Goal: Task Accomplishment & Management: Complete application form

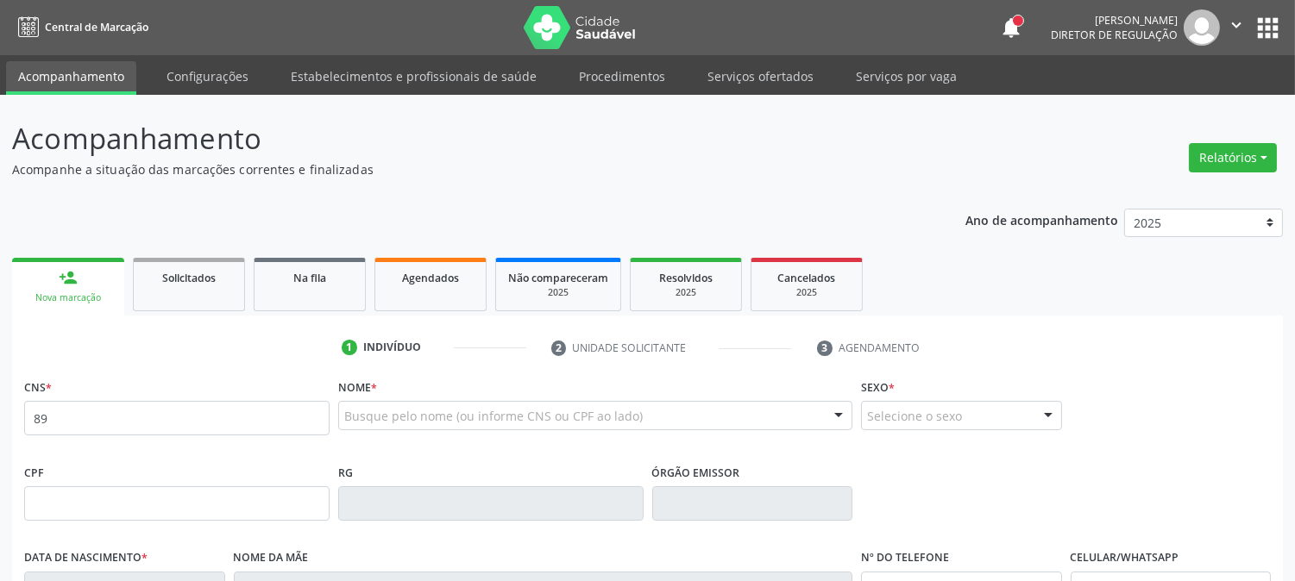
type input "8"
click at [703, 418] on div at bounding box center [595, 415] width 514 height 29
type input "MARIA LUCI PEREIRA"
drag, startPoint x: 493, startPoint y: 424, endPoint x: 177, endPoint y: 381, distance: 318.6
click at [177, 381] on div "CNS * Nome * MARIA LUCI PEREIRA Nenhum resultado encontrado para: " MARIA LUCI …" at bounding box center [647, 416] width 1255 height 85
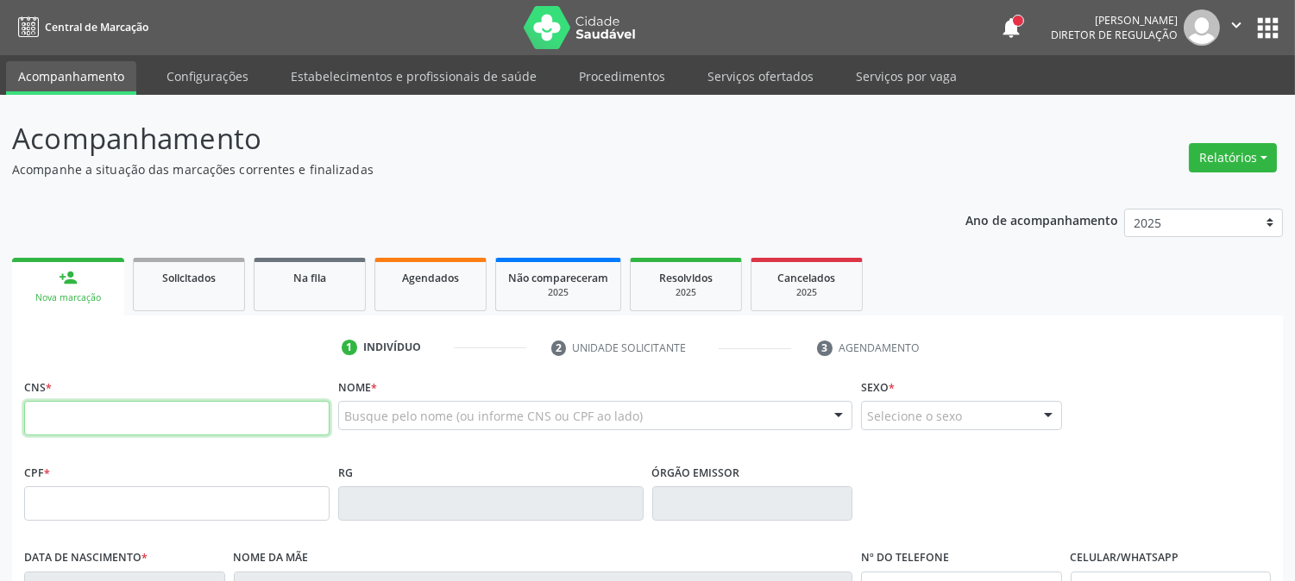
click at [167, 421] on input "text" at bounding box center [176, 418] width 305 height 35
paste input "898 0034 3895 0822"
type input "898 0034 3895 0822"
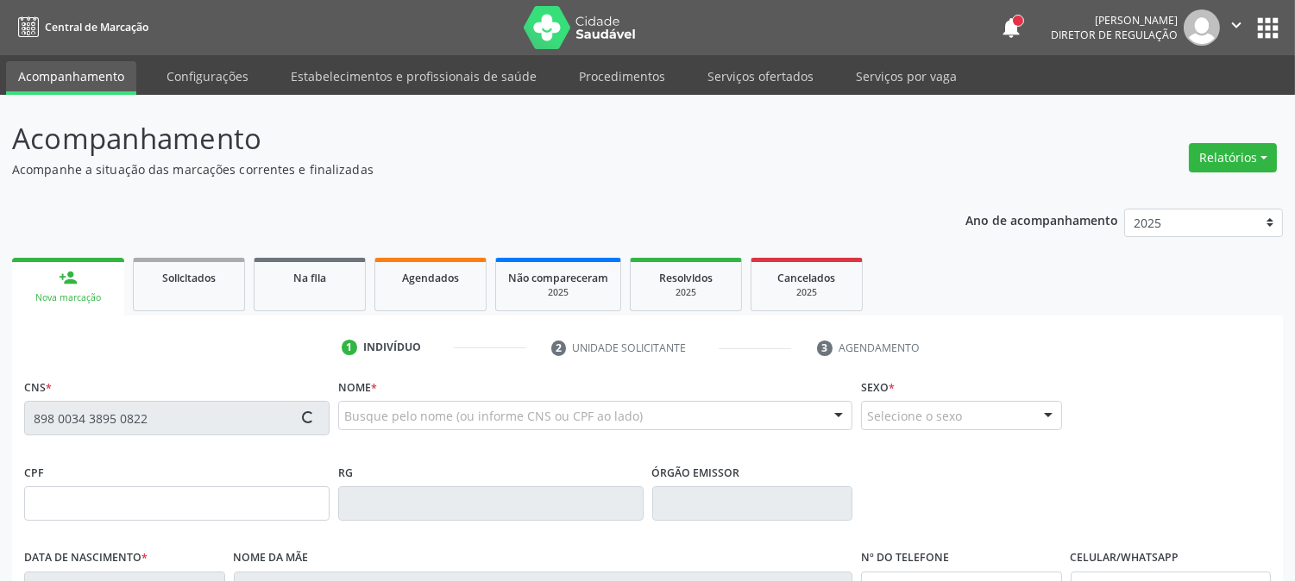
scroll to position [287, 0]
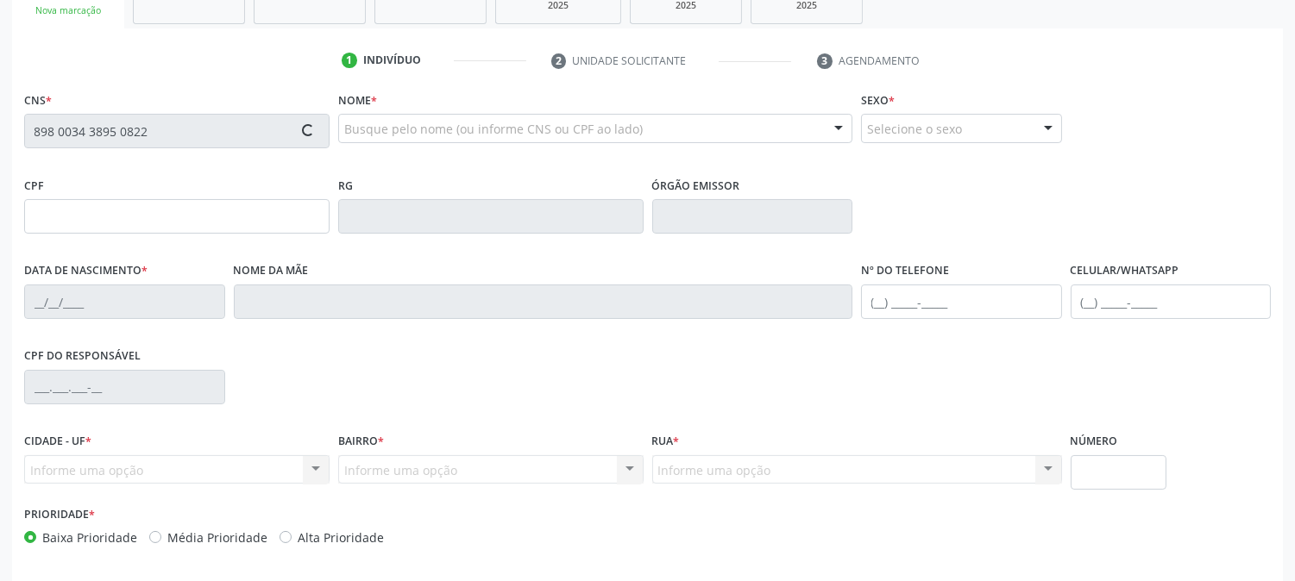
type input "020.343.784-58"
type input "16/04/1971"
type input "Maria José Pereira de Souza"
type input "(87) 98117-1616"
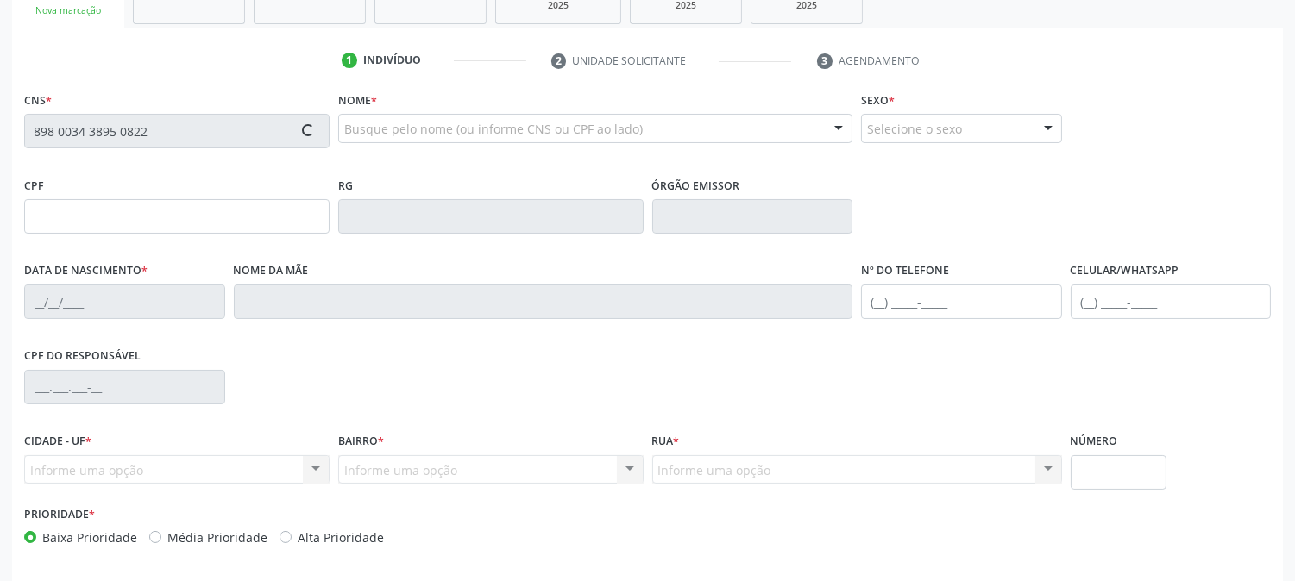
type input "S/N"
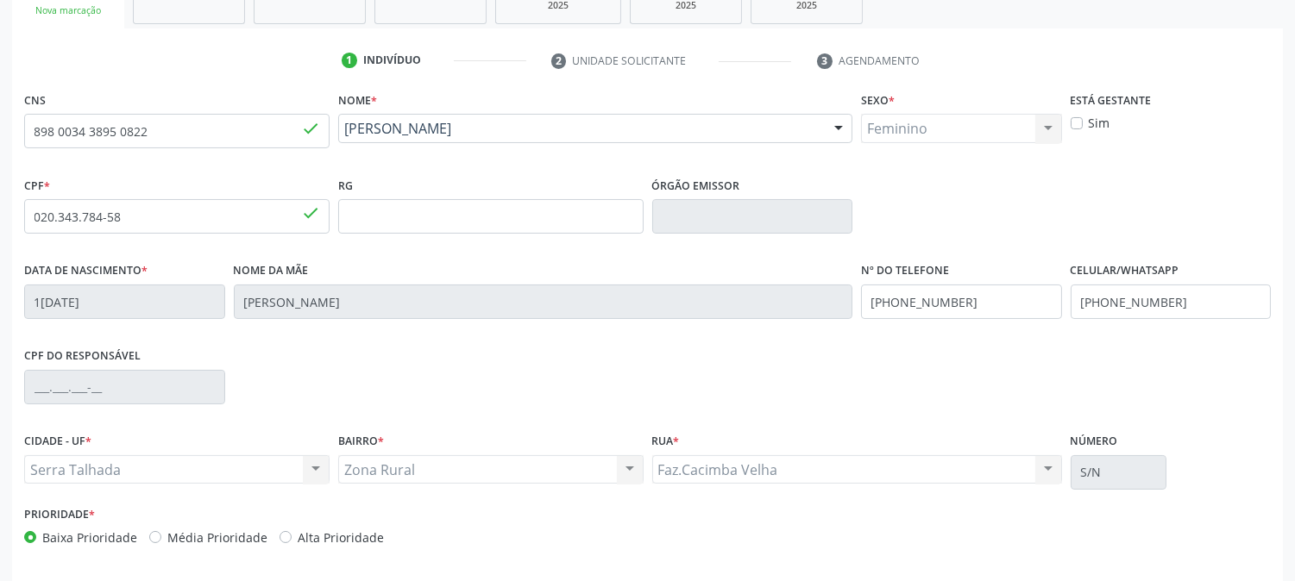
scroll to position [352, 0]
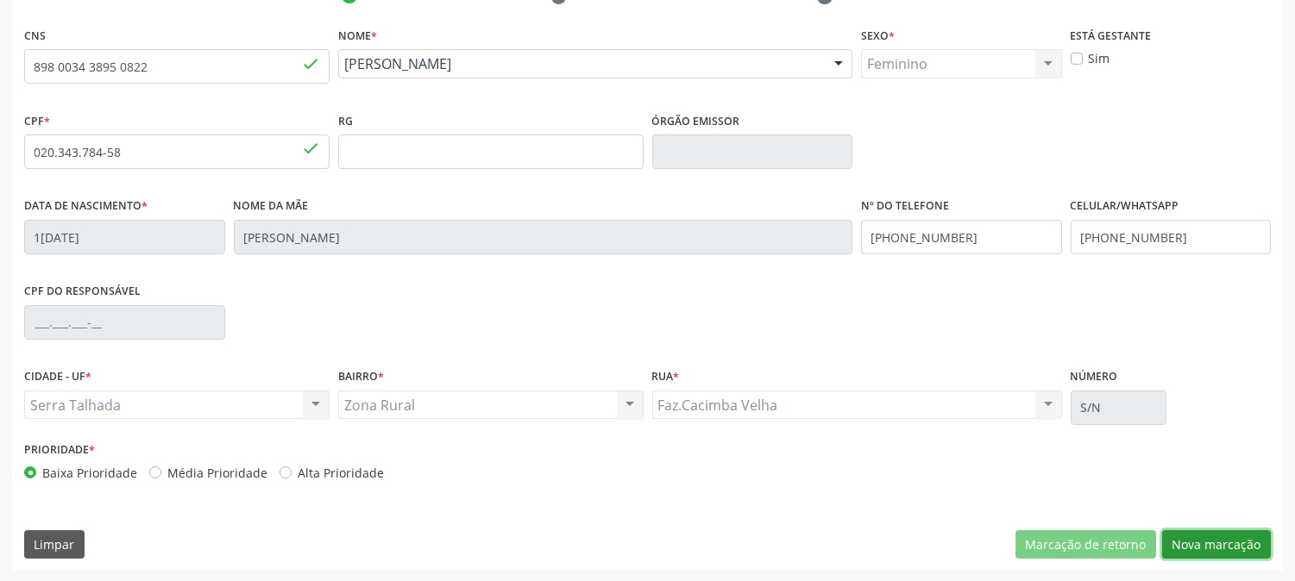
click at [1204, 550] on button "Nova marcação" at bounding box center [1216, 545] width 109 height 29
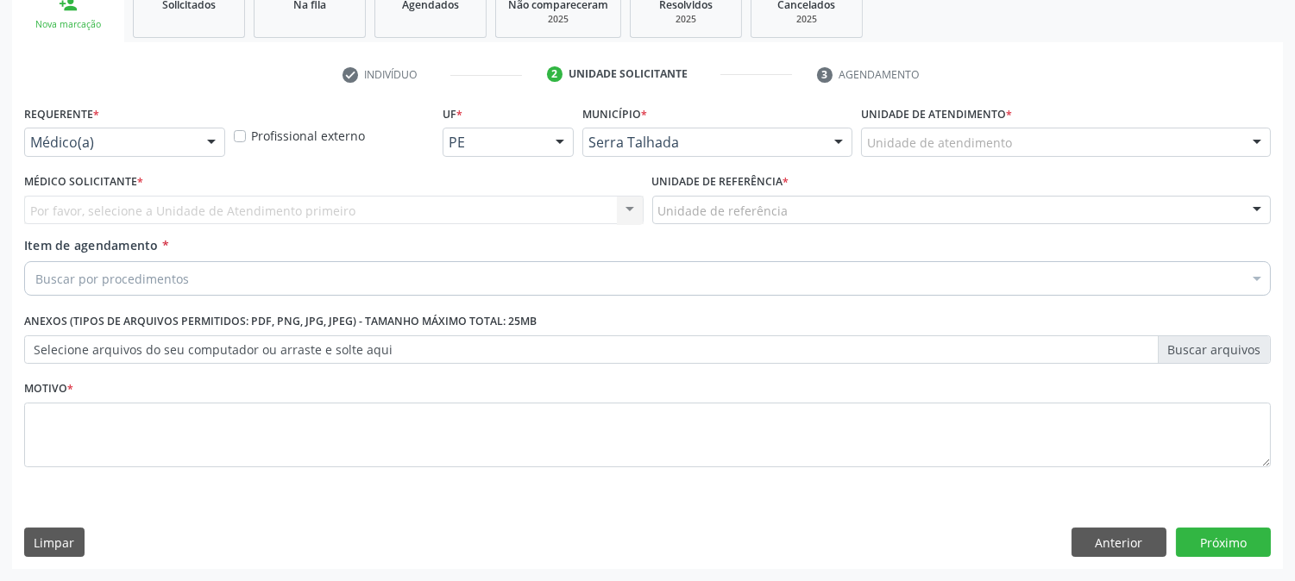
scroll to position [273, 0]
click at [209, 145] on div at bounding box center [211, 143] width 26 height 29
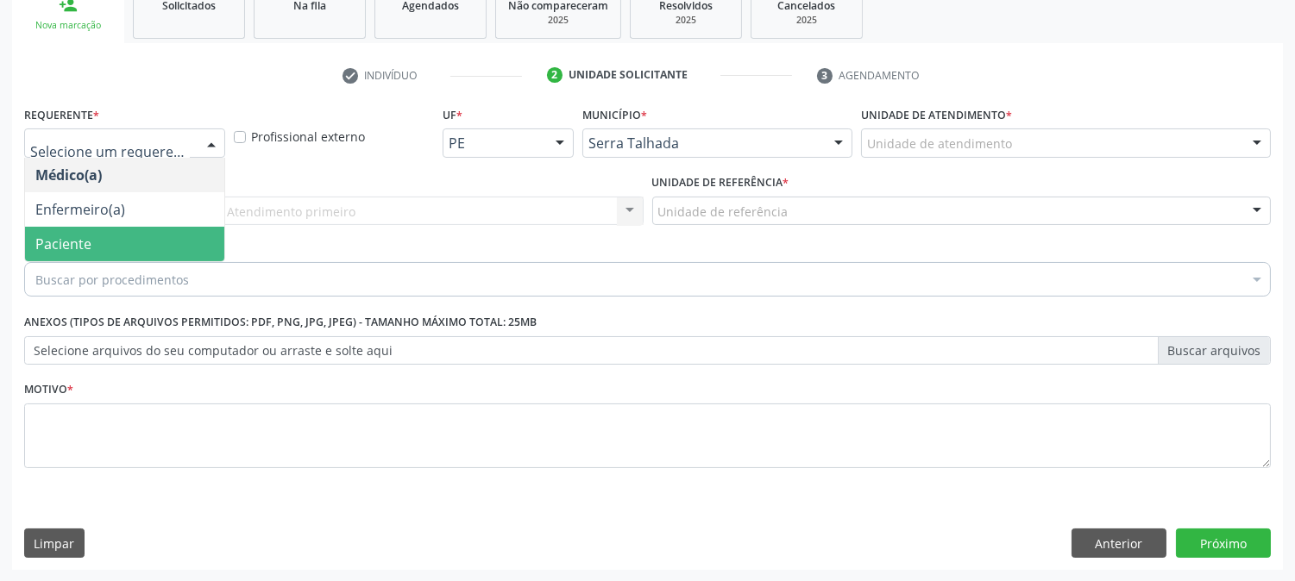
drag, startPoint x: 176, startPoint y: 244, endPoint x: 185, endPoint y: 185, distance: 60.1
click at [176, 240] on span "Paciente" at bounding box center [124, 244] width 199 height 35
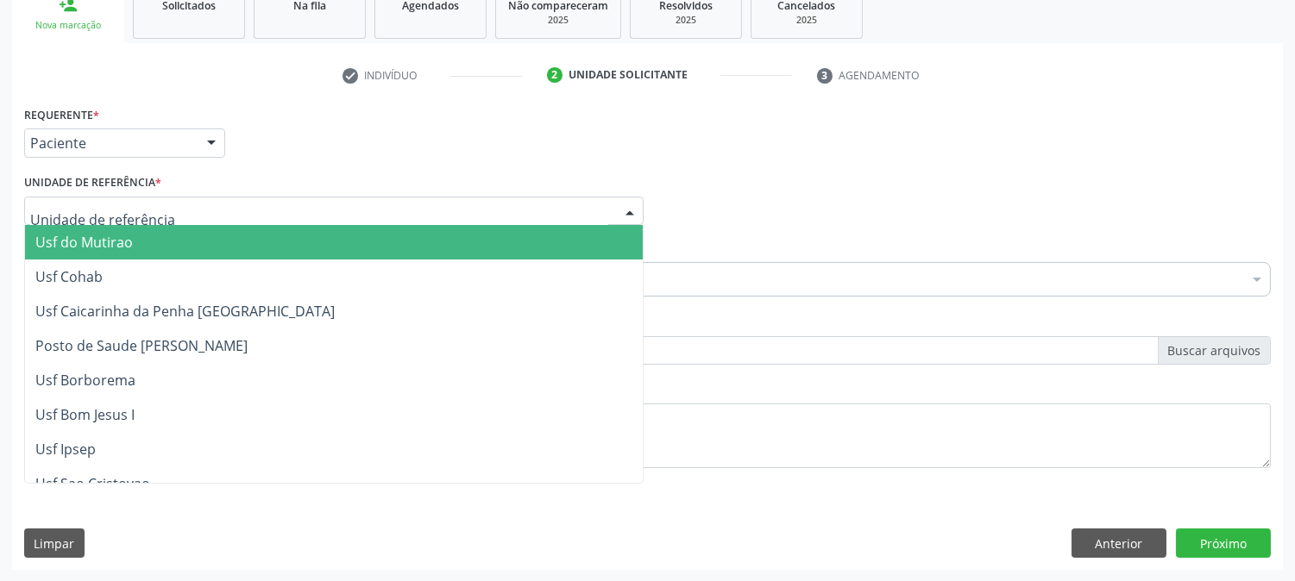
click at [225, 212] on div at bounding box center [333, 211] width 619 height 29
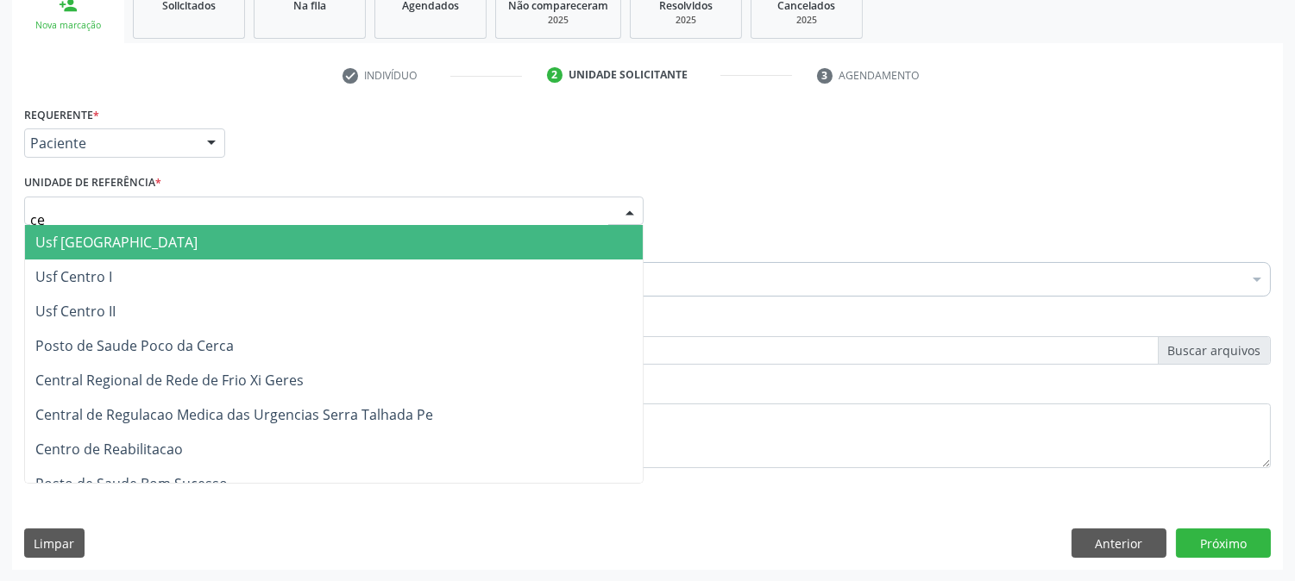
type input "c"
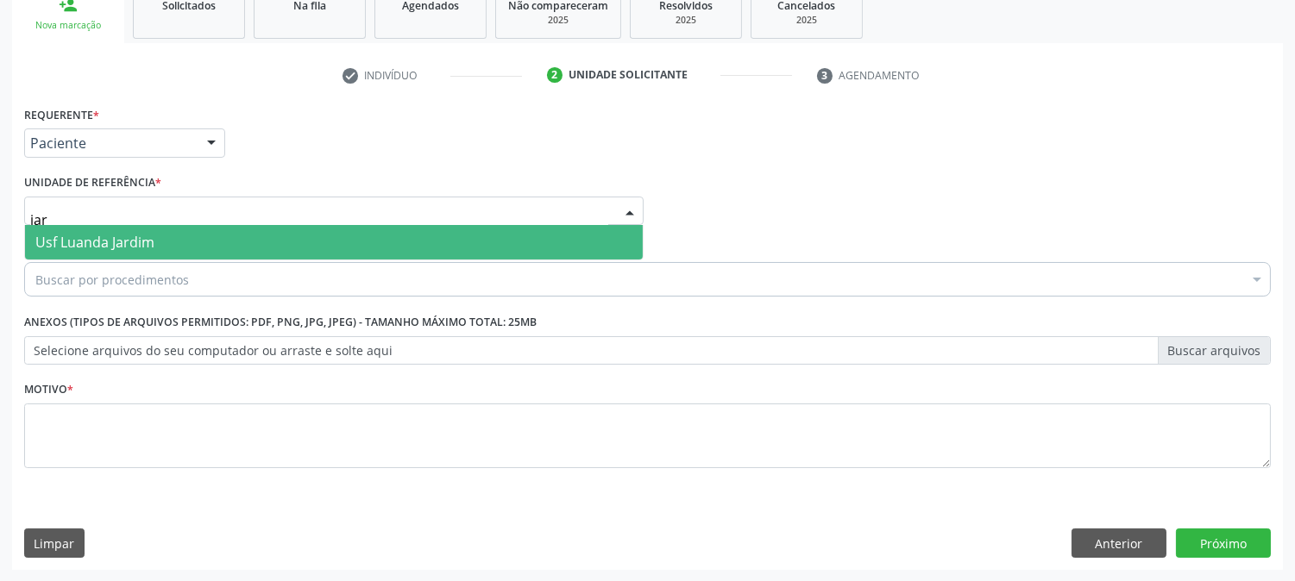
type input "jard"
click at [218, 236] on span "Usf Luanda Jardim" at bounding box center [334, 242] width 618 height 35
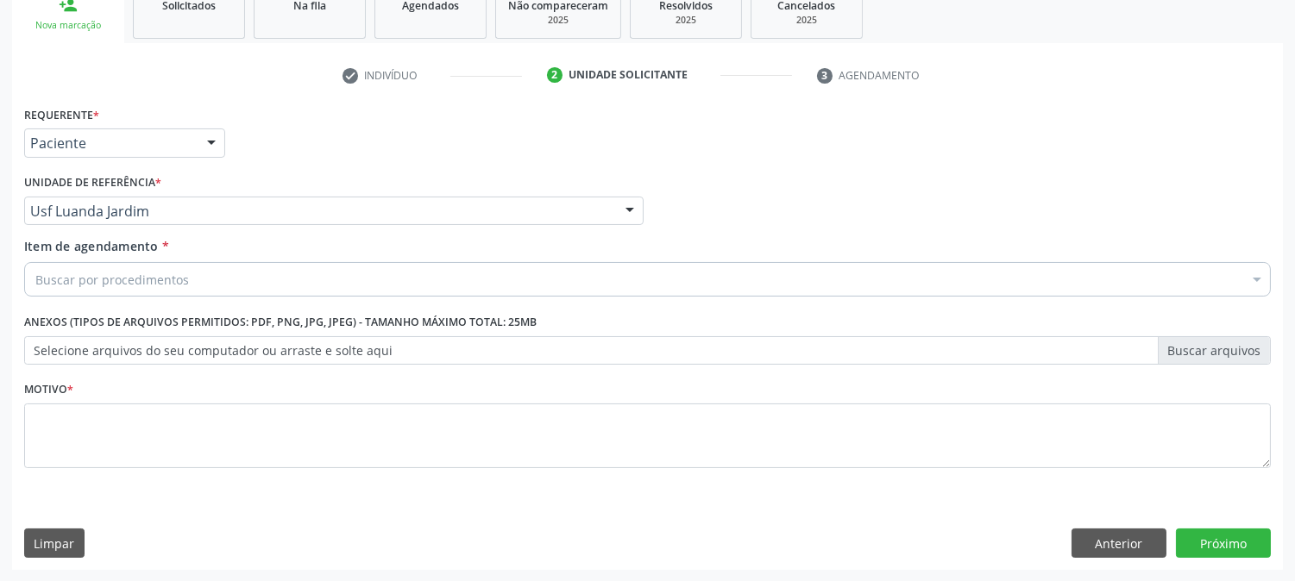
click at [217, 277] on div "Buscar por procedimentos" at bounding box center [647, 279] width 1247 height 35
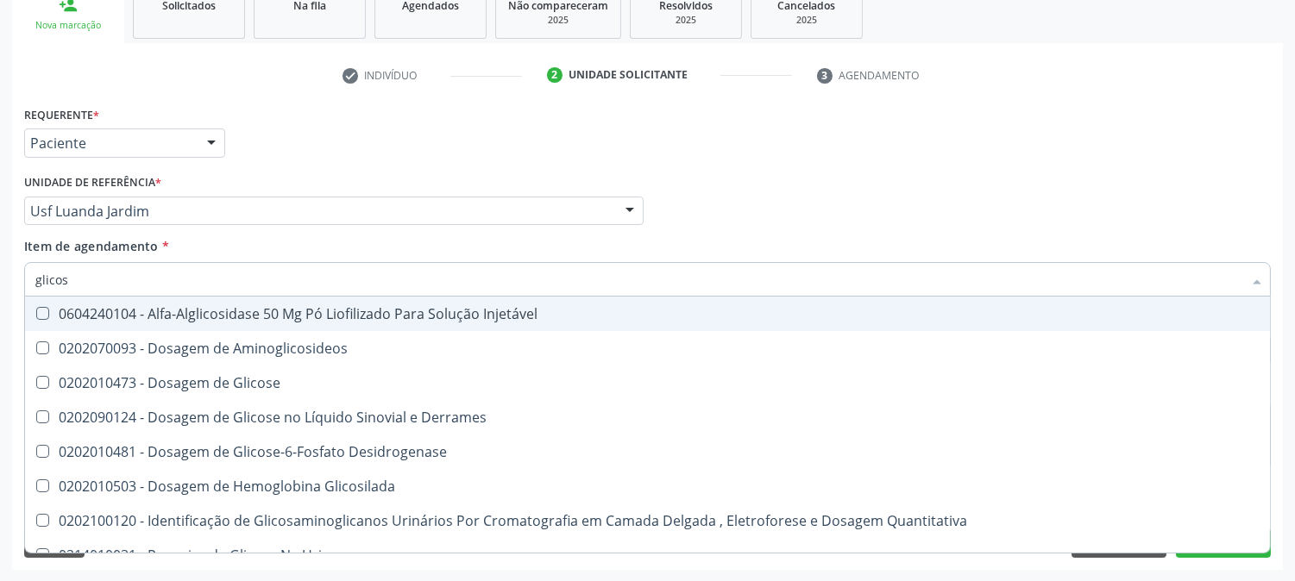
type input "glicose"
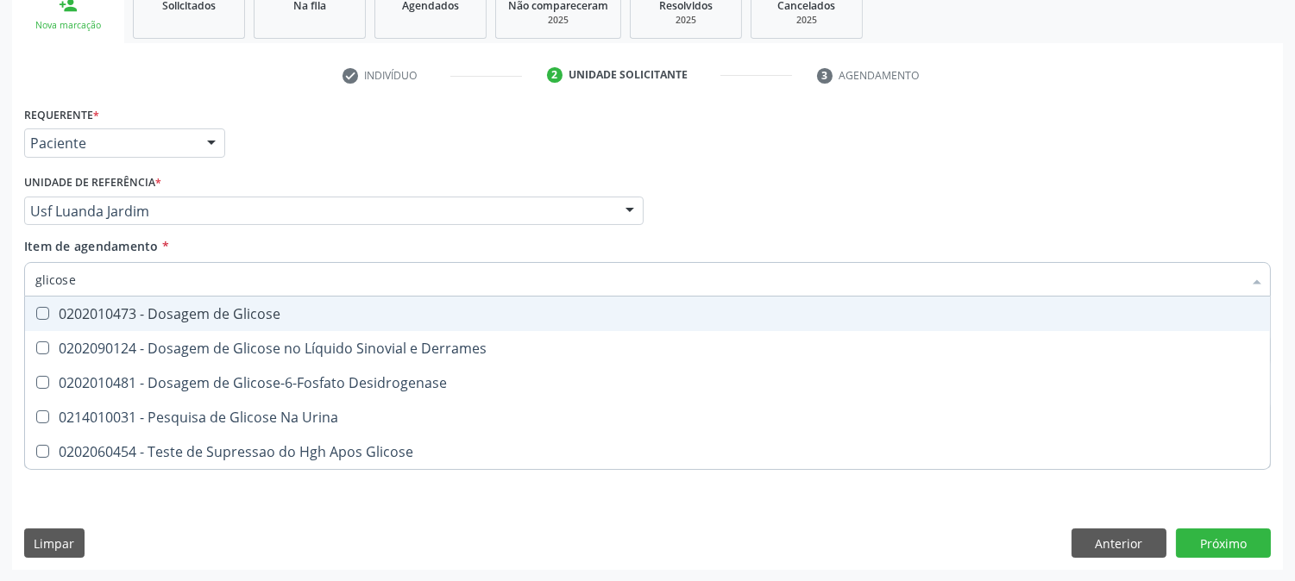
click at [276, 307] on div "0202010473 - Dosagem de Glicose" at bounding box center [647, 314] width 1224 height 14
checkbox Glicose "true"
drag, startPoint x: 107, startPoint y: 281, endPoint x: 47, endPoint y: 280, distance: 59.5
click at [47, 280] on input "glicose" at bounding box center [638, 279] width 1207 height 35
type input "gli"
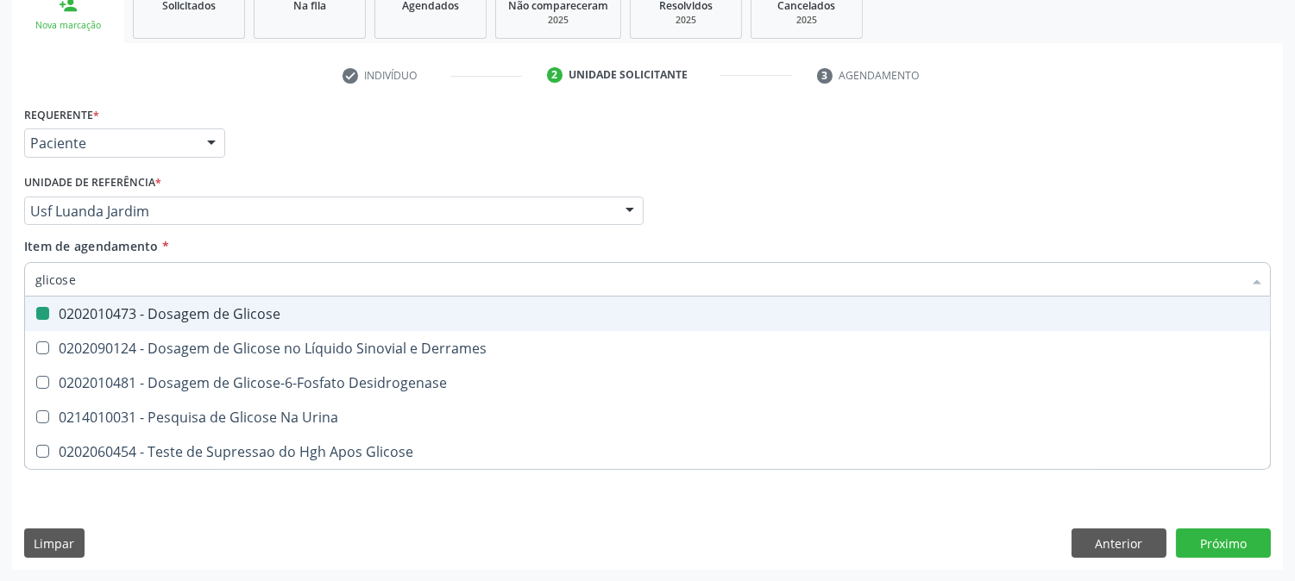
checkbox Glicose "false"
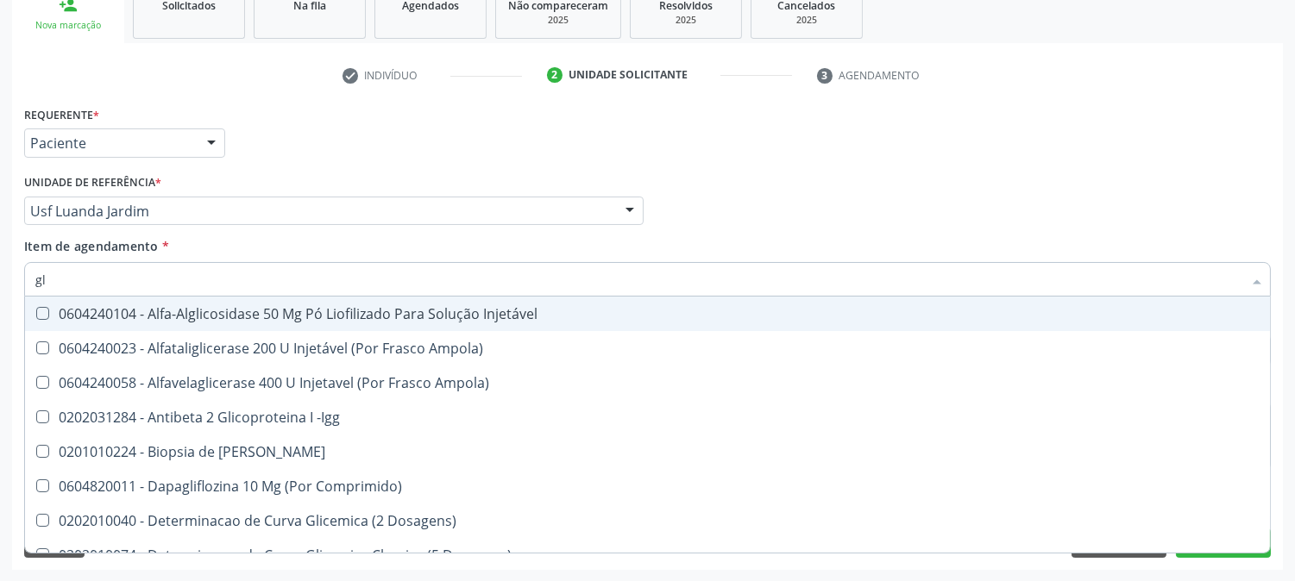
type input "g"
checkbox Glicose "false"
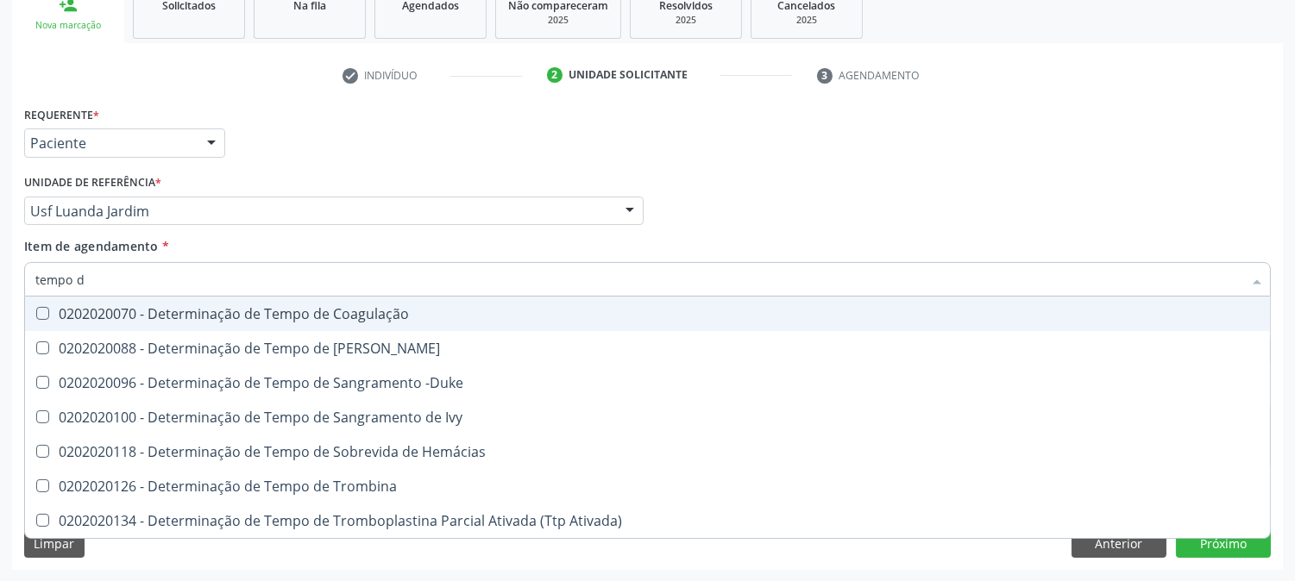
type input "tempo de"
click at [343, 315] on div "0202020070 - Determinação de Tempo de Coagulação" at bounding box center [647, 314] width 1224 height 14
checkbox Coagulação "true"
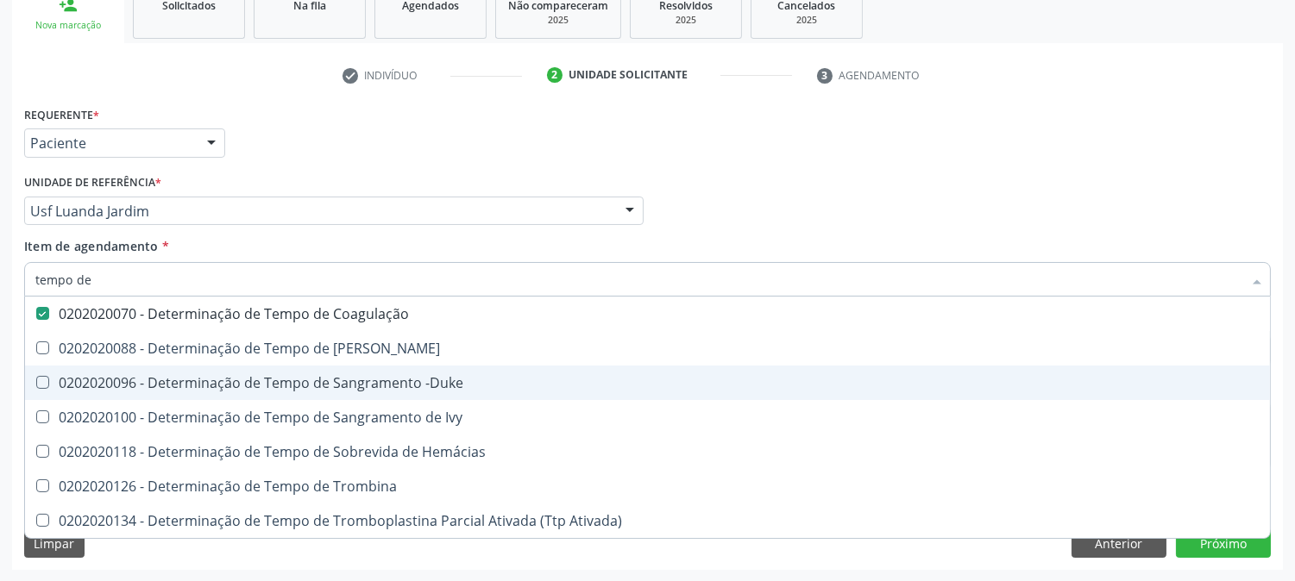
click at [369, 394] on span "0202020096 - Determinação de Tempo de Sangramento -Duke" at bounding box center [647, 383] width 1245 height 35
checkbox -Duke "true"
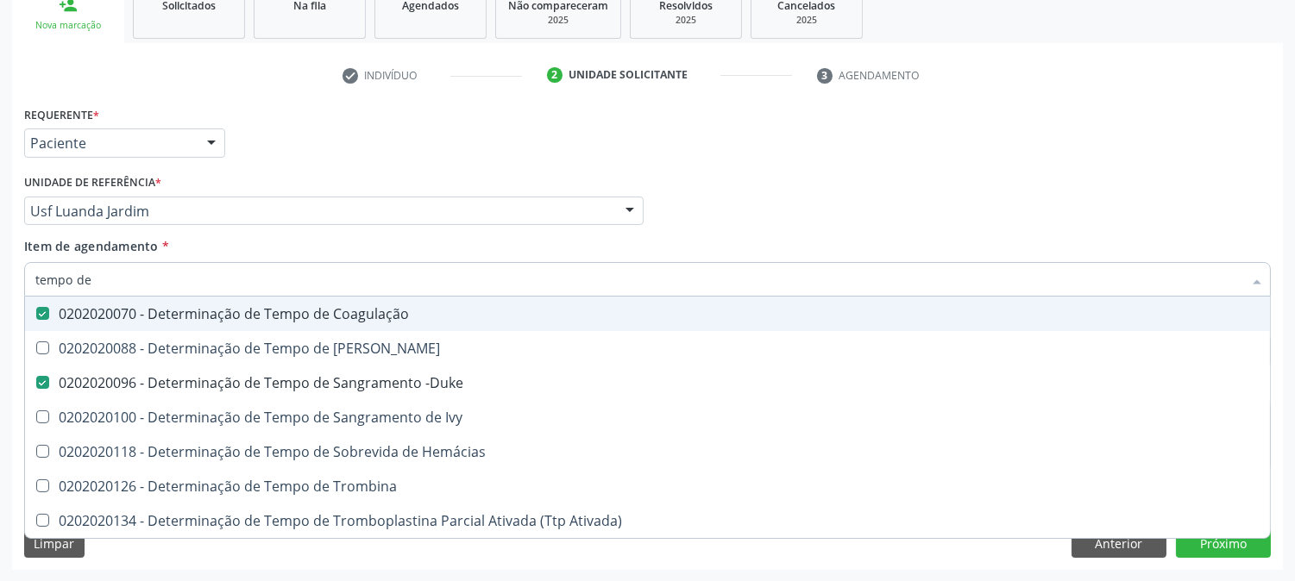
click at [872, 177] on div "Médico Solicitante Por favor, selecione a Unidade de Atendimento primeiro Nenhu…" at bounding box center [647, 203] width 1255 height 67
checkbox Euglobulina "true"
checkbox Ivy "true"
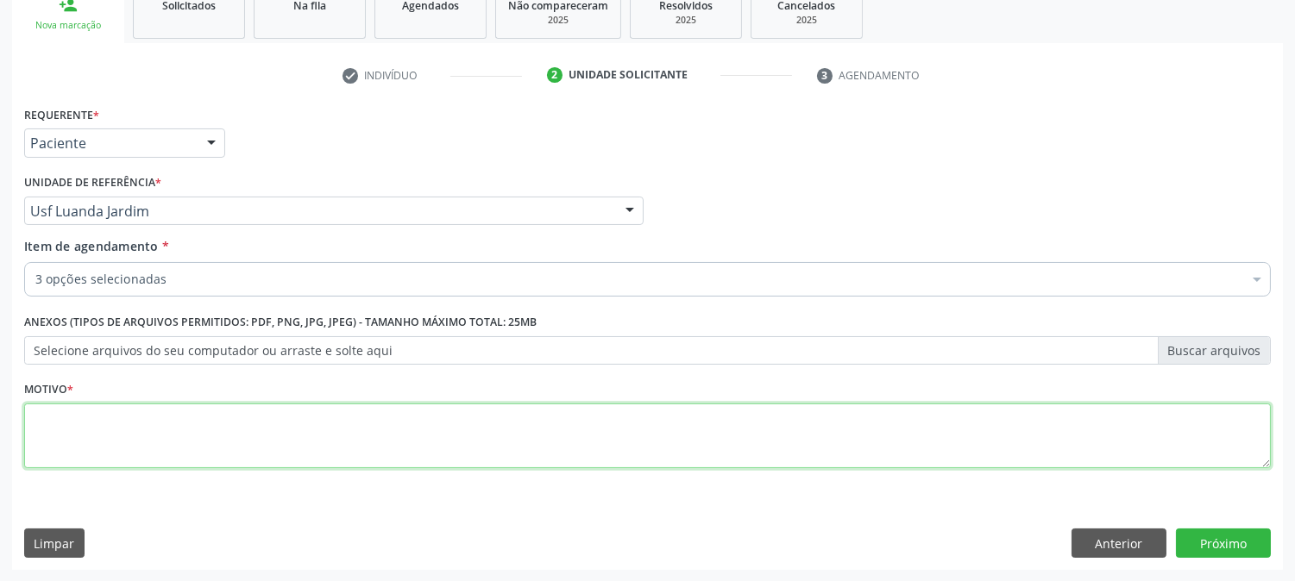
click at [471, 430] on textarea at bounding box center [647, 437] width 1247 height 66
type textarea "."
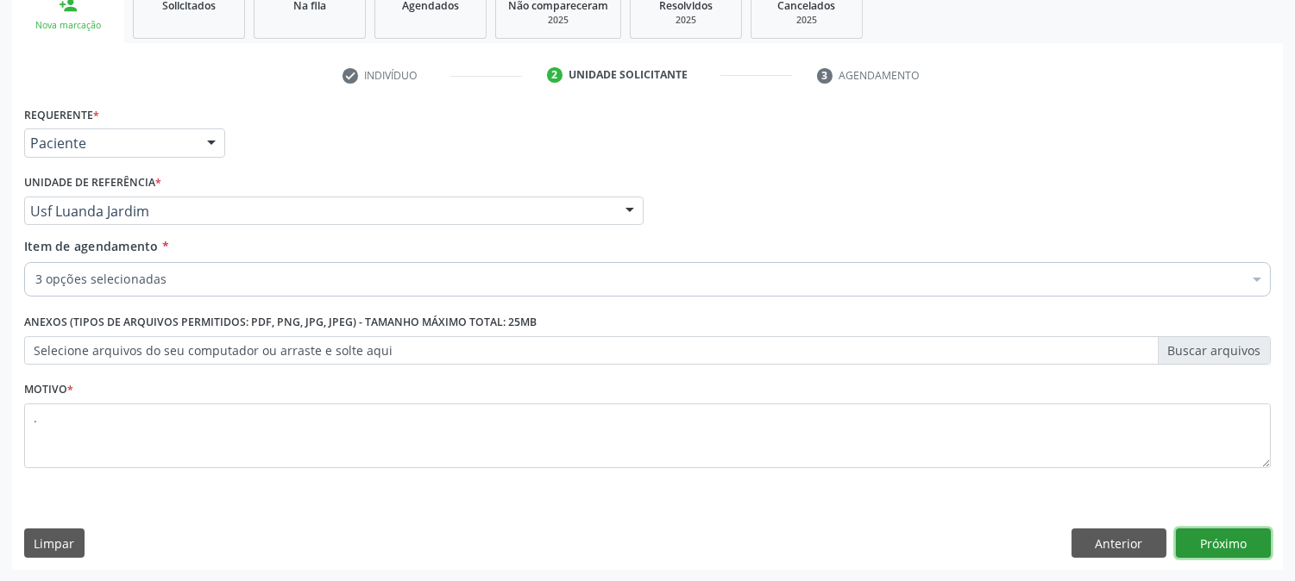
click at [1232, 531] on button "Próximo" at bounding box center [1223, 543] width 95 height 29
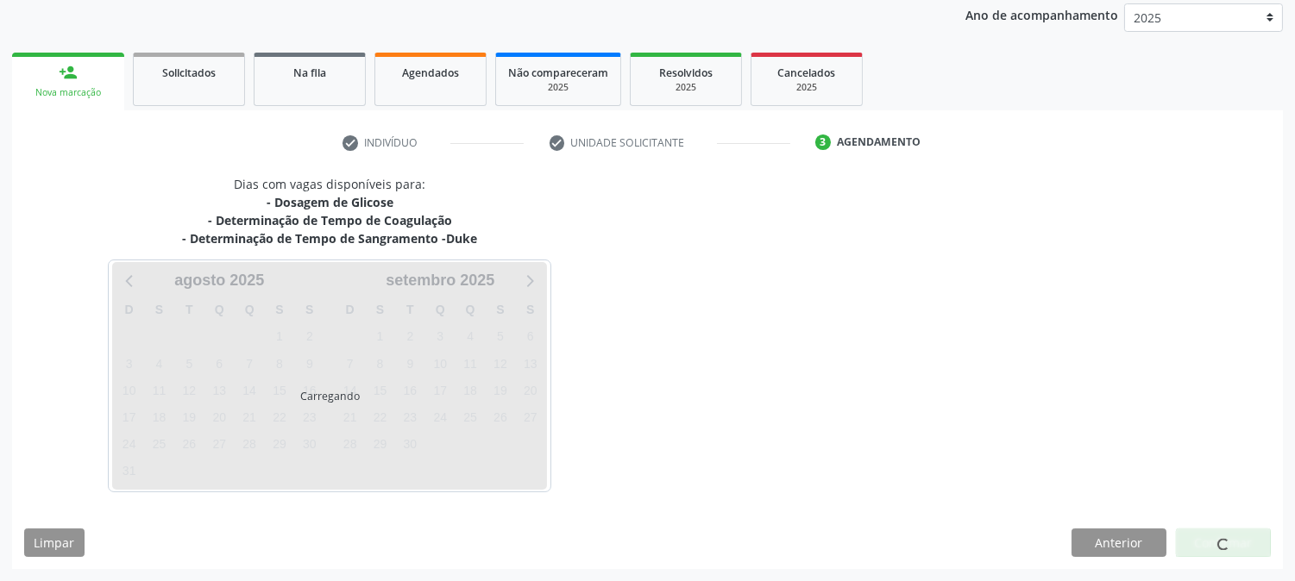
scroll to position [204, 0]
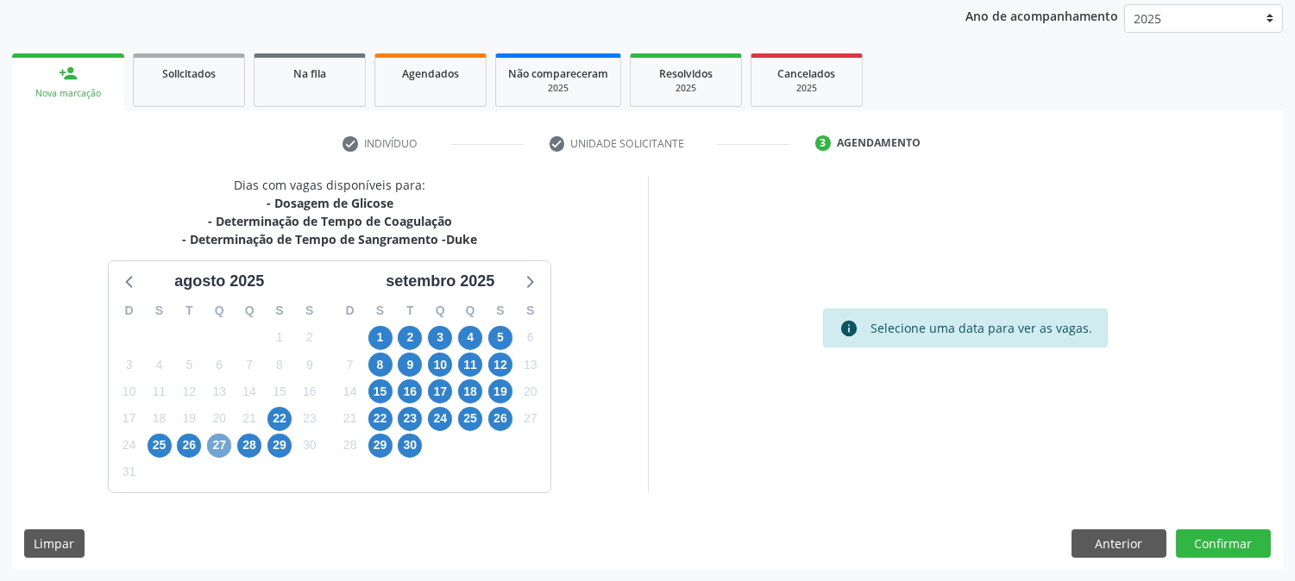
click at [224, 445] on span "27" at bounding box center [219, 446] width 24 height 24
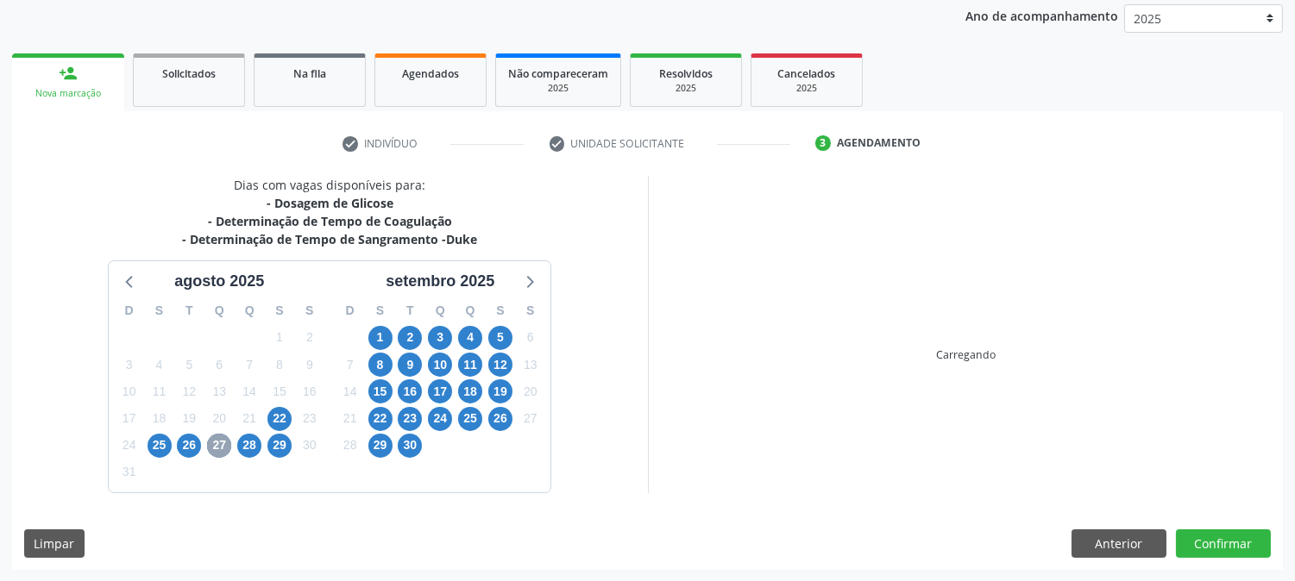
click at [224, 445] on span "27" at bounding box center [219, 446] width 24 height 24
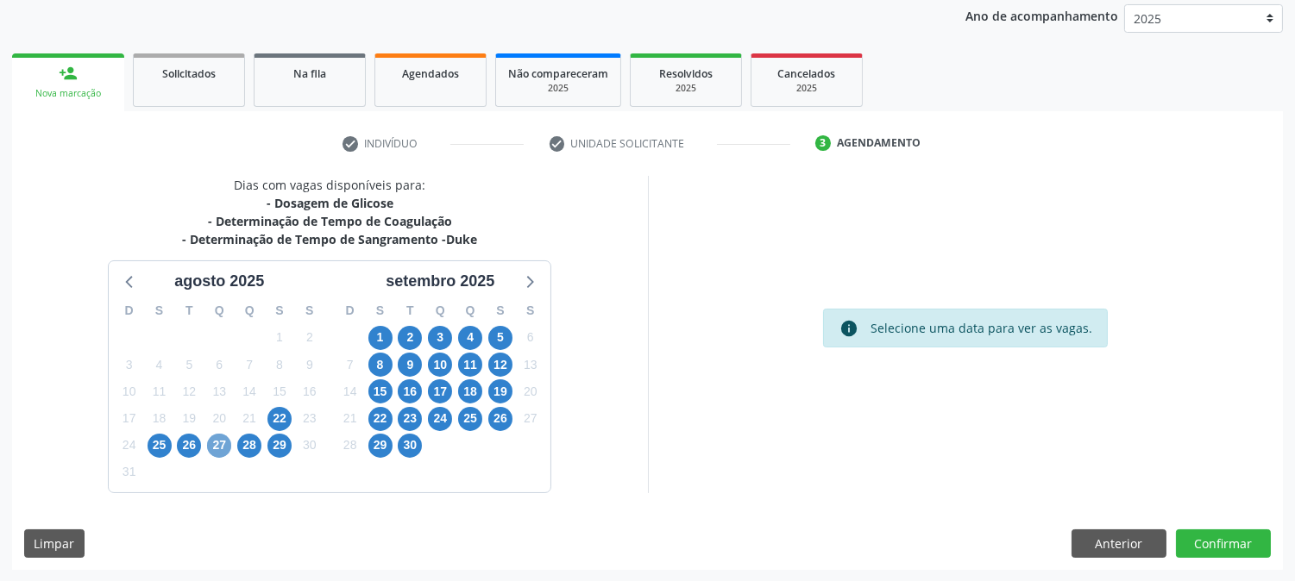
click at [220, 445] on span "27" at bounding box center [219, 446] width 24 height 24
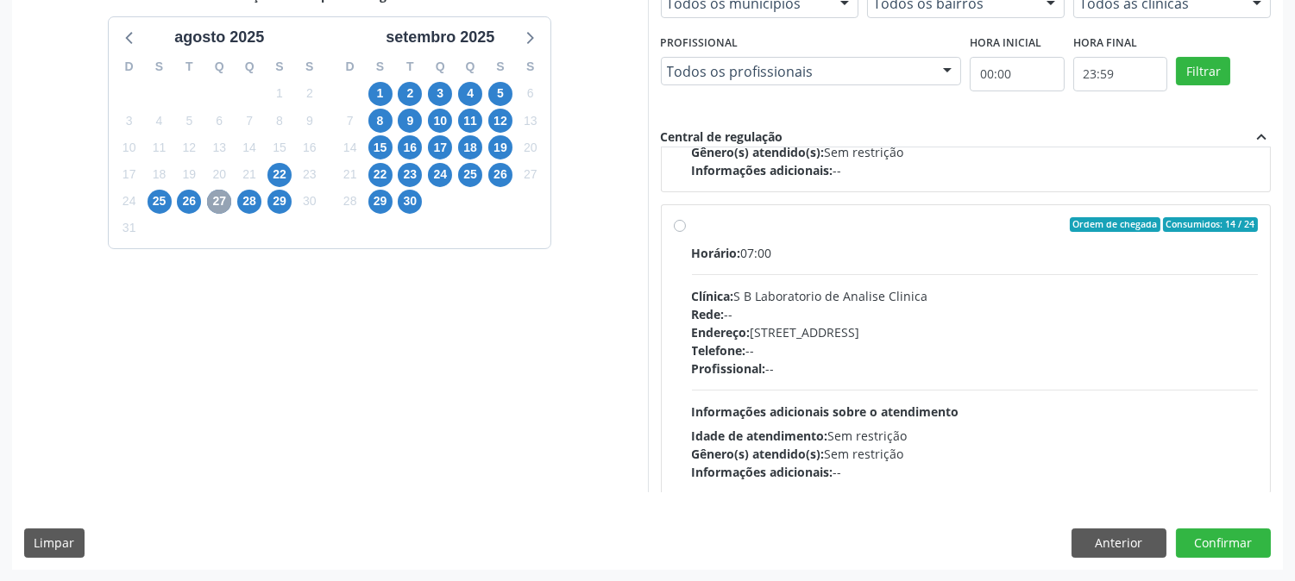
scroll to position [876, 0]
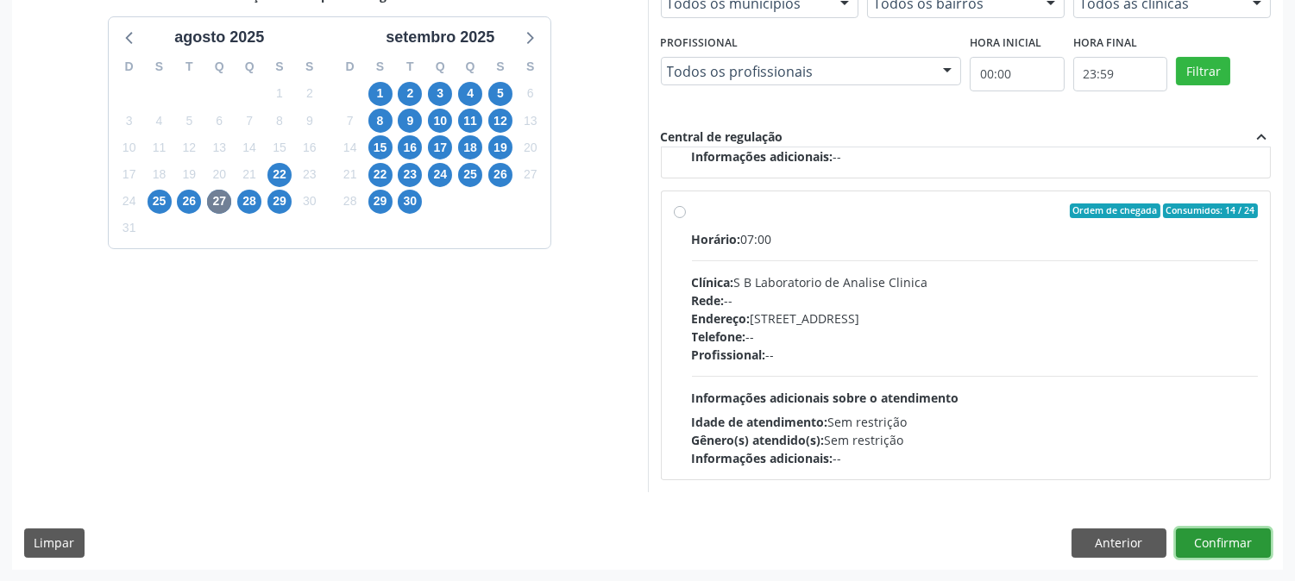
click at [1190, 533] on button "Confirmar" at bounding box center [1223, 543] width 95 height 29
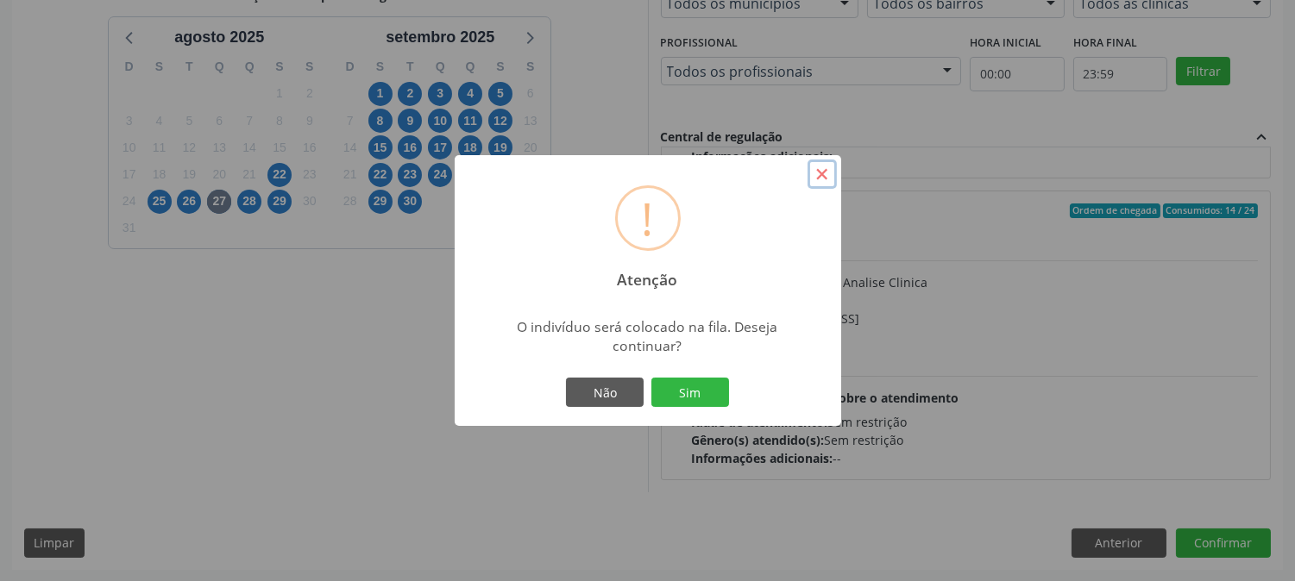
click at [813, 178] on button "×" at bounding box center [821, 174] width 29 height 29
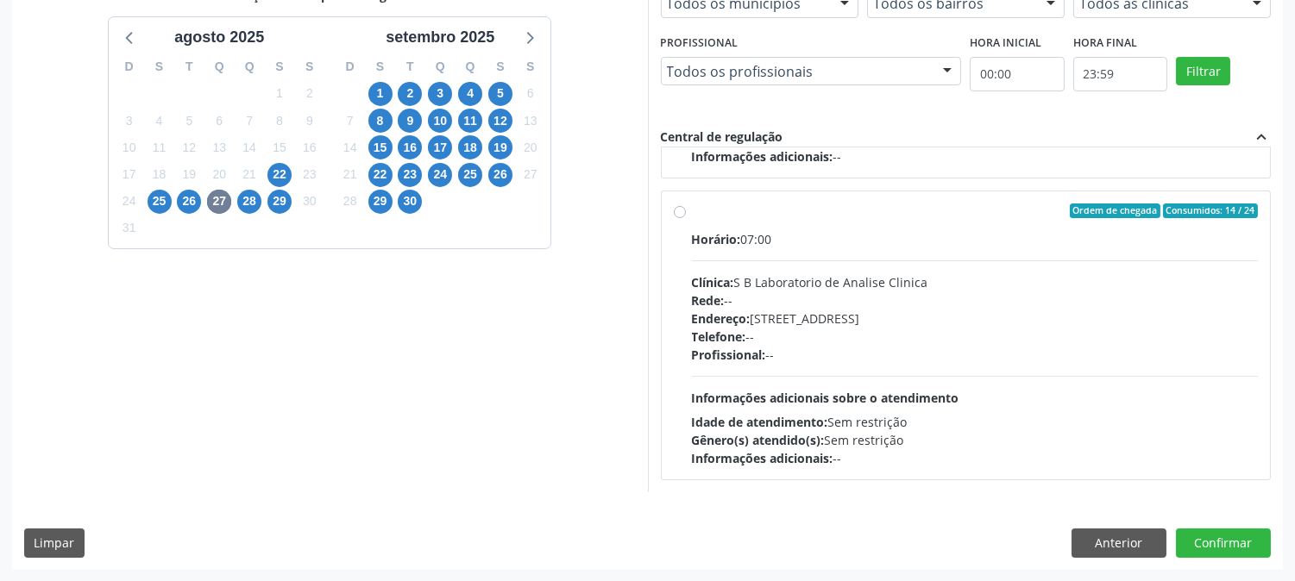
click at [772, 269] on div "Horário: 07:00 Clínica: S B Laboratorio de Analise Clinica Rede: -- Endereço: C…" at bounding box center [975, 348] width 567 height 237
click at [686, 219] on input "Ordem de chegada Consumidos: 14 / 24 Horário: 07:00 Clínica: S B Laboratorio de…" at bounding box center [680, 212] width 12 height 16
radio input "true"
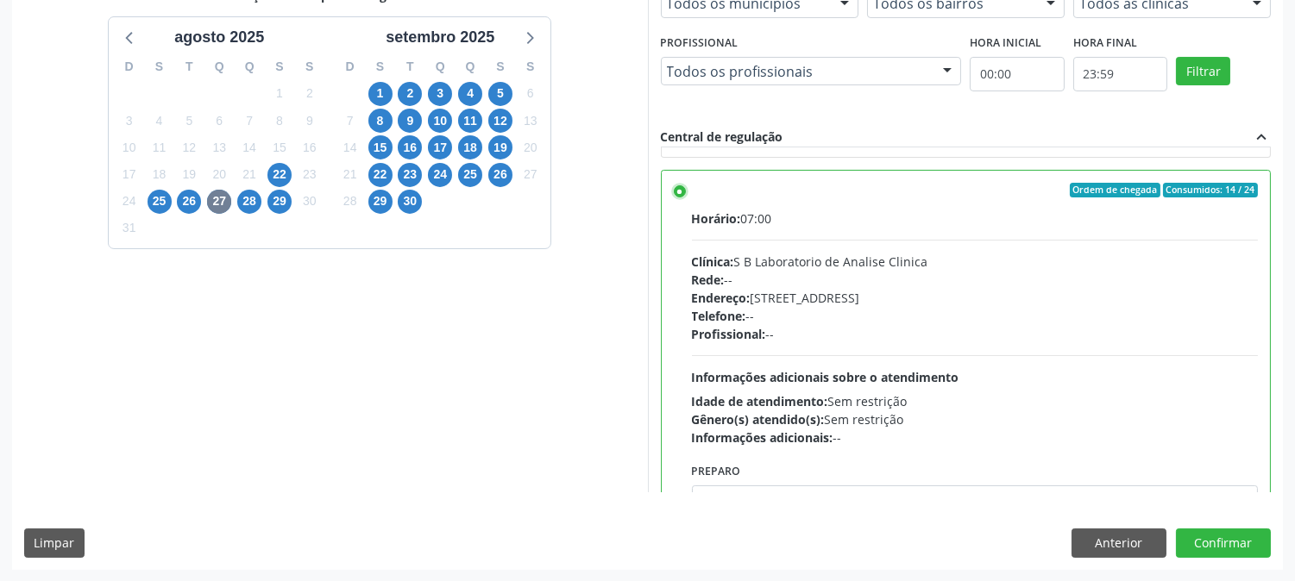
scroll to position [993, 0]
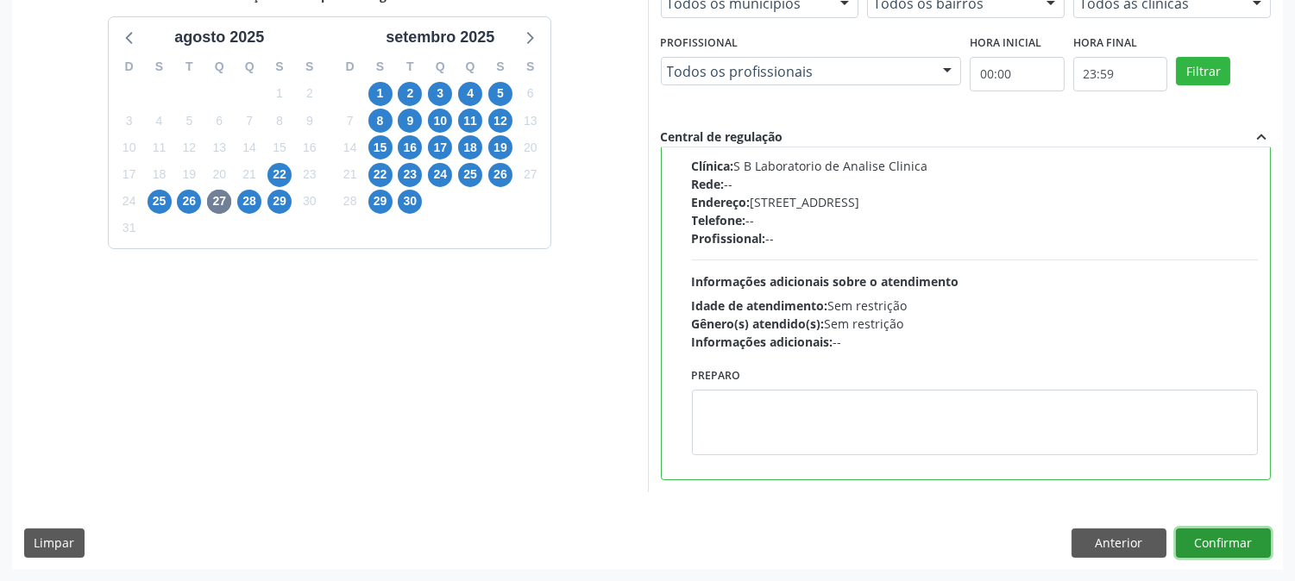
click at [1235, 536] on button "Confirmar" at bounding box center [1223, 543] width 95 height 29
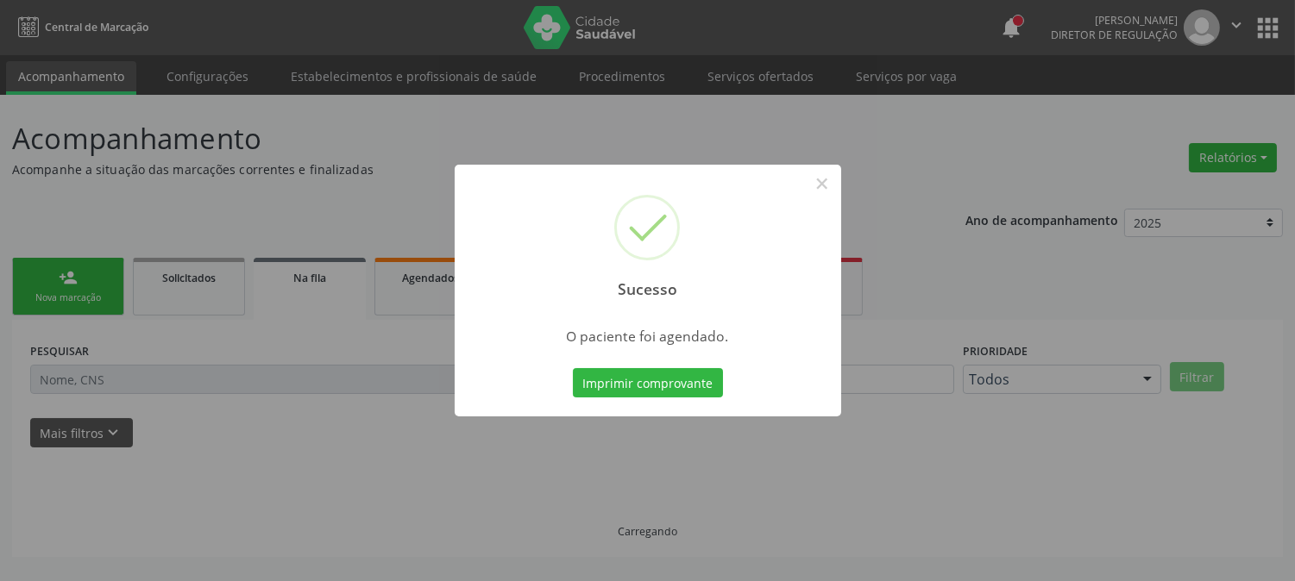
scroll to position [0, 0]
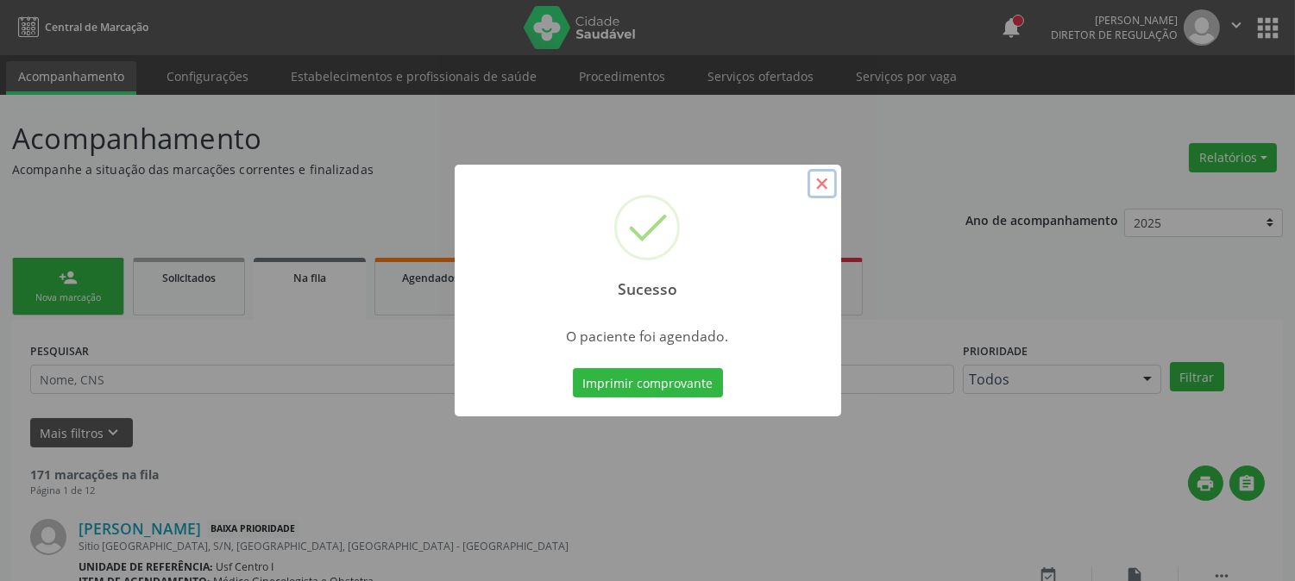
click at [816, 191] on button "×" at bounding box center [821, 183] width 29 height 29
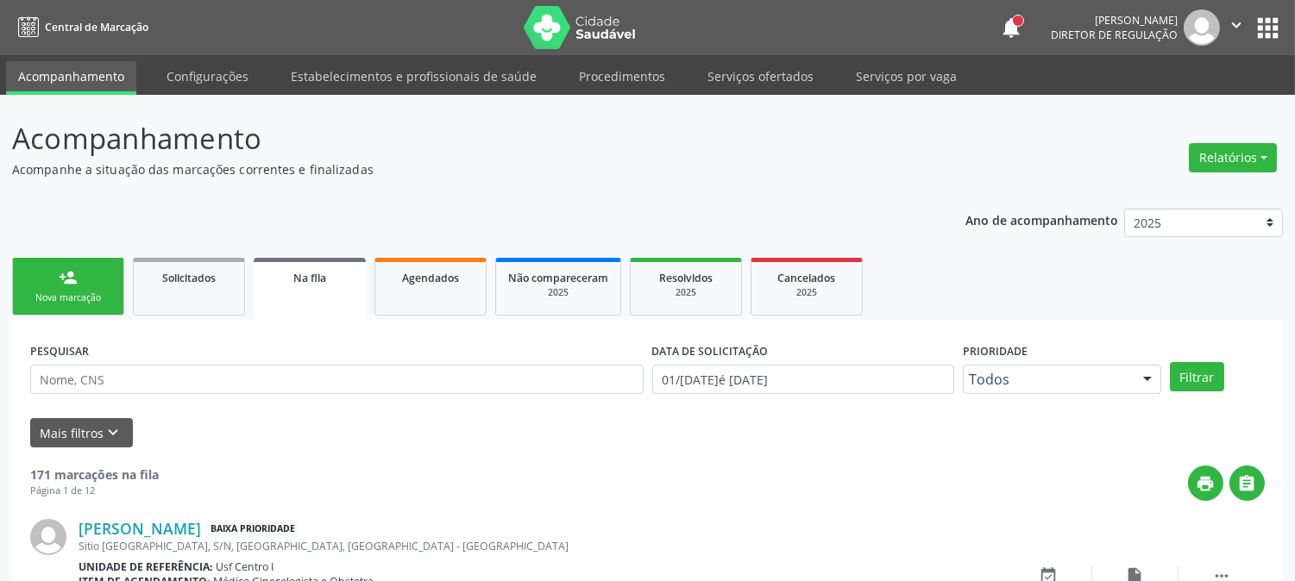
click at [22, 282] on link "person_add Nova marcação" at bounding box center [68, 287] width 112 height 58
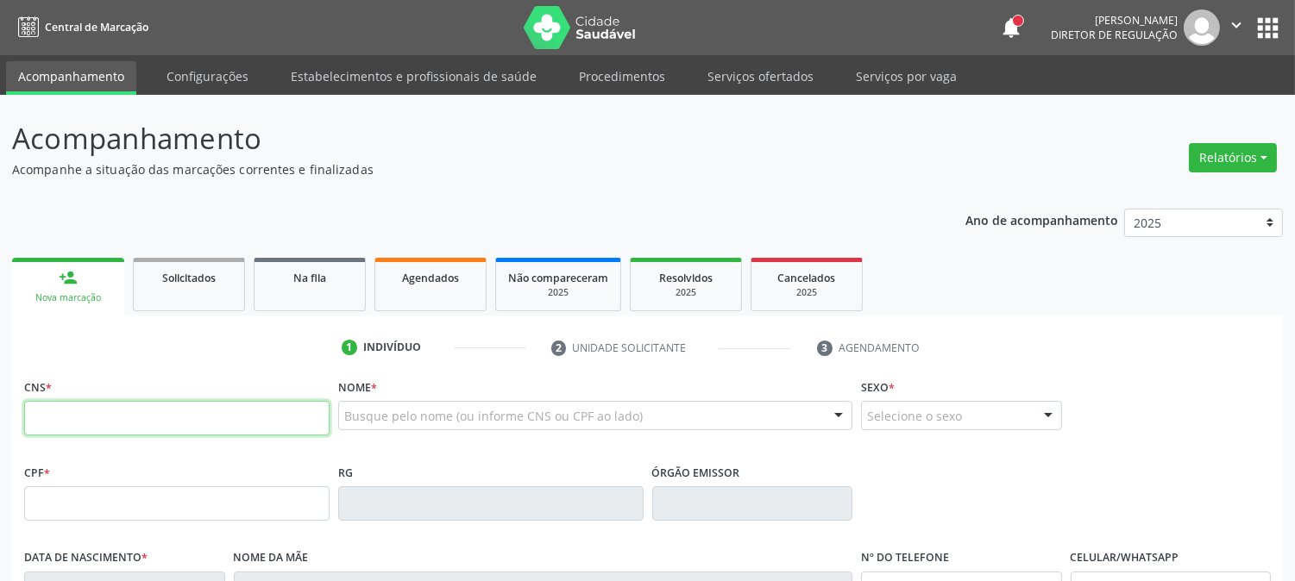
click at [197, 417] on input "text" at bounding box center [176, 418] width 305 height 35
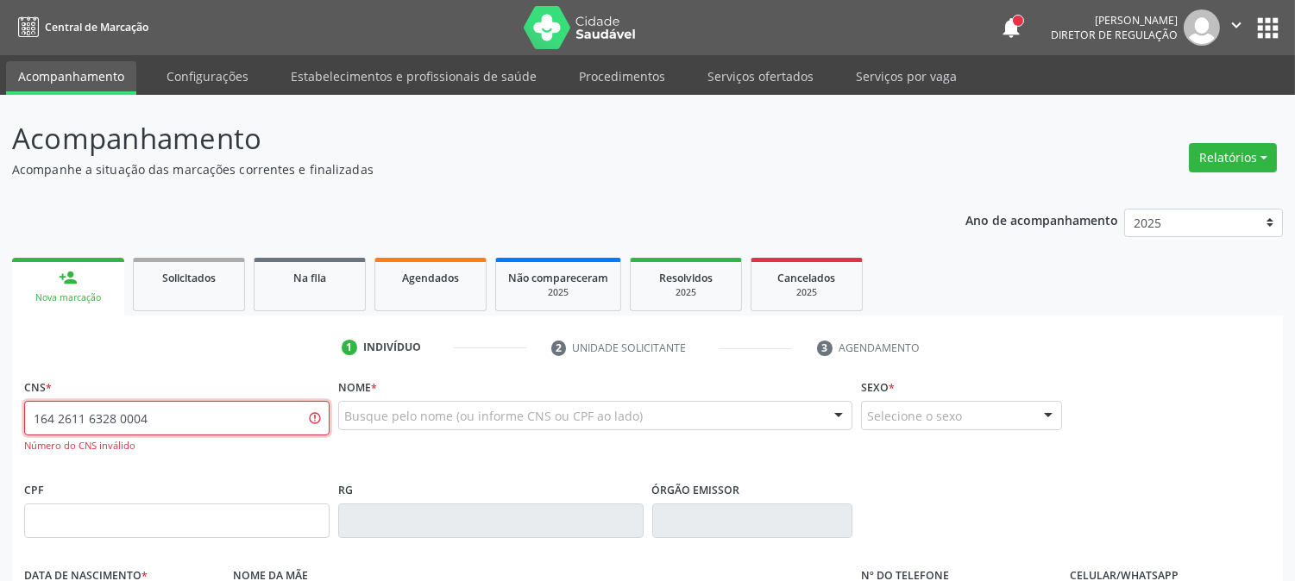
type input "164 2611 6328 0004"
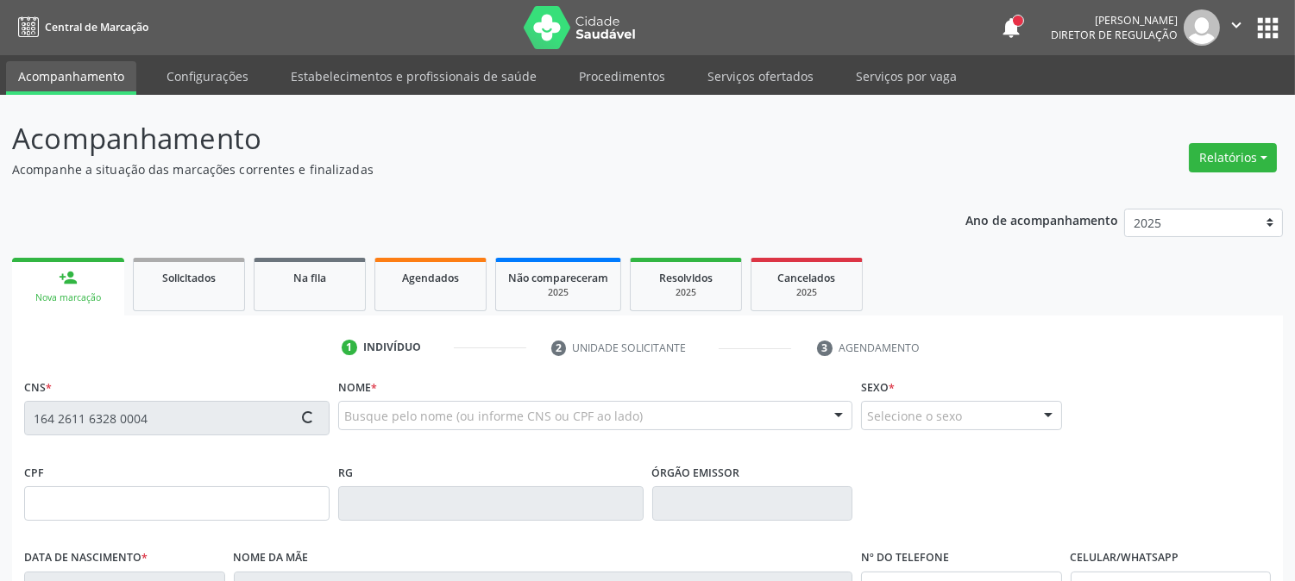
type input "031.808.094-00"
type input "20/09/1979"
type input "Rosa Carmelita de Souza"
type input "(87) 99635-7499"
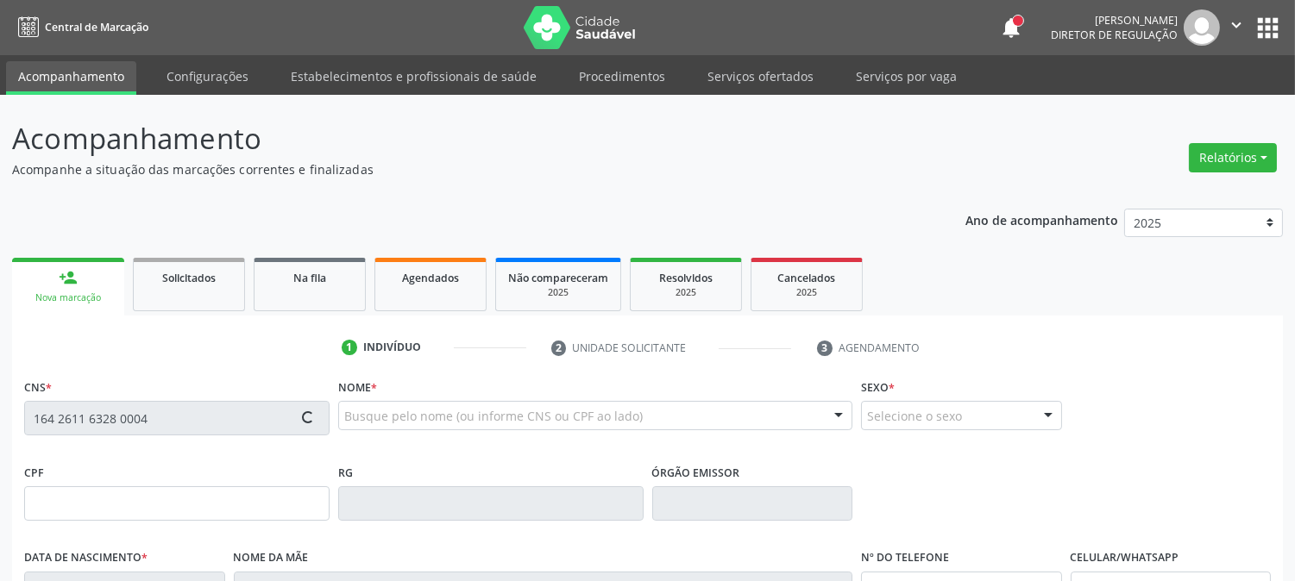
type input "S/N"
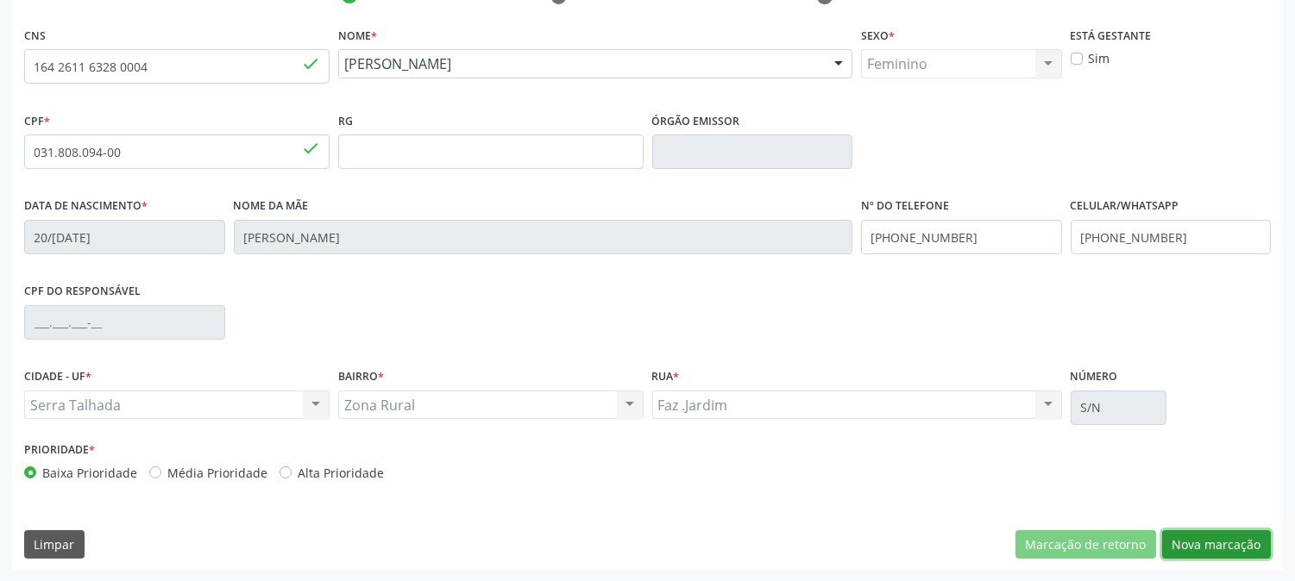
click at [1232, 540] on button "Nova marcação" at bounding box center [1216, 545] width 109 height 29
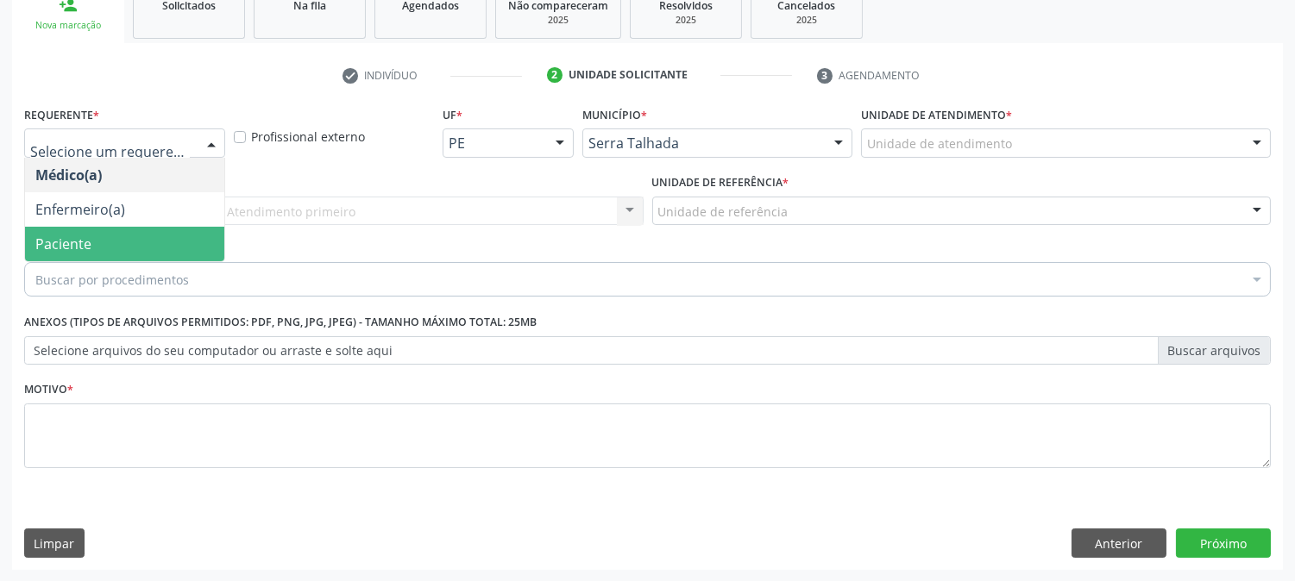
click at [150, 247] on span "Paciente" at bounding box center [124, 244] width 199 height 35
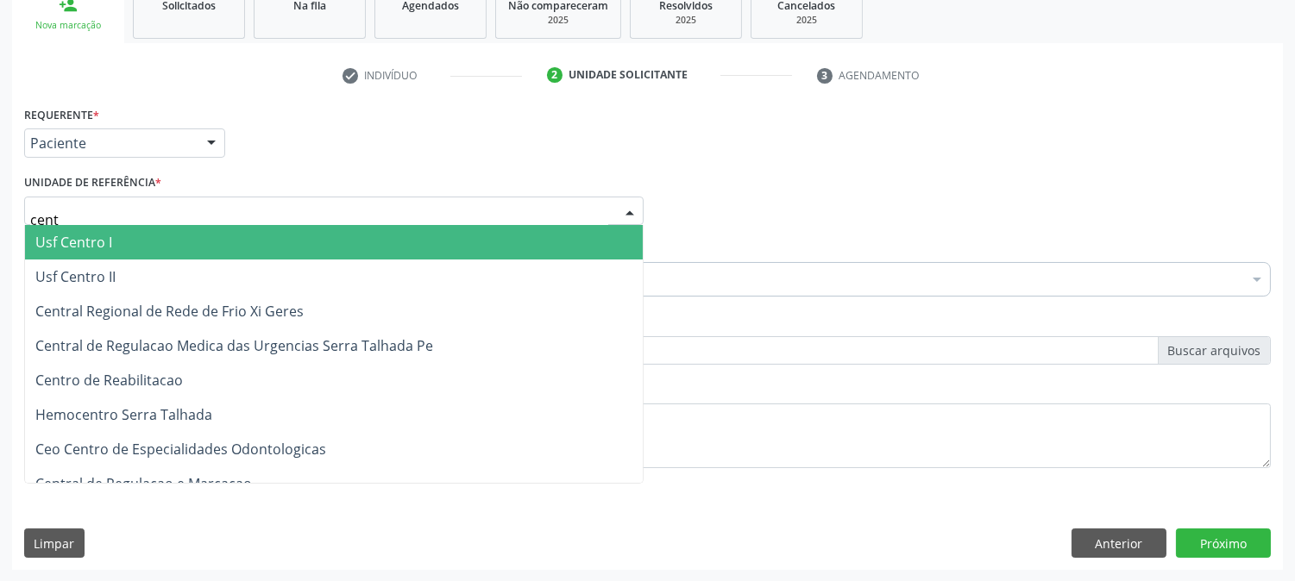
type input "centr"
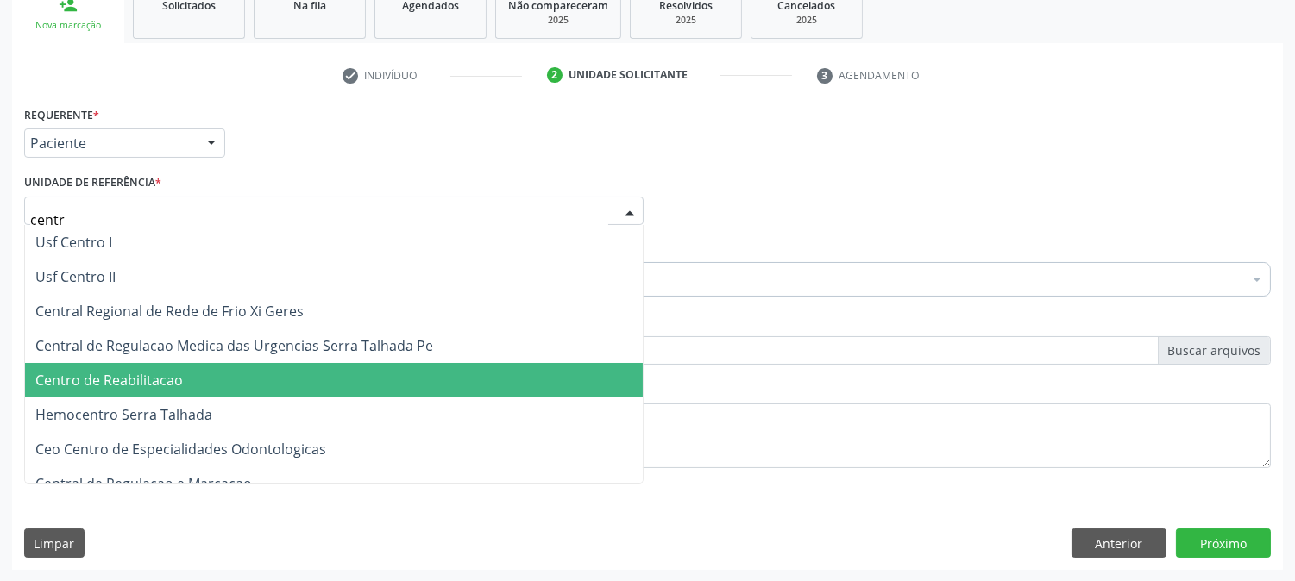
click at [181, 392] on span "Centro de Reabilitacao" at bounding box center [334, 380] width 618 height 35
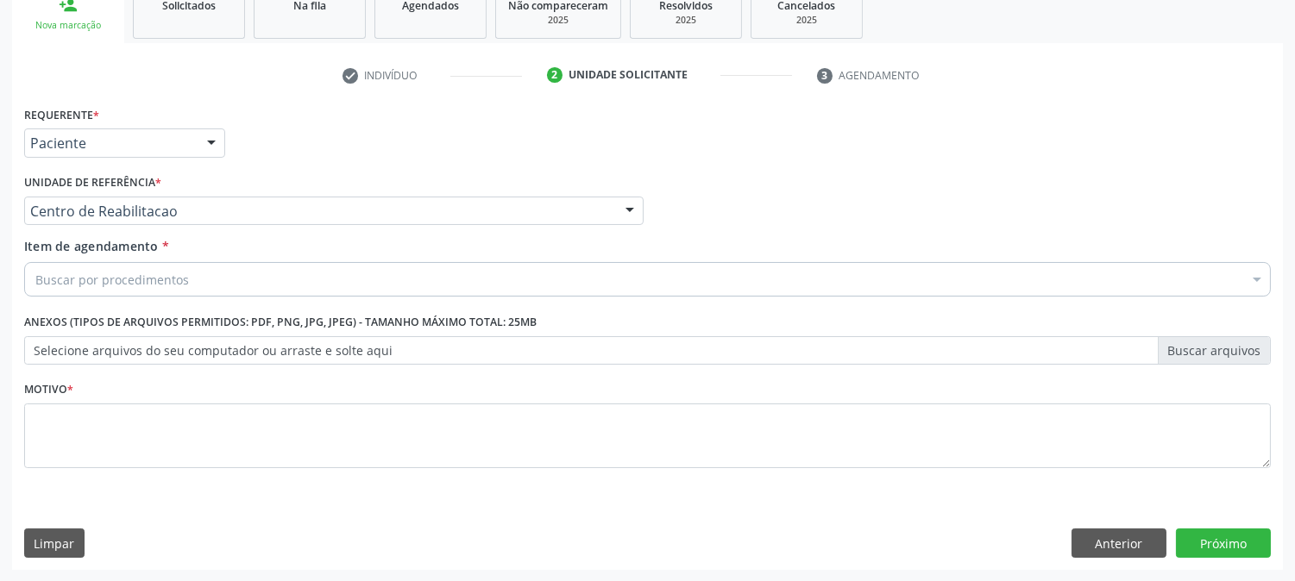
click at [185, 281] on div "Buscar por procedimentos" at bounding box center [647, 279] width 1247 height 35
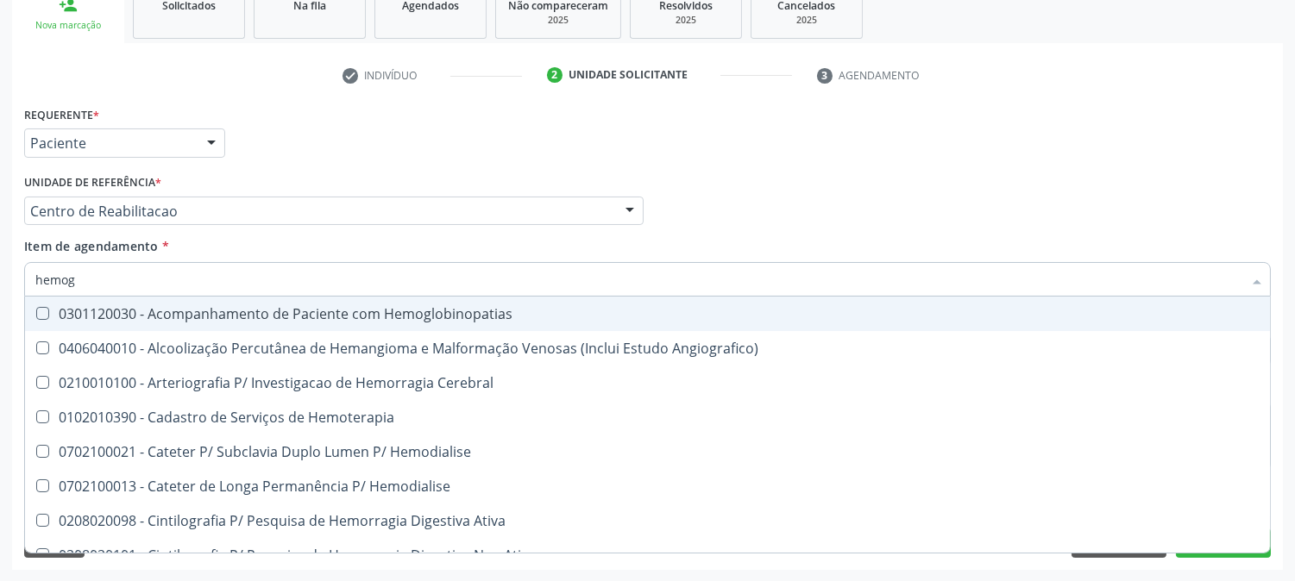
type input "hemogr"
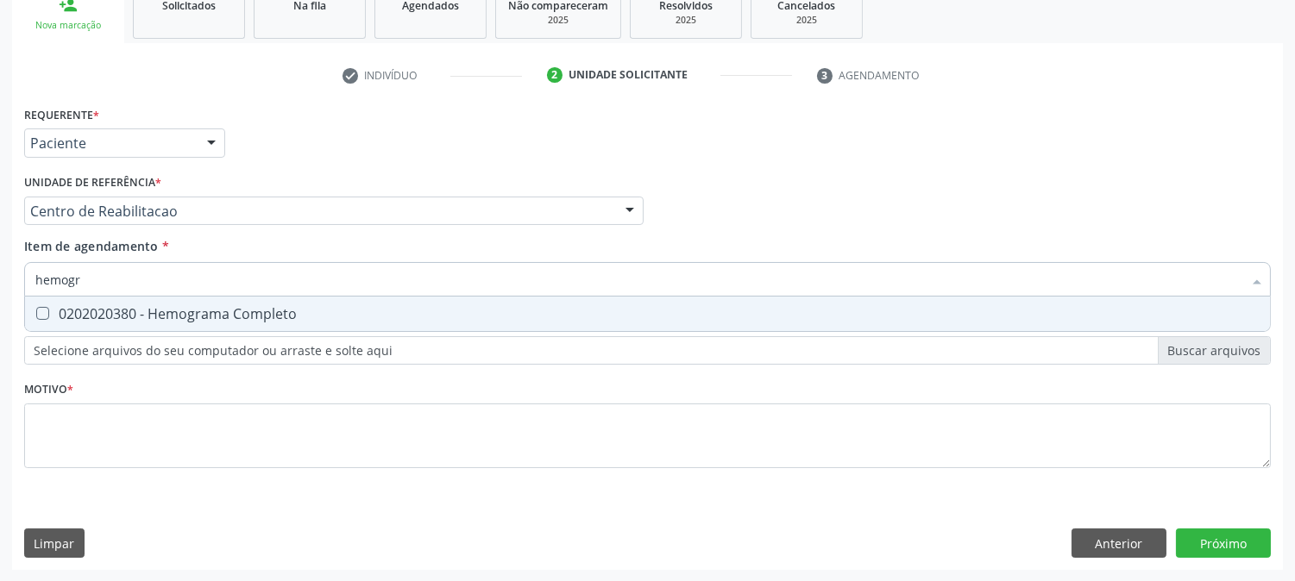
click at [181, 307] on div "0202020380 - Hemograma Completo" at bounding box center [647, 314] width 1224 height 14
checkbox Completo "true"
drag, startPoint x: 135, startPoint y: 271, endPoint x: 0, endPoint y: 254, distance: 136.4
click at [0, 273] on div "Acompanhamento Acompanhe a situação das marcações correntes e finalizadas Relat…" at bounding box center [647, 202] width 1295 height 760
type input "ure"
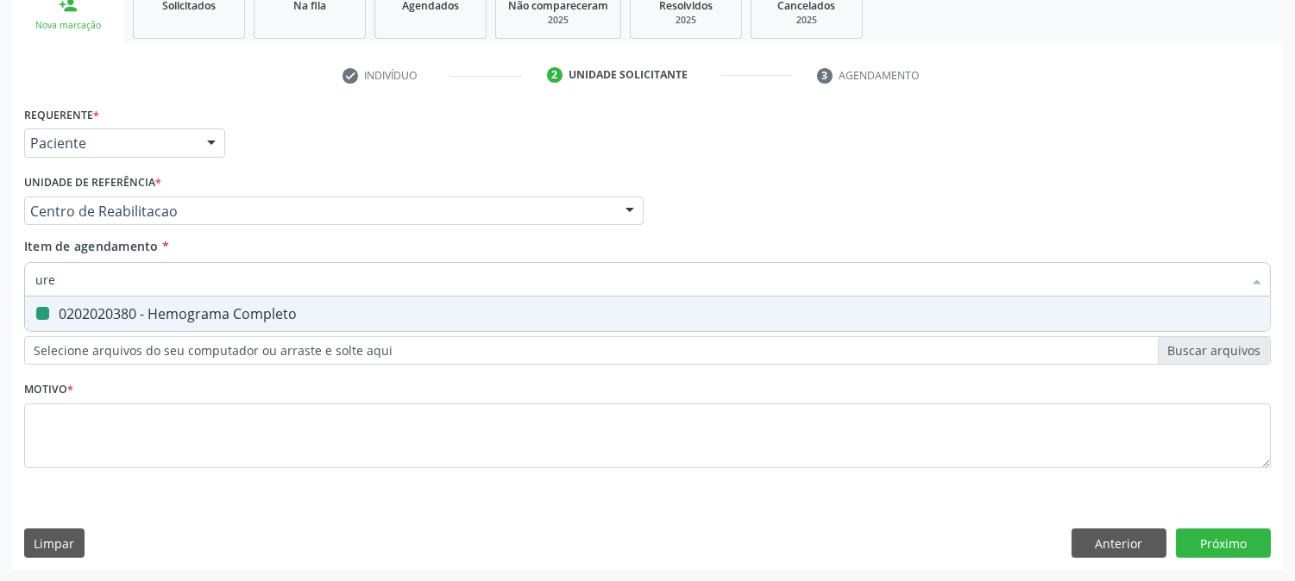
checkbox Completo "false"
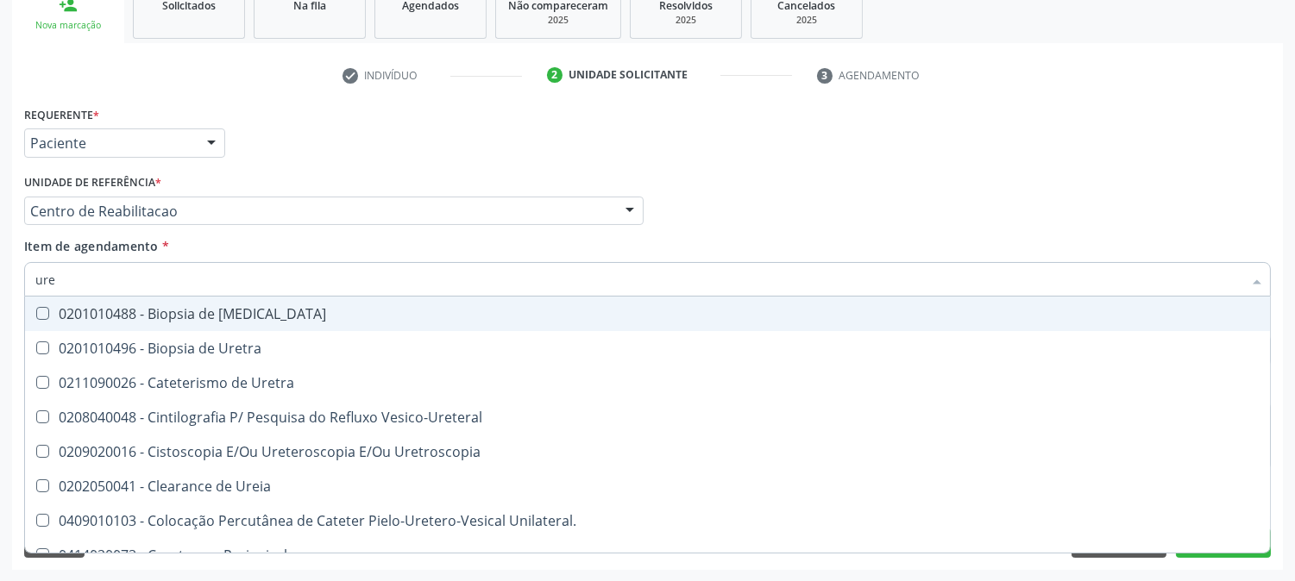
type input "urei"
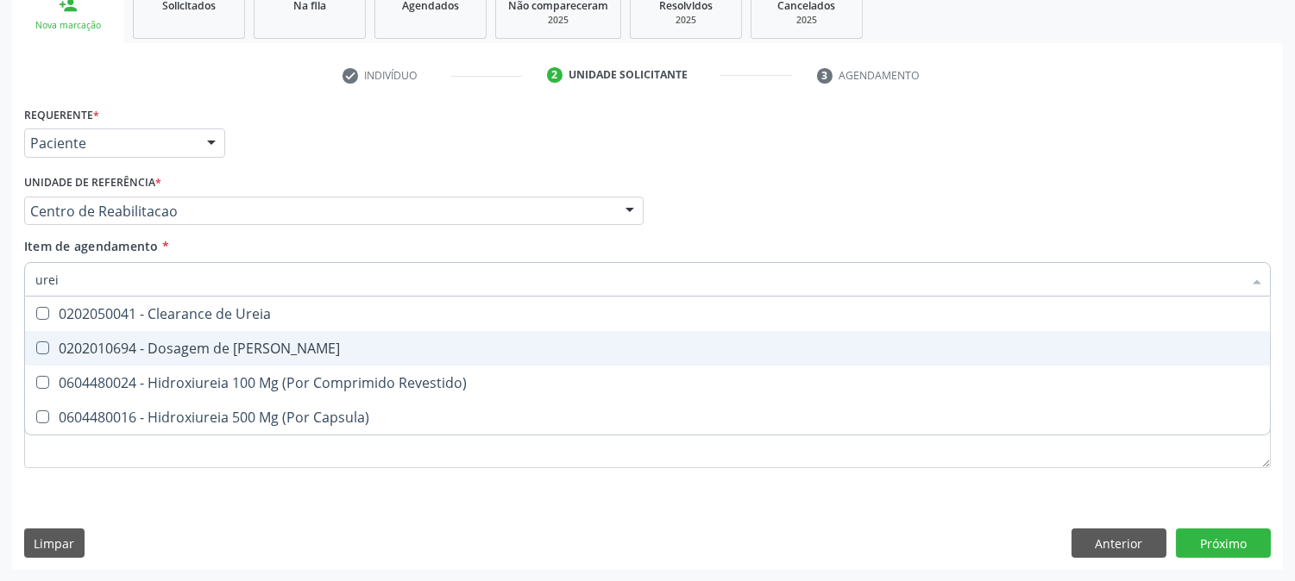
click at [135, 349] on div "0202010694 - Dosagem de [PERSON_NAME]" at bounding box center [647, 349] width 1224 height 14
checkbox Ureia "true"
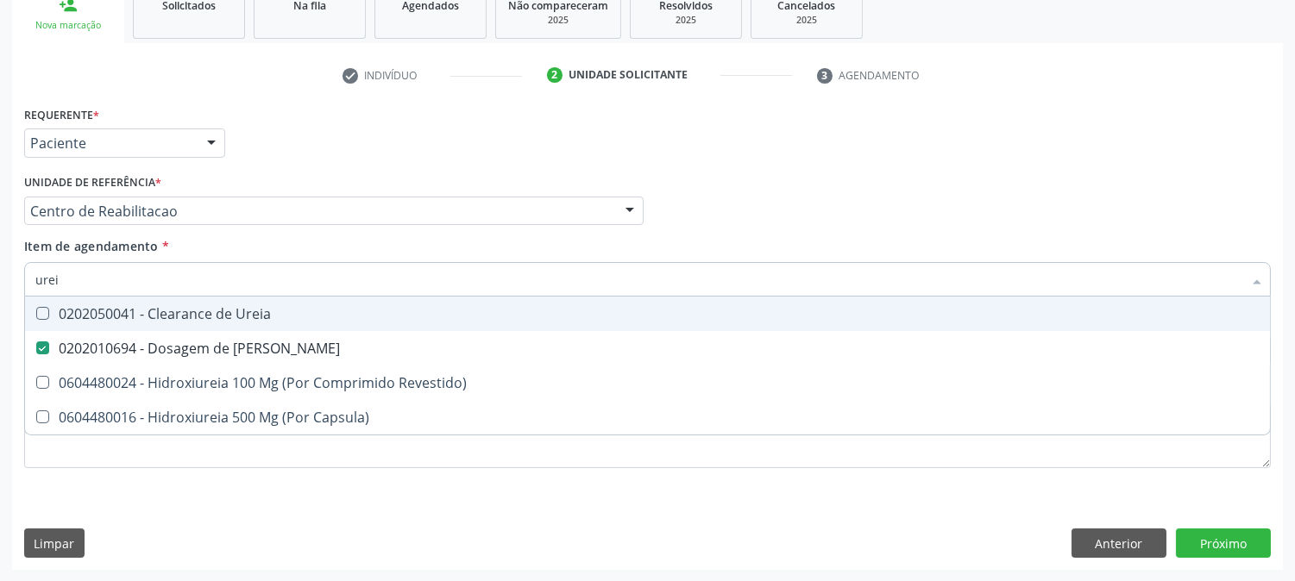
drag, startPoint x: 70, startPoint y: 271, endPoint x: 0, endPoint y: 286, distance: 71.6
click at [0, 286] on div "Acompanhamento Acompanhe a situação das marcações correntes e finalizadas Relat…" at bounding box center [647, 202] width 1295 height 760
type input "c"
checkbox Ureia "false"
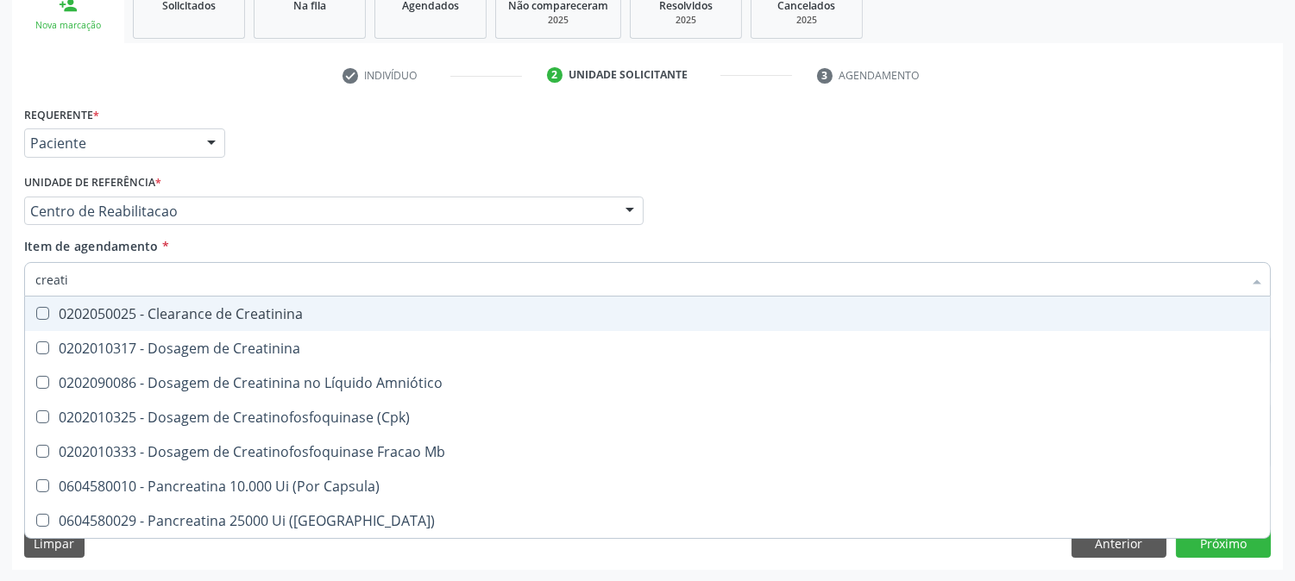
type input "creatin"
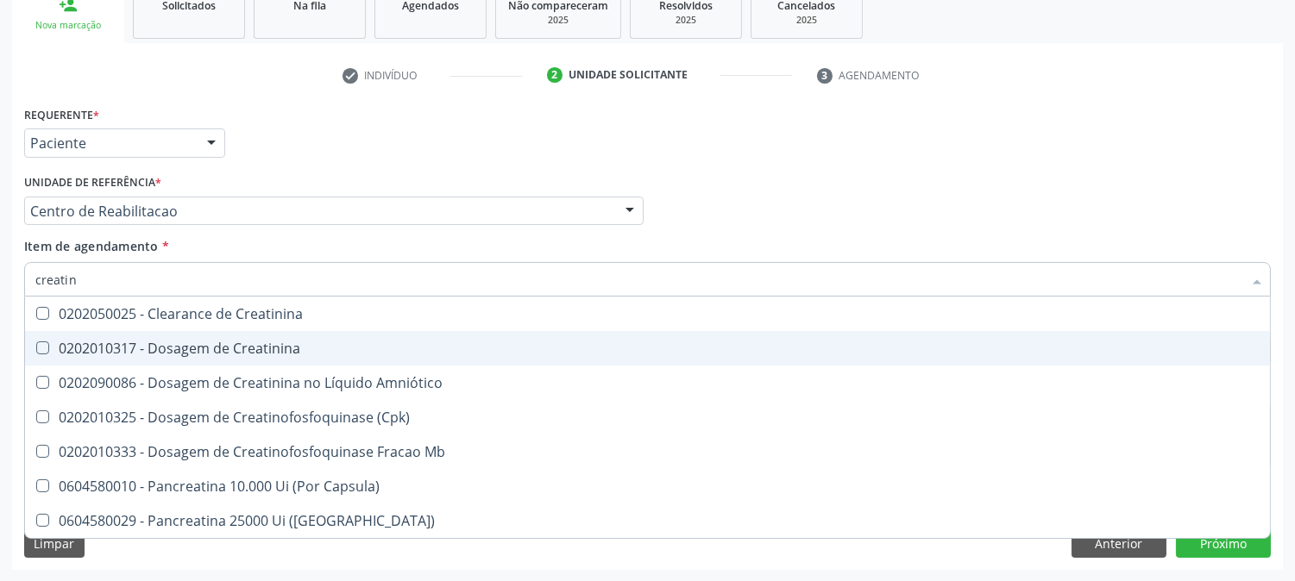
click at [144, 355] on div "0202010317 - Dosagem de Creatinina" at bounding box center [647, 349] width 1224 height 14
checkbox Creatinina "true"
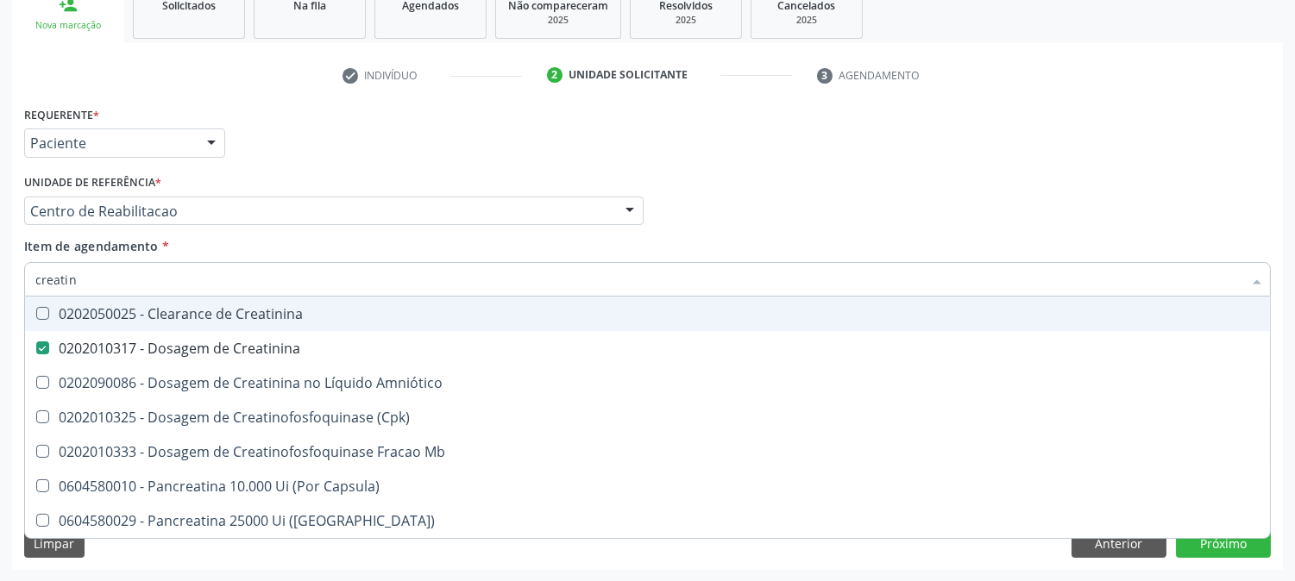
drag, startPoint x: 76, startPoint y: 276, endPoint x: 0, endPoint y: 276, distance: 75.9
click at [0, 276] on div "Acompanhamento Acompanhe a situação das marcações correntes e finalizadas Relat…" at bounding box center [647, 202] width 1295 height 760
type input "ts"
checkbox Creatinina "false"
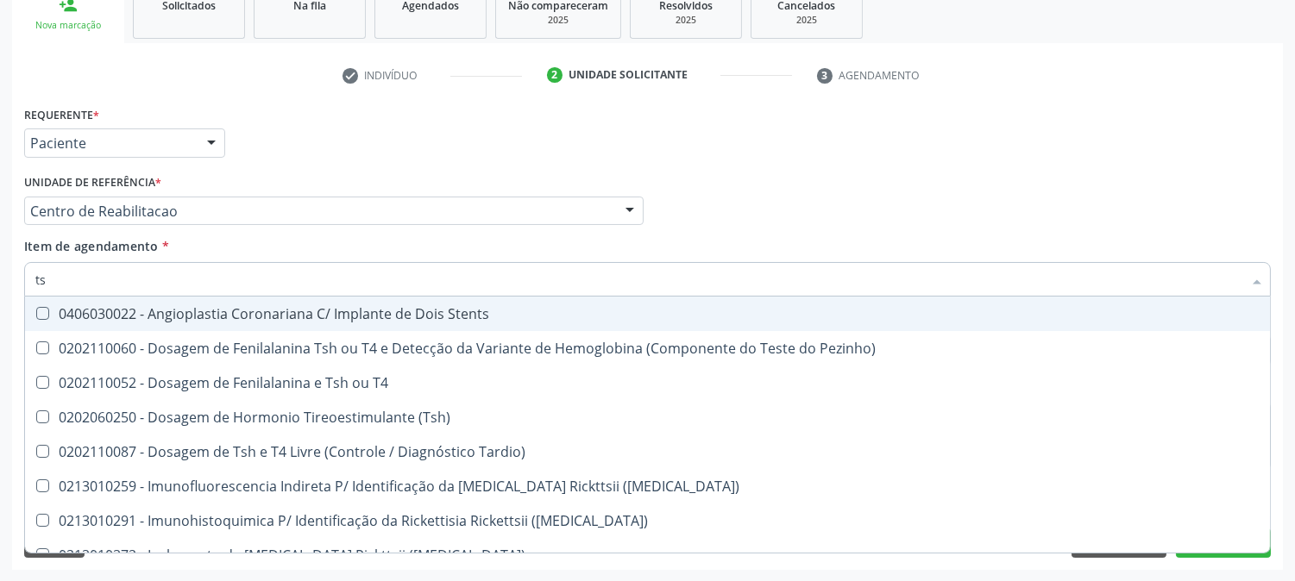
type input "tsh"
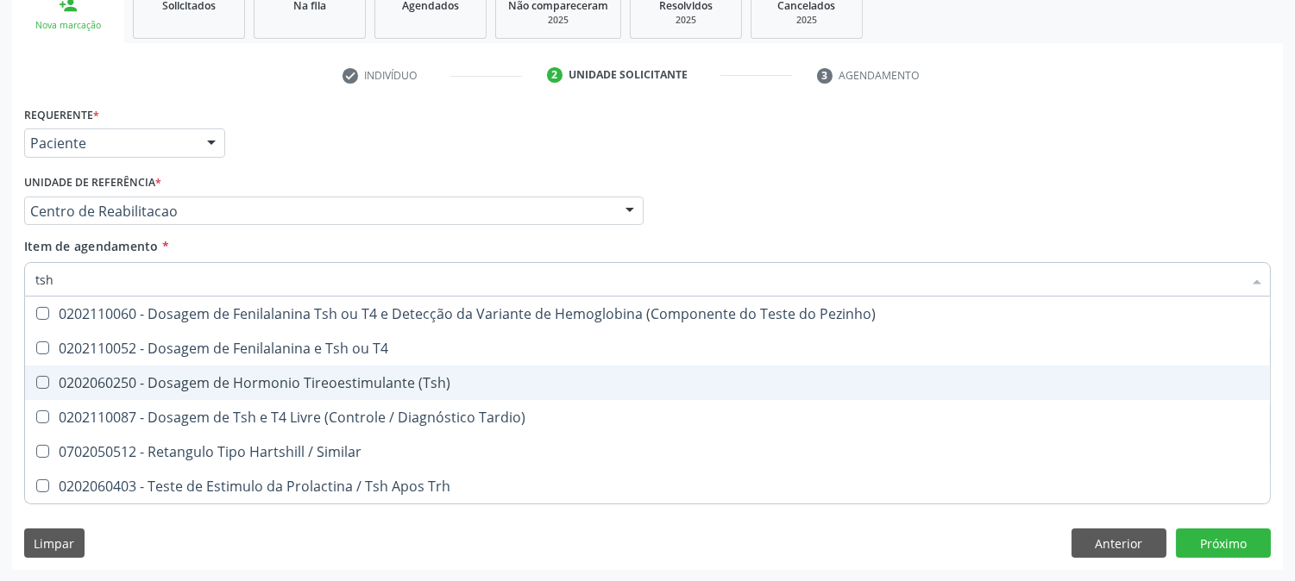
click at [243, 393] on span "0202060250 - Dosagem de Hormonio Tireoestimulante (Tsh)" at bounding box center [647, 383] width 1245 height 35
checkbox \(Tsh\) "true"
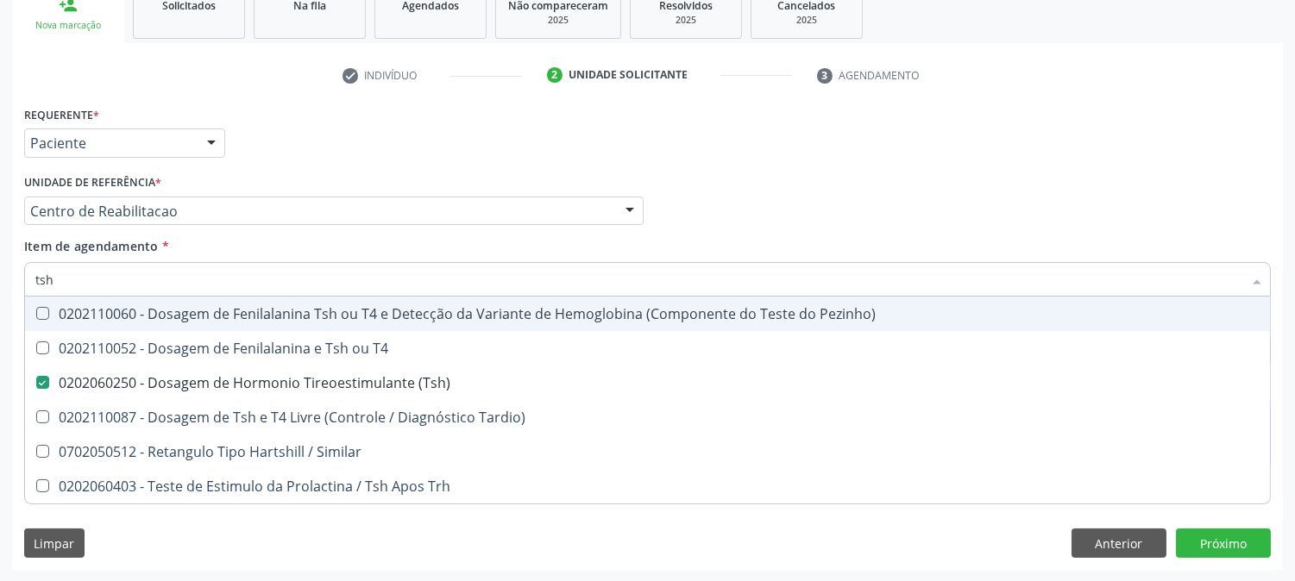
type input "ts"
checkbox \(Tsh\) "false"
checkbox Tardio\) "true"
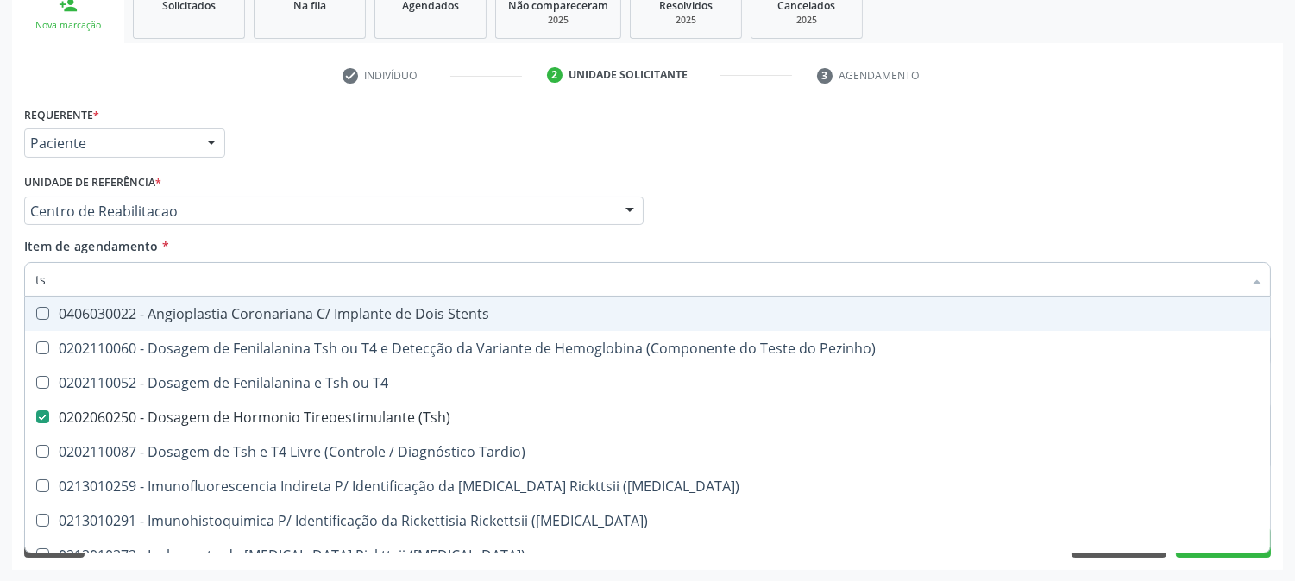
type input "t"
checkbox \(Tsh\) "false"
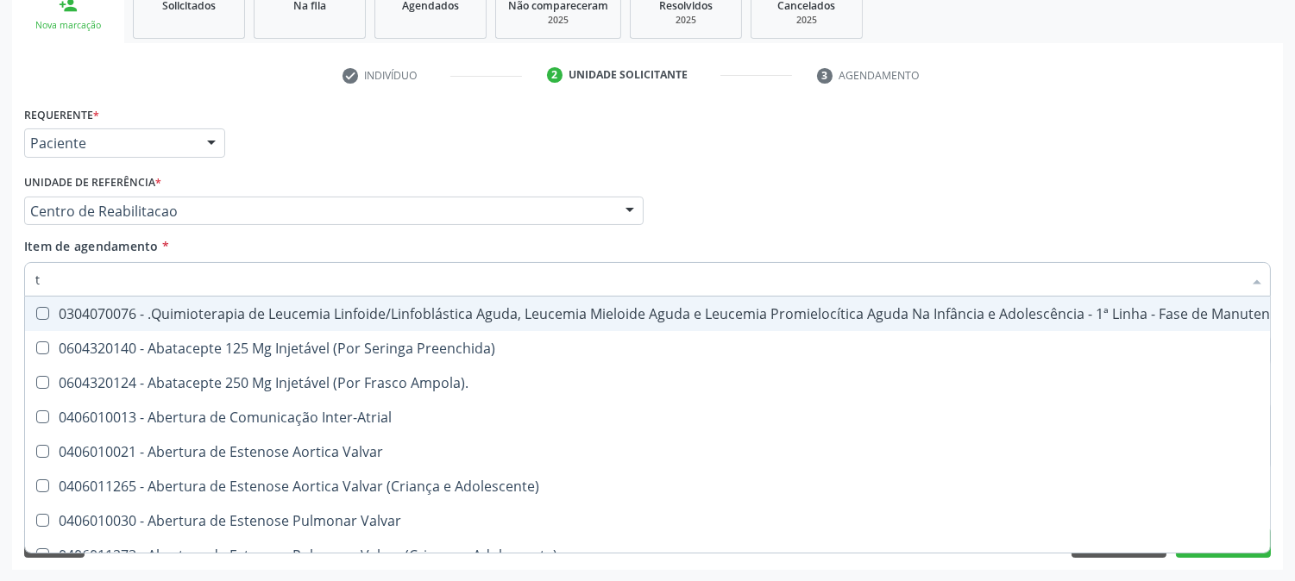
type input "t4"
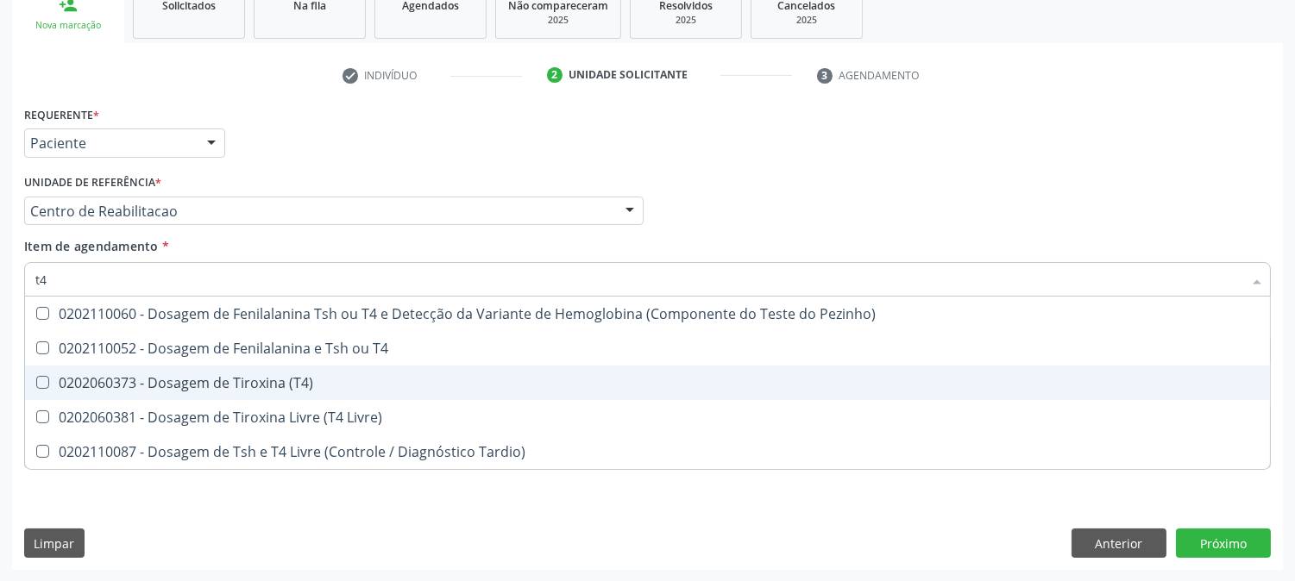
click at [315, 397] on span "0202060373 - Dosagem de Tiroxina (T4)" at bounding box center [647, 383] width 1245 height 35
checkbox \(T4\) "true"
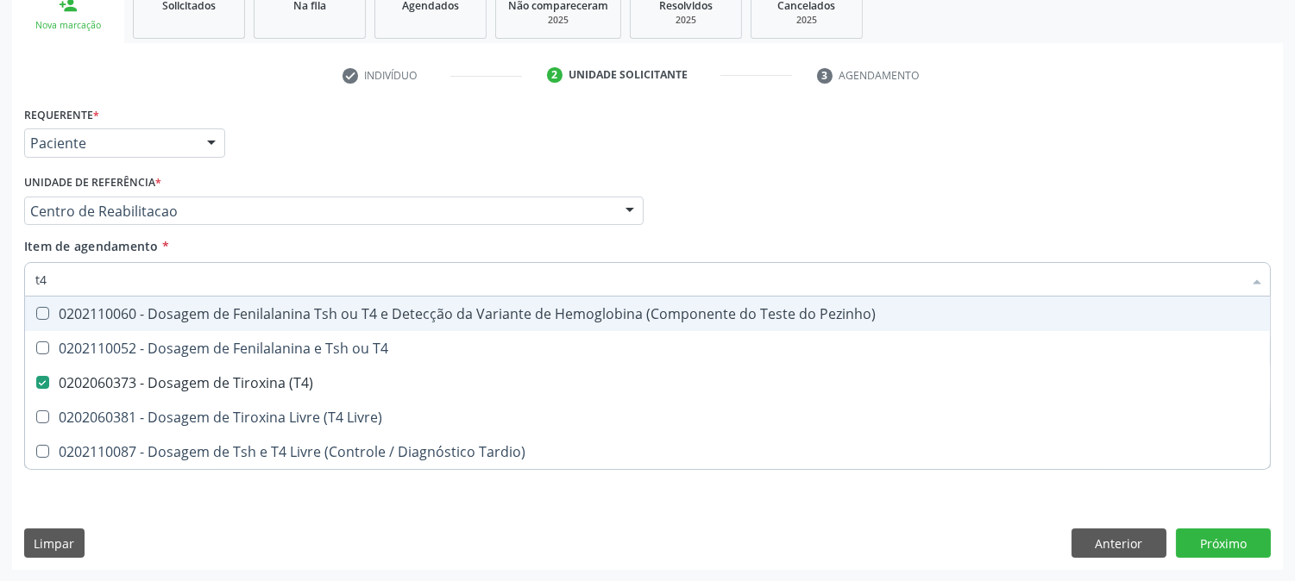
drag, startPoint x: 10, startPoint y: 259, endPoint x: 0, endPoint y: 256, distance: 10.7
click at [0, 256] on div "Acompanhamento Acompanhe a situação das marcações correntes e finalizadas Relat…" at bounding box center [647, 202] width 1295 height 760
type input "gl"
checkbox \(T4\) "false"
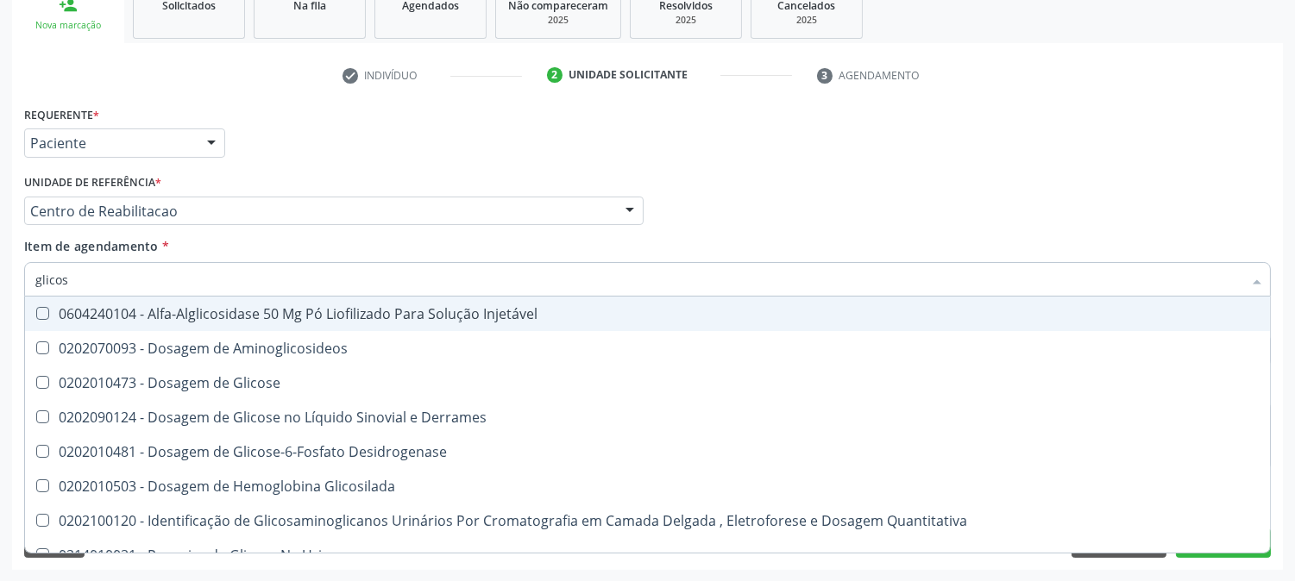
type input "glicose"
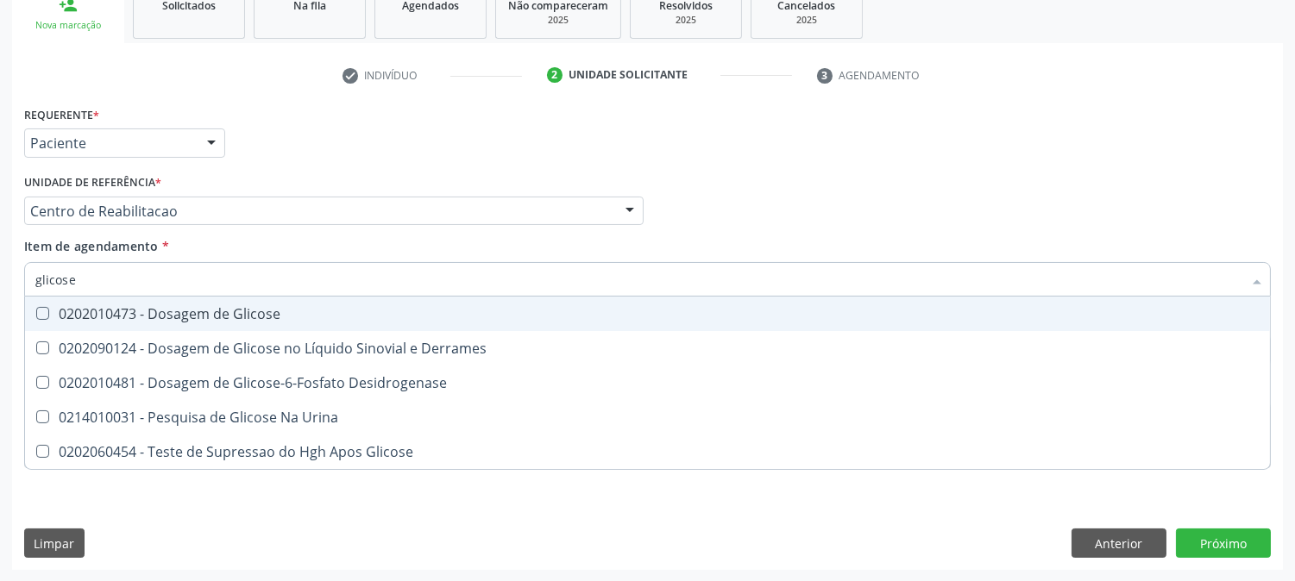
click at [117, 309] on div "0202010473 - Dosagem de Glicose" at bounding box center [647, 314] width 1224 height 14
checkbox Glicose "true"
drag, startPoint x: 102, startPoint y: 272, endPoint x: 0, endPoint y: 272, distance: 101.8
click at [0, 272] on div "Acompanhamento Acompanhe a situação das marcações correntes e finalizadas Relat…" at bounding box center [647, 202] width 1295 height 760
type input "co"
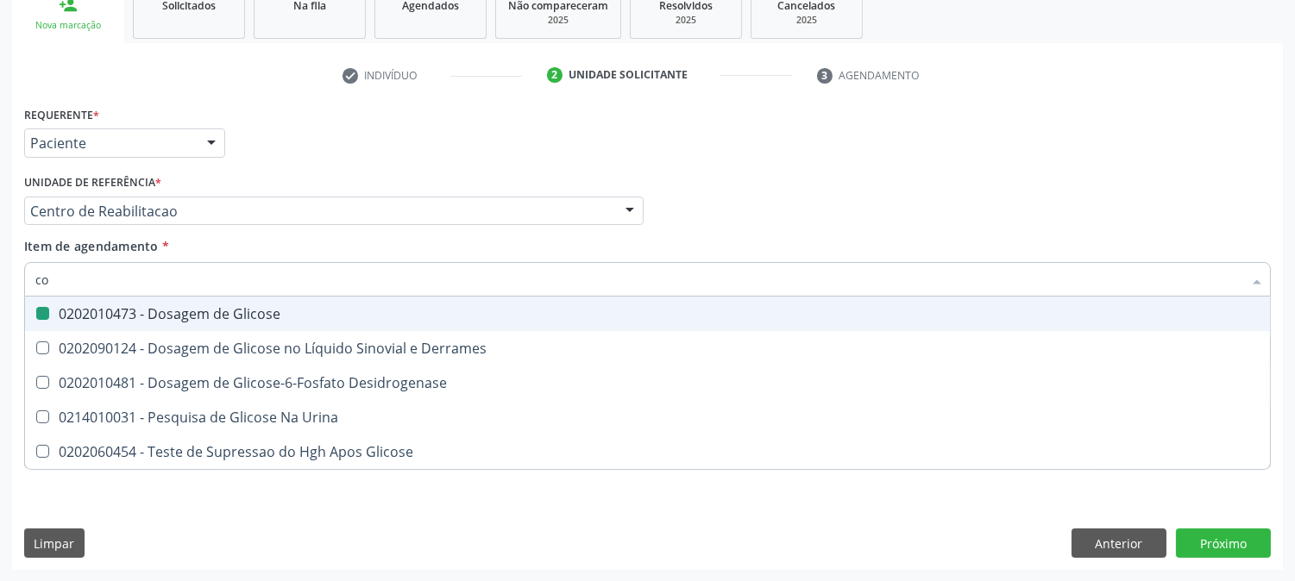
checkbox Glicose "false"
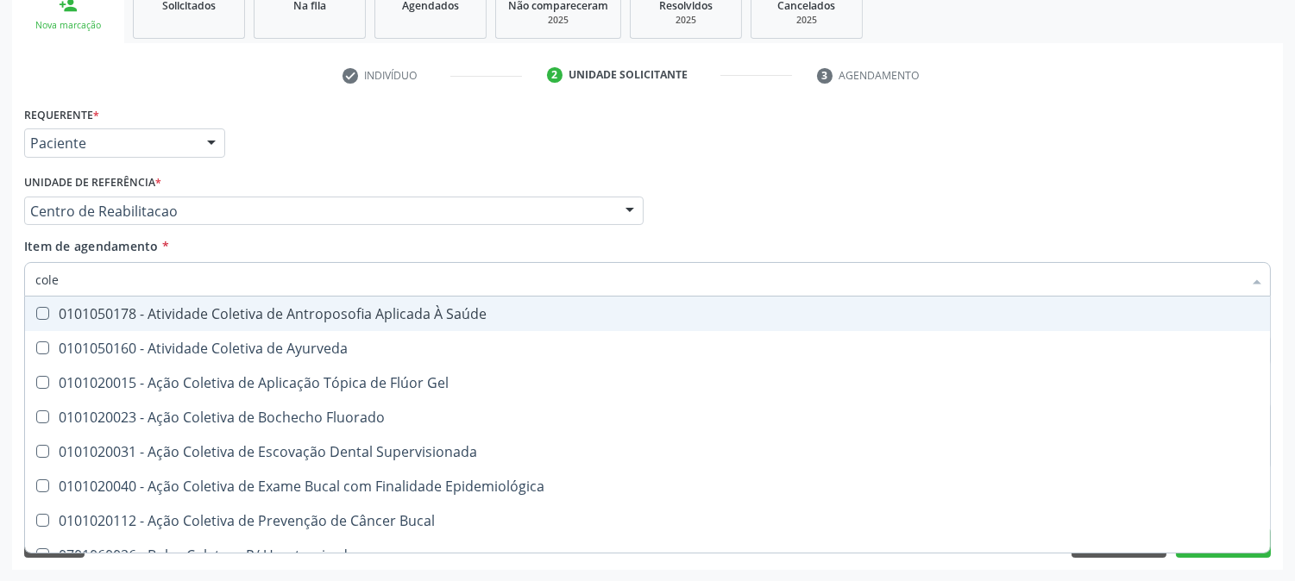
type input "coles"
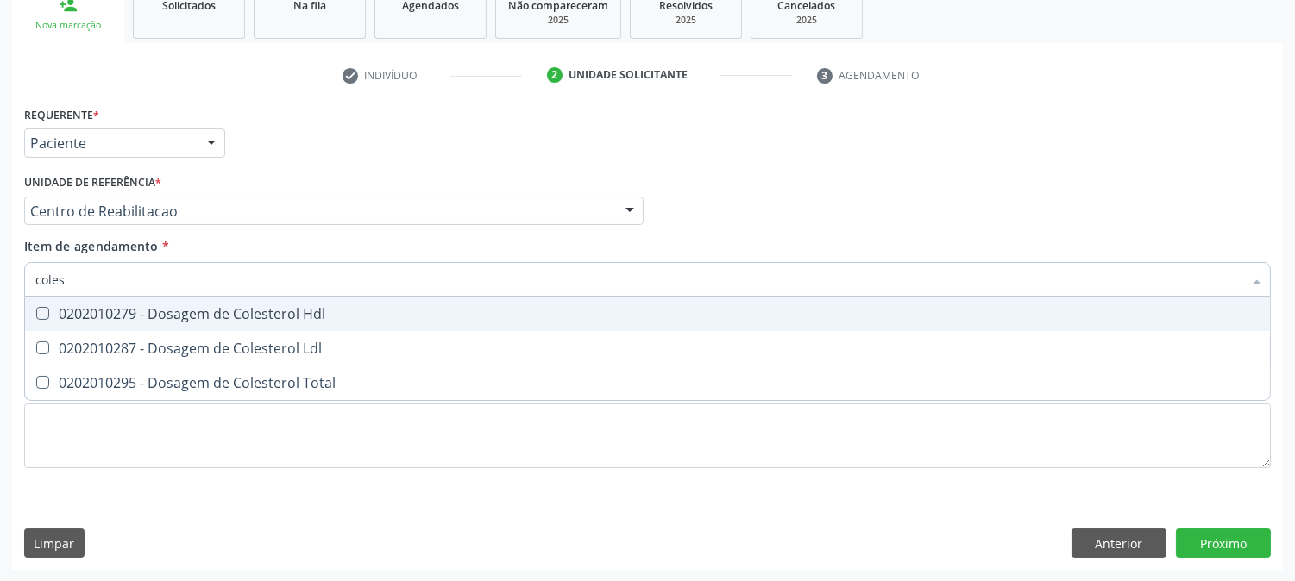
click at [84, 307] on div "0202010279 - Dosagem de Colesterol Hdl" at bounding box center [647, 314] width 1224 height 14
checkbox Hdl "true"
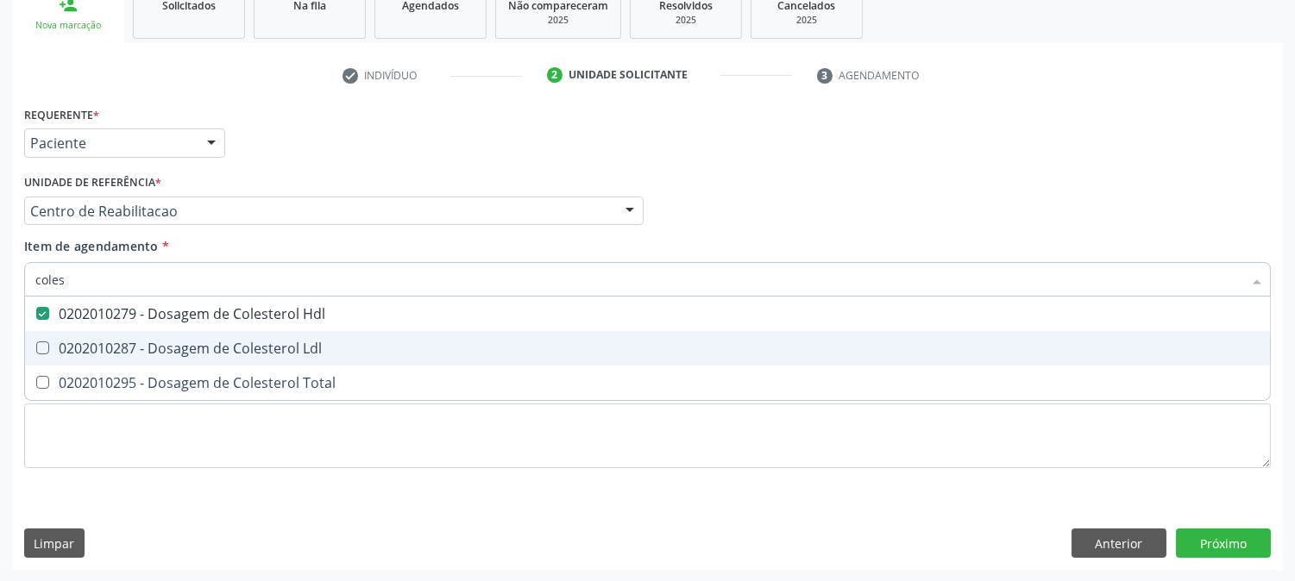
click at [84, 332] on span "0202010287 - Dosagem de Colesterol Ldl" at bounding box center [647, 348] width 1245 height 35
checkbox Ldl "true"
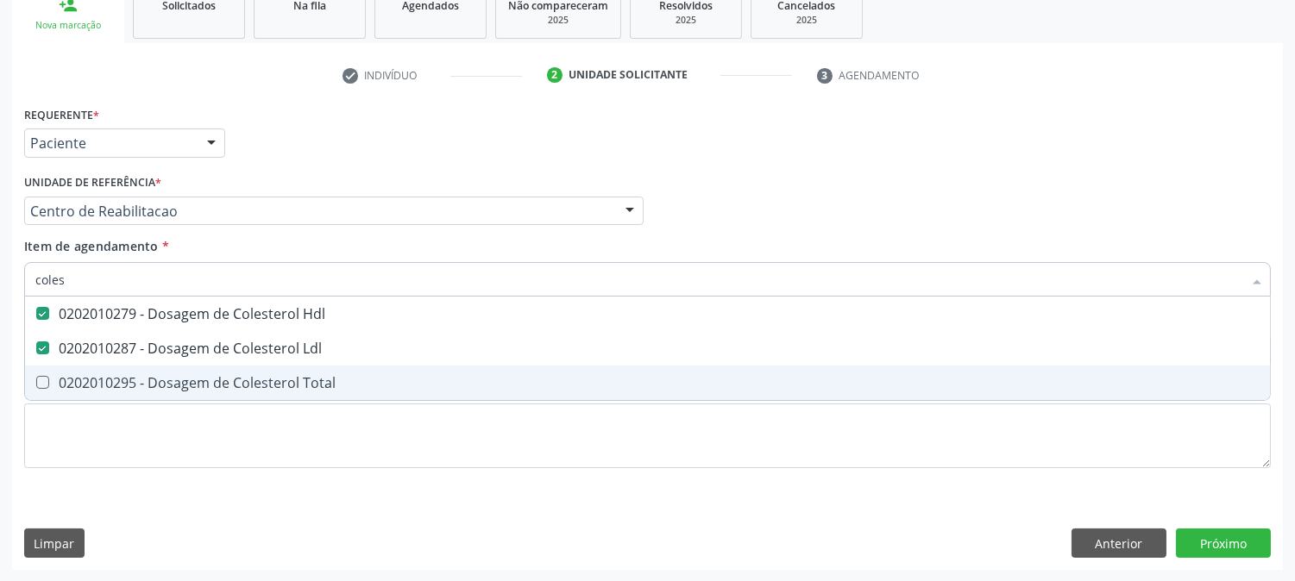
click at [85, 369] on span "0202010295 - Dosagem de Colesterol Total" at bounding box center [647, 383] width 1245 height 35
checkbox Total "true"
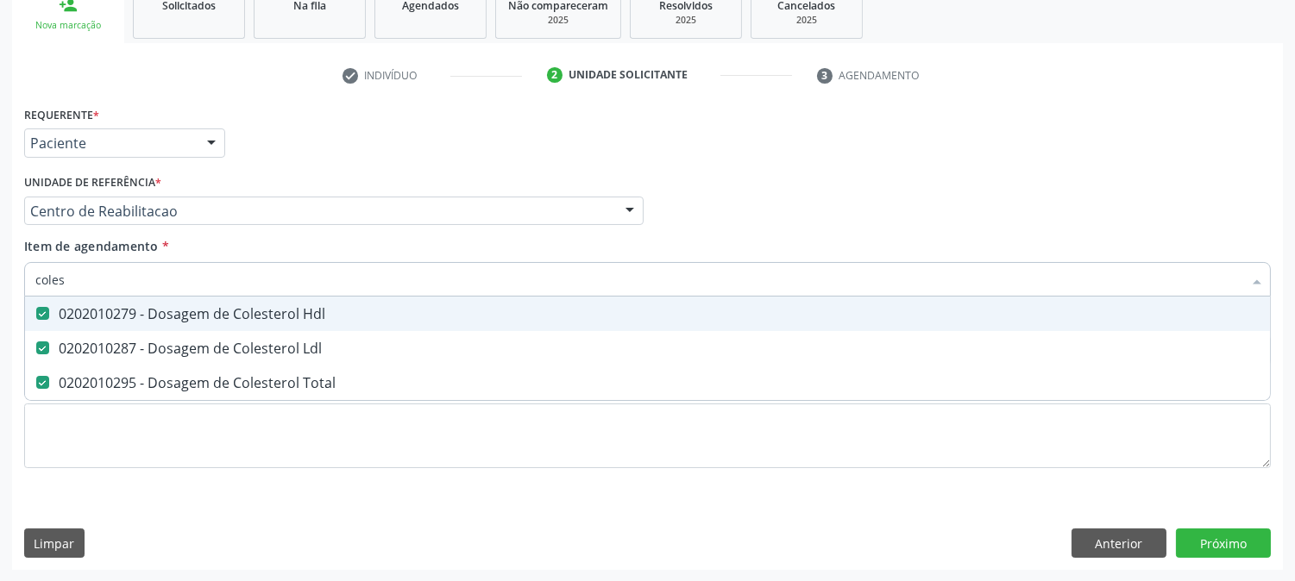
drag, startPoint x: 79, startPoint y: 279, endPoint x: 2, endPoint y: 271, distance: 78.0
click at [2, 271] on div "Acompanhamento Acompanhe a situação das marcações correntes e finalizadas Relat…" at bounding box center [647, 202] width 1295 height 760
type input "tr"
checkbox Hdl "false"
checkbox Ldl "false"
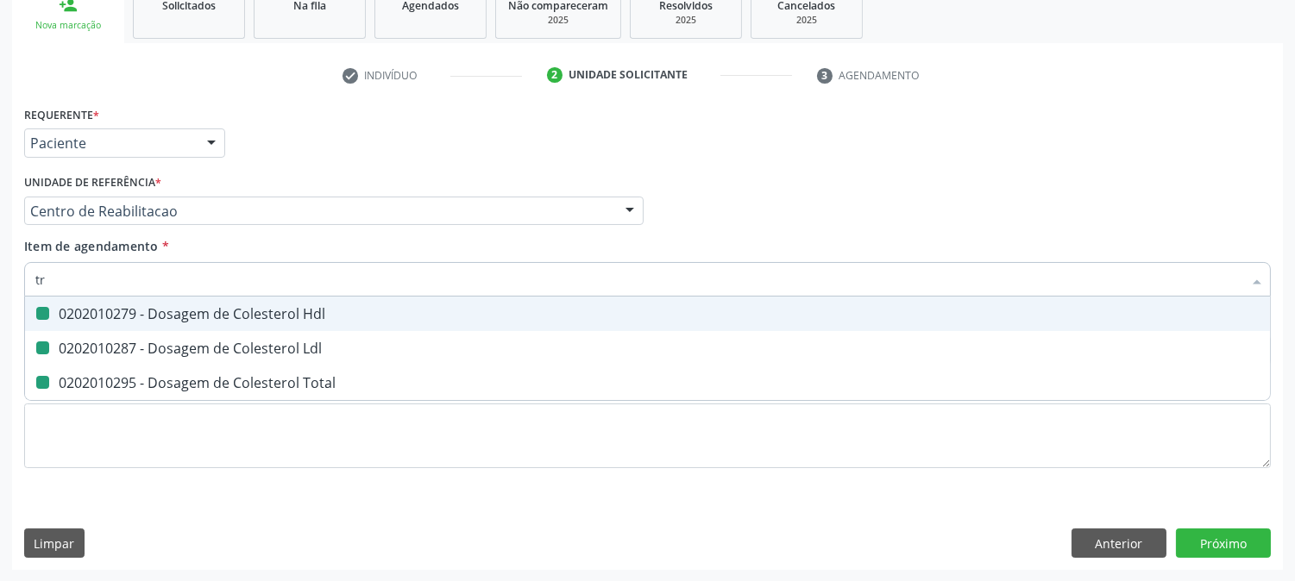
checkbox Total "false"
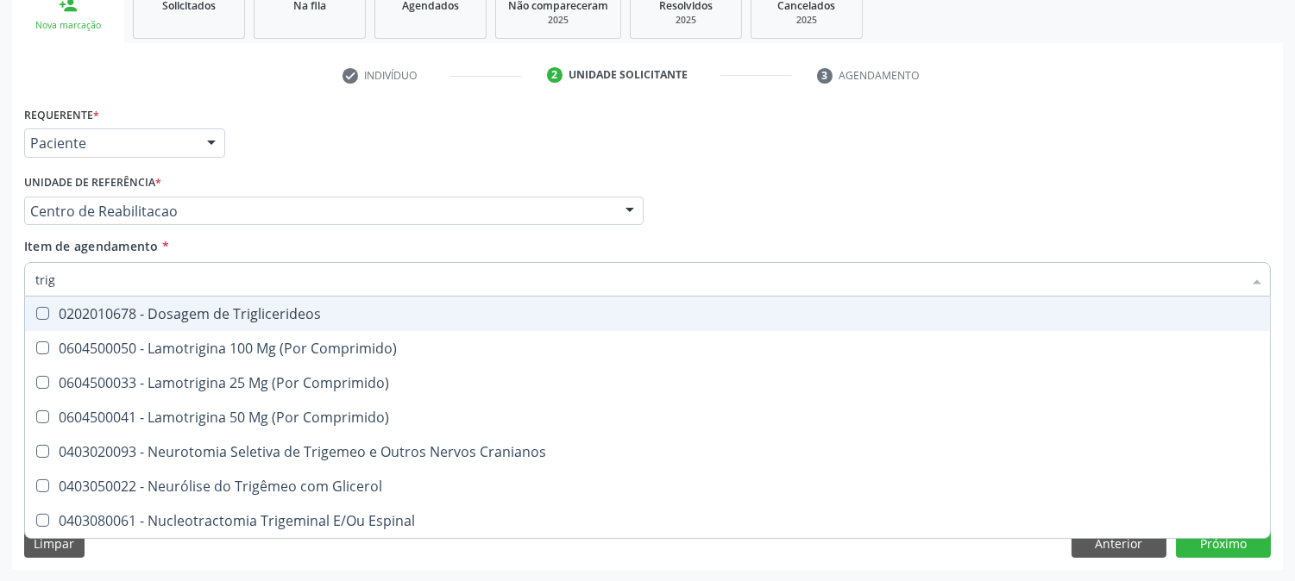
type input "trigl"
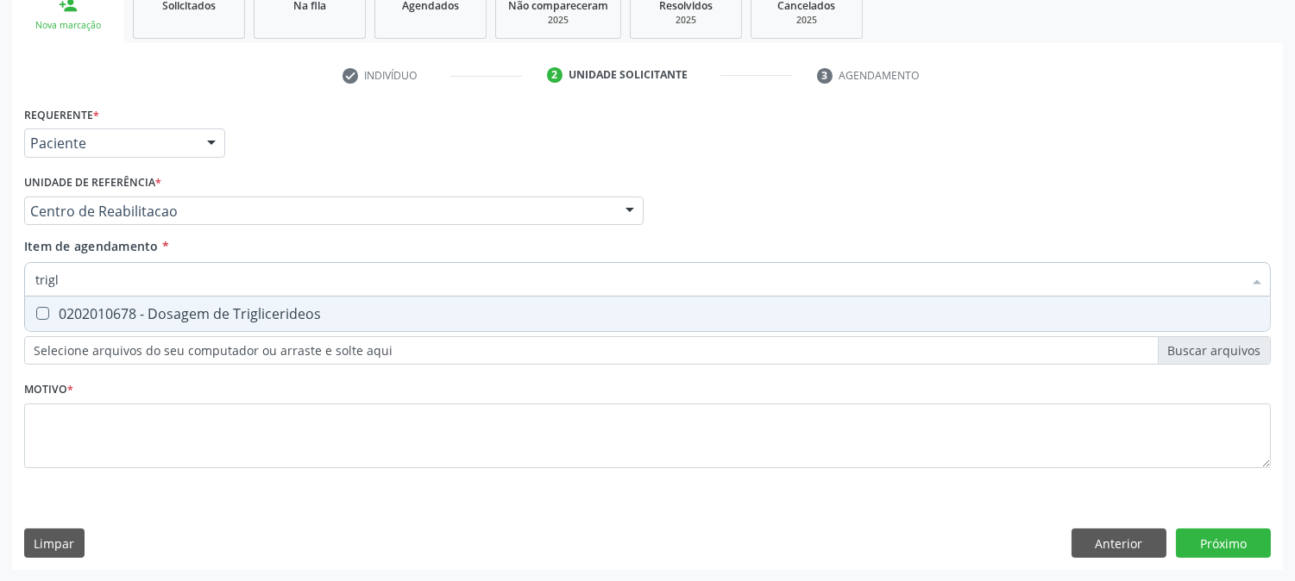
click at [145, 320] on div "0202010678 - Dosagem de Triglicerideos" at bounding box center [647, 314] width 1224 height 14
checkbox Triglicerideos "true"
drag, startPoint x: 81, startPoint y: 283, endPoint x: 0, endPoint y: 285, distance: 81.1
click at [0, 285] on div "Acompanhamento Acompanhe a situação das marcações correntes e finalizadas Relat…" at bounding box center [647, 202] width 1295 height 760
type input "tg"
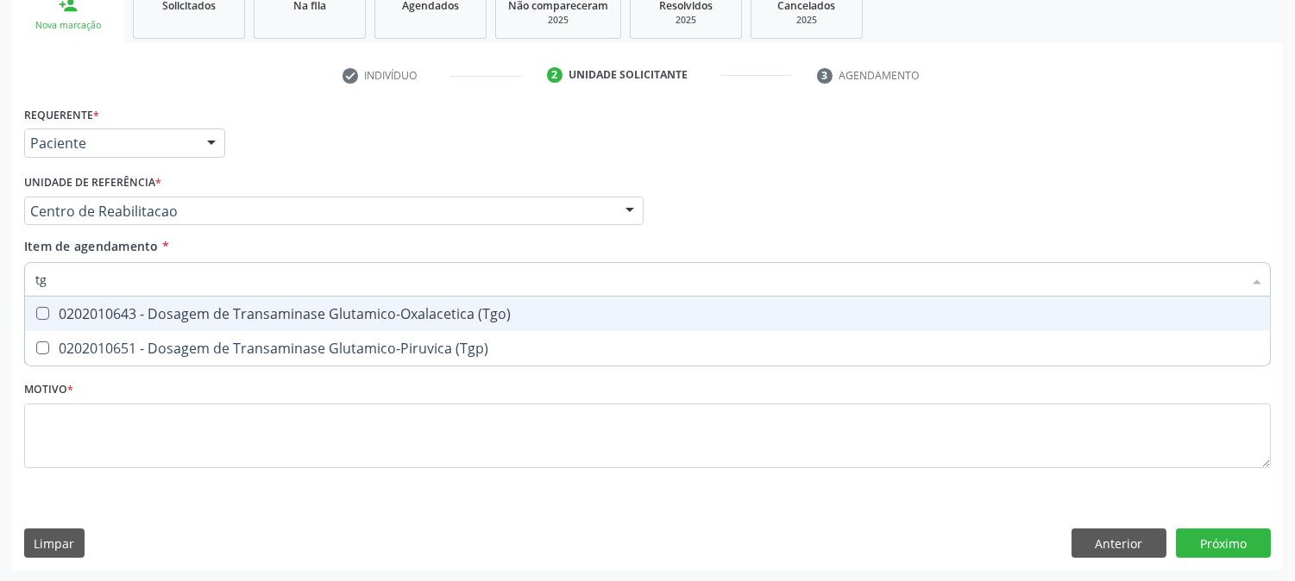
click at [144, 313] on div "0202010643 - Dosagem de Transaminase Glutamico-Oxalacetica (Tgo)" at bounding box center [647, 314] width 1224 height 14
checkbox \(Tgo\) "true"
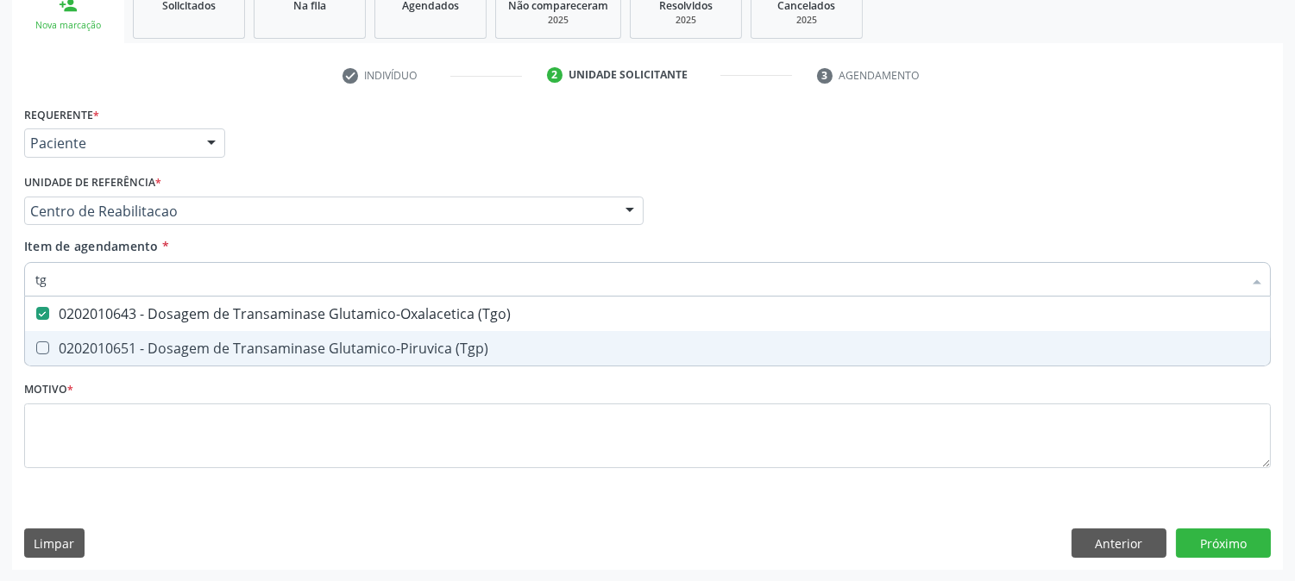
click at [144, 342] on div "0202010651 - Dosagem de Transaminase Glutamico-Piruvica (Tgp)" at bounding box center [647, 349] width 1224 height 14
checkbox \(Tgp\) "true"
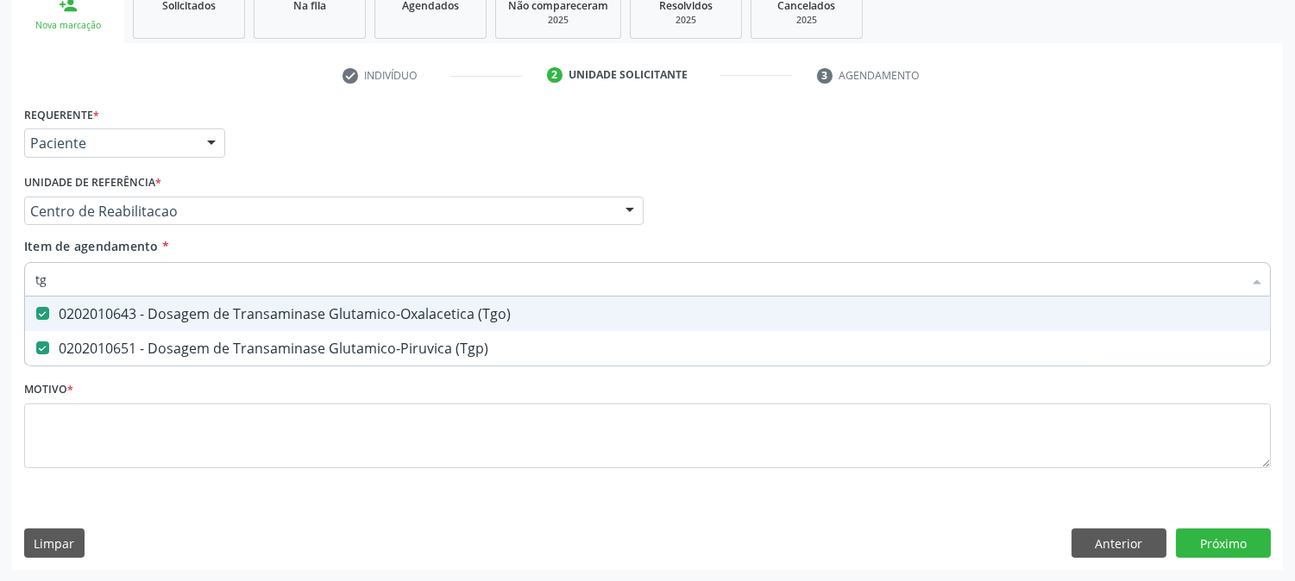
drag, startPoint x: 52, startPoint y: 272, endPoint x: 22, endPoint y: 273, distance: 29.4
click at [22, 273] on div "Item de agendamento * tg Desfazer seleção 0202010643 - Dosagem de Transaminase …" at bounding box center [647, 270] width 1255 height 66
type input "a"
checkbox \(Tgo\) "false"
checkbox \(Tgp\) "false"
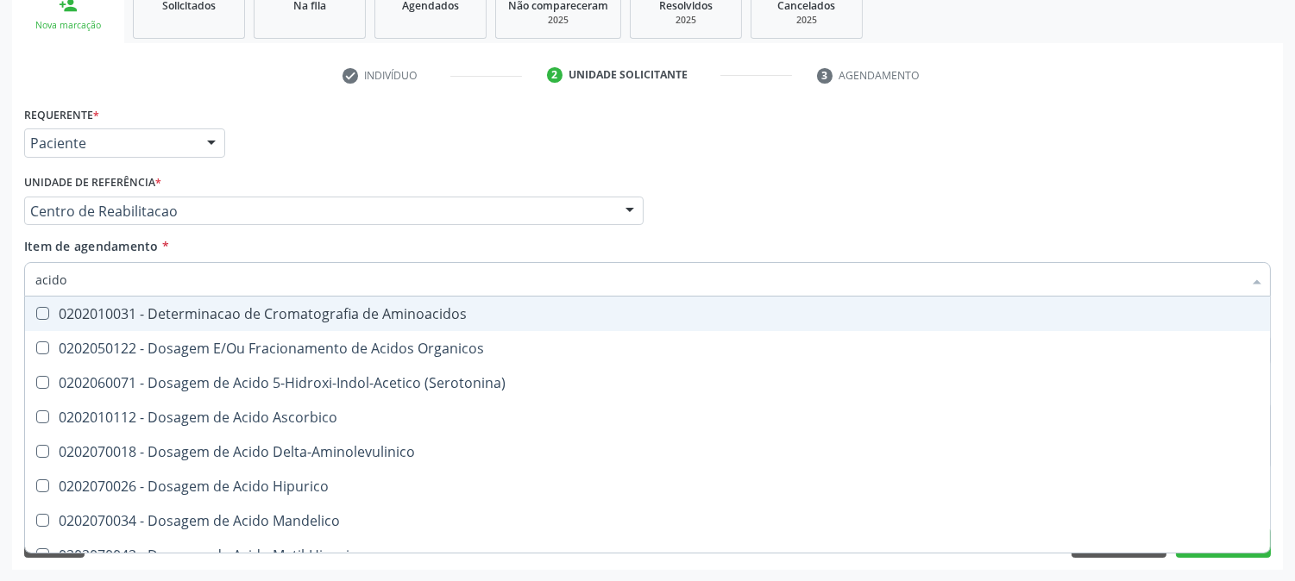
type input "acido u"
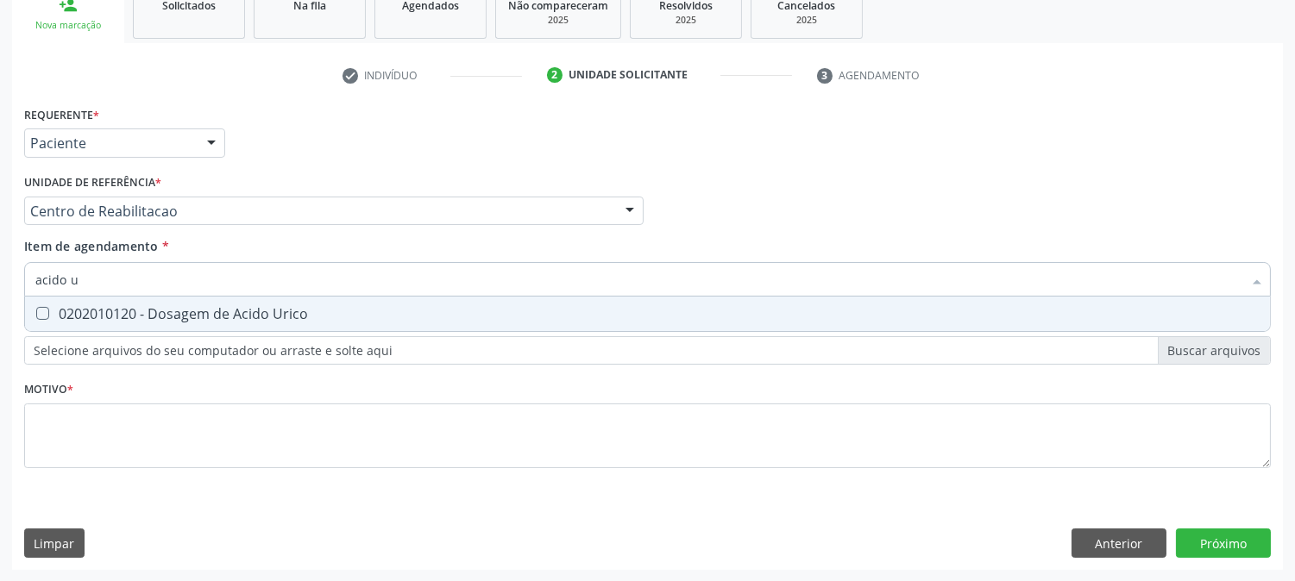
click at [66, 307] on div "0202010120 - Dosagem de Acido Urico" at bounding box center [647, 314] width 1224 height 14
checkbox Urico "true"
drag, startPoint x: 85, startPoint y: 277, endPoint x: 2, endPoint y: 271, distance: 83.0
click at [2, 271] on div "Acompanhamento Acompanhe a situação das marcações correntes e finalizadas Relat…" at bounding box center [647, 202] width 1295 height 760
type input "pa"
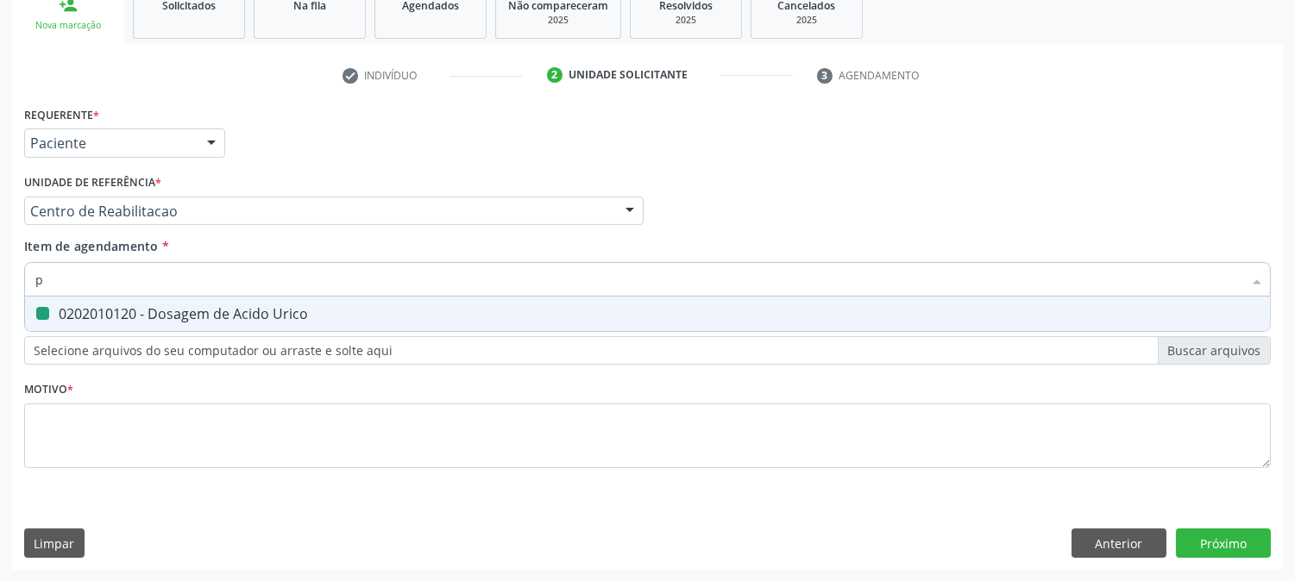
checkbox Urico "false"
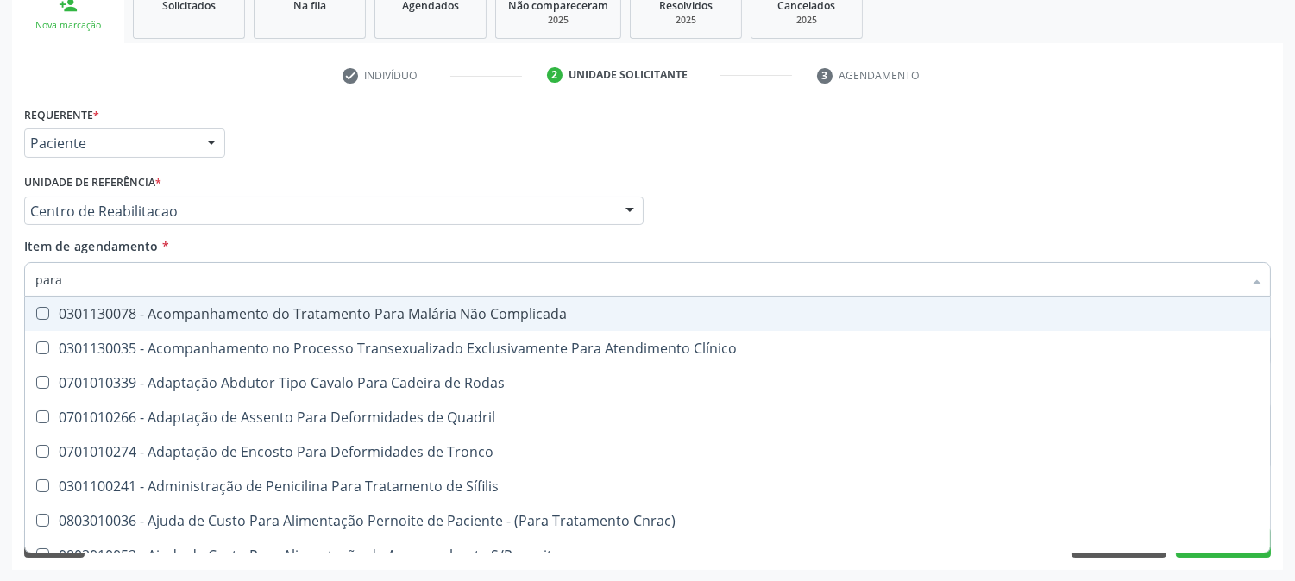
type input "paras"
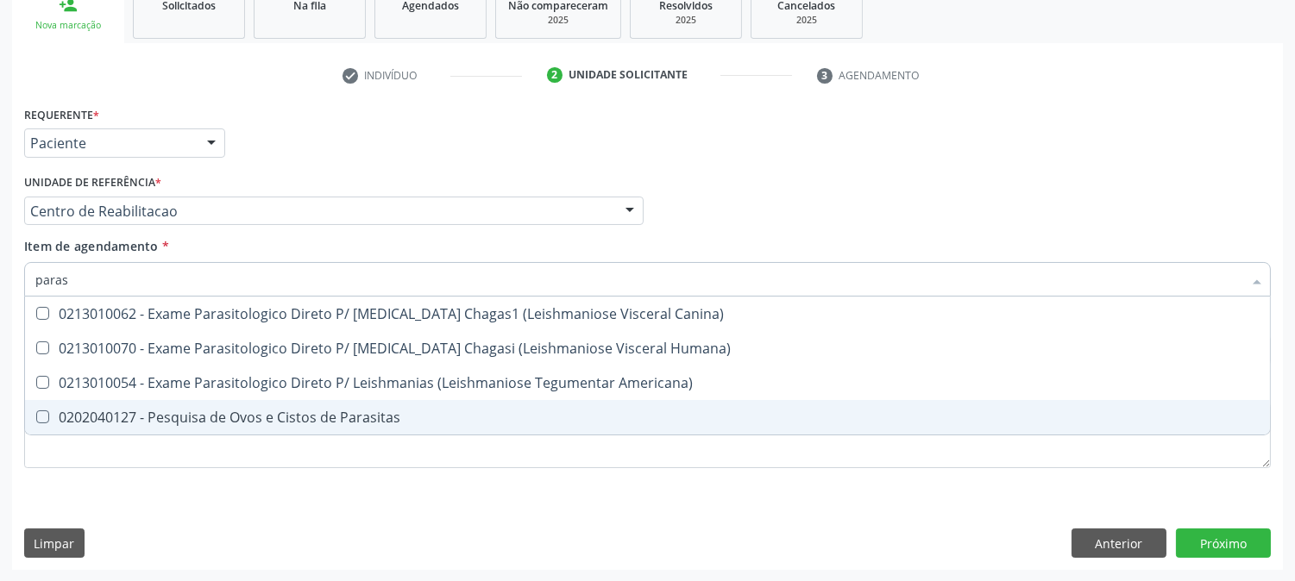
click at [201, 428] on span "0202040127 - Pesquisa de Ovos e Cistos de Parasitas" at bounding box center [647, 417] width 1245 height 35
checkbox Parasitas "true"
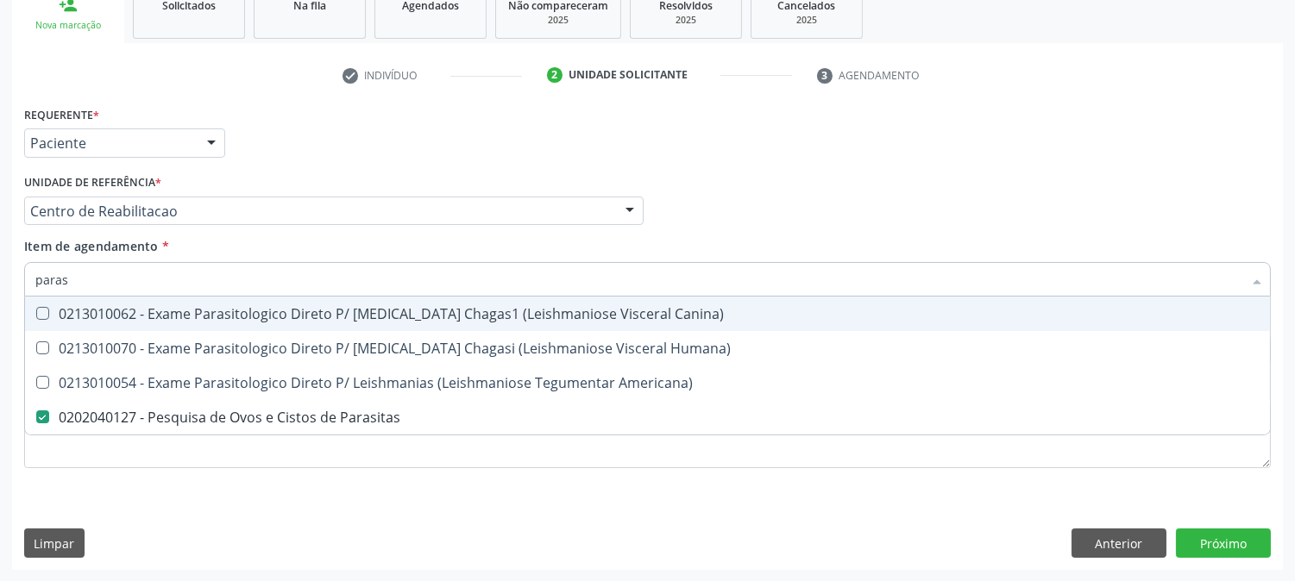
drag, startPoint x: 104, startPoint y: 281, endPoint x: 0, endPoint y: 273, distance: 103.8
click at [0, 273] on div "Acompanhamento Acompanhe a situação das marcações correntes e finalizadas Relat…" at bounding box center [647, 202] width 1295 height 760
type input "urin"
checkbox Parasitas "false"
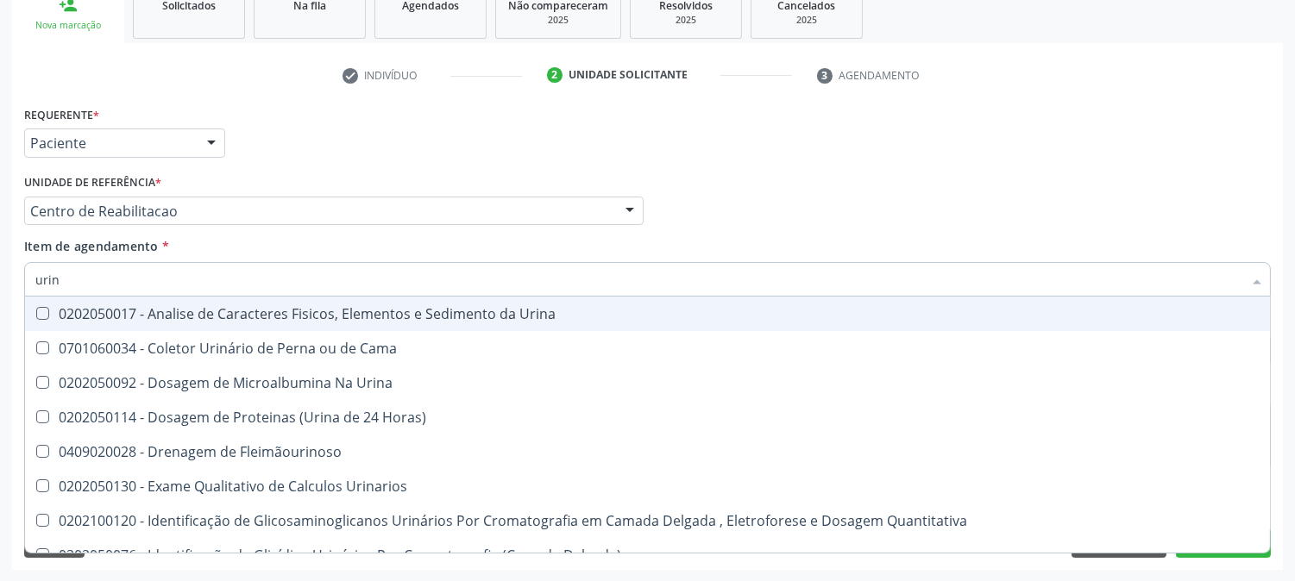
type input "urina"
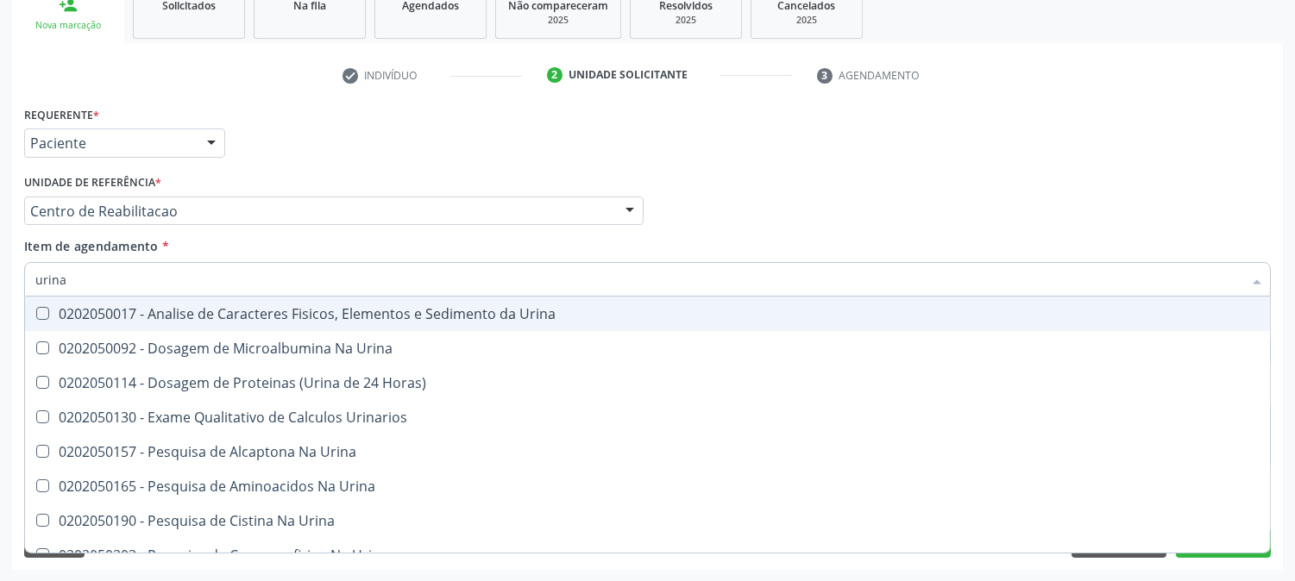
click at [140, 307] on div "0202050017 - Analise de Caracteres Fisicos, Elementos e Sedimento da Urina" at bounding box center [647, 314] width 1224 height 14
checkbox Urina "true"
type input "urina"
drag, startPoint x: 115, startPoint y: 257, endPoint x: 47, endPoint y: 262, distance: 67.5
click at [47, 262] on div "Item de agendamento * urina Desfazer seleção 0202050017 - Analise de Caracteres…" at bounding box center [647, 264] width 1247 height 54
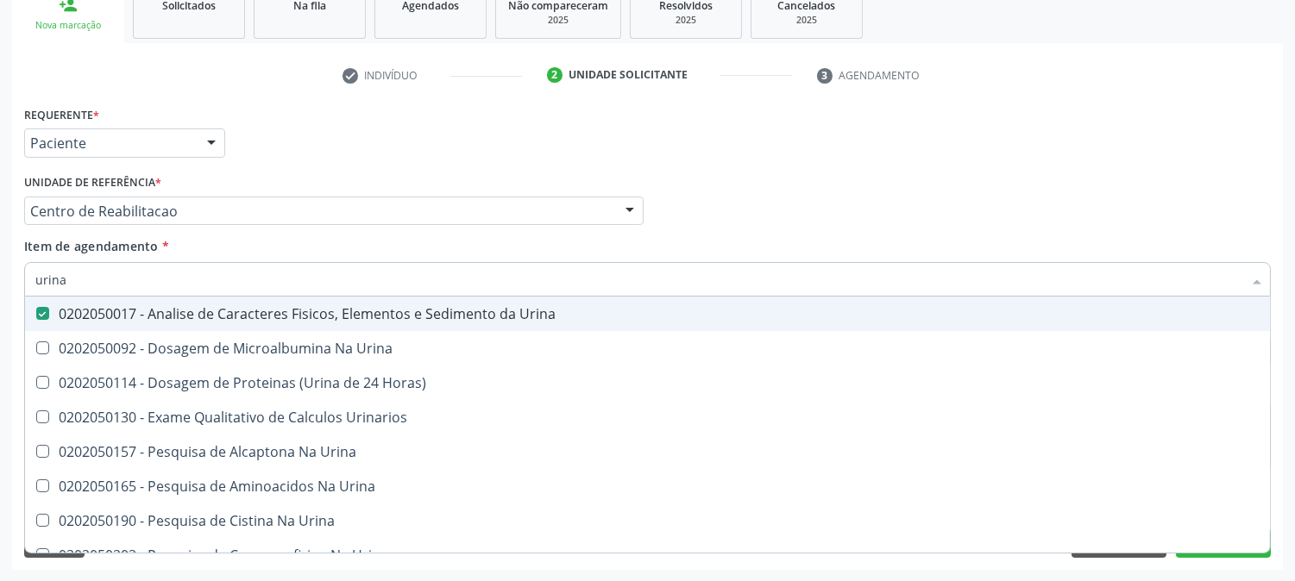
checkbox Urina "true"
checkbox Horas\) "true"
checkbox Urinarios "true"
checkbox Urina "true"
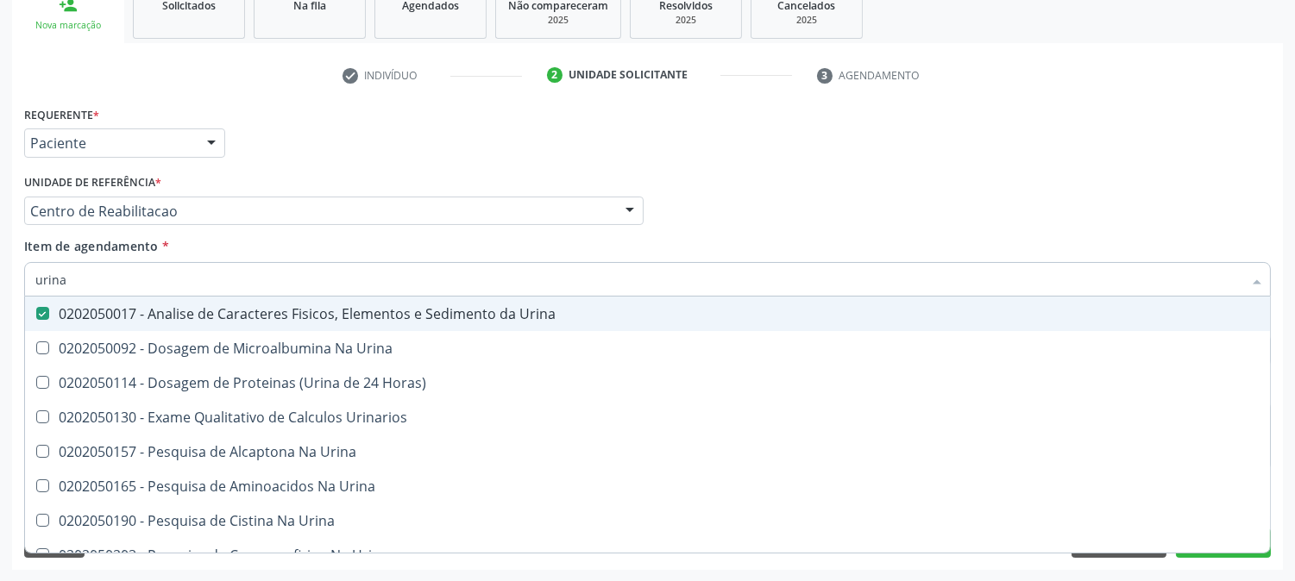
checkbox Urina "true"
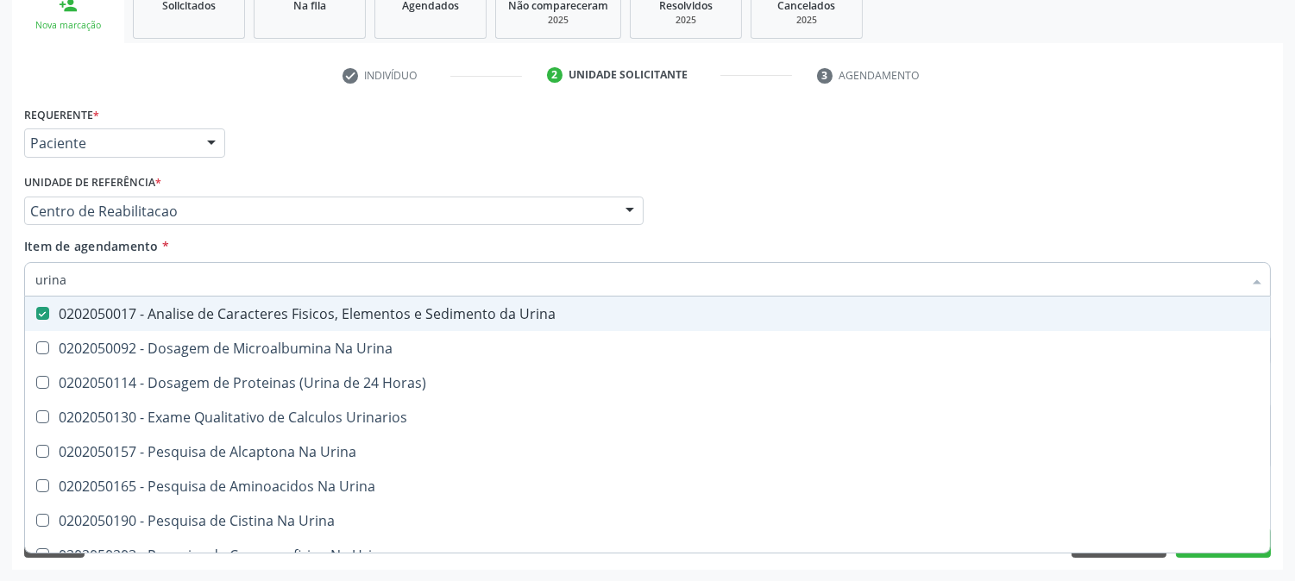
checkbox Urina "true"
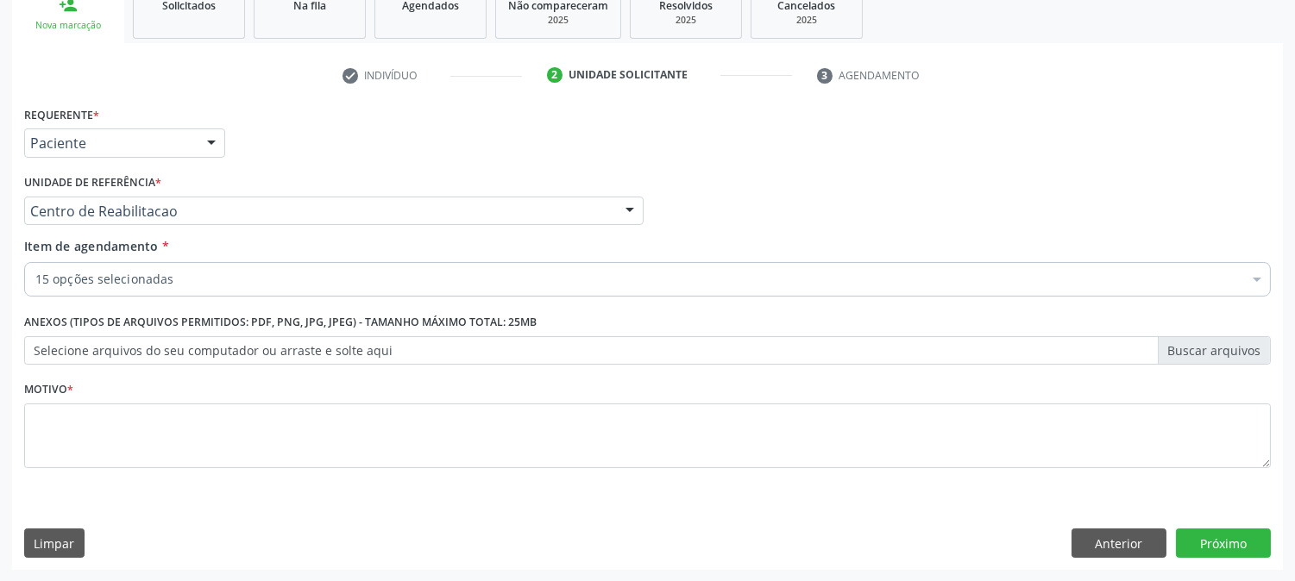
click at [35, 278] on input "Item de agendamento *" at bounding box center [35, 279] width 0 height 35
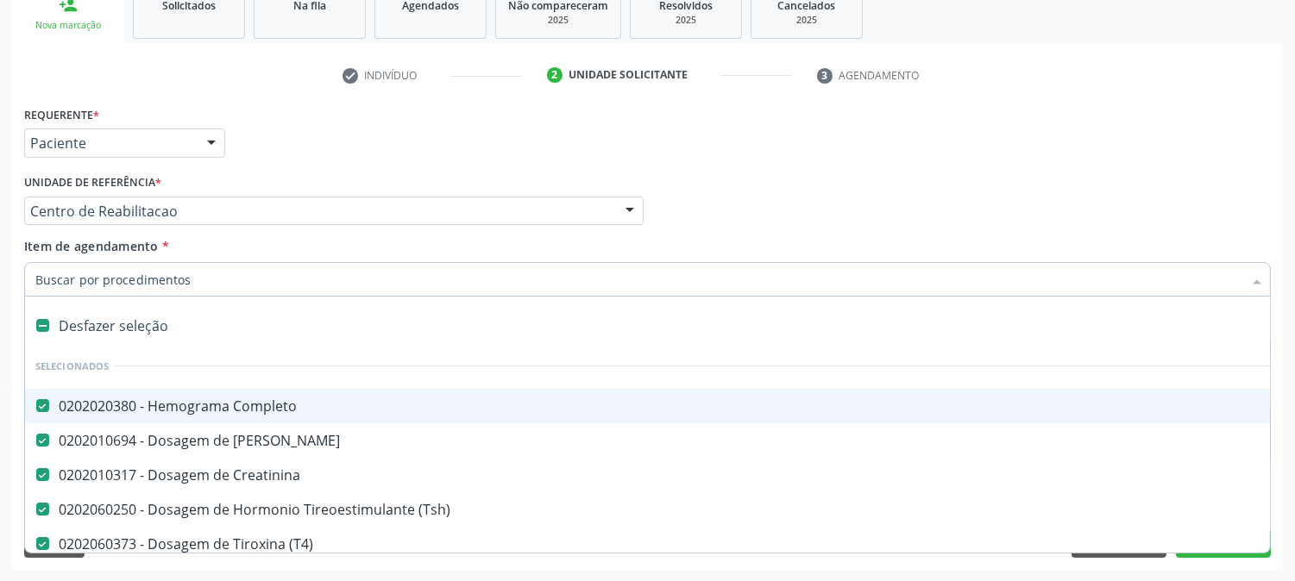
type input "c"
checkbox Parasitas "false"
checkbox Urina "false"
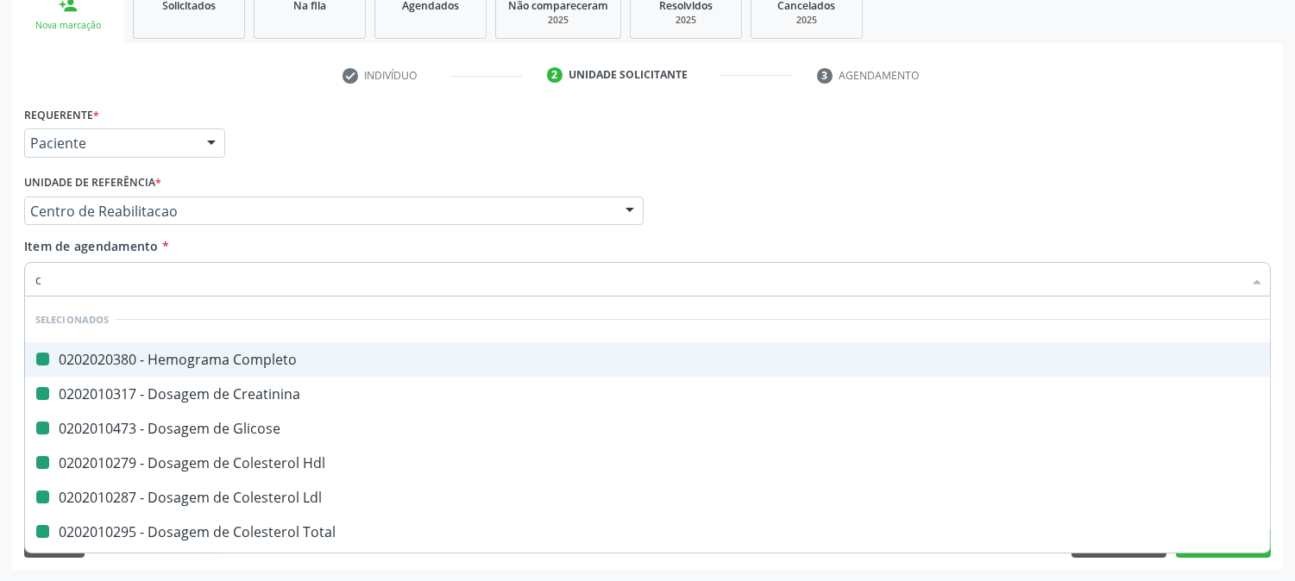
type input "cu"
checkbox Completo "false"
checkbox Creatinina "false"
checkbox Glicose "false"
checkbox Hdl "false"
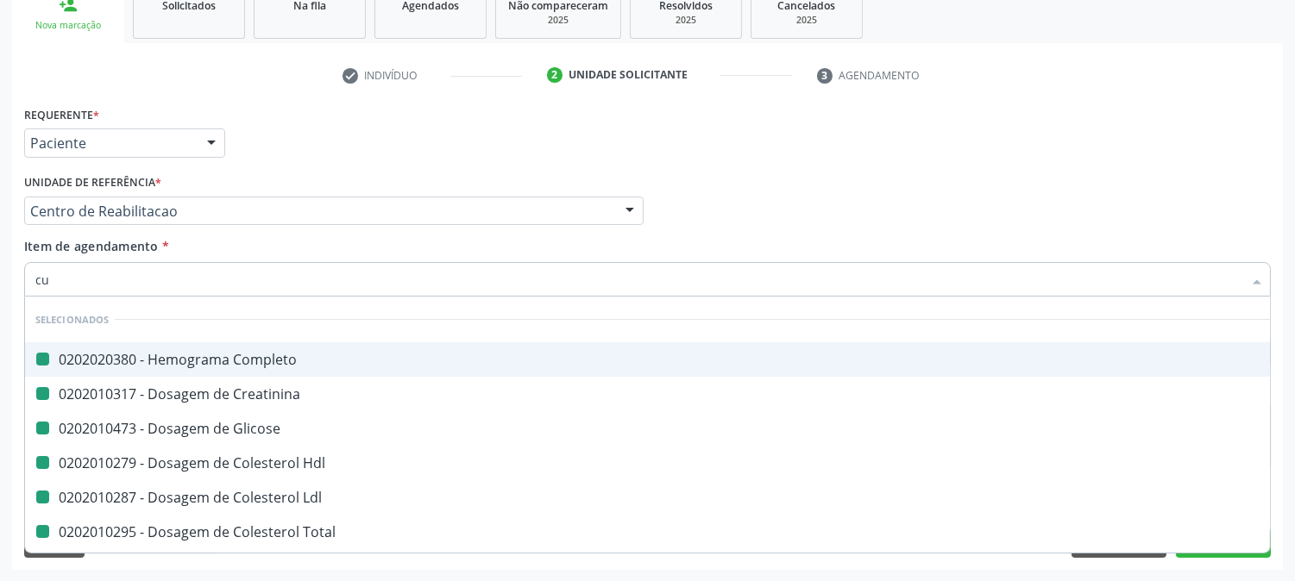
checkbox Ldl "false"
checkbox Total "false"
checkbox Triglicerideos "false"
checkbox \(Tgo\) "false"
checkbox \(Tgp\) "false"
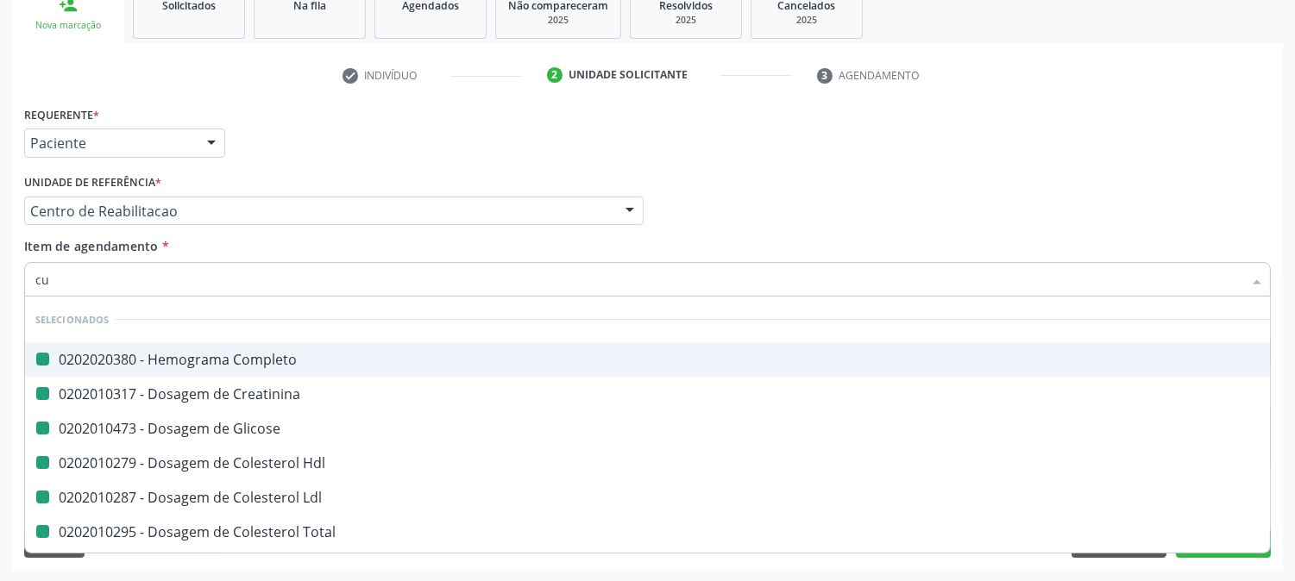
checkbox Urico "false"
checkbox Parasitas "false"
checkbox Urina "false"
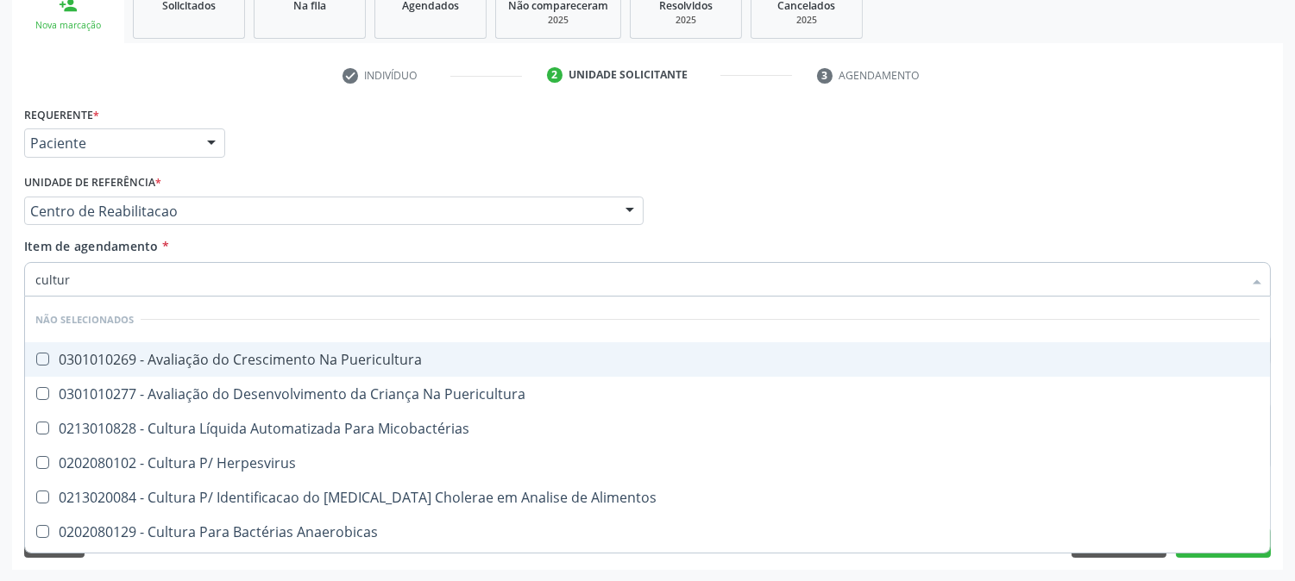
type input "cultura"
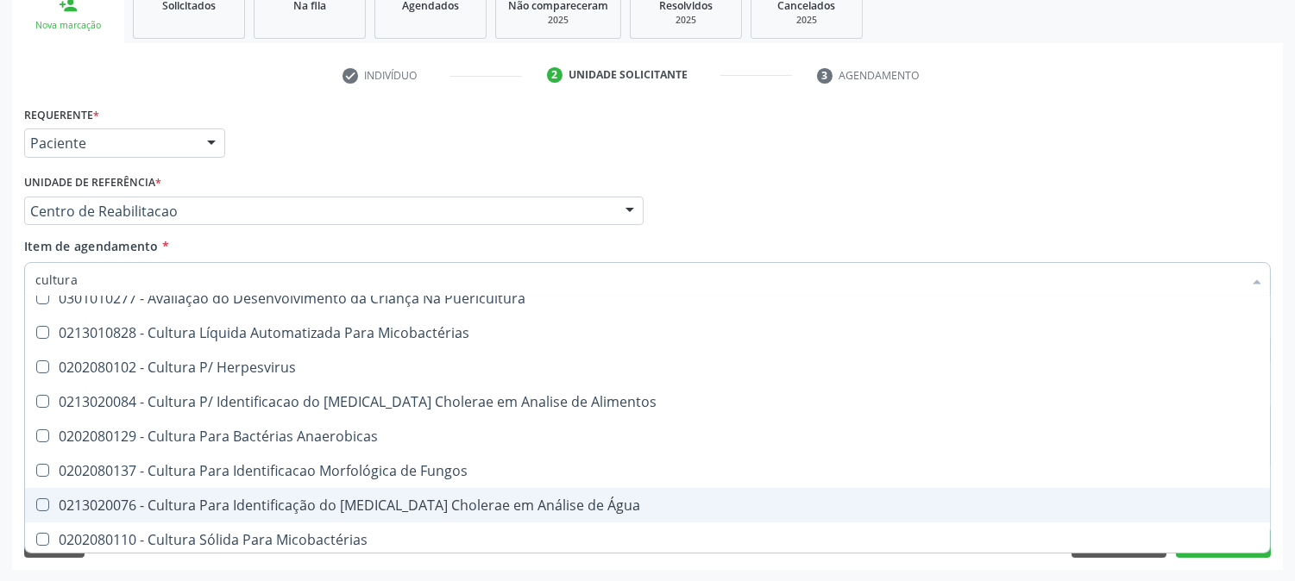
scroll to position [192, 0]
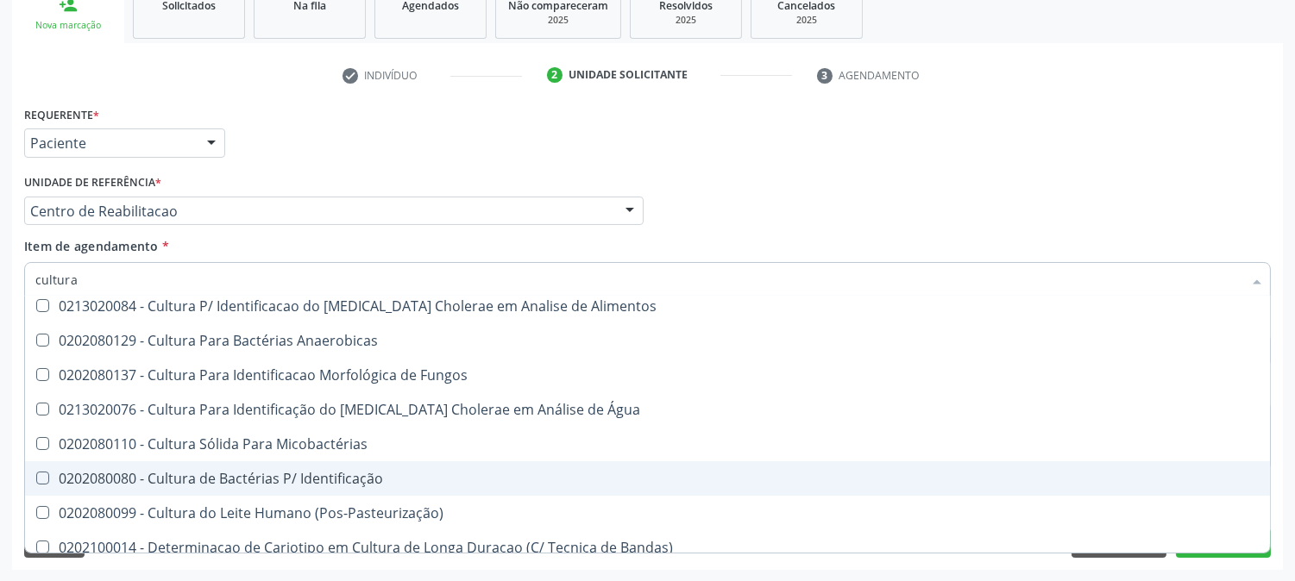
click at [533, 492] on span "0202080080 - Cultura de Bactérias P/ Identificação" at bounding box center [647, 479] width 1245 height 35
checkbox Identificação "true"
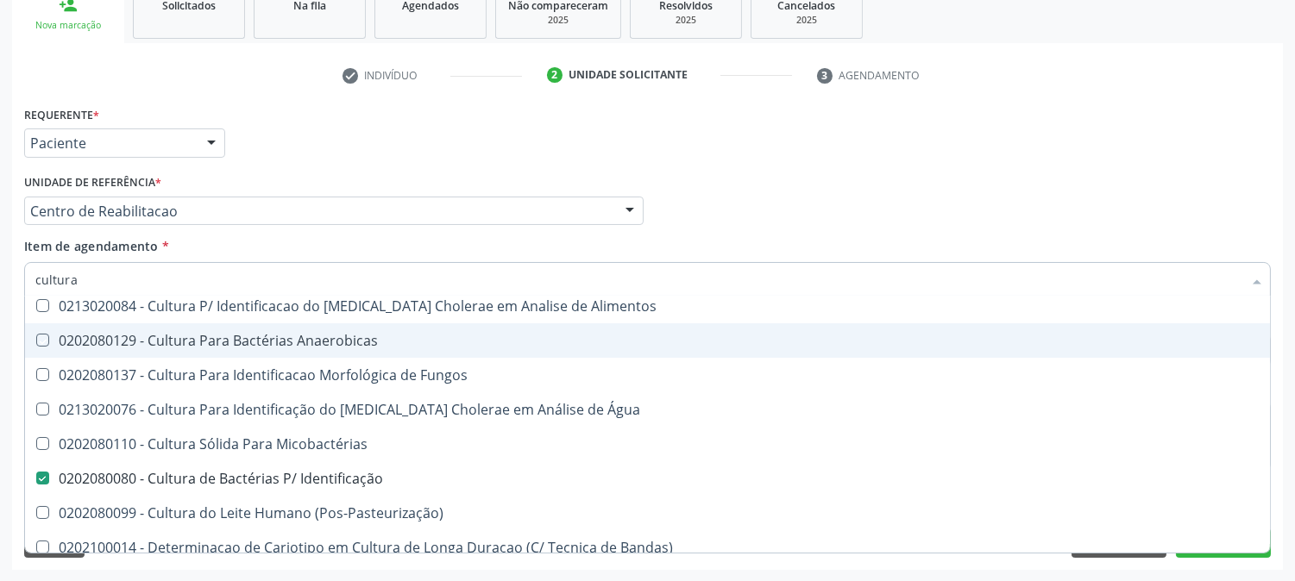
click at [755, 214] on div "Médico Solicitante Por favor, selecione a Unidade de Atendimento primeiro Nenhu…" at bounding box center [647, 203] width 1255 height 67
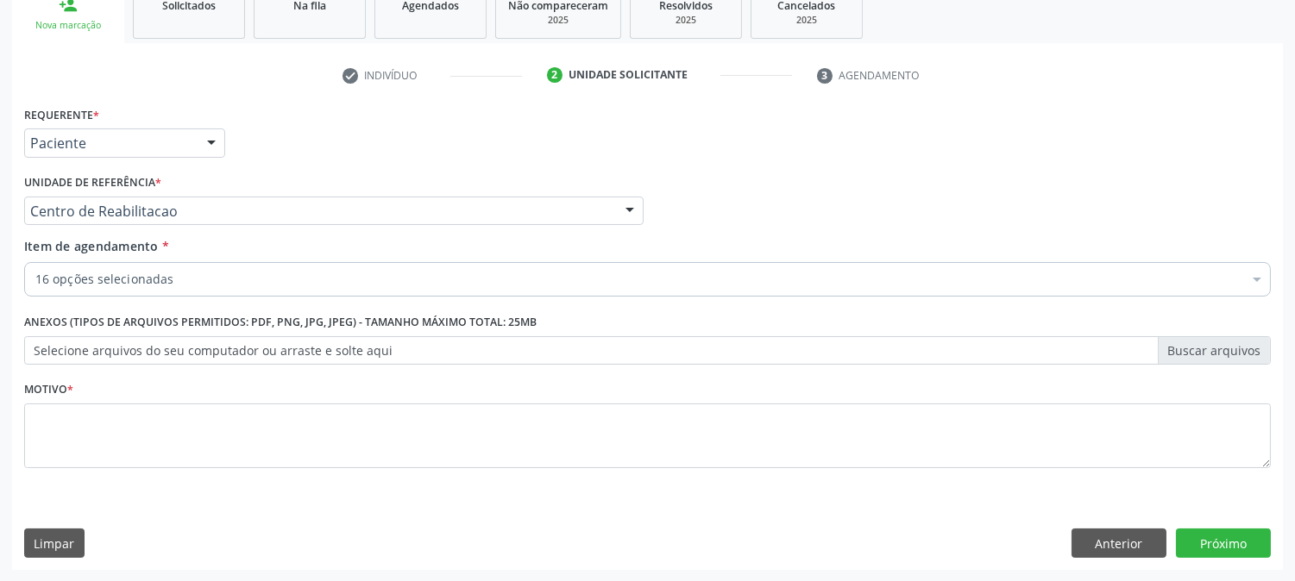
scroll to position [0, 0]
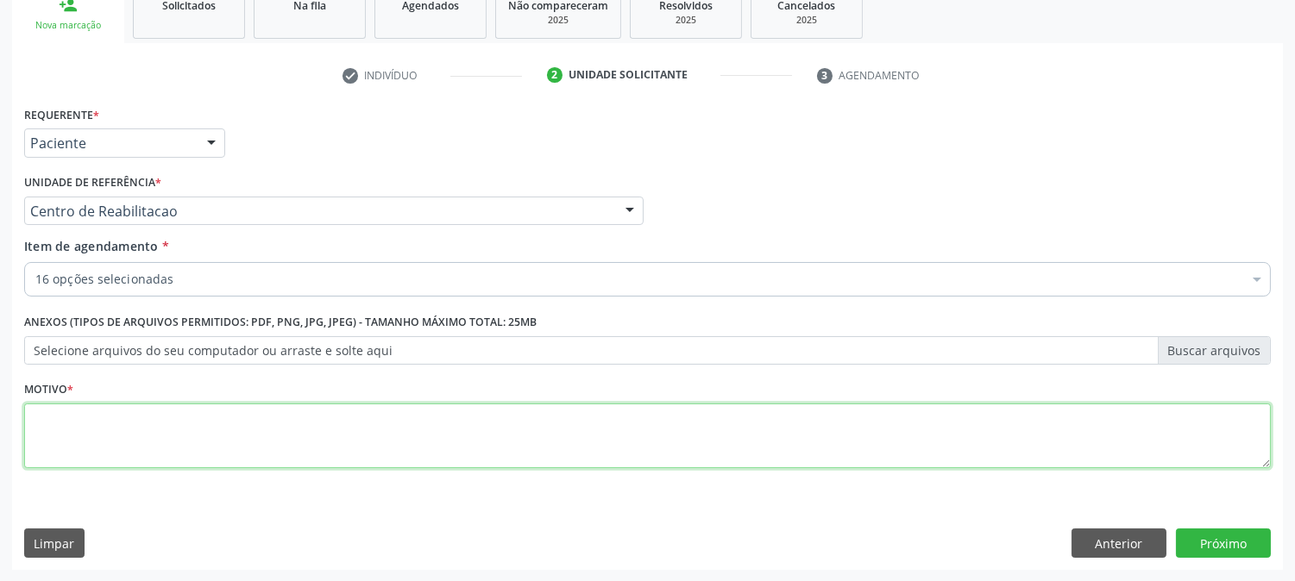
click at [151, 441] on textarea at bounding box center [647, 437] width 1247 height 66
type textarea "."
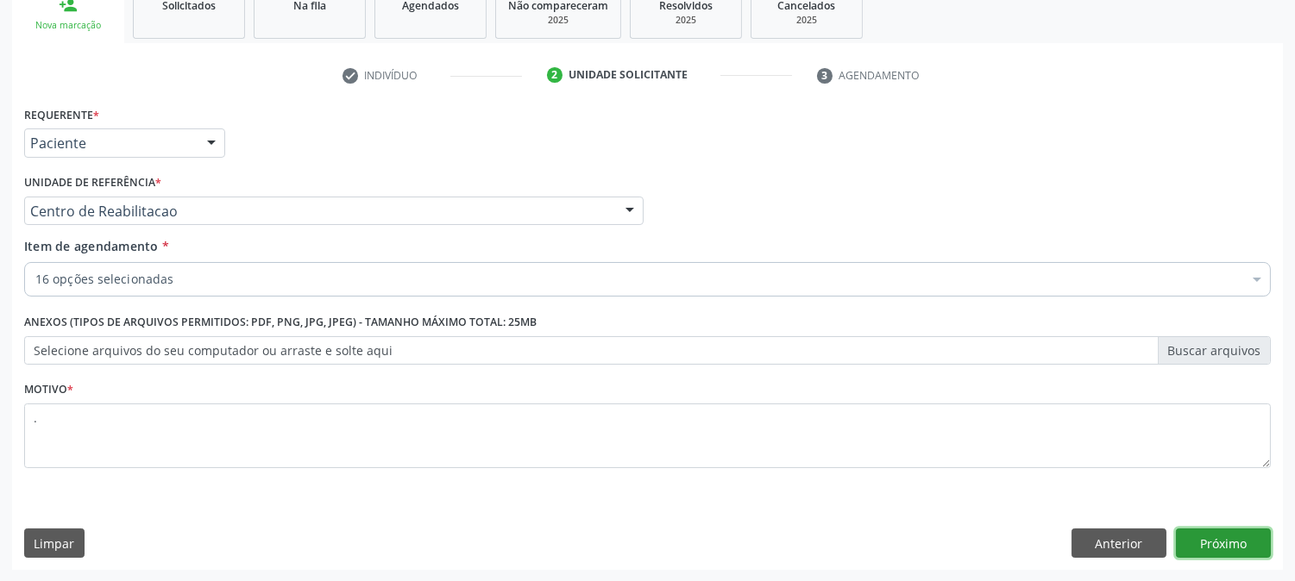
click at [1201, 540] on button "Próximo" at bounding box center [1223, 543] width 95 height 29
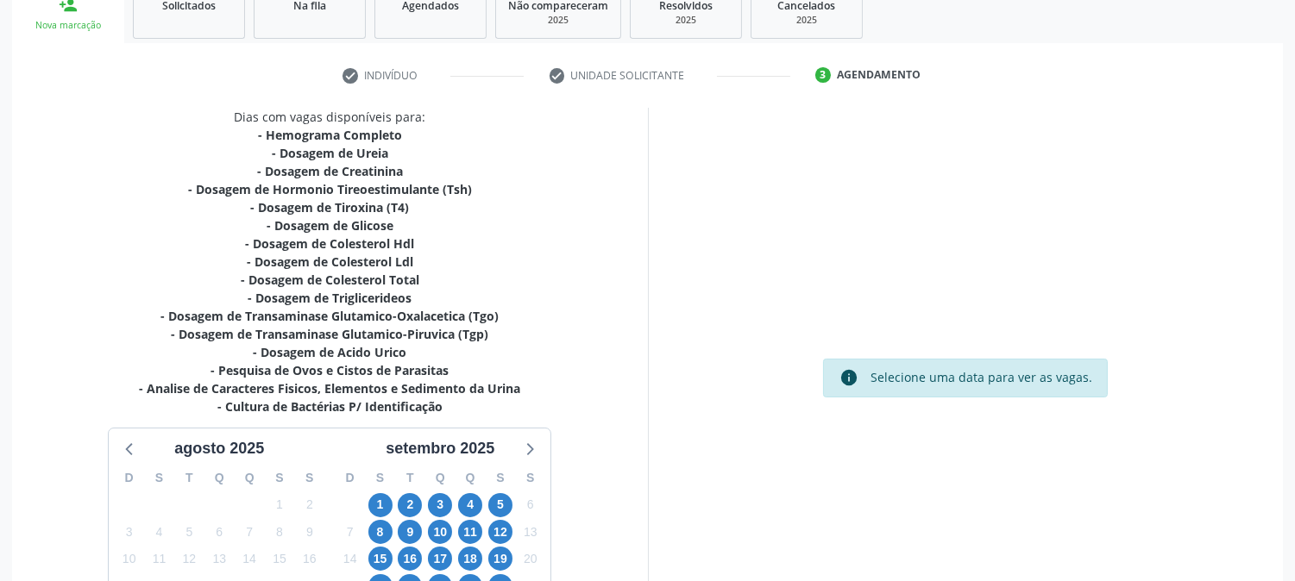
scroll to position [440, 0]
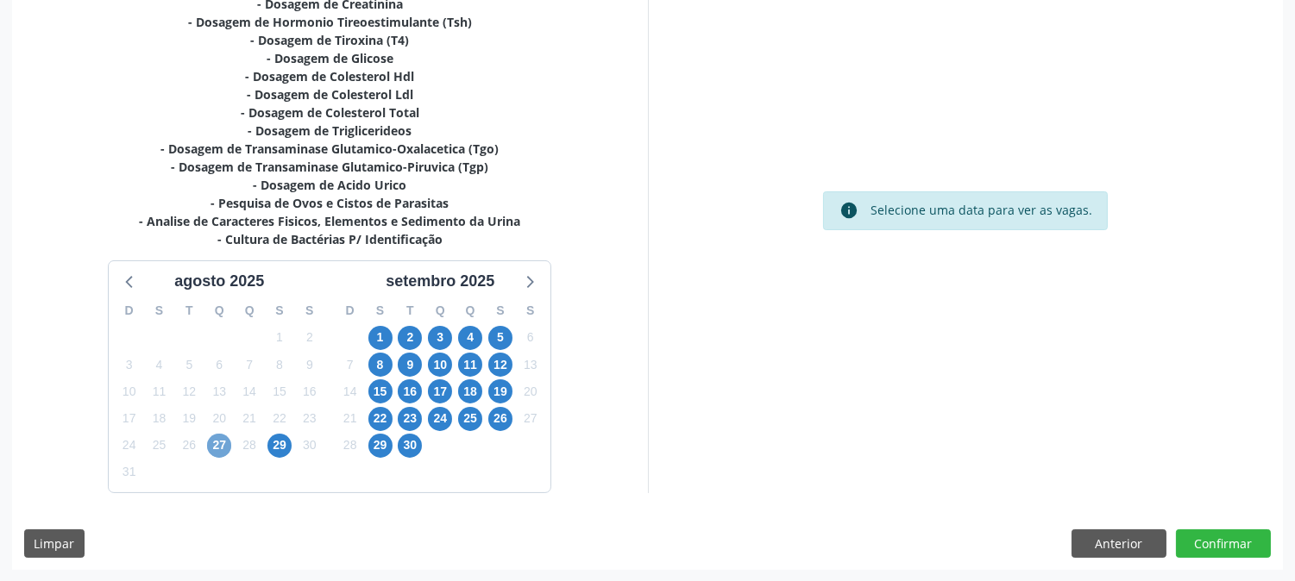
click at [221, 451] on span "27" at bounding box center [219, 446] width 24 height 24
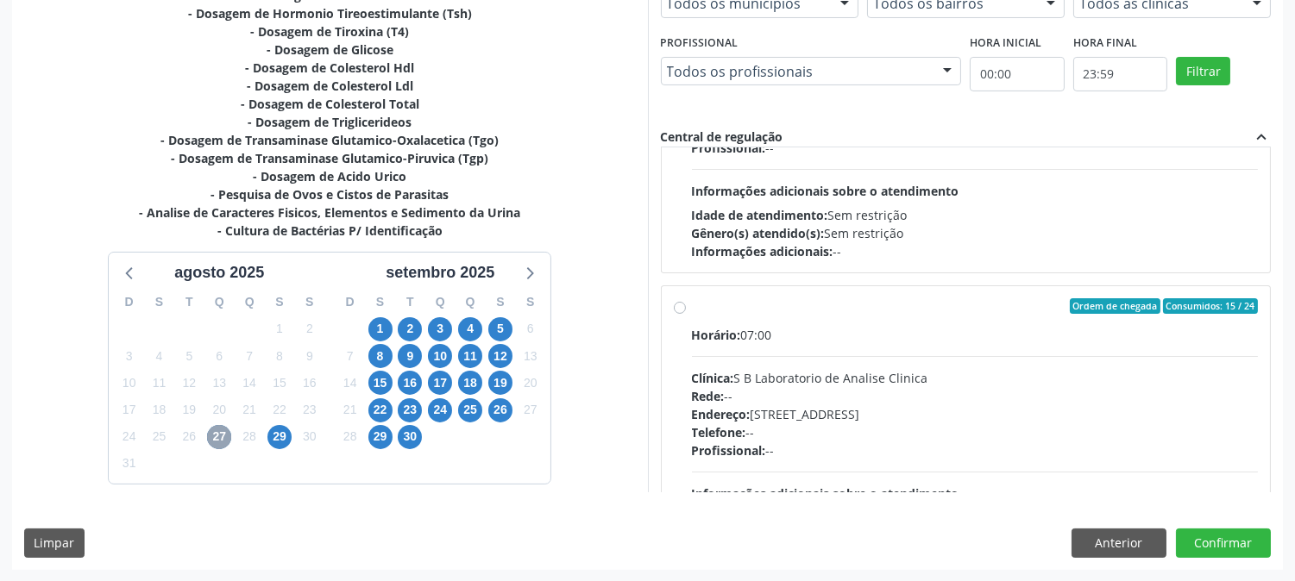
scroll to position [574, 0]
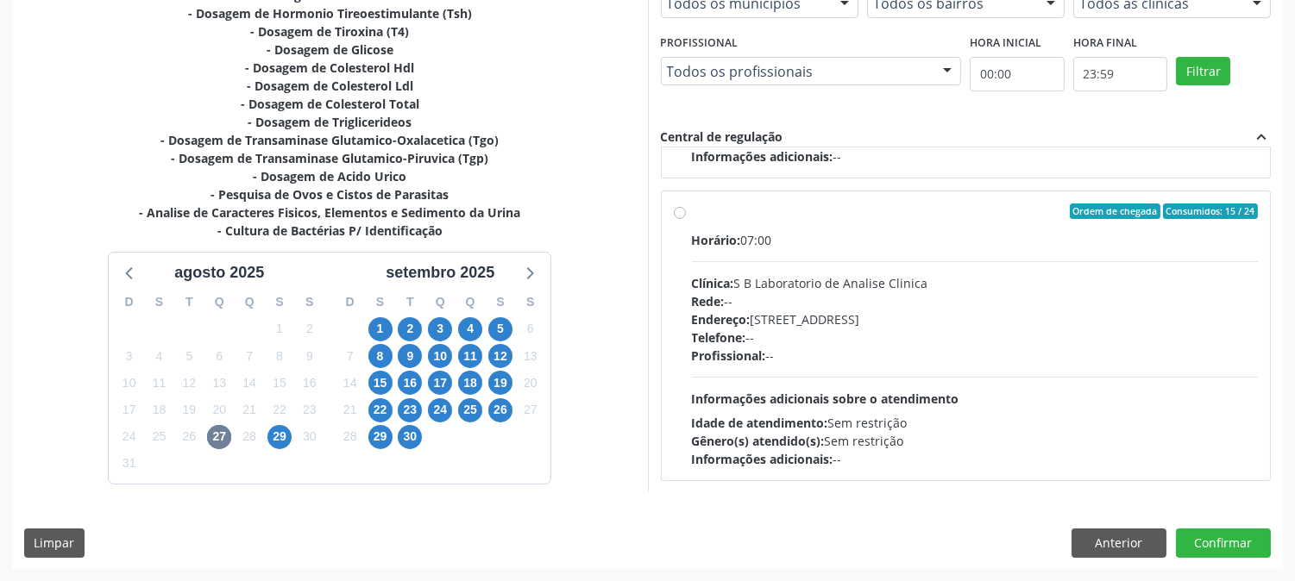
click at [829, 286] on div "Clínica: S B Laboratorio de Analise Clinica" at bounding box center [975, 283] width 567 height 18
click at [686, 219] on input "Ordem de chegada Consumidos: 15 / 24 Horário: 07:00 Clínica: S B Laboratorio de…" at bounding box center [680, 212] width 12 height 16
radio input "true"
click at [1209, 548] on button "Confirmar" at bounding box center [1223, 543] width 95 height 29
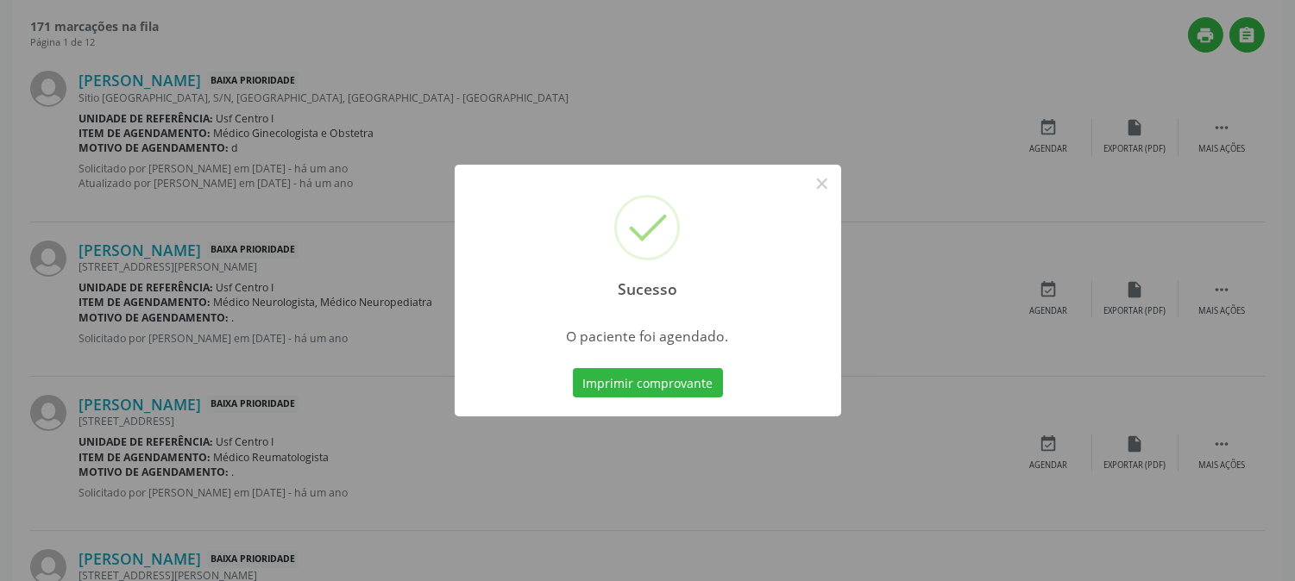
scroll to position [0, 0]
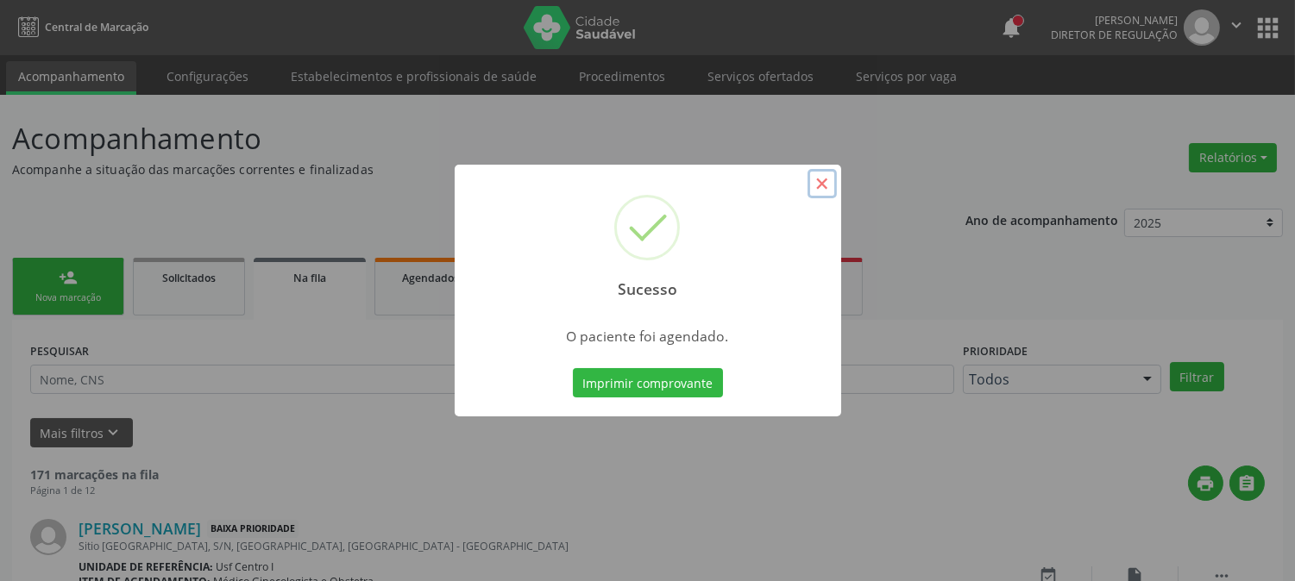
click at [825, 186] on button "×" at bounding box center [821, 183] width 29 height 29
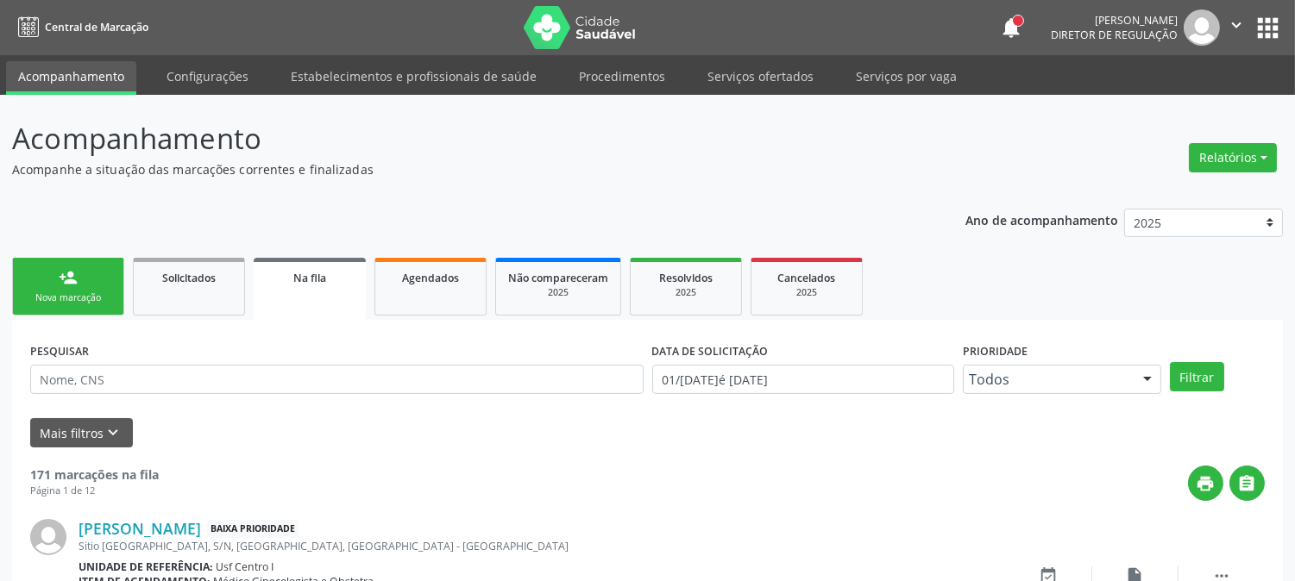
click at [112, 300] on link "person_add Nova marcação" at bounding box center [68, 287] width 112 height 58
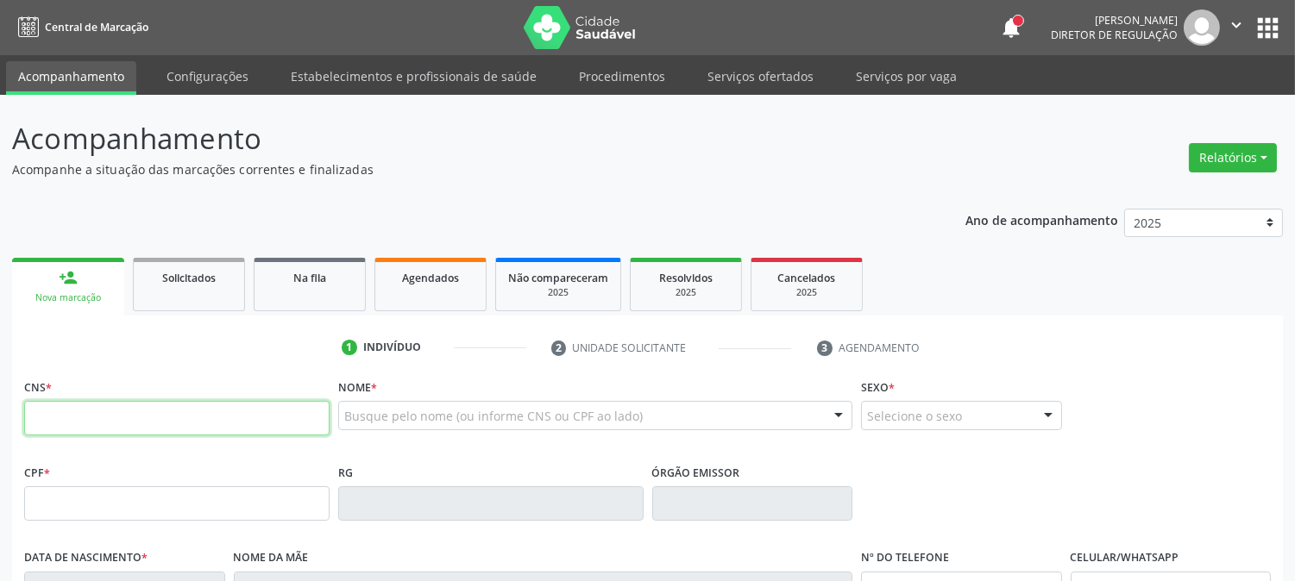
click at [104, 411] on input "text" at bounding box center [176, 418] width 305 height 35
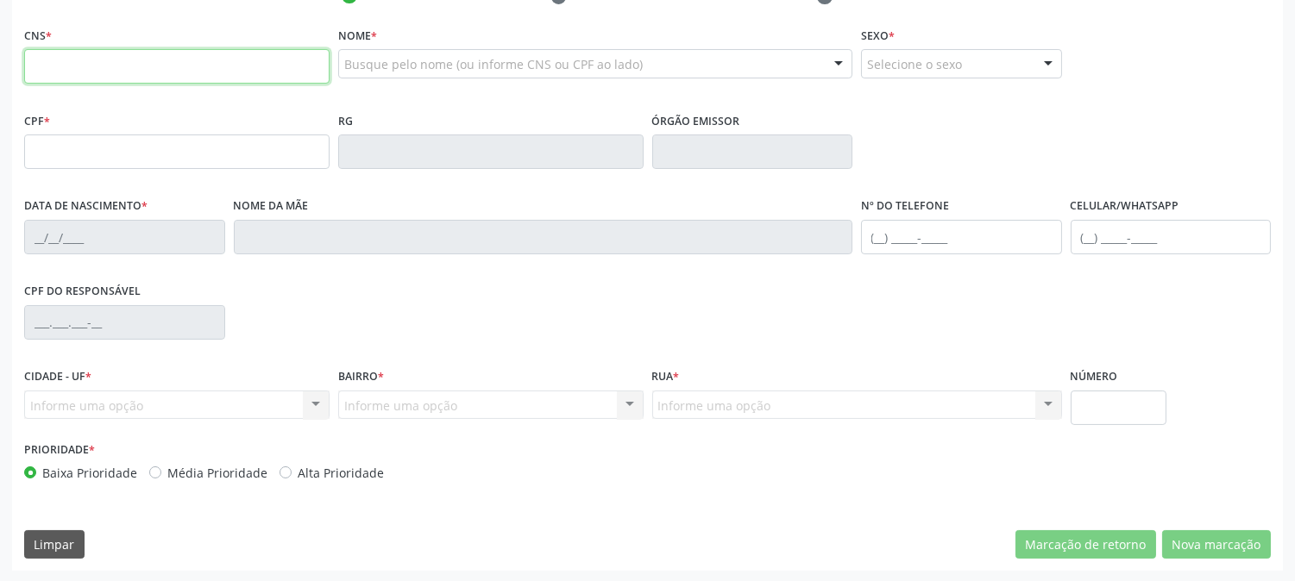
scroll to position [256, 0]
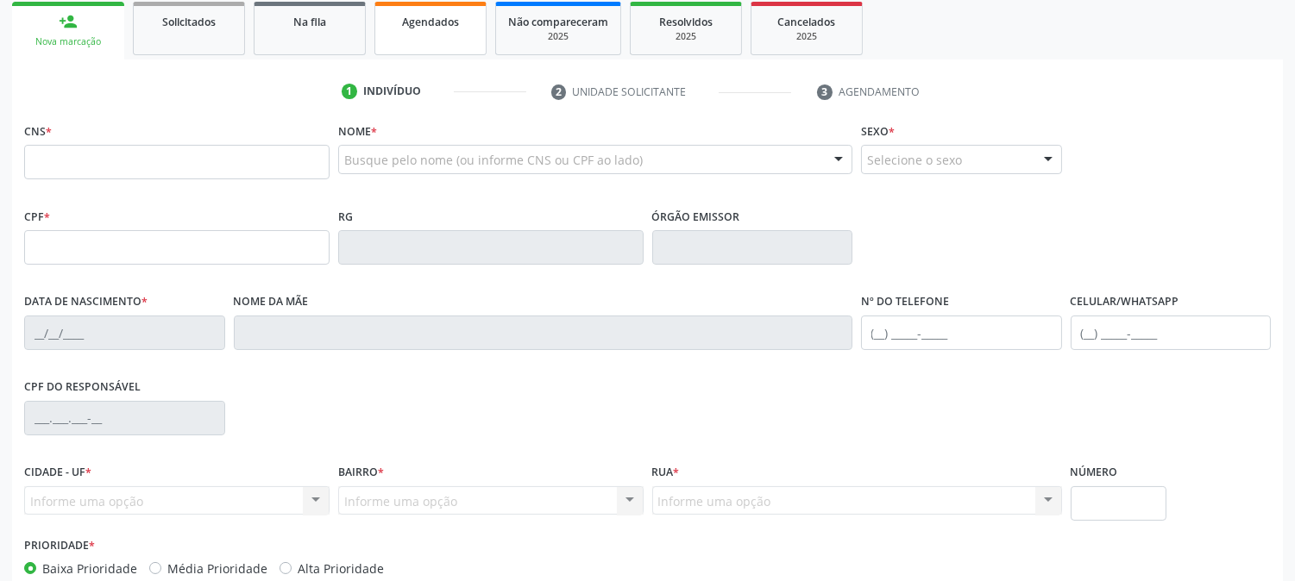
click at [447, 45] on link "Agendados" at bounding box center [430, 28] width 112 height 53
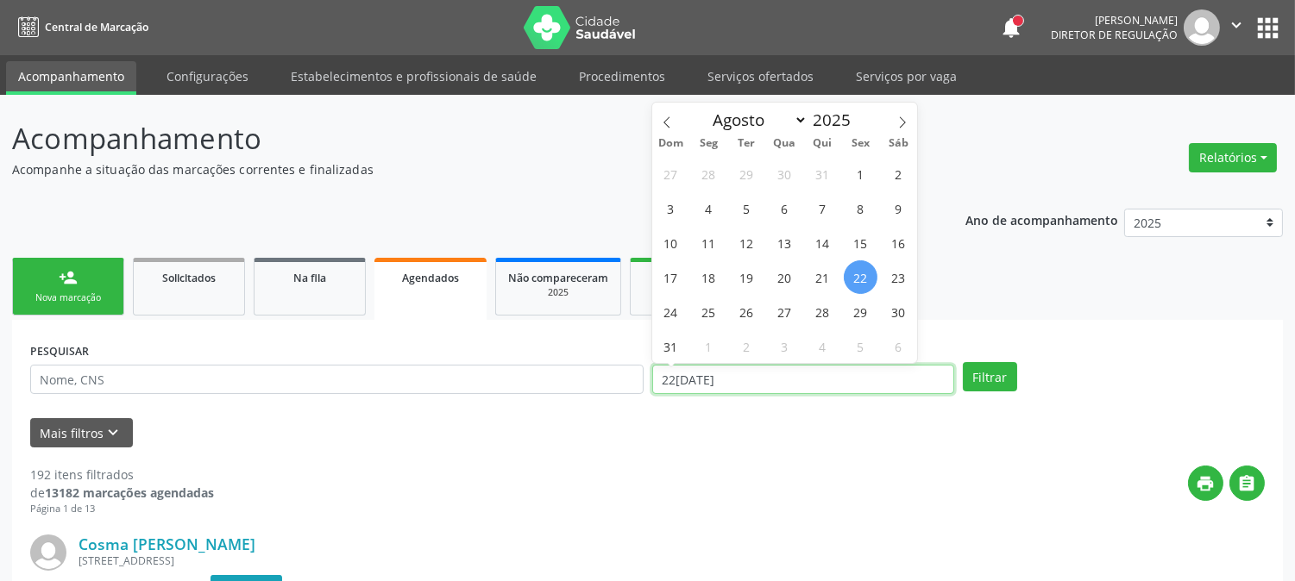
click at [730, 388] on input "22/08/2025" at bounding box center [803, 379] width 302 height 29
click at [795, 311] on span "27" at bounding box center [785, 312] width 34 height 34
type input "27/08/2025"
click at [790, 315] on span "27" at bounding box center [785, 312] width 34 height 34
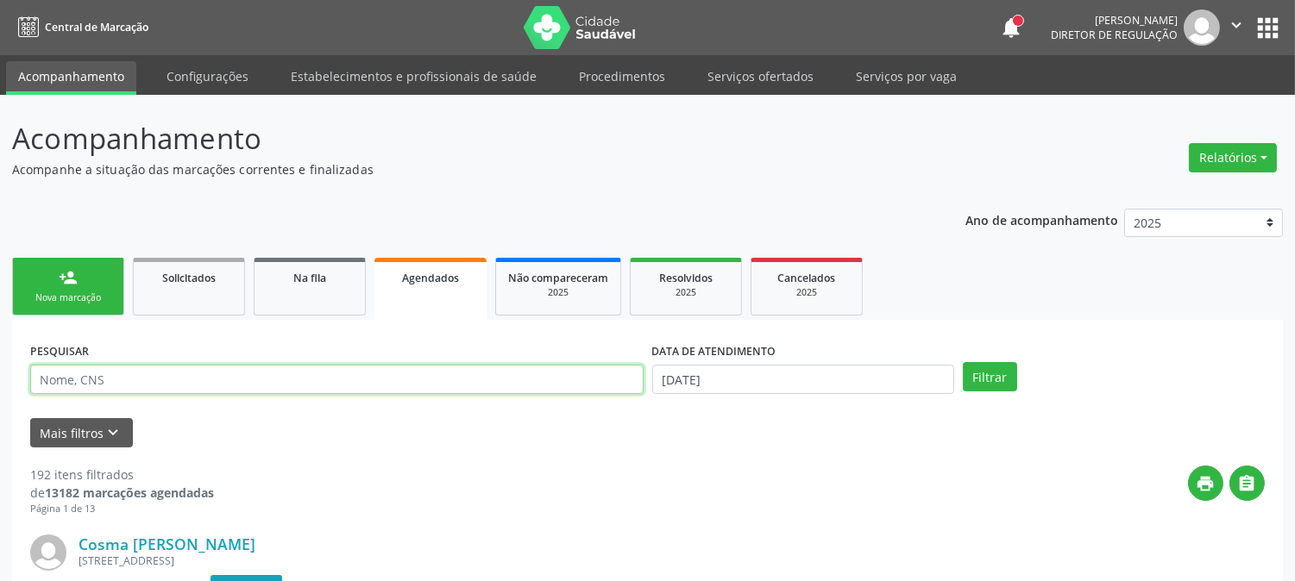
click at [374, 372] on input "text" at bounding box center [336, 379] width 613 height 29
type input "maria jucile"
click at [963, 362] on button "Filtrar" at bounding box center [990, 376] width 54 height 29
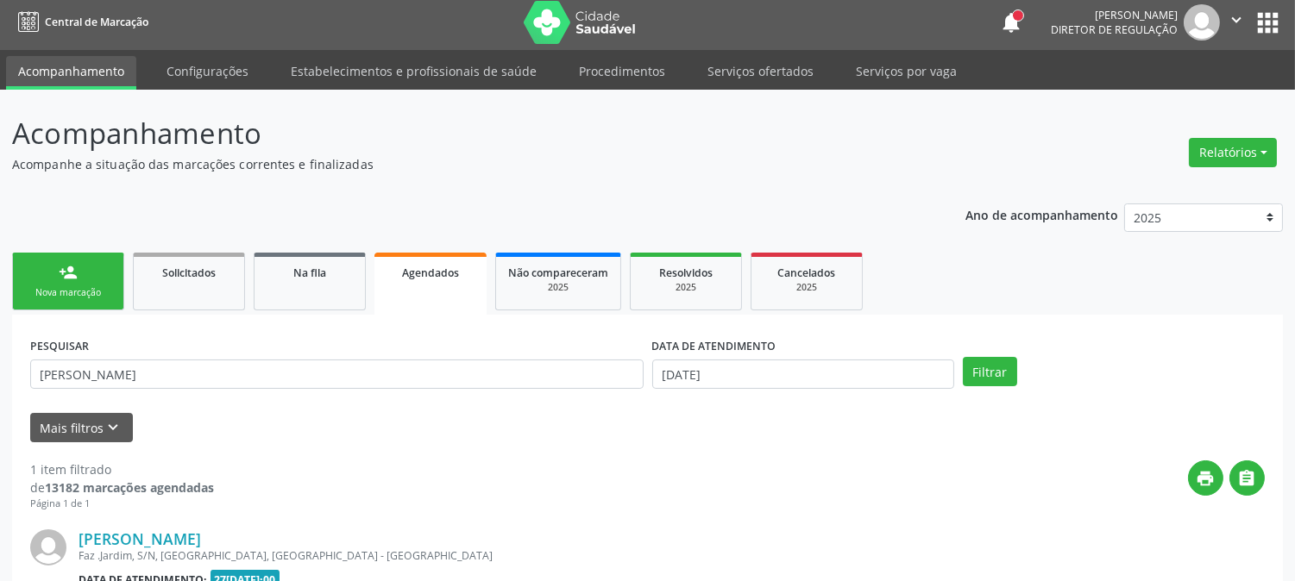
scroll to position [212, 0]
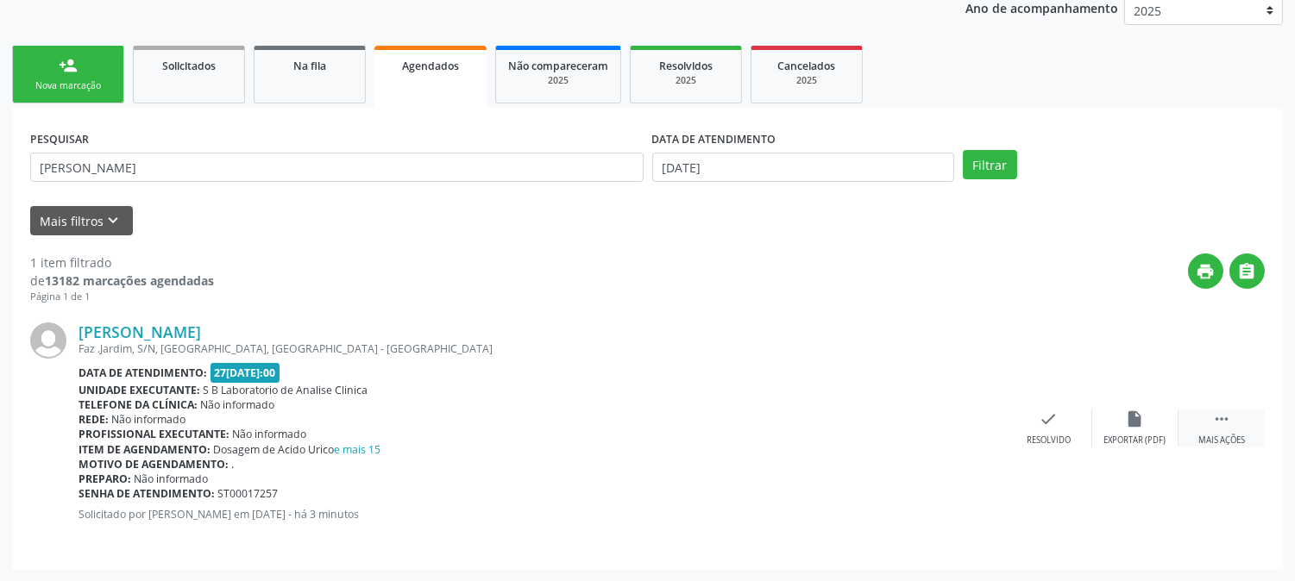
click at [1231, 424] on div " Mais ações" at bounding box center [1221, 428] width 86 height 37
click at [1127, 436] on div "Editar" at bounding box center [1135, 441] width 28 height 12
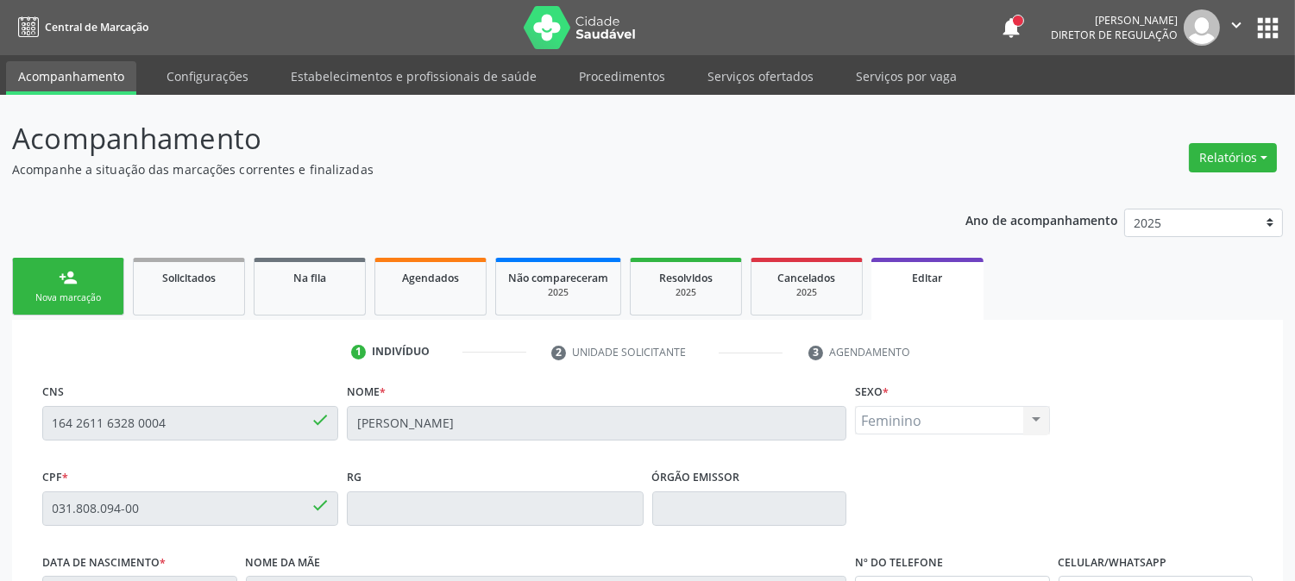
scroll to position [375, 0]
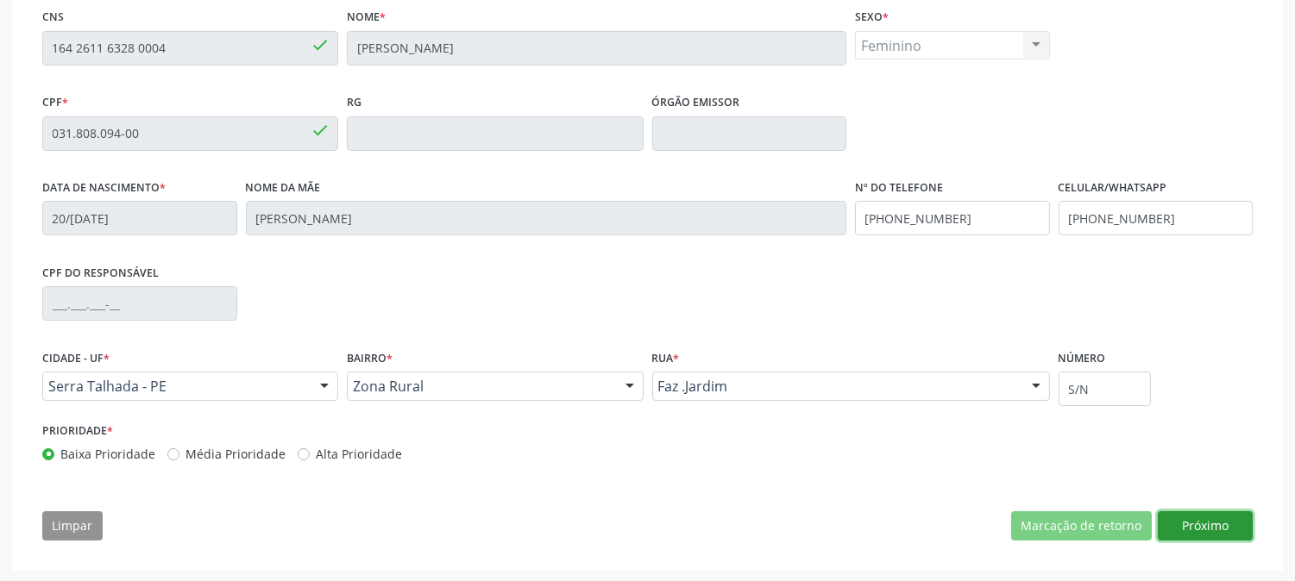
click at [1222, 515] on button "Próximo" at bounding box center [1205, 526] width 95 height 29
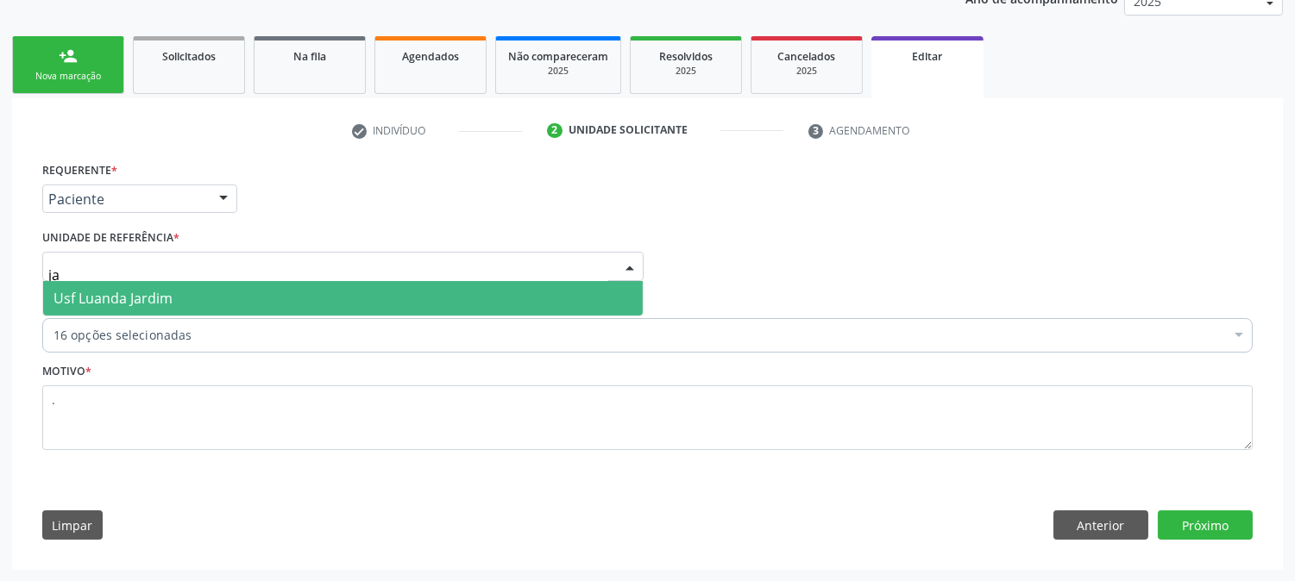
type input "jar"
click at [340, 304] on span "Usf Luanda Jardim" at bounding box center [343, 298] width 600 height 35
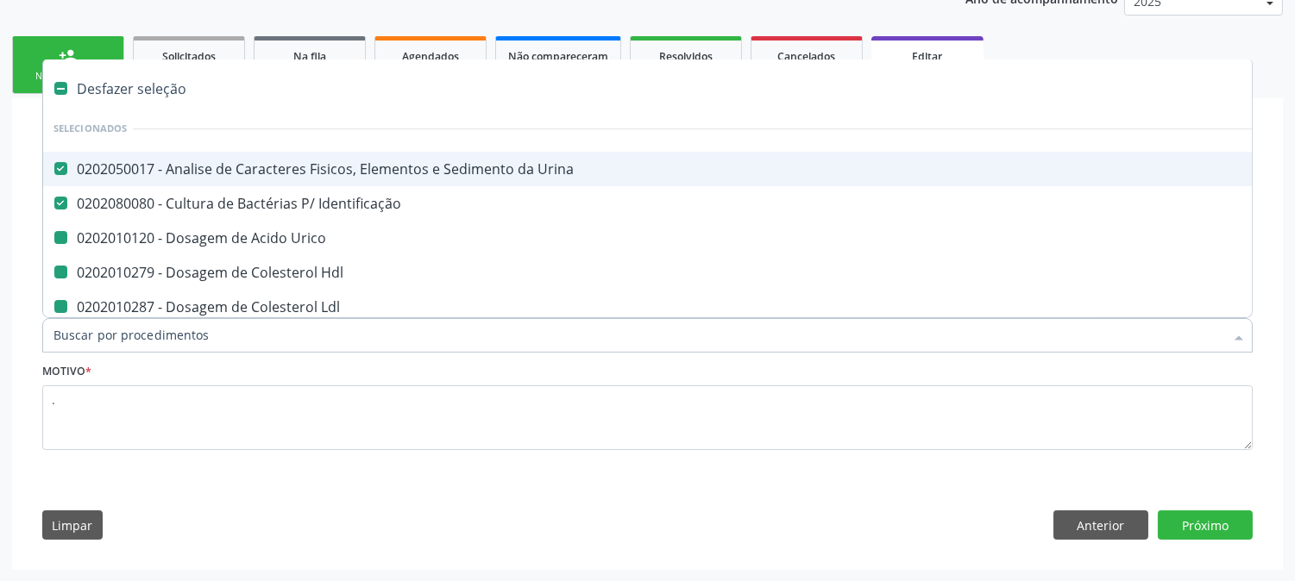
type input "b"
checkbox Urico "false"
checkbox Hdl "false"
checkbox Ldl "false"
checkbox Total "false"
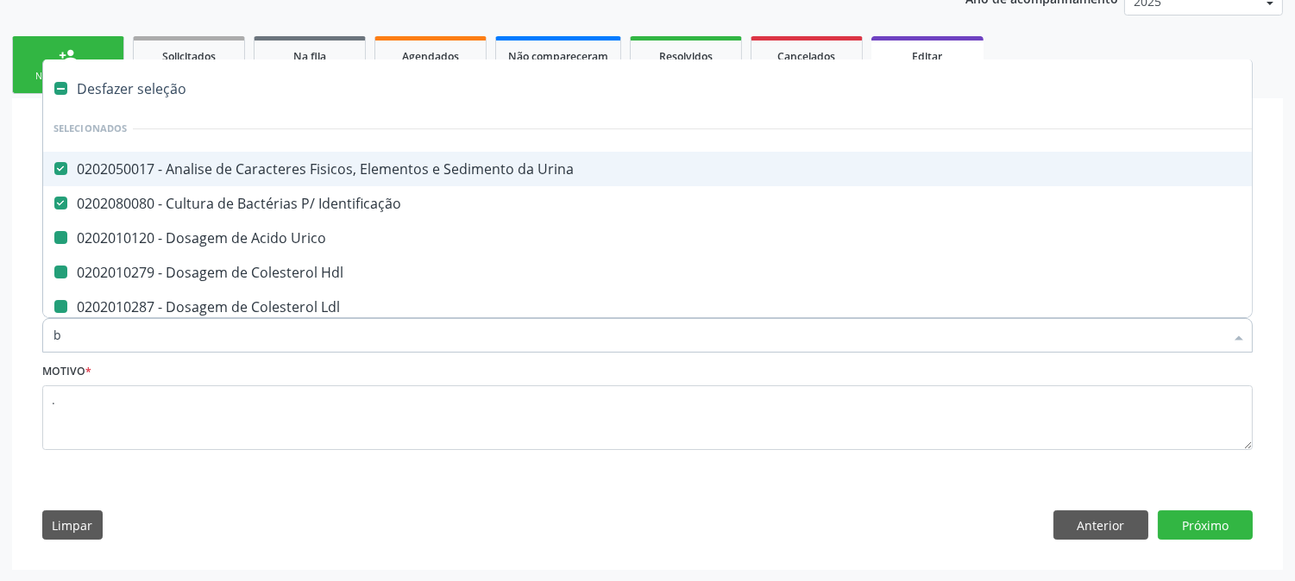
checkbox Creatinina "false"
checkbox Glicose "false"
checkbox \(Tsh\) "false"
checkbox \(T4\) "false"
checkbox \(Tgo\) "false"
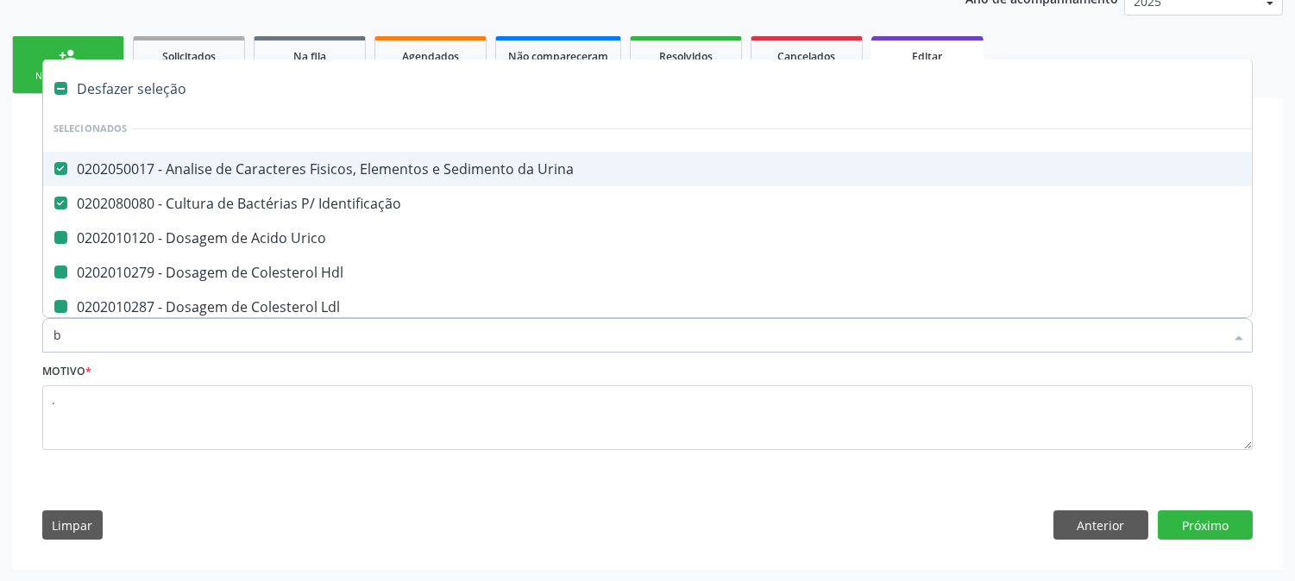
checkbox \(Tgp\) "false"
checkbox Triglicerideos "false"
checkbox Ureia "false"
checkbox Completo "false"
checkbox Parasitas "false"
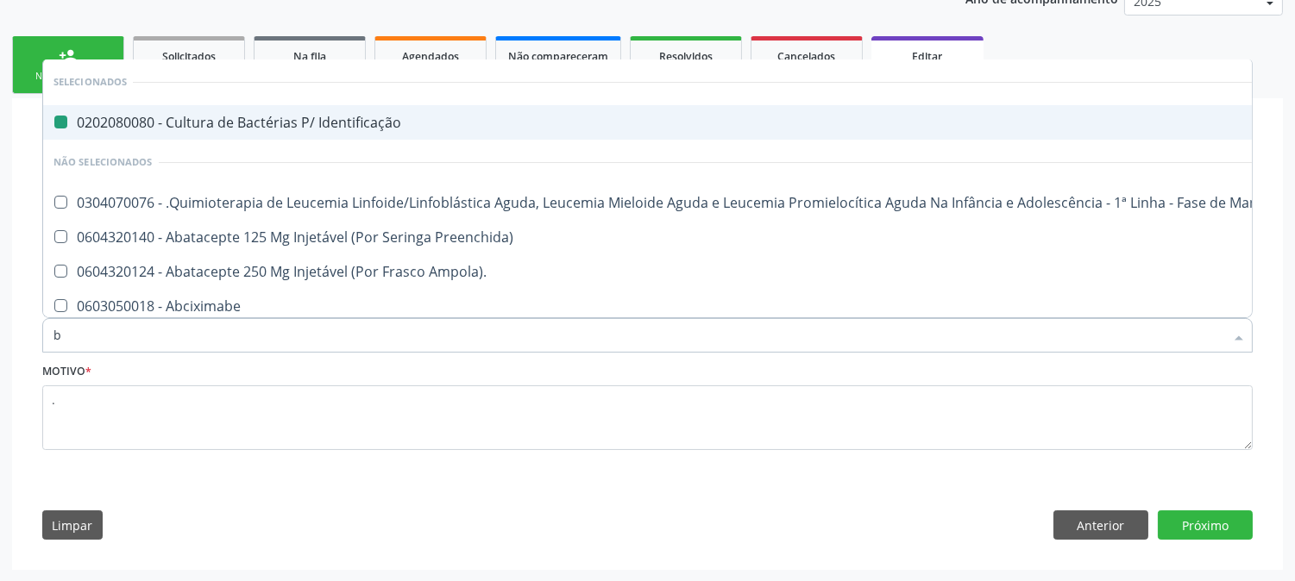
type input "bi"
checkbox Identificação "false"
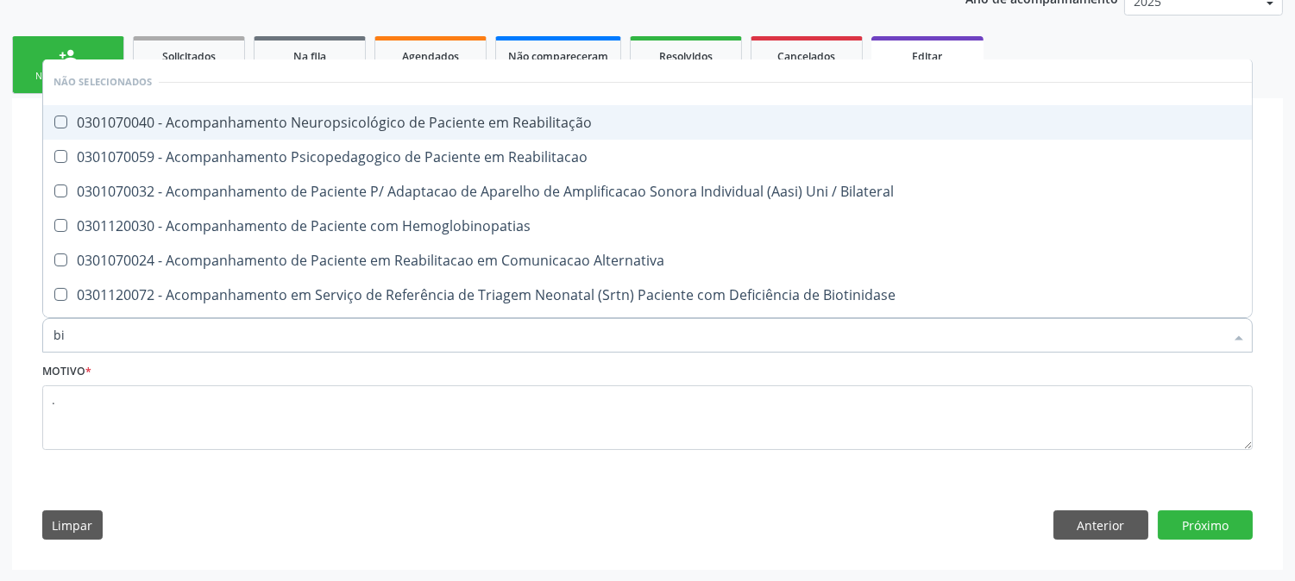
type input "b"
checkbox Reabilitação "true"
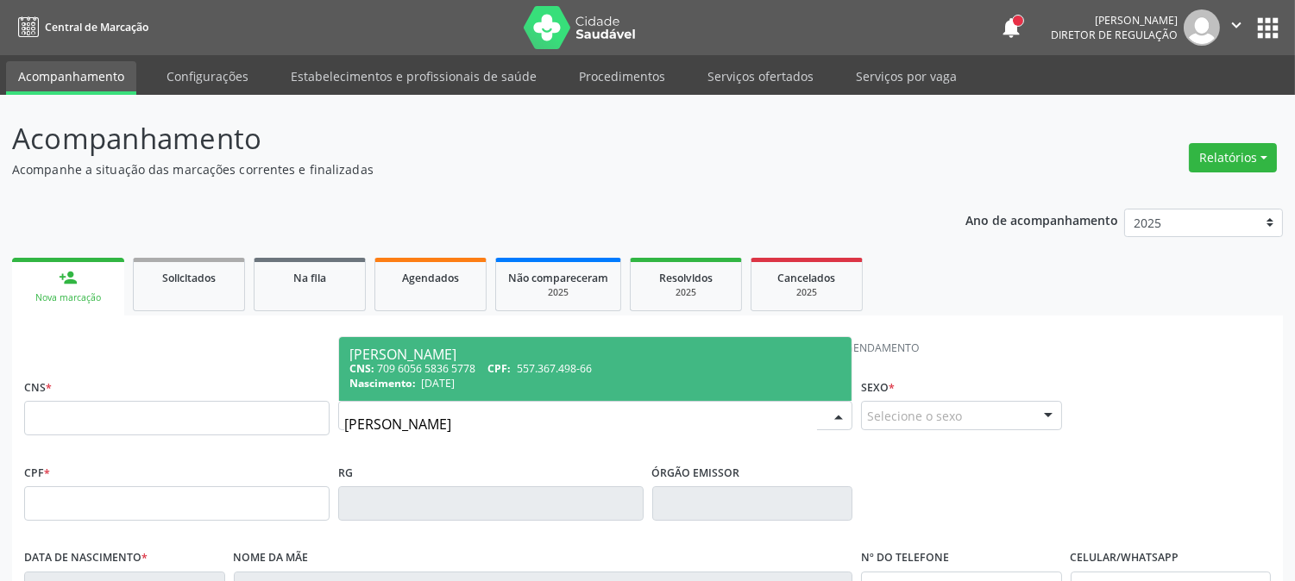
type input "J"
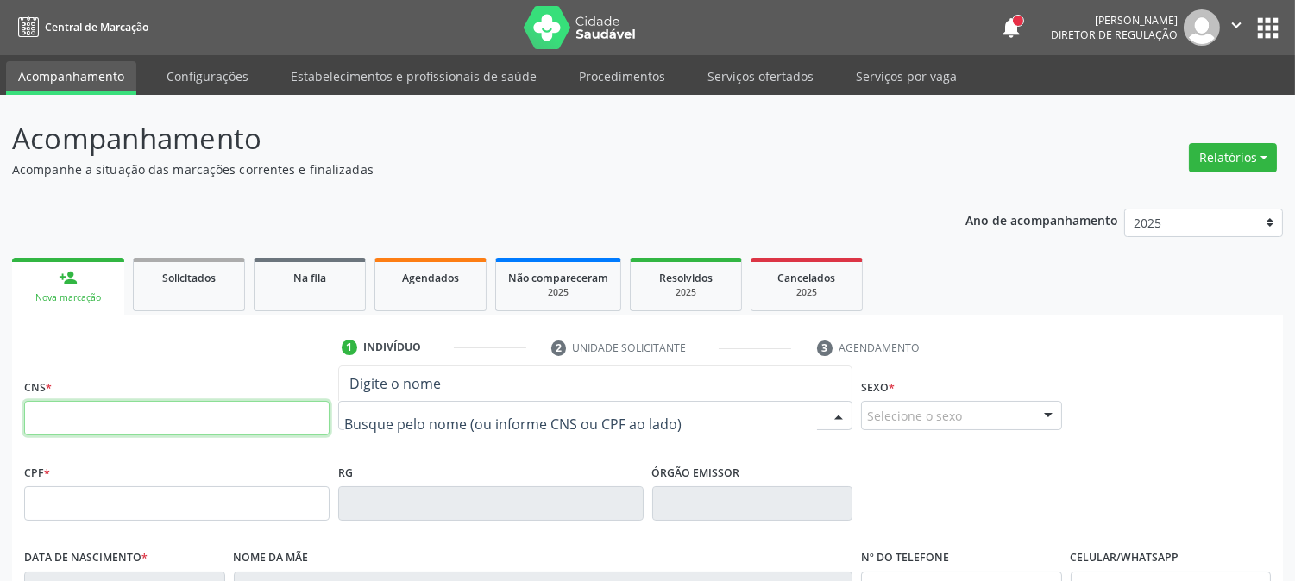
click at [300, 420] on input "text" at bounding box center [176, 418] width 305 height 35
paste input "898 0041 0868 2035"
type input "898 0041 0868 2035"
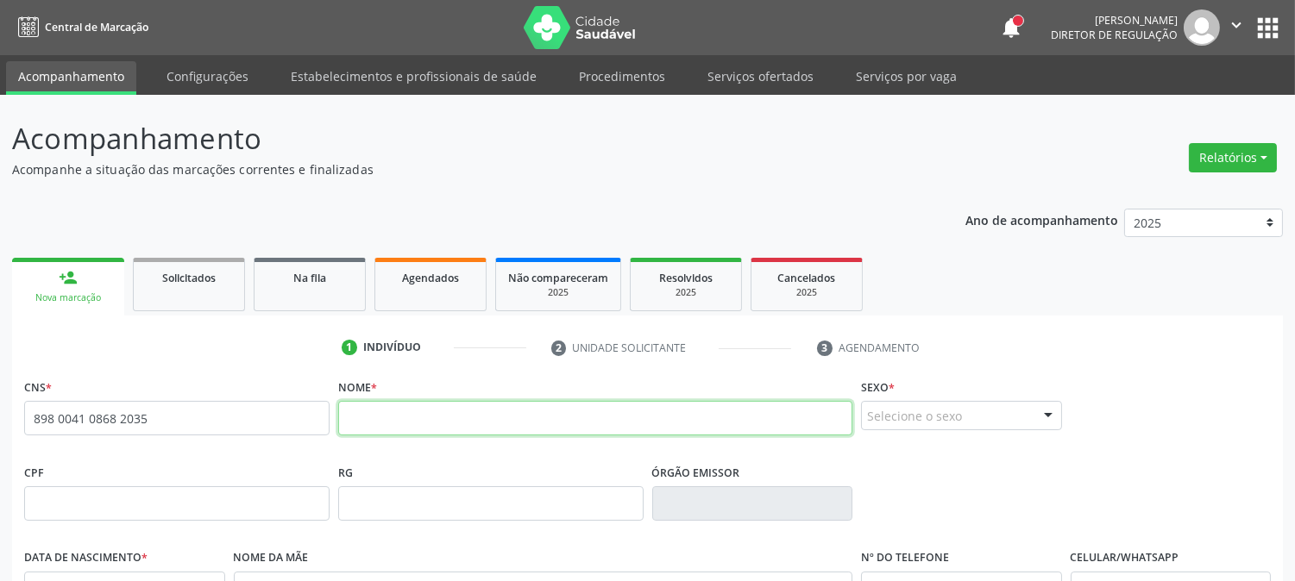
click at [530, 425] on input "text" at bounding box center [595, 418] width 514 height 35
type input "JOSE IGOR PEREIRA LACERDA"
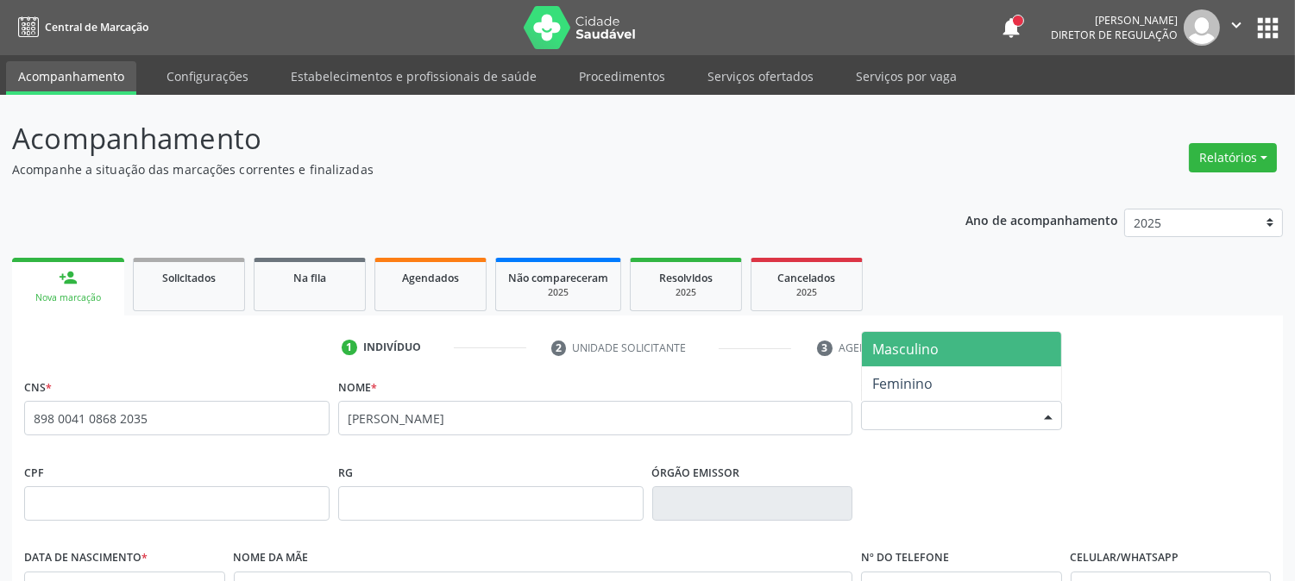
click at [902, 419] on div "Selecione o sexo" at bounding box center [961, 415] width 201 height 29
click at [913, 362] on span "Masculino" at bounding box center [961, 349] width 199 height 35
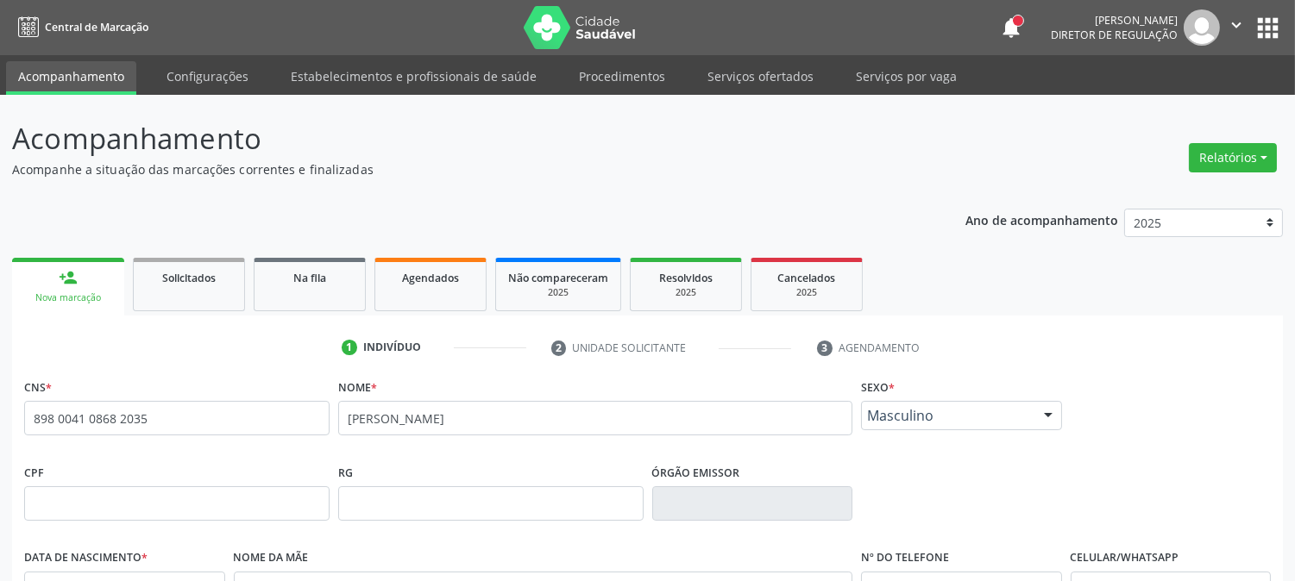
scroll to position [352, 0]
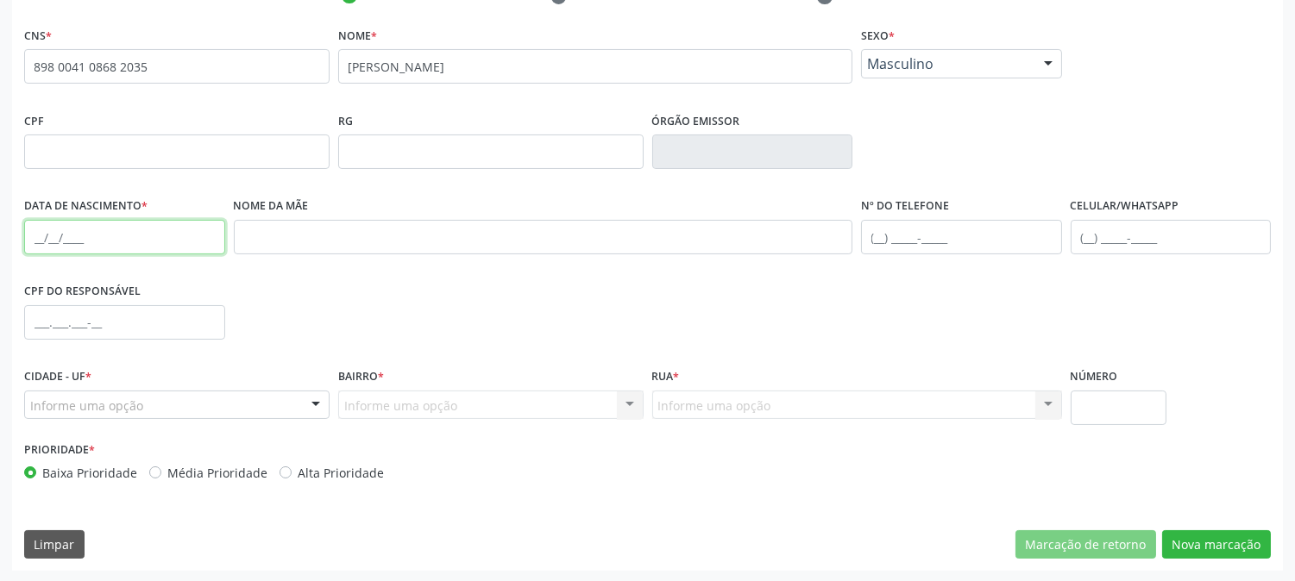
drag, startPoint x: 36, startPoint y: 248, endPoint x: 38, endPoint y: 238, distance: 9.6
click at [36, 248] on input "text" at bounding box center [124, 237] width 201 height 35
type input "10/02/2004"
click at [104, 417] on div "Informe uma opção" at bounding box center [176, 405] width 305 height 29
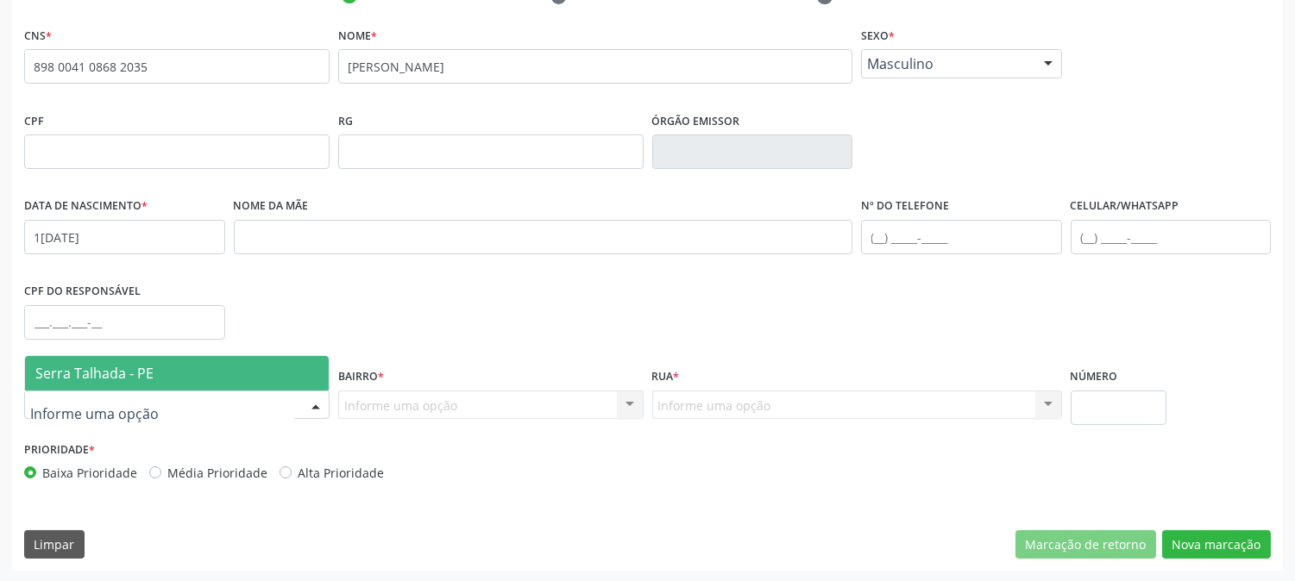
click at [116, 375] on span "Serra Talhada - PE" at bounding box center [94, 373] width 118 height 19
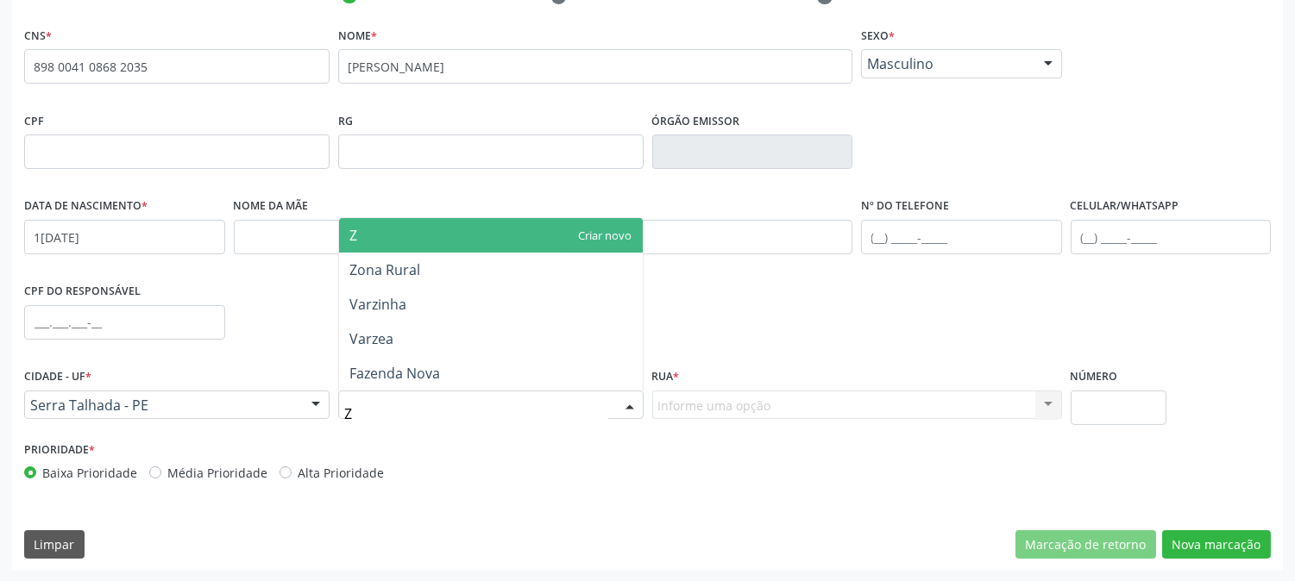
type input "ZO"
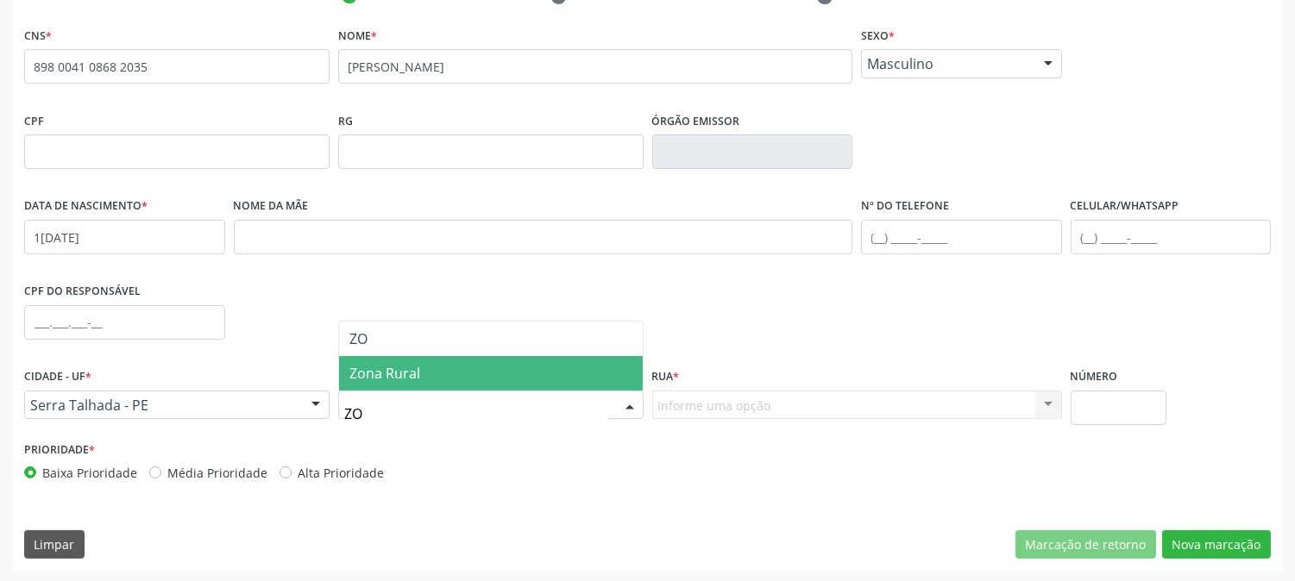
click at [378, 384] on span "Zona Rural" at bounding box center [491, 373] width 304 height 35
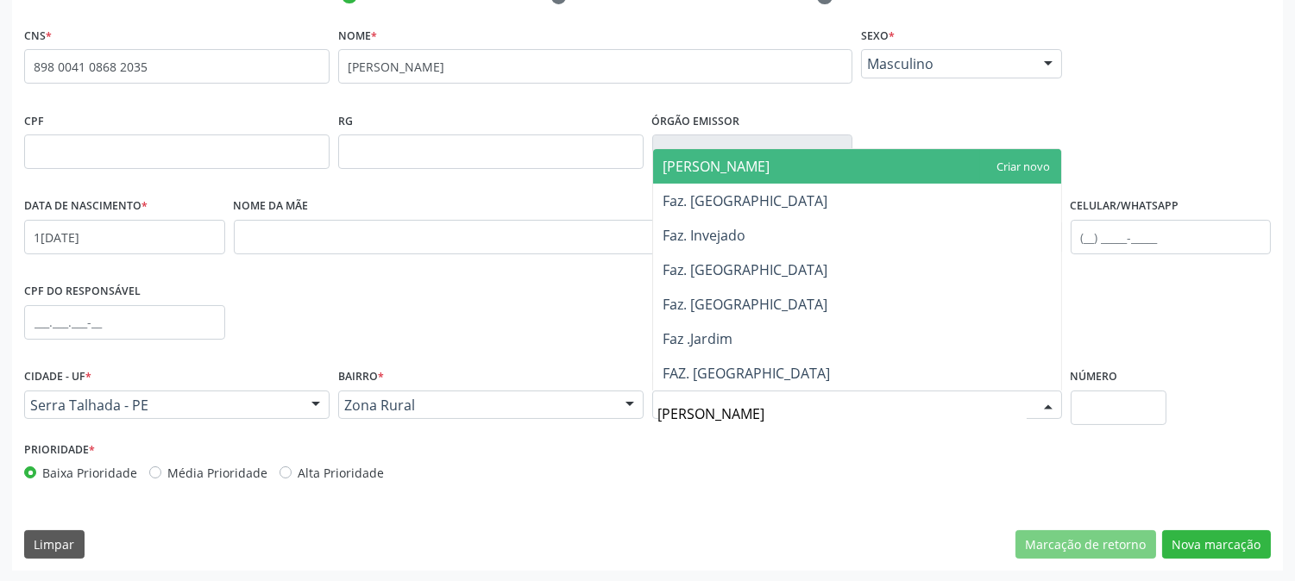
type input "JAR"
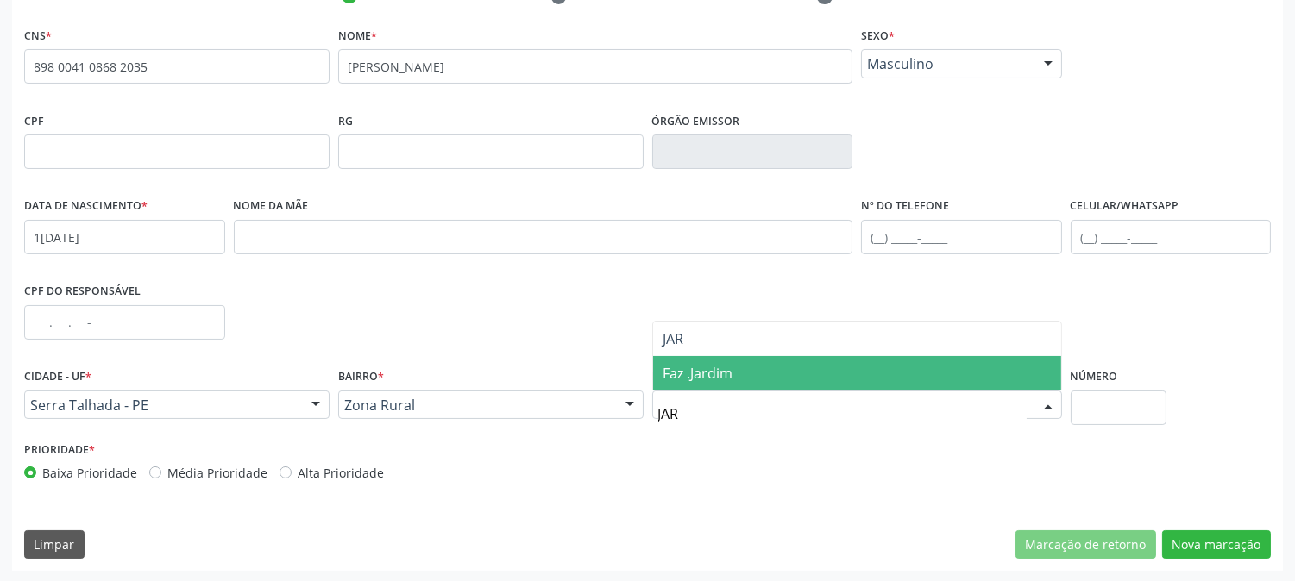
click at [732, 374] on span "Faz .Jardim" at bounding box center [698, 373] width 70 height 19
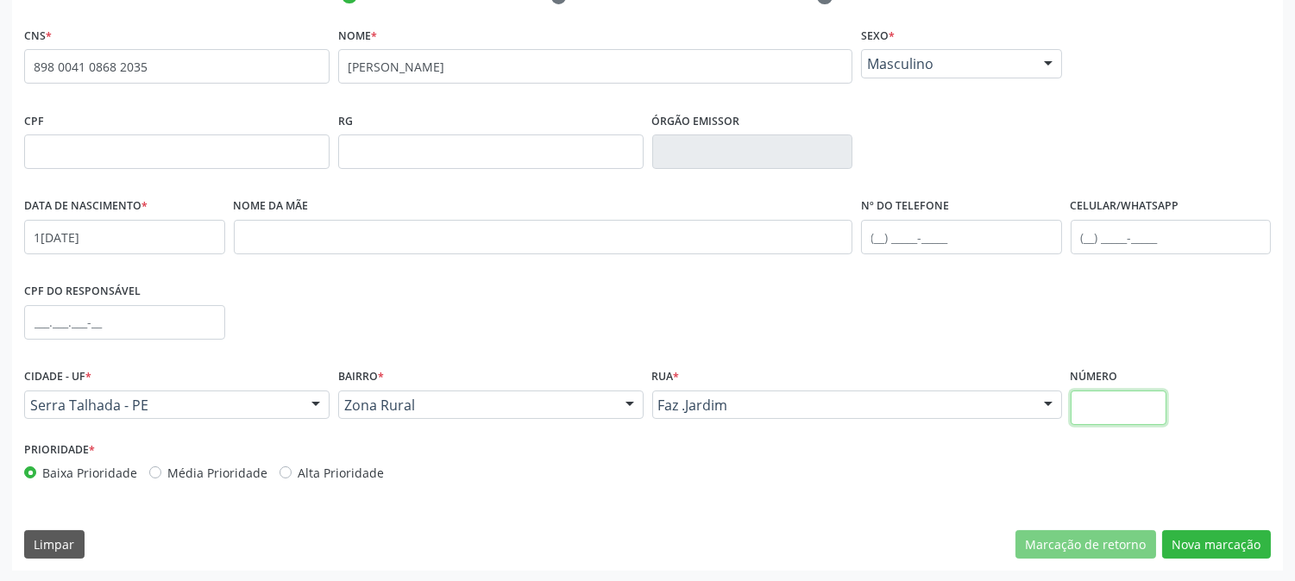
click at [1130, 406] on input "text" at bounding box center [1119, 408] width 96 height 35
type input "SN"
click at [1206, 536] on button "Nova marcação" at bounding box center [1216, 545] width 109 height 29
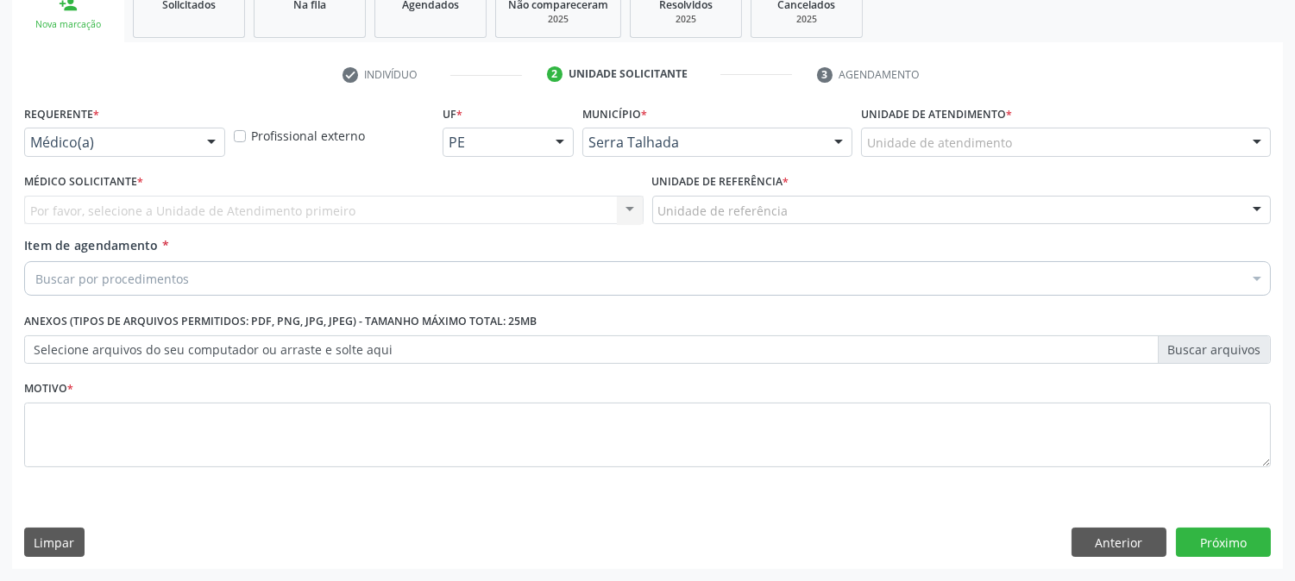
scroll to position [273, 0]
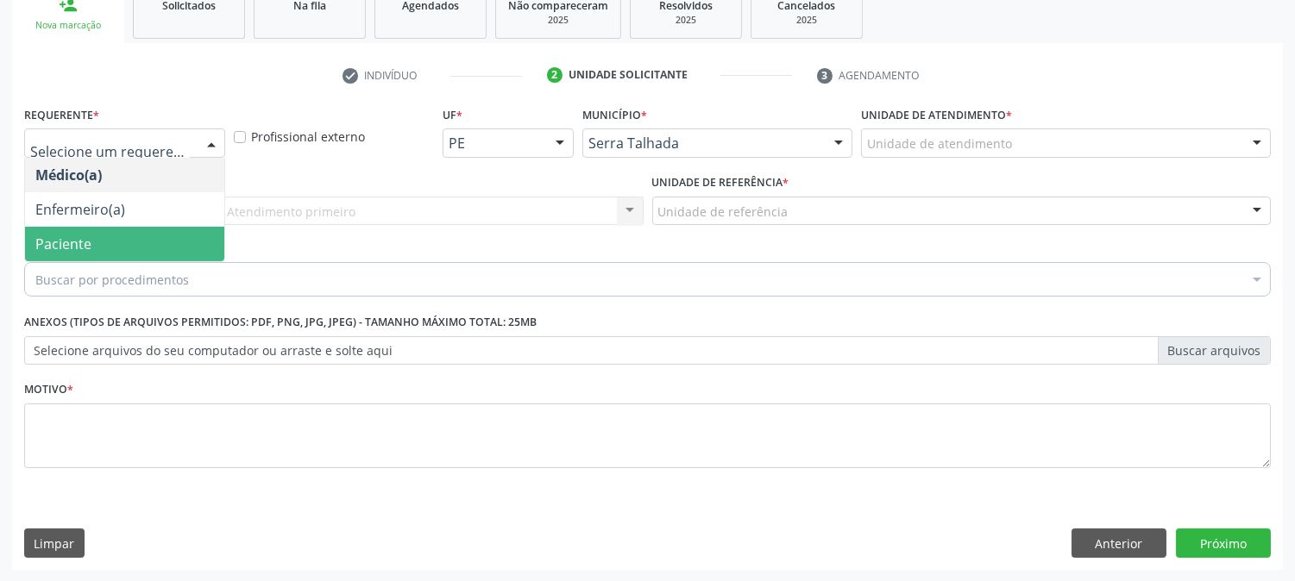
click at [101, 244] on span "Paciente" at bounding box center [124, 244] width 199 height 35
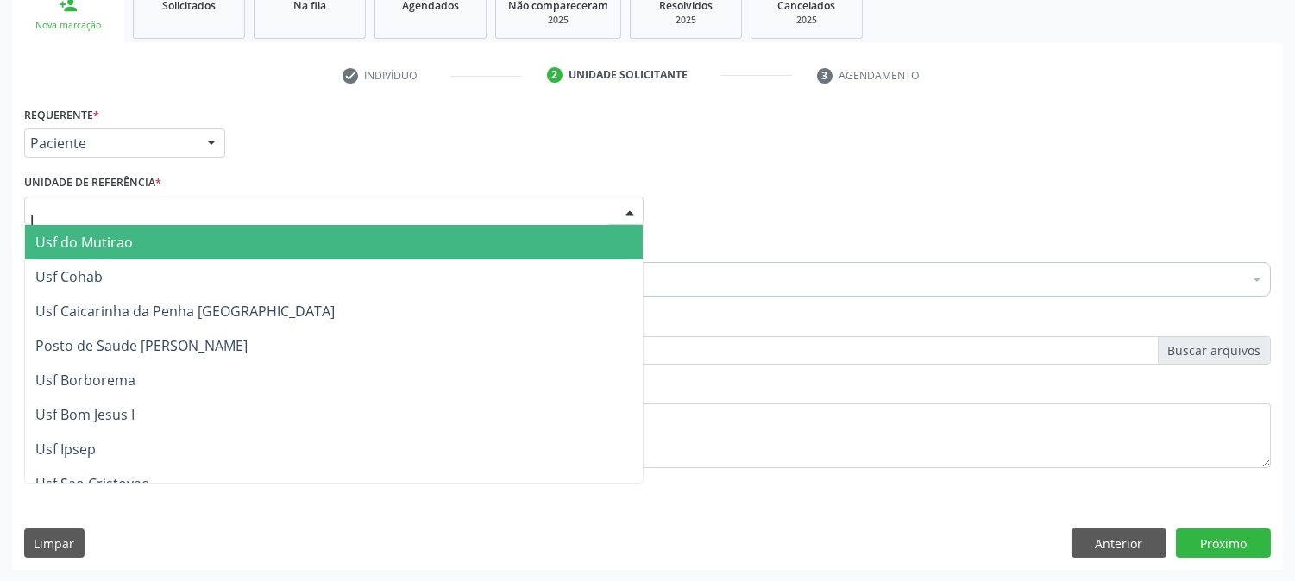
type input "[PERSON_NAME]"
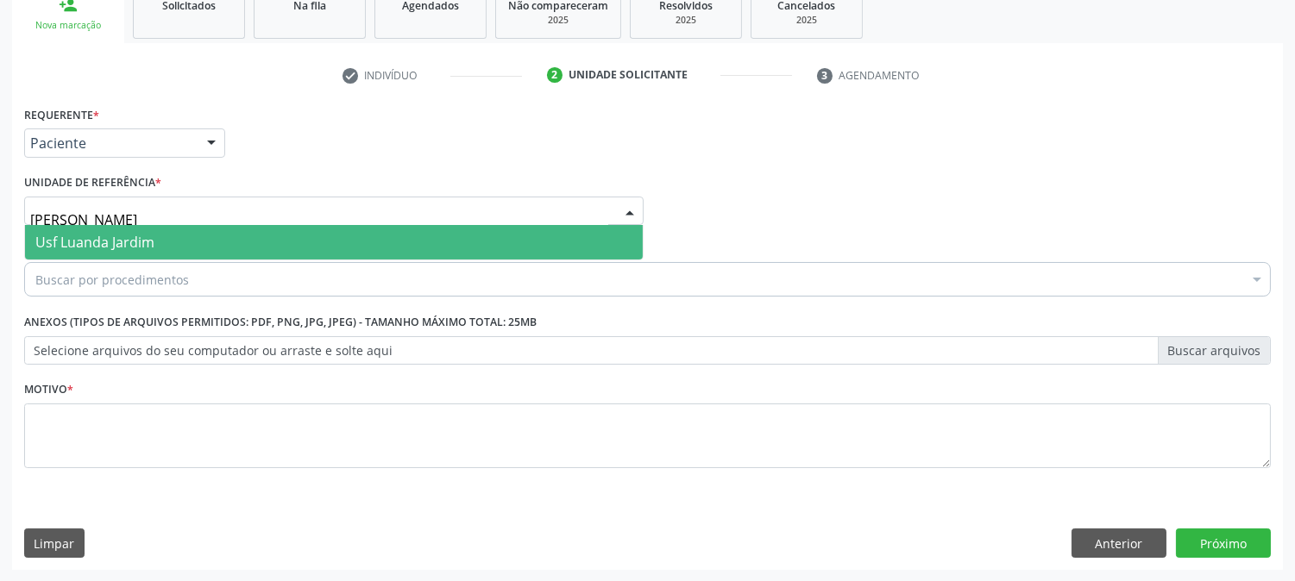
click at [119, 246] on span "Usf Luanda Jardim" at bounding box center [94, 242] width 119 height 19
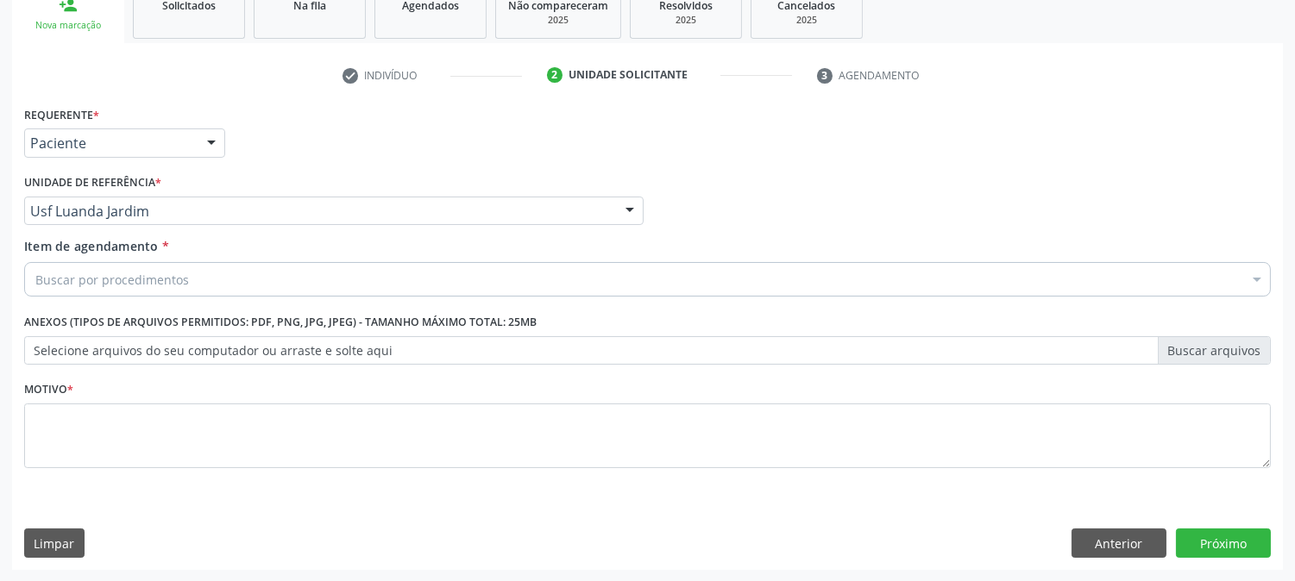
click at [119, 264] on div "Buscar por procedimentos" at bounding box center [647, 279] width 1247 height 35
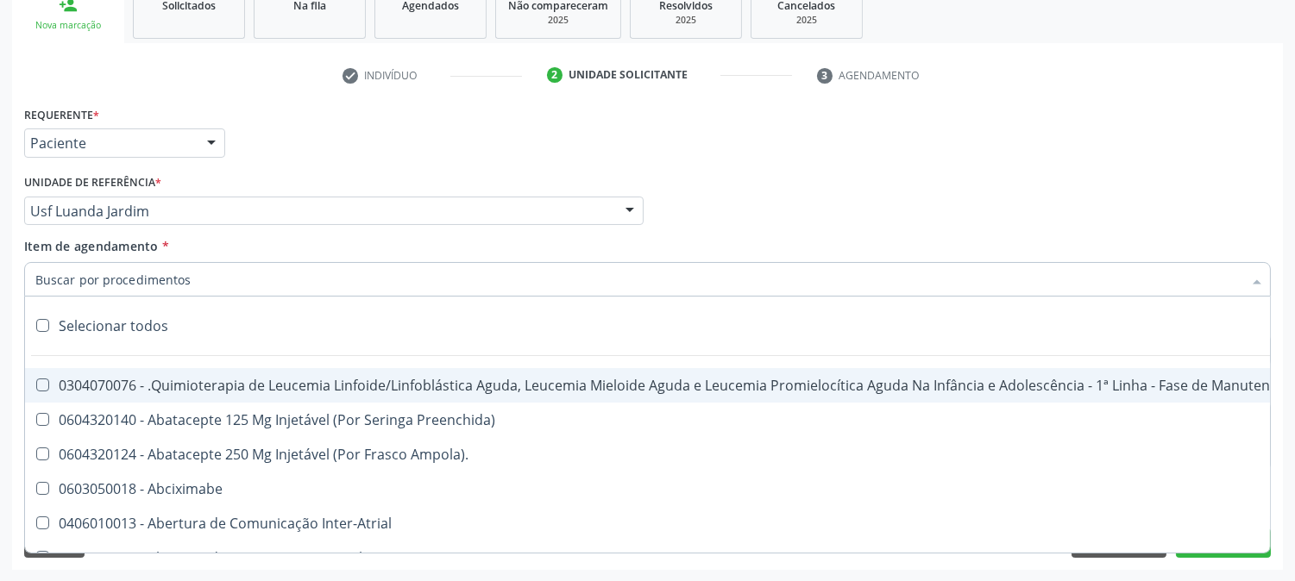
click at [119, 273] on input "Item de agendamento *" at bounding box center [638, 279] width 1207 height 35
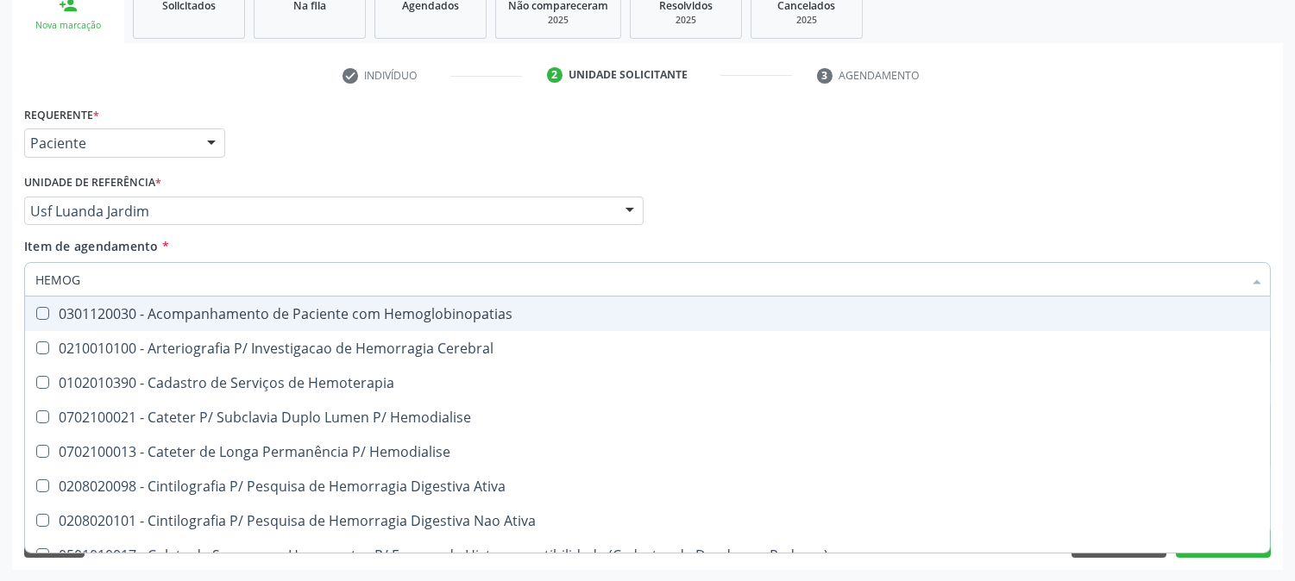
type input "HEMOGR"
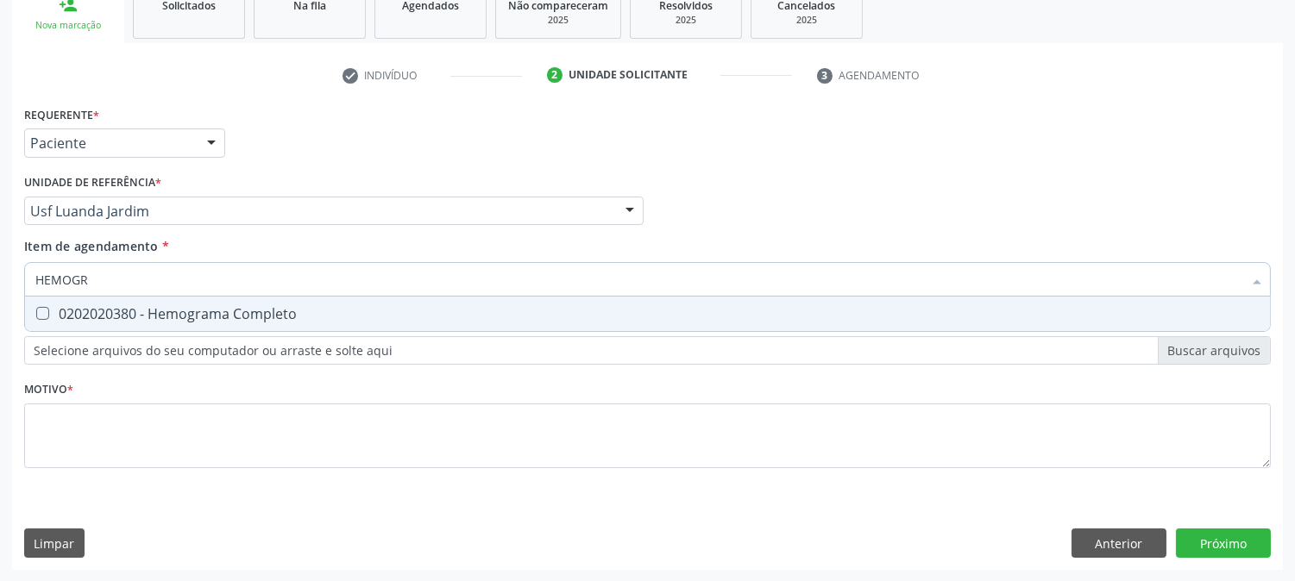
click at [140, 311] on div "0202020380 - Hemograma Completo" at bounding box center [647, 314] width 1224 height 14
checkbox Completo "true"
drag, startPoint x: 113, startPoint y: 269, endPoint x: 0, endPoint y: 299, distance: 117.0
click at [0, 299] on div "Acompanhamento Acompanhe a situação das marcações correntes e finalizadas Relat…" at bounding box center [647, 202] width 1295 height 760
type input "CO"
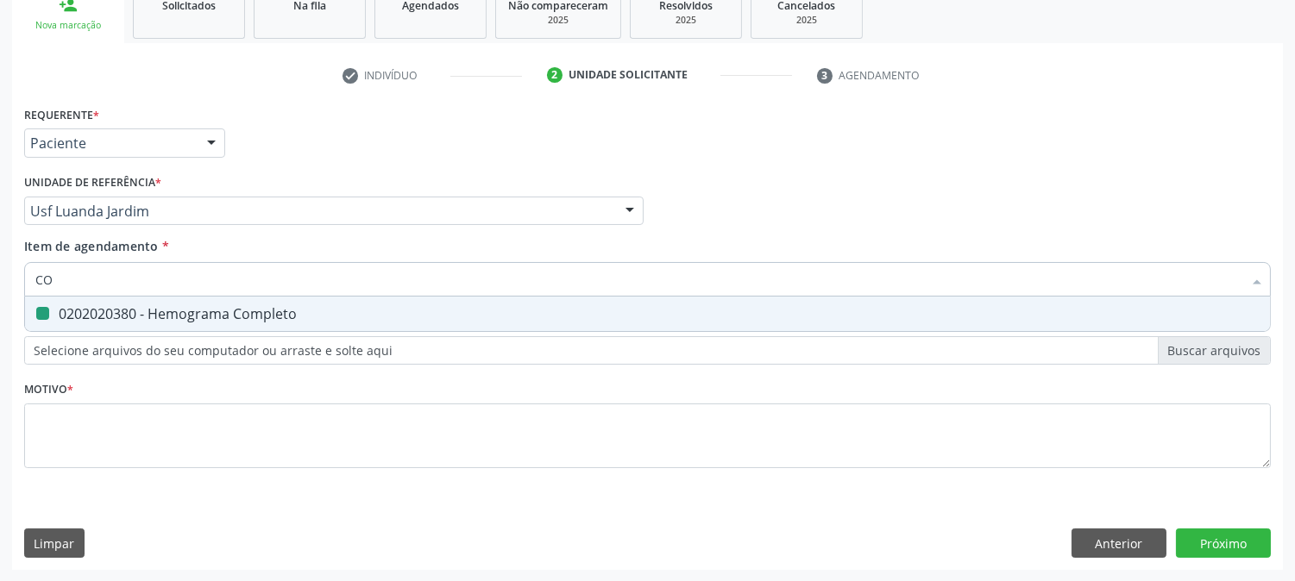
checkbox Completo "false"
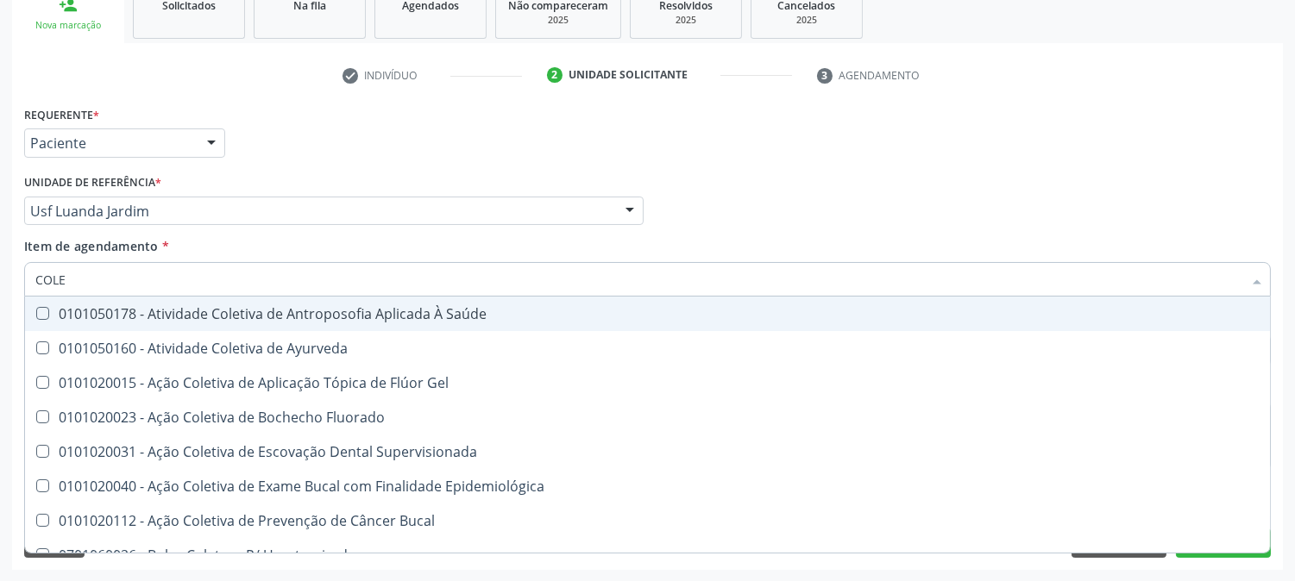
type input "COLES"
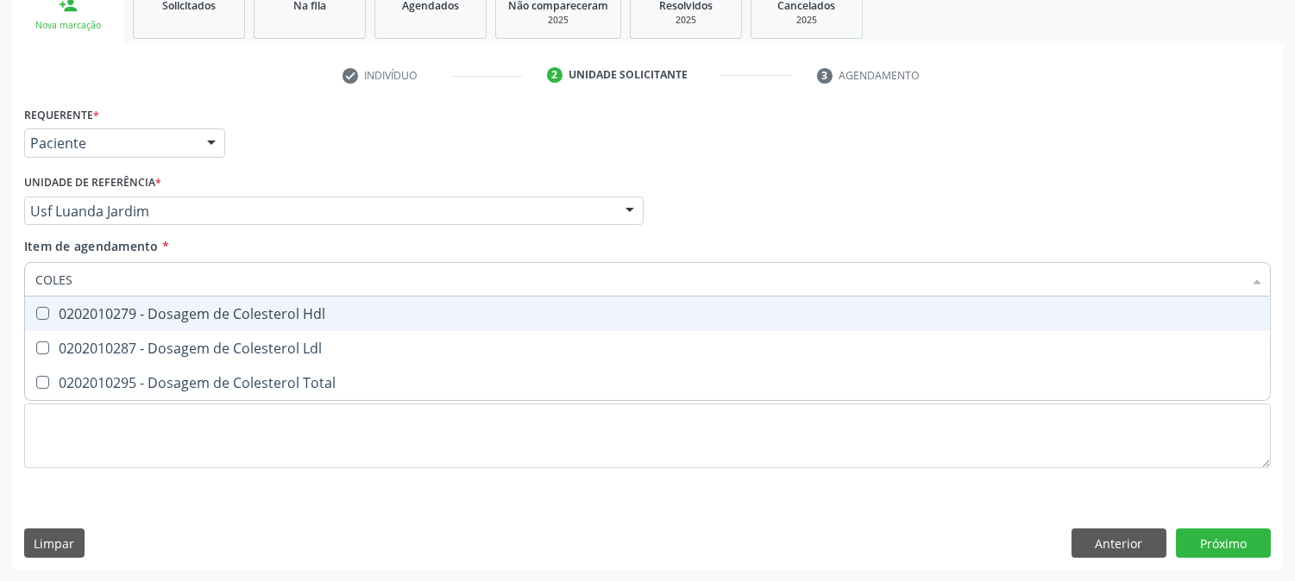
click at [79, 319] on div "0202010279 - Dosagem de Colesterol Hdl" at bounding box center [647, 314] width 1224 height 14
checkbox Hdl "true"
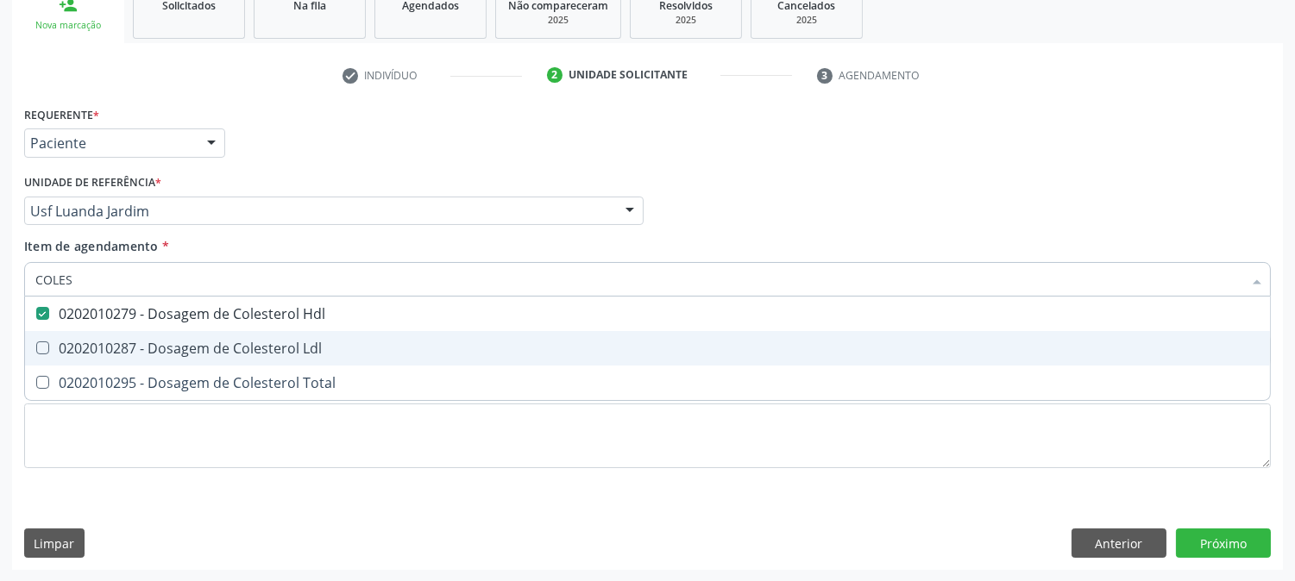
click at [80, 358] on span "0202010287 - Dosagem de Colesterol Ldl" at bounding box center [647, 348] width 1245 height 35
checkbox Ldl "true"
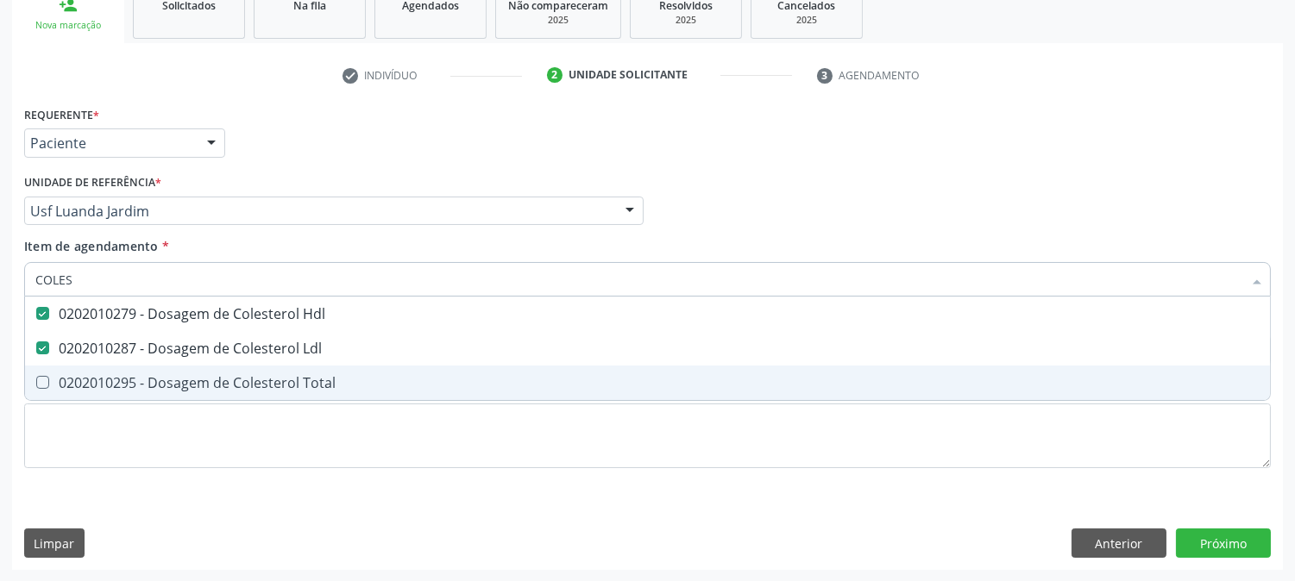
click at [80, 369] on span "0202010295 - Dosagem de Colesterol Total" at bounding box center [647, 383] width 1245 height 35
checkbox Total "true"
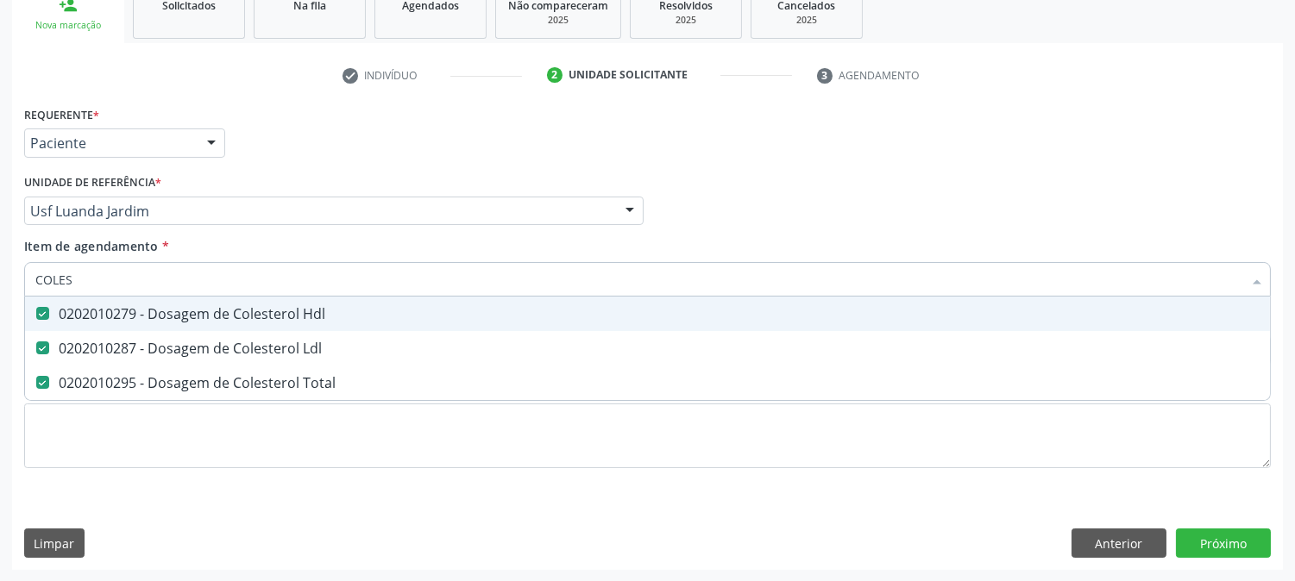
drag, startPoint x: 75, startPoint y: 285, endPoint x: 0, endPoint y: 280, distance: 75.2
click at [0, 280] on div "Acompanhamento Acompanhe a situação das marcações correntes e finalizadas Relat…" at bounding box center [647, 202] width 1295 height 760
type input "TRIG"
checkbox Hdl "false"
checkbox Ldl "false"
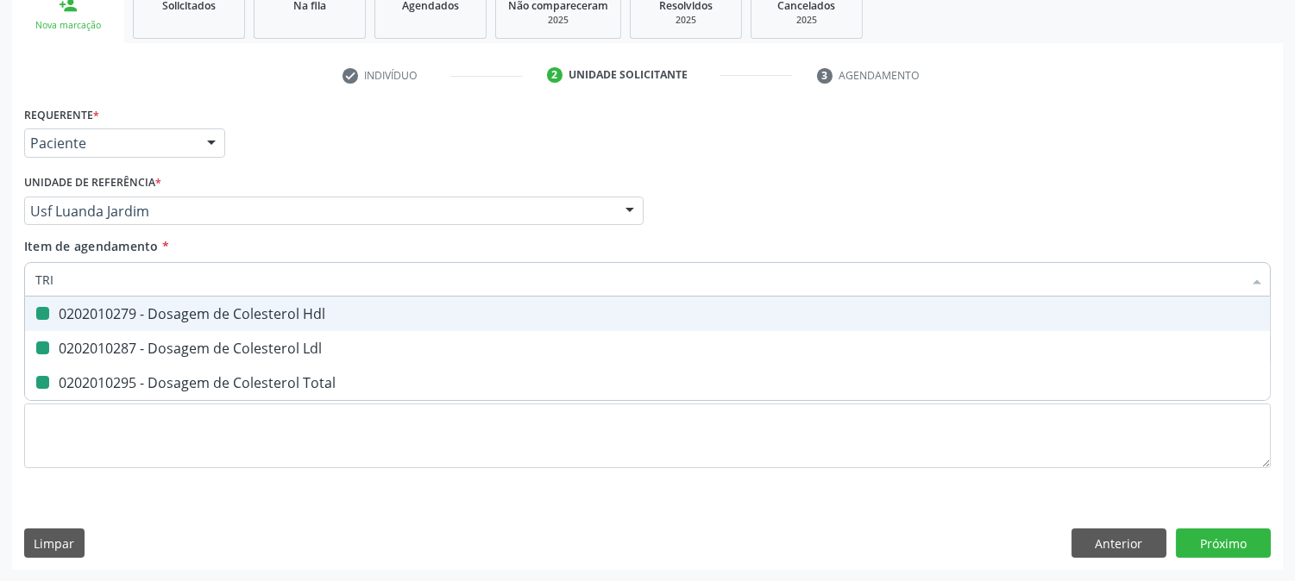
checkbox Total "false"
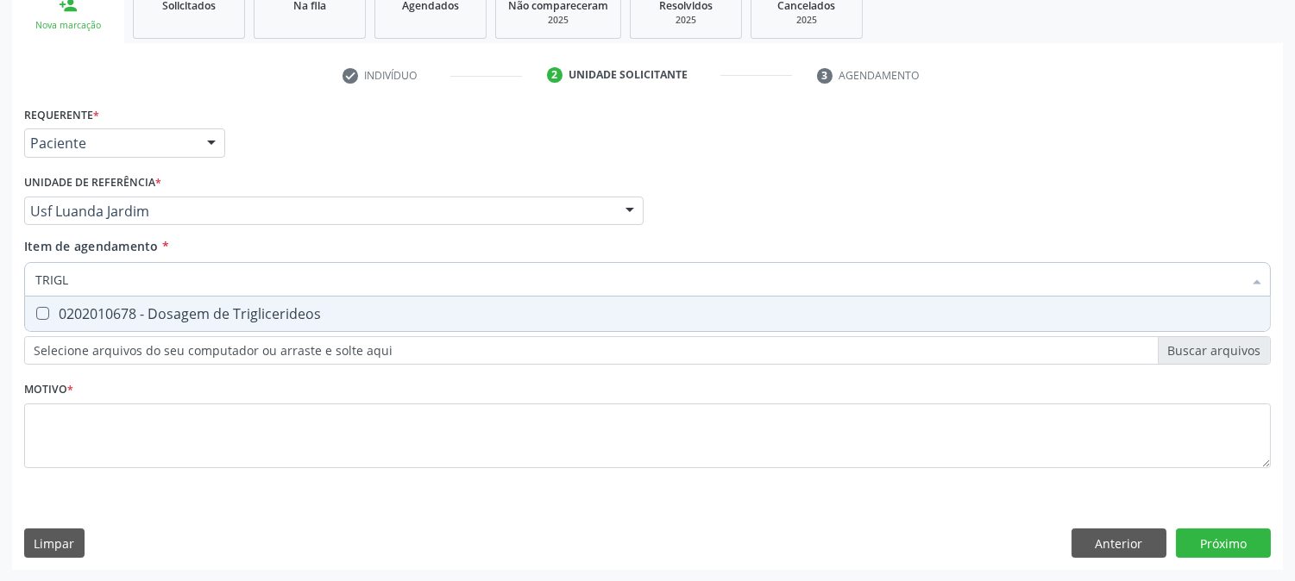
type input "TRIGLI"
click at [89, 314] on div "0202010678 - Dosagem de Triglicerideos" at bounding box center [647, 314] width 1224 height 14
checkbox Triglicerideos "true"
drag, startPoint x: 89, startPoint y: 282, endPoint x: 0, endPoint y: 281, distance: 88.9
click at [0, 281] on div "Acompanhamento Acompanhe a situação das marcações correntes e finalizadas Relat…" at bounding box center [647, 202] width 1295 height 760
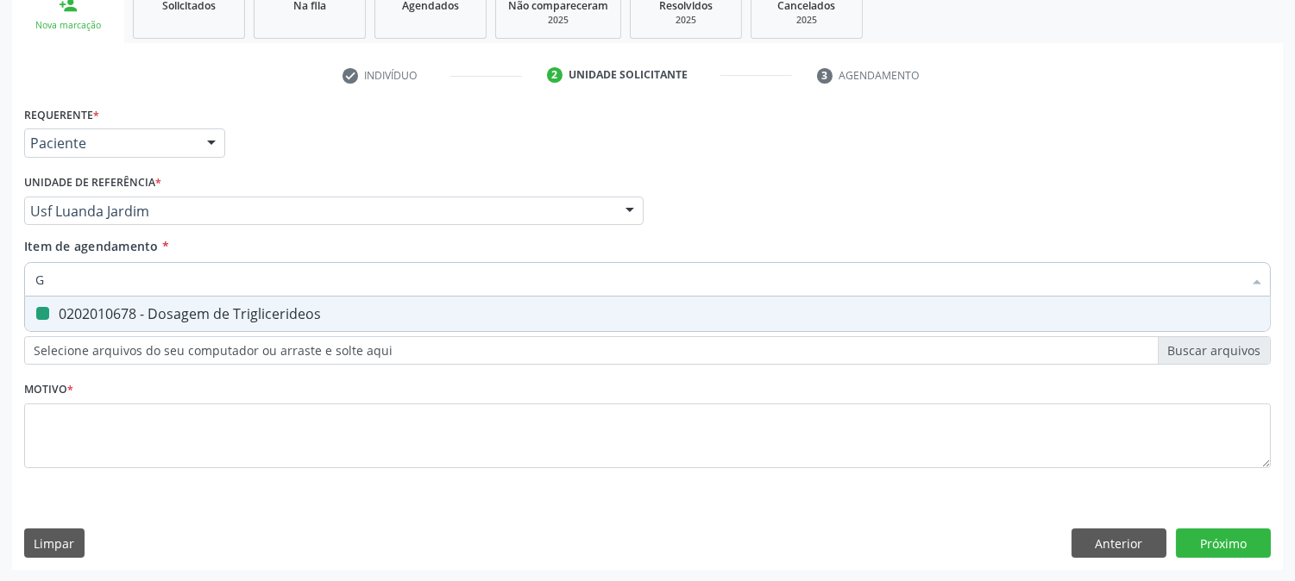
type input "GL"
checkbox Triglicerideos "false"
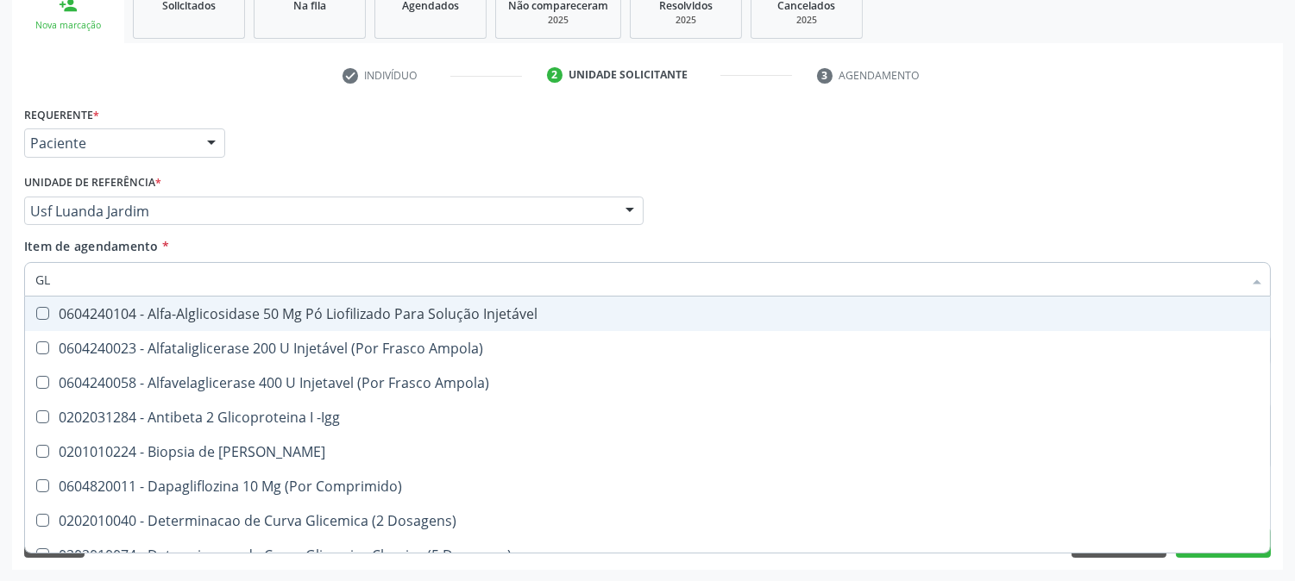
type input "GLI"
checkbox Triglicerideos "true"
type input "GLIC"
checkbox Derrames "true"
checkbox Triglicerideos "false"
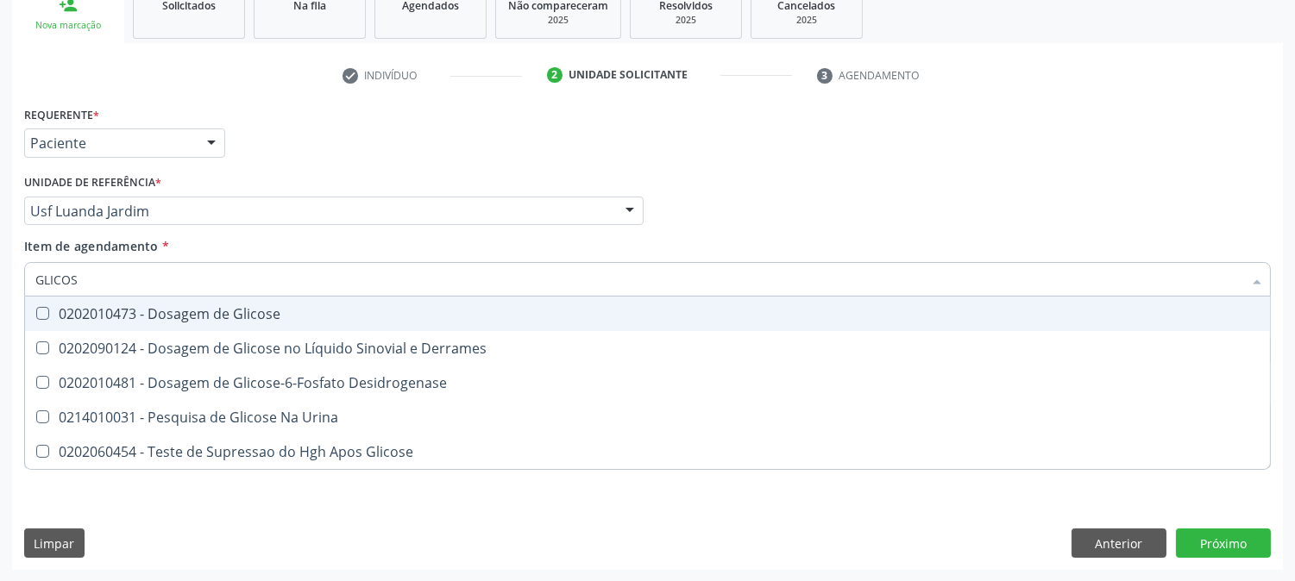
type input "GLICOSE"
click at [78, 302] on span "0202010473 - Dosagem de Glicose" at bounding box center [647, 314] width 1245 height 35
checkbox Glicose "true"
drag, startPoint x: 92, startPoint y: 276, endPoint x: 0, endPoint y: 274, distance: 92.3
click at [0, 274] on div "Acompanhamento Acompanhe a situação das marcações correntes e finalizadas Relat…" at bounding box center [647, 202] width 1295 height 760
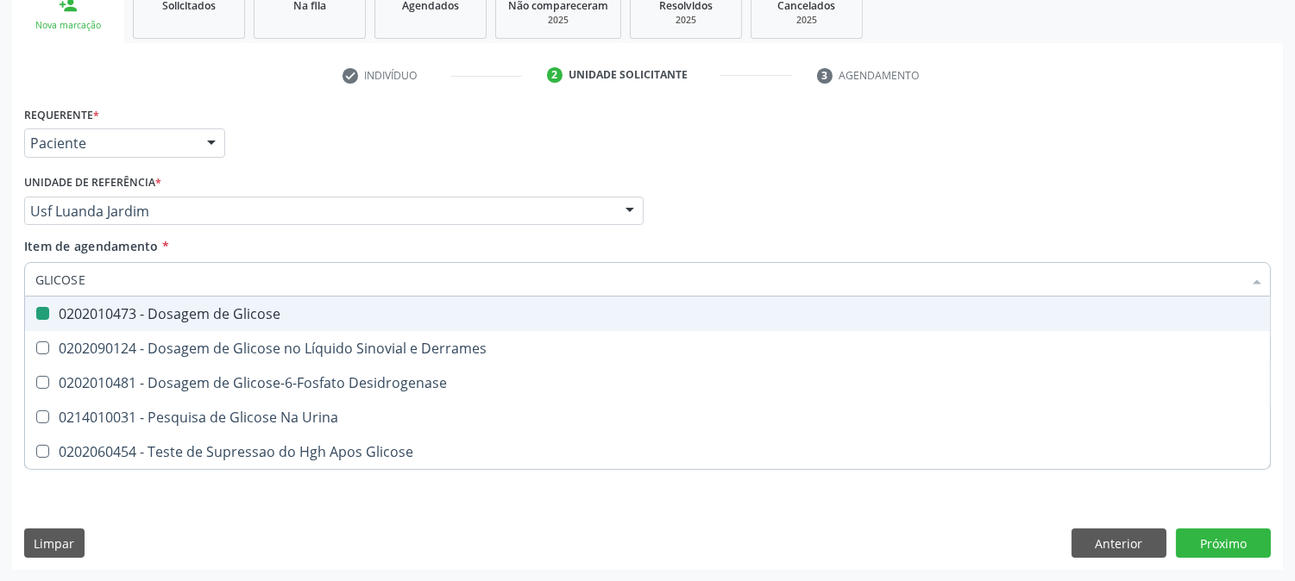
type input "T"
checkbox Glicose "false"
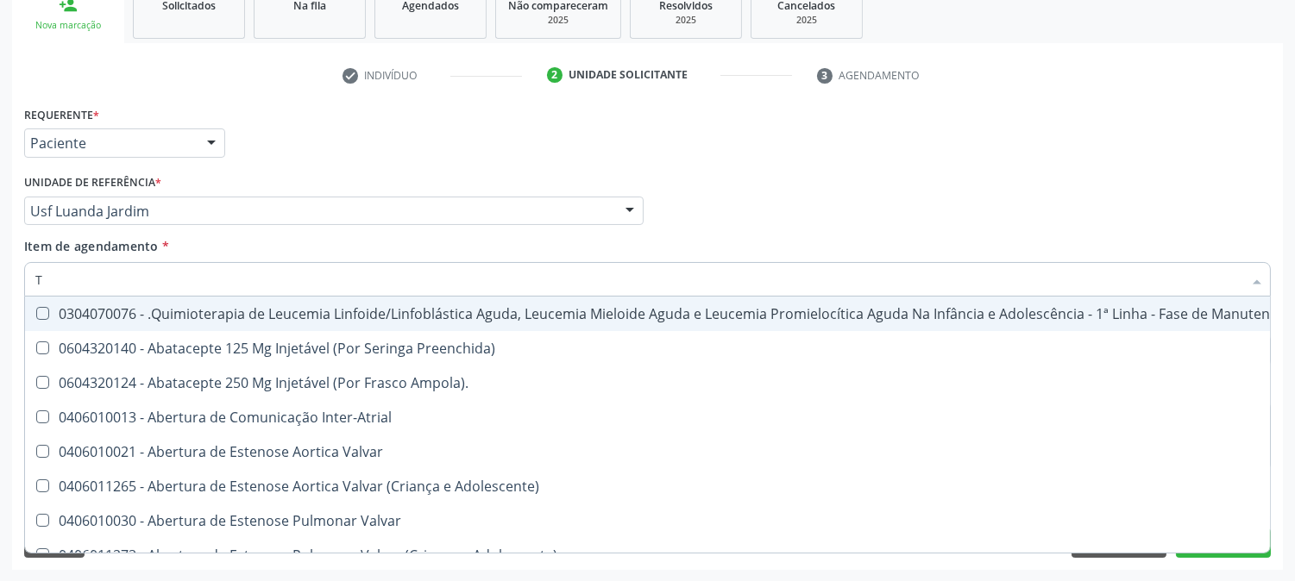
type input "TG"
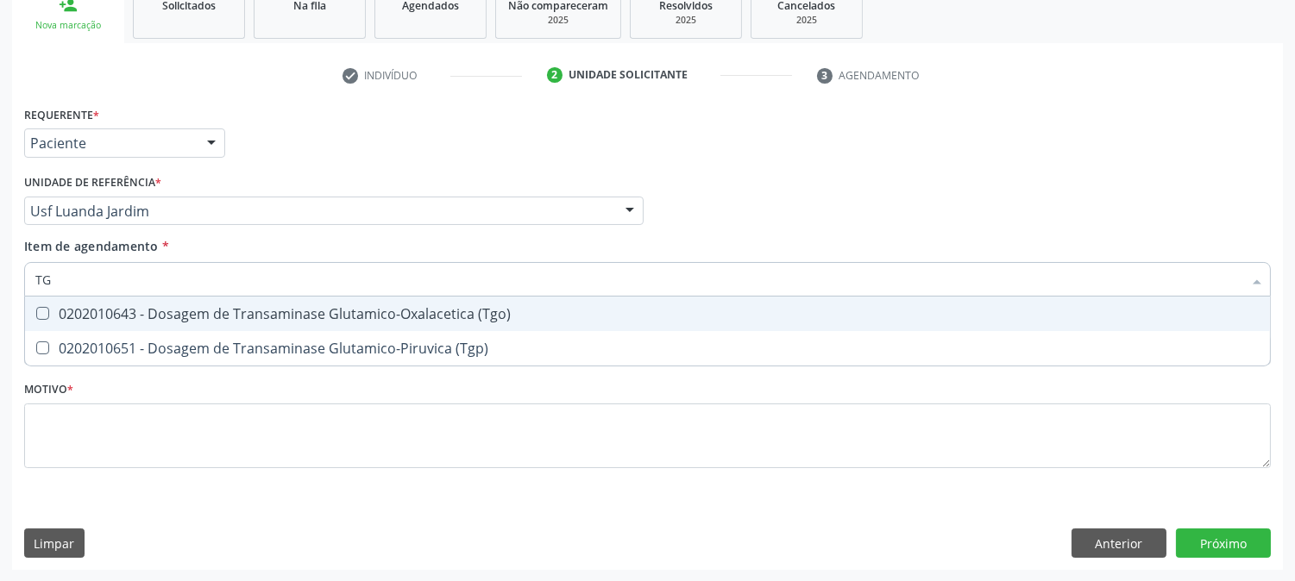
click at [58, 316] on div "0202010643 - Dosagem de Transaminase Glutamico-Oxalacetica (Tgo)" at bounding box center [647, 314] width 1224 height 14
checkbox \(Tgo\) "true"
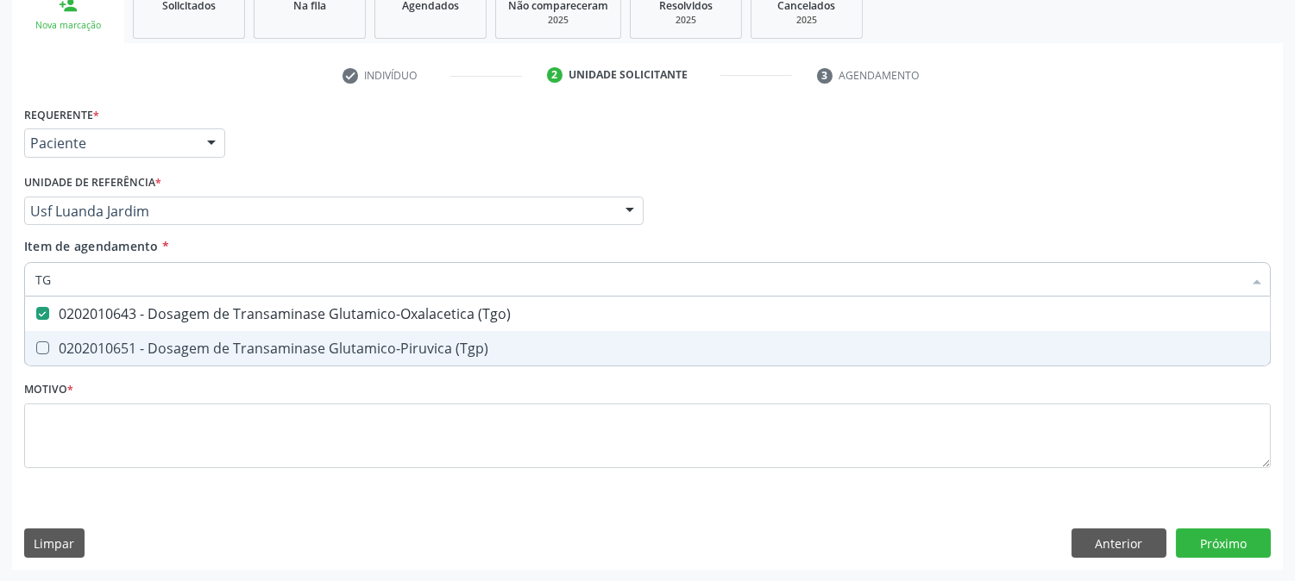
click at [69, 342] on div "0202010651 - Dosagem de Transaminase Glutamico-Piruvica (Tgp)" at bounding box center [647, 349] width 1224 height 14
checkbox \(Tgp\) "true"
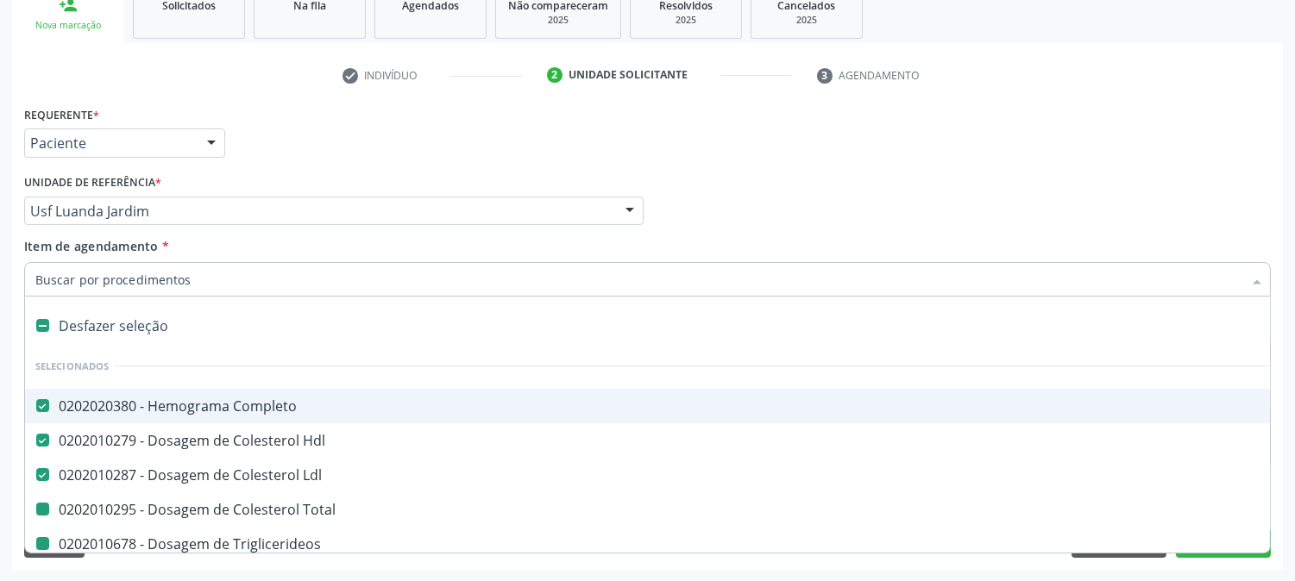
type input "H"
checkbox Total "false"
checkbox Triglicerideos "false"
checkbox Glicose "false"
checkbox \(Tgo\) "false"
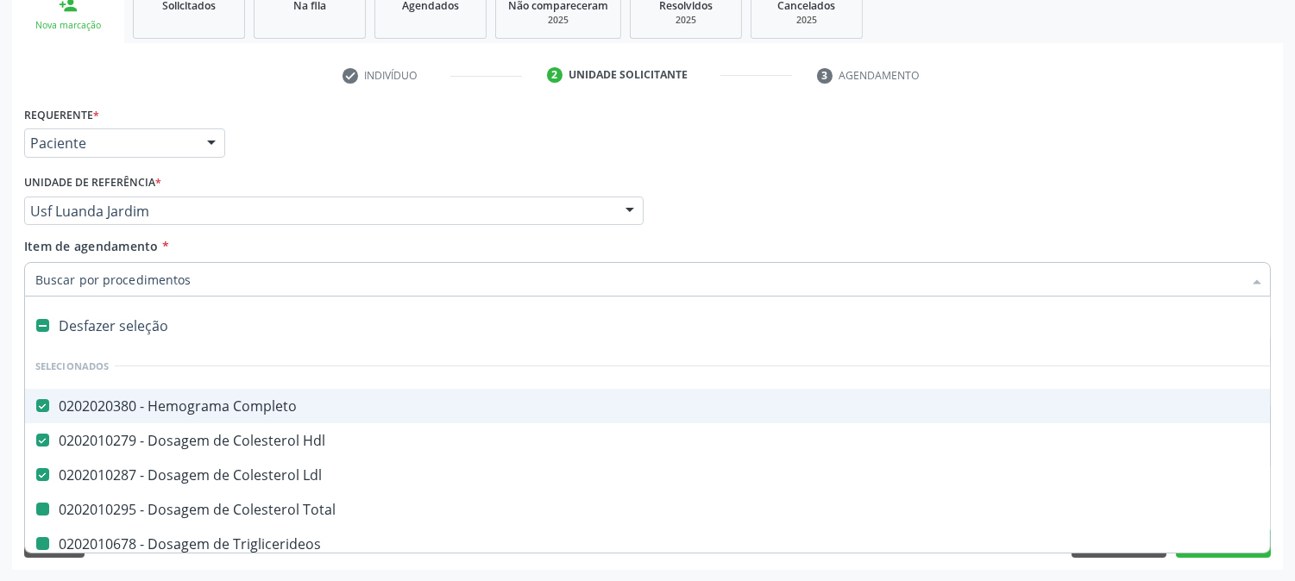
checkbox \(Tgp\) "false"
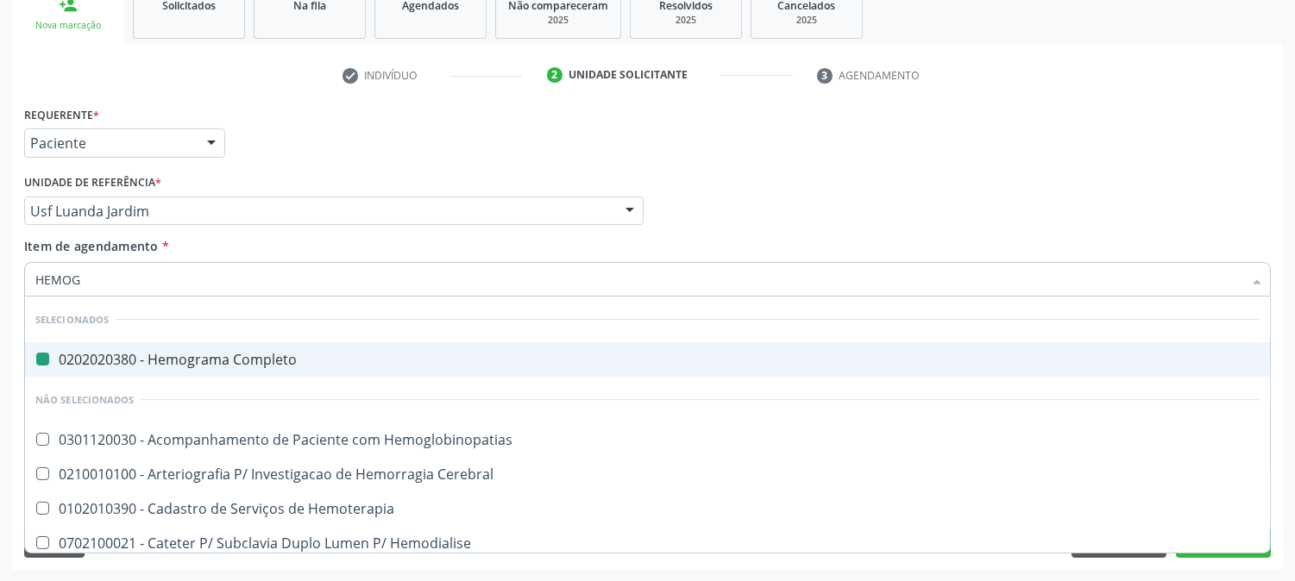
type input "HEMOGL"
checkbox Completo "false"
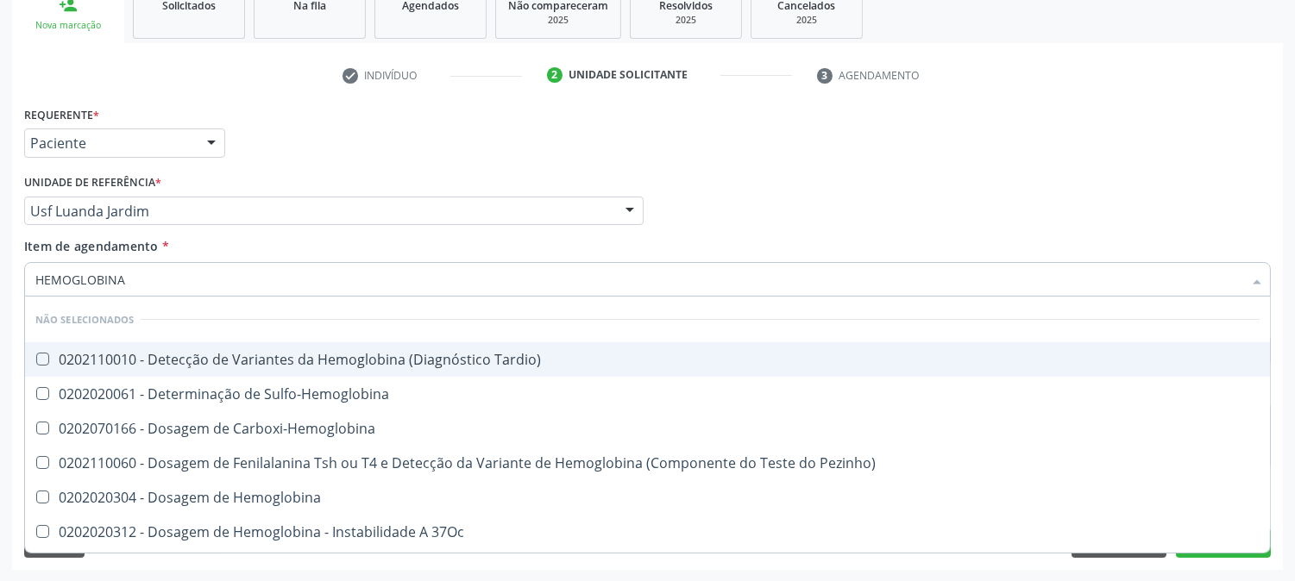
type input "HEMOGLOBINA G"
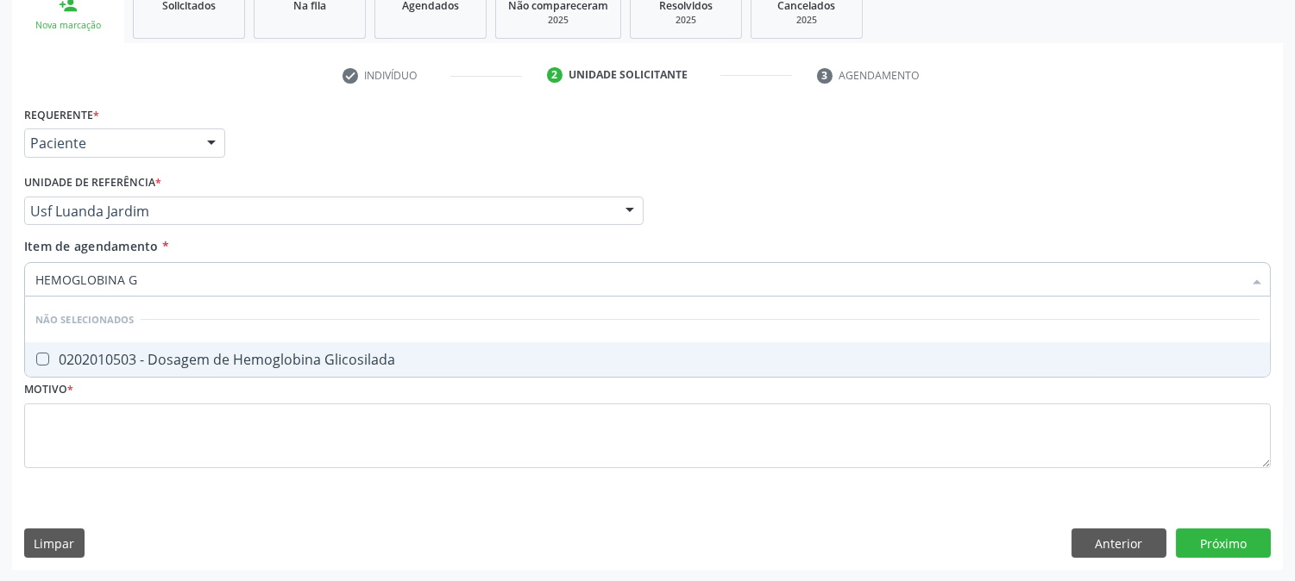
click at [238, 345] on span "0202010503 - Dosagem de Hemoglobina Glicosilada" at bounding box center [647, 359] width 1245 height 35
checkbox Glicosilada "true"
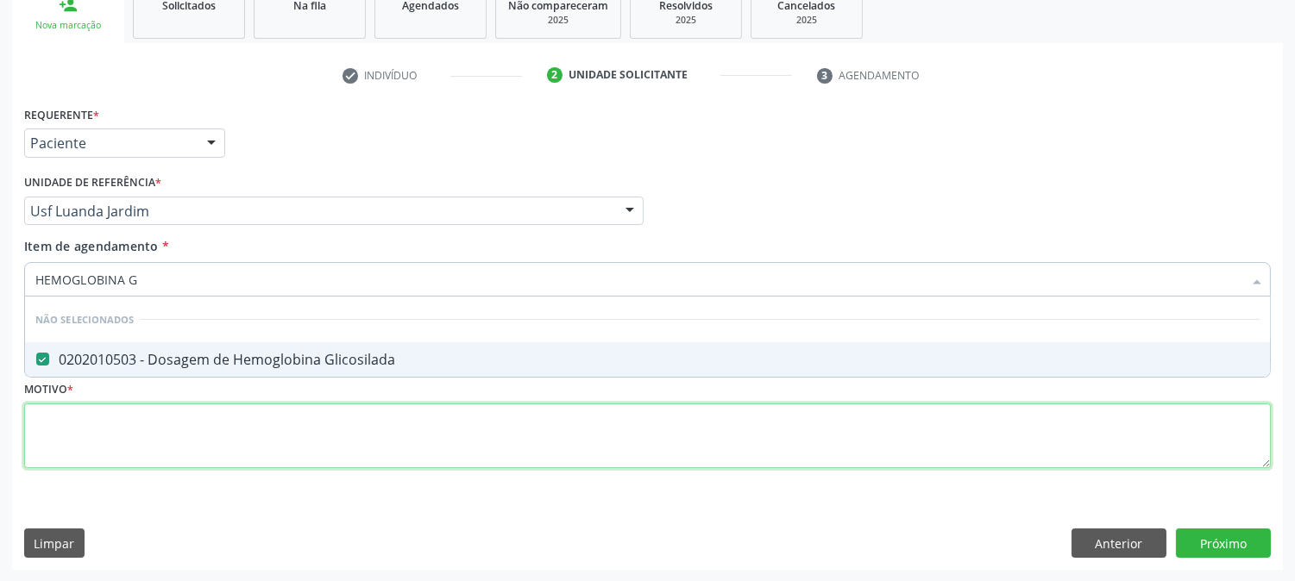
click at [221, 443] on div "Requerente * Paciente Médico(a) Enfermeiro(a) Paciente Nenhum resultado encontr…" at bounding box center [647, 297] width 1247 height 391
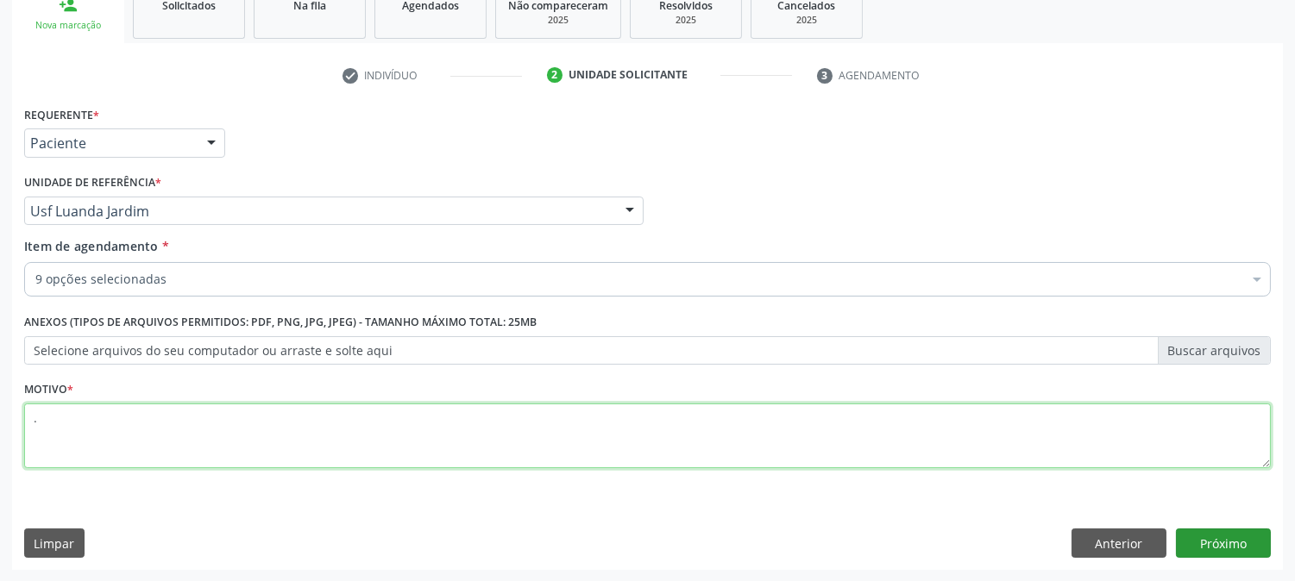
type textarea "."
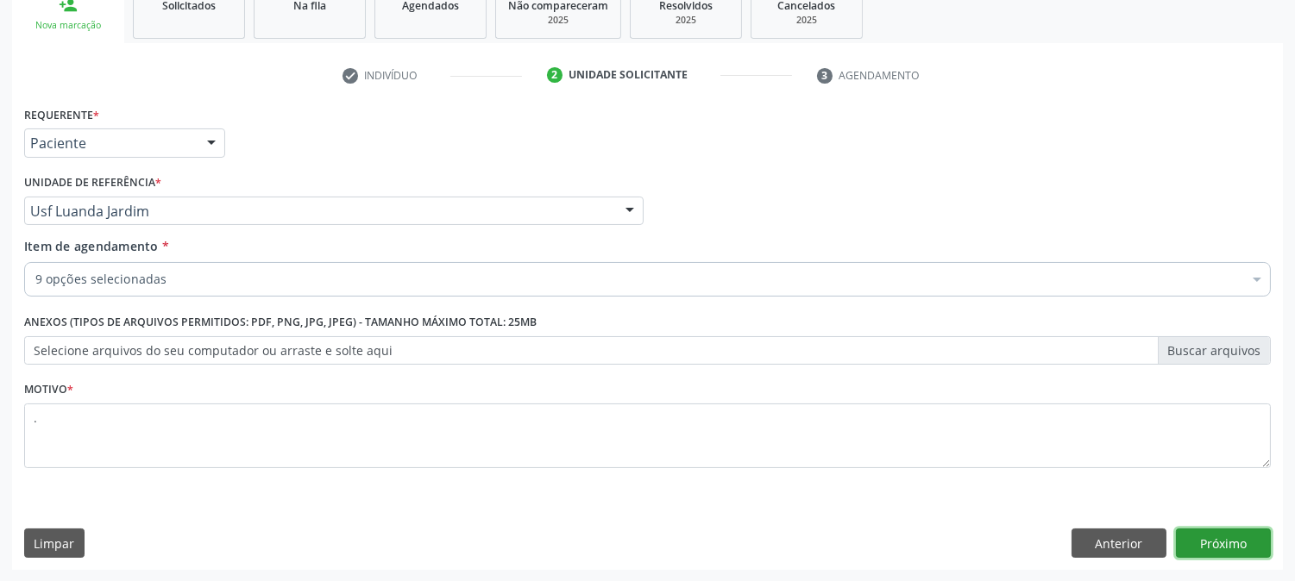
click at [1184, 543] on button "Próximo" at bounding box center [1223, 543] width 95 height 29
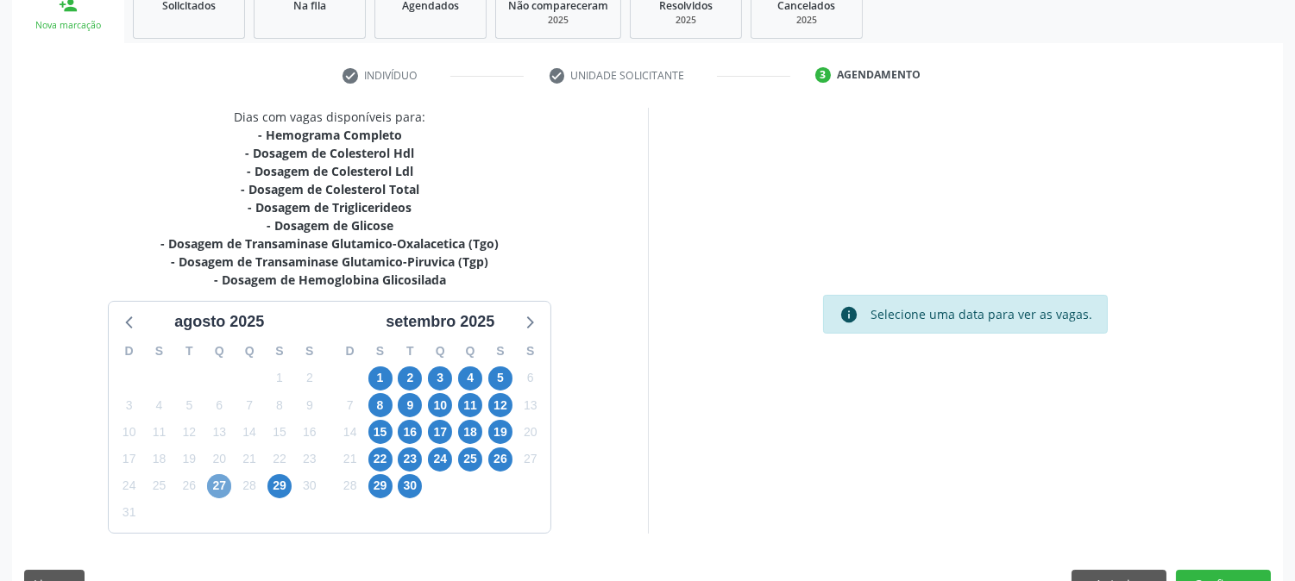
click at [226, 481] on span "27" at bounding box center [219, 486] width 24 height 24
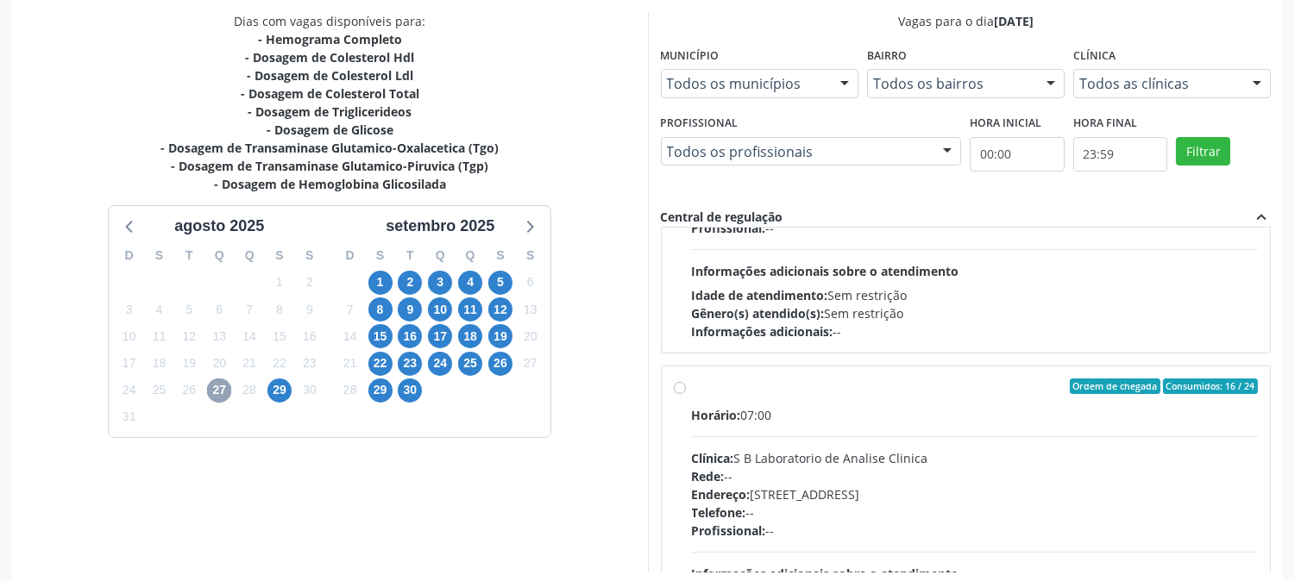
scroll to position [574, 0]
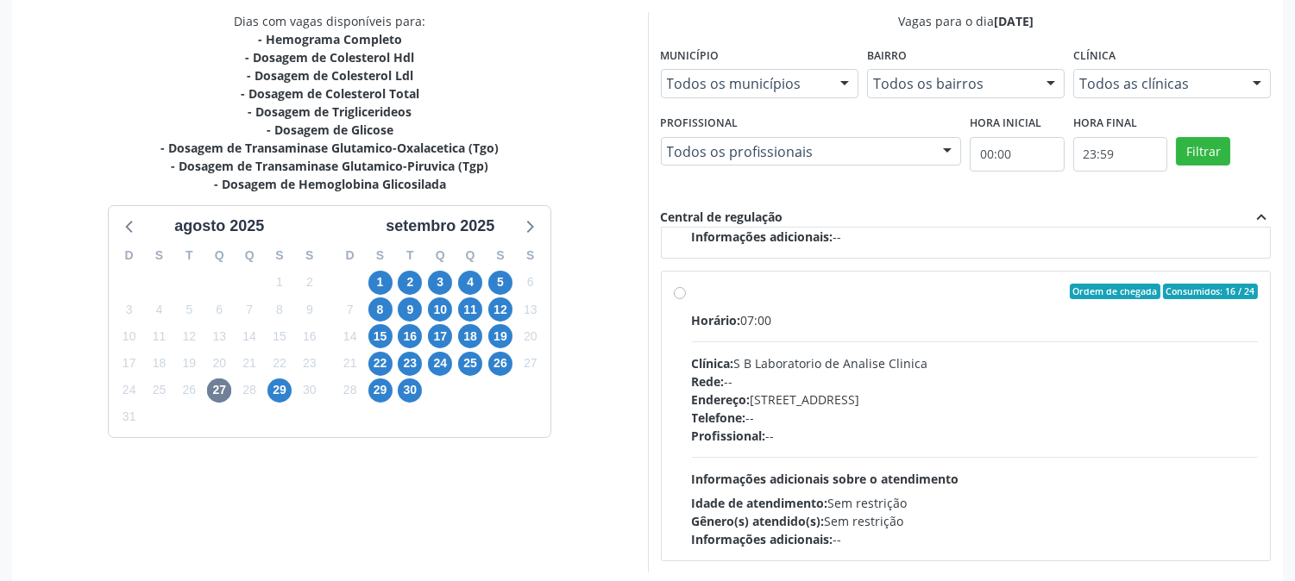
click at [869, 480] on span "Informações adicionais sobre o atendimento" at bounding box center [825, 479] width 267 height 16
click at [686, 299] on input "Ordem de chegada Consumidos: 16 / 24 Horário: 07:00 Clínica: S B Laboratorio de…" at bounding box center [680, 292] width 12 height 16
radio input "true"
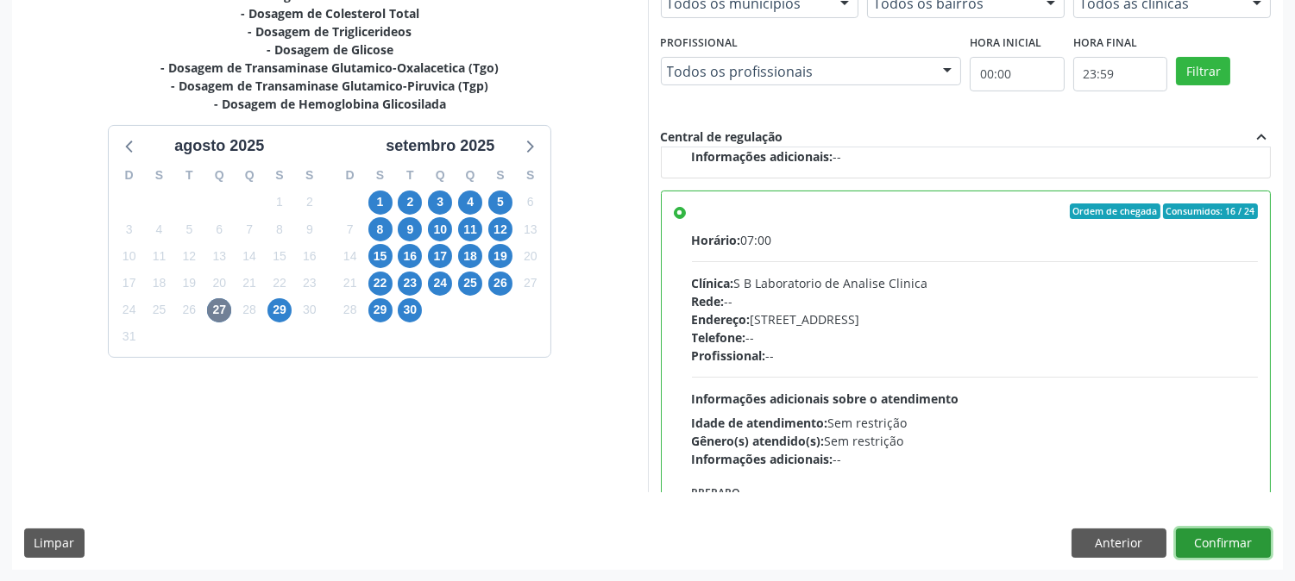
click at [1229, 541] on button "Confirmar" at bounding box center [1223, 543] width 95 height 29
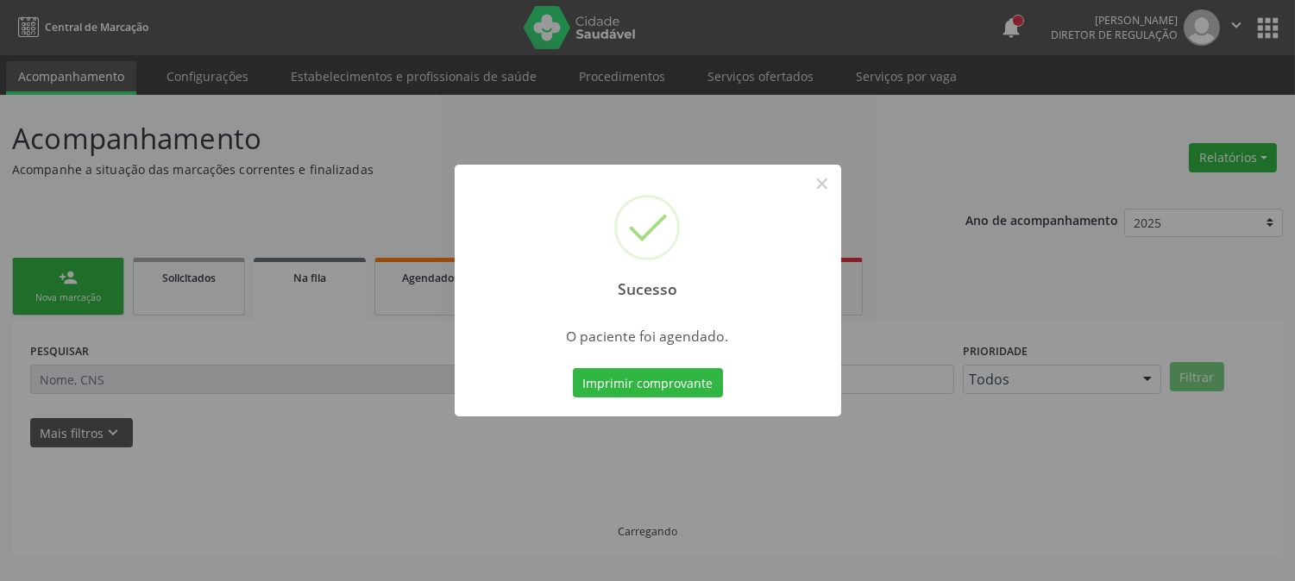
scroll to position [0, 0]
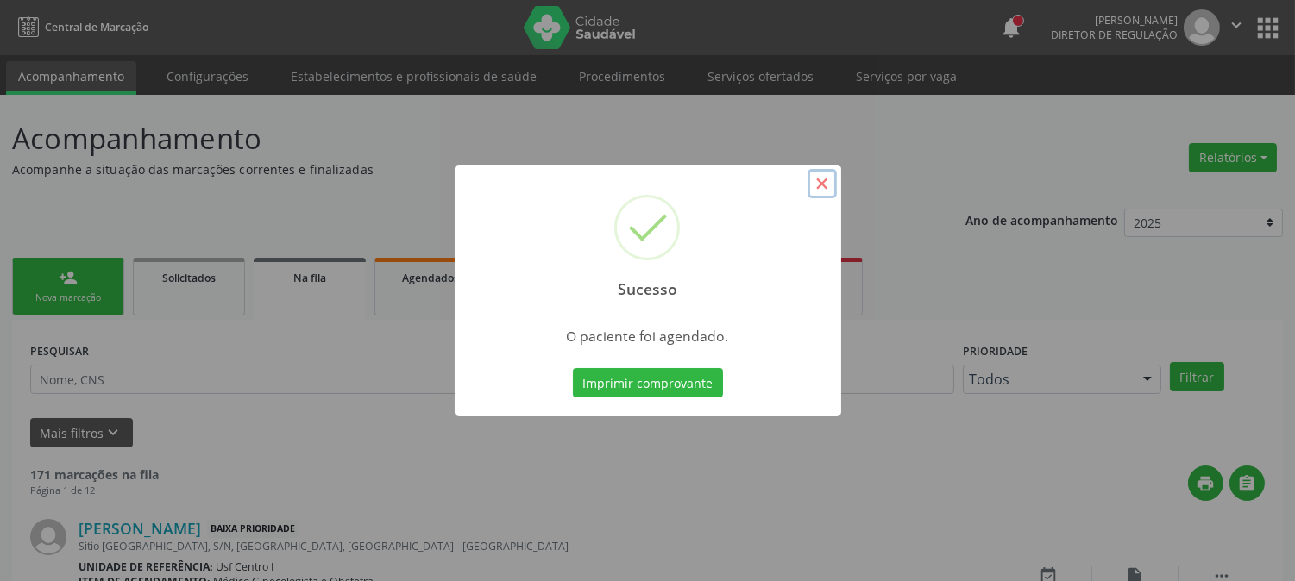
click at [826, 183] on button "×" at bounding box center [821, 183] width 29 height 29
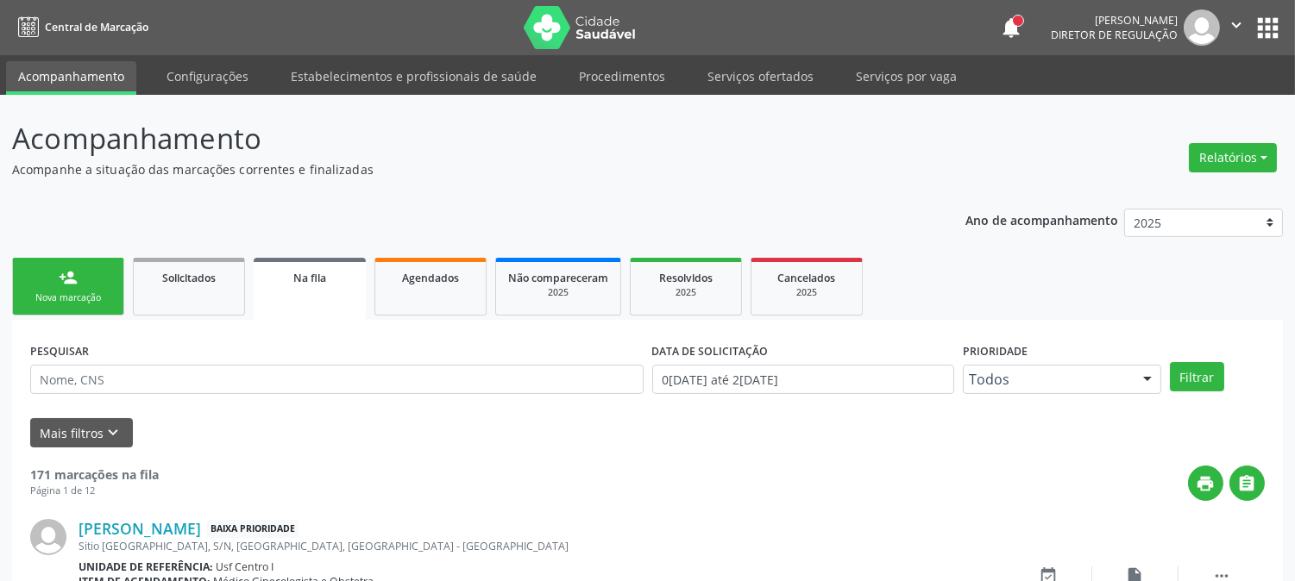
click at [91, 297] on div "Nova marcação" at bounding box center [68, 298] width 86 height 13
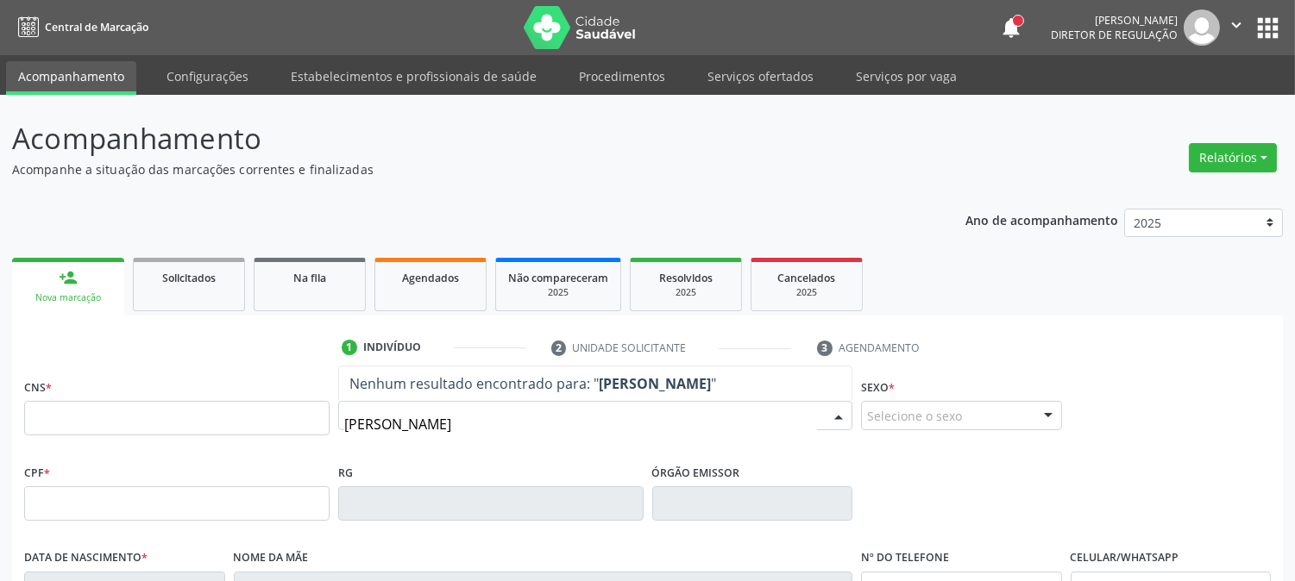
type input "GABRIEL RAMOS OL"
drag, startPoint x: 481, startPoint y: 424, endPoint x: 268, endPoint y: 424, distance: 213.1
click at [268, 424] on div "CNS * Nome * GABRIEL RAMOS OL Nenhum resultado encontrado para: " GABRIEL RAMOS…" at bounding box center [647, 416] width 1255 height 85
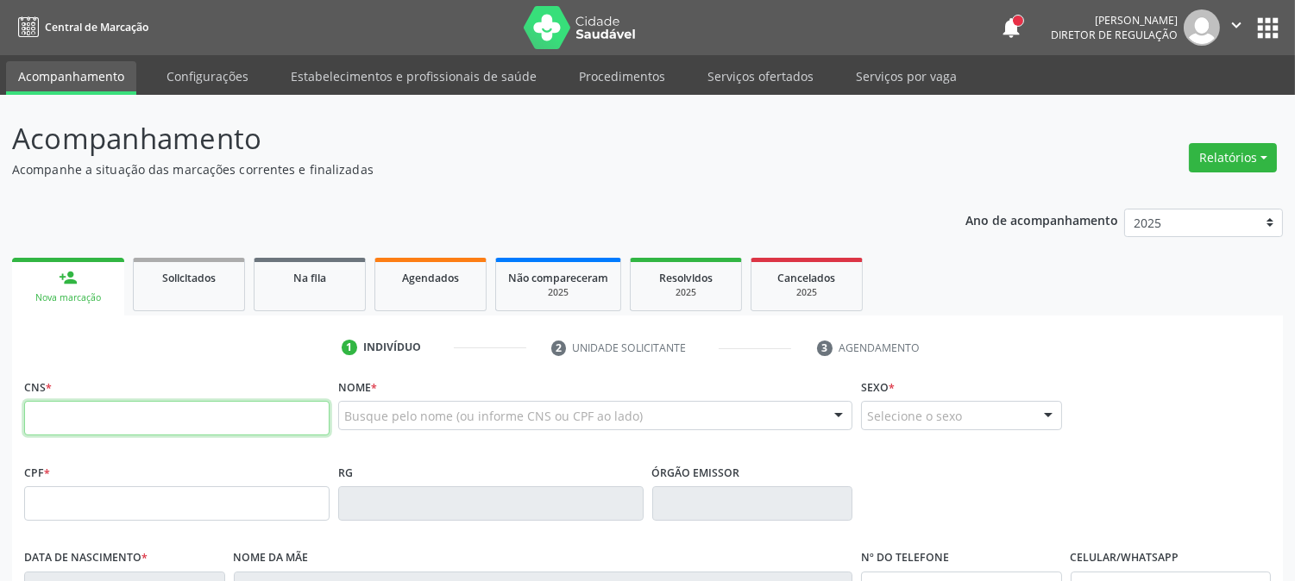
click at [229, 417] on input "text" at bounding box center [176, 418] width 305 height 35
type input "898 0029 8577 9555"
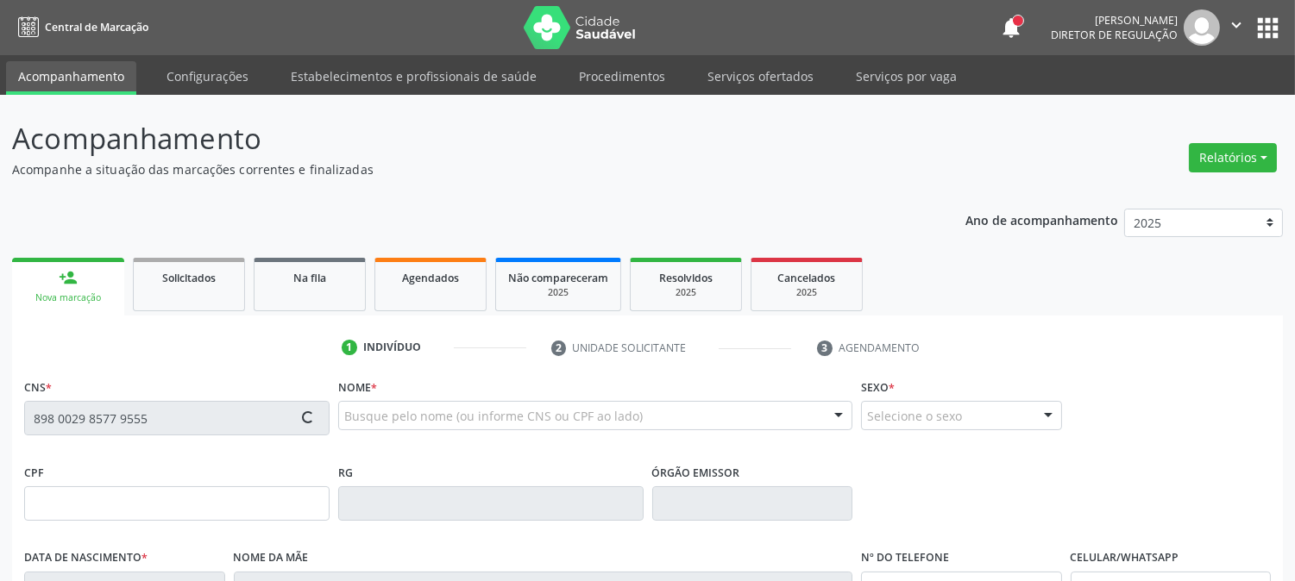
type input "151.367.514-10"
type input "08/12/2009"
type input "Edivania Ramos de Moura"
type input "(87) 99629-5075"
type input "107.810.324-07"
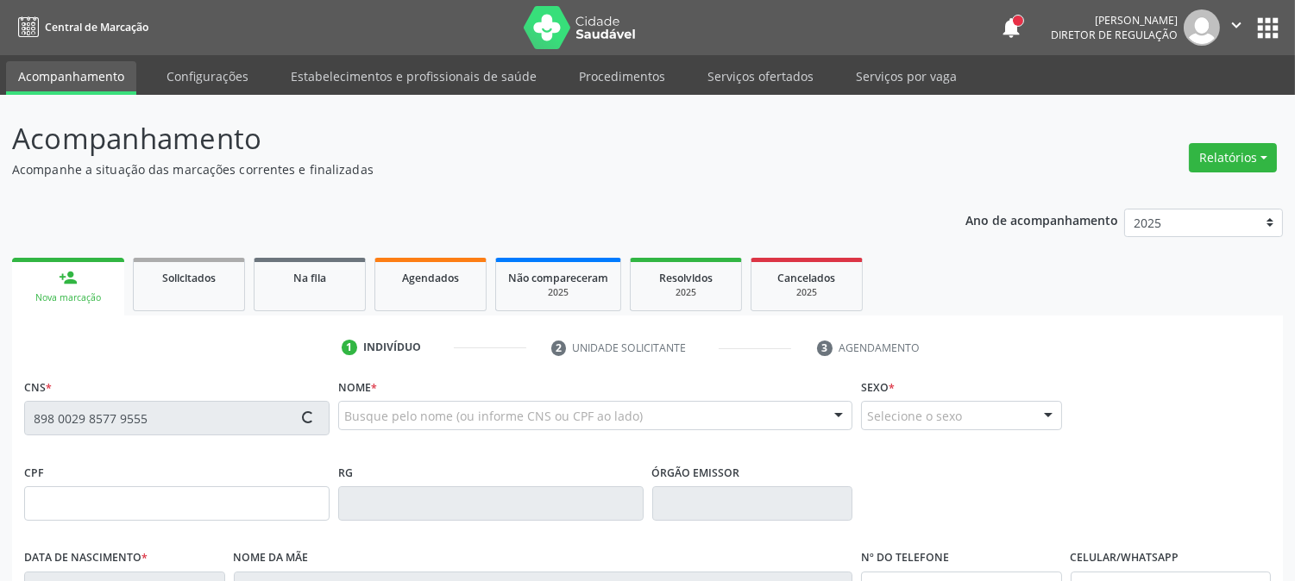
type input "S/N"
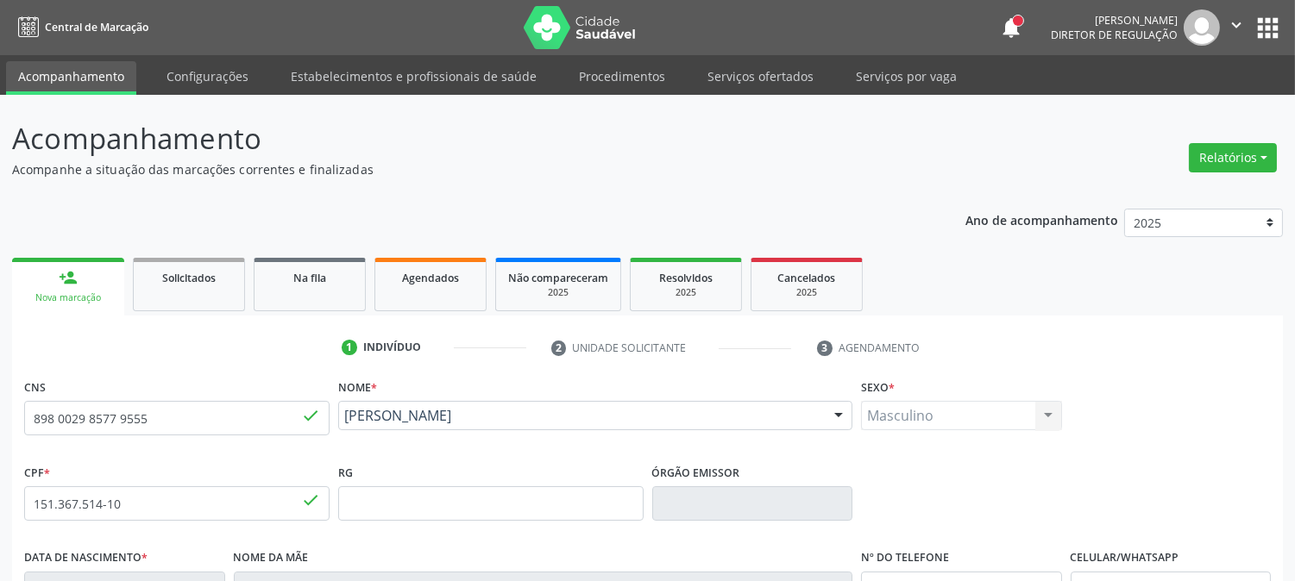
scroll to position [352, 0]
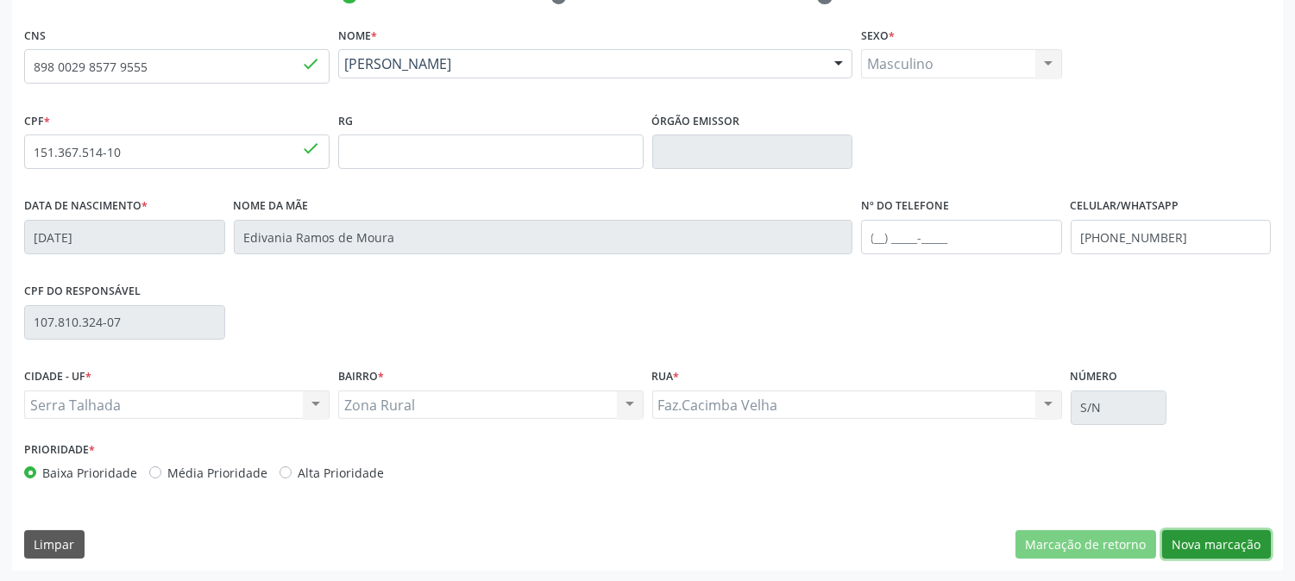
click at [1210, 550] on button "Nova marcação" at bounding box center [1216, 545] width 109 height 29
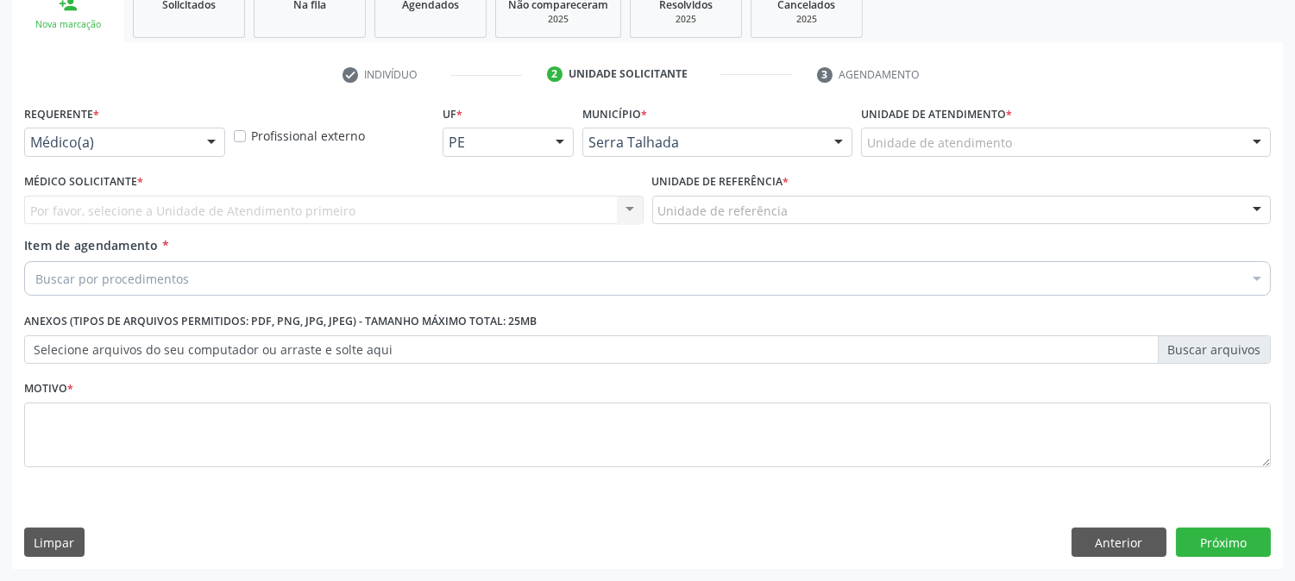
scroll to position [273, 0]
click at [1210, 550] on button "Próximo" at bounding box center [1223, 543] width 95 height 29
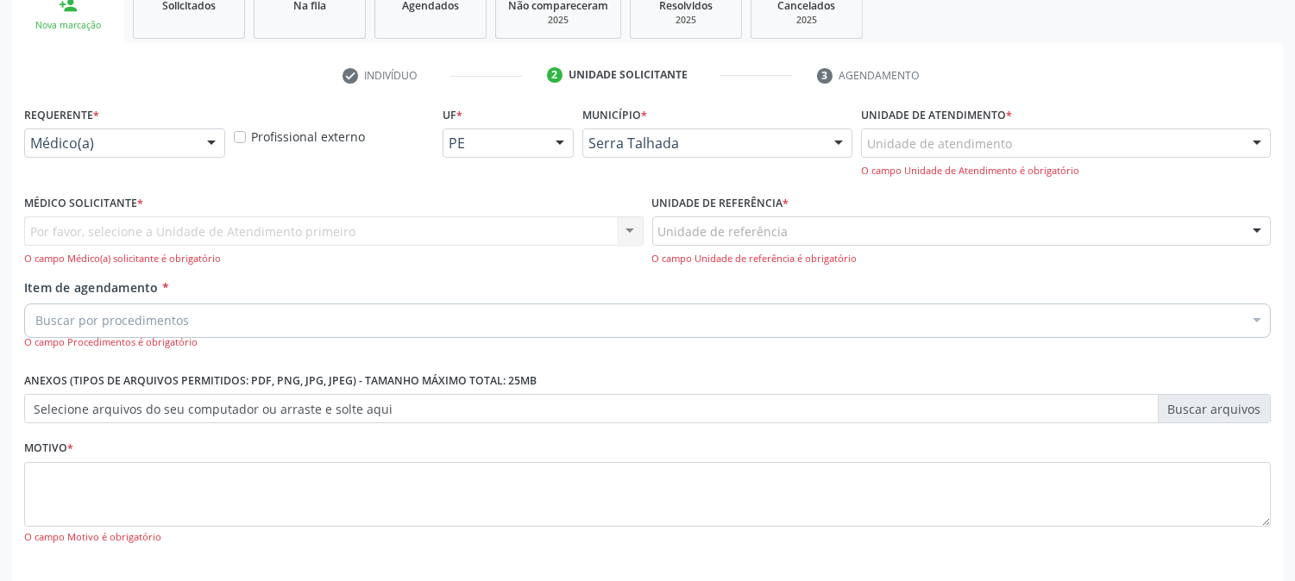
click at [210, 135] on div at bounding box center [211, 143] width 26 height 29
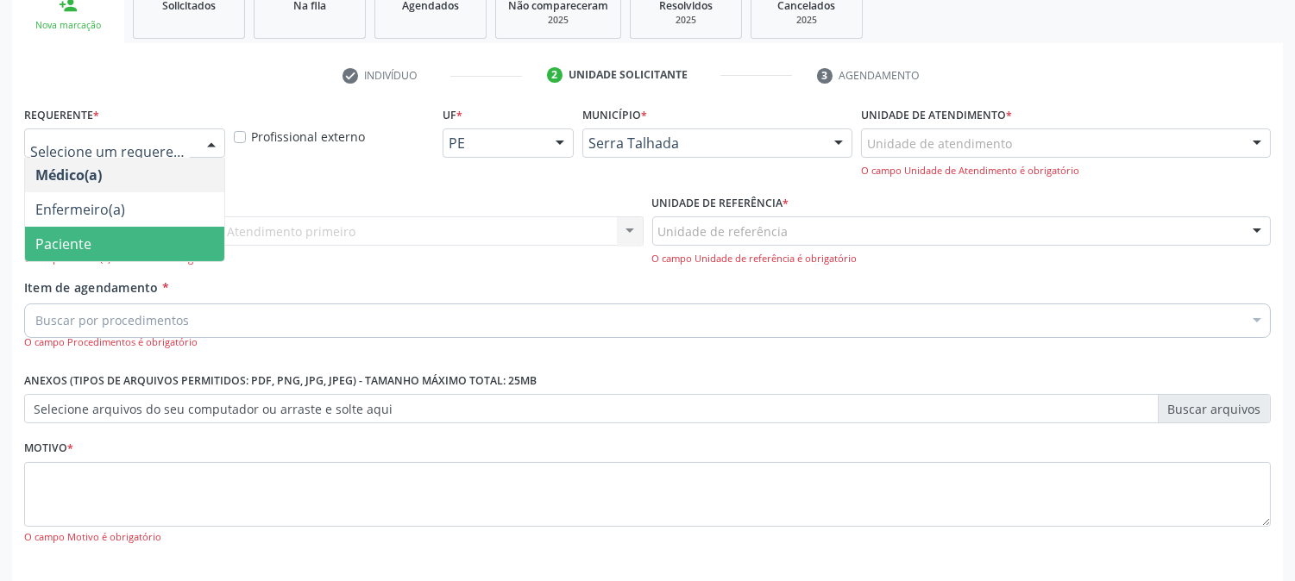
click at [188, 231] on span "Paciente" at bounding box center [124, 244] width 199 height 35
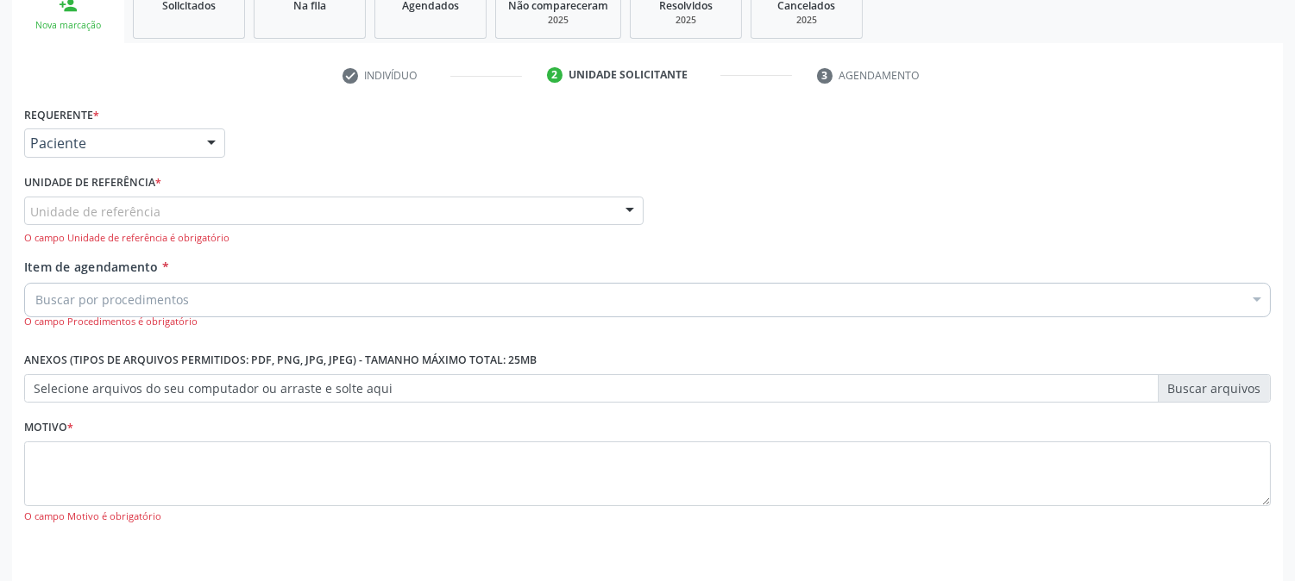
click at [188, 231] on div "O campo Unidade de referência é obrigatório" at bounding box center [333, 238] width 619 height 15
click at [182, 217] on div "Unidade de referência" at bounding box center [333, 211] width 619 height 29
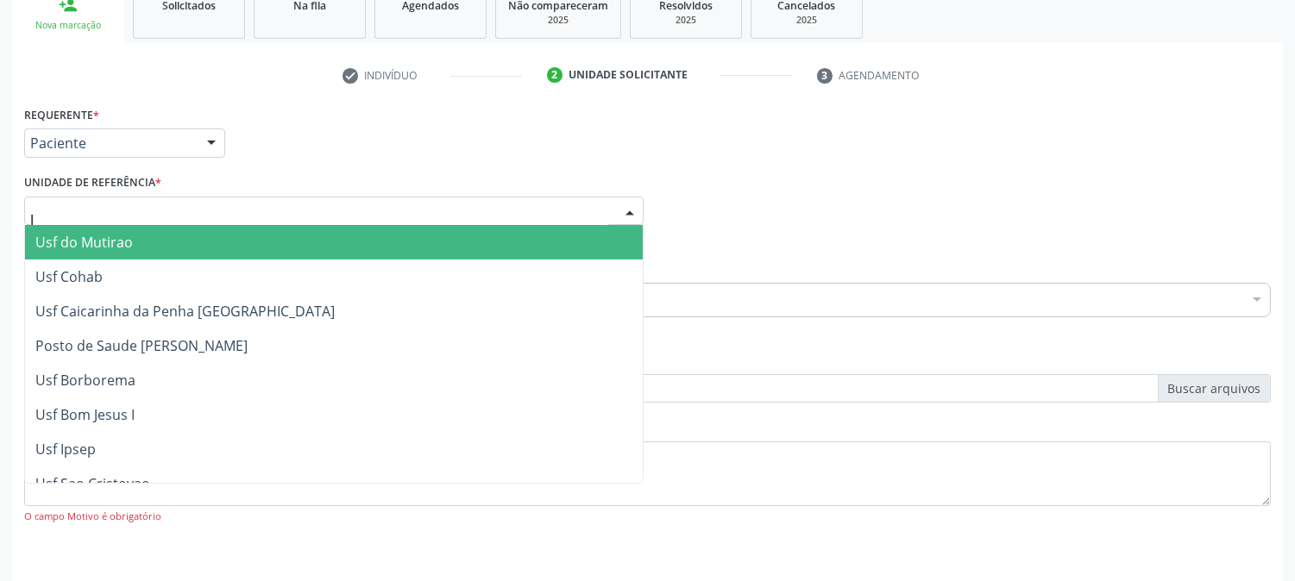
type input "JA"
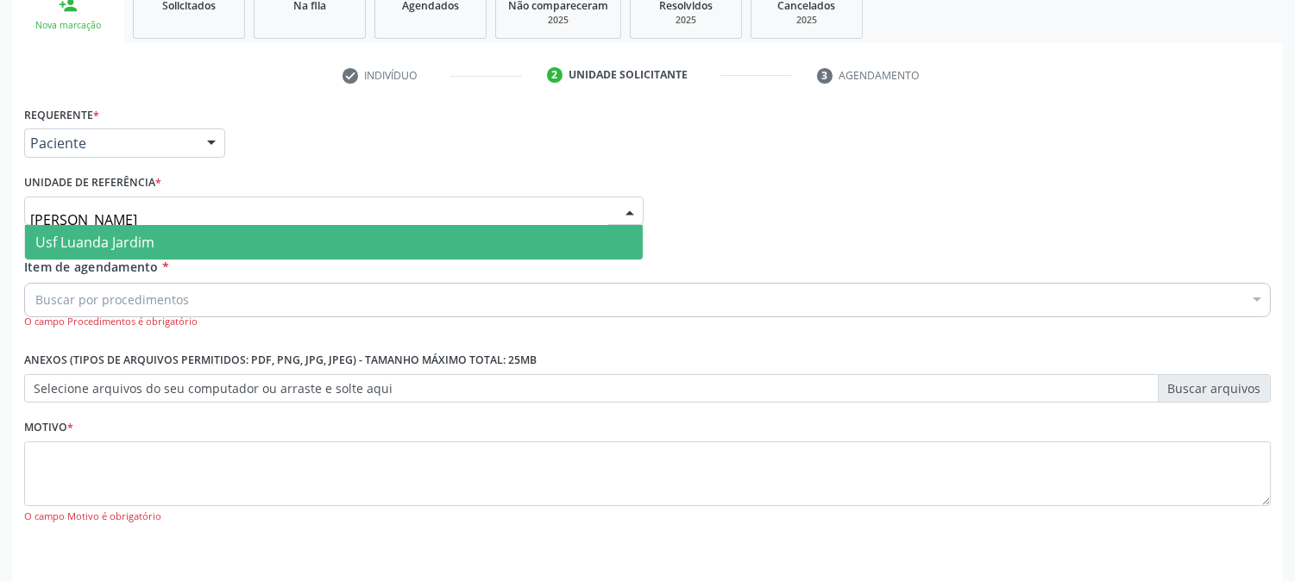
click at [186, 238] on span "Usf Luanda Jardim" at bounding box center [334, 242] width 618 height 35
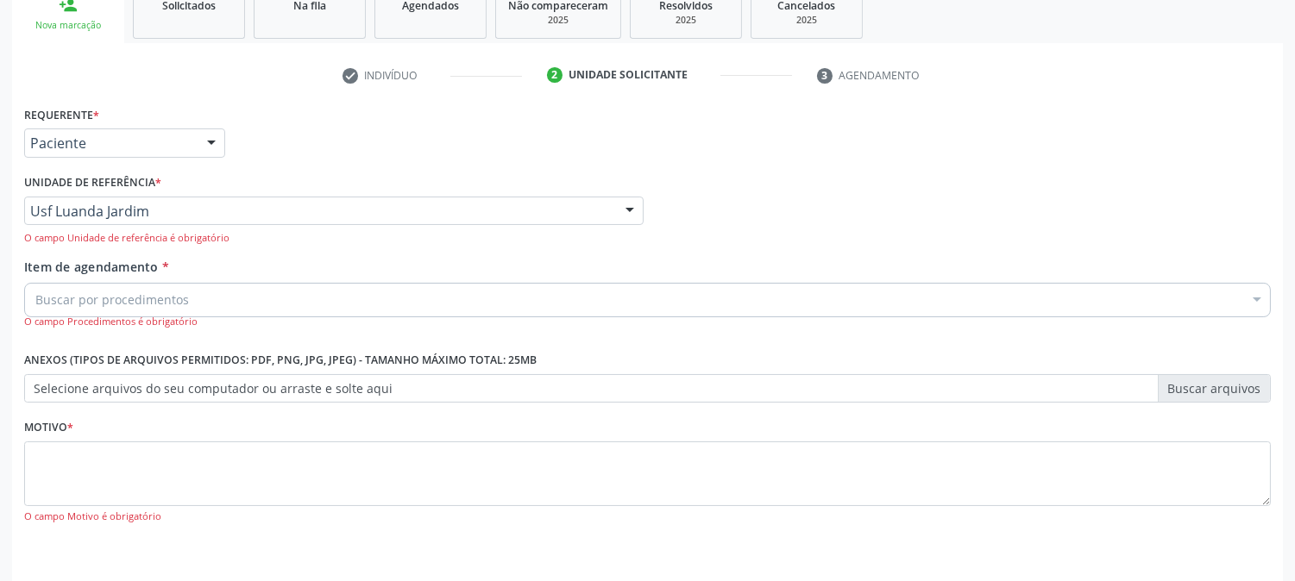
click at [192, 298] on div "Buscar por procedimentos" at bounding box center [647, 300] width 1247 height 35
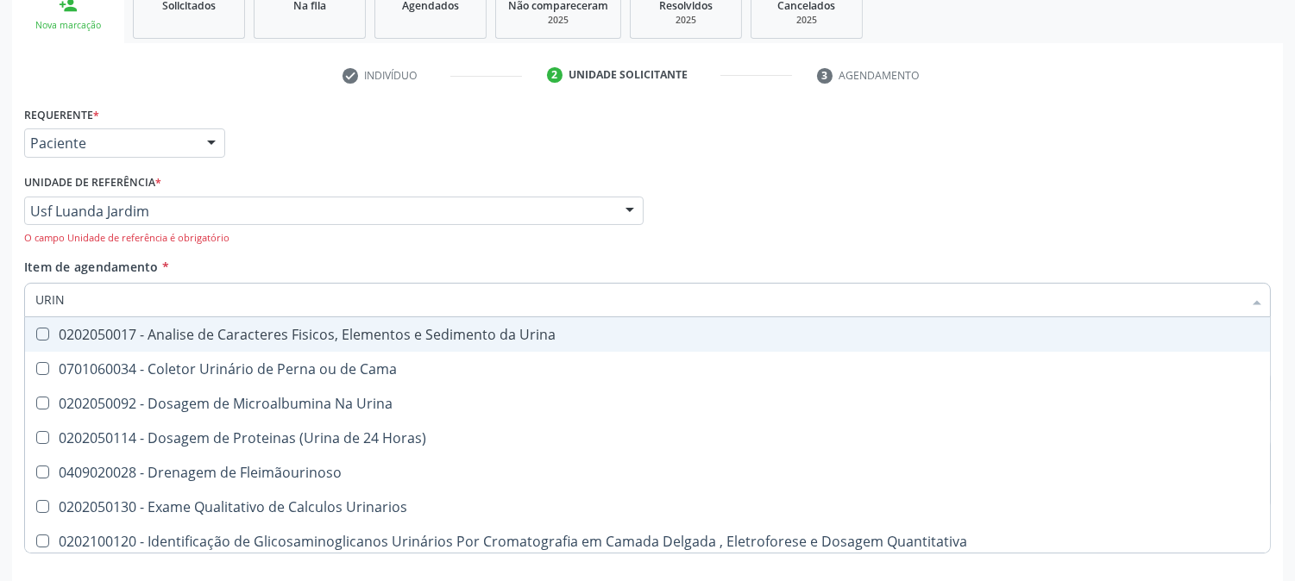
type input "URINA"
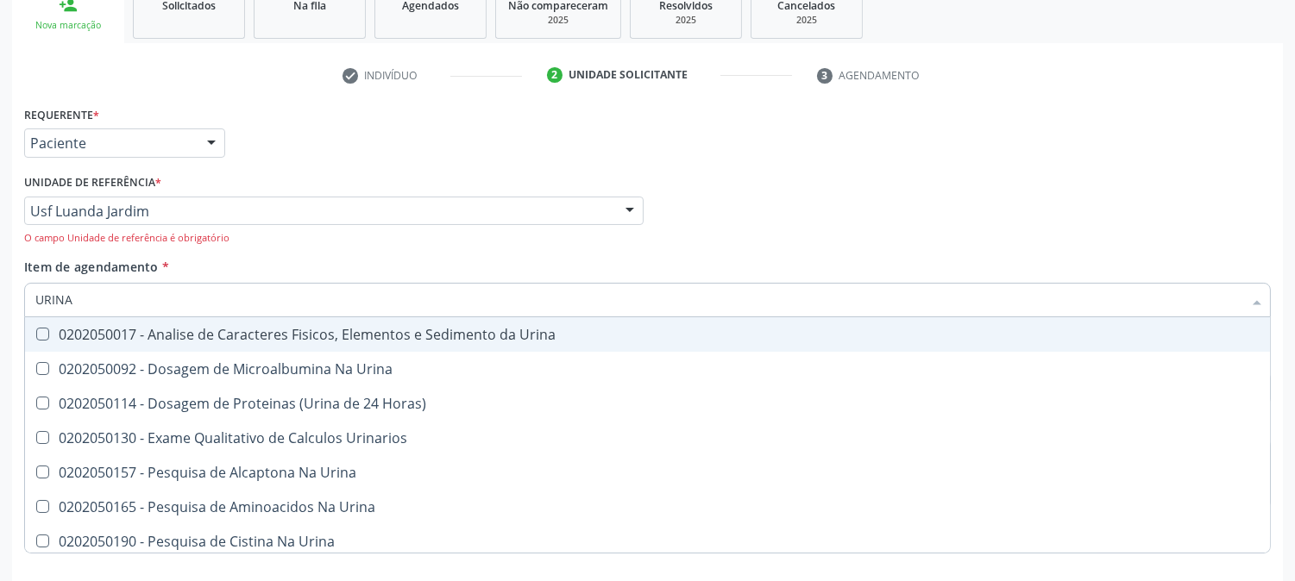
click at [196, 333] on div "0202050017 - Analise de Caracteres Fisicos, Elementos e Sedimento da Urina" at bounding box center [647, 335] width 1224 height 14
checkbox Urina "true"
drag, startPoint x: 166, startPoint y: 297, endPoint x: 0, endPoint y: 300, distance: 165.7
click at [0, 300] on div "Acompanhamento Acompanhe a situação das marcações correntes e finalizadas Relat…" at bounding box center [647, 229] width 1295 height 815
type input "P"
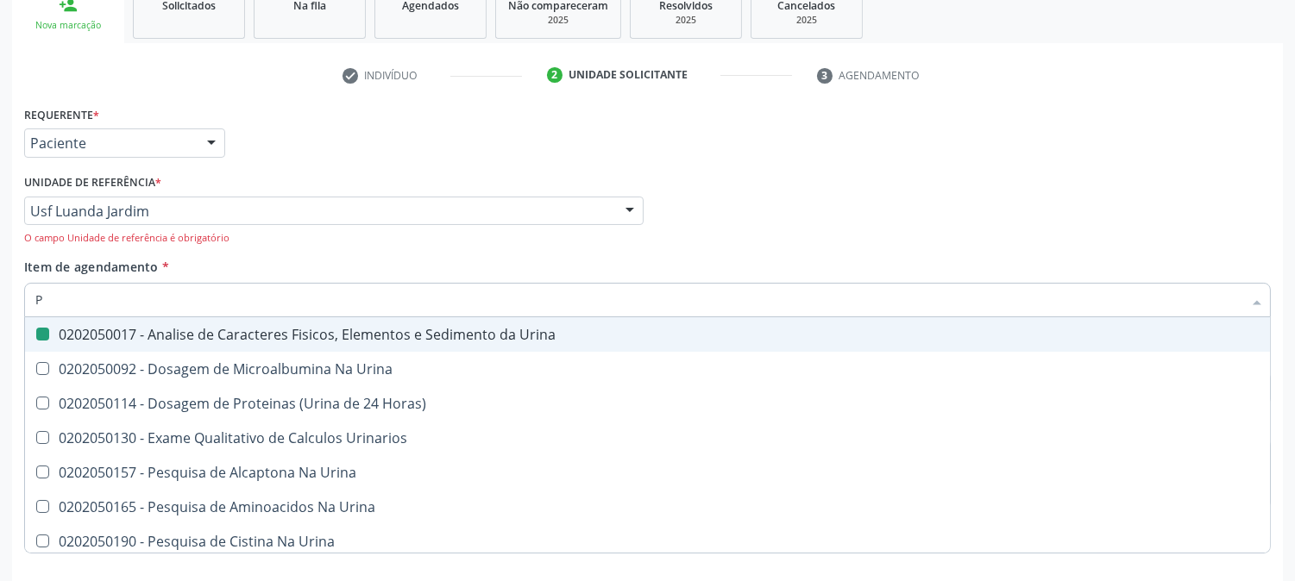
checkbox Urina "false"
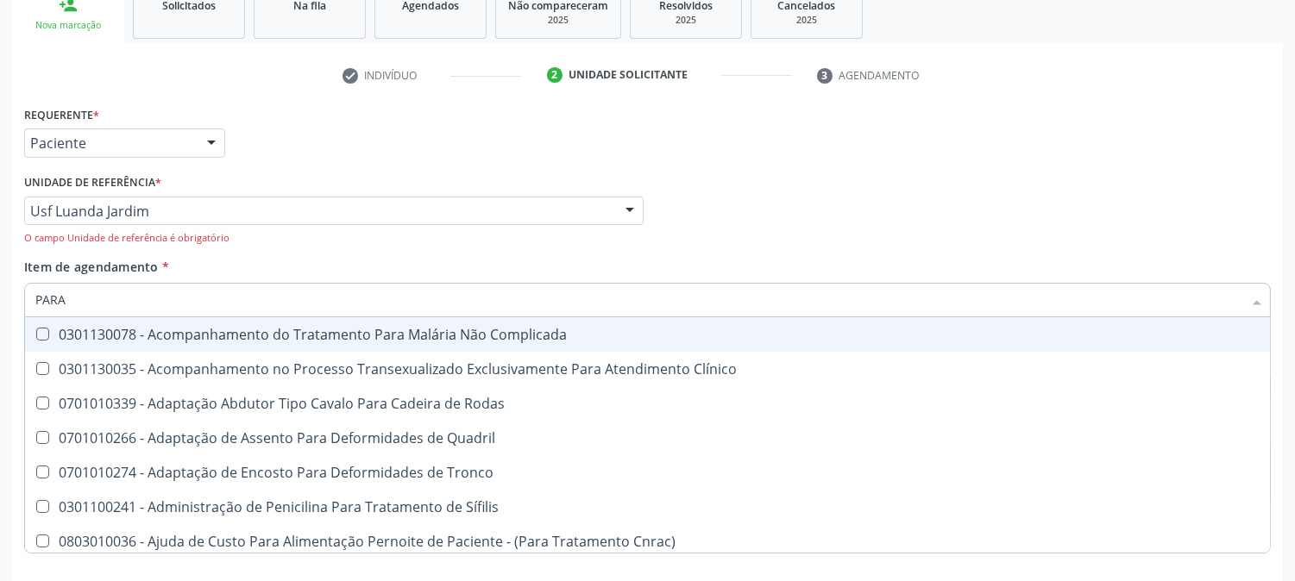
type input "PARAS"
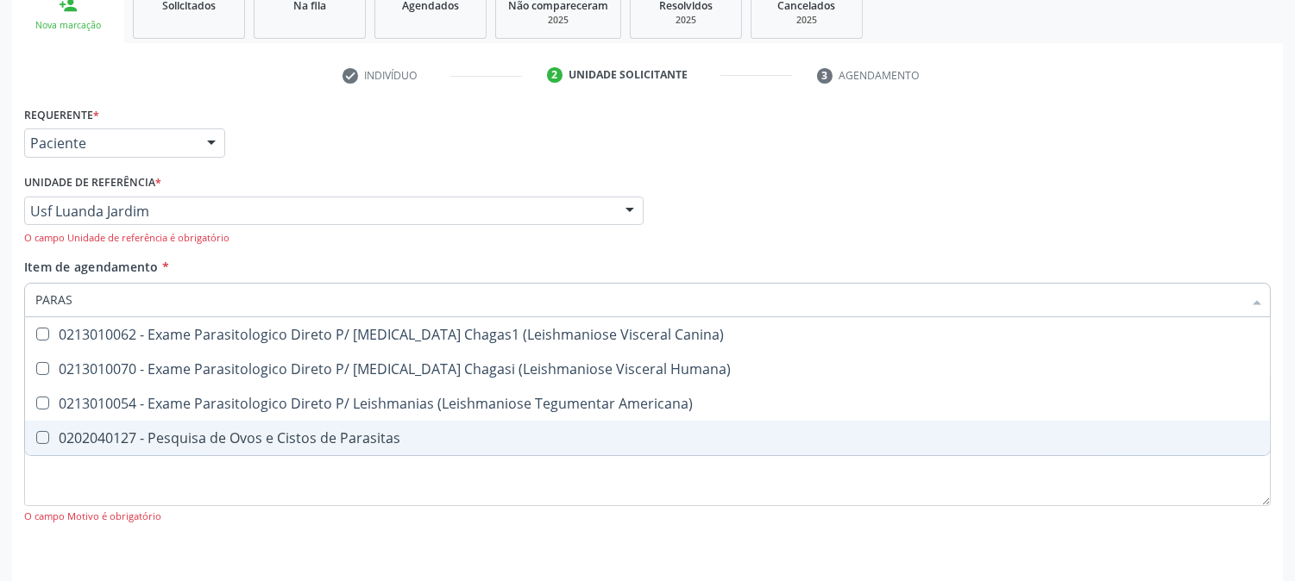
click at [165, 438] on div "0202040127 - Pesquisa de Ovos e Cistos de Parasitas" at bounding box center [647, 438] width 1224 height 14
checkbox Parasitas "true"
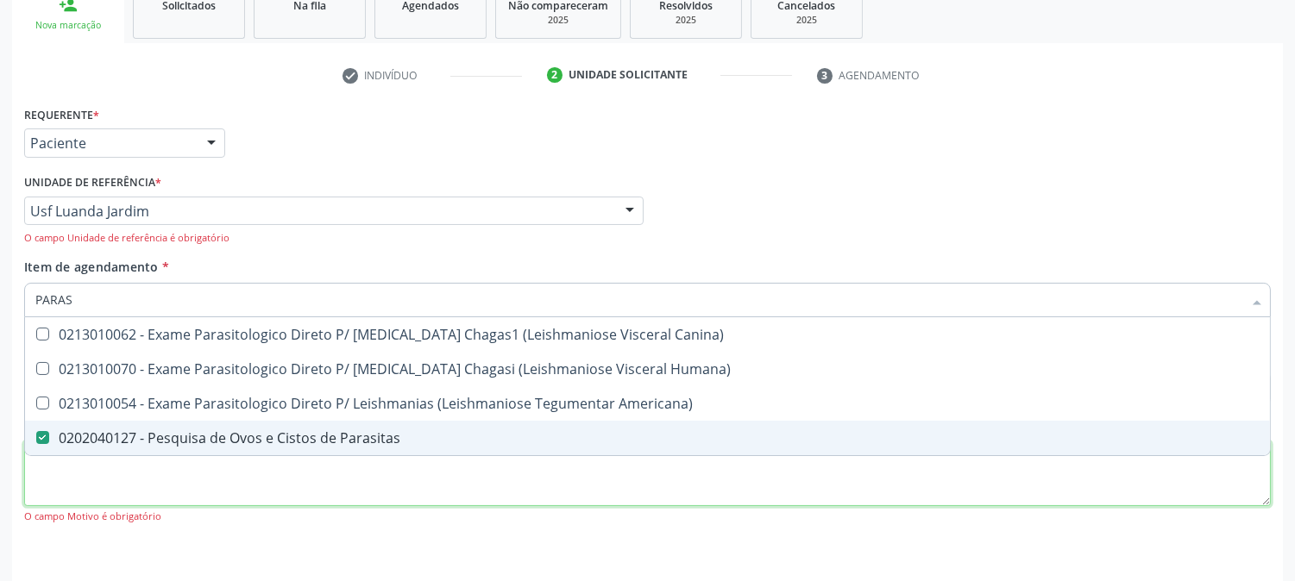
click at [186, 455] on div "Requerente * Paciente Médico(a) Enfermeiro(a) Paciente Nenhum resultado encontr…" at bounding box center [647, 325] width 1247 height 446
checkbox Humana\) "true"
checkbox Americana\) "true"
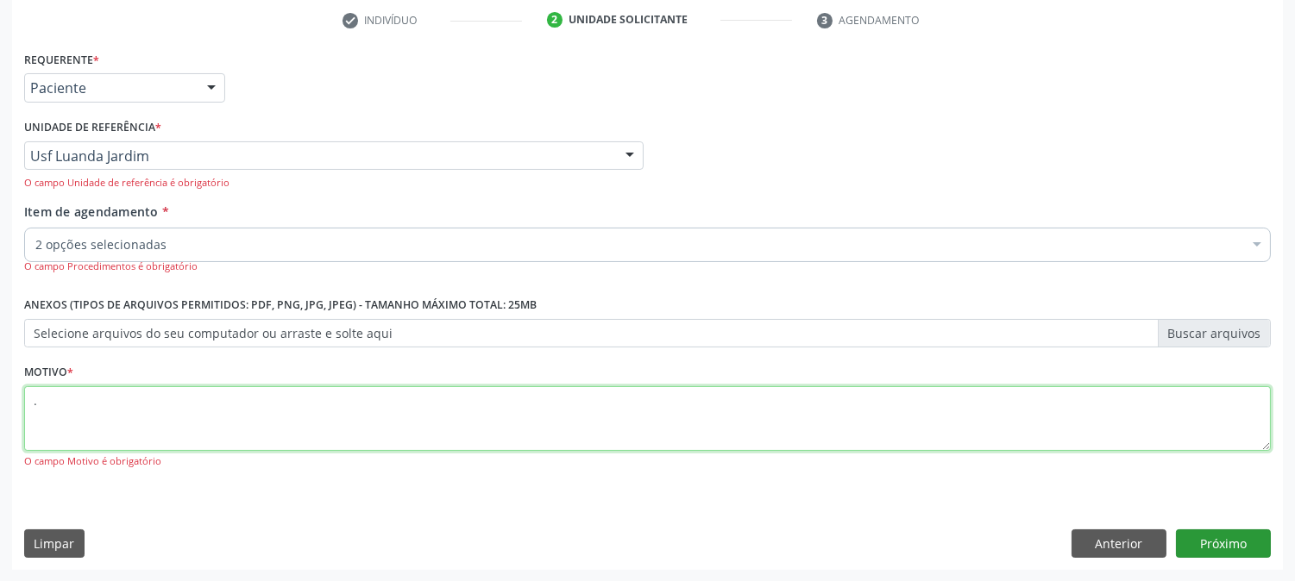
type textarea "."
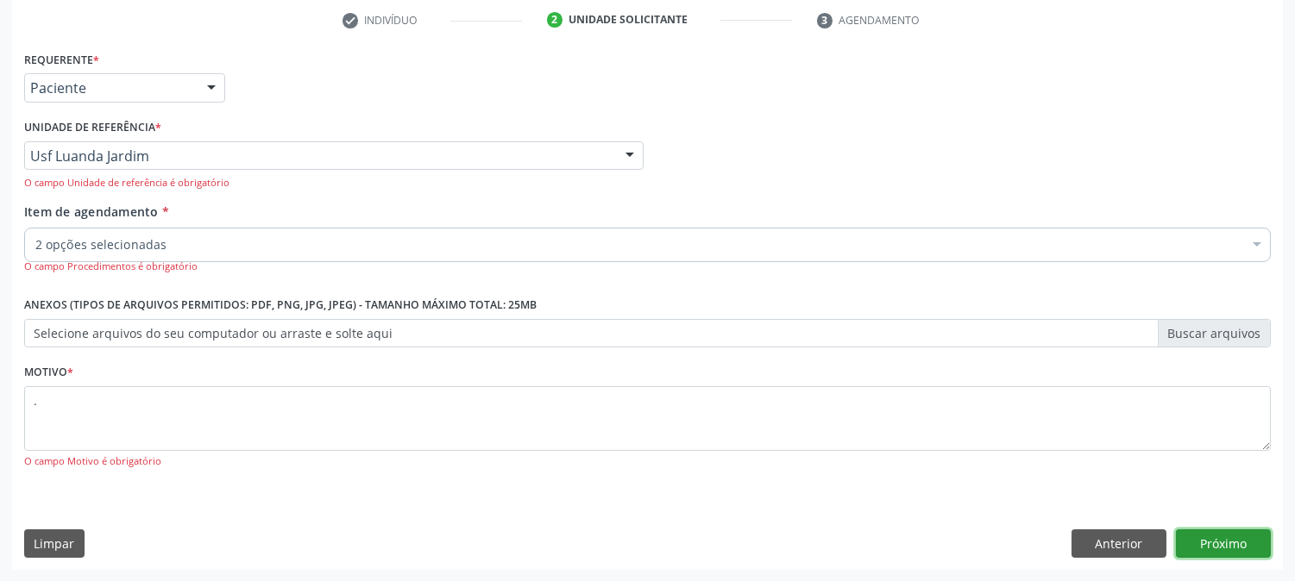
click at [1205, 549] on button "Próximo" at bounding box center [1223, 544] width 95 height 29
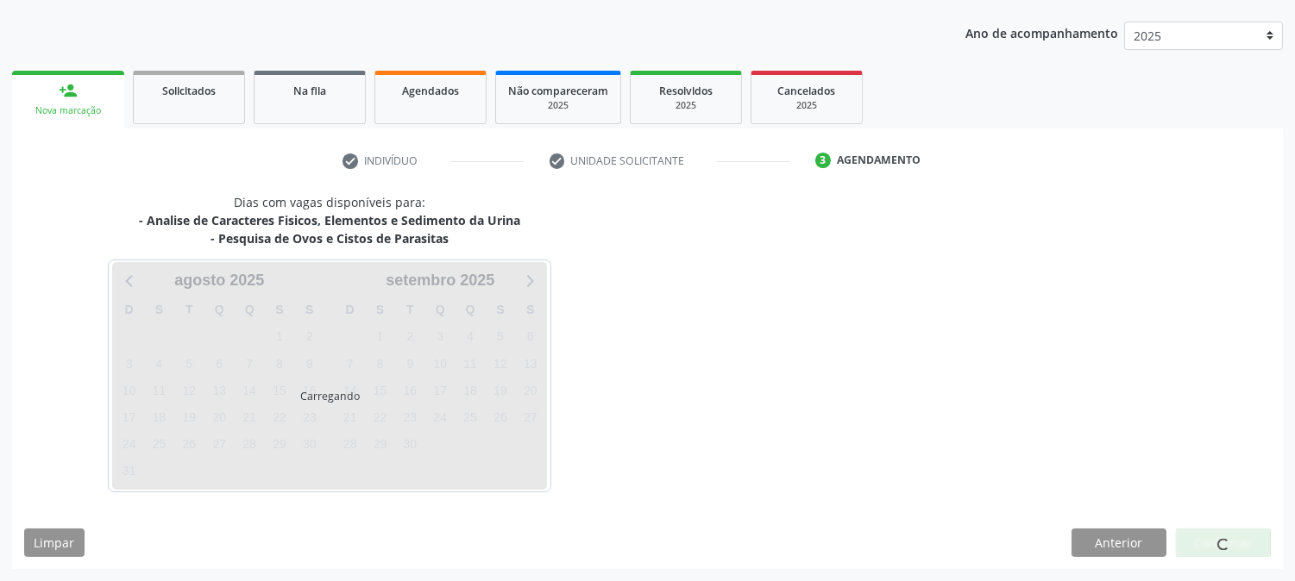
scroll to position [186, 0]
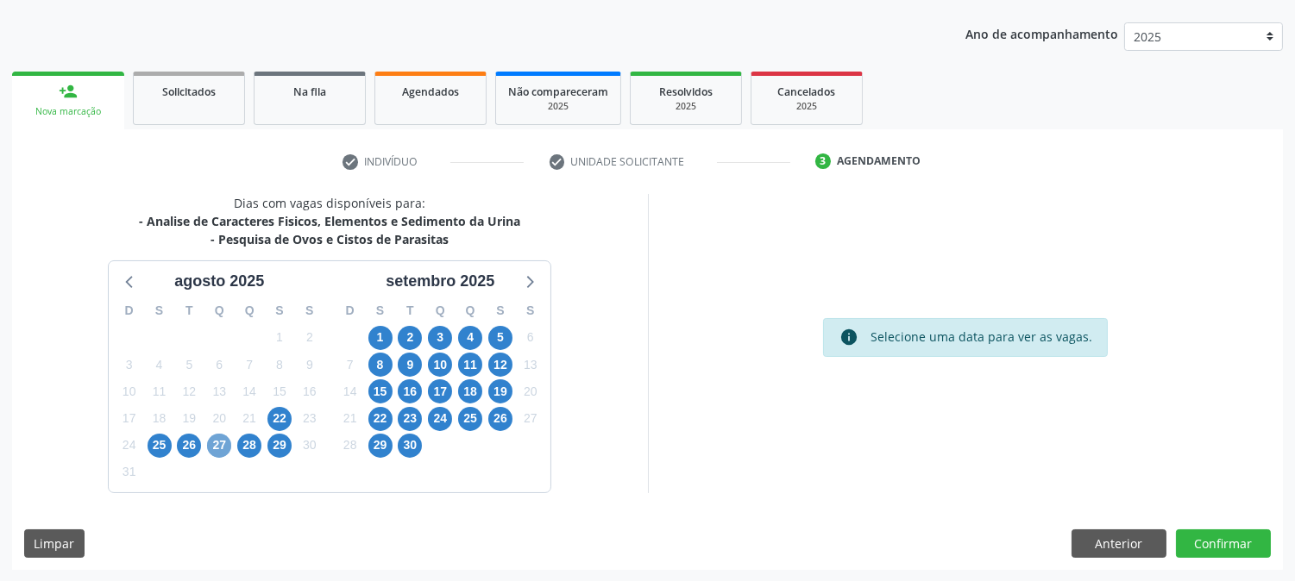
click at [227, 449] on span "27" at bounding box center [219, 446] width 24 height 24
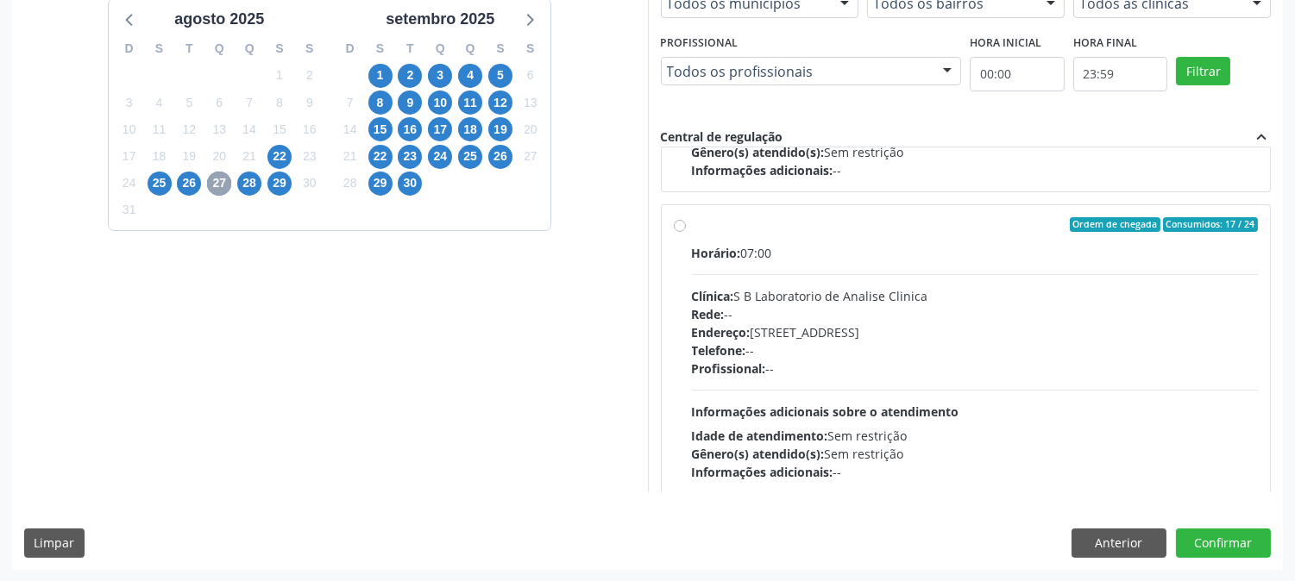
scroll to position [876, 0]
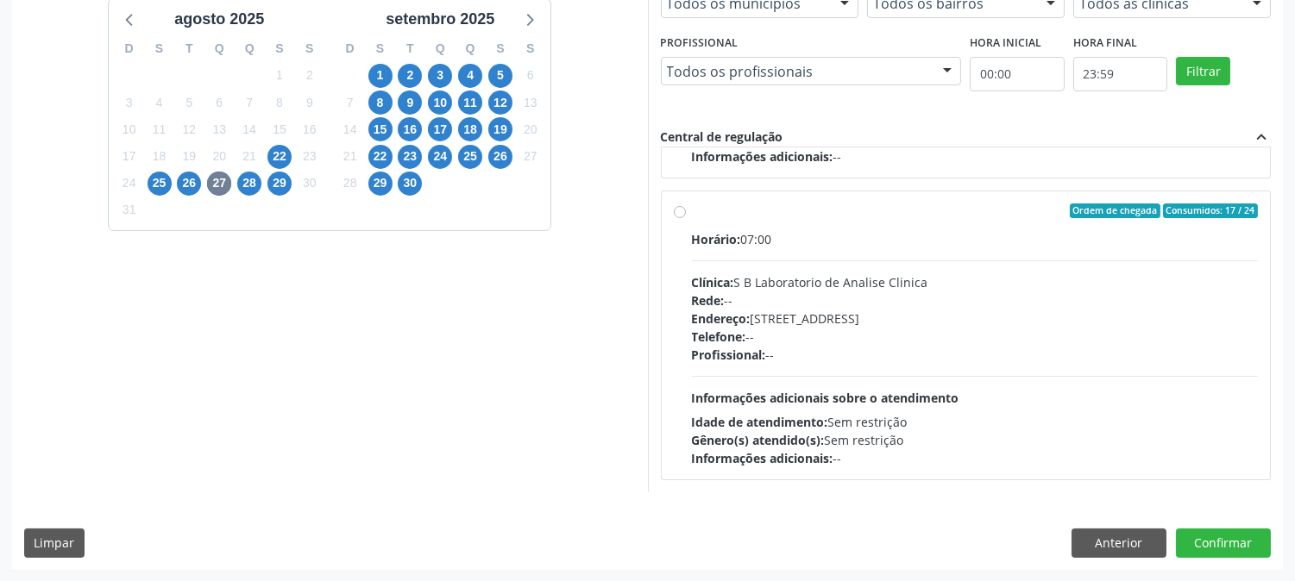
click at [828, 374] on div "Horário: 07:00 Clínica: S B Laboratorio de Analise Clinica Rede: -- Endereço: C…" at bounding box center [975, 348] width 567 height 237
click at [686, 219] on input "Ordem de chegada Consumidos: 17 / 24 Horário: 07:00 Clínica: S B Laboratorio de…" at bounding box center [680, 212] width 12 height 16
radio input "true"
click at [1245, 535] on button "Confirmar" at bounding box center [1223, 543] width 95 height 29
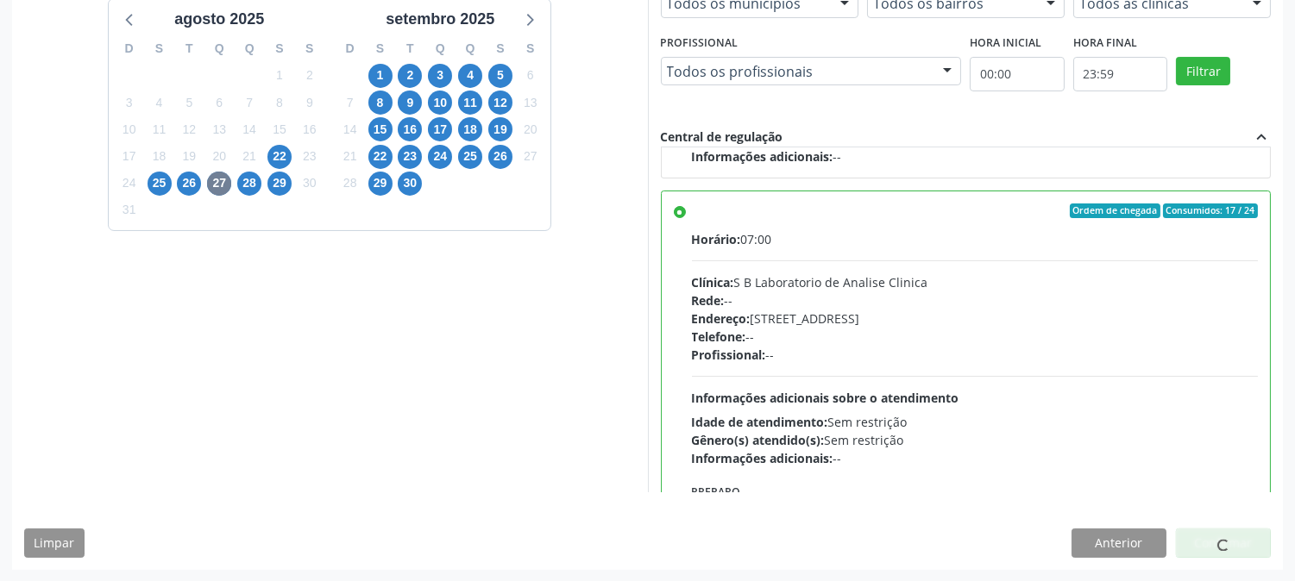
scroll to position [0, 0]
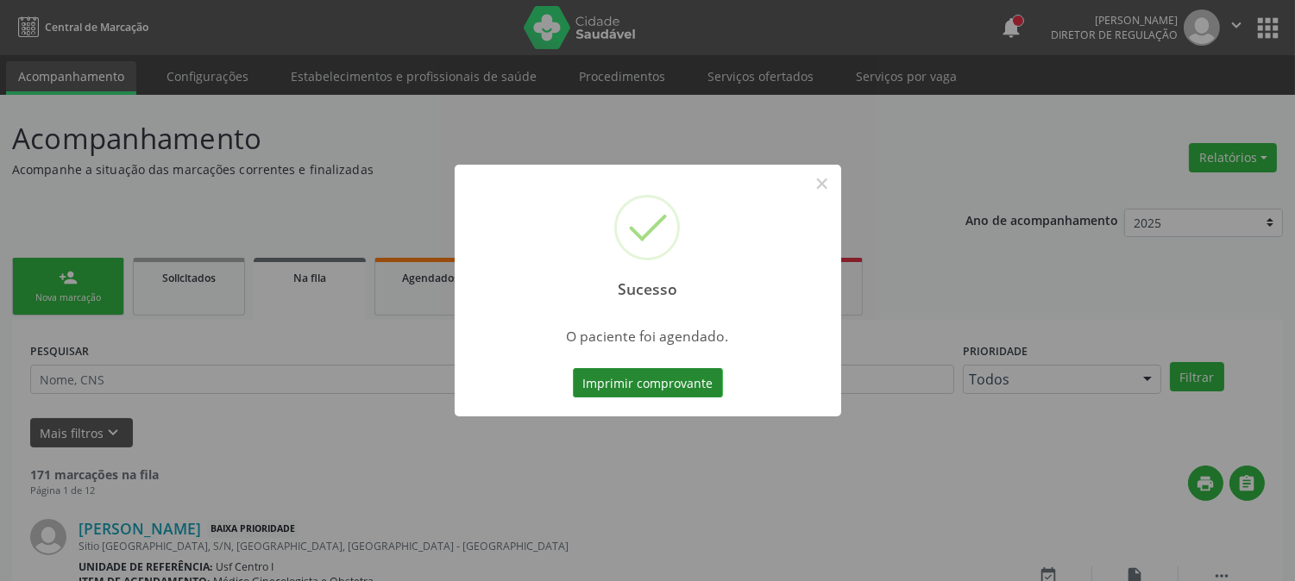
click at [692, 388] on button "Imprimir comprovante" at bounding box center [648, 382] width 150 height 29
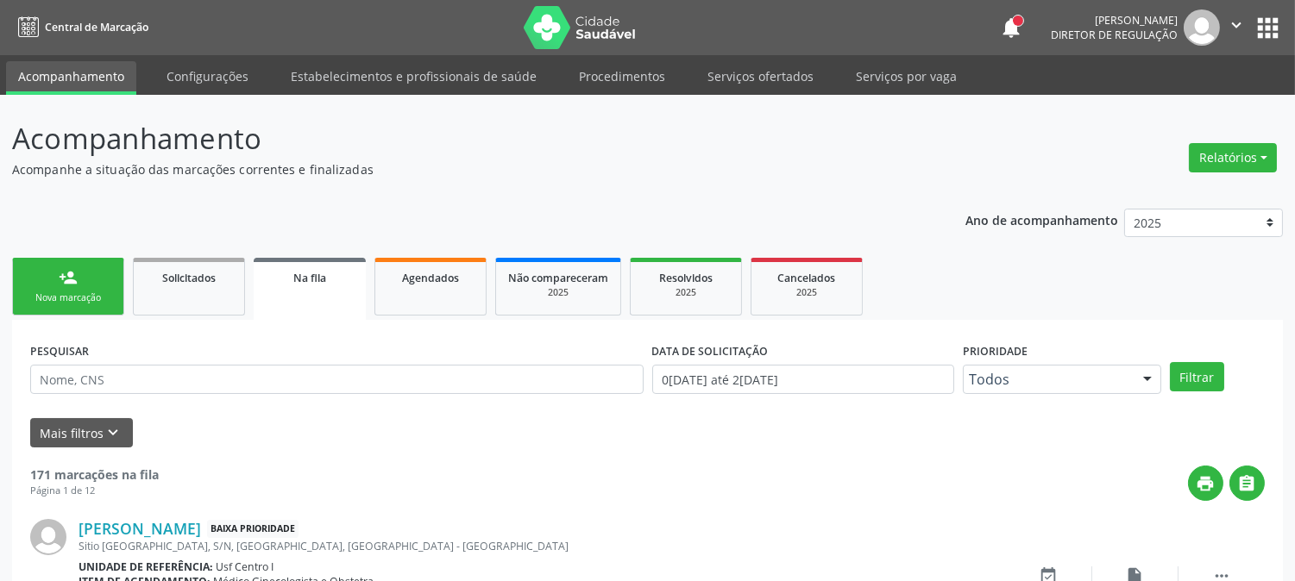
click at [116, 273] on link "person_add Nova marcação" at bounding box center [68, 287] width 112 height 58
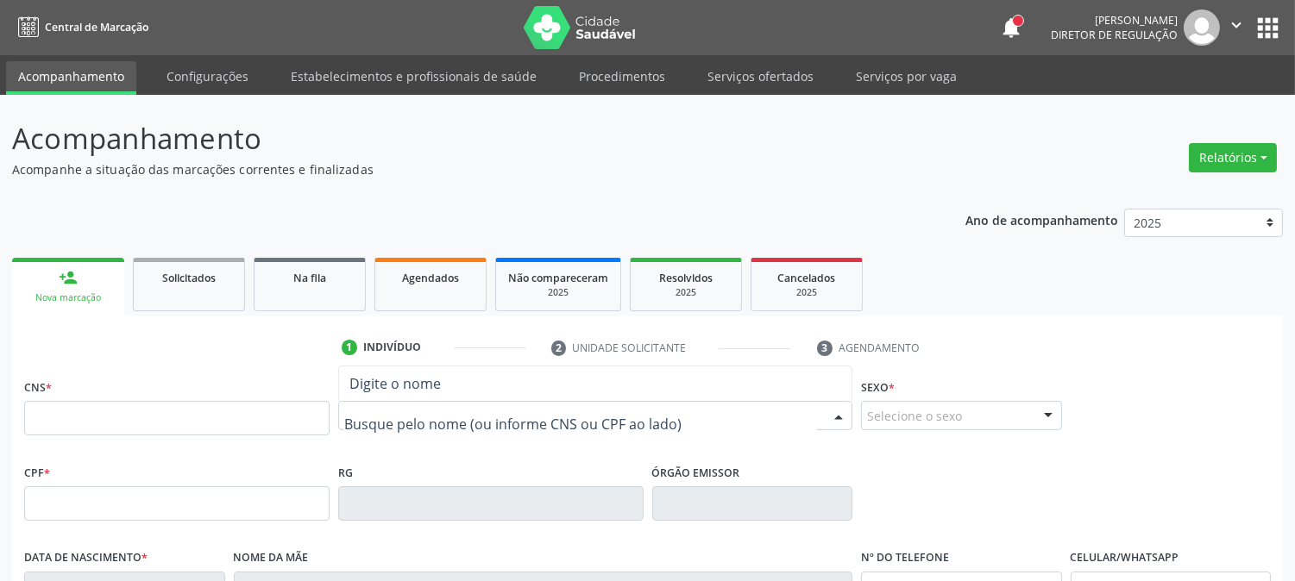
click at [407, 425] on div at bounding box center [595, 415] width 514 height 29
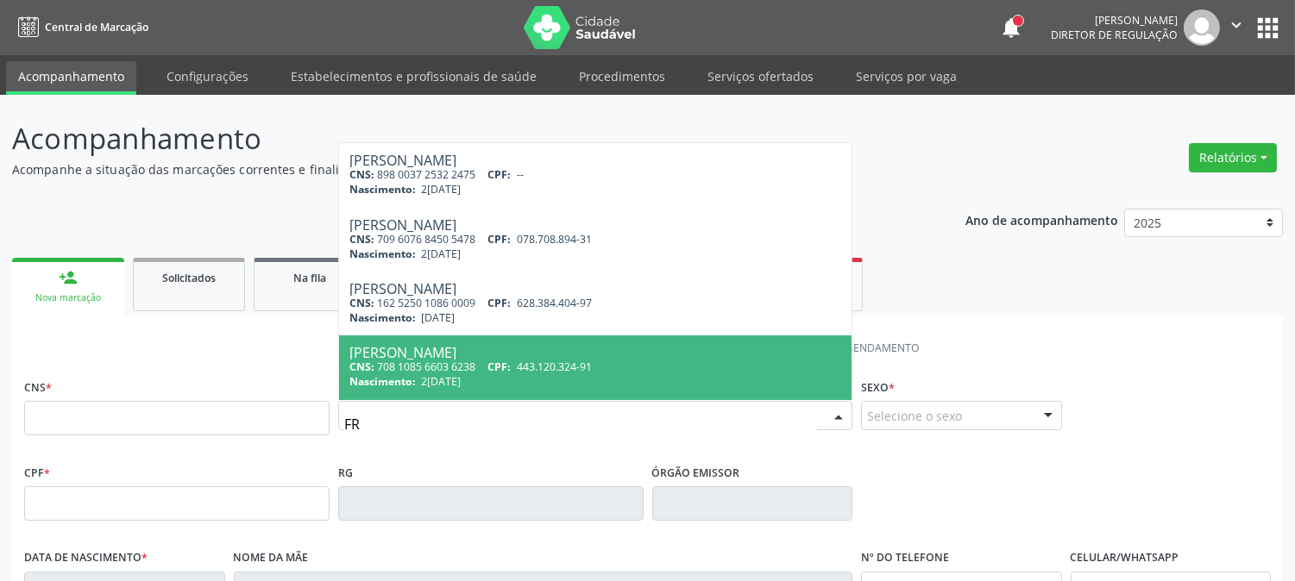
type input "F"
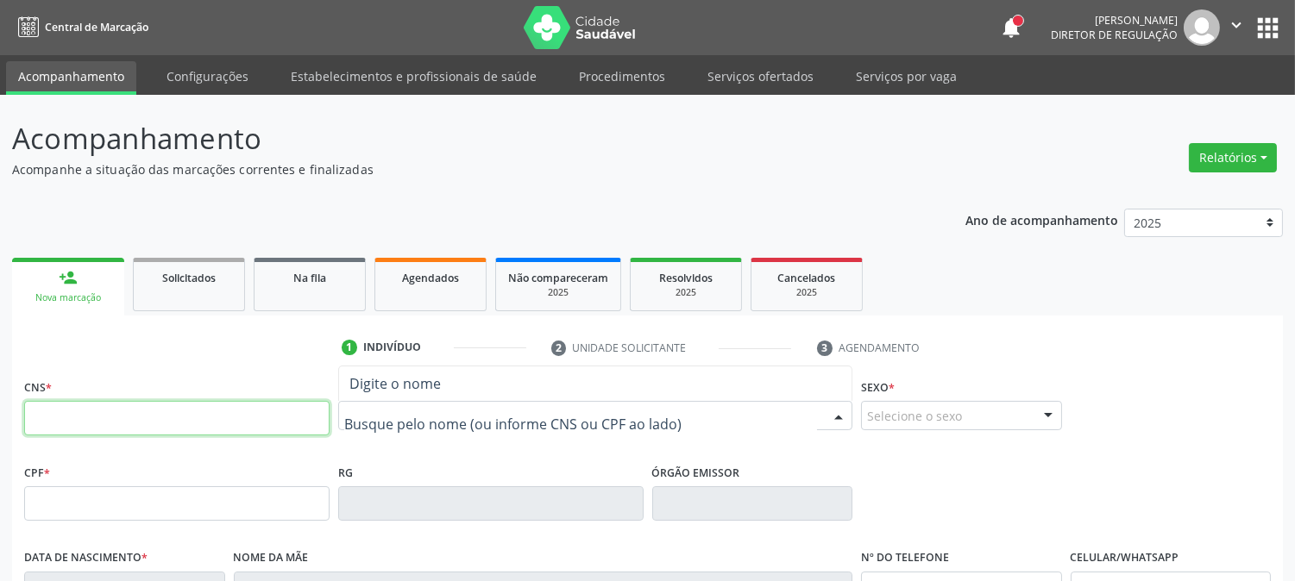
click at [288, 414] on input "text" at bounding box center [176, 418] width 305 height 35
type input "704 6071 1538 6023"
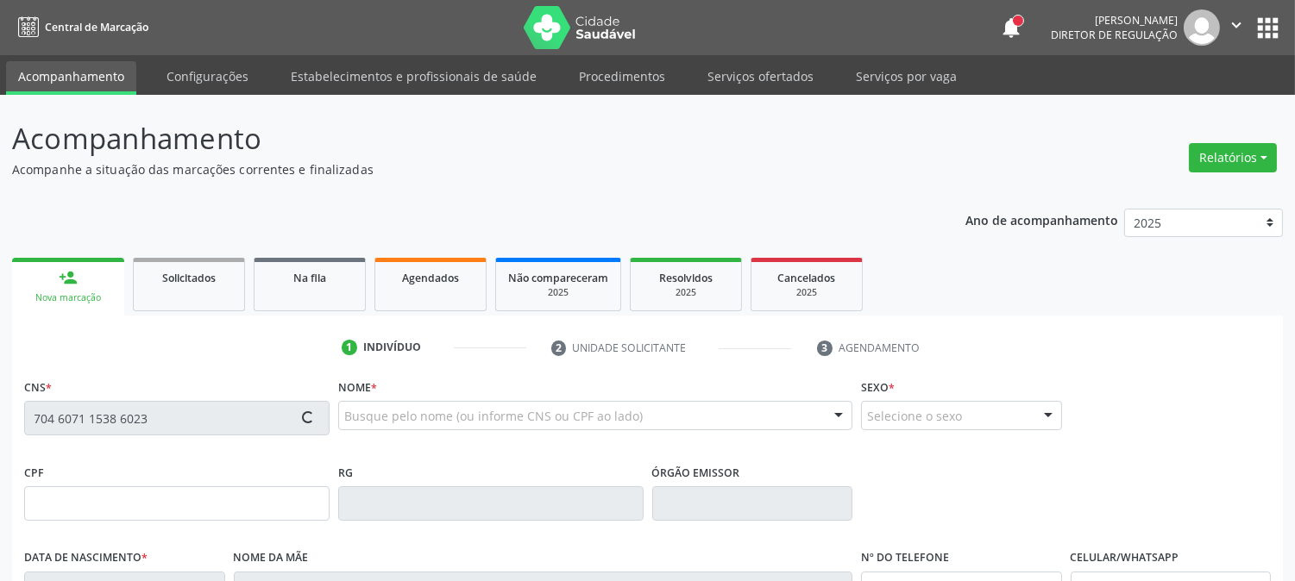
type input "082.081.874-70"
type input "18/11/1988"
type input "Maria do Socorro da Silva"
type input "(87) 99902-8241"
type input "S/N"
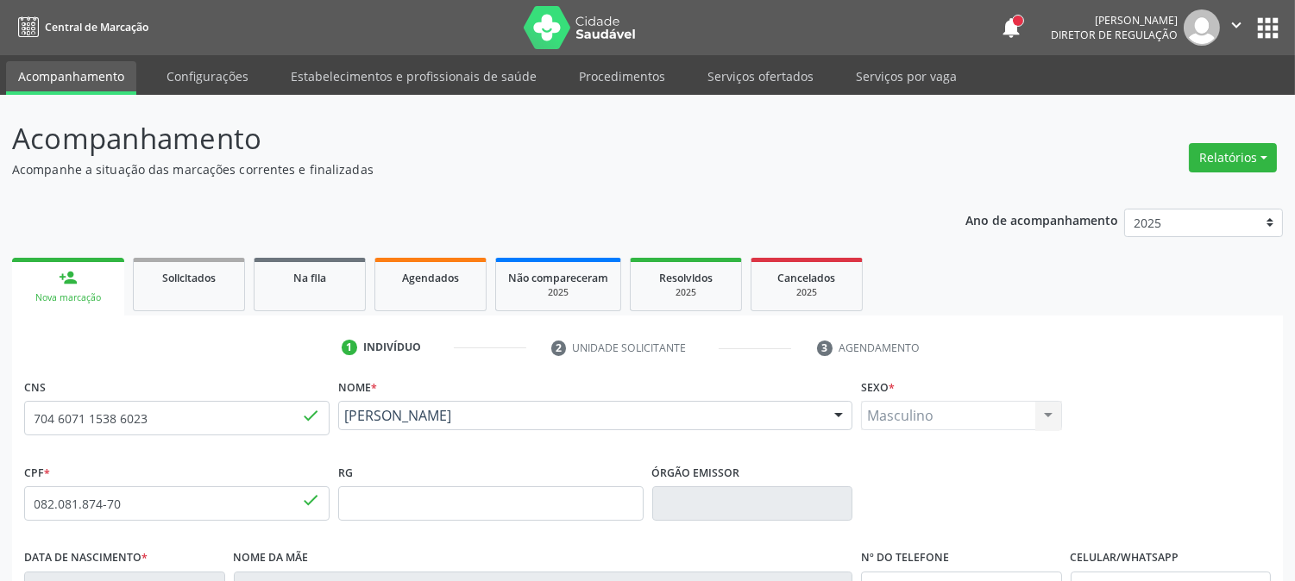
scroll to position [352, 0]
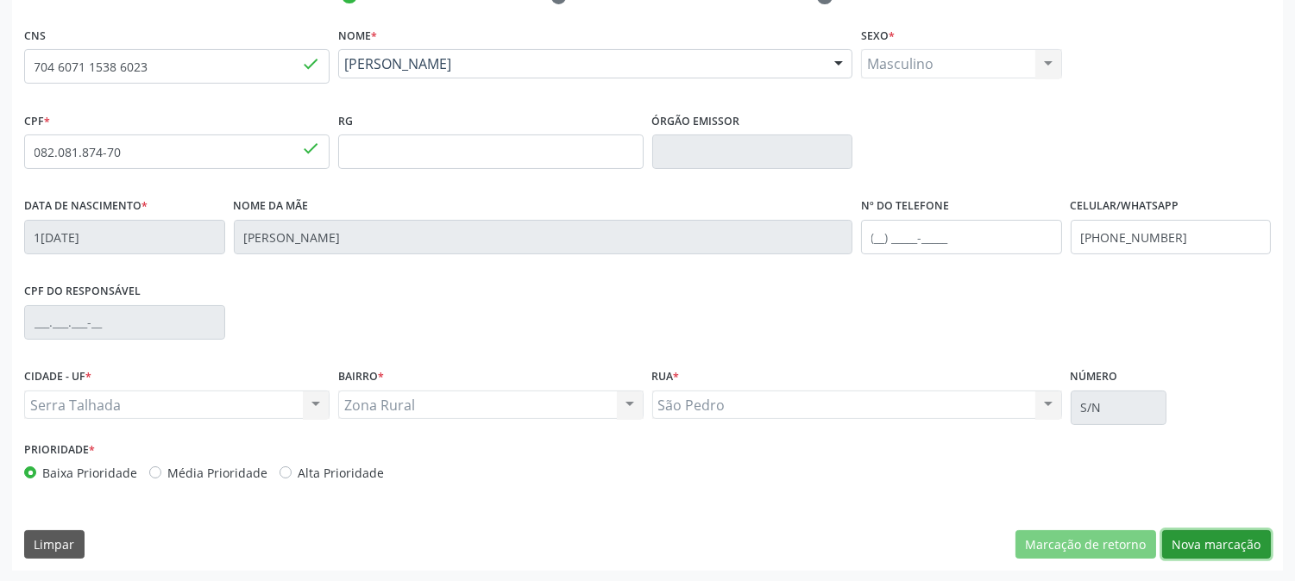
click at [1228, 532] on button "Nova marcação" at bounding box center [1216, 545] width 109 height 29
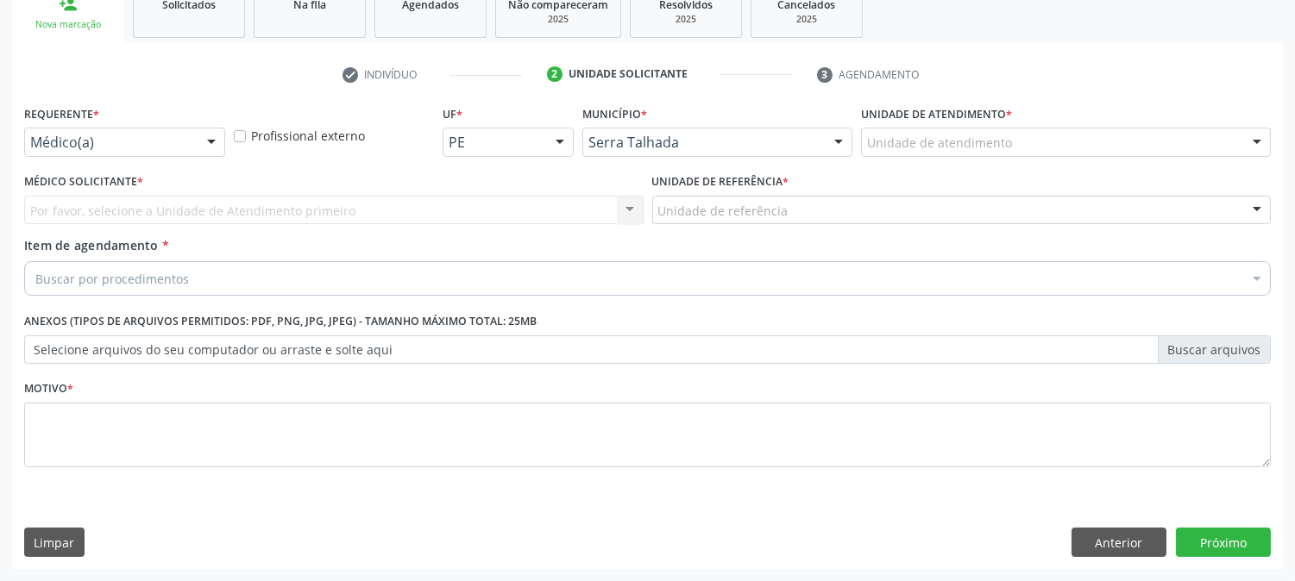
scroll to position [273, 0]
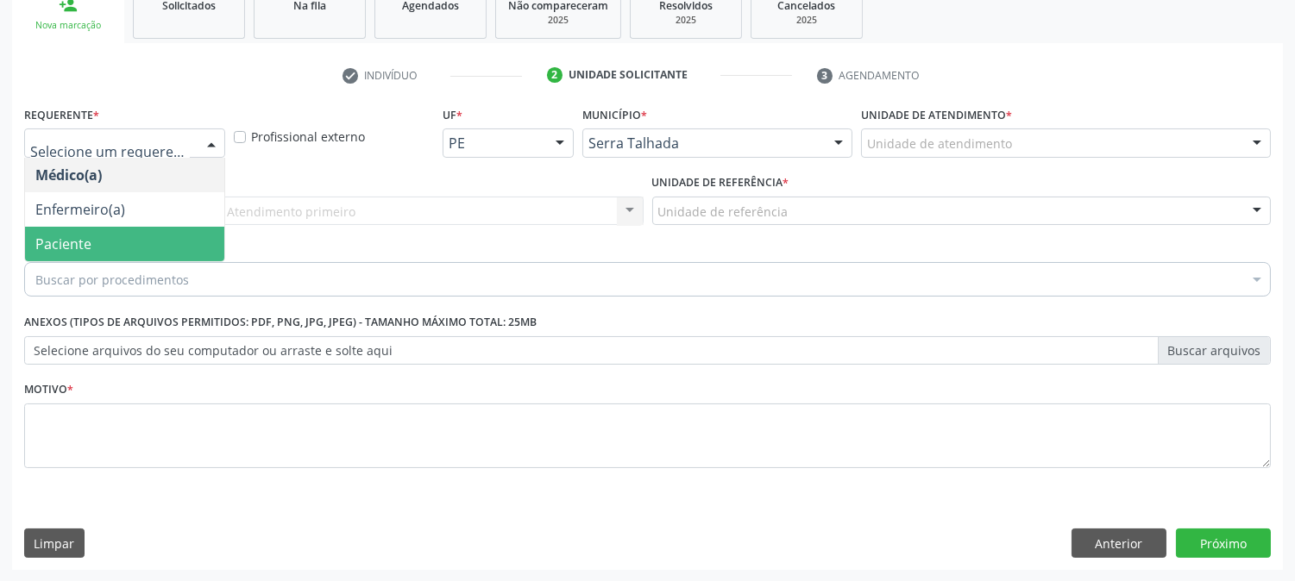
click at [127, 245] on span "Paciente" at bounding box center [124, 244] width 199 height 35
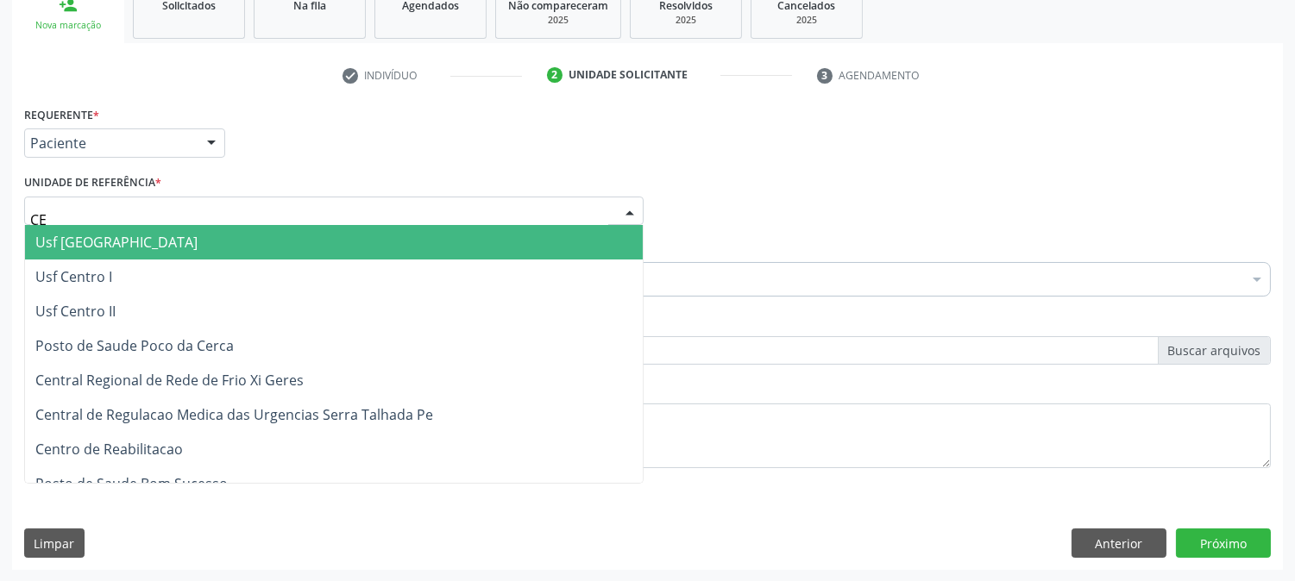
type input "C"
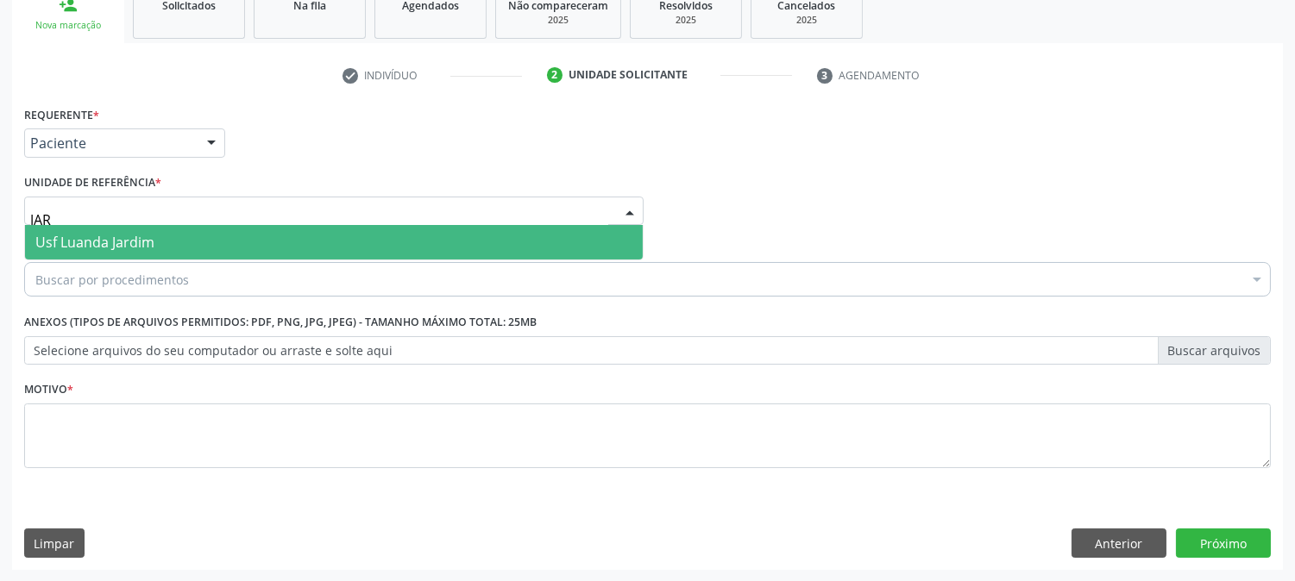
type input "JARD"
click at [123, 236] on span "Usf Luanda Jardim" at bounding box center [94, 242] width 119 height 19
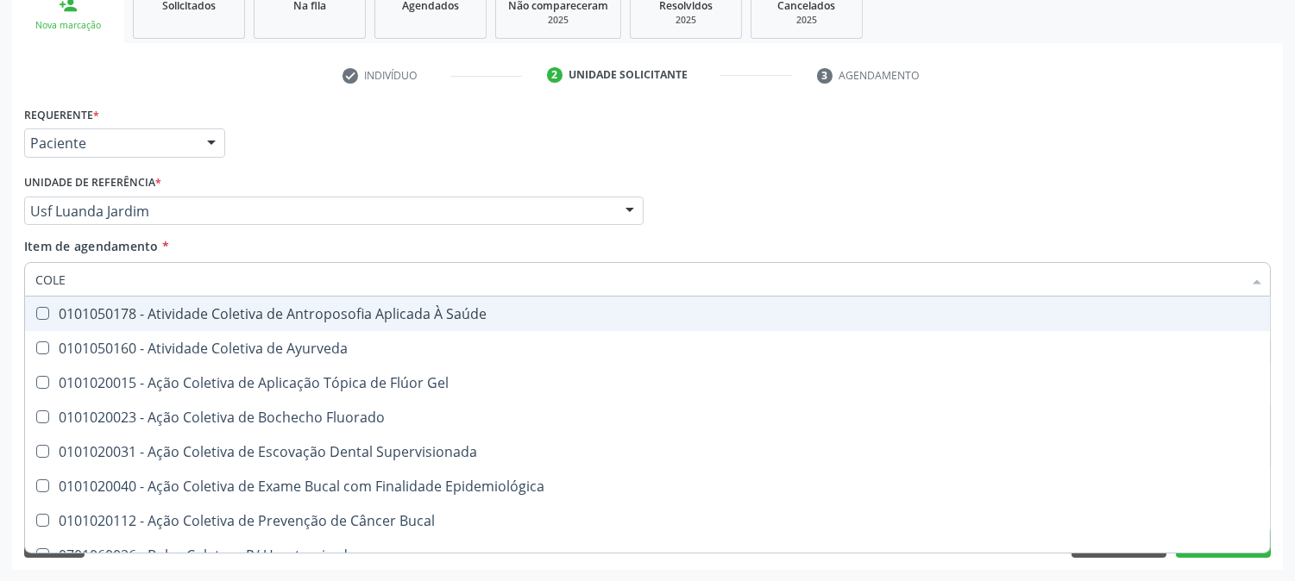
type input "COLES"
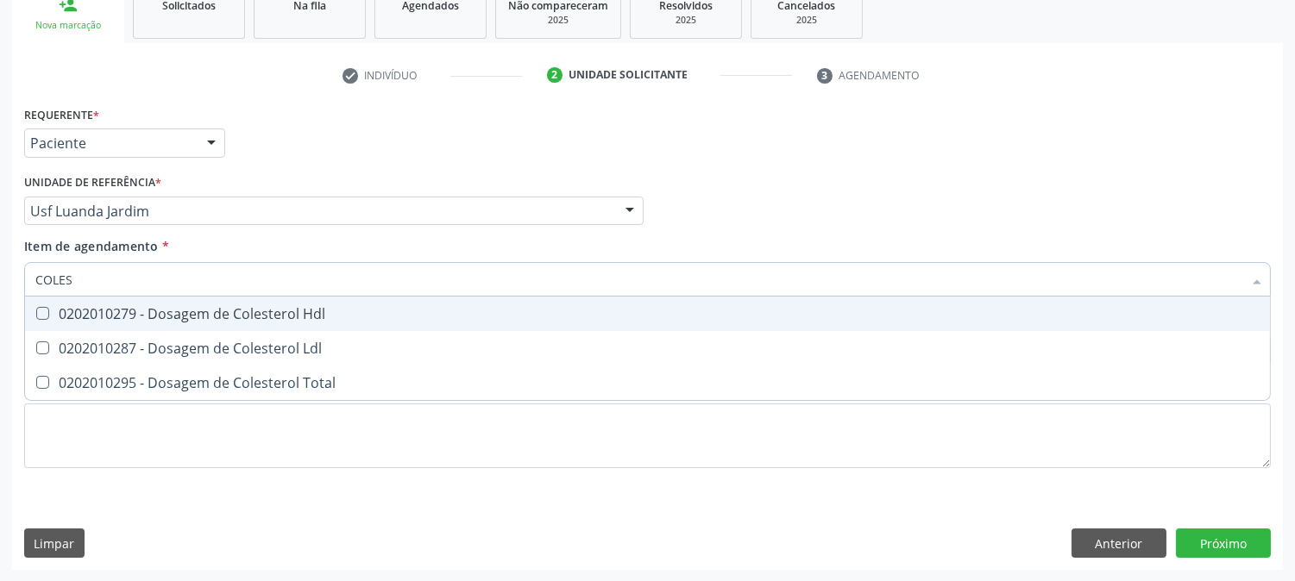
click at [122, 308] on div "0202010279 - Dosagem de Colesterol Hdl" at bounding box center [647, 314] width 1224 height 14
checkbox Hdl "true"
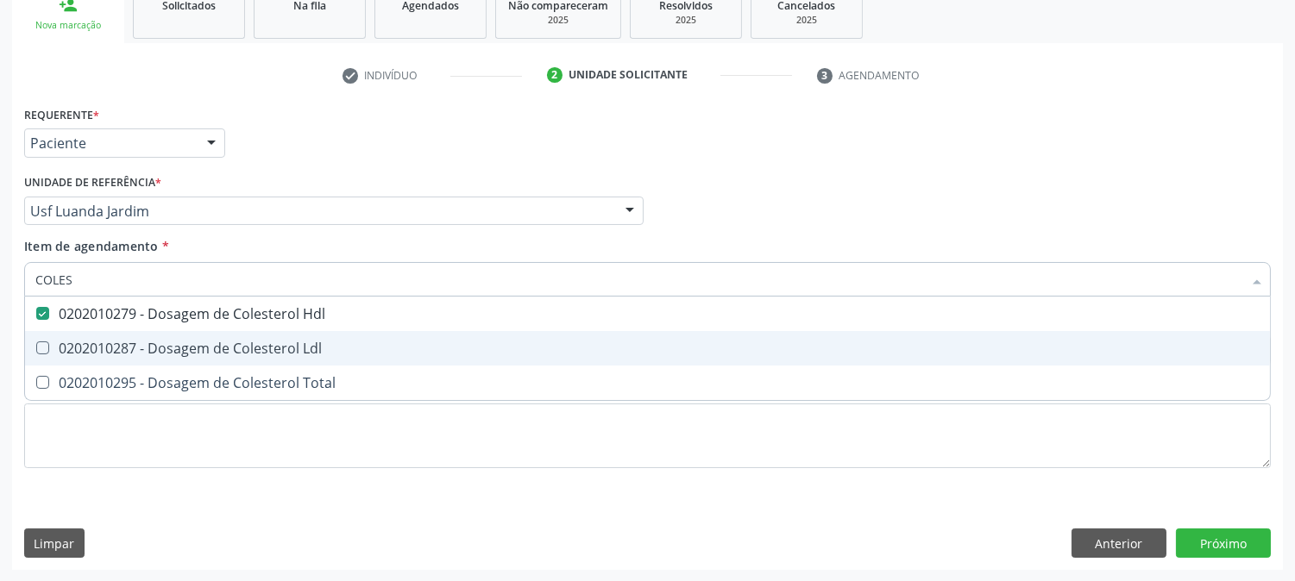
click at [119, 342] on div "0202010287 - Dosagem de Colesterol Ldl" at bounding box center [647, 349] width 1224 height 14
checkbox Ldl "true"
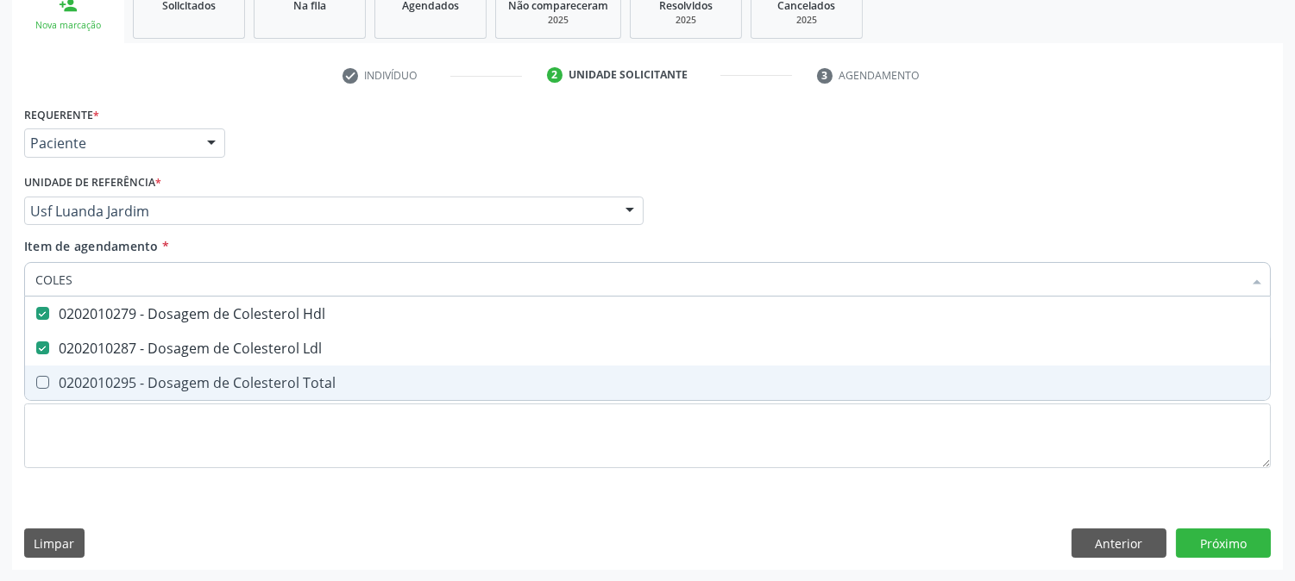
click at [114, 380] on div "0202010295 - Dosagem de Colesterol Total" at bounding box center [647, 383] width 1224 height 14
checkbox Total "true"
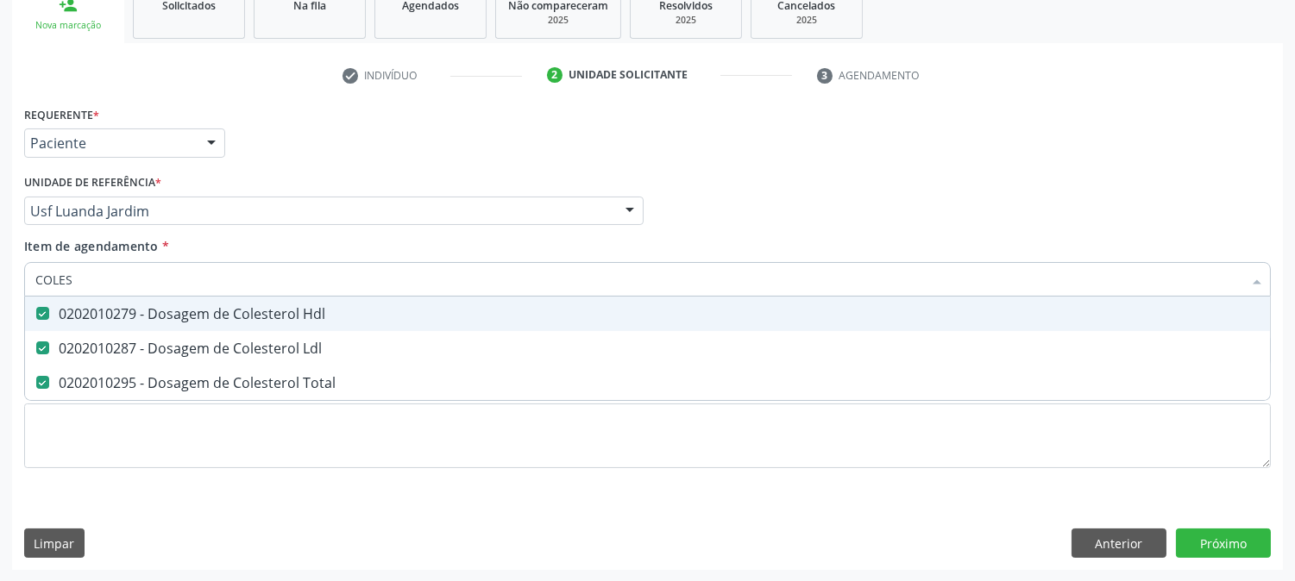
drag, startPoint x: 88, startPoint y: 283, endPoint x: 0, endPoint y: 280, distance: 88.1
click at [0, 280] on div "Acompanhamento Acompanhe a situação das marcações correntes e finalizadas Relat…" at bounding box center [647, 202] width 1295 height 760
type input "TR"
checkbox Hdl "false"
checkbox Ldl "false"
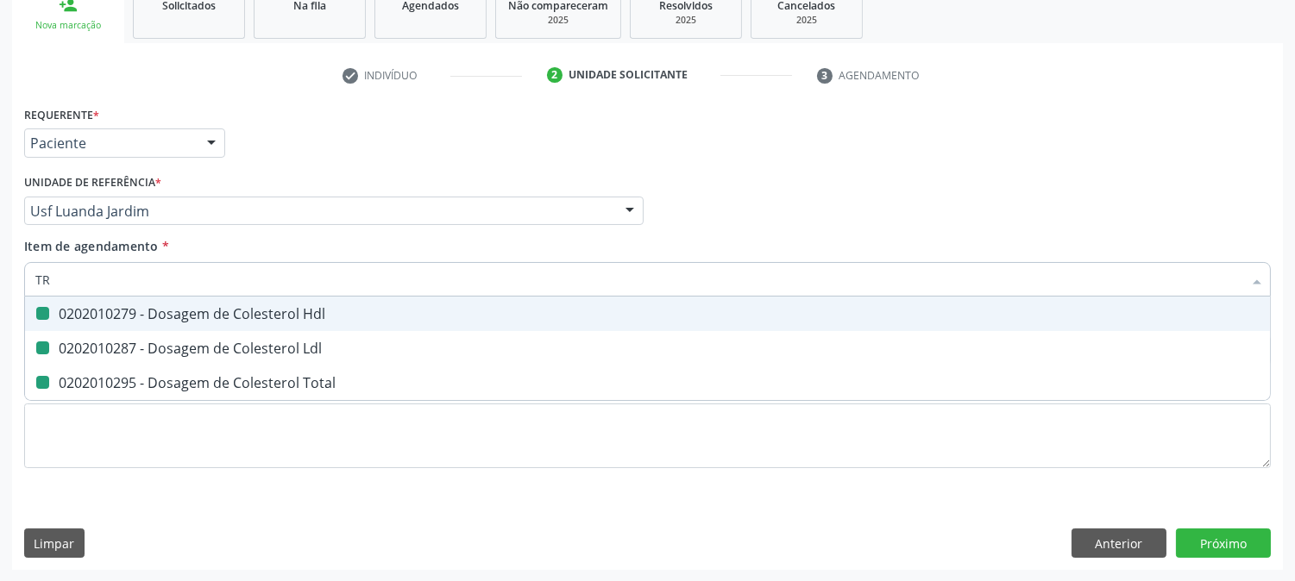
checkbox Total "false"
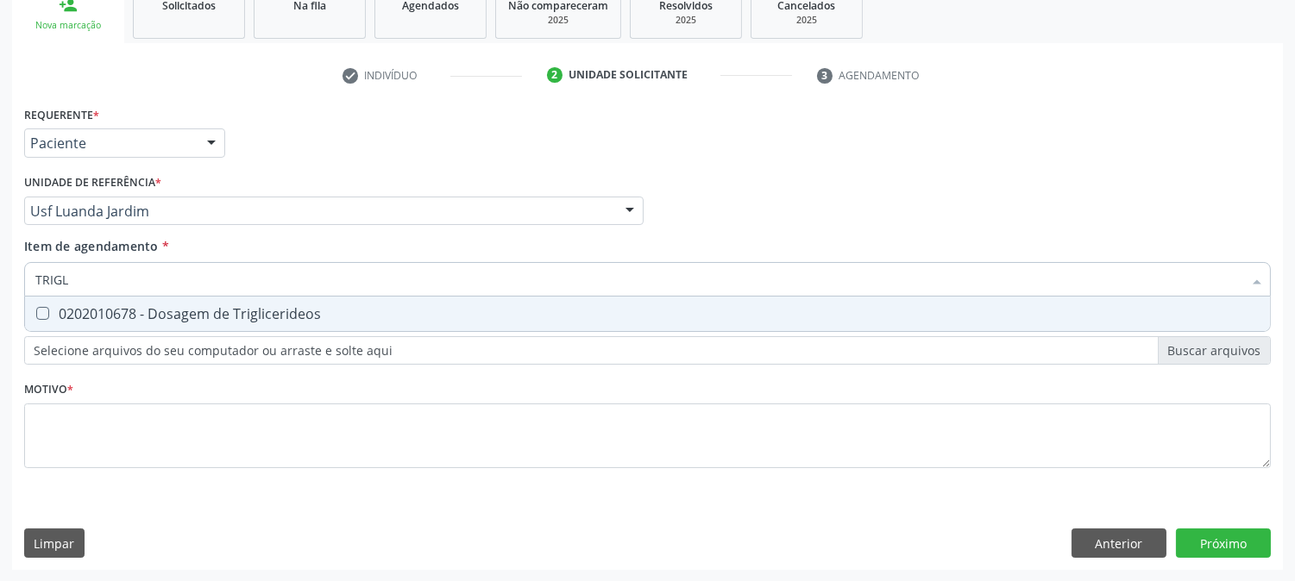
type input "TRIGLI"
click at [47, 303] on span "0202010678 - Dosagem de Triglicerideos" at bounding box center [647, 314] width 1245 height 35
checkbox Triglicerideos "true"
drag, startPoint x: 89, startPoint y: 279, endPoint x: 0, endPoint y: 269, distance: 89.4
click at [0, 269] on div "Acompanhamento Acompanhe a situação das marcações correntes e finalizadas Relat…" at bounding box center [647, 202] width 1295 height 760
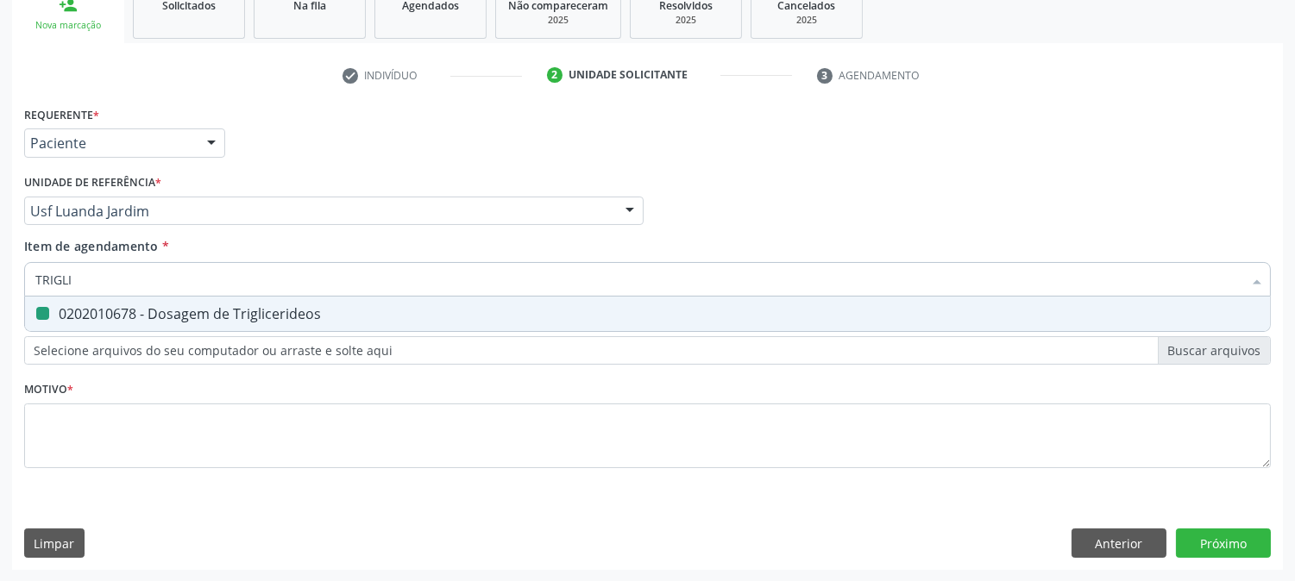
type input "G"
checkbox Triglicerideos "false"
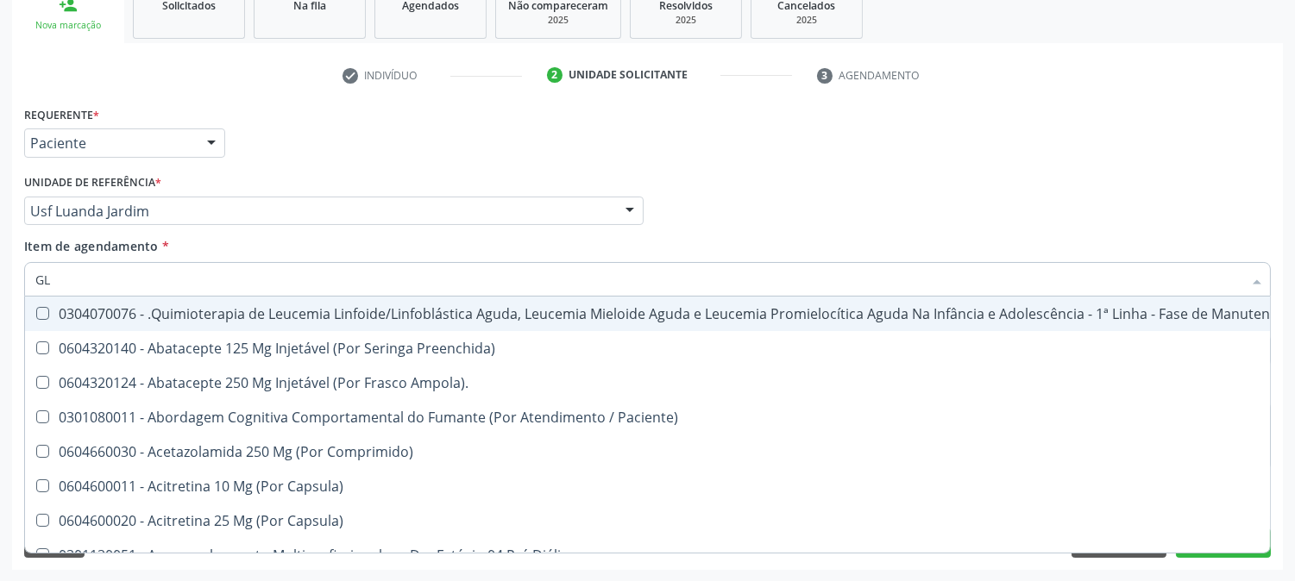
type input "GLI"
checkbox Multiprofissional "true"
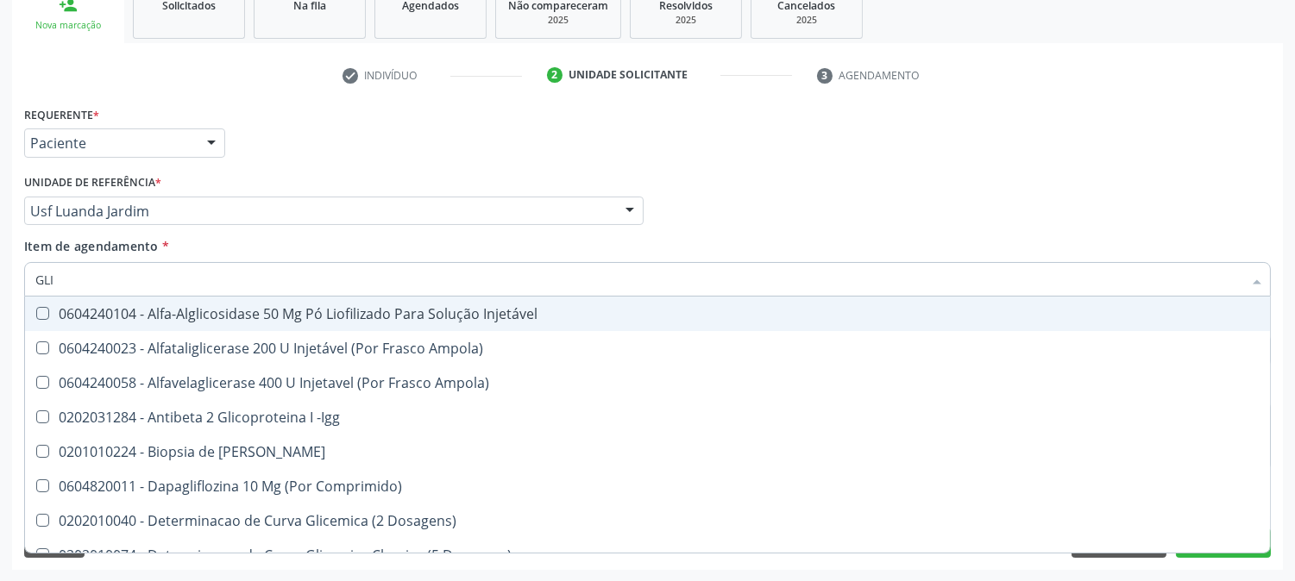
type input "GLIC"
checkbox Derrames "true"
checkbox Triglicerideos "false"
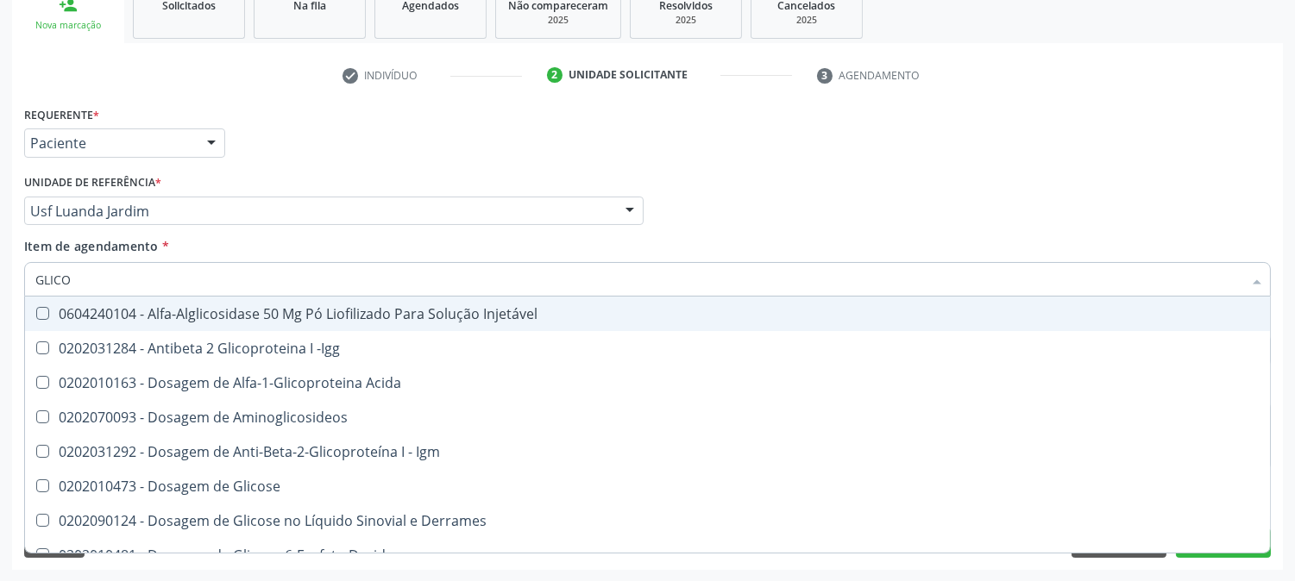
type input "GLICOS"
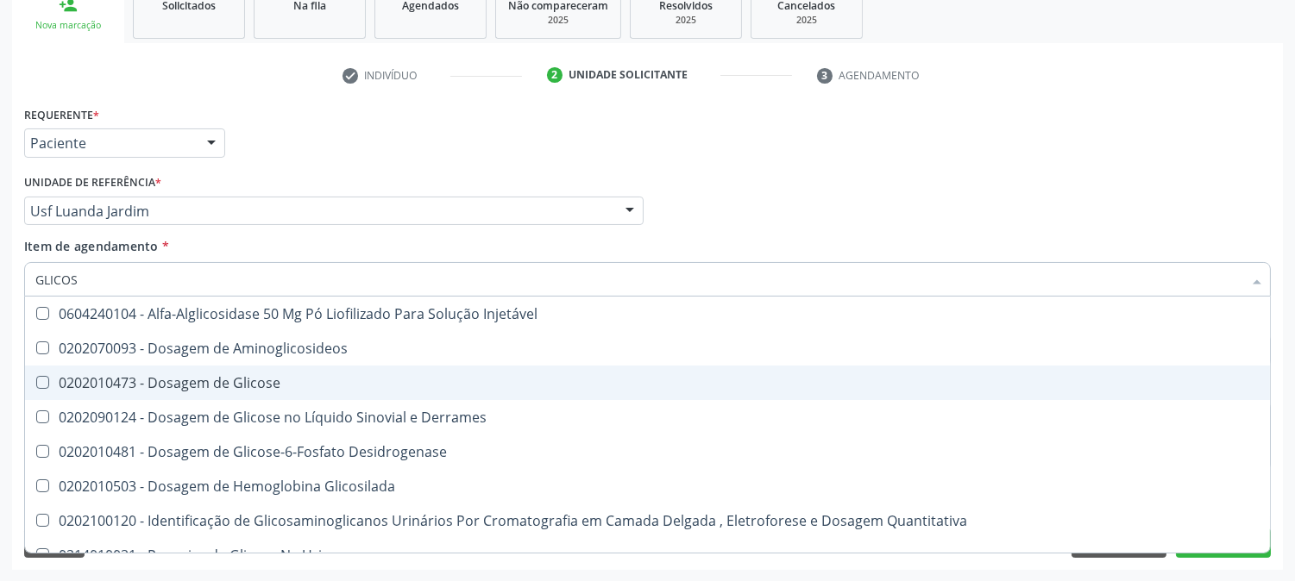
click at [102, 369] on span "0202010473 - Dosagem de Glicose" at bounding box center [647, 383] width 1245 height 35
checkbox Glicose "true"
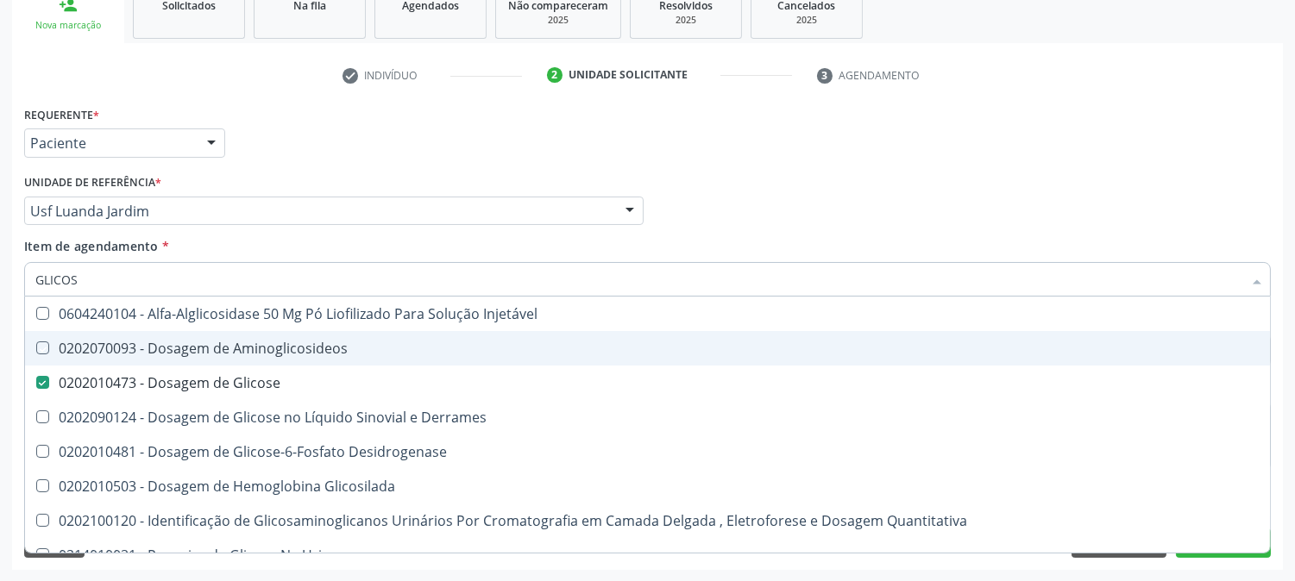
click at [0, 323] on div "Acompanhamento Acompanhe a situação das marcações correntes e finalizadas Relat…" at bounding box center [647, 202] width 1295 height 760
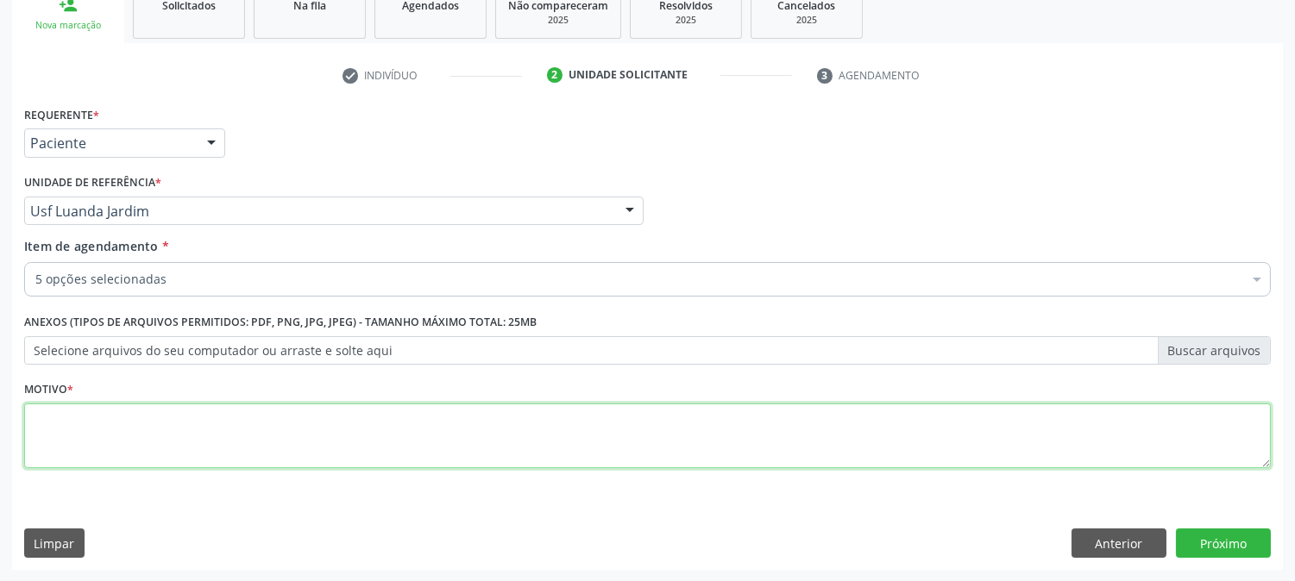
click at [57, 460] on textarea at bounding box center [647, 437] width 1247 height 66
type textarea "."
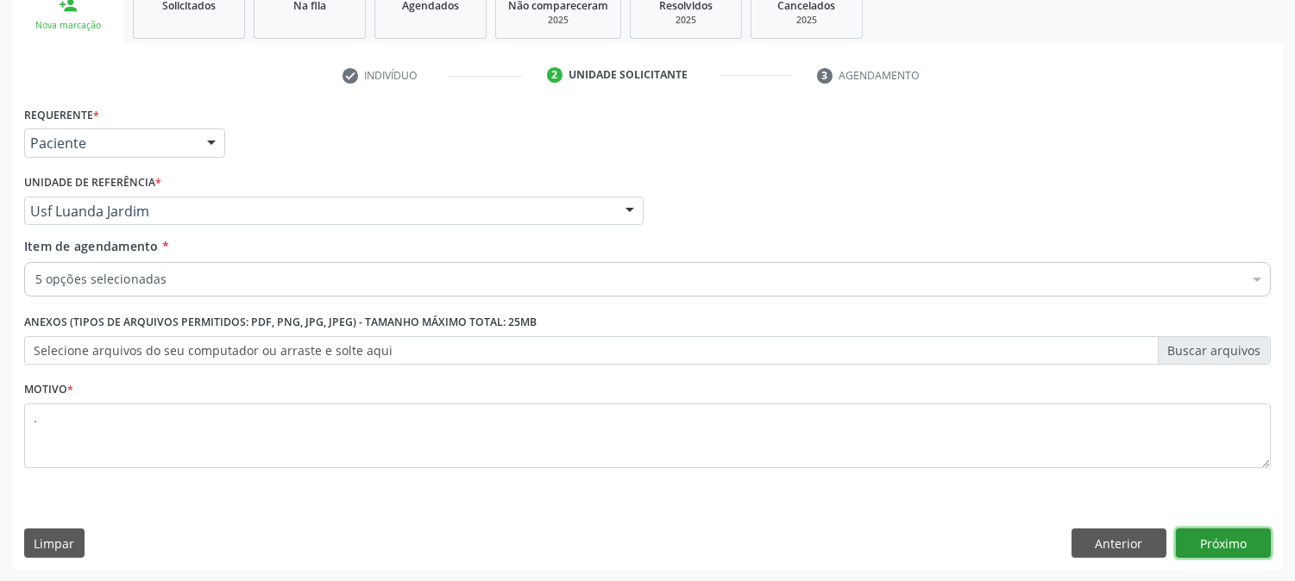
click at [1240, 532] on button "Próximo" at bounding box center [1223, 543] width 95 height 29
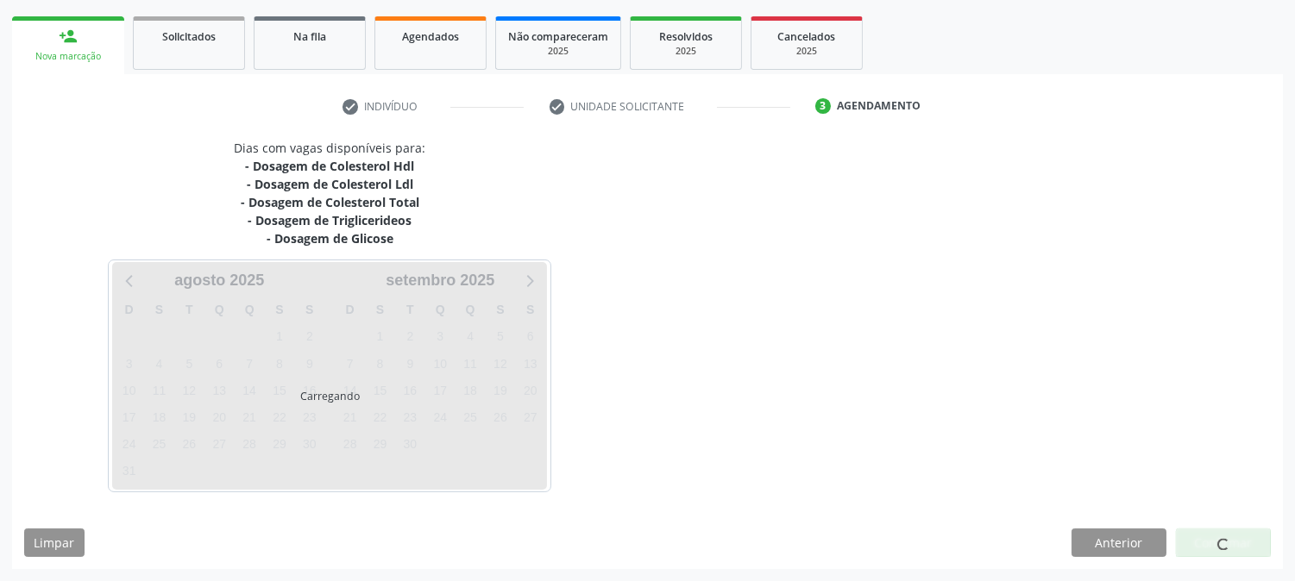
scroll to position [240, 0]
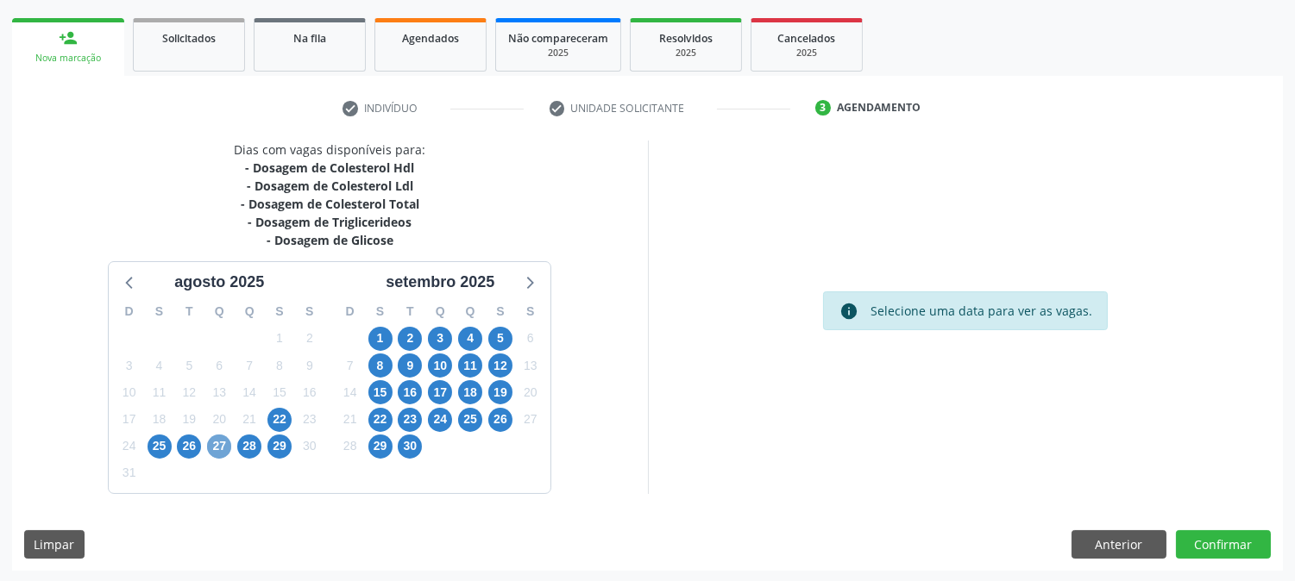
click at [219, 450] on span "27" at bounding box center [219, 447] width 24 height 24
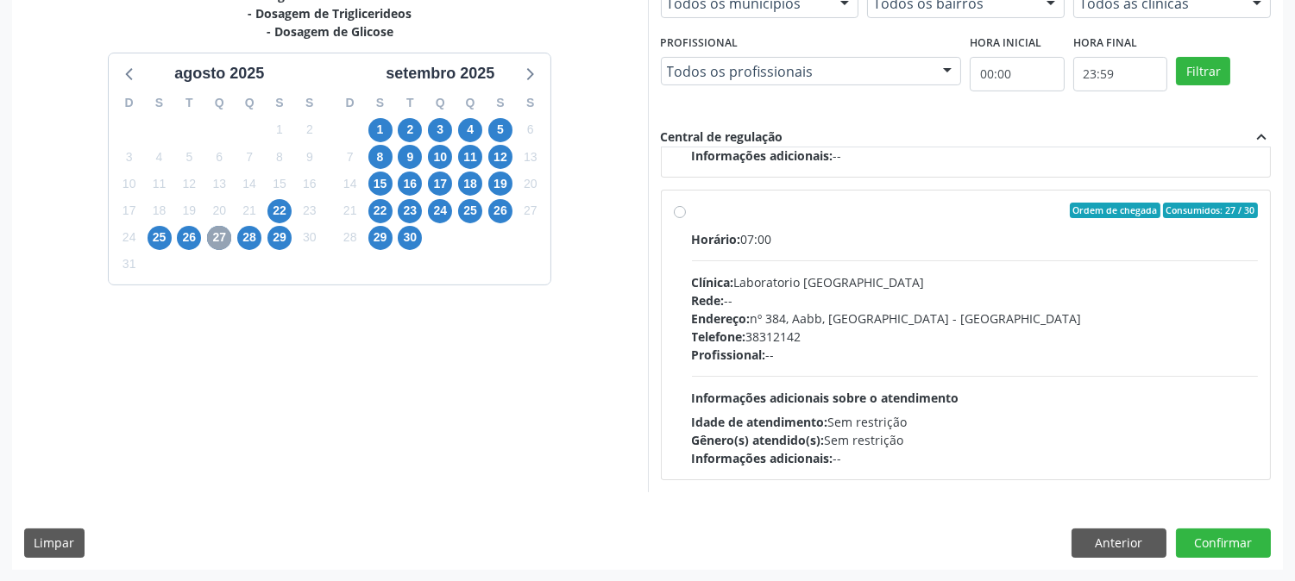
scroll to position [876, 0]
click at [938, 358] on div "Profissional: --" at bounding box center [975, 355] width 567 height 18
click at [686, 219] on input "Ordem de chegada Consumidos: 18 / 24 Horário: 07:00 Clínica: S B Laboratorio de…" at bounding box center [680, 212] width 12 height 16
radio input "true"
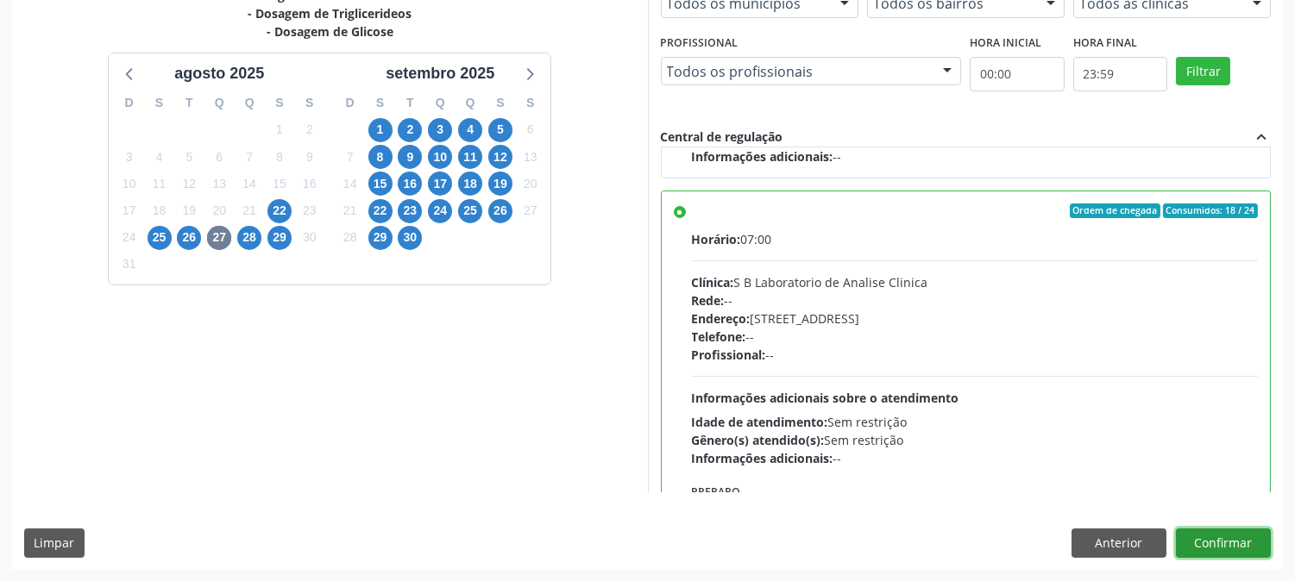
click at [1222, 547] on button "Confirmar" at bounding box center [1223, 543] width 95 height 29
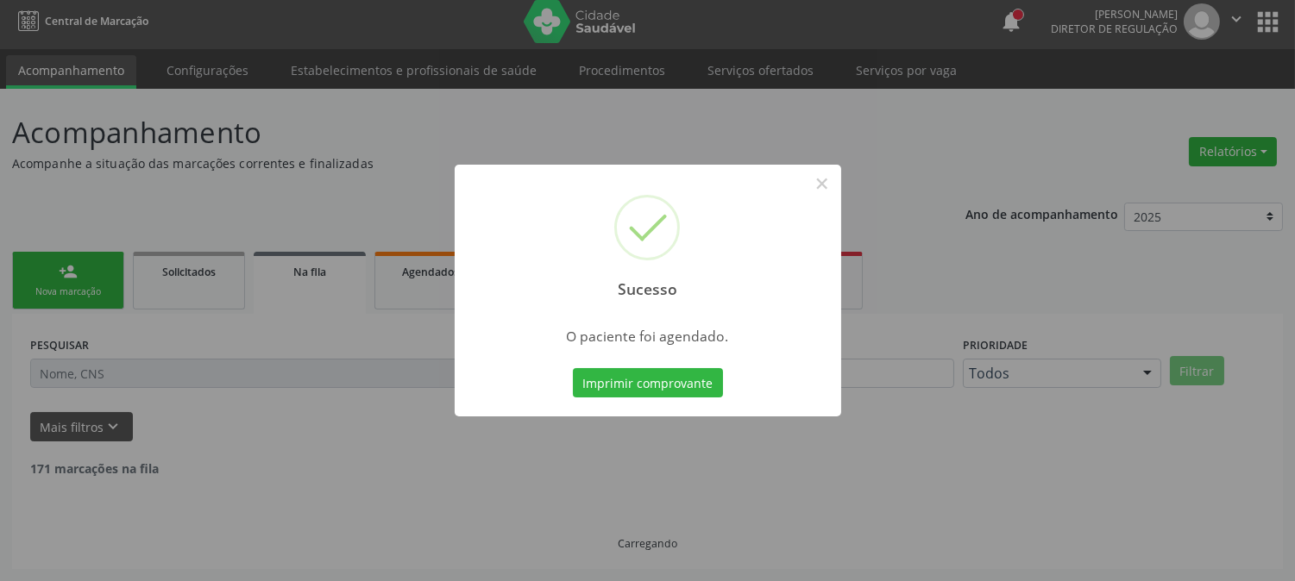
scroll to position [0, 0]
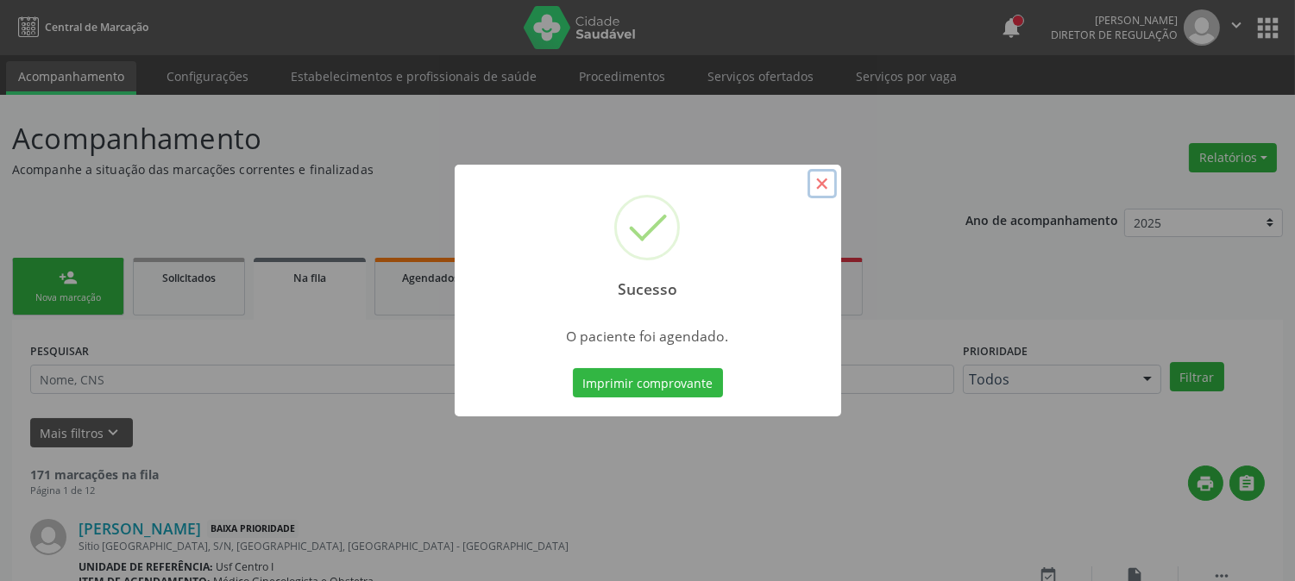
click at [826, 179] on button "×" at bounding box center [821, 183] width 29 height 29
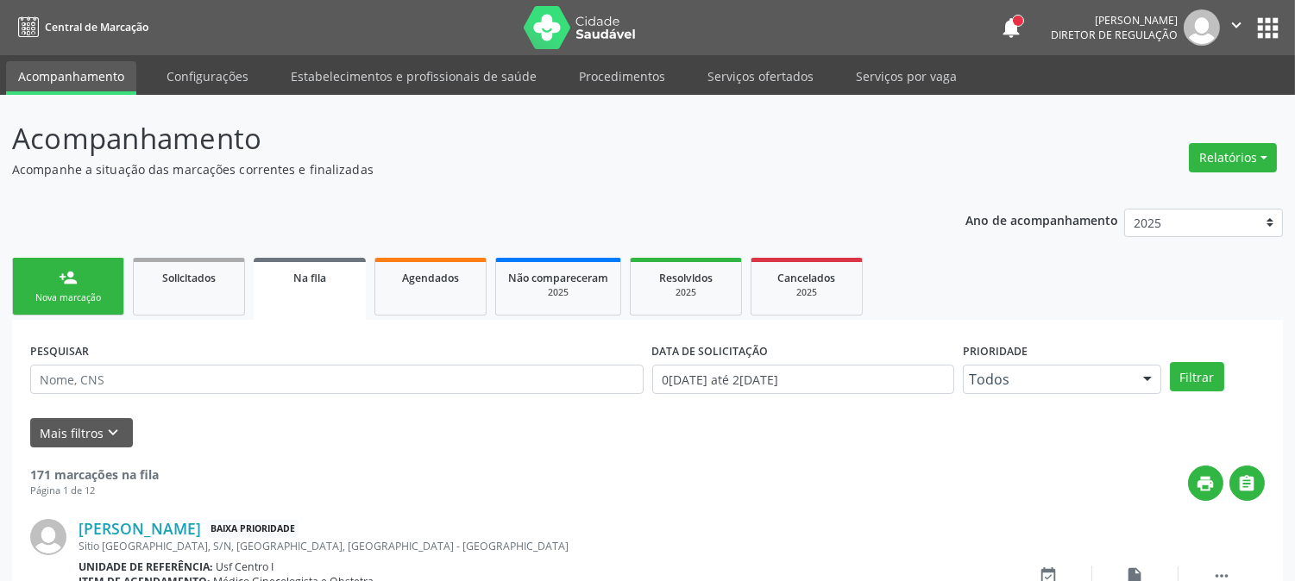
click at [47, 261] on link "person_add Nova marcação" at bounding box center [68, 287] width 112 height 58
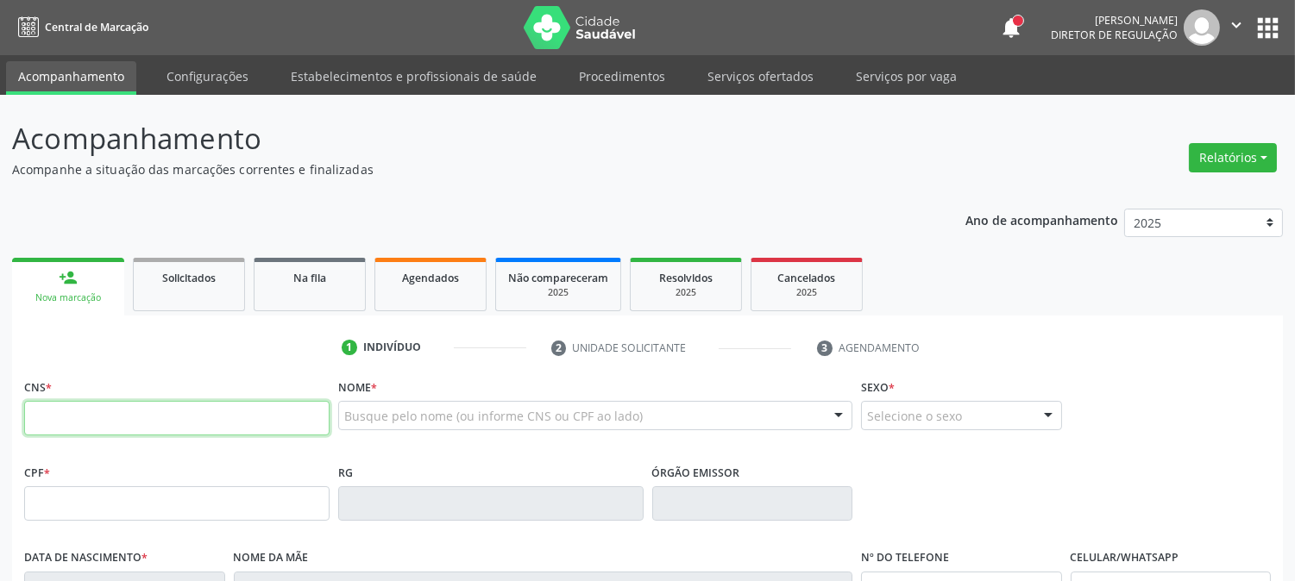
click at [226, 426] on input "text" at bounding box center [176, 418] width 305 height 35
type input "702 8045 5681 8870"
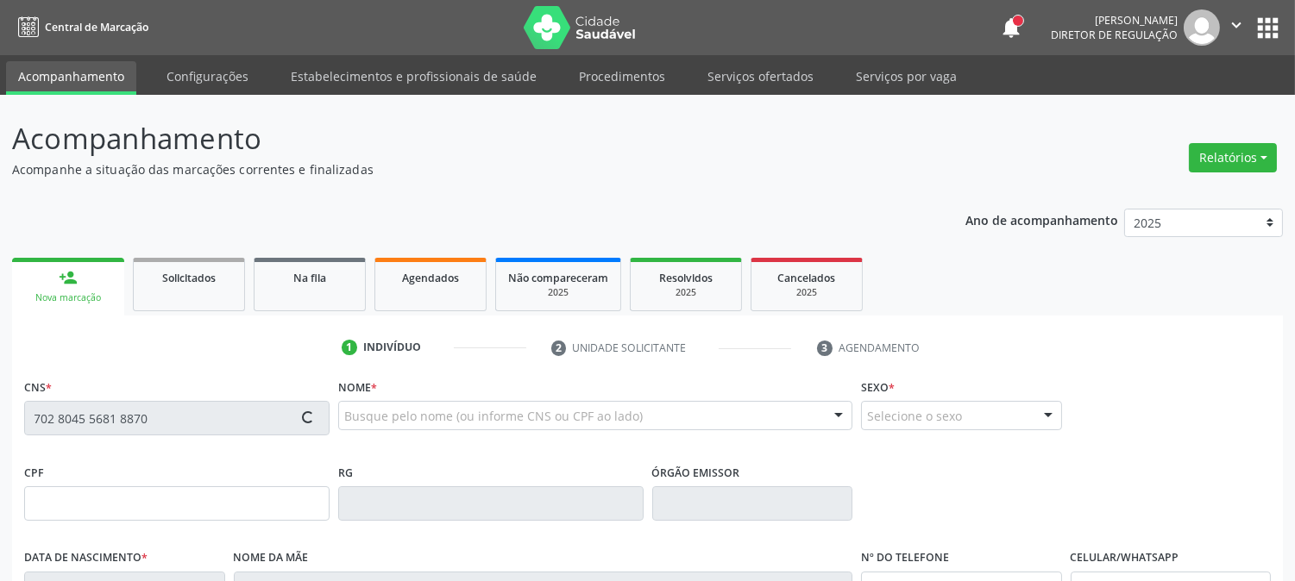
type input "096.508.854-55"
type input "08/05/1984"
type input "Francisca Bezerra Mourato"
type input "(87) 99629-5075"
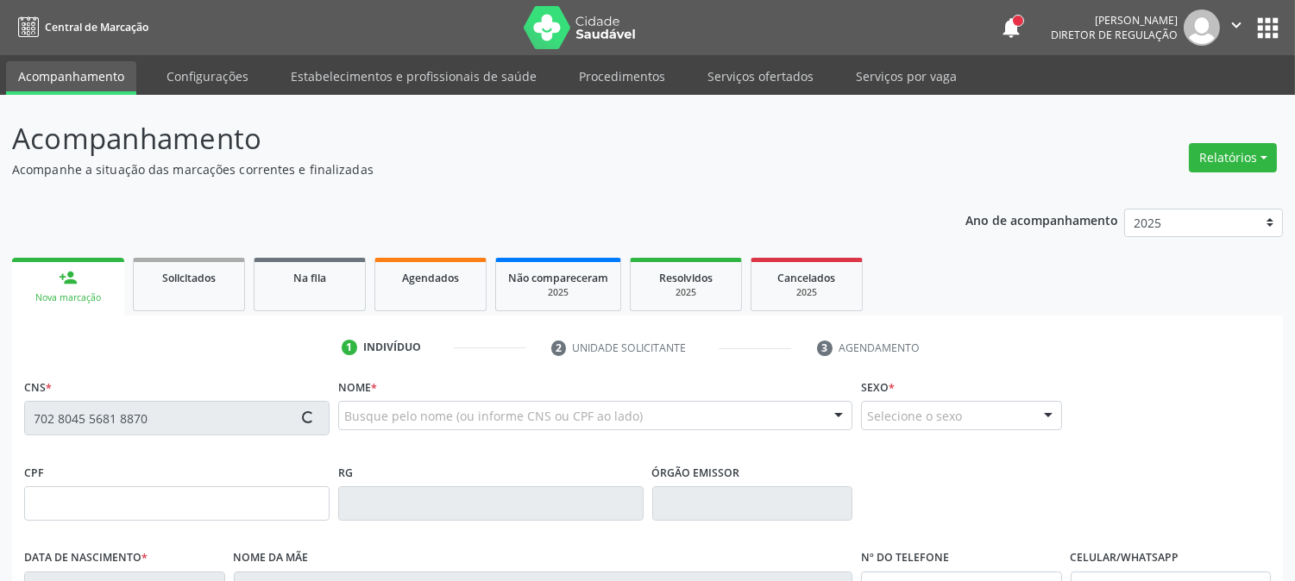
type input "S/N"
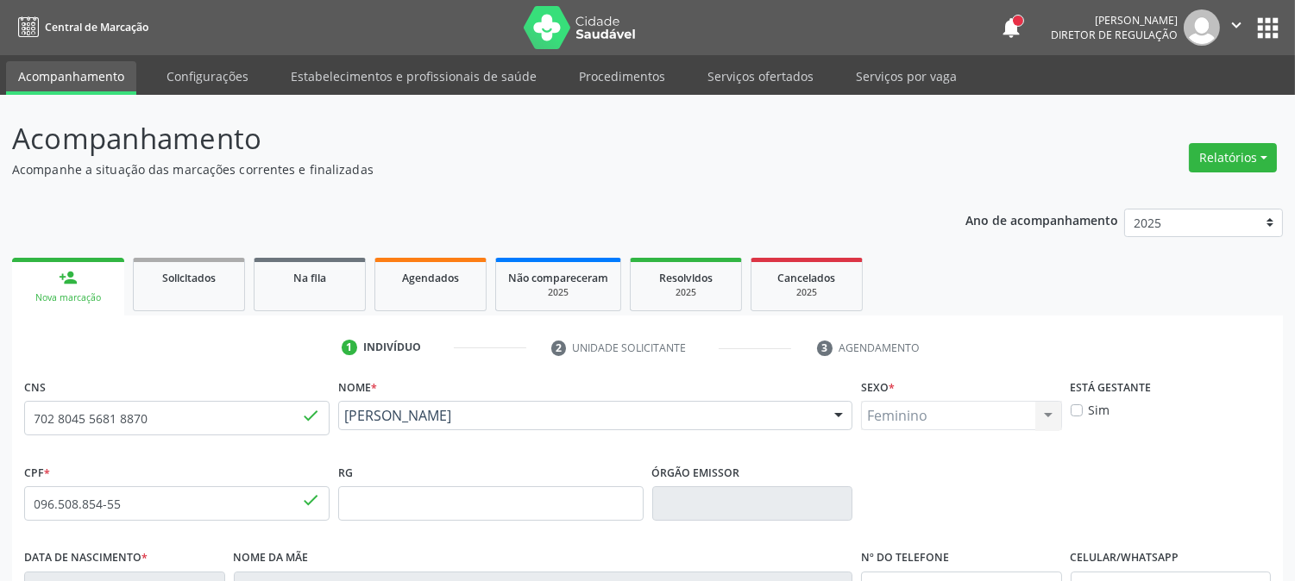
scroll to position [352, 0]
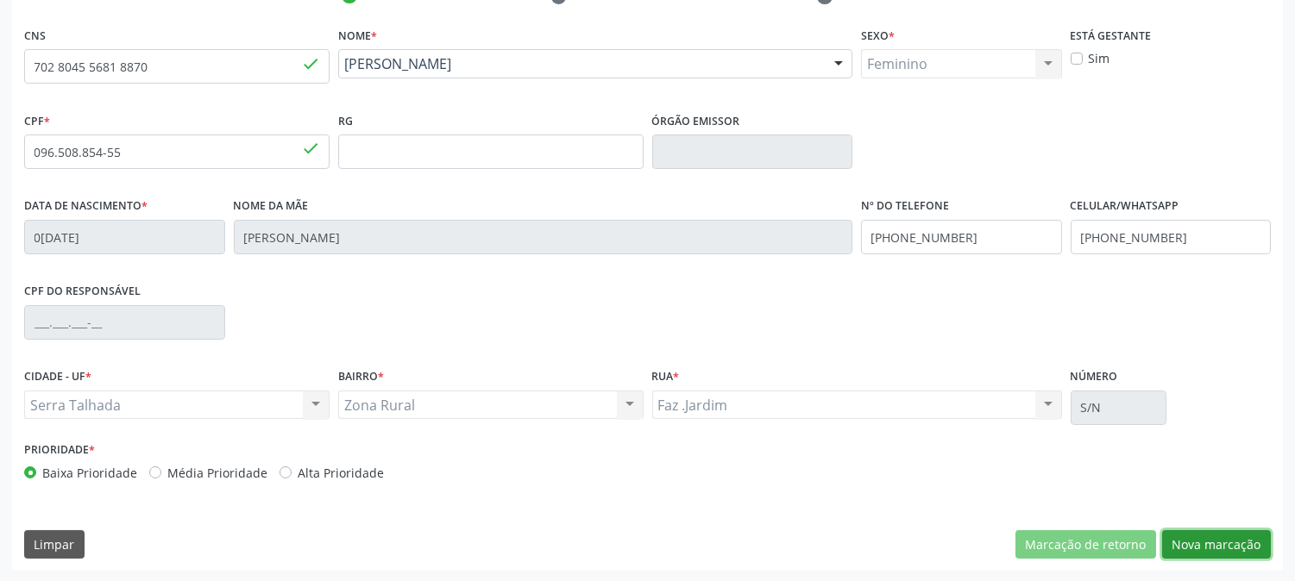
click at [1171, 545] on button "Nova marcação" at bounding box center [1216, 545] width 109 height 29
click at [0, 0] on div "Próximo" at bounding box center [0, 0] width 0 height 0
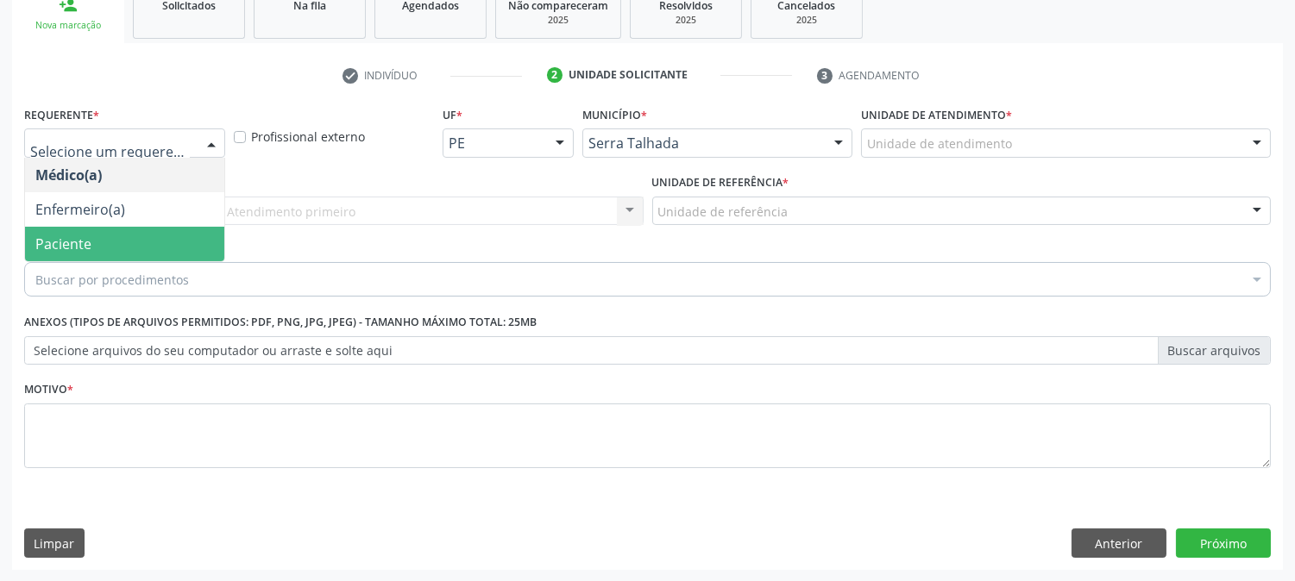
click at [130, 238] on span "Paciente" at bounding box center [124, 244] width 199 height 35
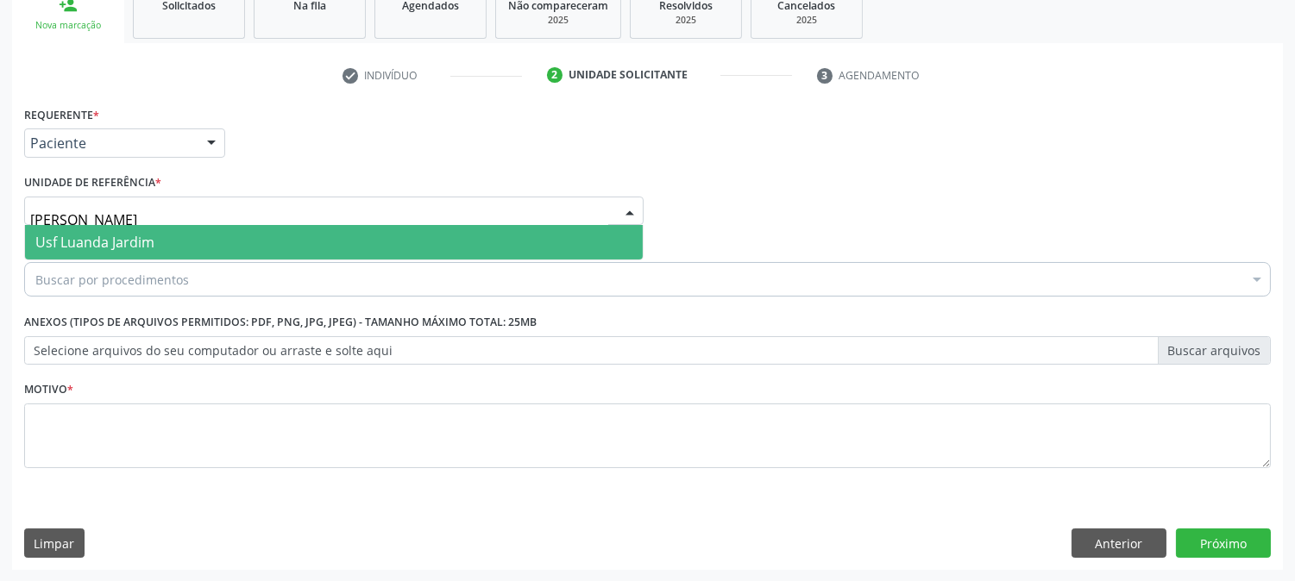
type input "JAR"
click at [129, 233] on span "Usf Luanda Jardim" at bounding box center [94, 242] width 119 height 19
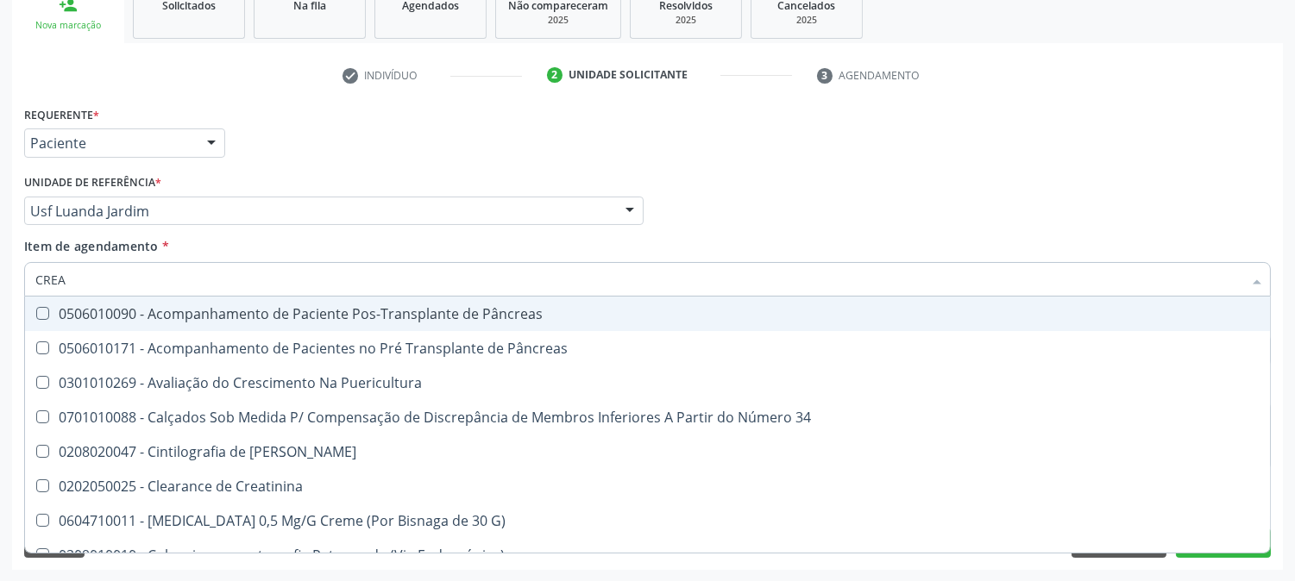
type input "CREAT"
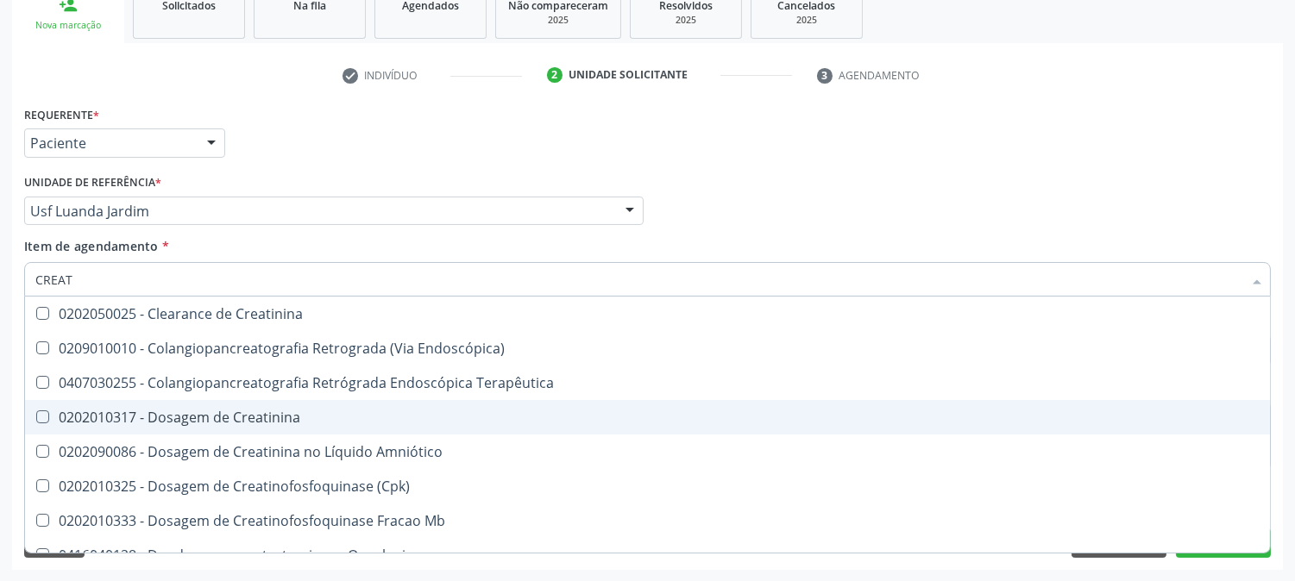
click at [141, 411] on div "0202010317 - Dosagem de Creatinina" at bounding box center [647, 418] width 1224 height 14
checkbox Creatinina "true"
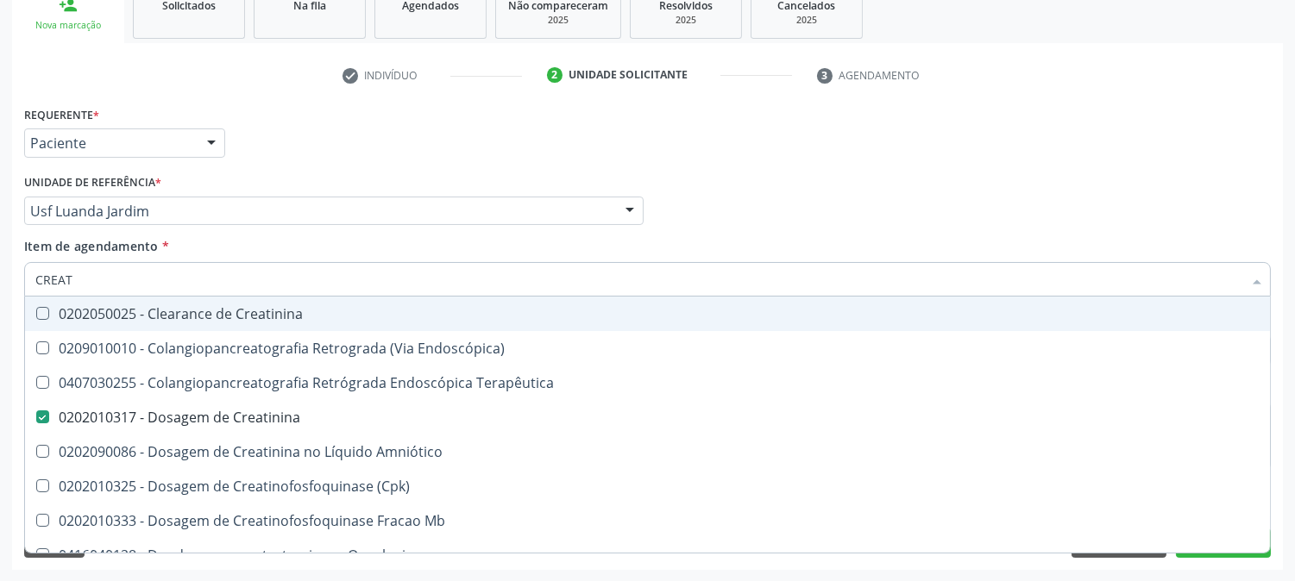
drag, startPoint x: 107, startPoint y: 282, endPoint x: 3, endPoint y: 277, distance: 104.5
click at [3, 277] on div "Acompanhamento Acompanhe a situação das marcações correntes e finalizadas Relat…" at bounding box center [647, 202] width 1295 height 760
type input "U"
checkbox Creatinina "false"
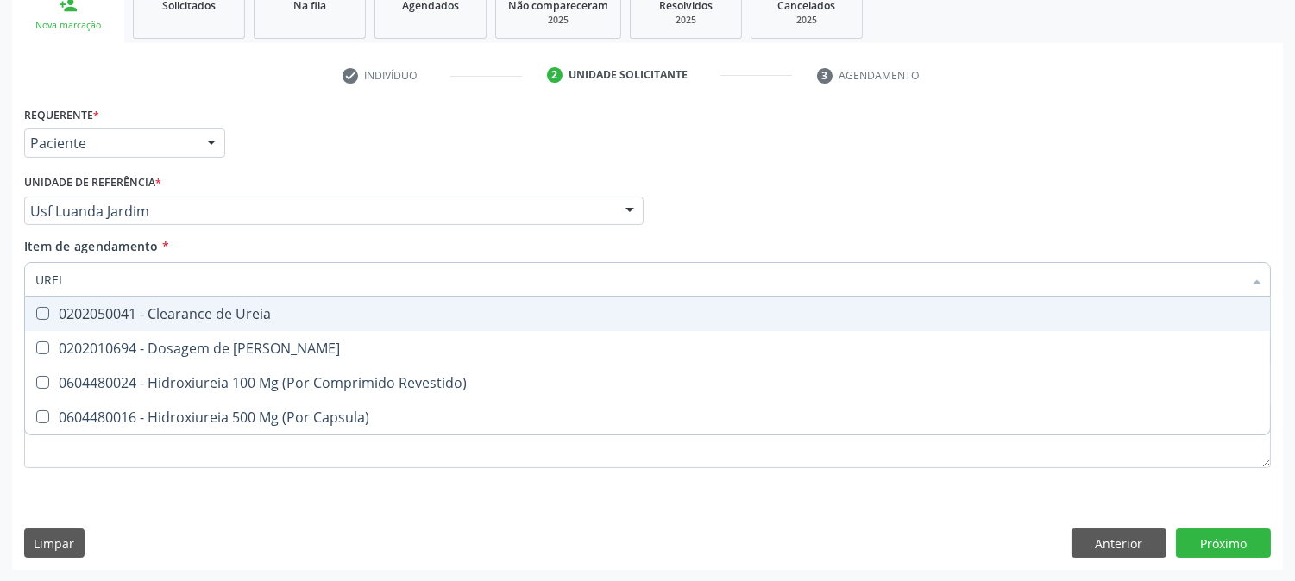
type input "UREIA"
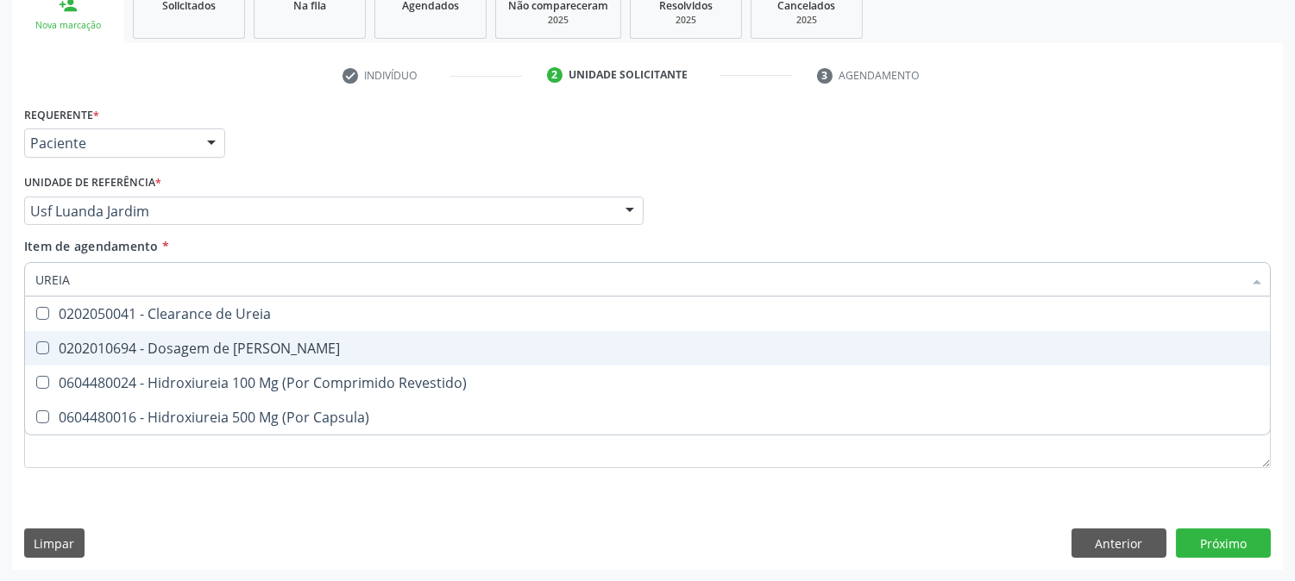
click at [152, 355] on div "0202010694 - Dosagem de Ureia" at bounding box center [647, 349] width 1224 height 14
checkbox Ureia "true"
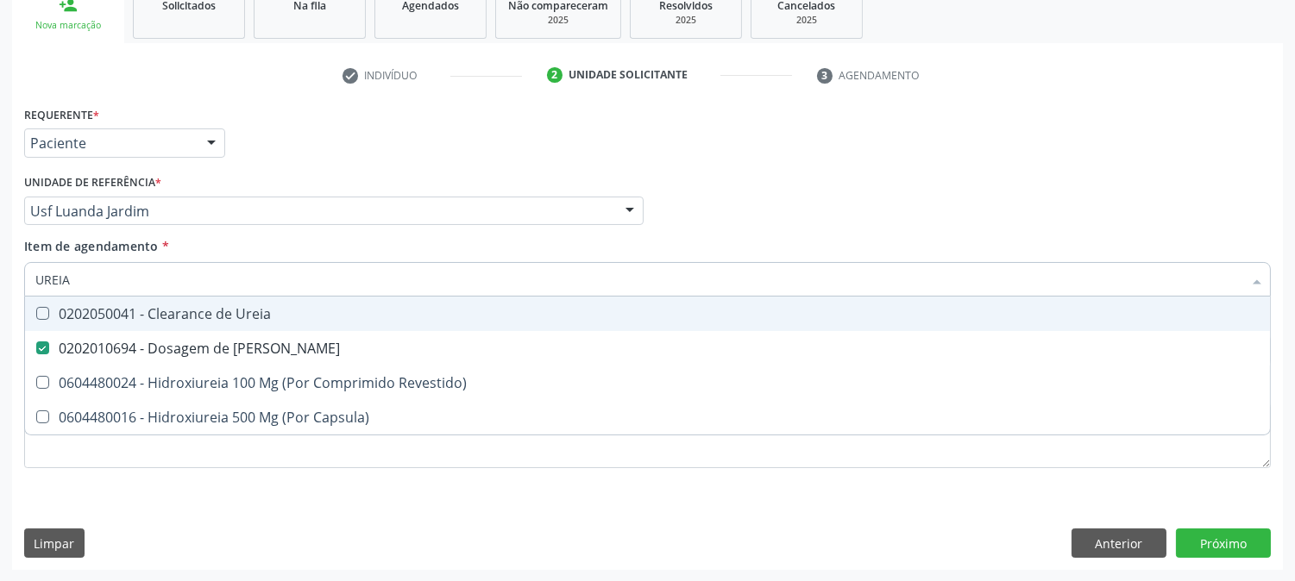
drag, startPoint x: 99, startPoint y: 273, endPoint x: 0, endPoint y: 277, distance: 99.3
click at [0, 277] on div "Acompanhamento Acompanhe a situação das marcações correntes e finalizadas Relat…" at bounding box center [647, 202] width 1295 height 760
type input "C"
checkbox Ureia "false"
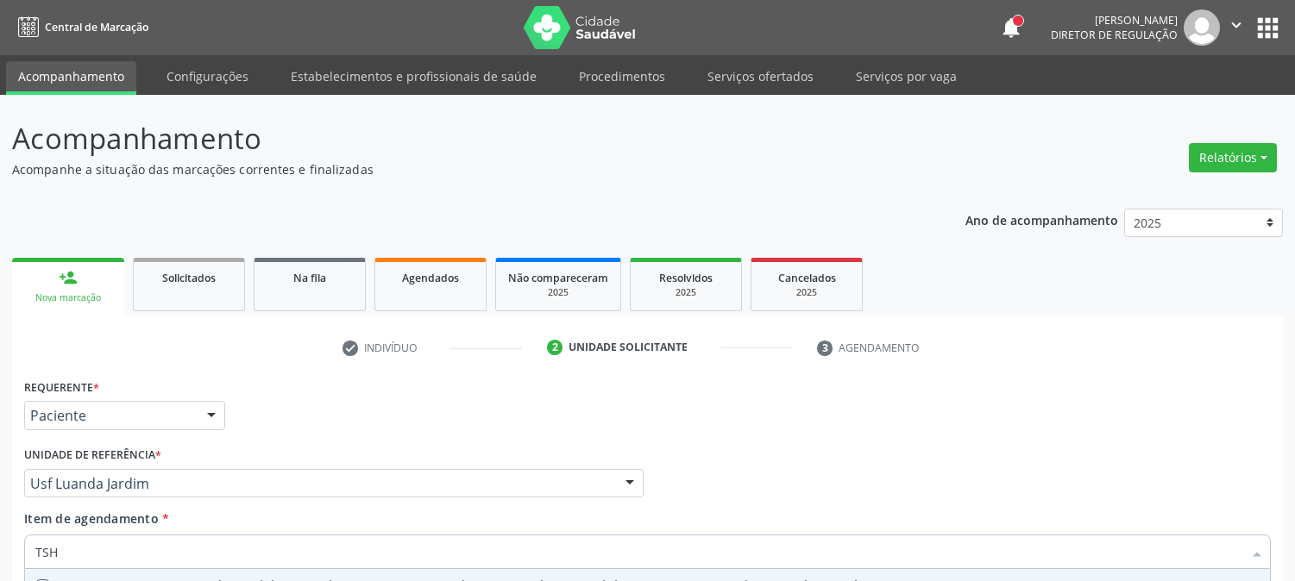
scroll to position [273, 0]
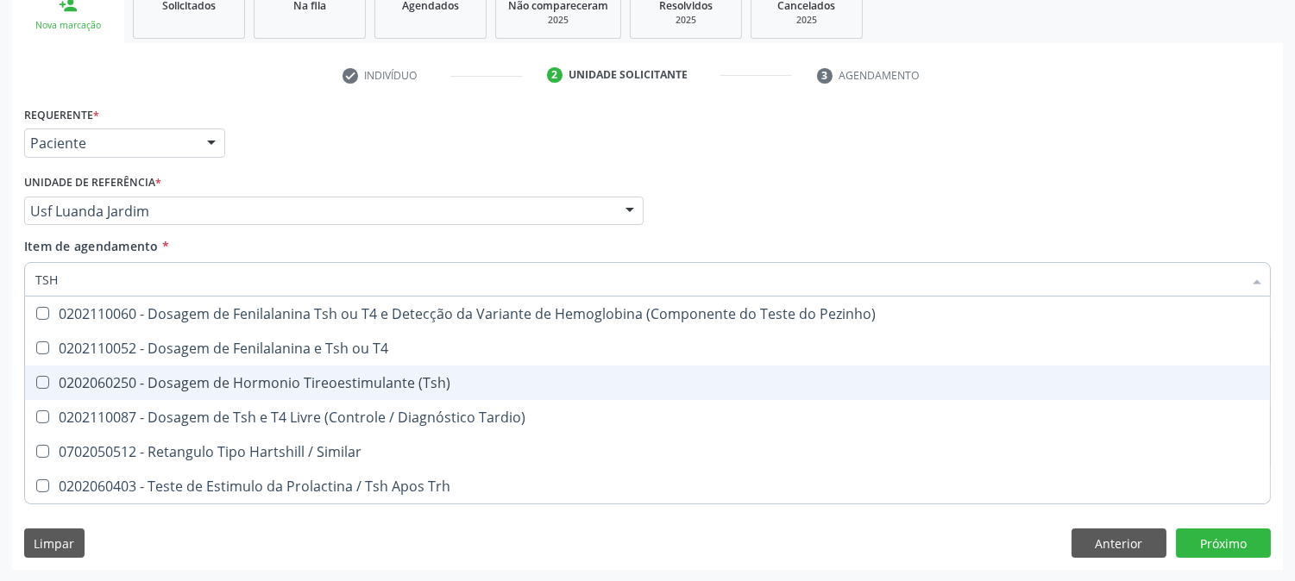
click at [236, 376] on div "0202060250 - Dosagem de Hormonio Tireoestimulante (Tsh)" at bounding box center [647, 383] width 1224 height 14
checkbox \(Tsh\) "true"
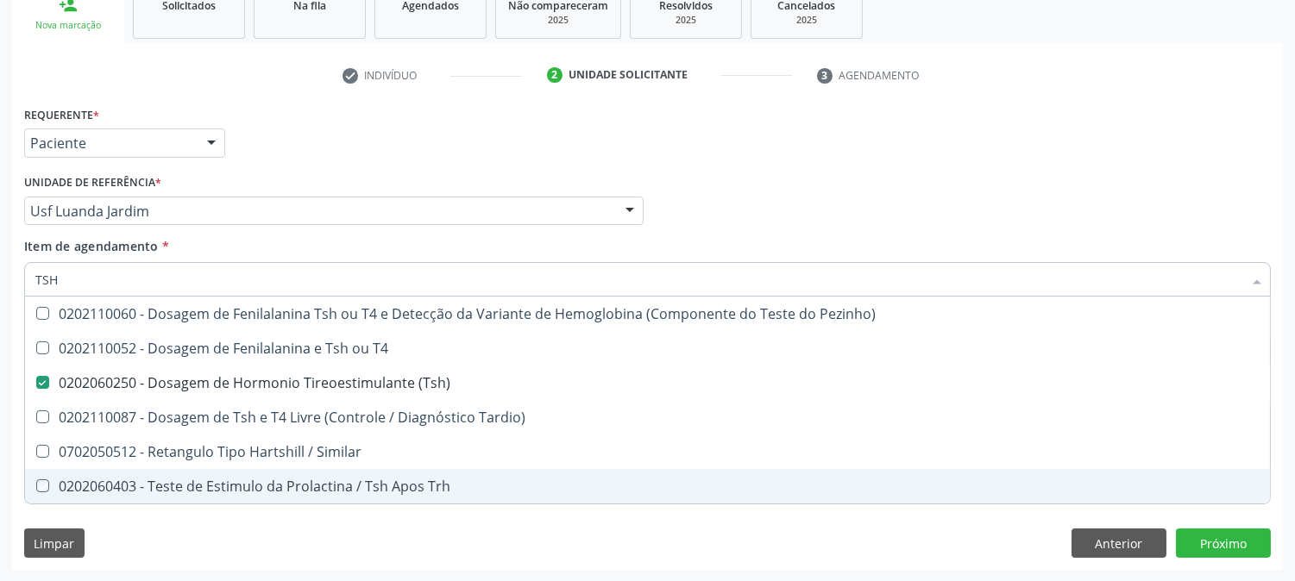
click at [174, 515] on div "Requerente * Paciente Médico(a) Enfermeiro(a) Paciente Nenhum resultado encontr…" at bounding box center [647, 336] width 1271 height 468
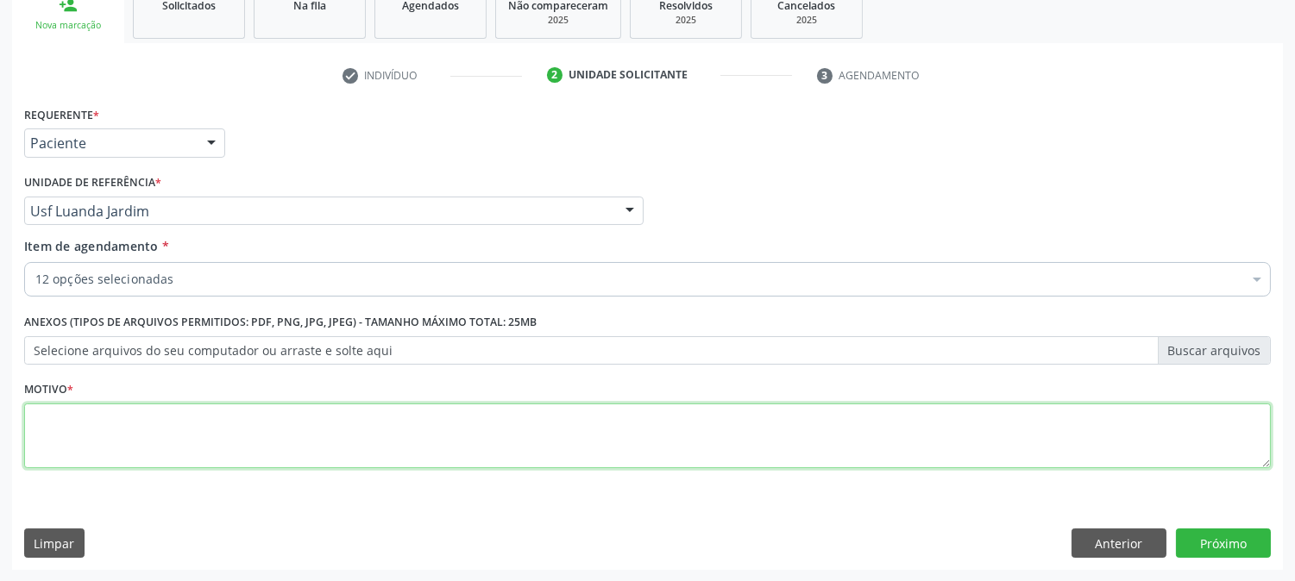
click at [248, 404] on textarea at bounding box center [647, 437] width 1247 height 66
type textarea "."
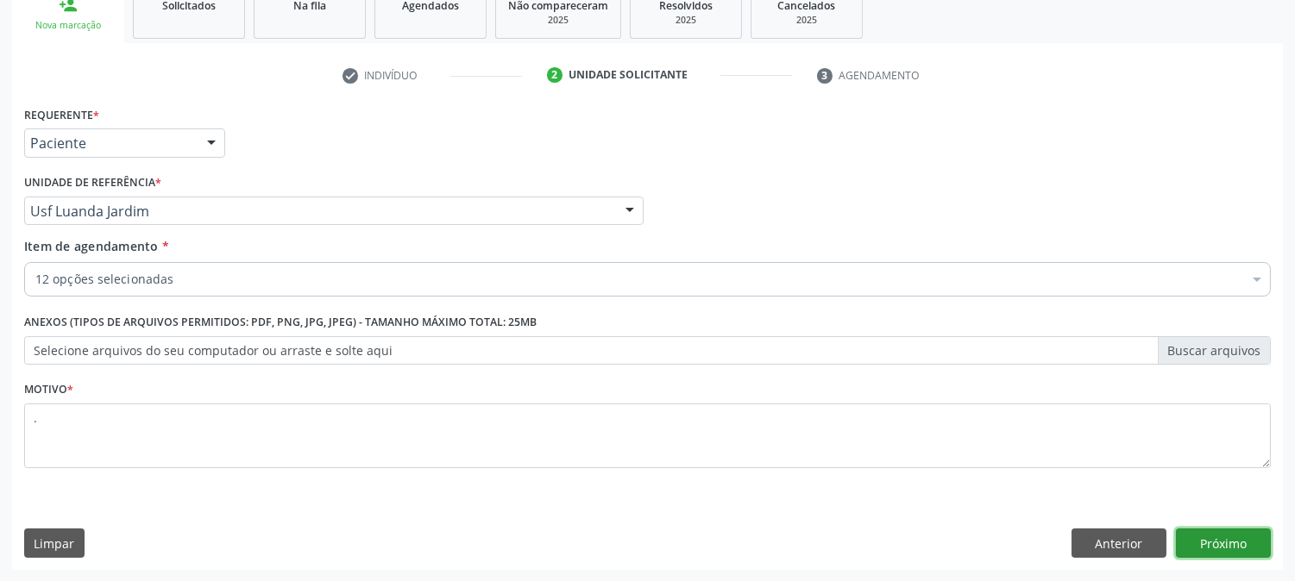
click at [1247, 548] on button "Próximo" at bounding box center [1223, 543] width 95 height 29
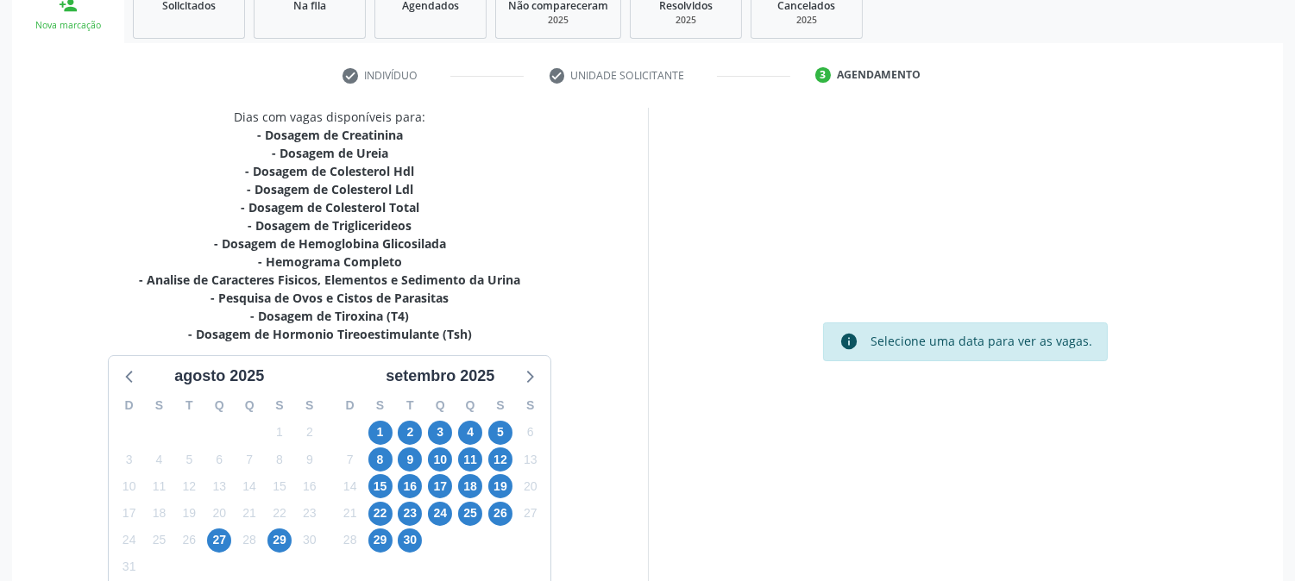
scroll to position [367, 0]
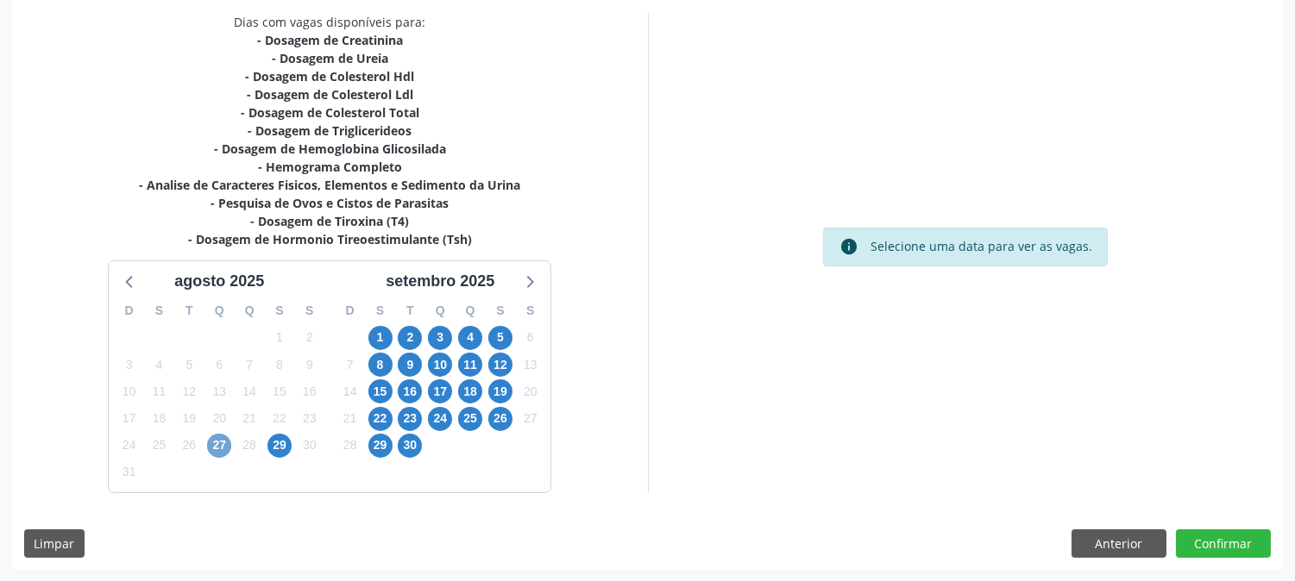
click at [225, 441] on span "27" at bounding box center [219, 446] width 24 height 24
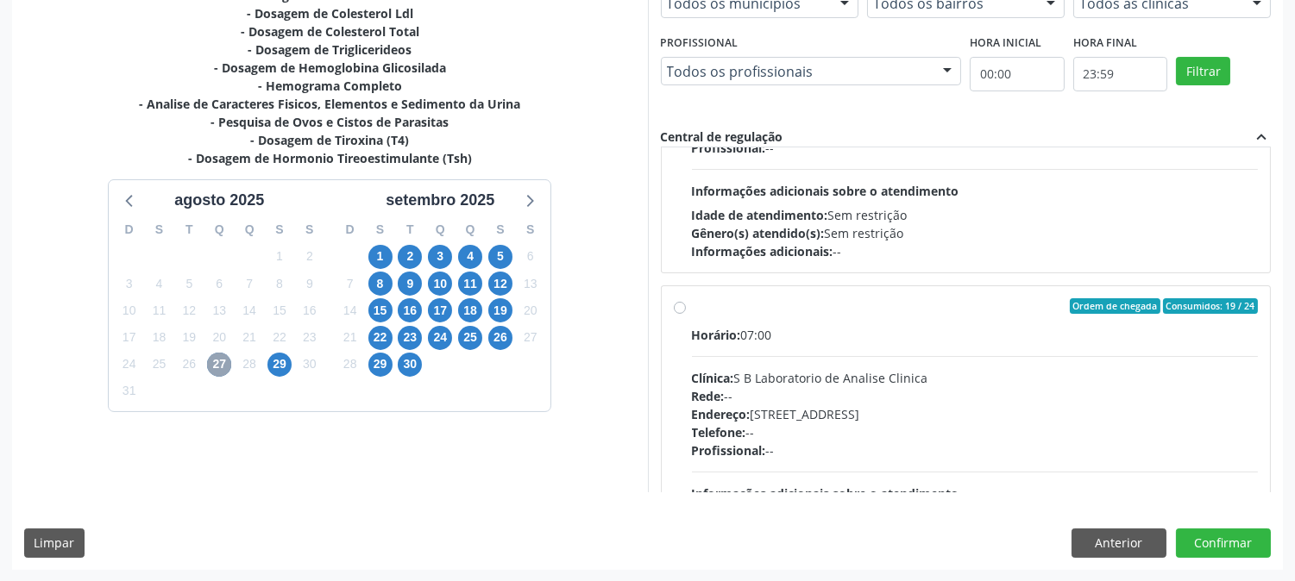
scroll to position [574, 0]
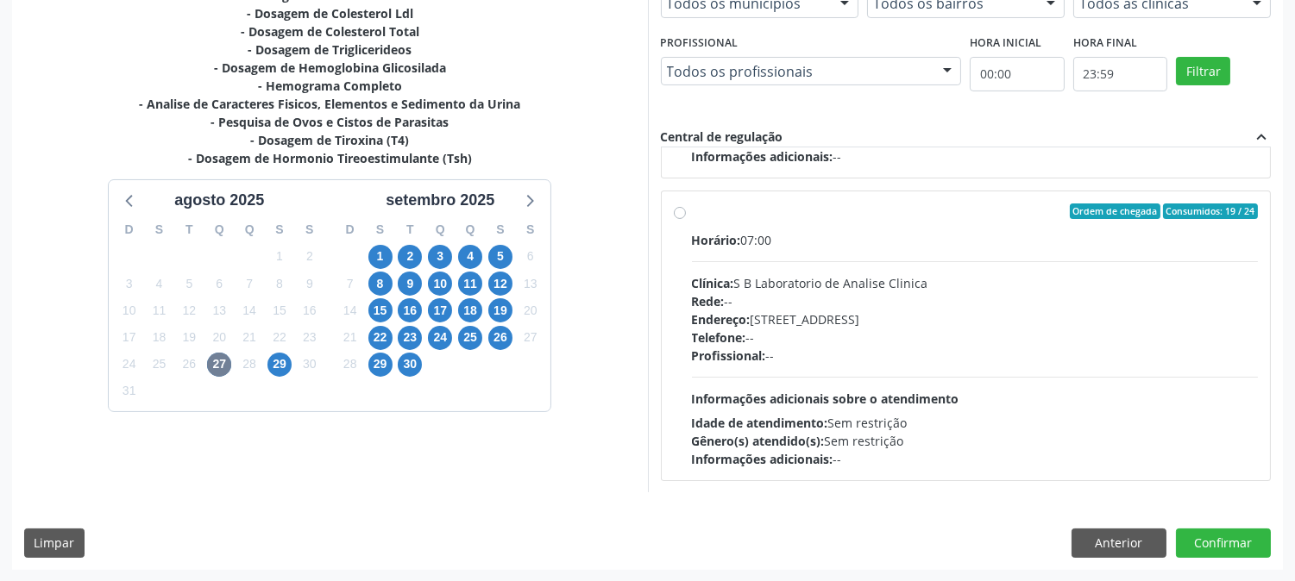
click at [1021, 415] on div "Idade de atendimento: Sem restrição" at bounding box center [975, 423] width 567 height 18
click at [686, 219] on input "Ordem de chegada Consumidos: 19 / 24 Horário: 07:00 Clínica: S B Laboratorio de…" at bounding box center [680, 212] width 12 height 16
radio input "true"
click at [1220, 544] on button "Confirmar" at bounding box center [1223, 543] width 95 height 29
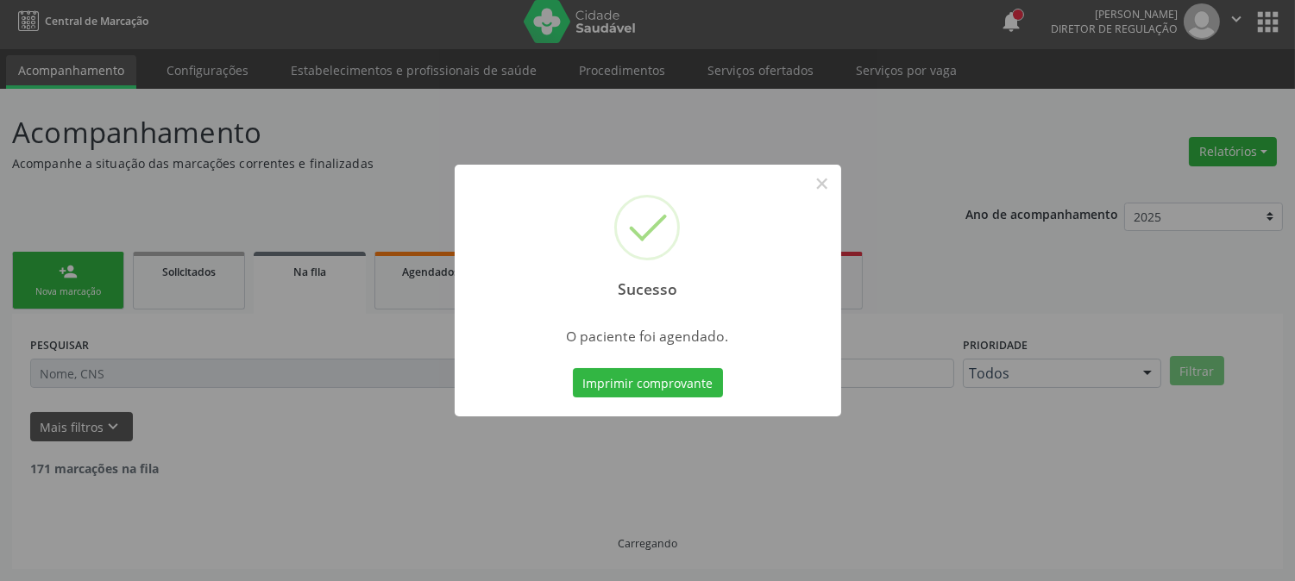
scroll to position [0, 0]
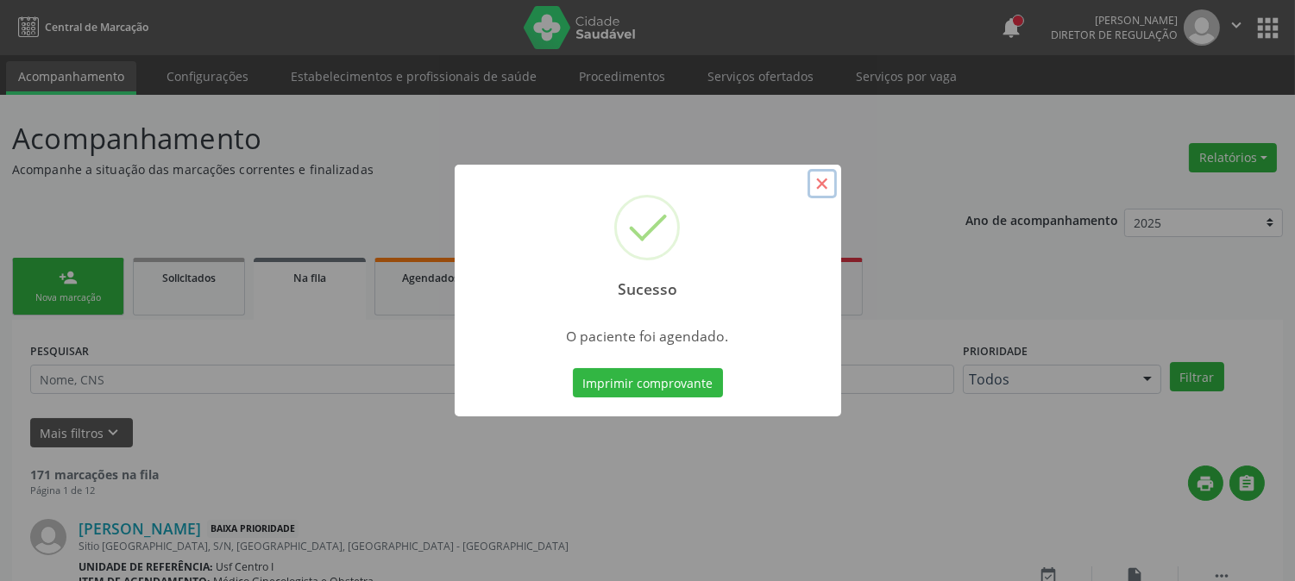
click at [820, 173] on button "×" at bounding box center [821, 183] width 29 height 29
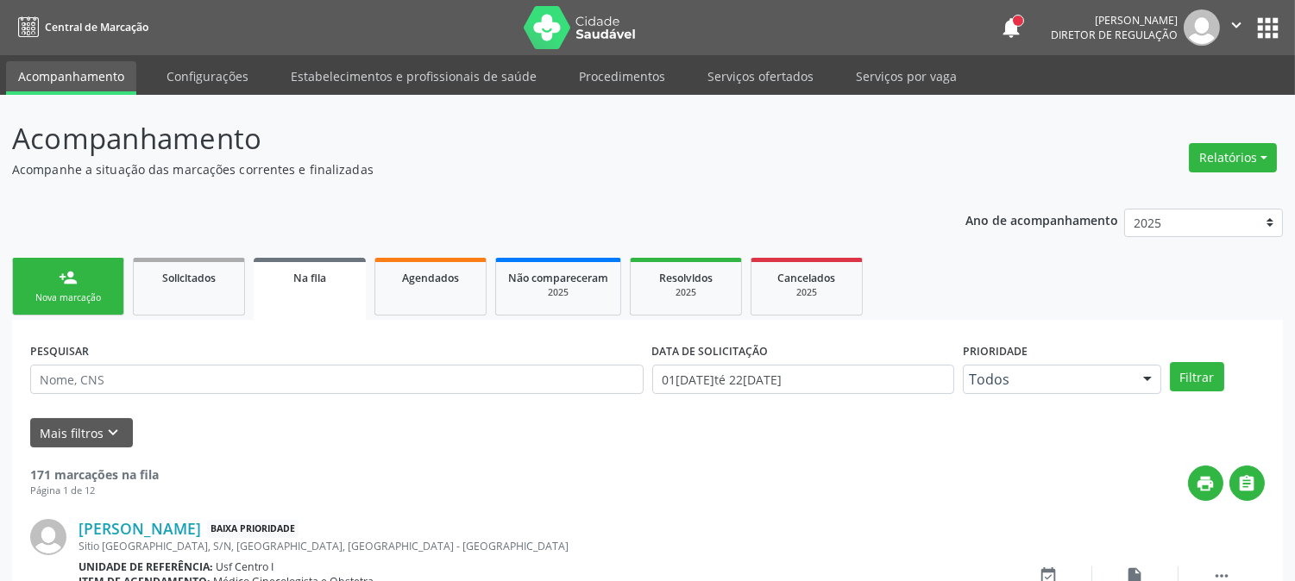
click at [100, 298] on div "Nova marcação" at bounding box center [68, 298] width 86 height 13
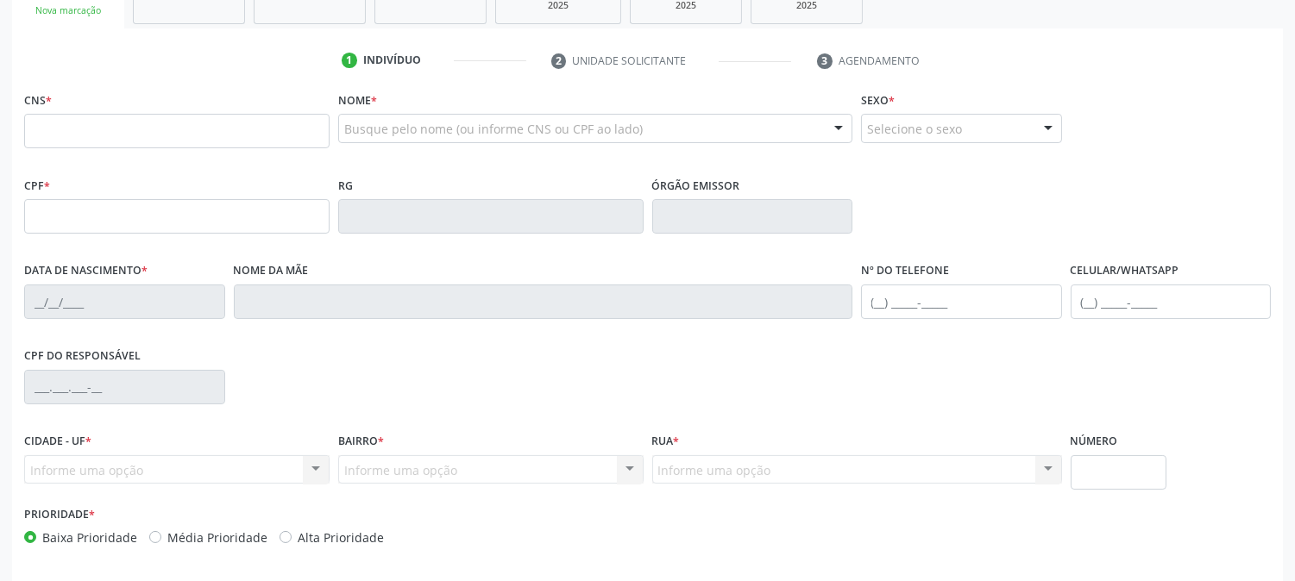
scroll to position [352, 0]
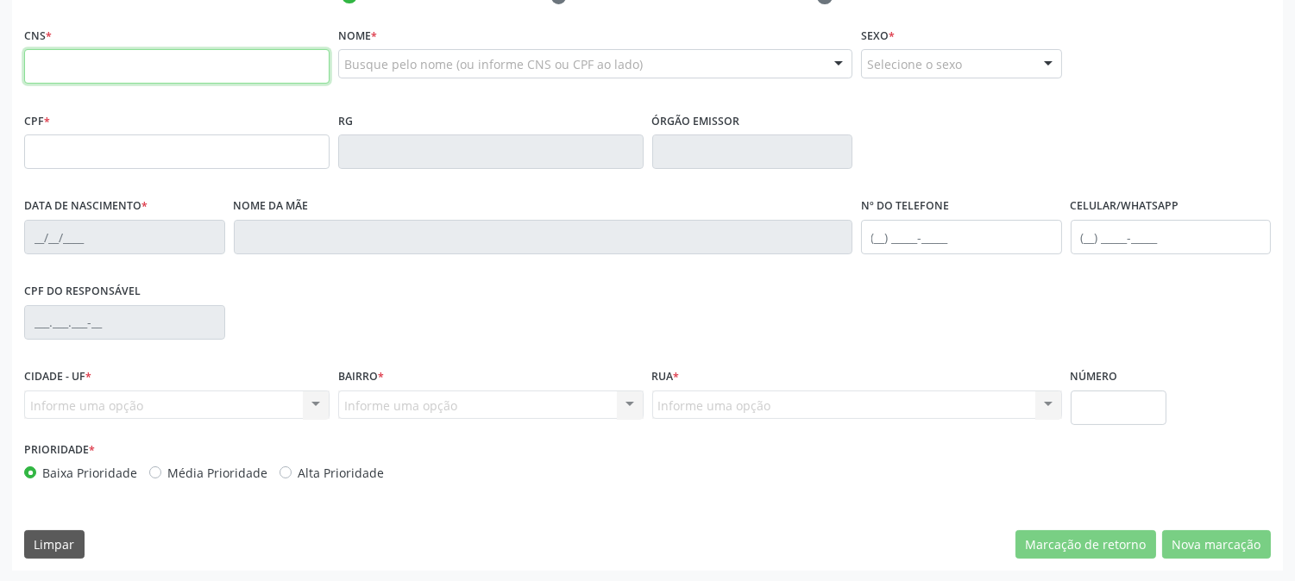
click at [308, 72] on input "text" at bounding box center [176, 66] width 305 height 35
type input "206 4598 0557 0000"
type input "132.891.334-19"
type input "18/01/1997"
type input "Maria de Lurdez dos Santos"
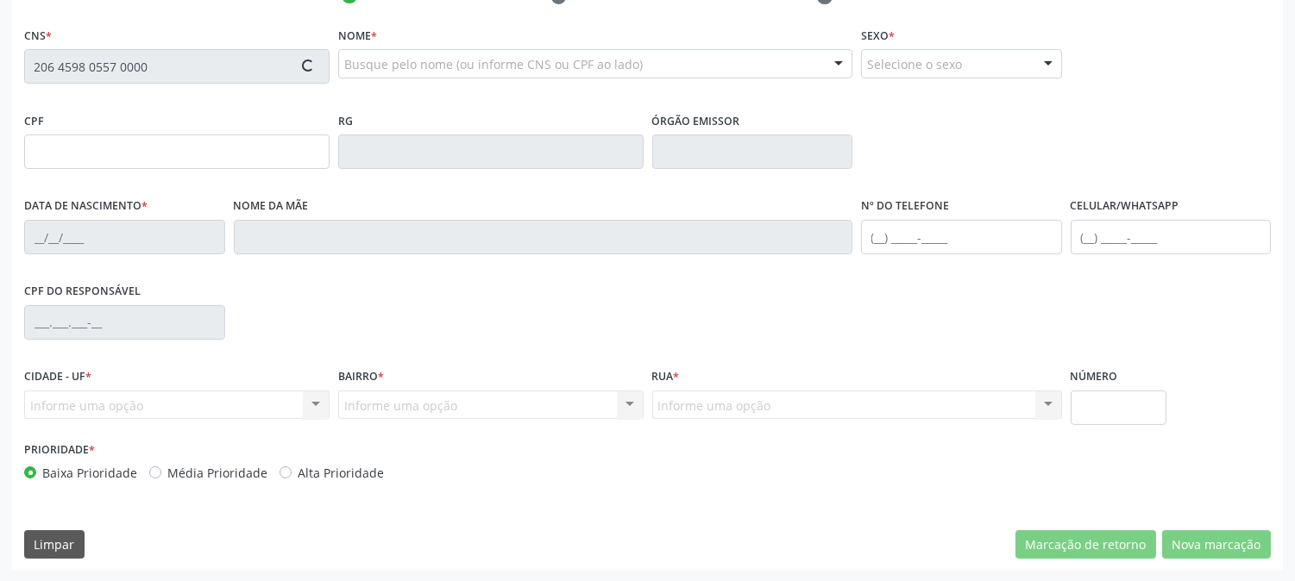
type input "(87) 98152-9834"
type input "S/N"
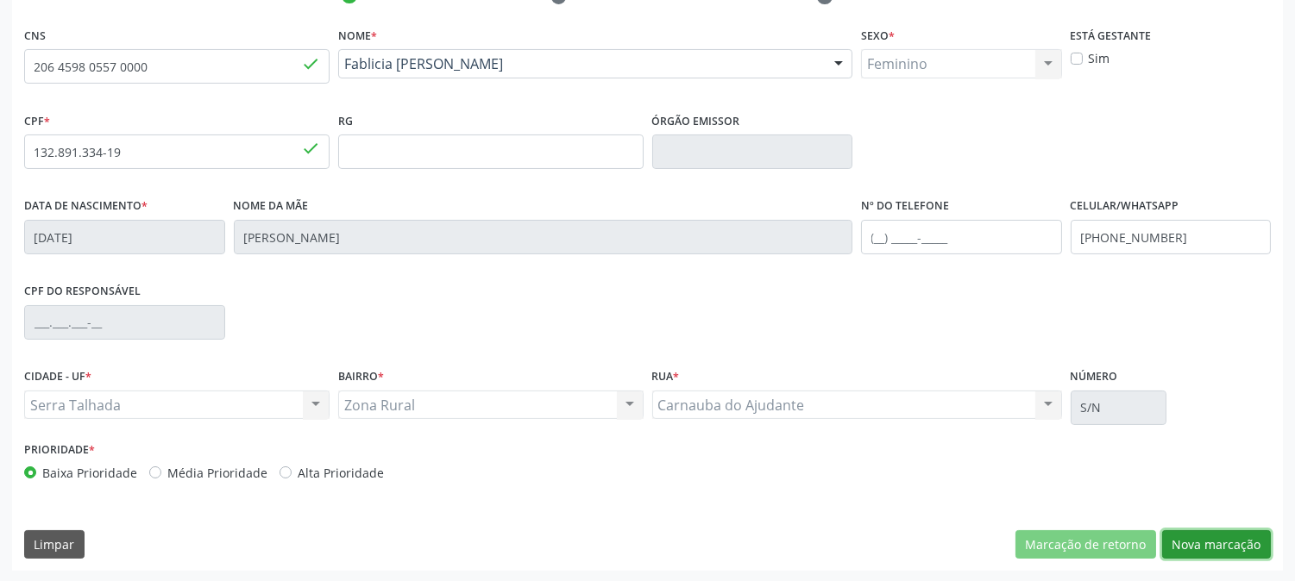
click at [1204, 536] on button "Nova marcação" at bounding box center [1216, 545] width 109 height 29
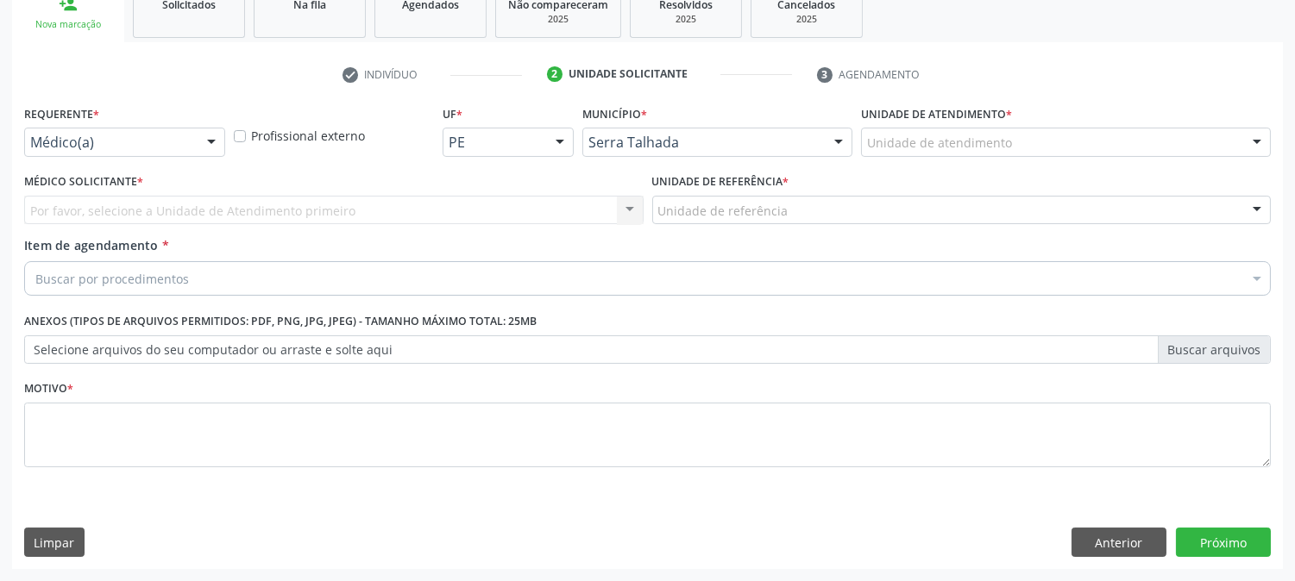
scroll to position [273, 0]
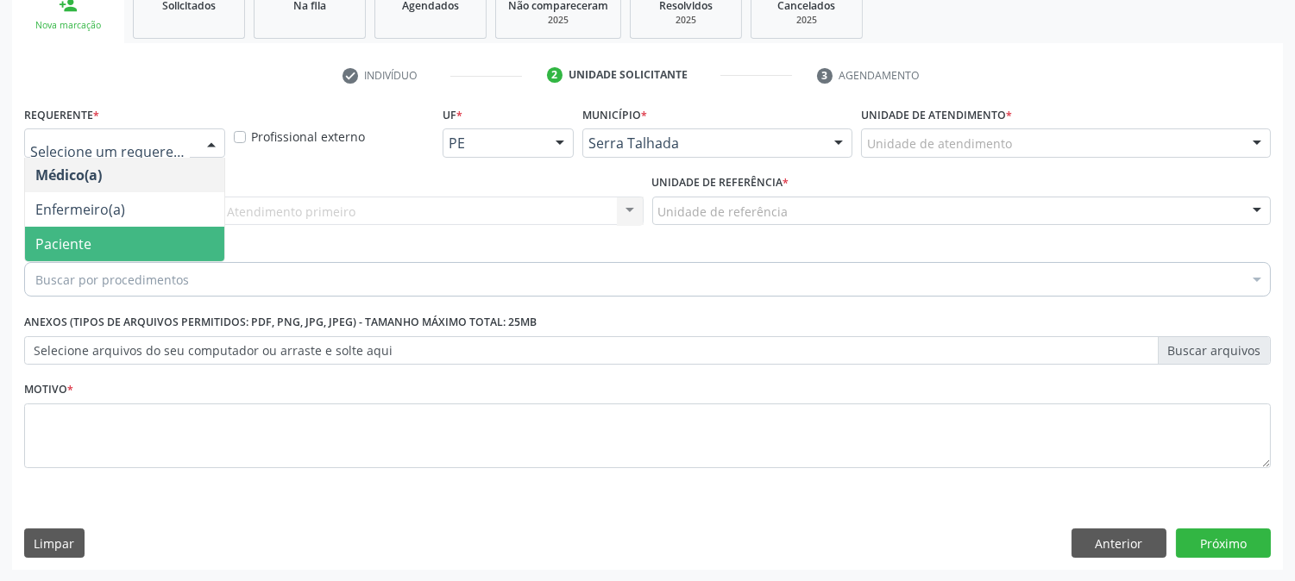
click at [187, 246] on span "Paciente" at bounding box center [124, 244] width 199 height 35
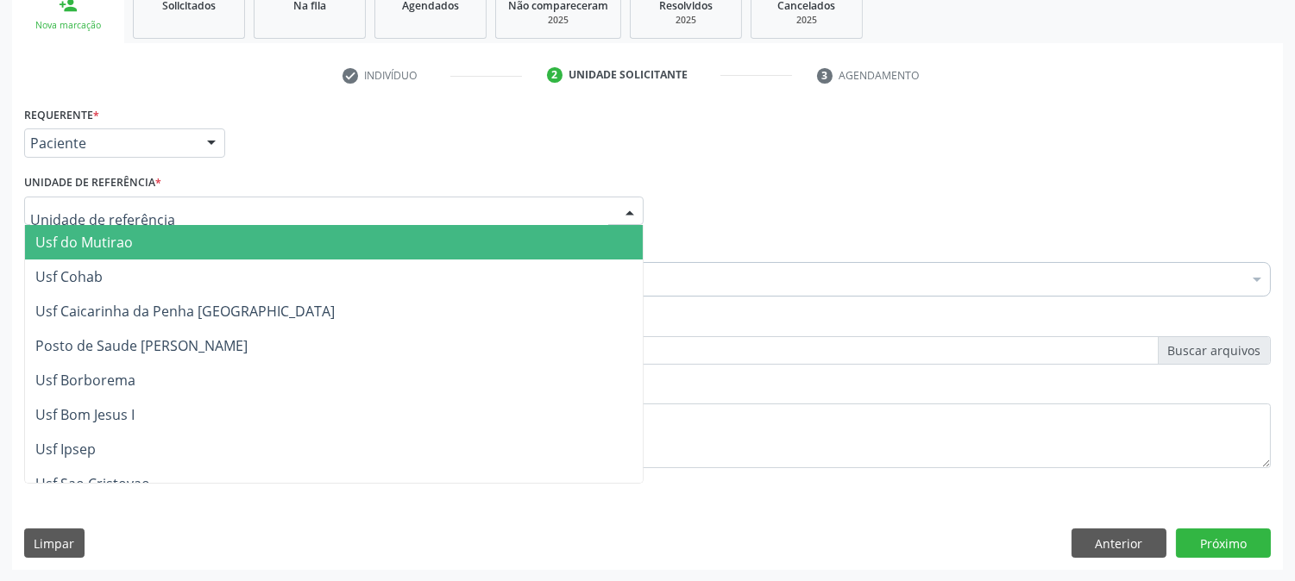
click at [211, 210] on div at bounding box center [333, 211] width 619 height 29
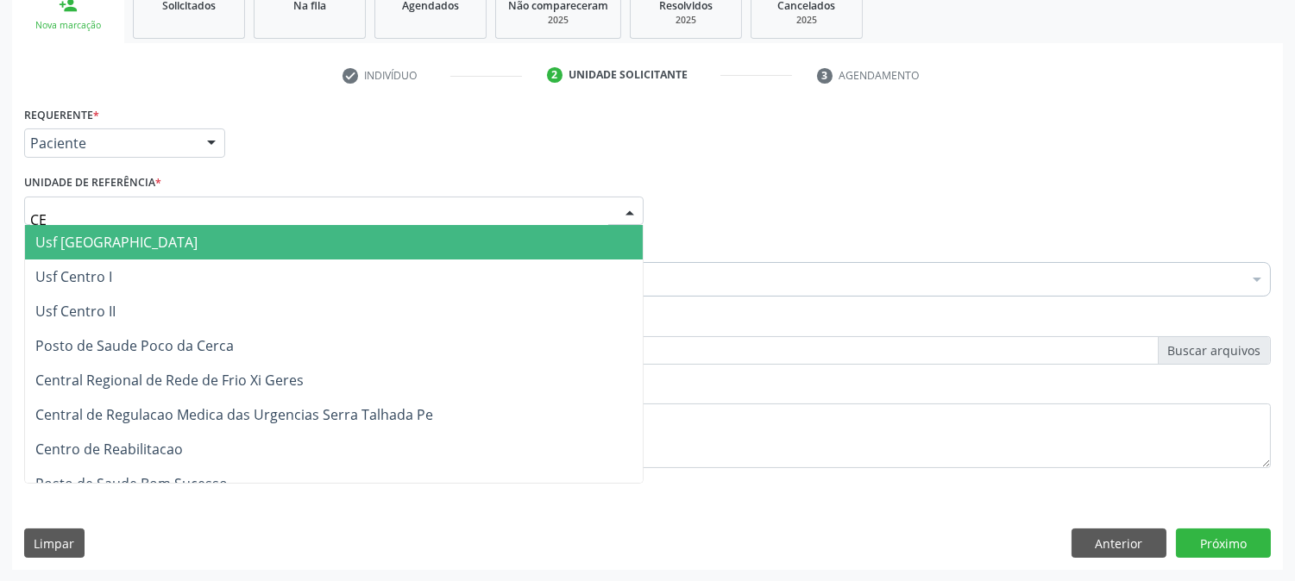
type input "C"
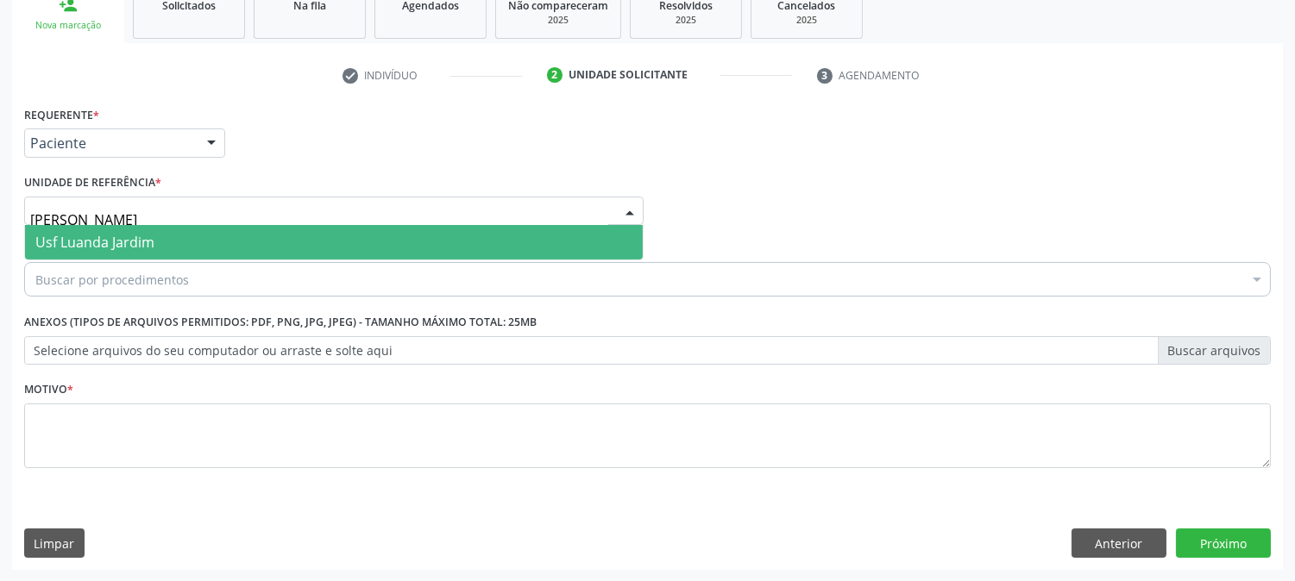
type input "JAR"
click at [173, 236] on span "Usf Luanda Jardim" at bounding box center [334, 242] width 618 height 35
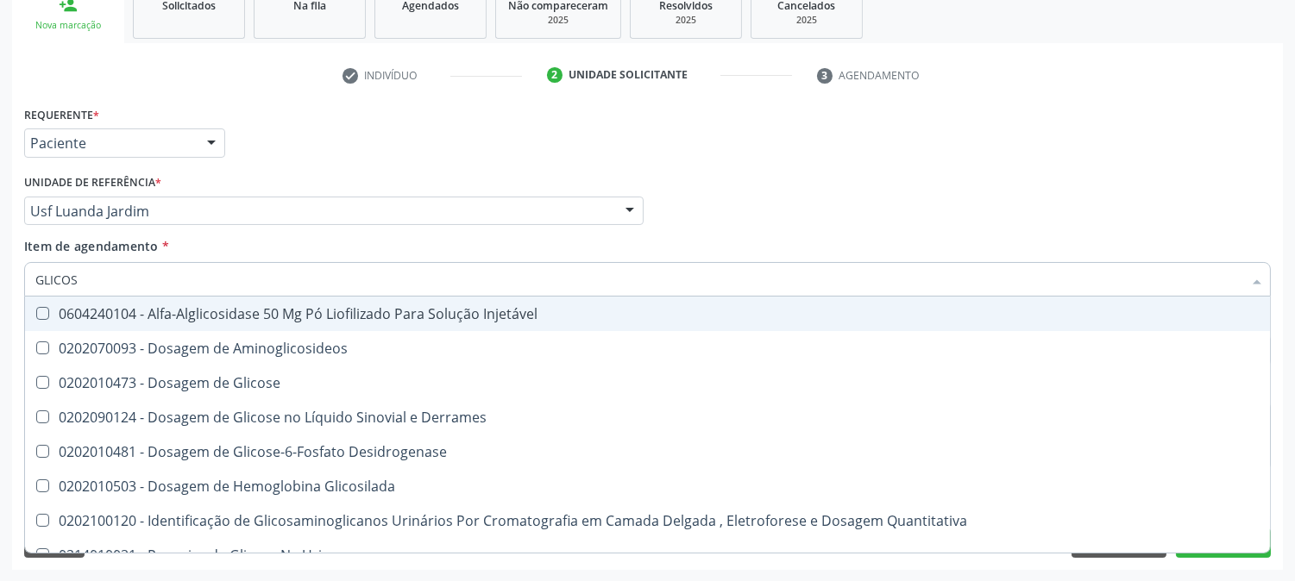
type input "GLICOSE"
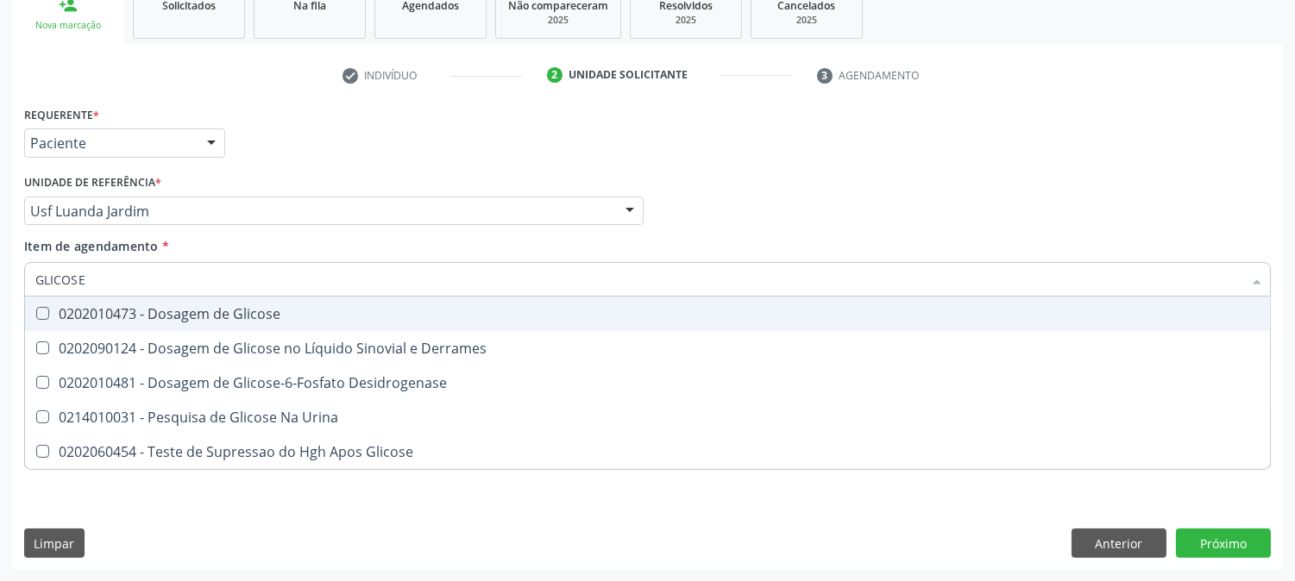
click at [145, 317] on div "0202010473 - Dosagem de Glicose" at bounding box center [647, 314] width 1224 height 14
checkbox Glicose "true"
drag, startPoint x: 89, startPoint y: 285, endPoint x: 0, endPoint y: 279, distance: 89.1
click at [0, 279] on div "Acompanhamento Acompanhe a situação das marcações correntes e finalizadas Relat…" at bounding box center [647, 202] width 1295 height 760
type input "AC"
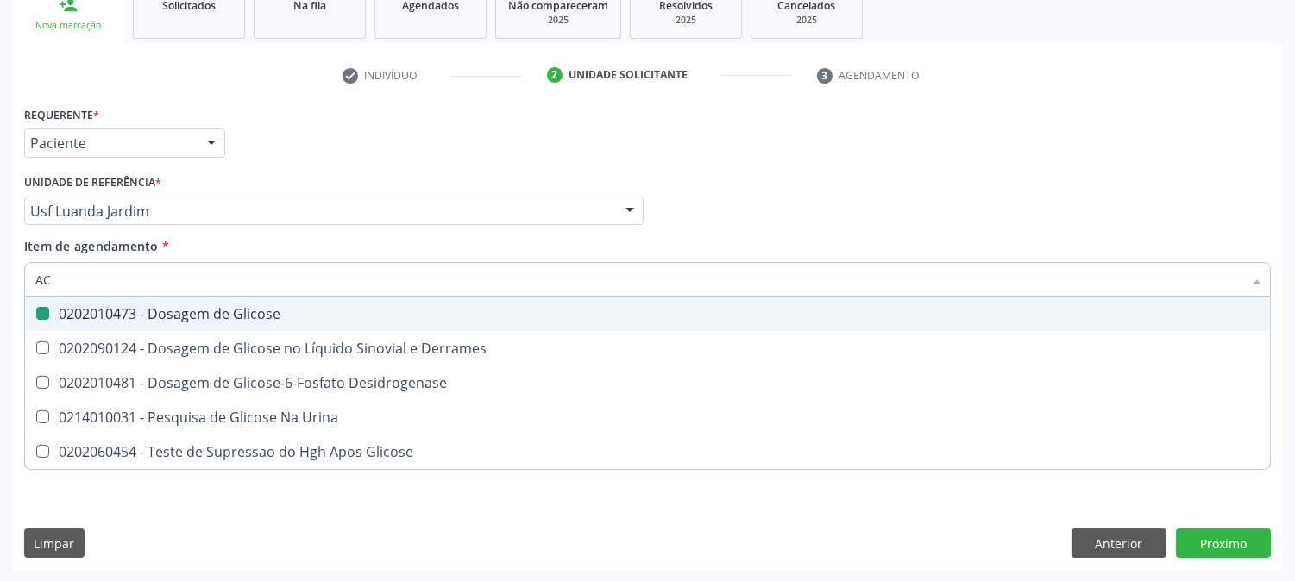
checkbox Glicose "false"
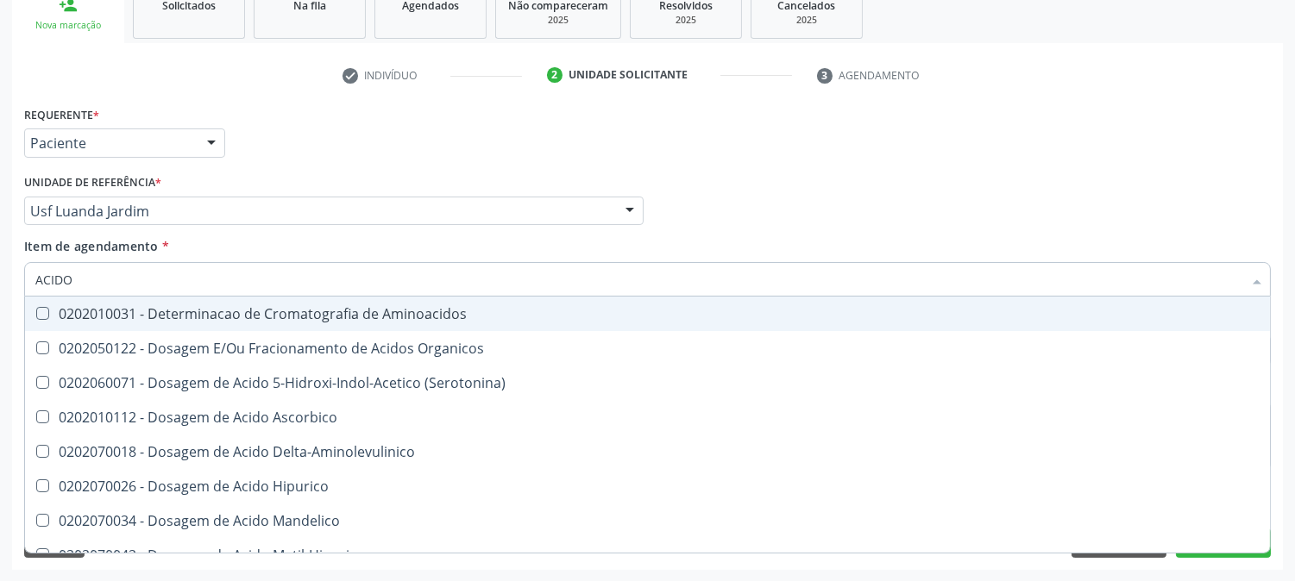
type input "ACIDO U"
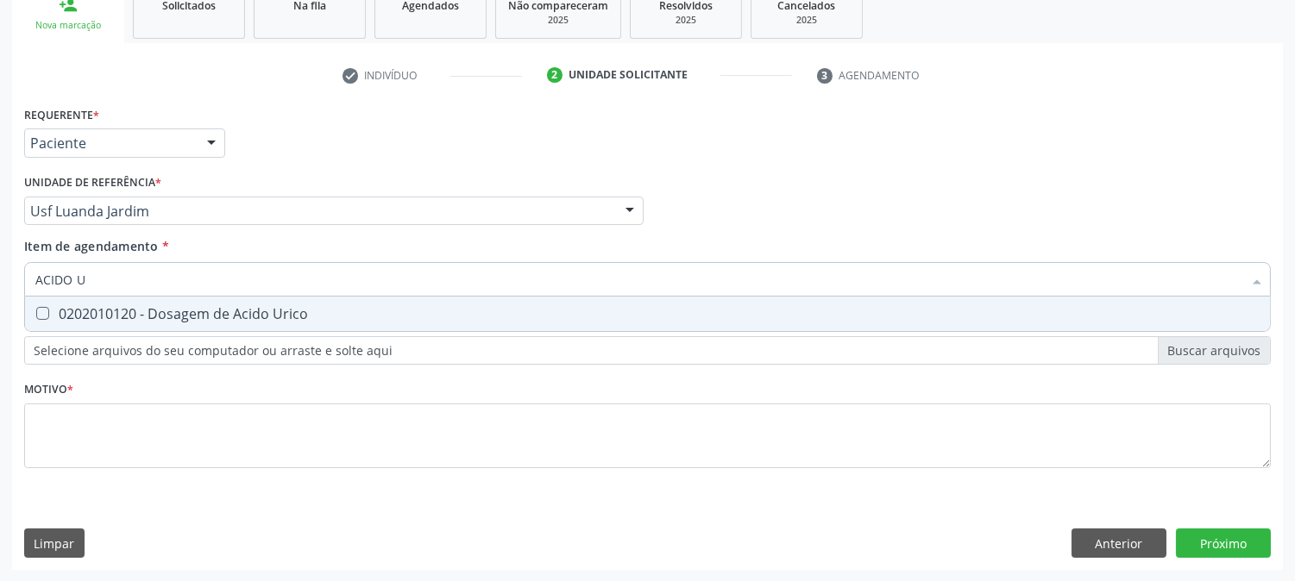
click at [81, 307] on div "0202010120 - Dosagem de Acido Urico" at bounding box center [647, 314] width 1224 height 14
checkbox Urico "true"
drag, startPoint x: 105, startPoint y: 269, endPoint x: 0, endPoint y: 286, distance: 106.5
click at [0, 286] on div "Acompanhamento Acompanhe a situação das marcações correntes e finalizadas Relat…" at bounding box center [647, 202] width 1295 height 760
type input "C"
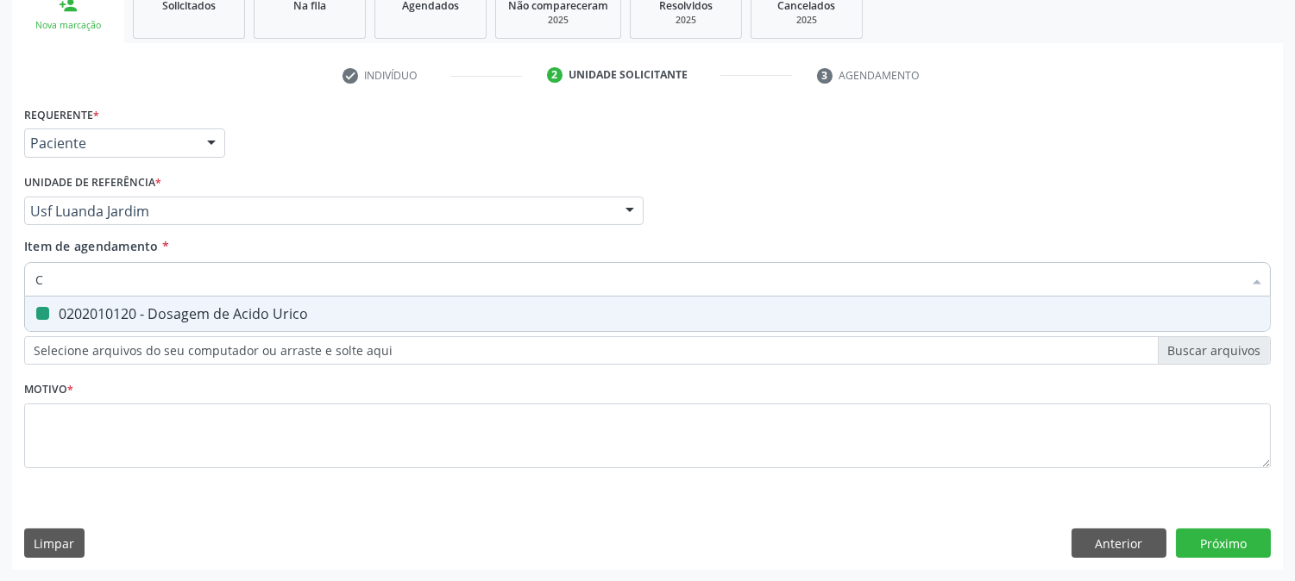
checkbox Urico "false"
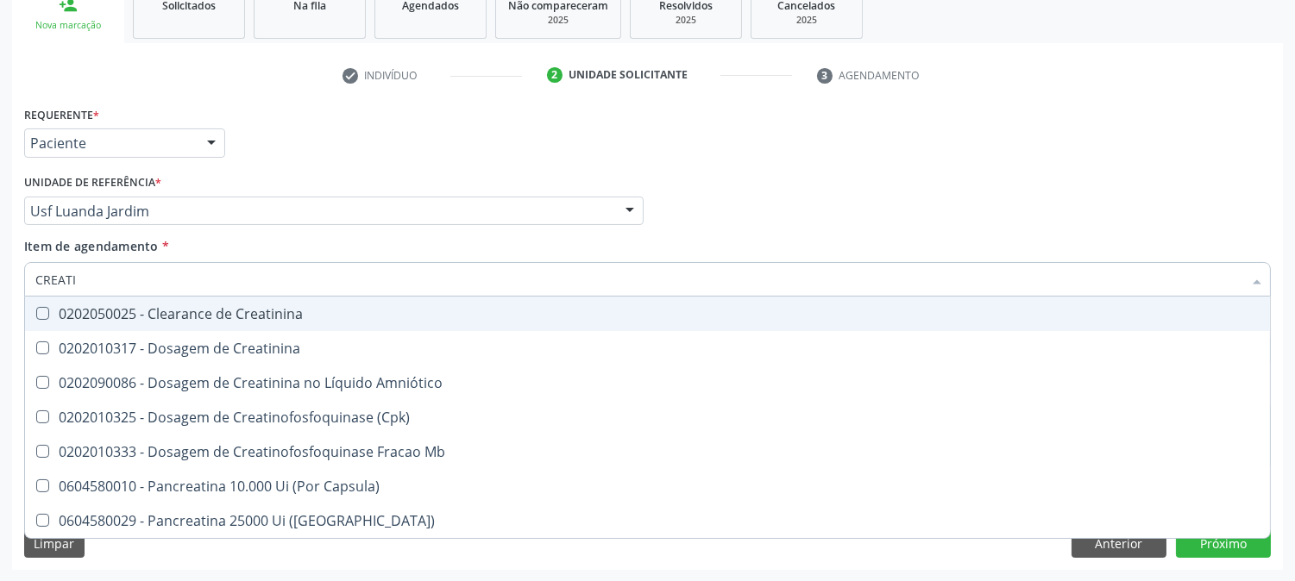
type input "CREATIN"
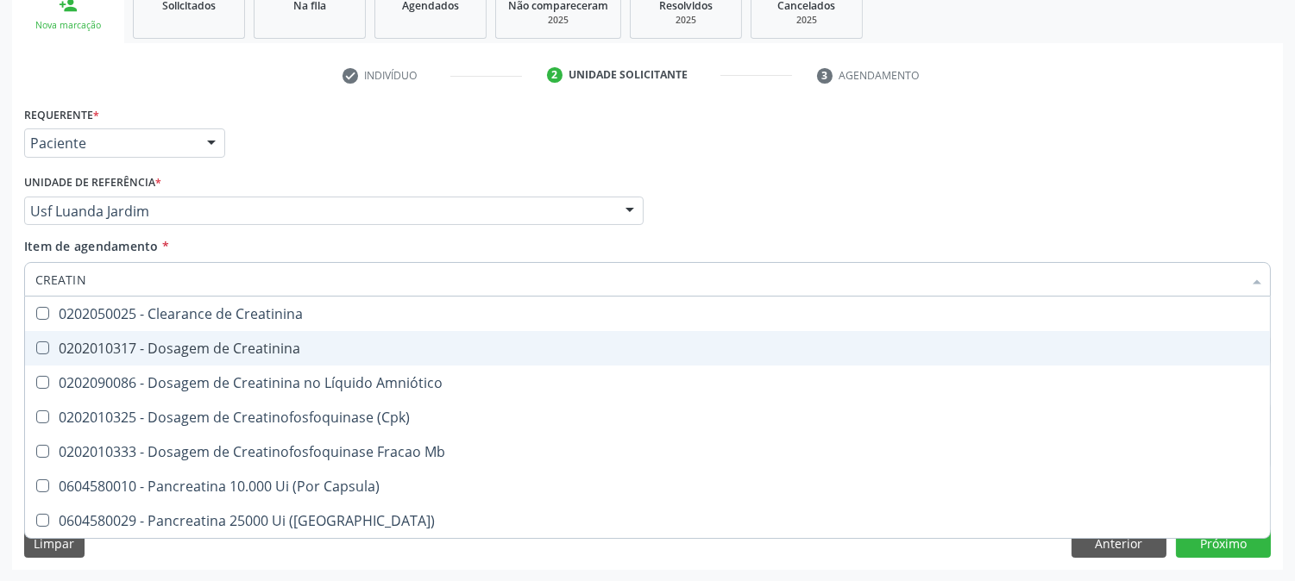
click at [60, 342] on div "0202010317 - Dosagem de Creatinina" at bounding box center [647, 349] width 1224 height 14
checkbox Creatinina "true"
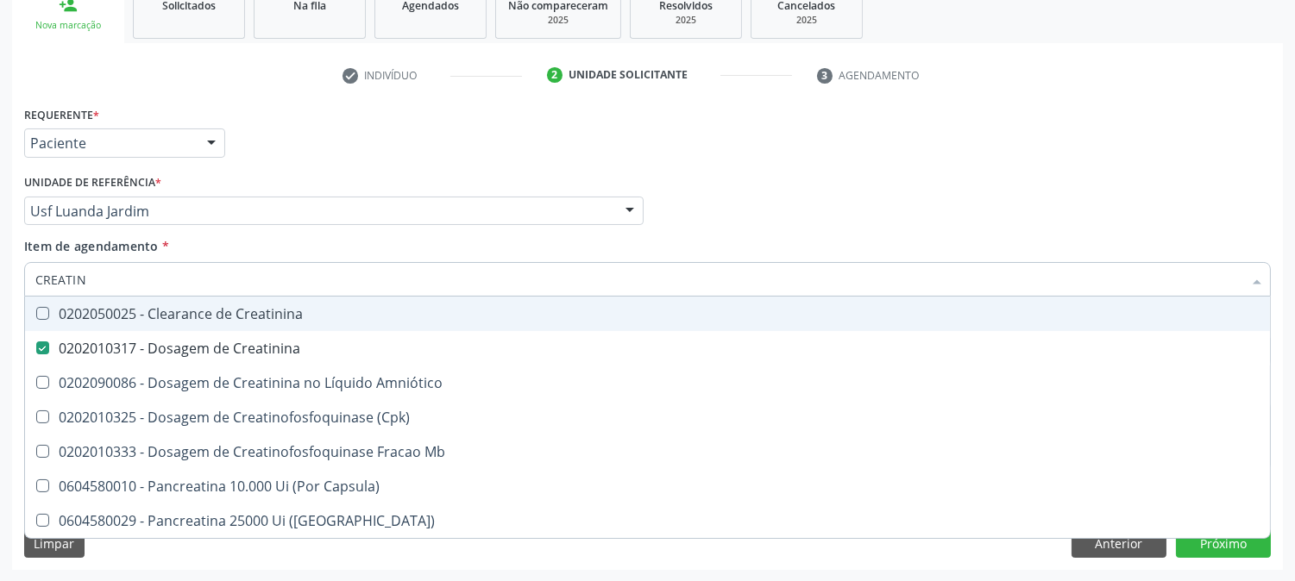
drag, startPoint x: 108, startPoint y: 281, endPoint x: 0, endPoint y: 311, distance: 111.8
click at [0, 311] on div "Acompanhamento Acompanhe a situação das marcações correntes e finalizadas Relat…" at bounding box center [647, 202] width 1295 height 760
type input "U"
checkbox Creatinina "false"
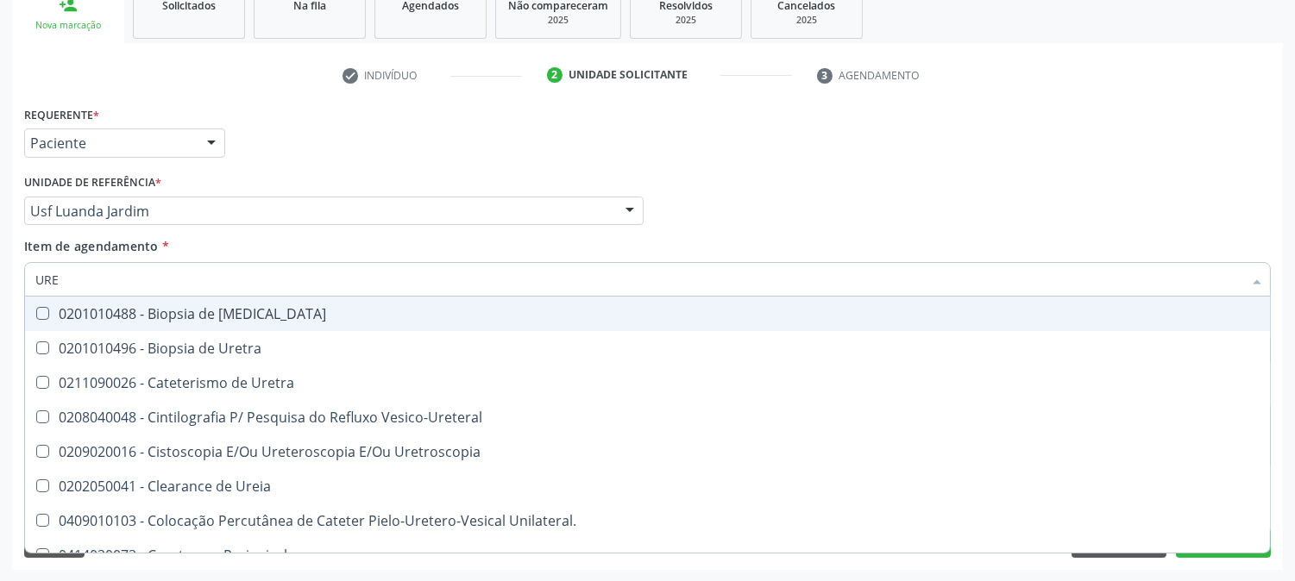
type input "UREI"
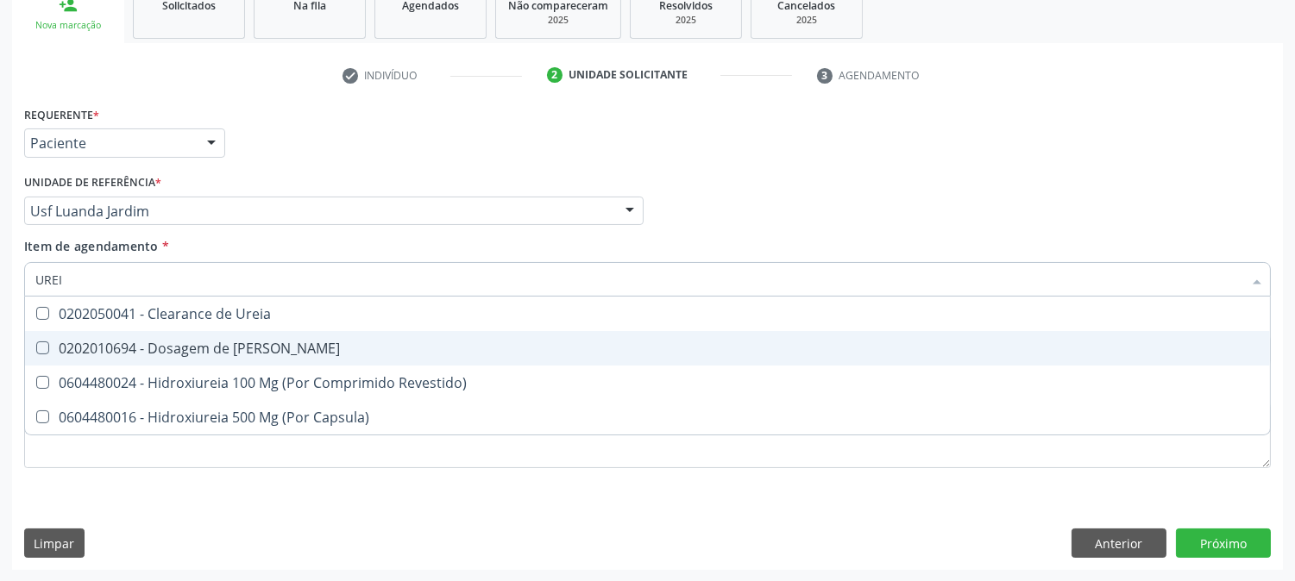
click at [64, 347] on div "0202010694 - Dosagem de [PERSON_NAME]" at bounding box center [647, 349] width 1224 height 14
checkbox Ureia "true"
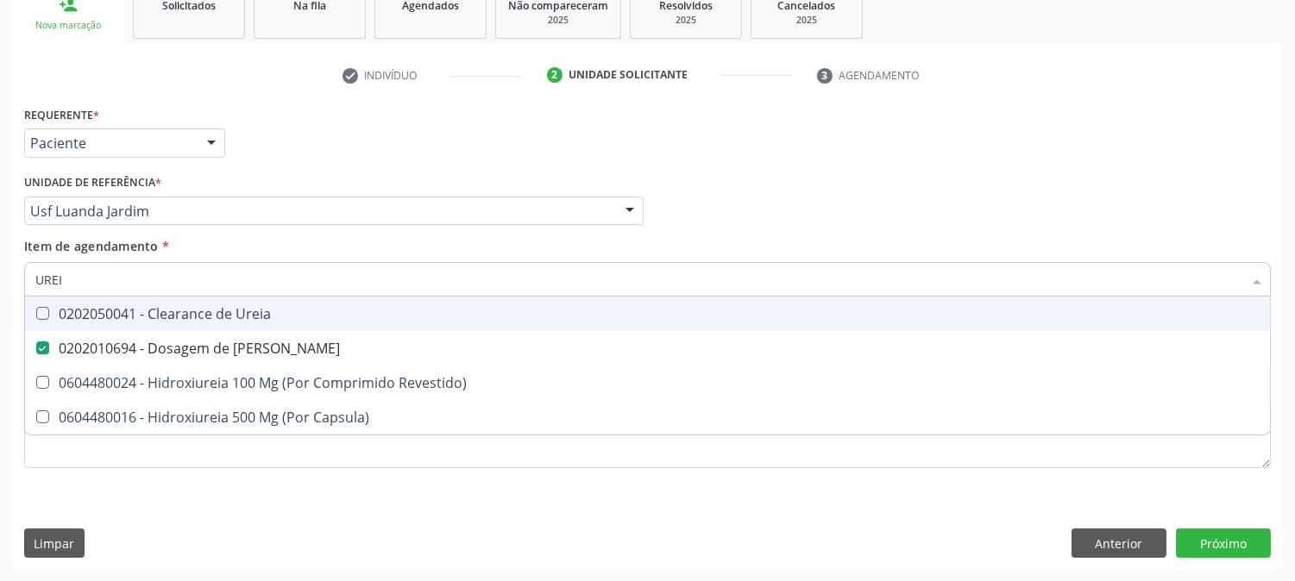
drag, startPoint x: 65, startPoint y: 280, endPoint x: 4, endPoint y: 286, distance: 60.6
click at [4, 286] on div "Acompanhamento Acompanhe a situação das marcações correntes e finalizadas Relat…" at bounding box center [647, 202] width 1295 height 760
type input "C"
checkbox Ureia "false"
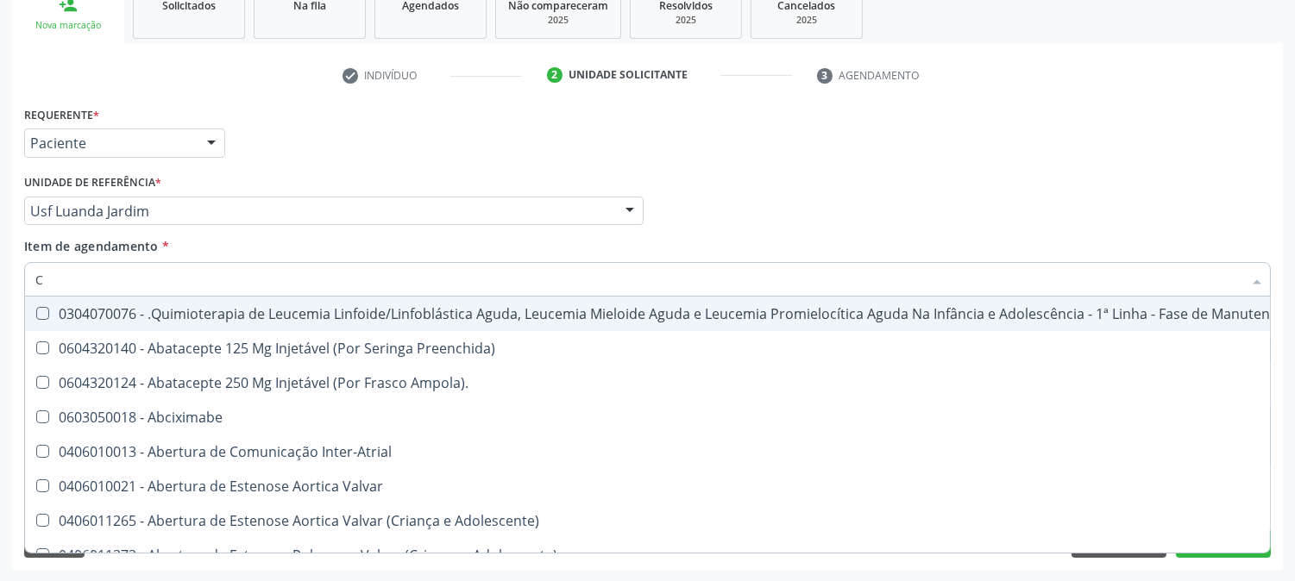
type input "CO"
checkbox Único "true"
checkbox Creatinina "true"
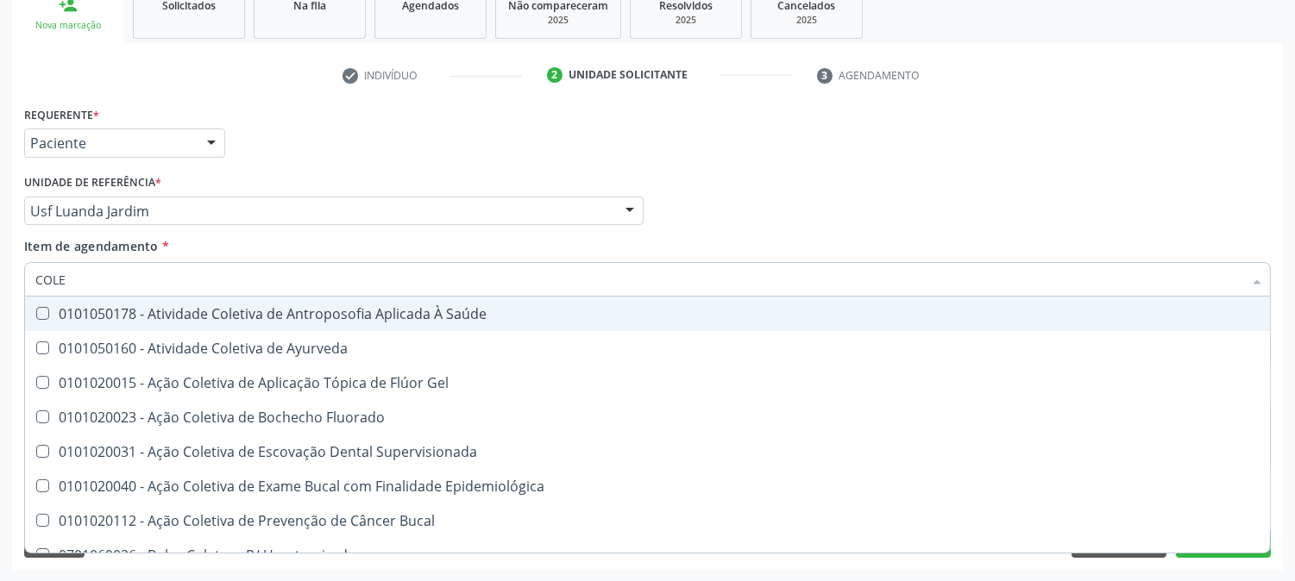
type input "COLES"
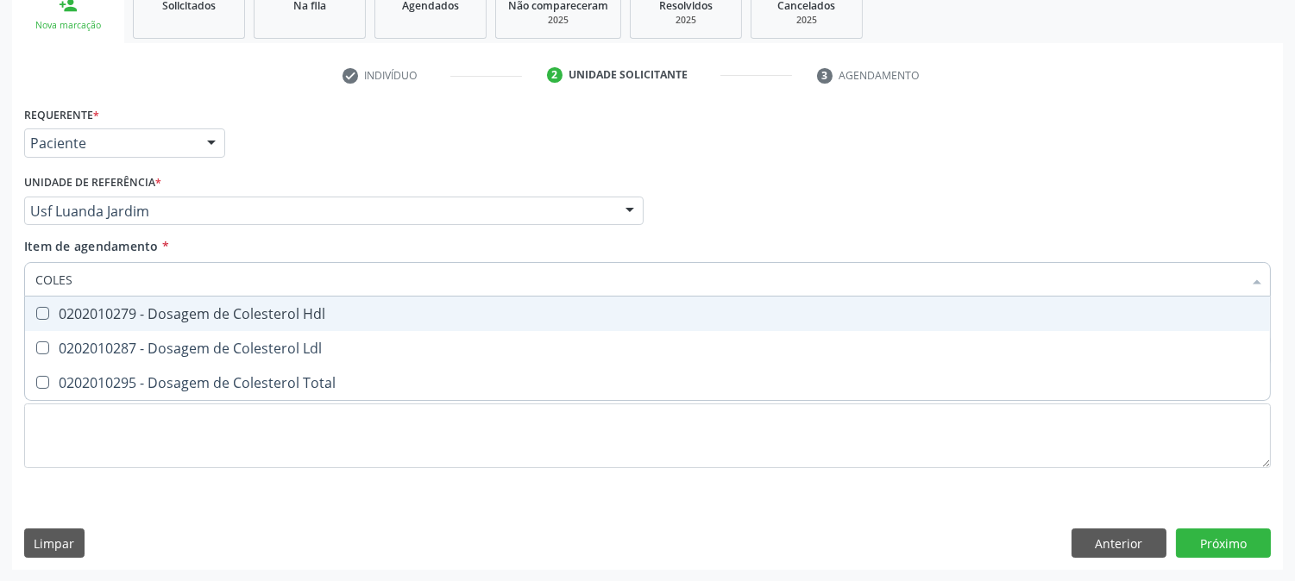
click at [128, 307] on div "0202010279 - Dosagem de Colesterol Hdl" at bounding box center [647, 314] width 1224 height 14
checkbox Hdl "true"
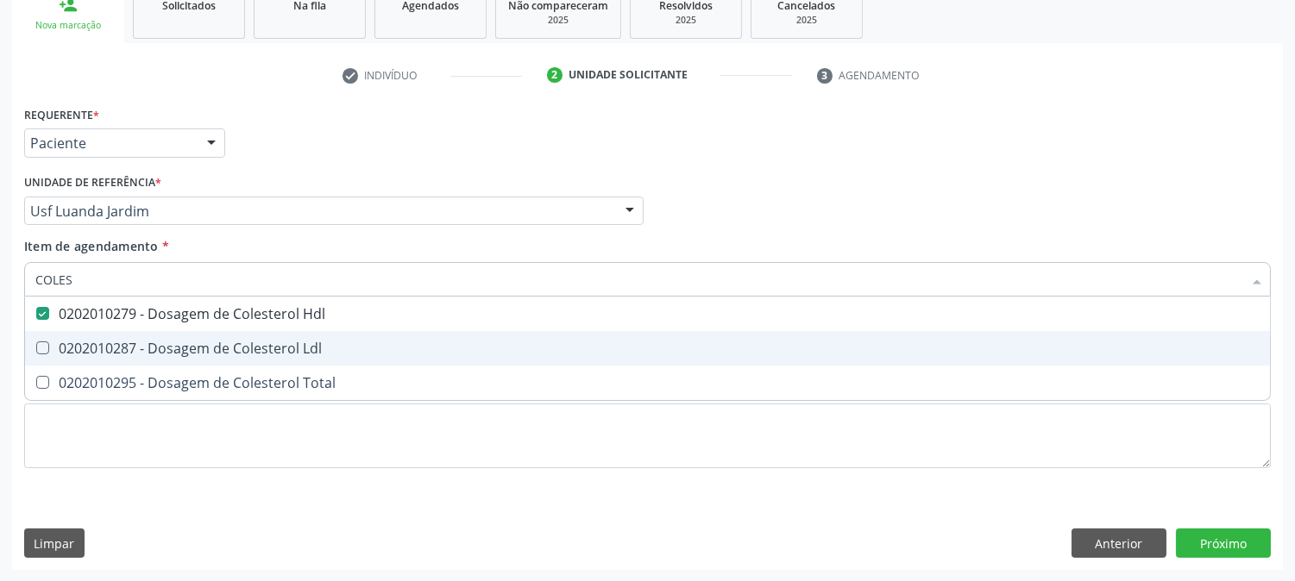
click at [128, 342] on div "0202010287 - Dosagem de Colesterol Ldl" at bounding box center [647, 349] width 1224 height 14
checkbox Ldl "true"
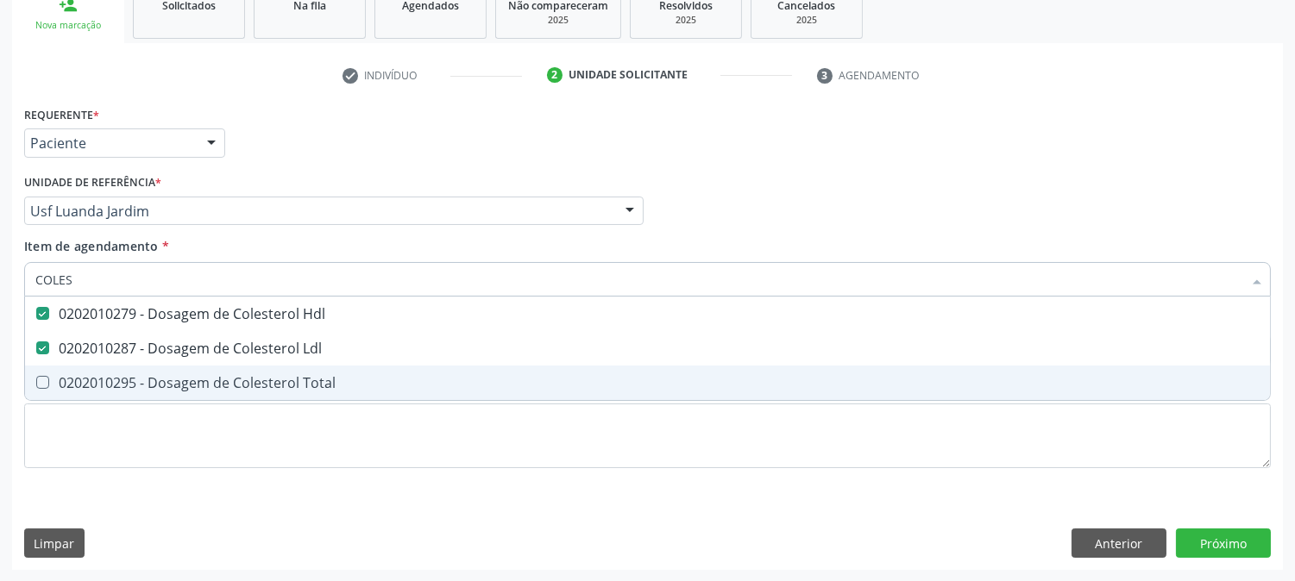
click at [128, 382] on div "0202010295 - Dosagem de Colesterol Total" at bounding box center [647, 383] width 1224 height 14
checkbox Total "true"
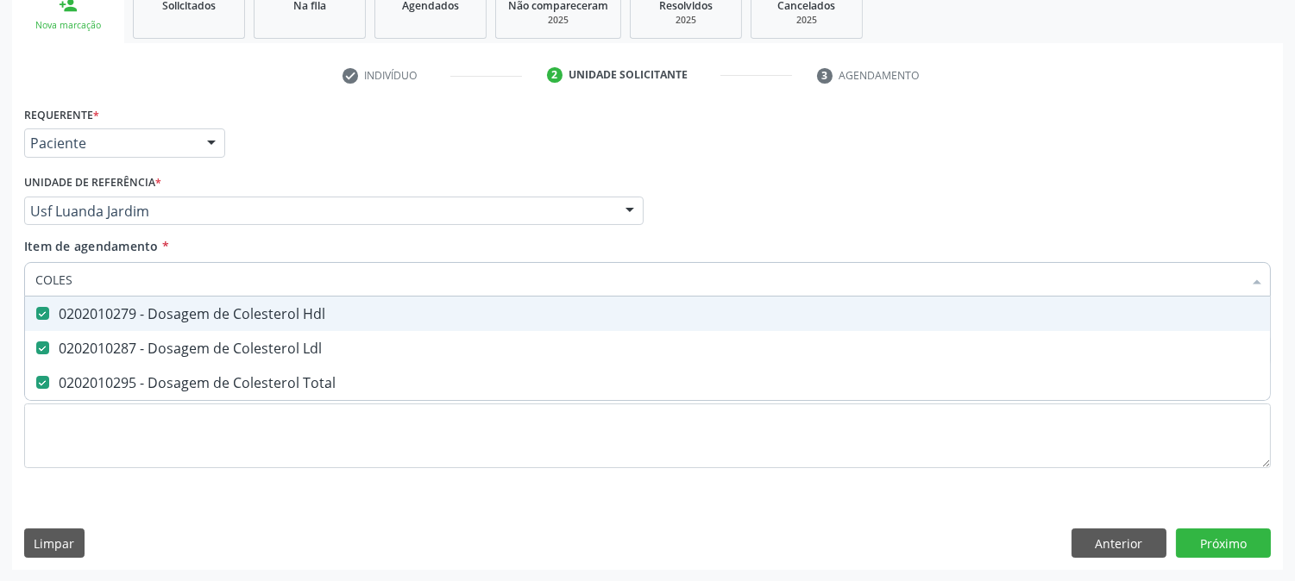
drag, startPoint x: 84, startPoint y: 273, endPoint x: 3, endPoint y: 273, distance: 80.2
click at [4, 273] on div "Acompanhamento Acompanhe a situação das marcações correntes e finalizadas Relat…" at bounding box center [647, 202] width 1295 height 760
type input "TG"
checkbox Hdl "false"
checkbox Ldl "false"
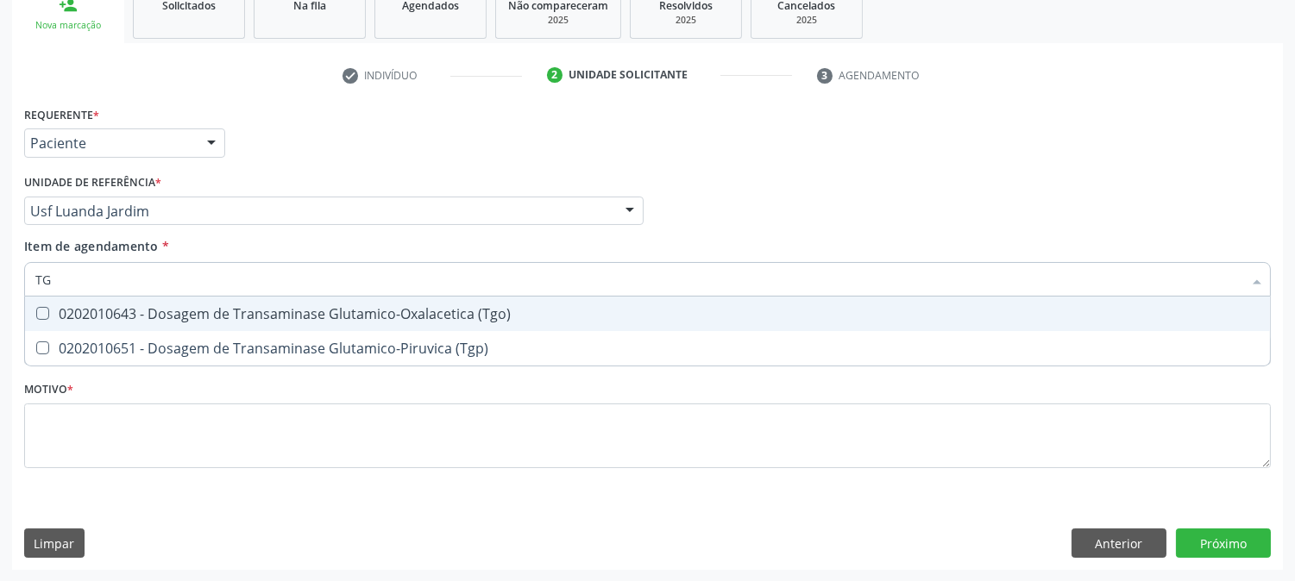
click at [73, 311] on div "0202010643 - Dosagem de Transaminase Glutamico-Oxalacetica (Tgo)" at bounding box center [647, 314] width 1224 height 14
checkbox \(Tgo\) "true"
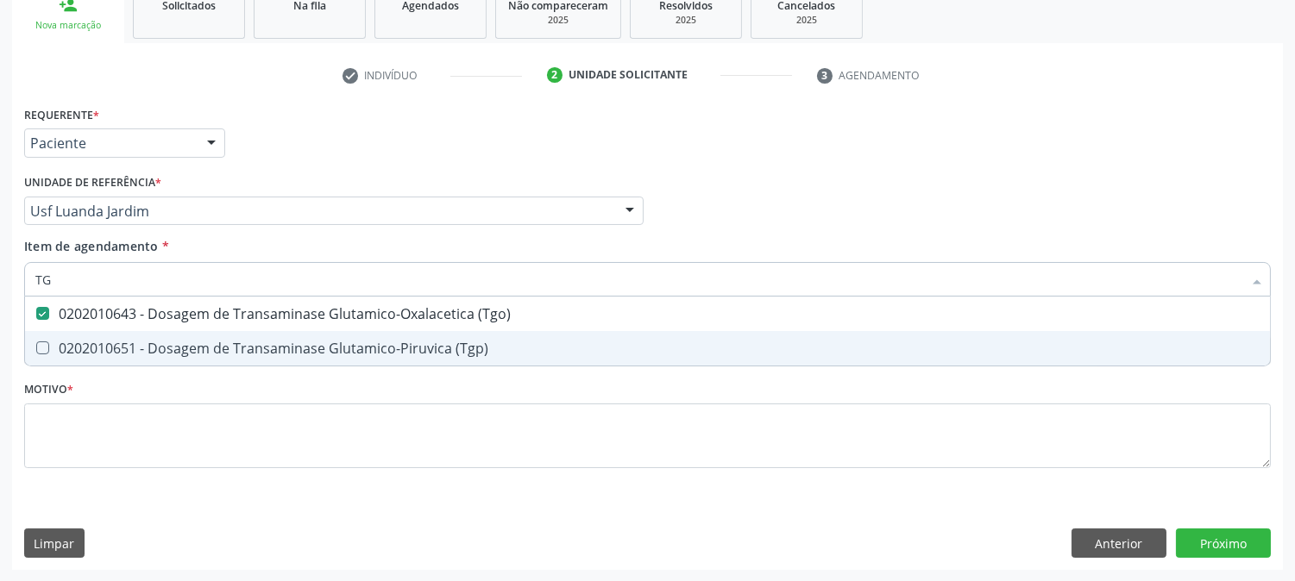
click at [78, 342] on div "0202010651 - Dosagem de Transaminase Glutamico-Piruvica (Tgp)" at bounding box center [647, 349] width 1224 height 14
checkbox \(Tgp\) "true"
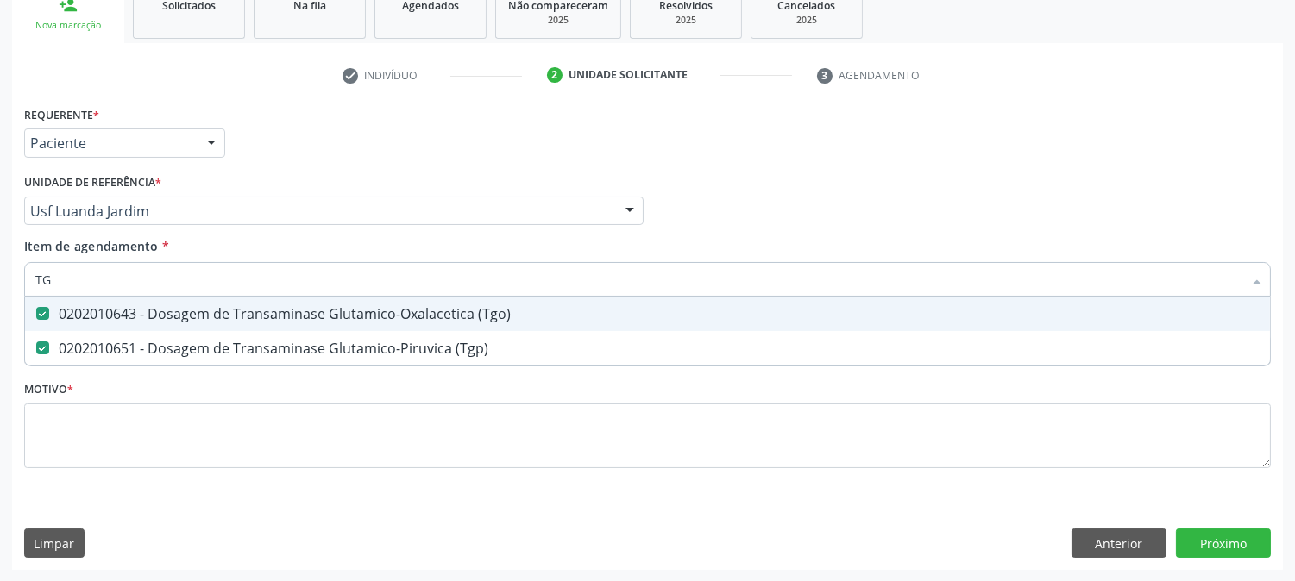
drag, startPoint x: 69, startPoint y: 286, endPoint x: 0, endPoint y: 280, distance: 69.3
click at [0, 280] on div "Acompanhamento Acompanhe a situação das marcações correntes e finalizadas Relat…" at bounding box center [647, 202] width 1295 height 760
type input "TR"
checkbox \(Tgo\) "false"
checkbox \(Tgp\) "false"
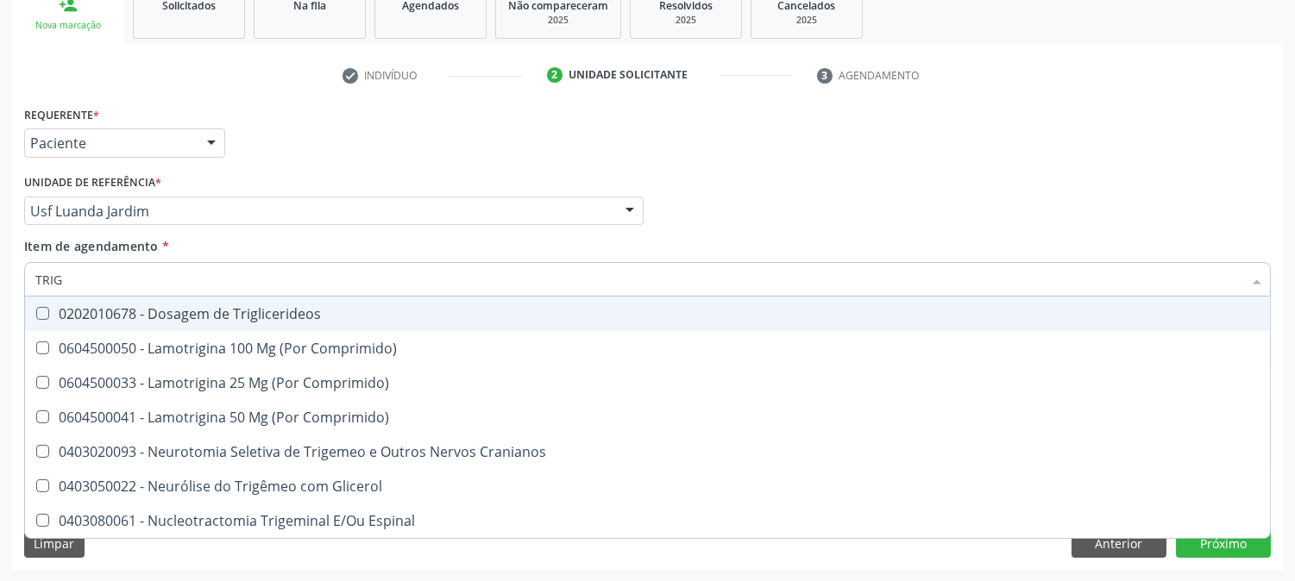
type input "TRIGL"
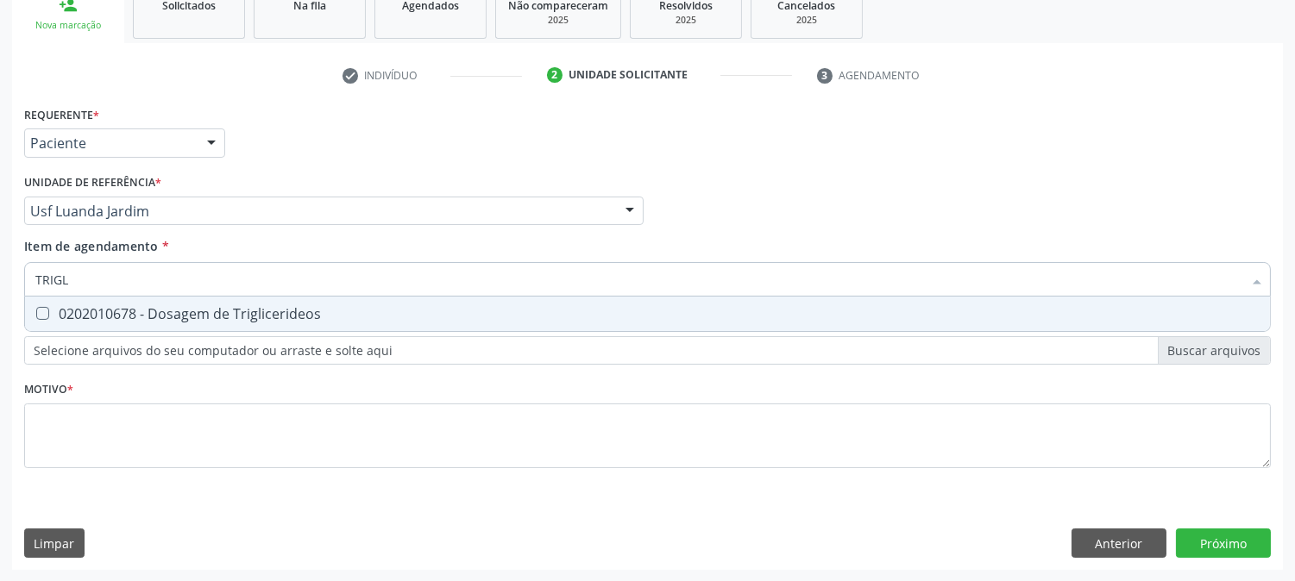
click at [134, 314] on div "0202010678 - Dosagem de Triglicerideos" at bounding box center [647, 314] width 1224 height 14
checkbox Triglicerideos "true"
drag, startPoint x: 127, startPoint y: 263, endPoint x: 0, endPoint y: 270, distance: 127.0
click at [0, 270] on div "Acompanhamento Acompanhe a situação das marcações correntes e finalizadas Relat…" at bounding box center [647, 202] width 1295 height 760
type input "HE"
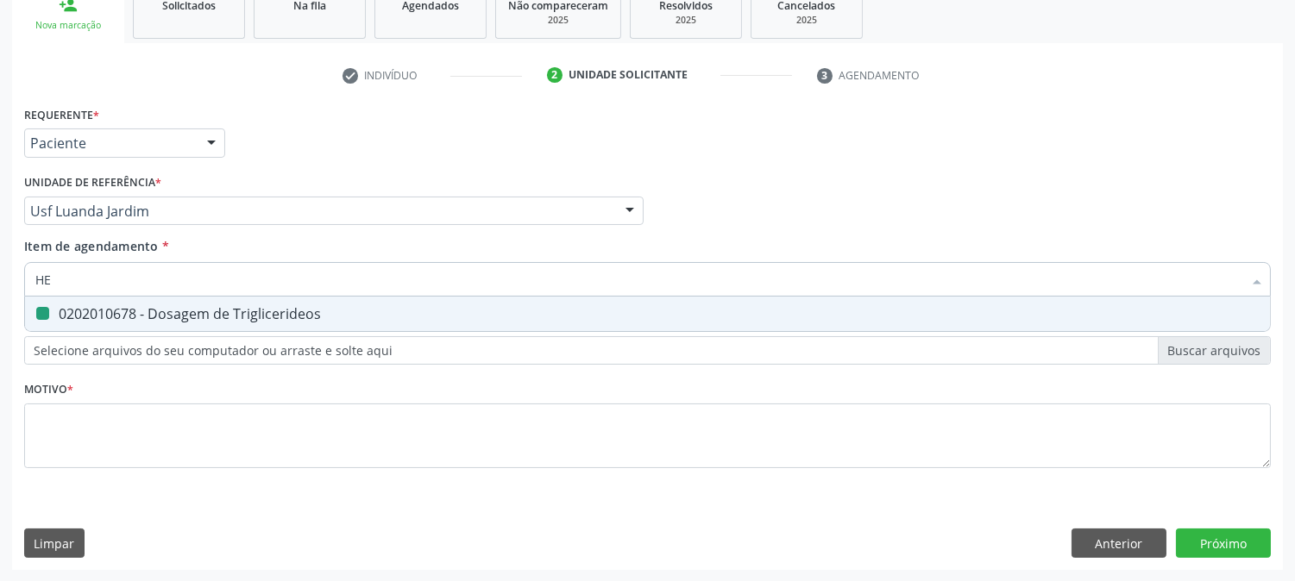
checkbox Triglicerideos "false"
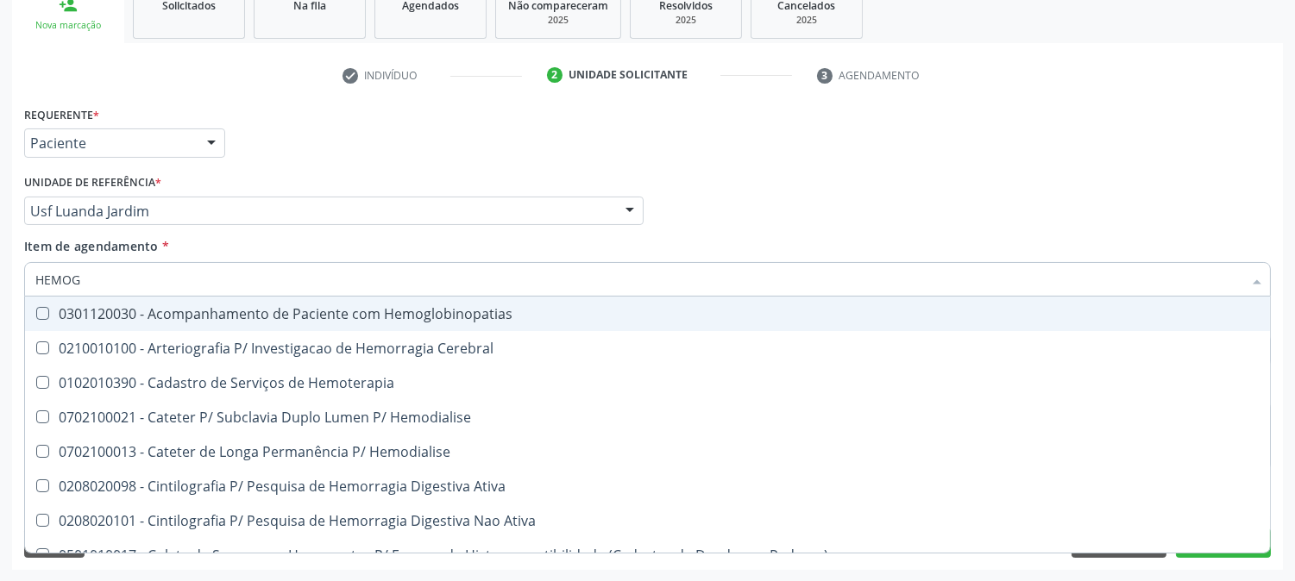
type input "HEMOGR"
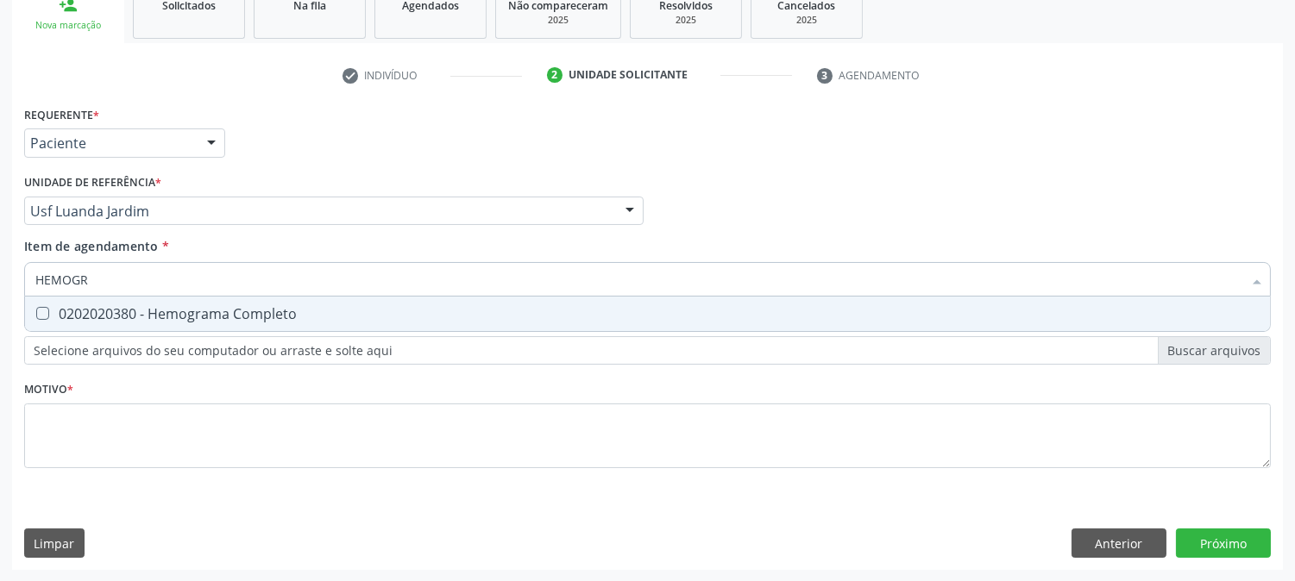
click at [135, 311] on div "0202020380 - Hemograma Completo" at bounding box center [647, 314] width 1224 height 14
checkbox Completo "true"
drag, startPoint x: 119, startPoint y: 276, endPoint x: 0, endPoint y: 236, distance: 125.5
click at [0, 245] on div "Acompanhamento Acompanhe a situação das marcações correntes e finalizadas Relat…" at bounding box center [647, 202] width 1295 height 760
type input "URI"
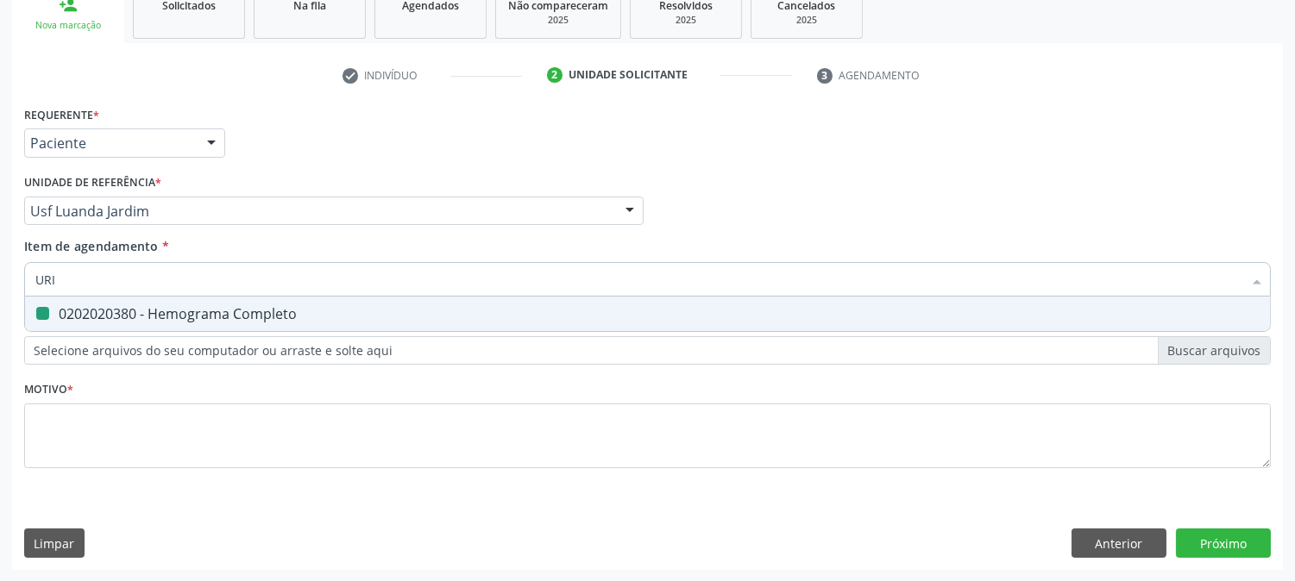
checkbox Completo "false"
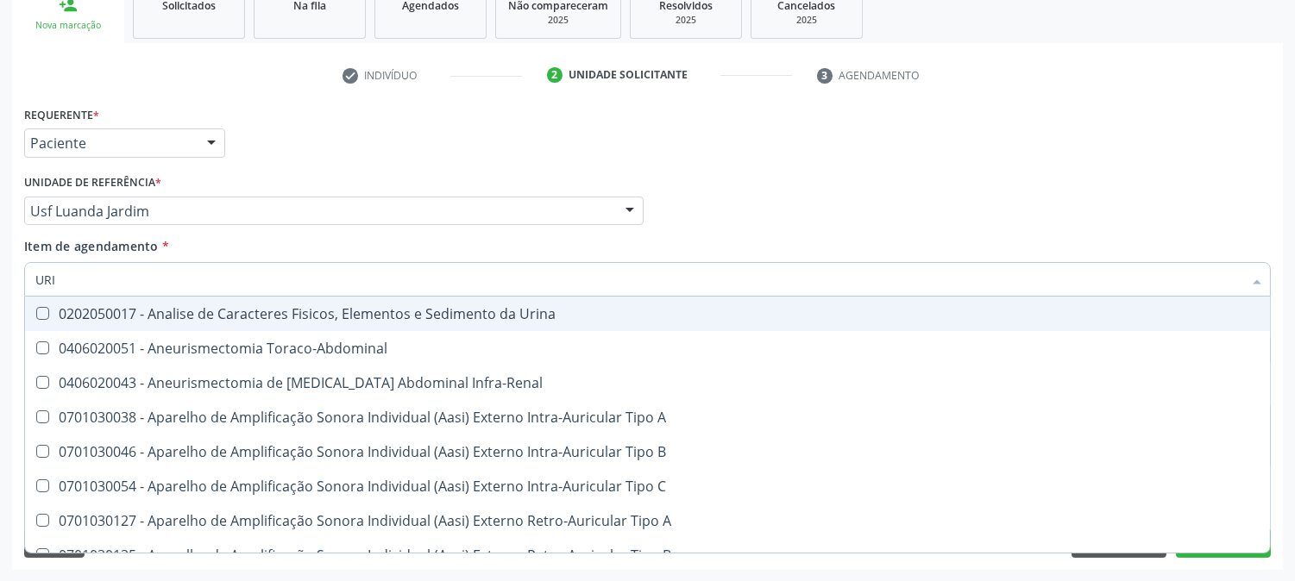
type input "URIN"
checkbox Urico "false"
type input "URINA"
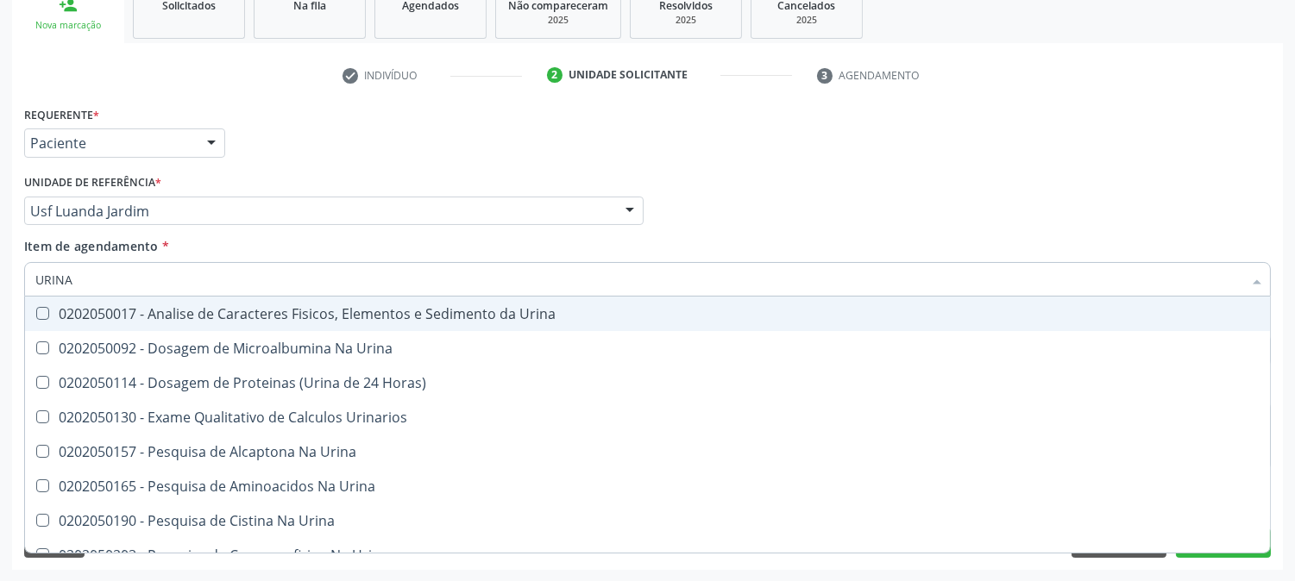
click at [47, 319] on div "0202050017 - Analise de Caracteres Fisicos, Elementos e Sedimento da Urina" at bounding box center [647, 314] width 1224 height 14
checkbox Urina "true"
drag, startPoint x: 84, startPoint y: 286, endPoint x: 0, endPoint y: 285, distance: 83.7
click at [0, 285] on div "Acompanhamento Acompanhe a situação das marcações correntes e finalizadas Relat…" at bounding box center [647, 202] width 1295 height 760
type input "P"
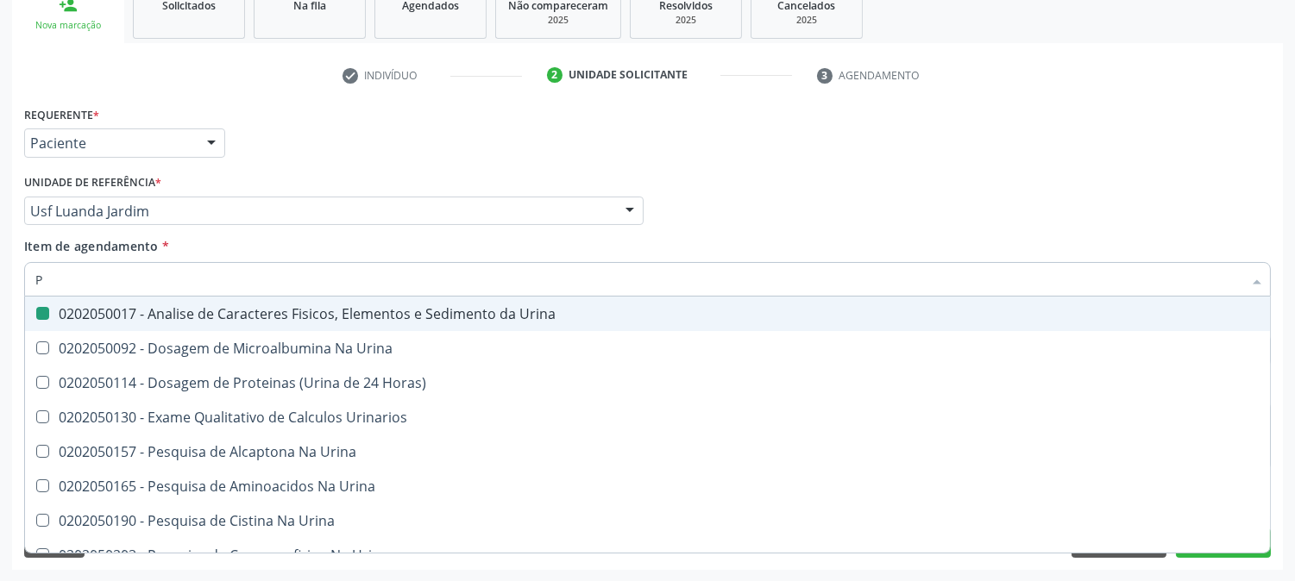
checkbox Urina "false"
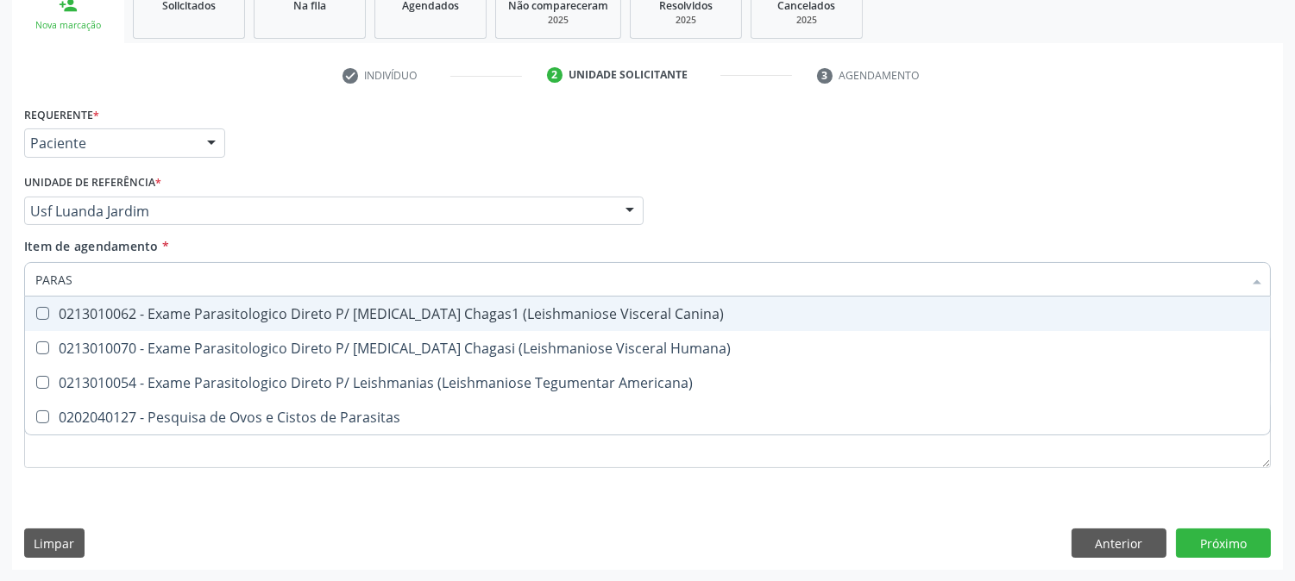
type input "PARASI"
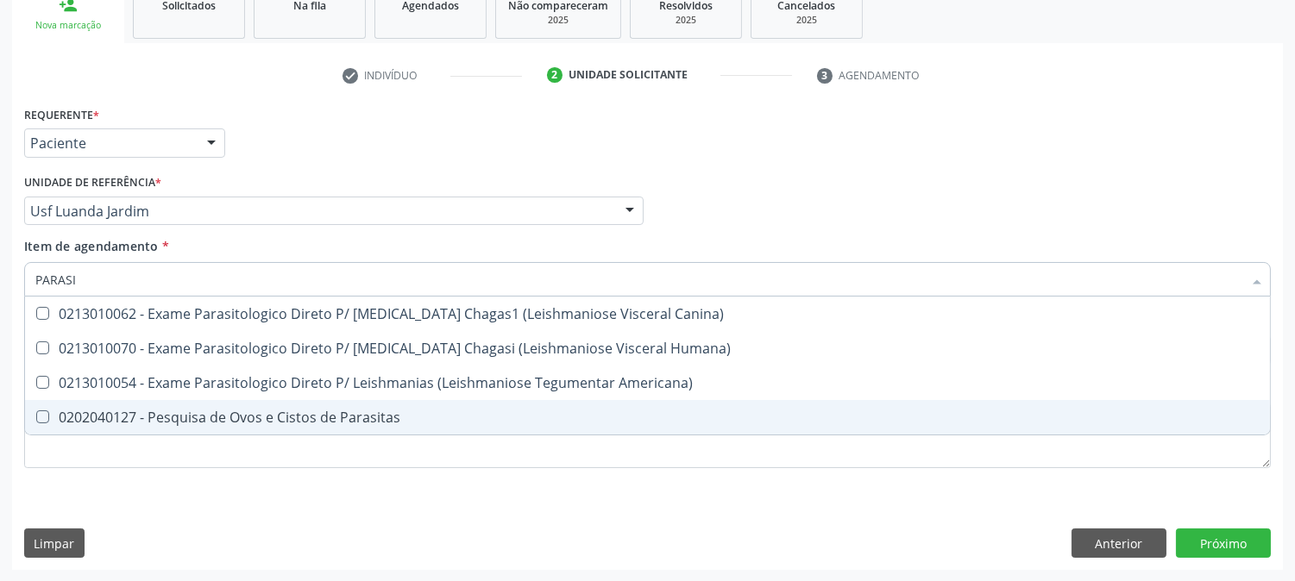
click at [173, 411] on div "0202040127 - Pesquisa de Ovos e Cistos de Parasitas" at bounding box center [647, 418] width 1224 height 14
checkbox Parasitas "true"
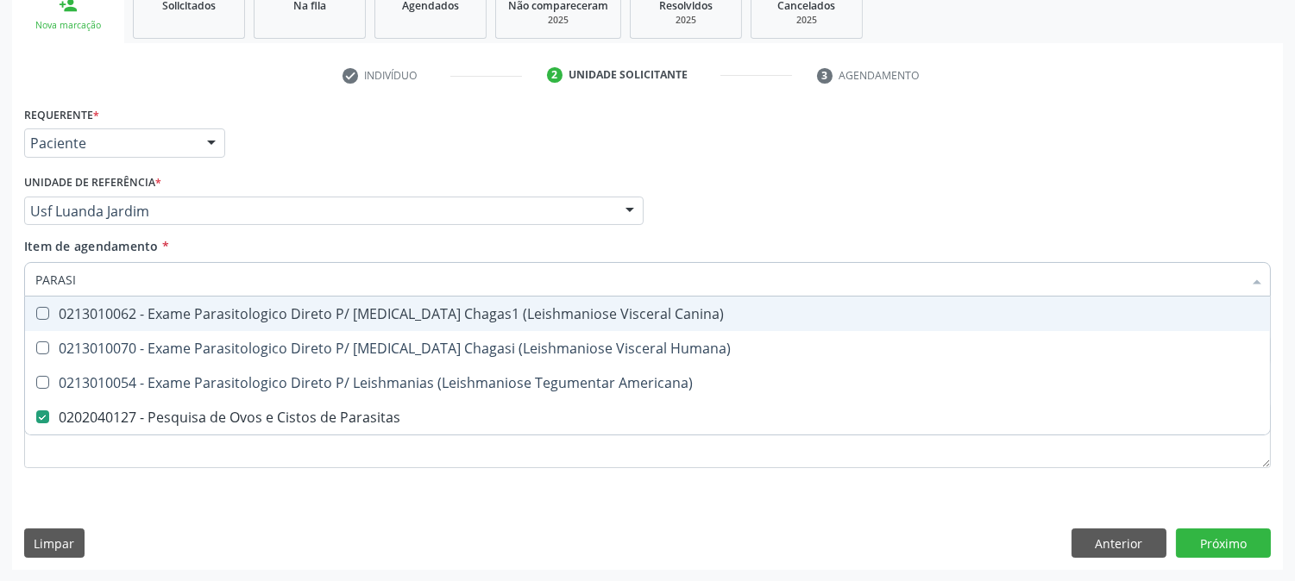
drag, startPoint x: 122, startPoint y: 286, endPoint x: 0, endPoint y: 277, distance: 121.9
click at [0, 277] on div "Acompanhamento Acompanhe a situação das marcações correntes e finalizadas Relat…" at bounding box center [647, 202] width 1295 height 760
type input "T3"
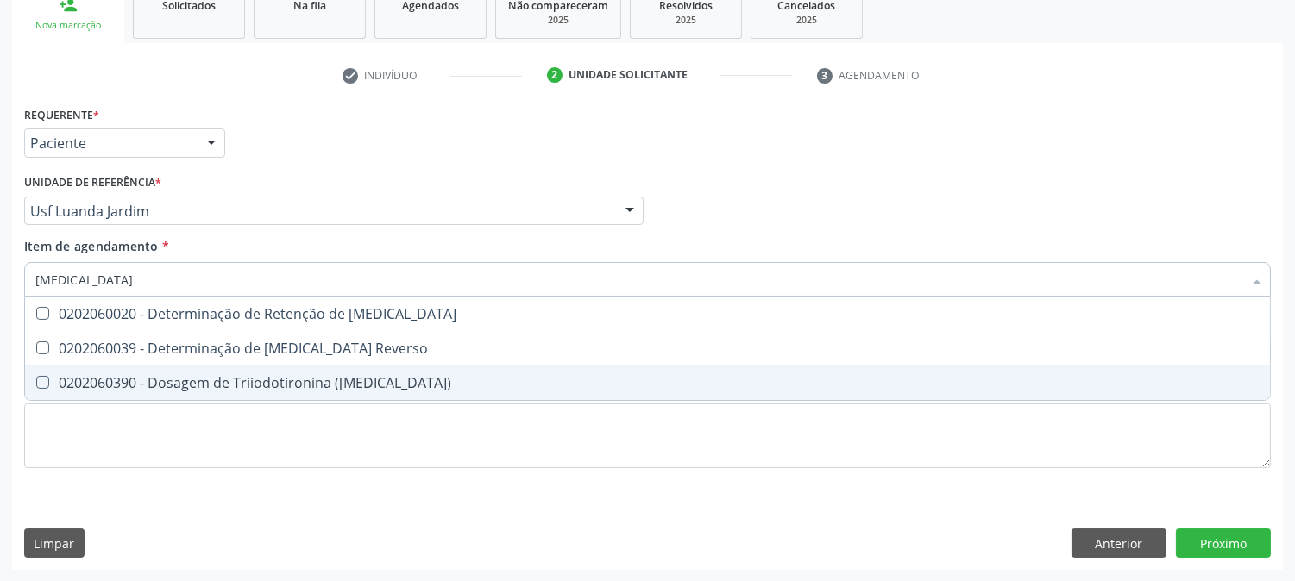
click at [118, 367] on span "0202060390 - Dosagem de Triiodotironina ([MEDICAL_DATA])" at bounding box center [647, 383] width 1245 height 35
checkbox \(T3\) "true"
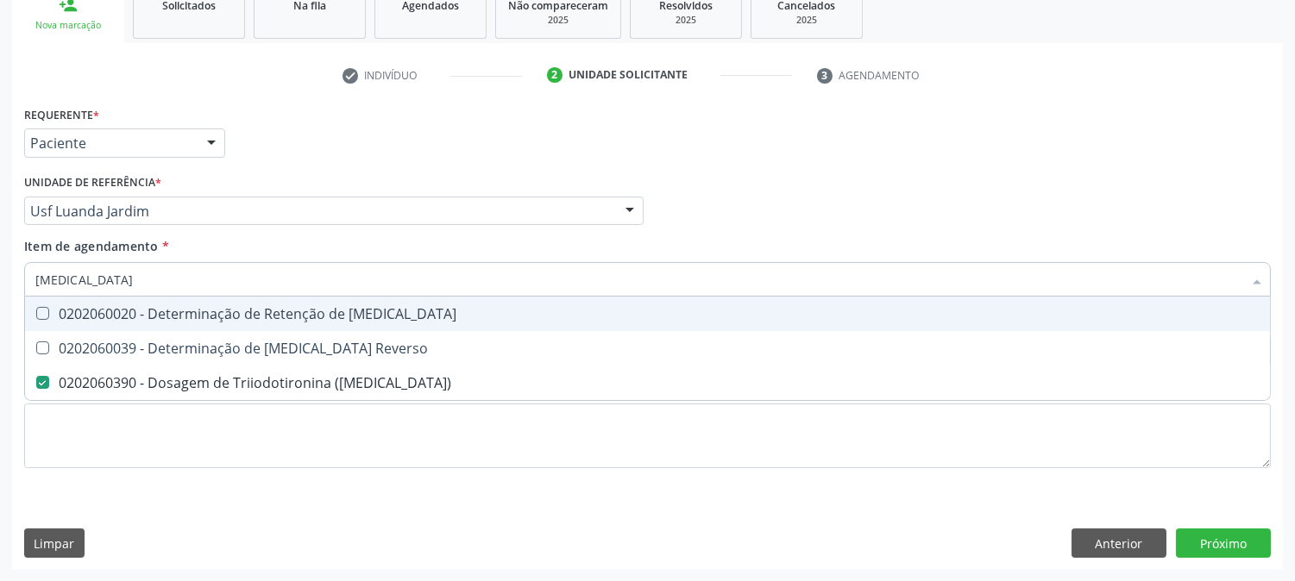
type input "T"
checkbox \(T3\) "false"
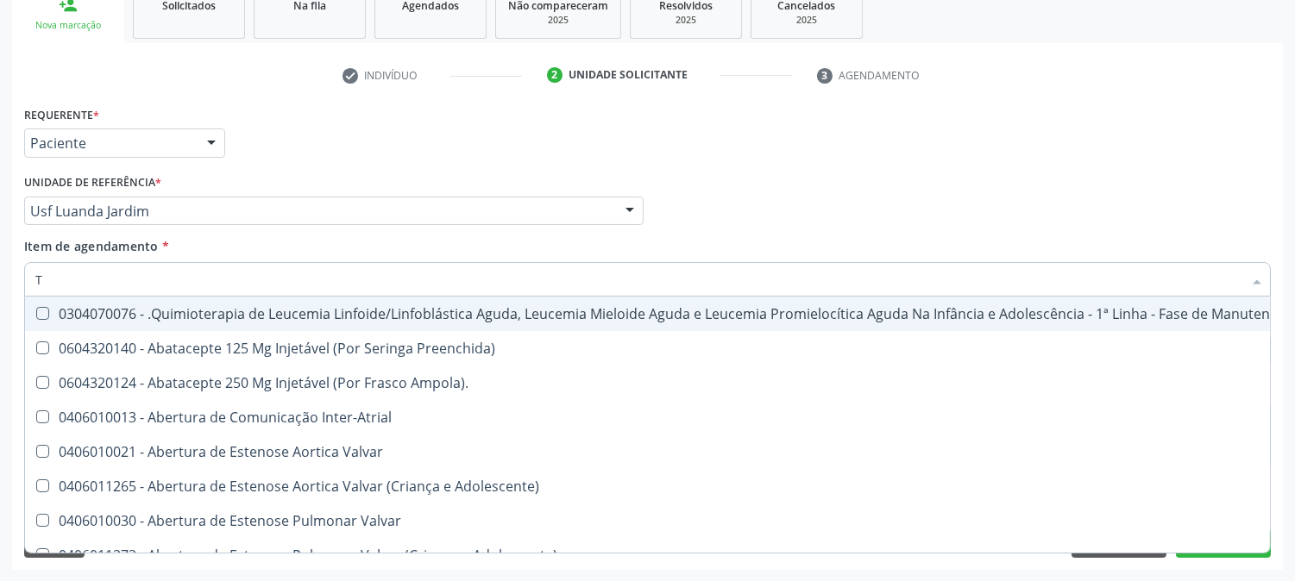
type input "T4"
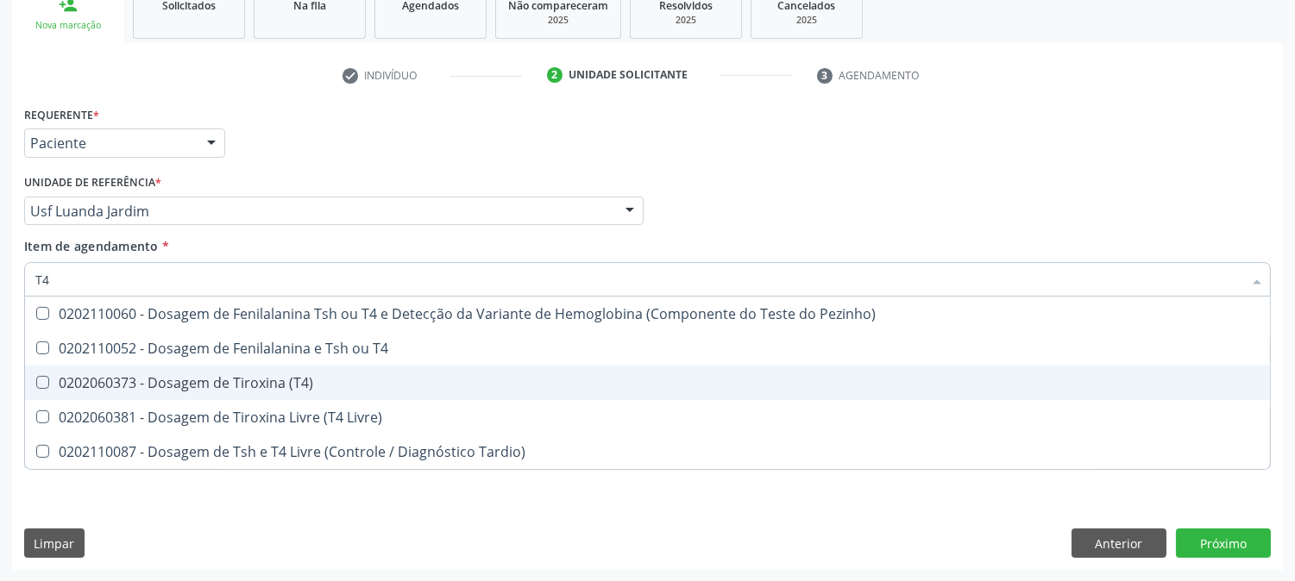
click at [135, 390] on span "0202060373 - Dosagem de Tiroxina (T4)" at bounding box center [647, 383] width 1245 height 35
checkbox \(T4\) "true"
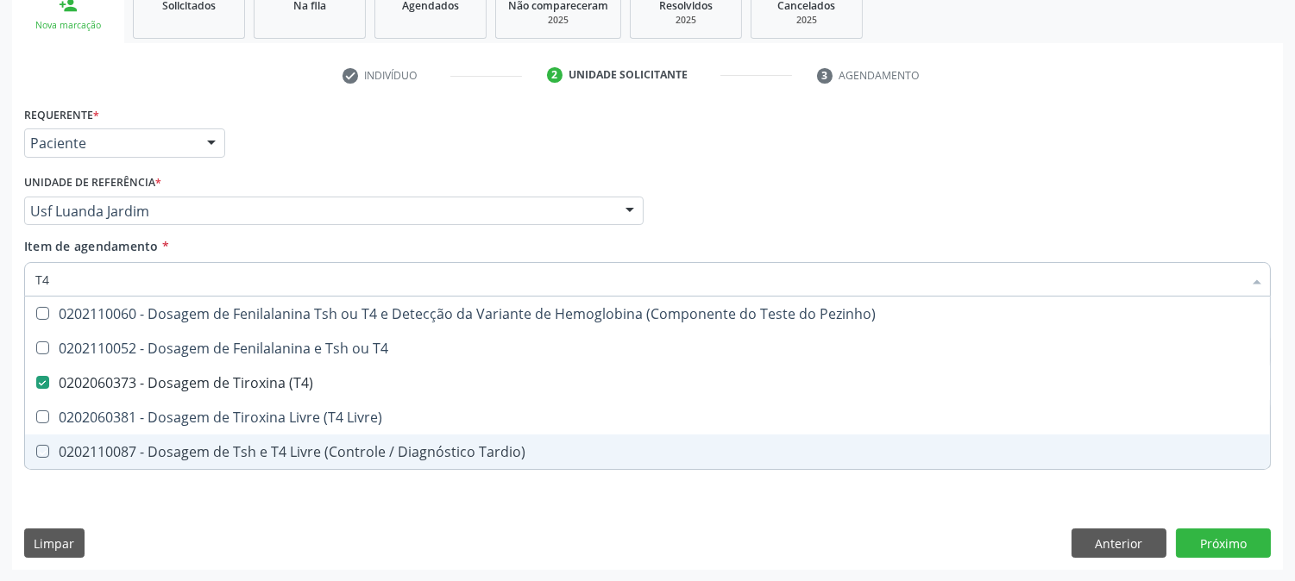
click at [144, 498] on div "Requerente * Paciente Médico(a) Enfermeiro(a) Paciente Nenhum resultado encontr…" at bounding box center [647, 336] width 1271 height 468
checkbox T4 "true"
checkbox Livre\) "true"
checkbox Tardio\) "true"
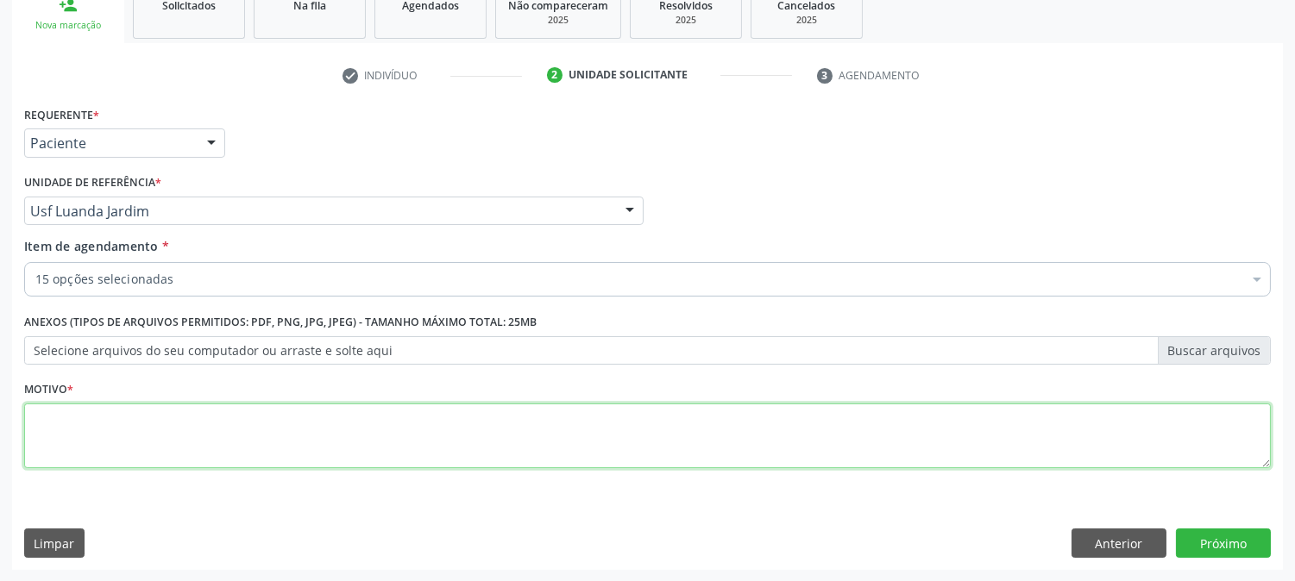
click at [136, 415] on textarea at bounding box center [647, 437] width 1247 height 66
type textarea "."
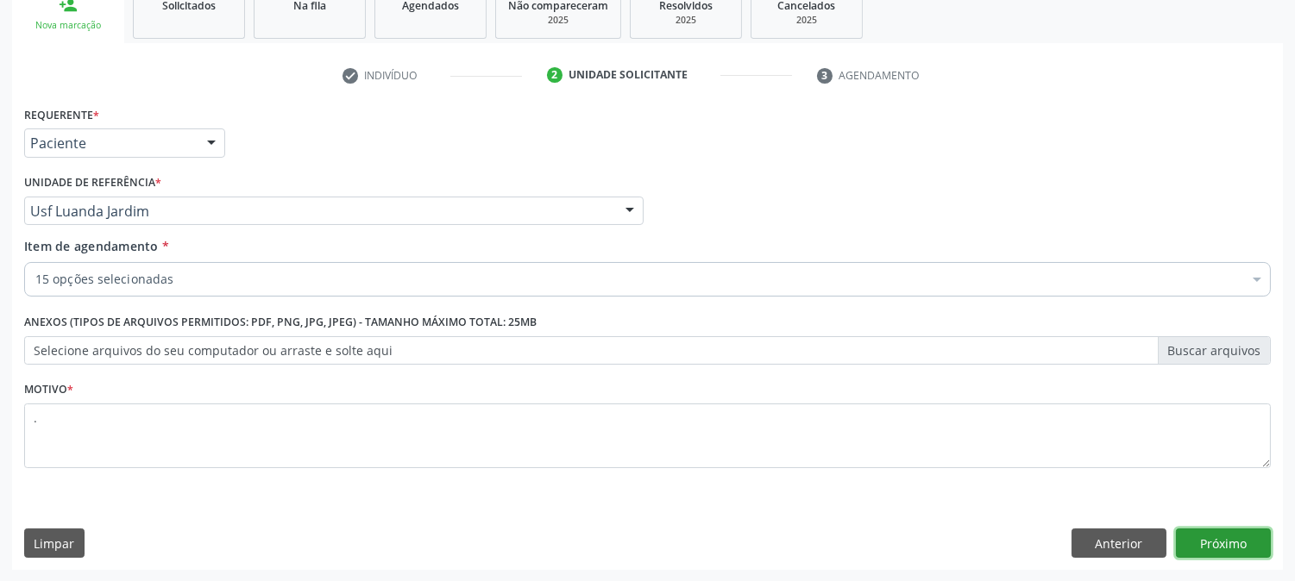
click at [1222, 547] on button "Próximo" at bounding box center [1223, 543] width 95 height 29
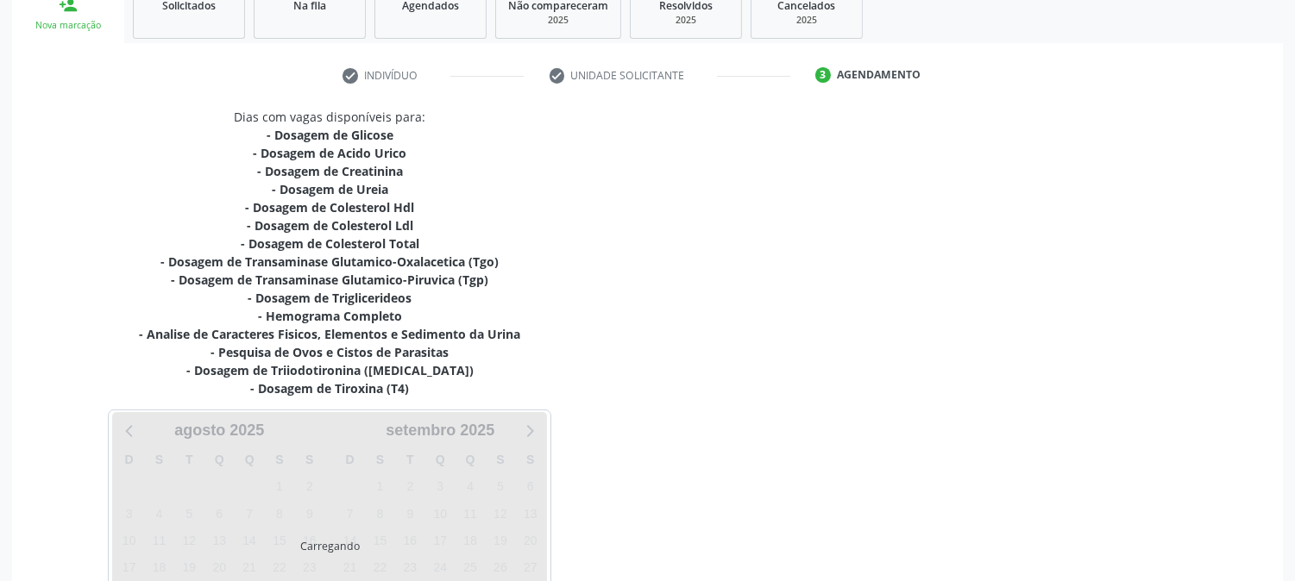
scroll to position [421, 0]
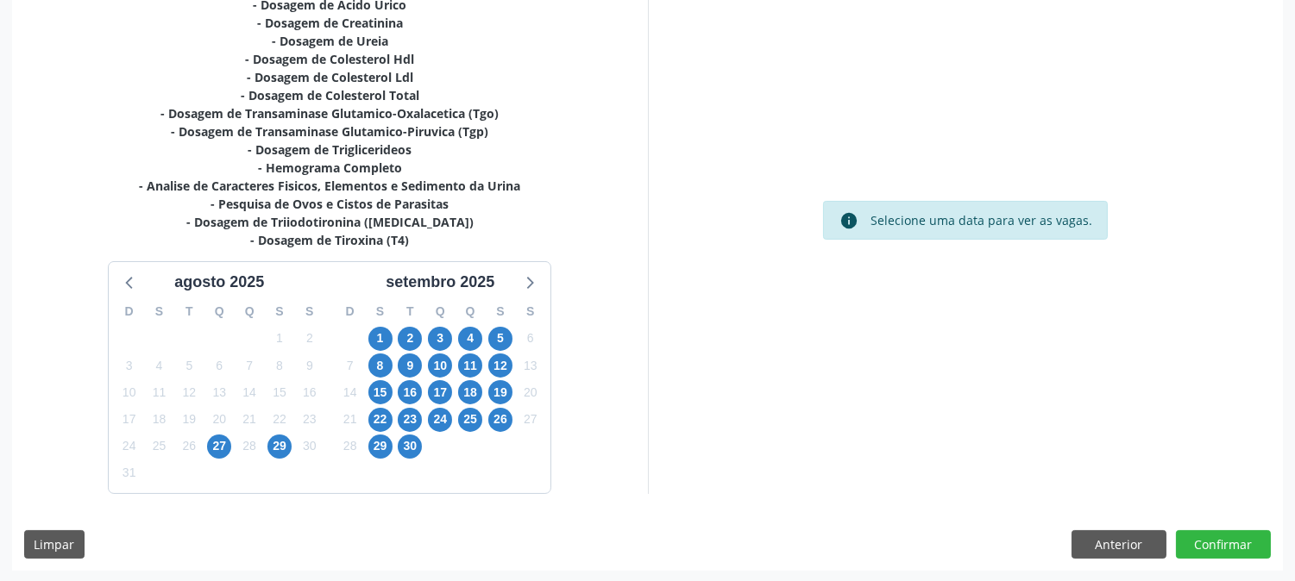
click at [221, 433] on div "27" at bounding box center [219, 446] width 24 height 27
click at [222, 440] on span "27" at bounding box center [219, 447] width 24 height 24
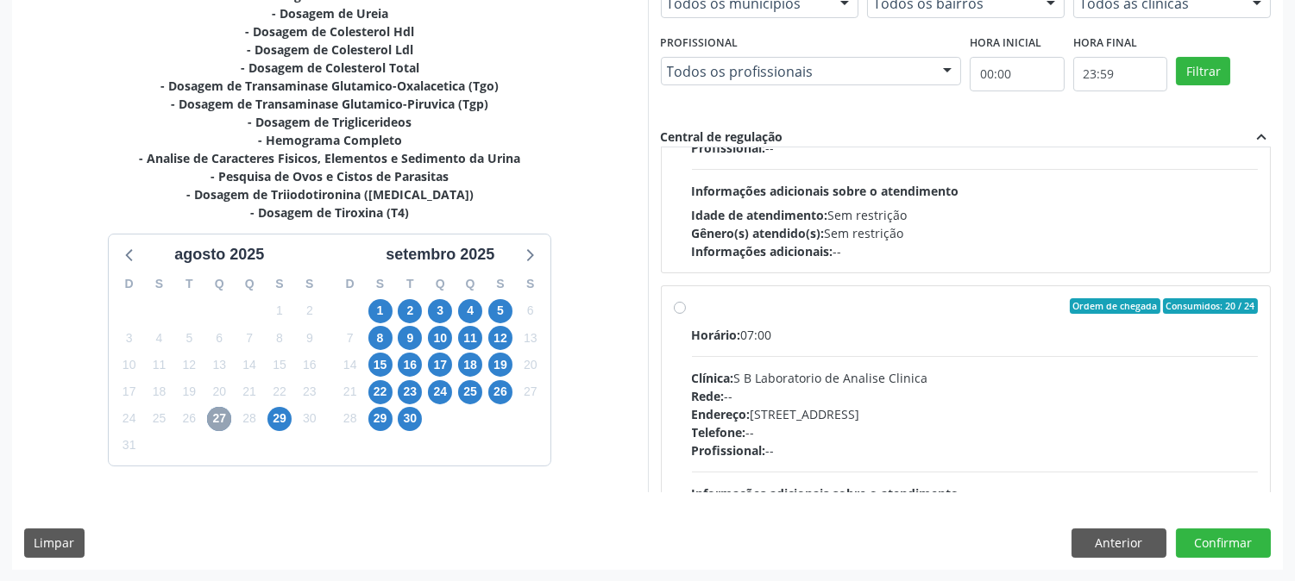
scroll to position [574, 0]
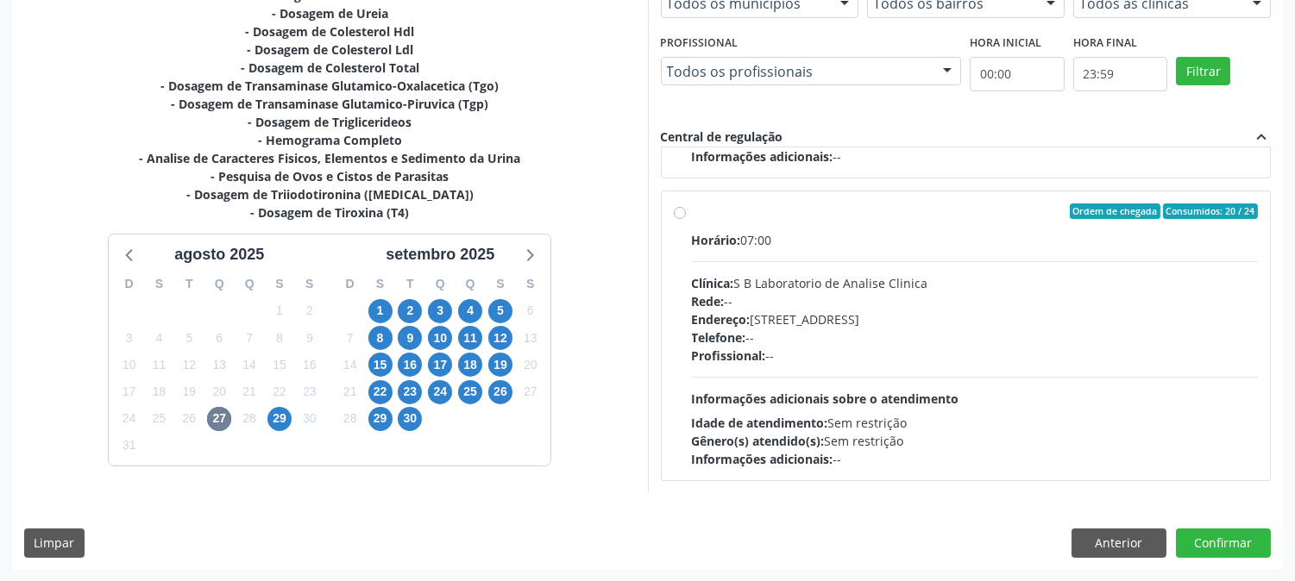
click at [848, 254] on div "Horário: 07:00 Clínica: S B Laboratorio de Analise Clinica Rede: -- Endereço: C…" at bounding box center [975, 349] width 567 height 237
click at [686, 219] on input "Ordem de chegada Consumidos: 20 / 24 Horário: 07:00 Clínica: S B Laboratorio de…" at bounding box center [680, 212] width 12 height 16
click at [848, 254] on div "Horário: 07:00 Clínica: S B Laboratorio de Analise Clinica Rede: -- Endereço: C…" at bounding box center [975, 349] width 567 height 237
click at [686, 219] on input "Ordem de chegada Consumidos: 20 / 24 Horário: 07:00 Clínica: S B Laboratorio de…" at bounding box center [680, 212] width 12 height 16
radio input "true"
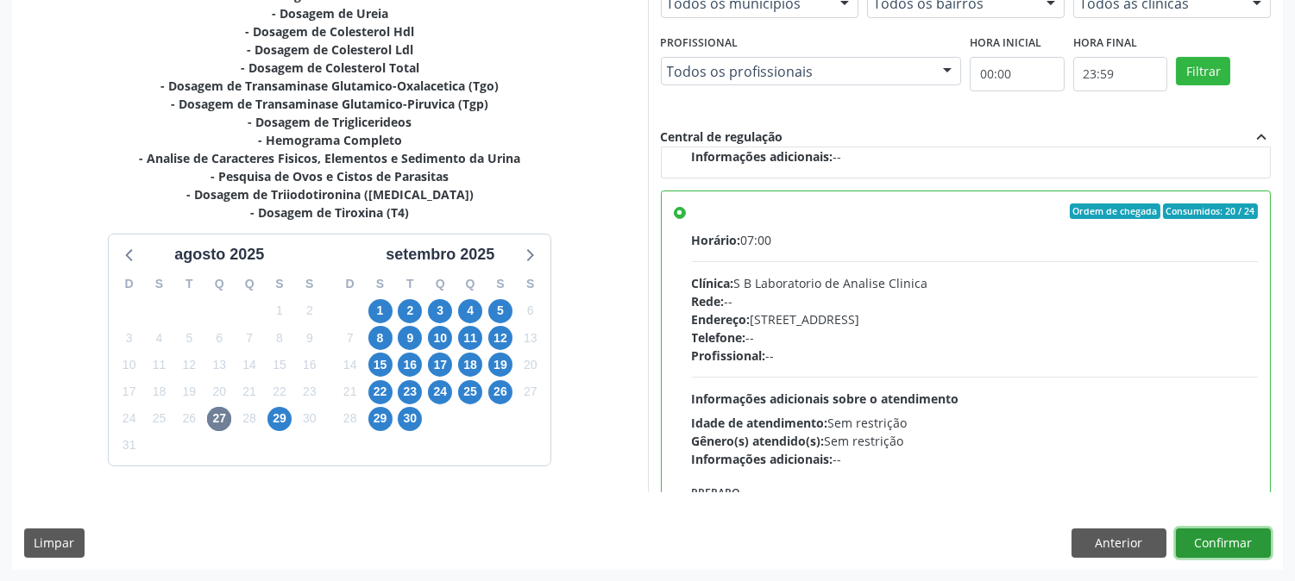
click at [1182, 535] on button "Confirmar" at bounding box center [1223, 543] width 95 height 29
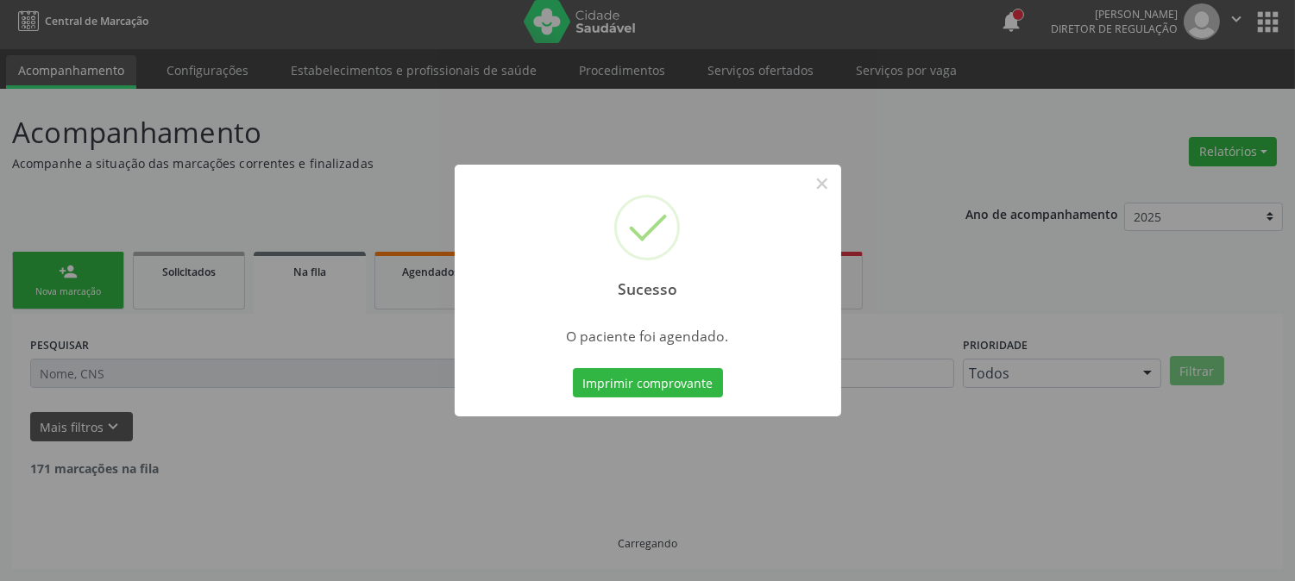
scroll to position [0, 0]
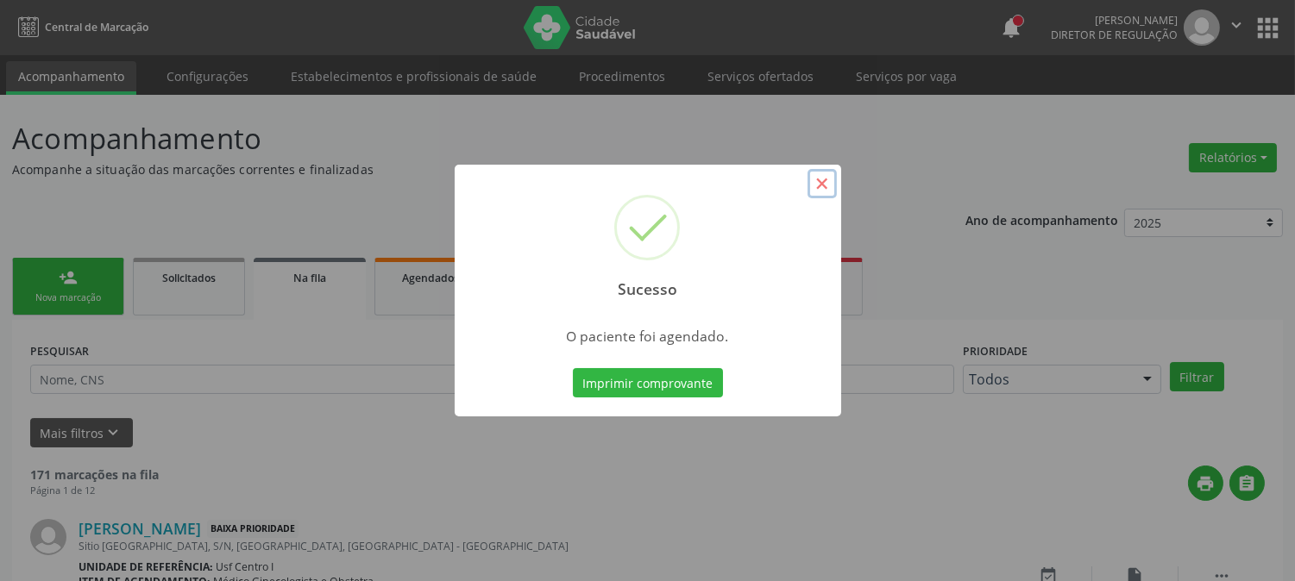
click at [817, 186] on button "×" at bounding box center [821, 183] width 29 height 29
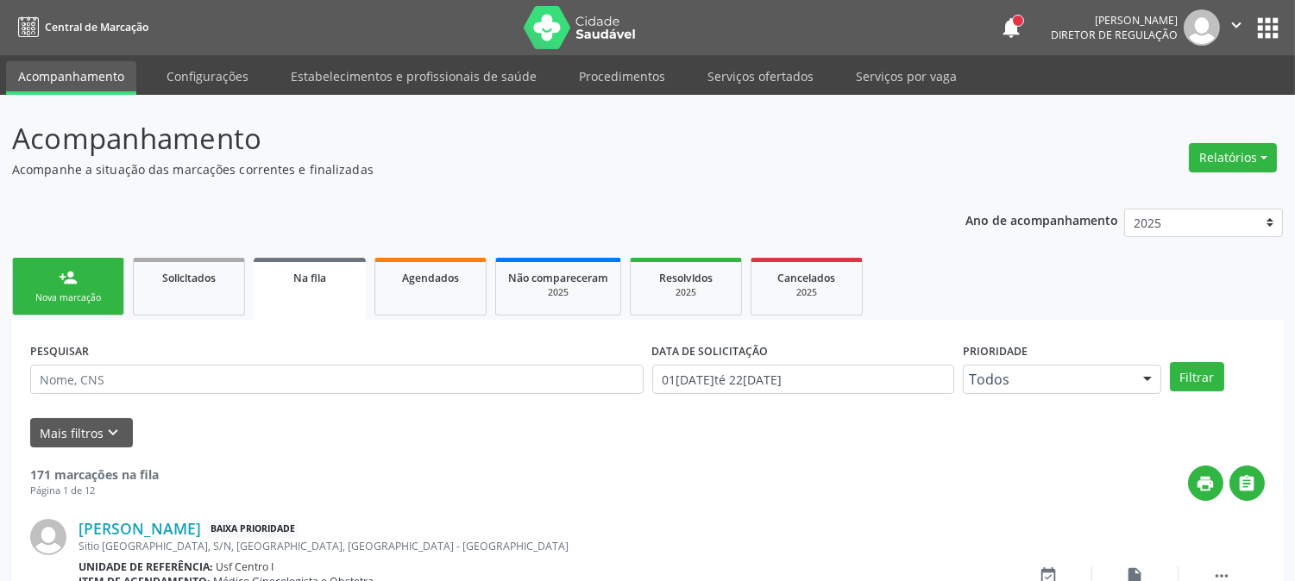
click at [80, 267] on link "person_add Nova marcação" at bounding box center [68, 287] width 112 height 58
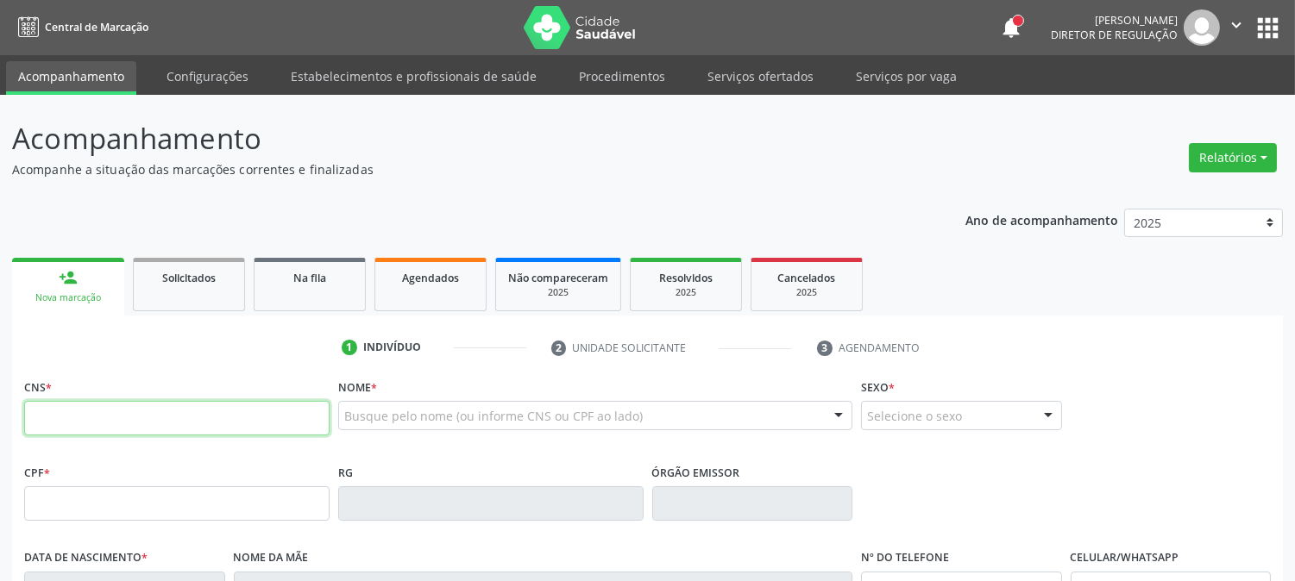
click at [90, 403] on input "text" at bounding box center [176, 418] width 305 height 35
type input "700 5045 5887 1252"
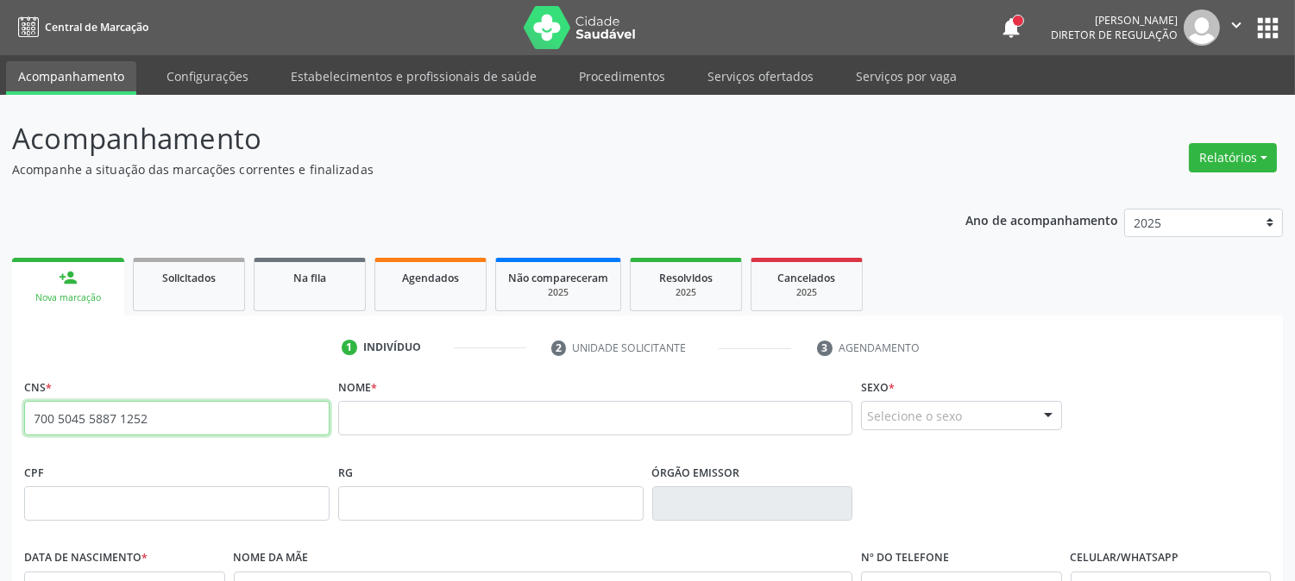
drag, startPoint x: 165, startPoint y: 424, endPoint x: 47, endPoint y: 433, distance: 117.7
click at [47, 433] on input "700 5045 5887 1252" at bounding box center [176, 418] width 305 height 35
click at [138, 409] on input "700 5045 5887 1252" at bounding box center [176, 418] width 305 height 35
drag, startPoint x: 162, startPoint y: 419, endPoint x: 9, endPoint y: 415, distance: 152.8
click at [9, 415] on div "Acompanhamento Acompanhe a situação das marcações correntes e finalizadas Relat…" at bounding box center [647, 515] width 1295 height 840
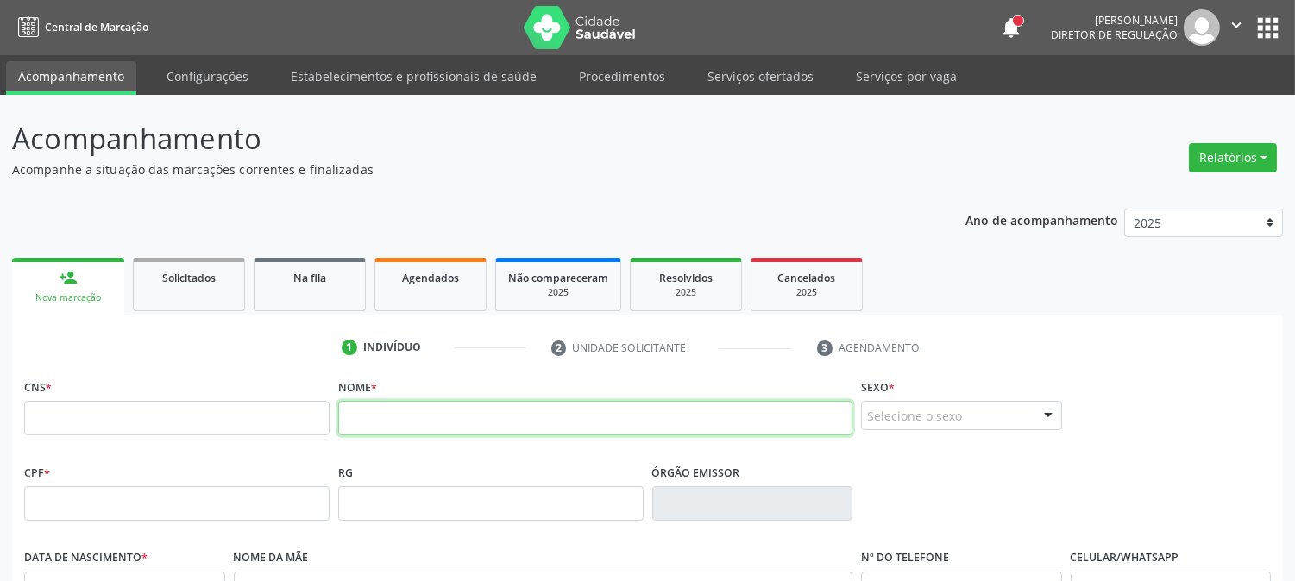
click at [518, 411] on input "text" at bounding box center [595, 418] width 514 height 35
type input "D"
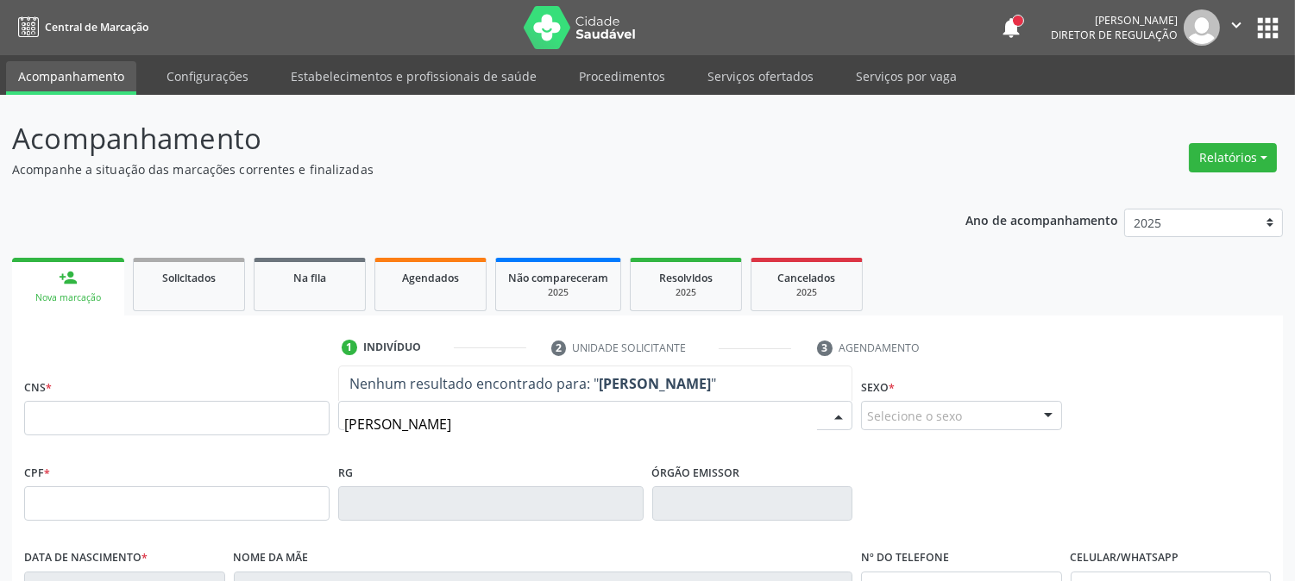
type input "[PERSON_NAME]"
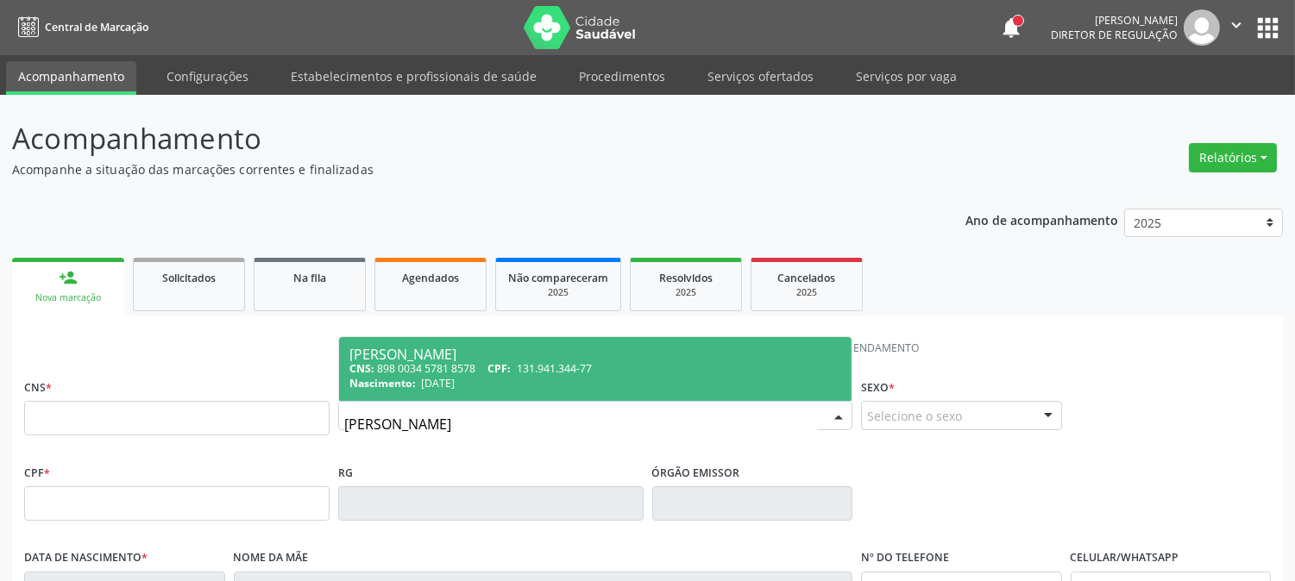
click at [449, 371] on div "CNS: 898 0034 5781 8578 CPF: 131.941.344-77" at bounding box center [595, 368] width 492 height 15
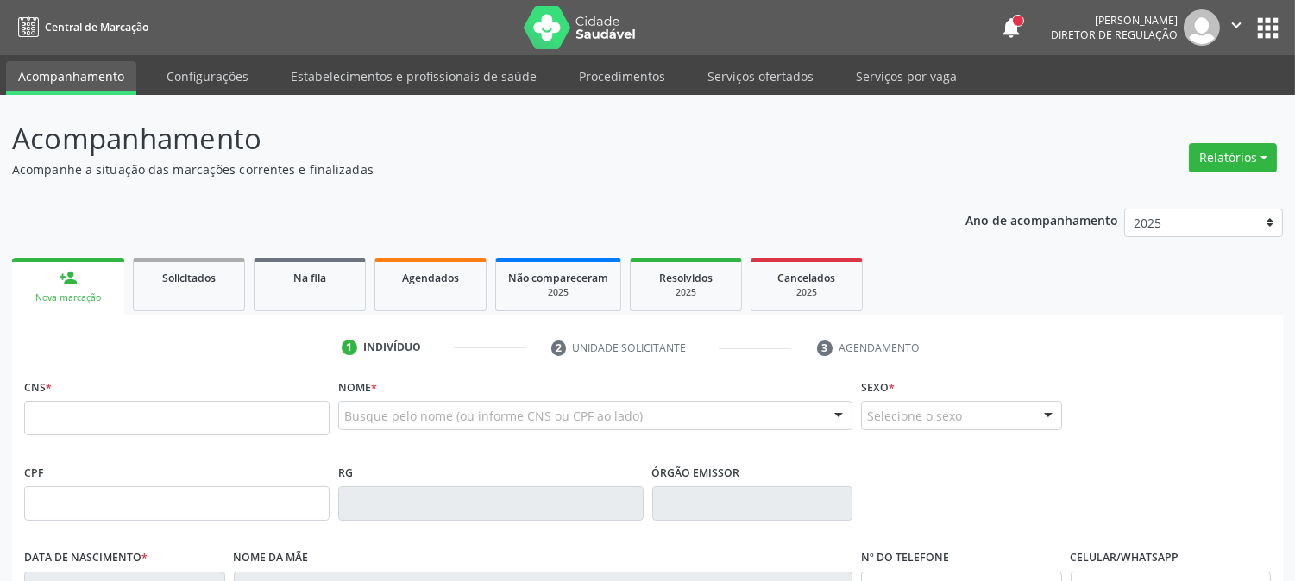
type input "898 0034 5781 8578"
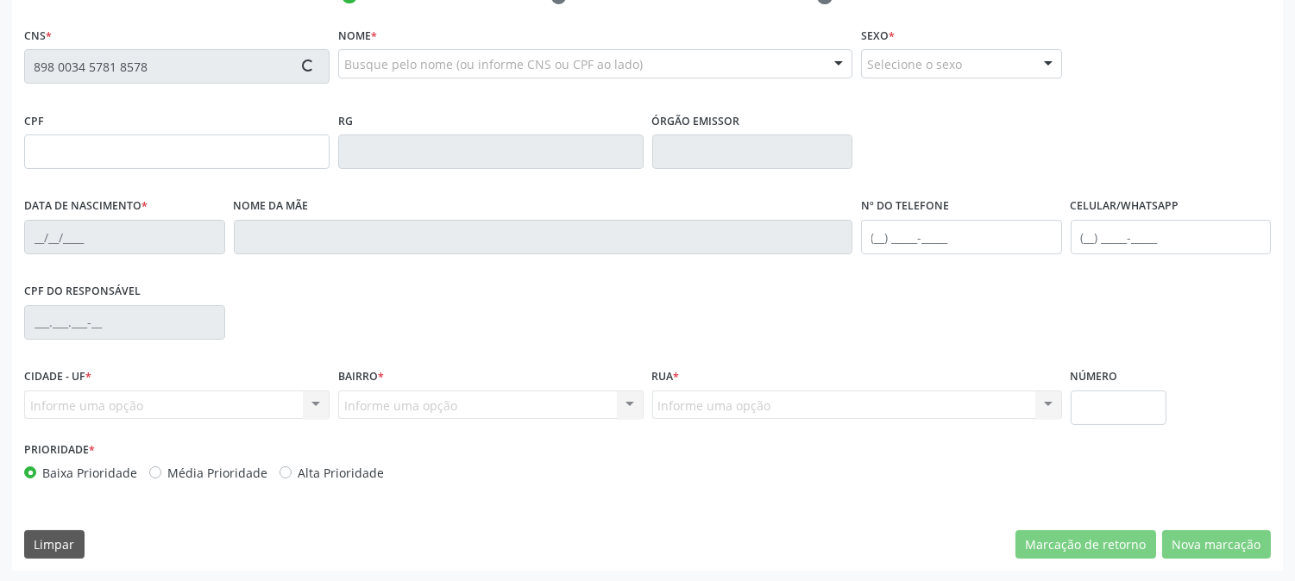
type input "131.941.344-77"
type input "[DATE]"
type input "[PERSON_NAME]"
type input "[PHONE_NUMBER]"
type input "S/N"
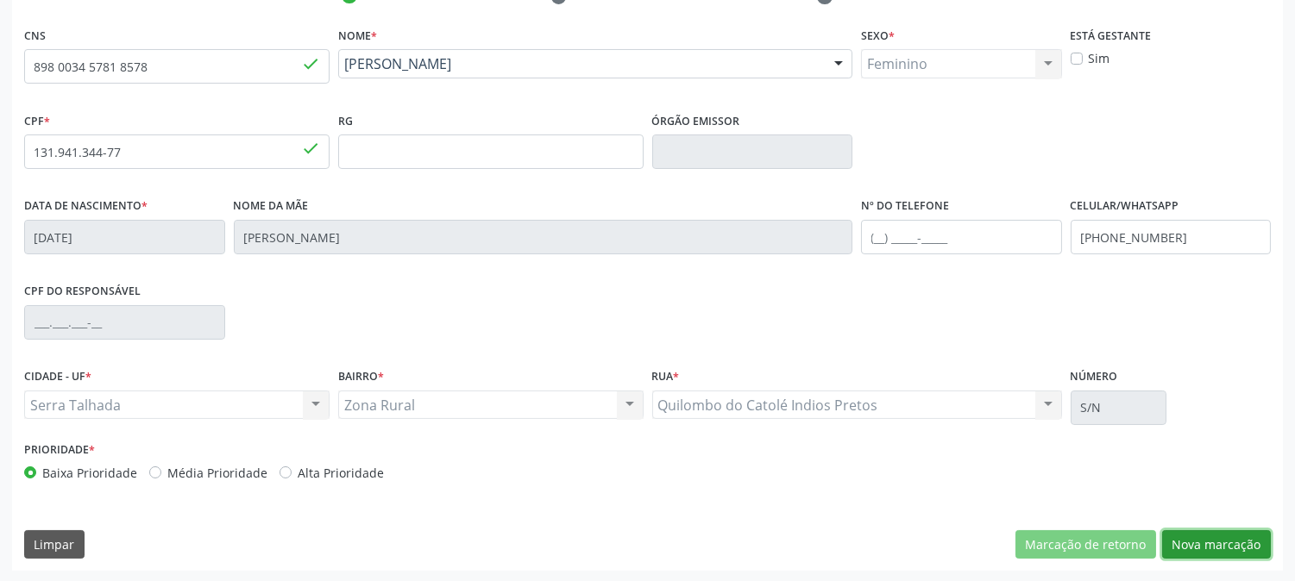
click at [1244, 545] on button "Nova marcação" at bounding box center [1216, 545] width 109 height 29
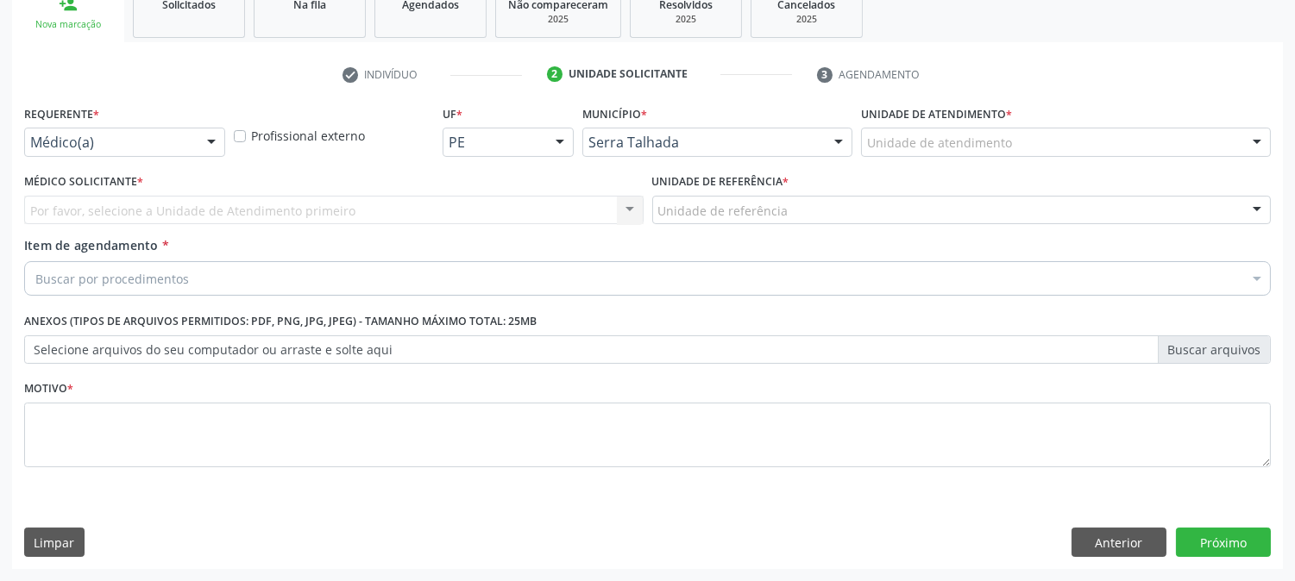
scroll to position [273, 0]
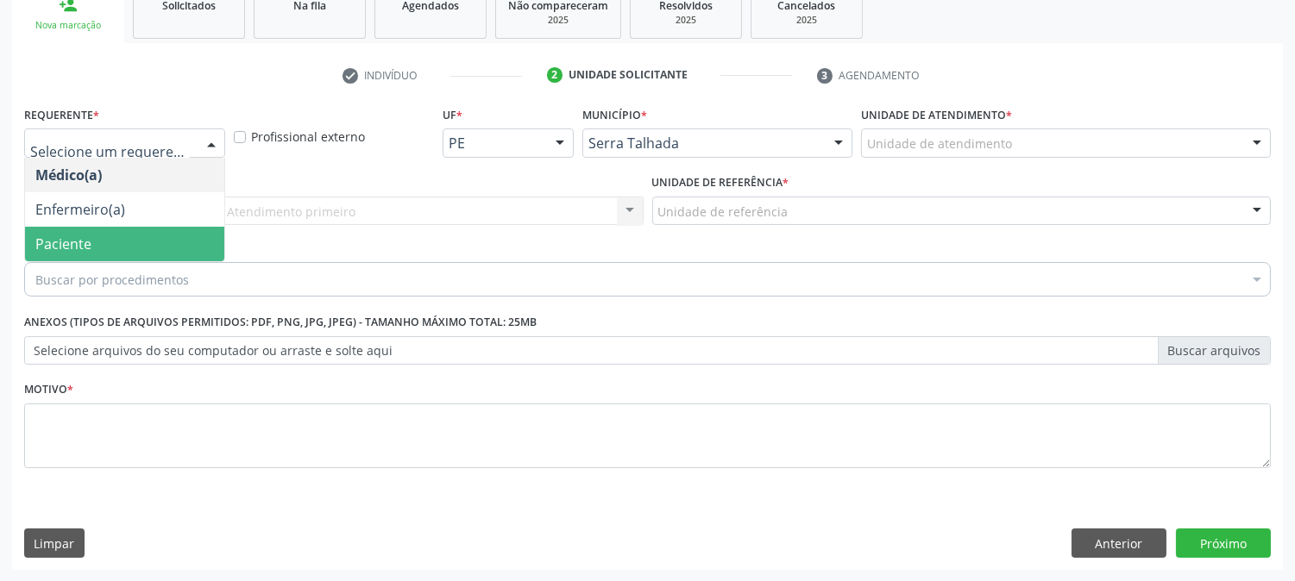
click at [173, 228] on span "Paciente" at bounding box center [124, 244] width 199 height 35
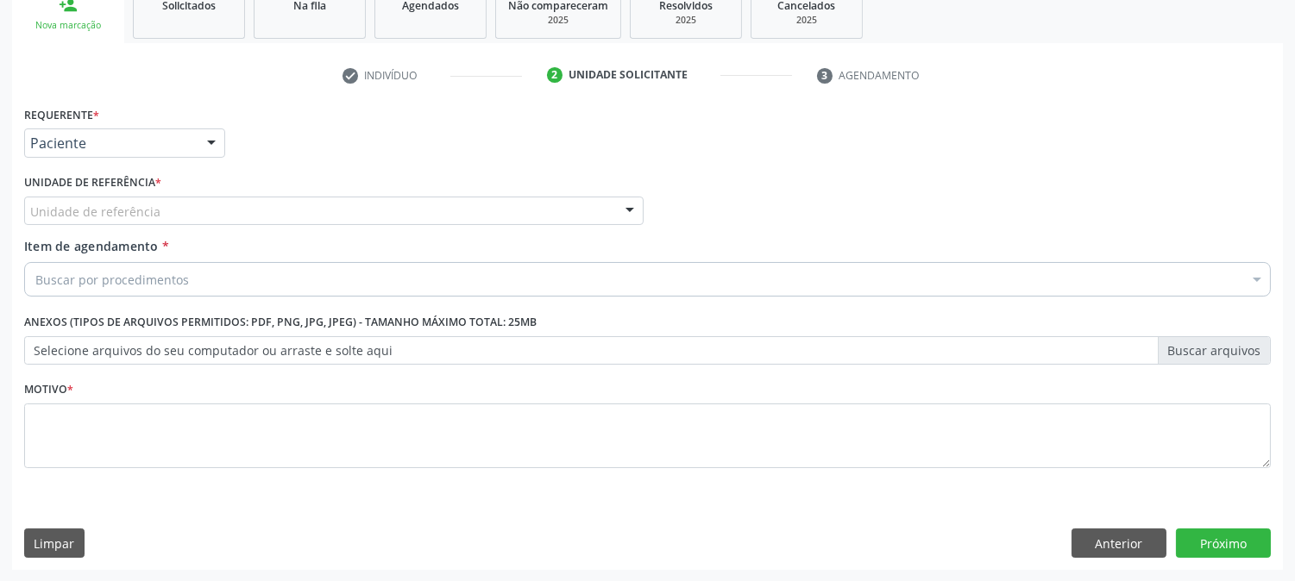
click at [205, 204] on div "Unidade de referência" at bounding box center [333, 211] width 619 height 29
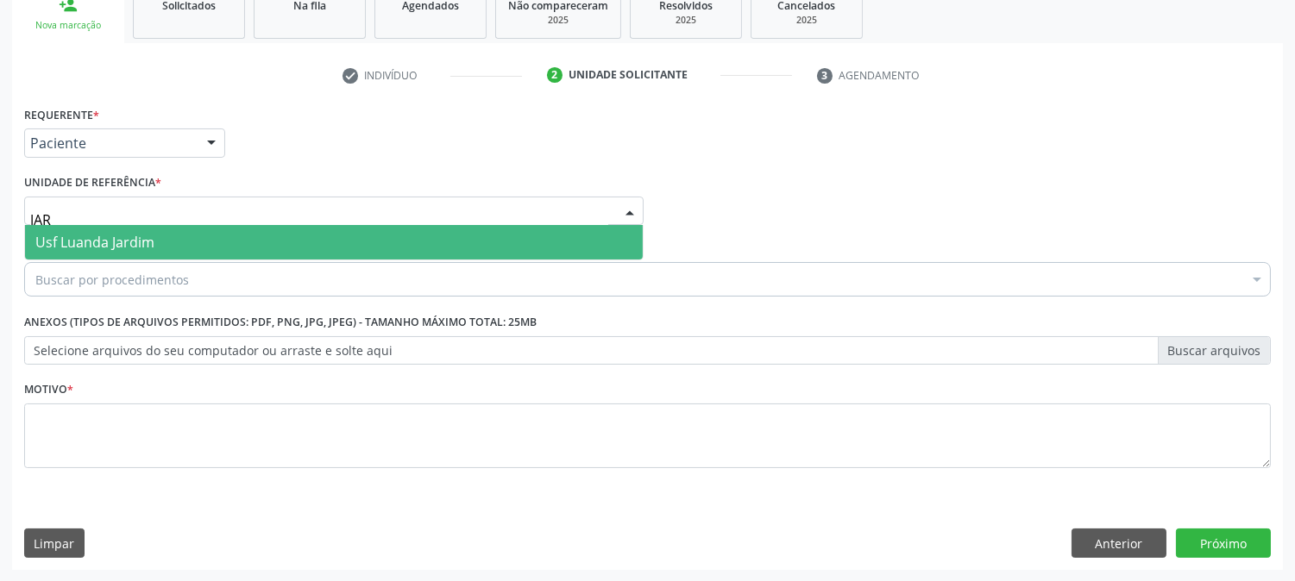
type input "JARD"
click at [203, 237] on span "Usf Luanda Jardim" at bounding box center [334, 242] width 618 height 35
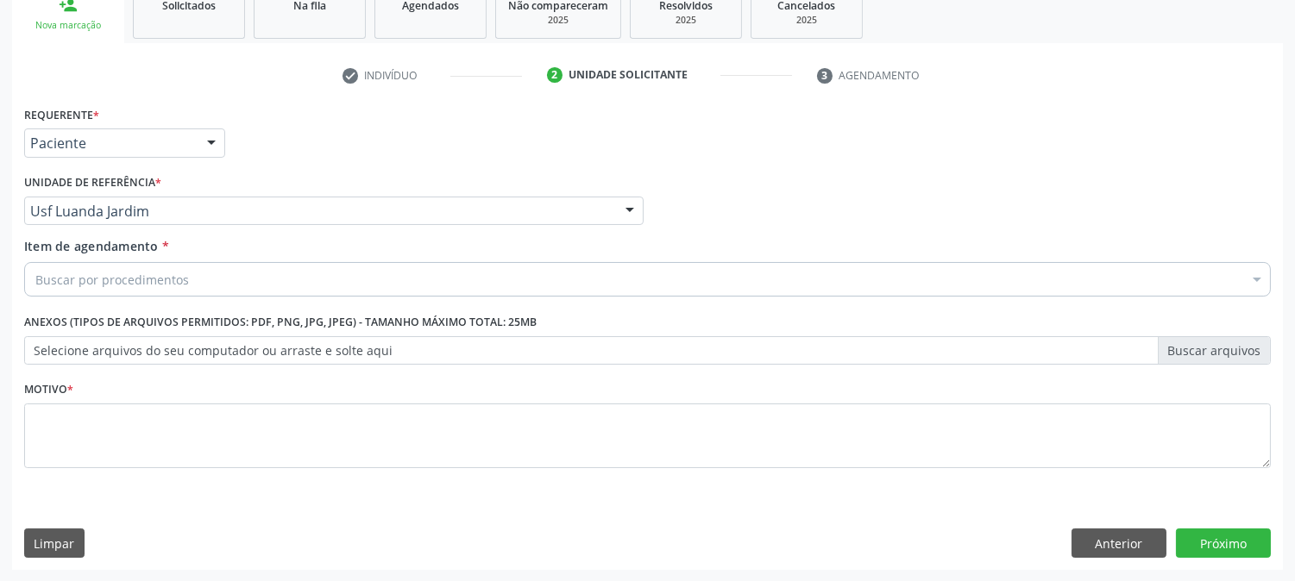
click at [201, 274] on div "Buscar por procedimentos" at bounding box center [647, 279] width 1247 height 35
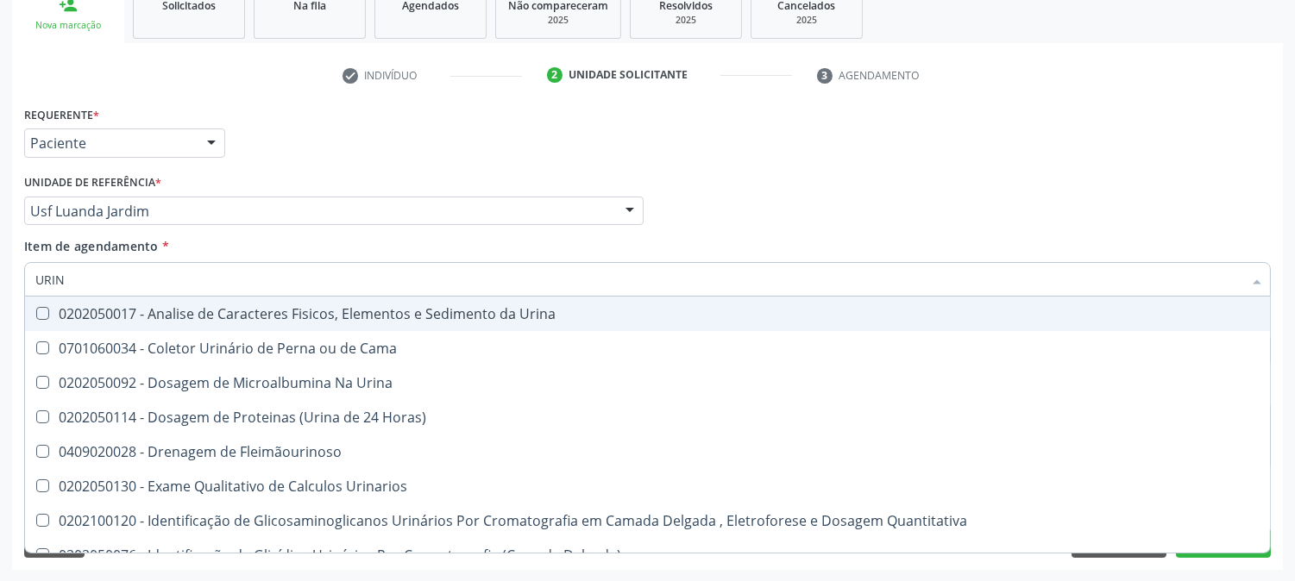
type input "URINA"
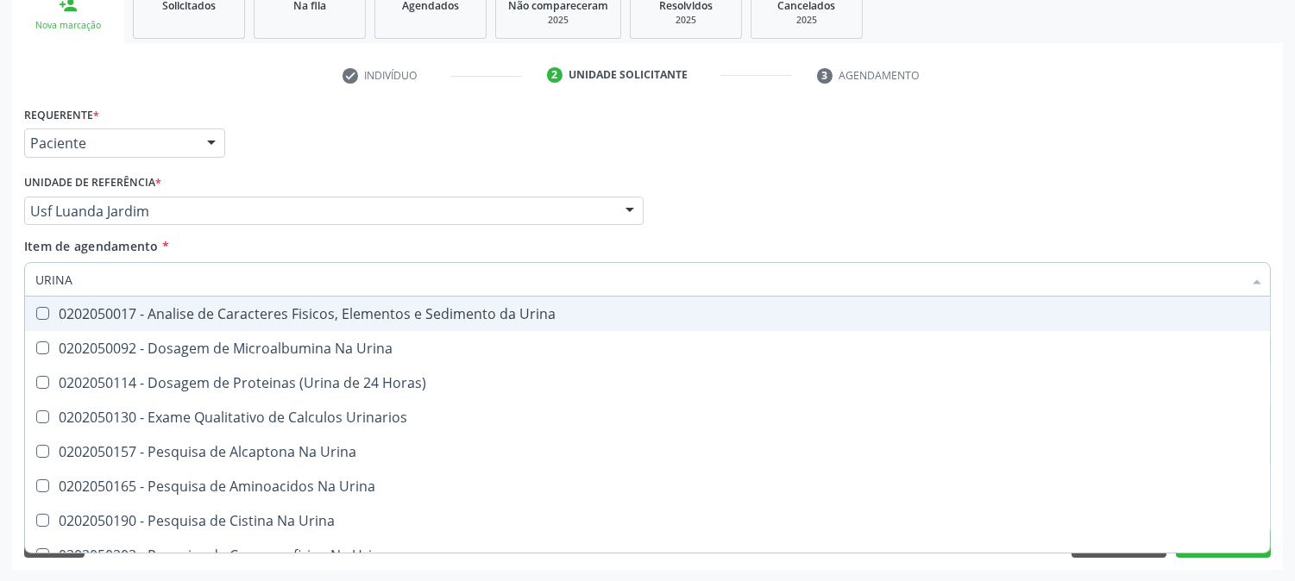
click at [209, 307] on div "0202050017 - Analise de Caracteres Fisicos, Elementos e Sedimento da Urina" at bounding box center [647, 314] width 1224 height 14
checkbox Urina "true"
drag, startPoint x: 138, startPoint y: 281, endPoint x: 0, endPoint y: 281, distance: 138.0
click at [0, 281] on div "Acompanhamento Acompanhe a situação das marcações correntes e finalizadas Relat…" at bounding box center [647, 202] width 1295 height 760
type input "C"
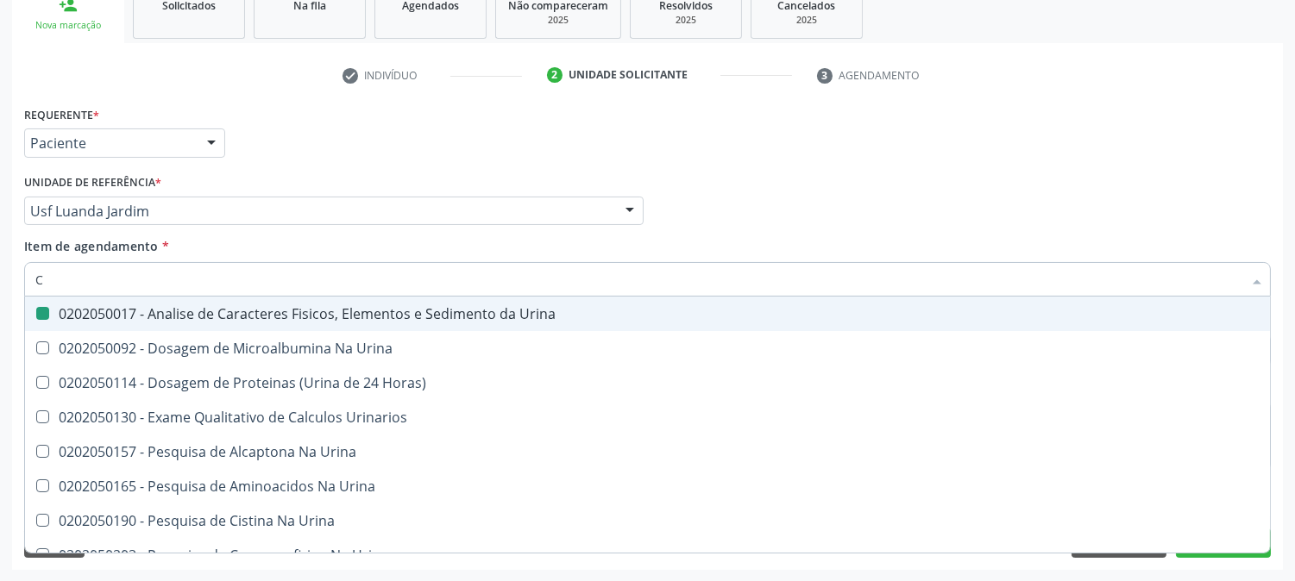
checkbox Urina "false"
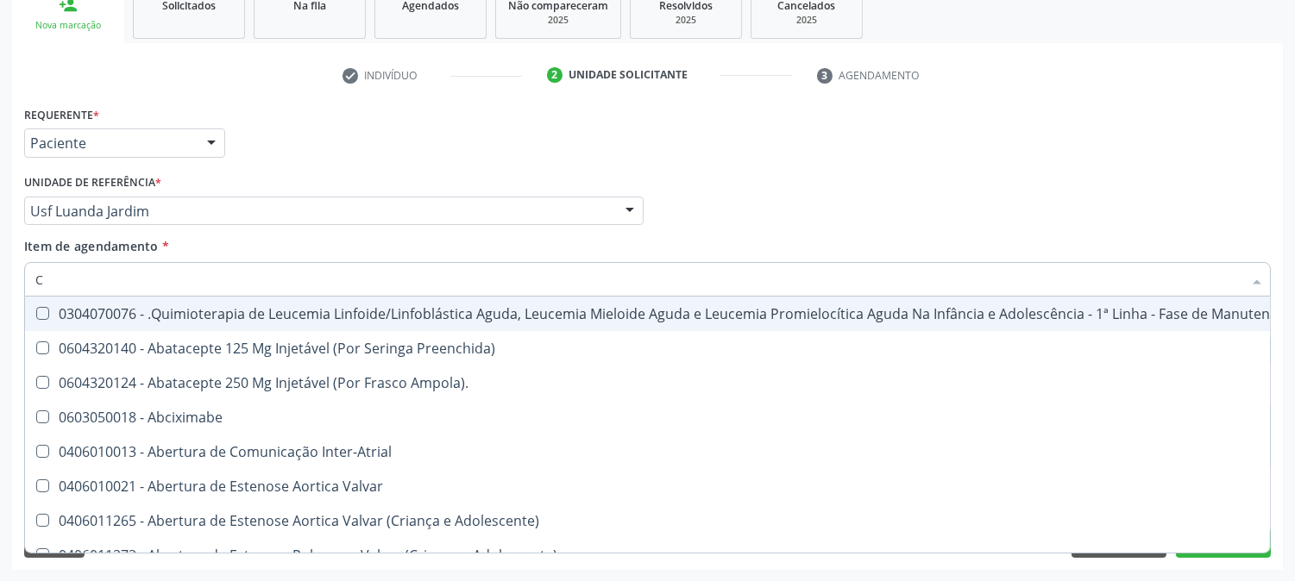
type input "CU"
checkbox Urina "false"
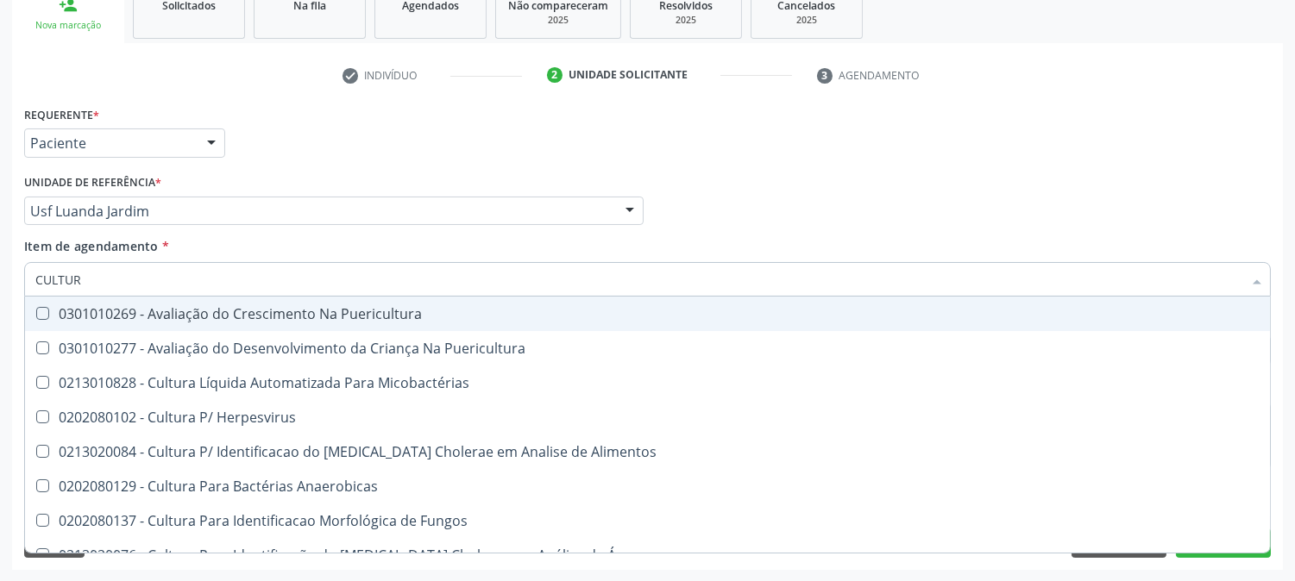
type input "CULTURA"
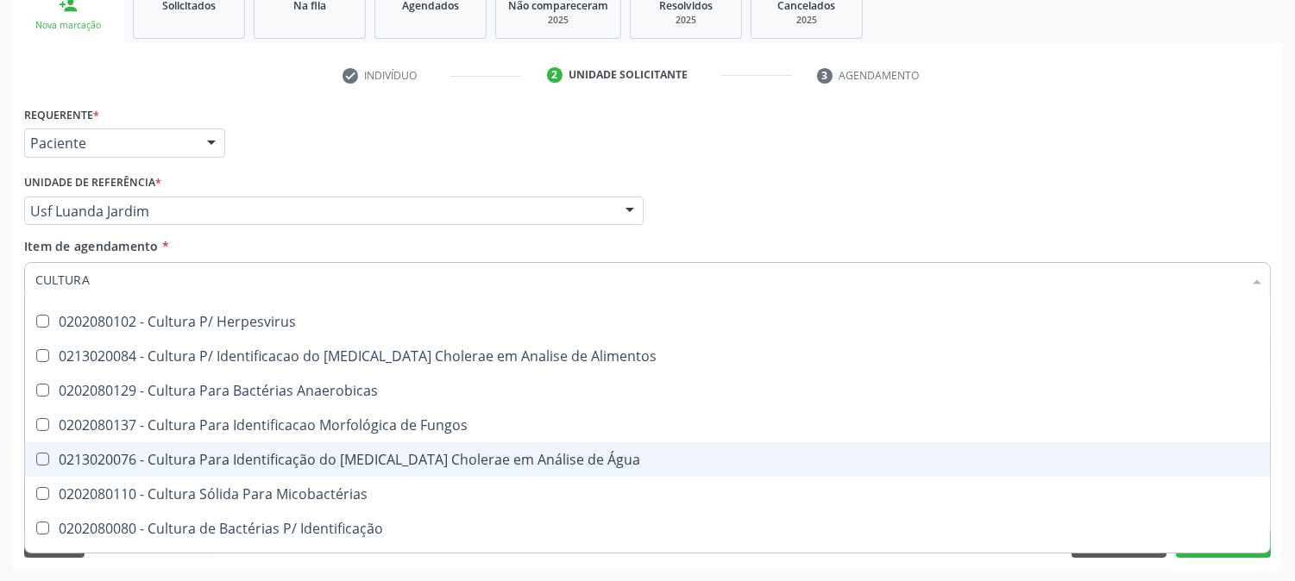
scroll to position [192, 0]
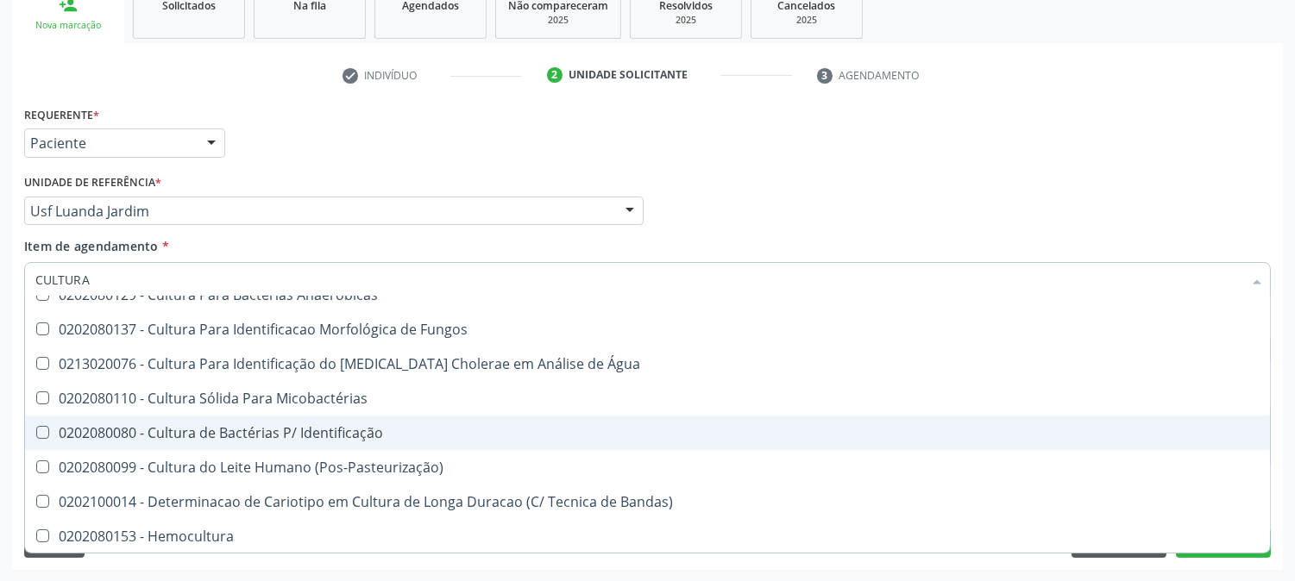
click at [229, 436] on div "0202080080 - Cultura de Bactérias P/ Identificação" at bounding box center [647, 433] width 1224 height 14
checkbox Identificação "true"
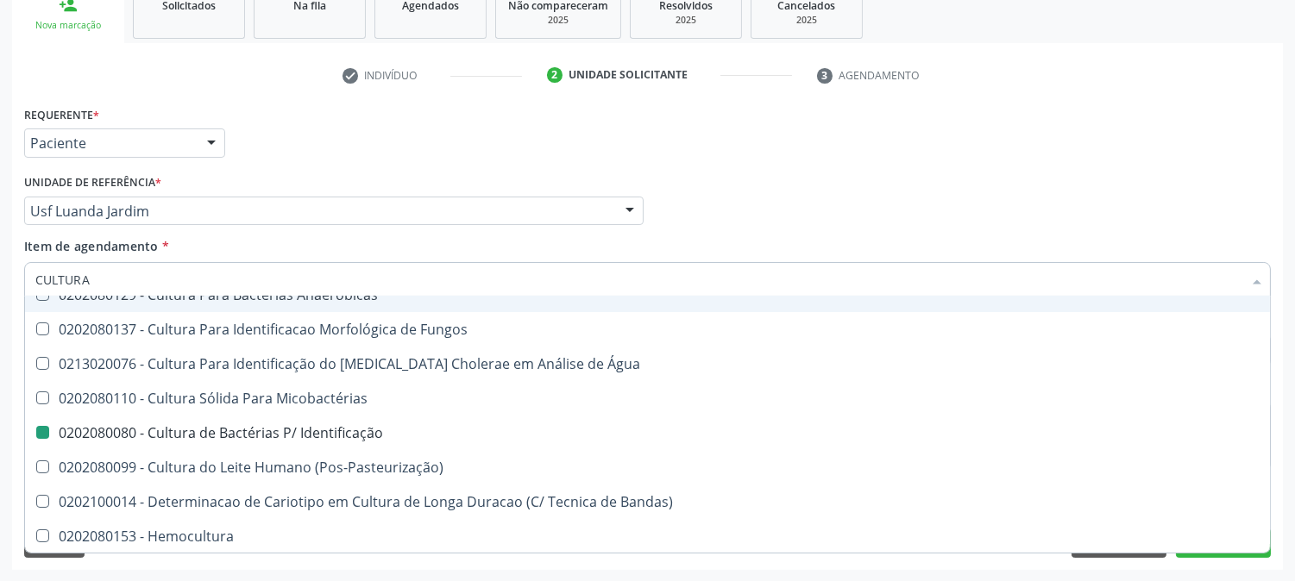
click at [744, 223] on div "Médico Solicitante Por favor, selecione a Unidade de Atendimento primeiro Nenhu…" at bounding box center [647, 203] width 1255 height 67
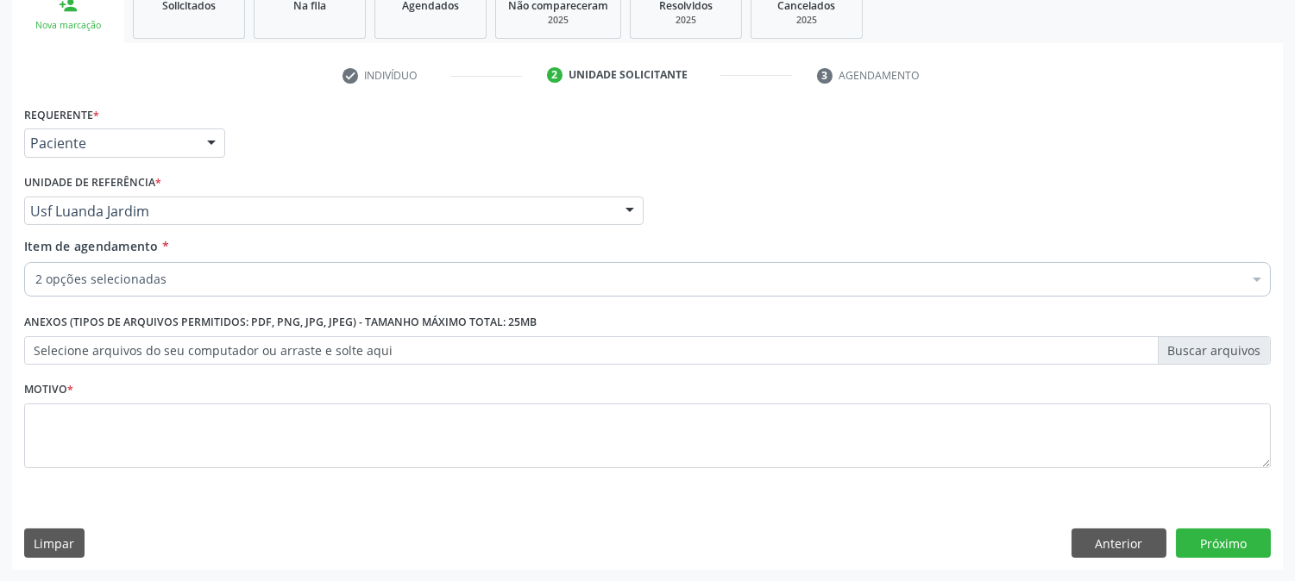
scroll to position [0, 0]
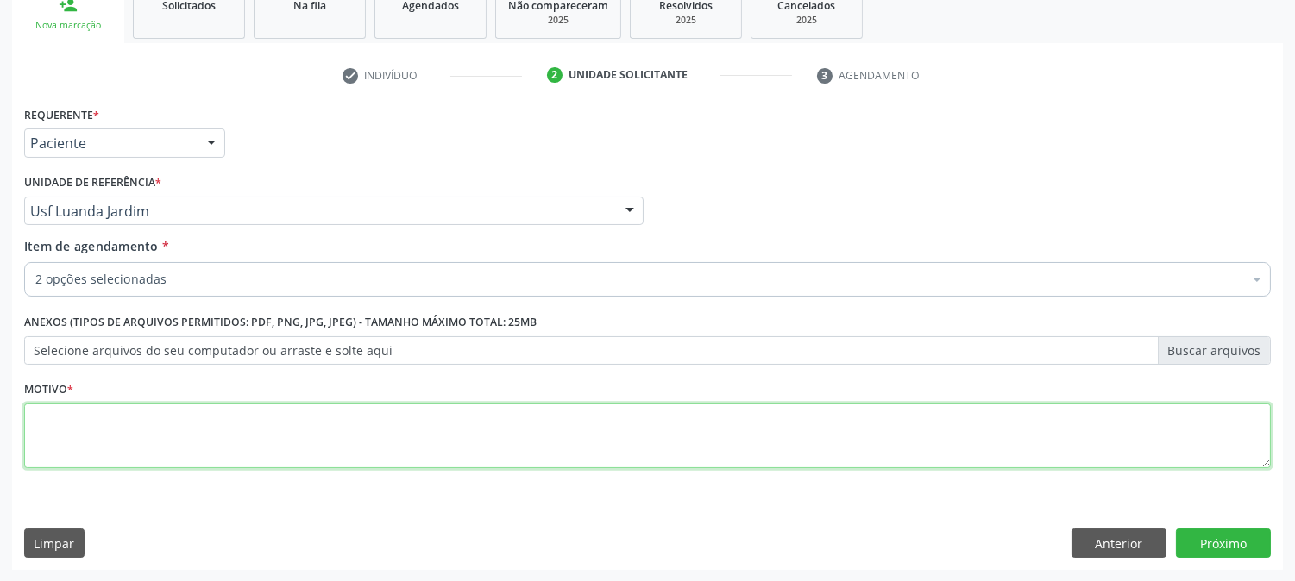
click at [165, 438] on textarea at bounding box center [647, 437] width 1247 height 66
type textarea "."
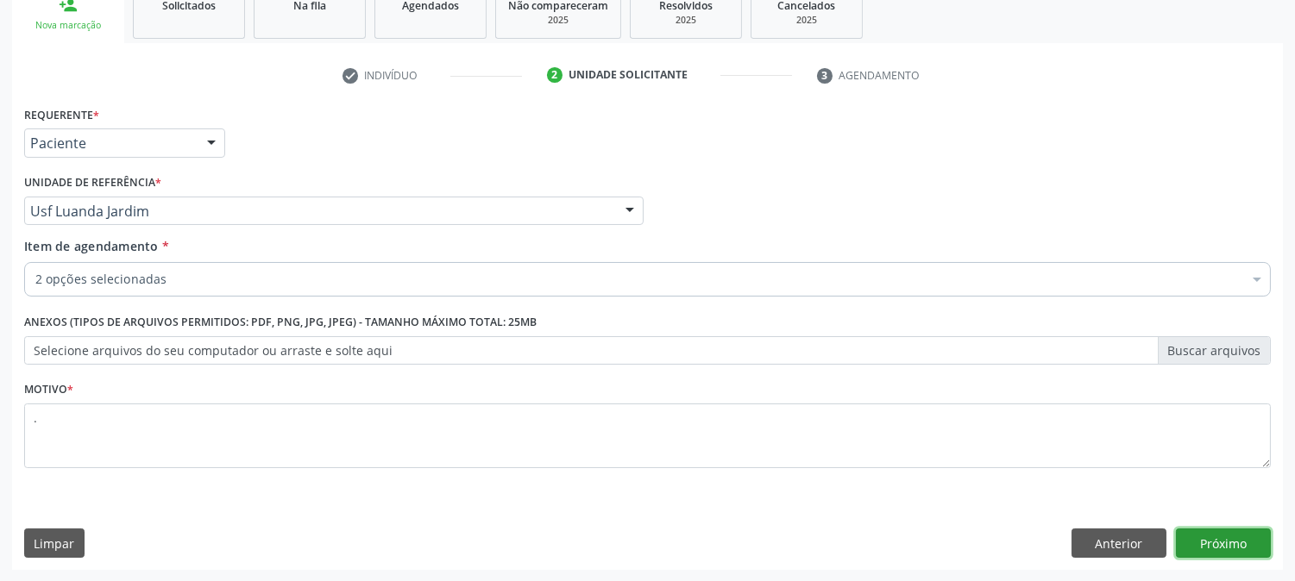
click at [1211, 544] on button "Próximo" at bounding box center [1223, 543] width 95 height 29
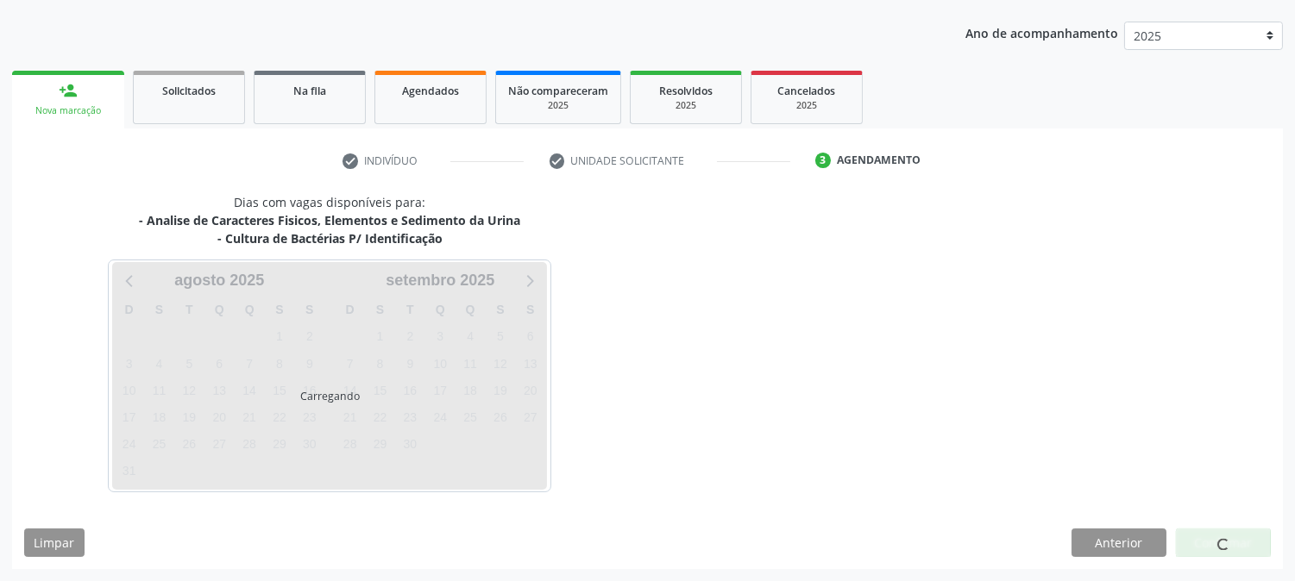
scroll to position [186, 0]
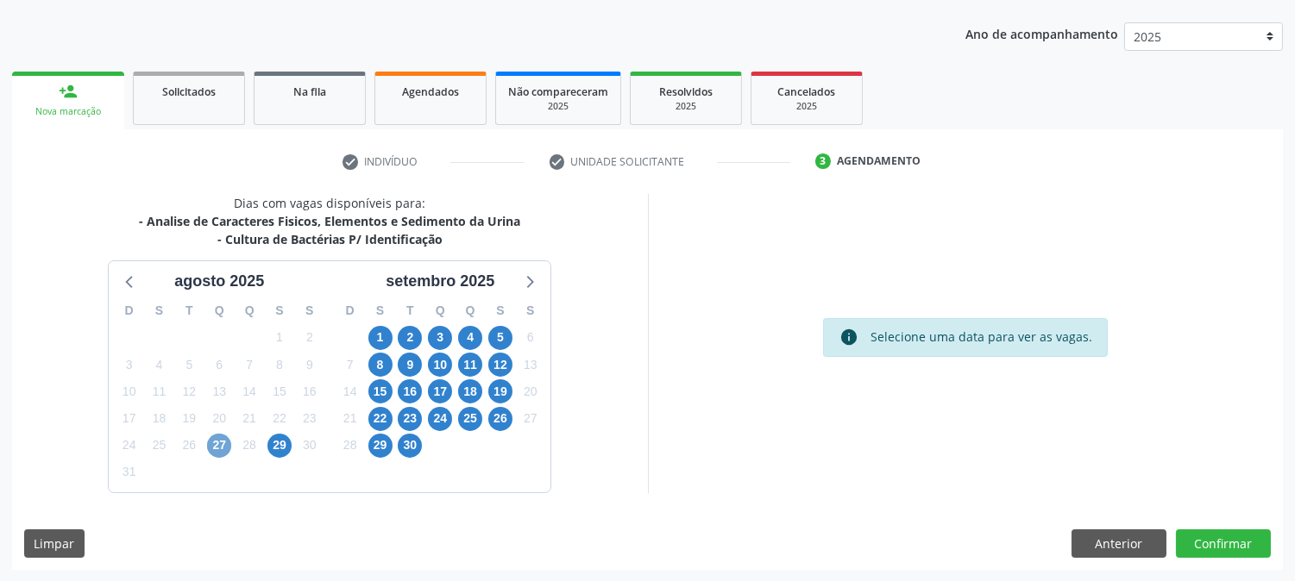
click at [211, 452] on span "27" at bounding box center [219, 446] width 24 height 24
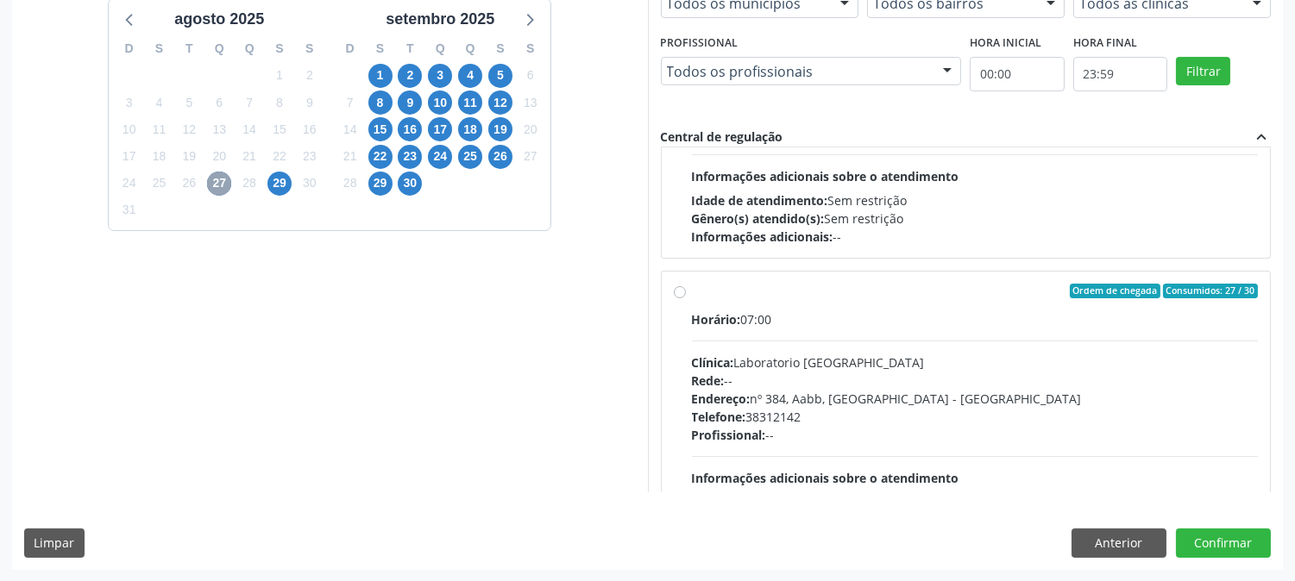
scroll to position [574, 0]
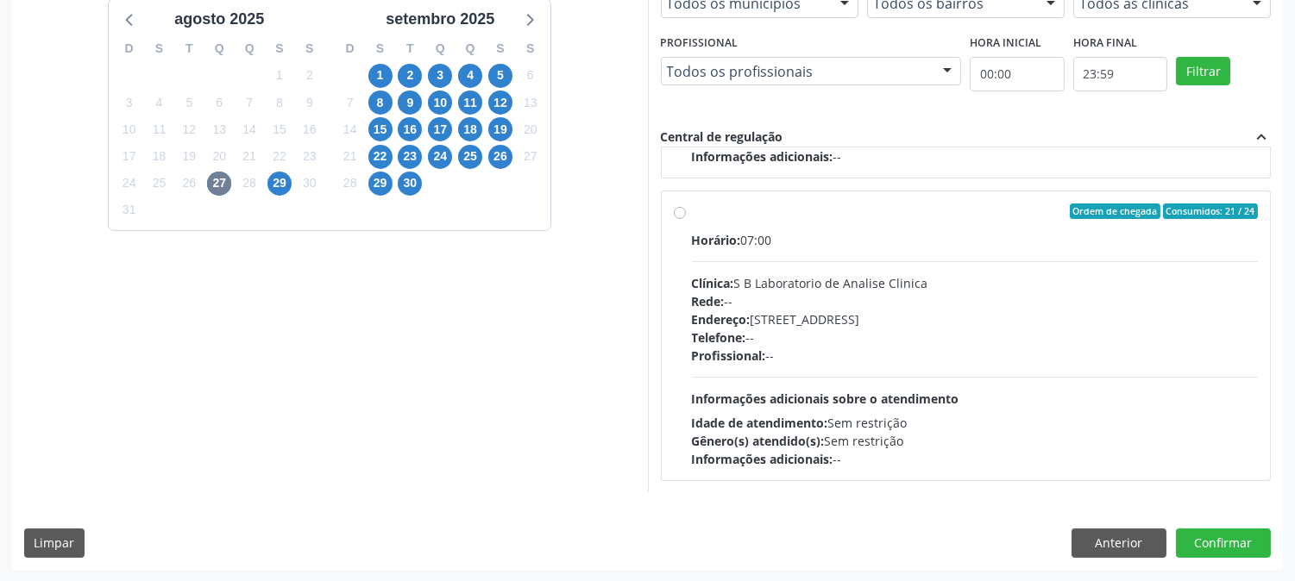
click at [830, 240] on div "Horário: 07:00" at bounding box center [975, 240] width 567 height 18
click at [686, 219] on input "Ordem de chegada Consumidos: 21 / 24 Horário: 07:00 Clínica: S B Laboratorio de…" at bounding box center [680, 212] width 12 height 16
radio input "true"
click at [1231, 552] on button "Confirmar" at bounding box center [1223, 543] width 95 height 29
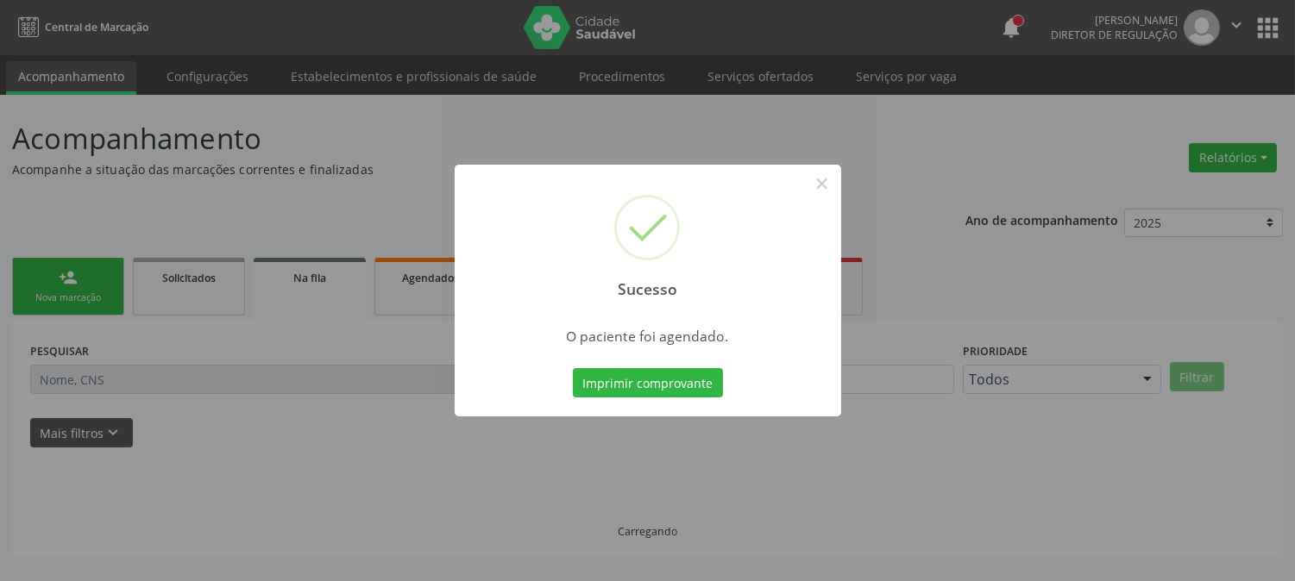
scroll to position [0, 0]
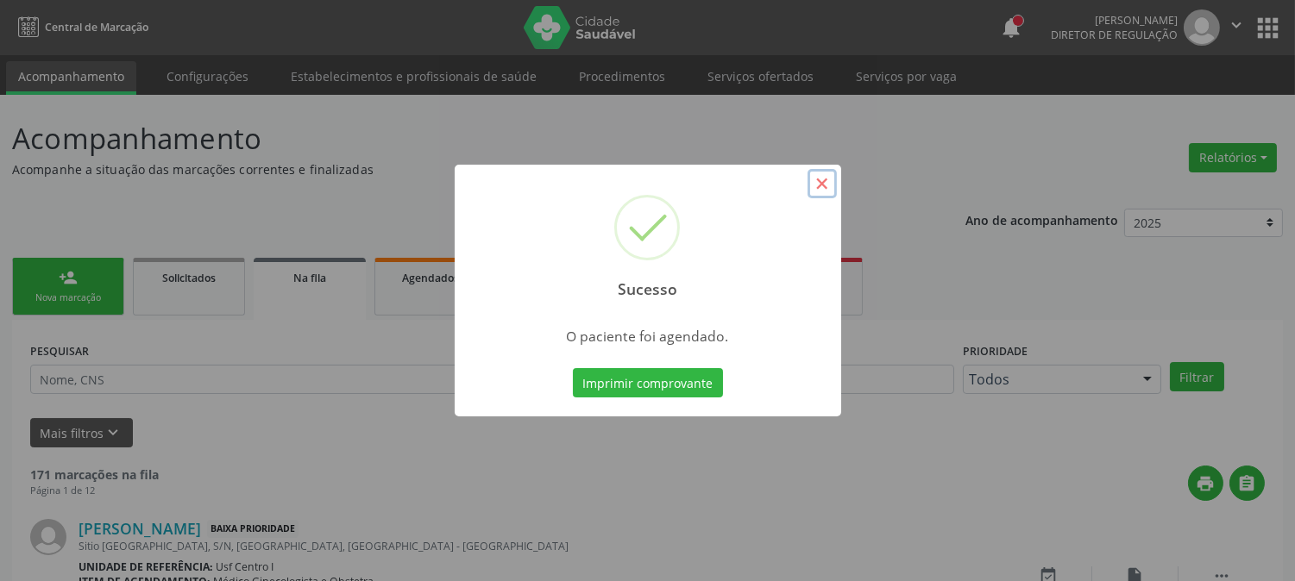
click at [813, 185] on button "×" at bounding box center [821, 183] width 29 height 29
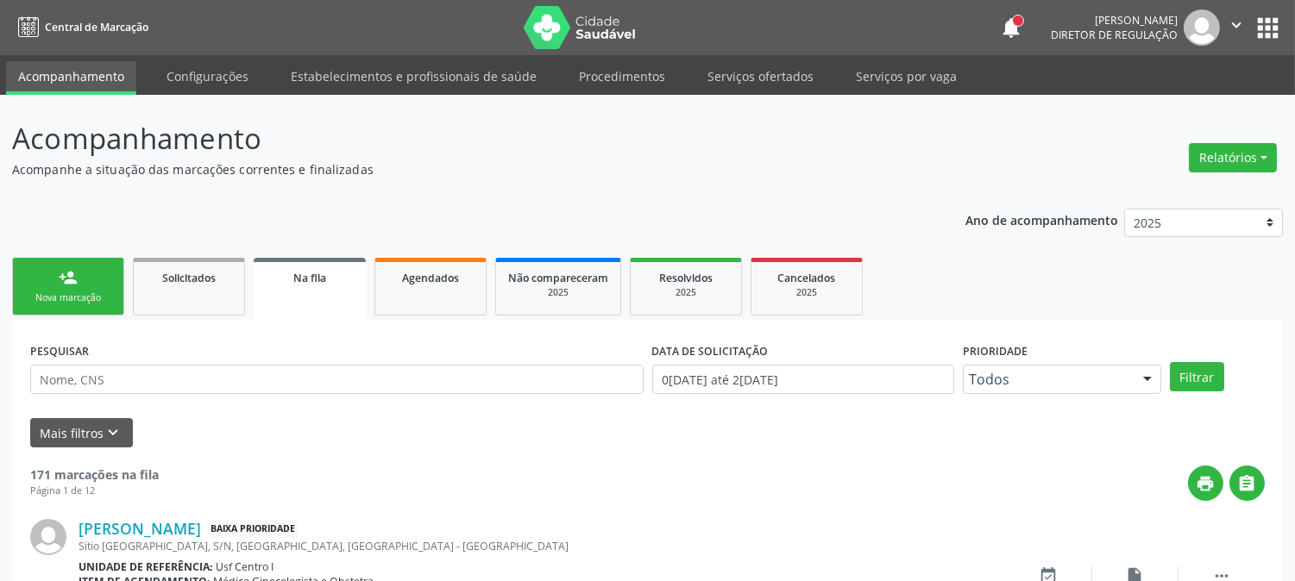
click at [32, 294] on div "Nova marcação" at bounding box center [68, 298] width 86 height 13
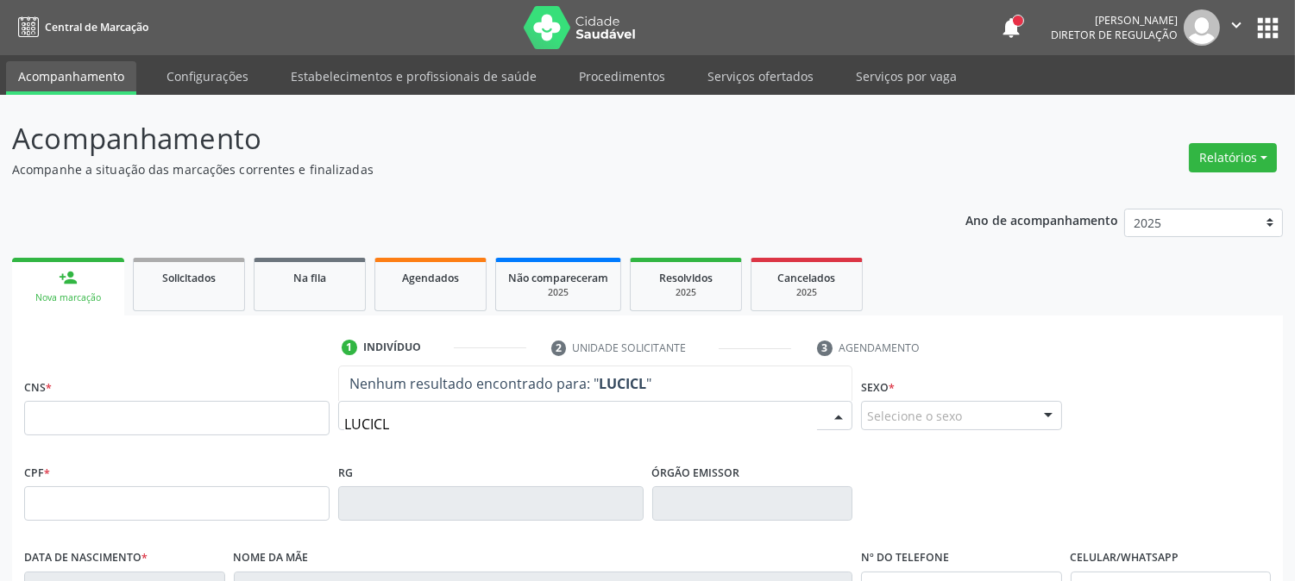
type input "LUCICLE"
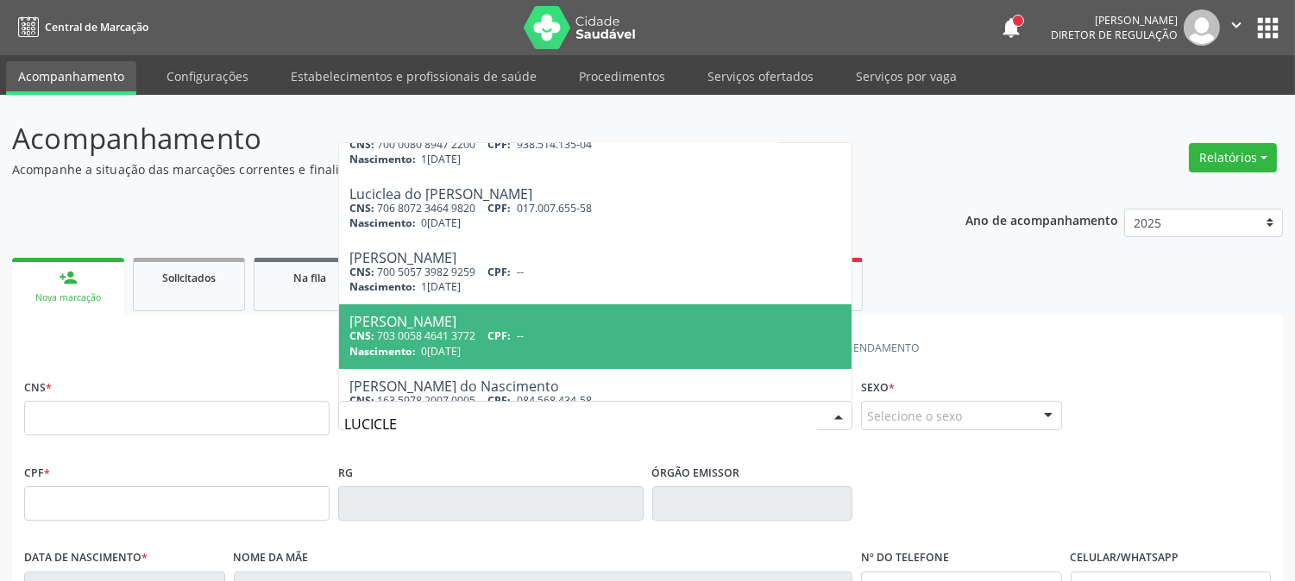
scroll to position [383, 0]
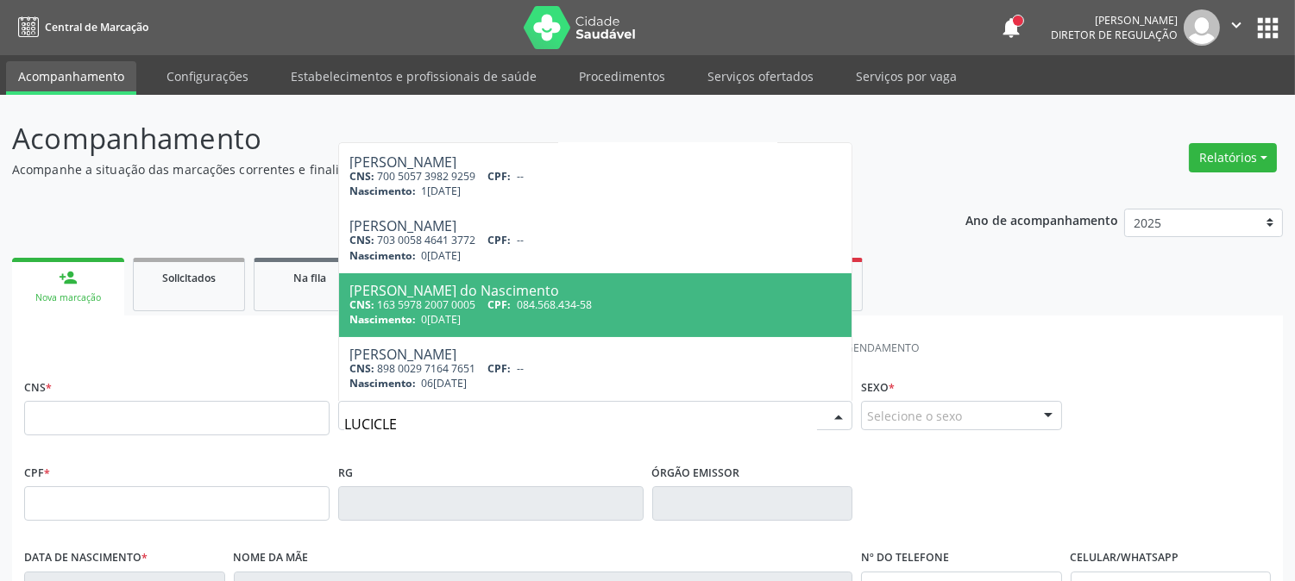
click at [503, 312] on div "Nascimento: 0[DATE]" at bounding box center [595, 319] width 492 height 15
type input "163 5978 2007 0005"
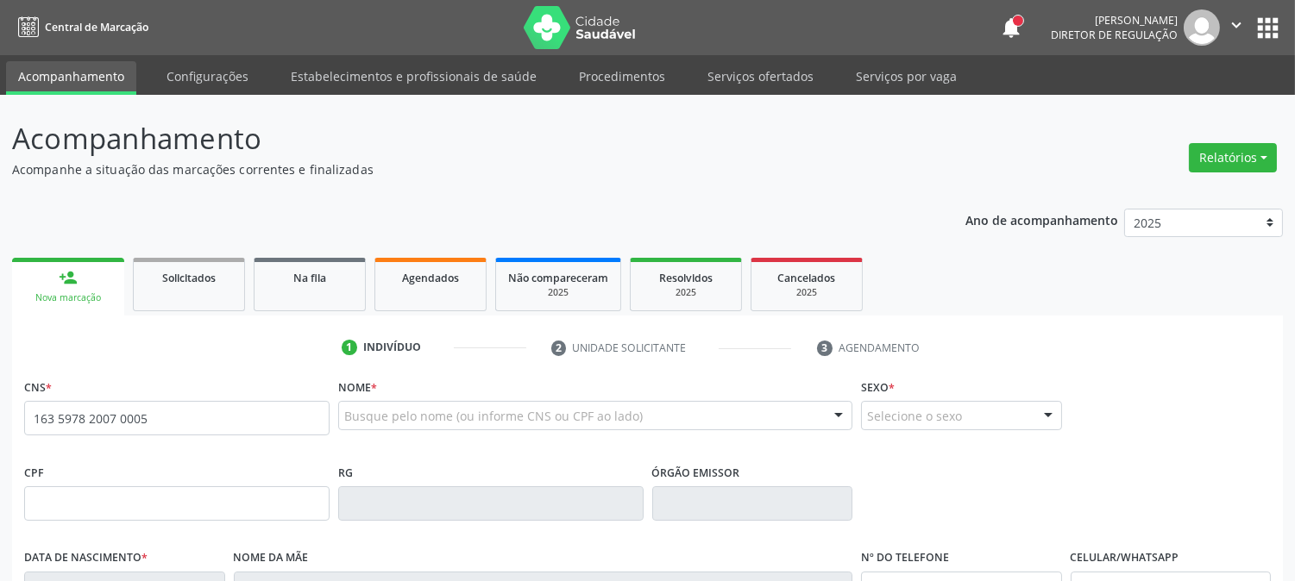
scroll to position [0, 0]
type input "084.568.434-58"
type input "0[DATE]"
type input "[PERSON_NAME] Leite do Nascimento"
type input "[PHONE_NUMBER]"
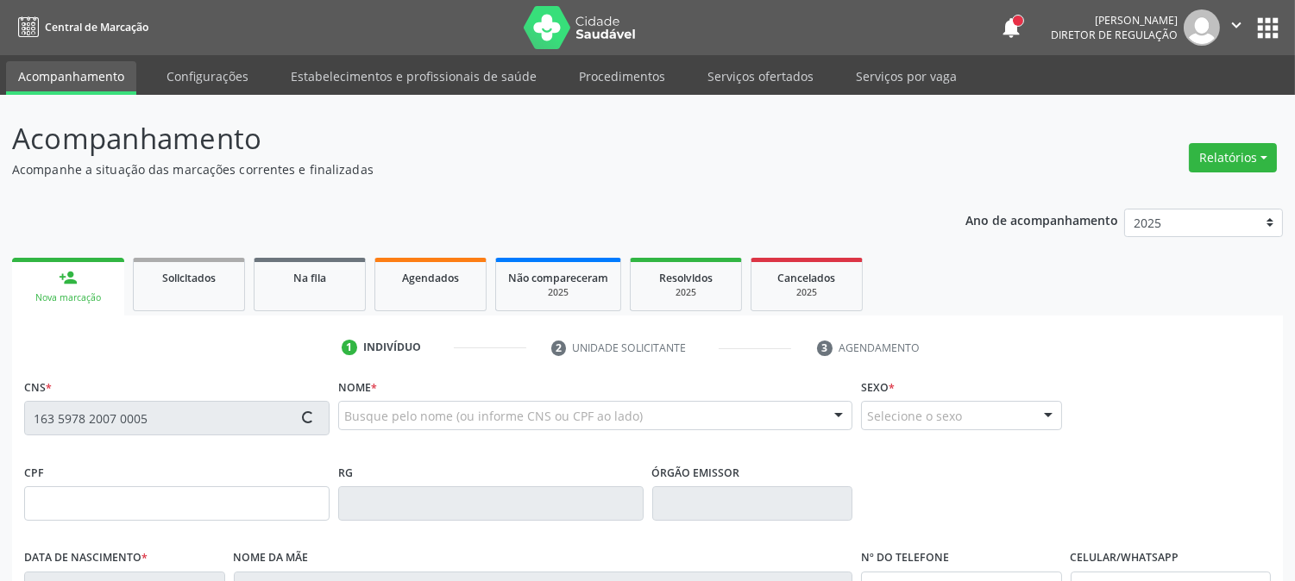
type input "S/N"
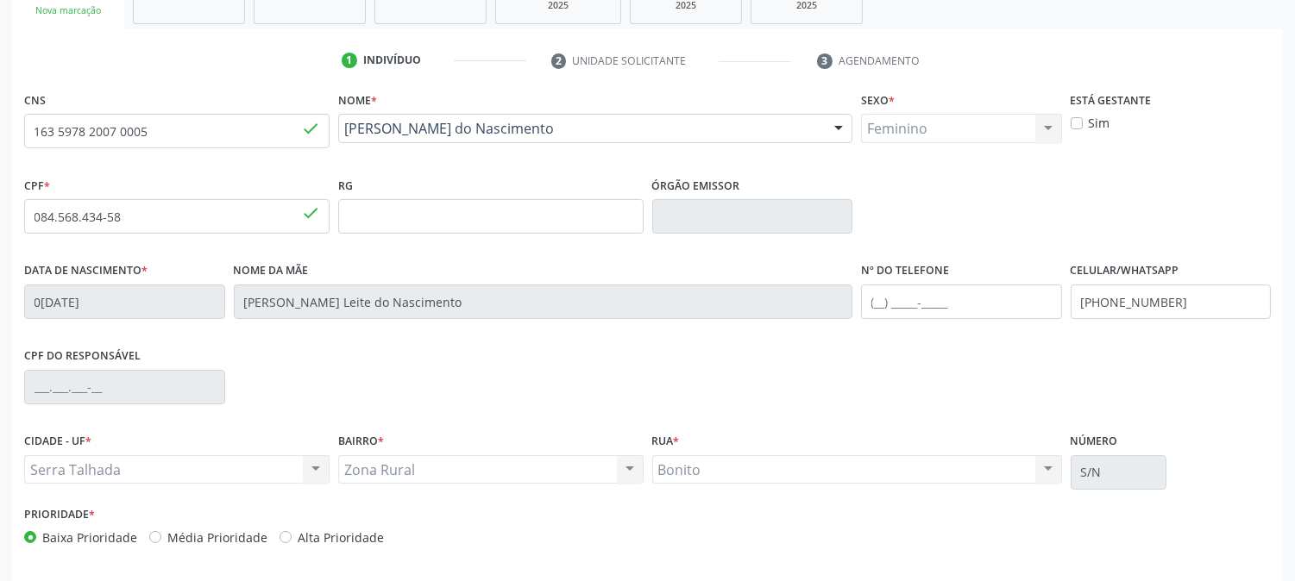
scroll to position [352, 0]
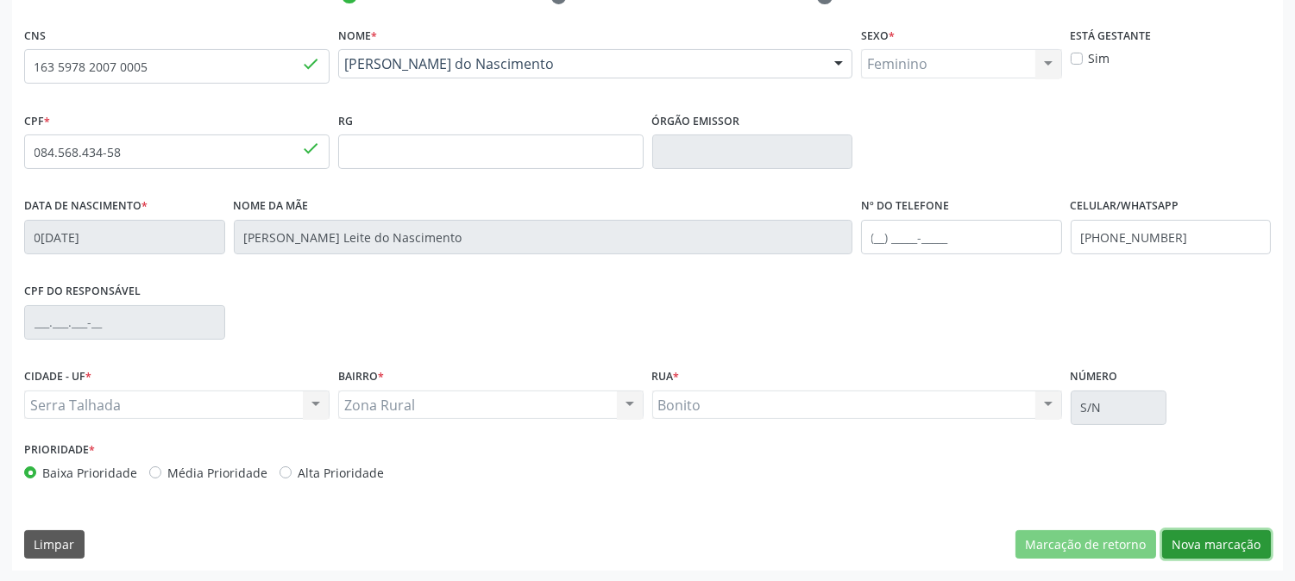
click at [1186, 550] on button "Nova marcação" at bounding box center [1216, 545] width 109 height 29
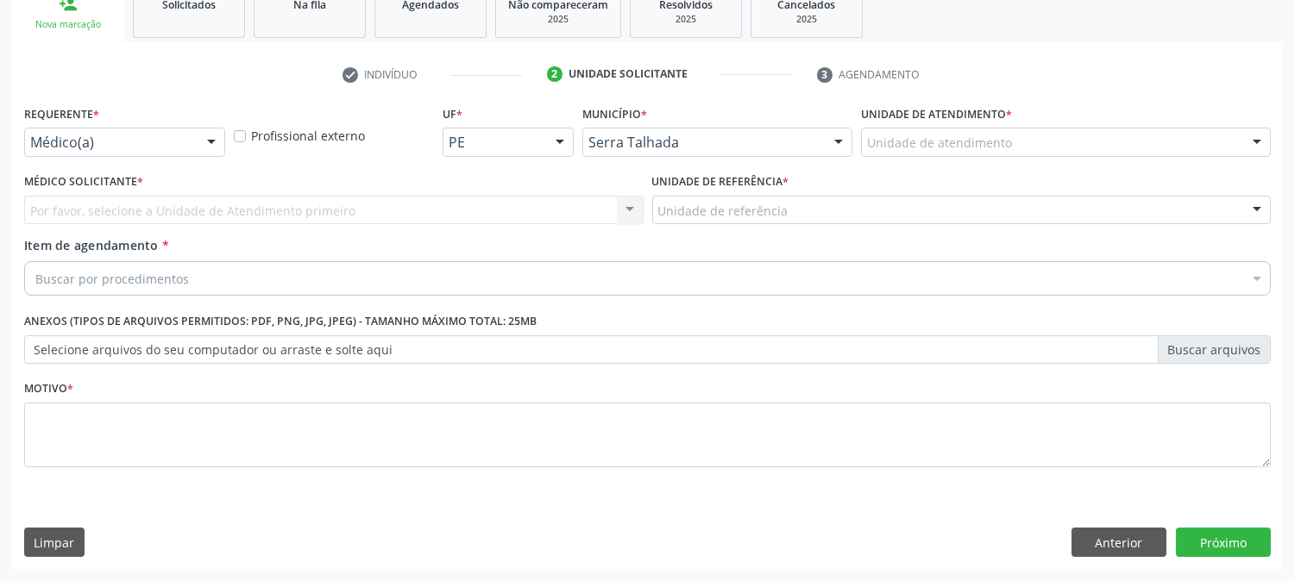
scroll to position [273, 0]
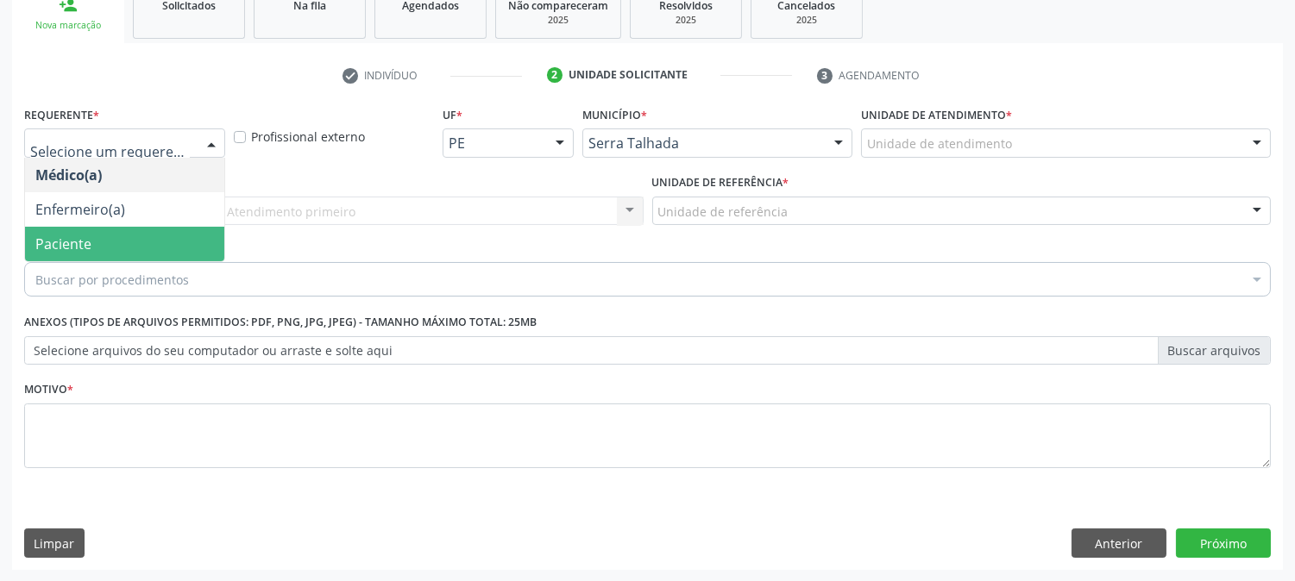
click at [129, 248] on span "Paciente" at bounding box center [124, 244] width 199 height 35
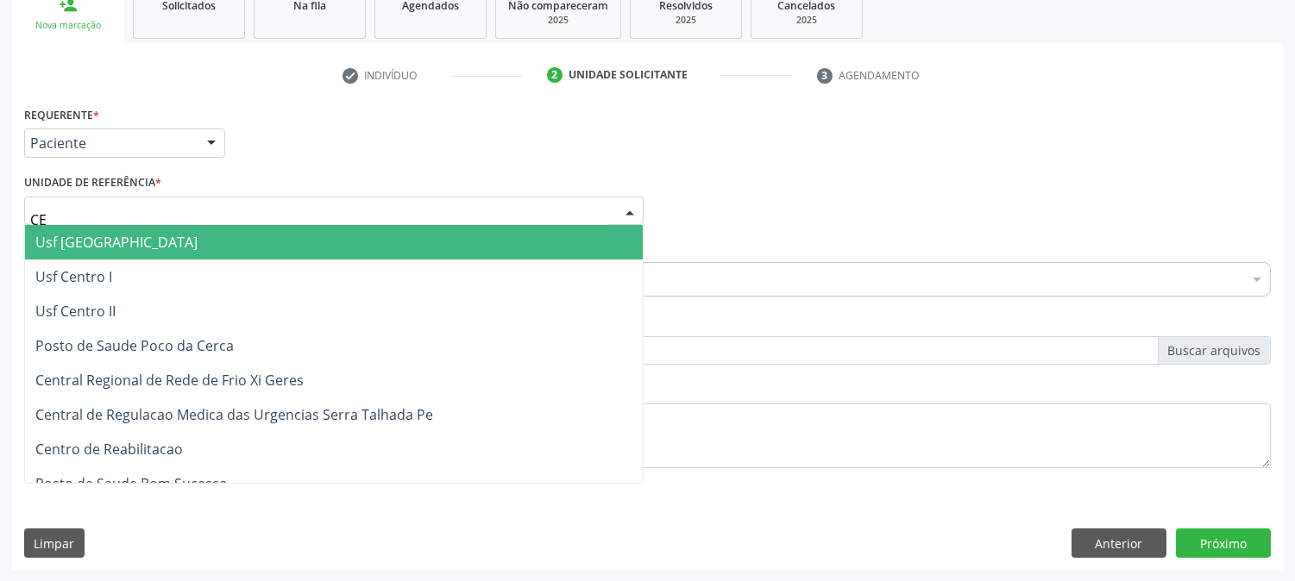
type input "C"
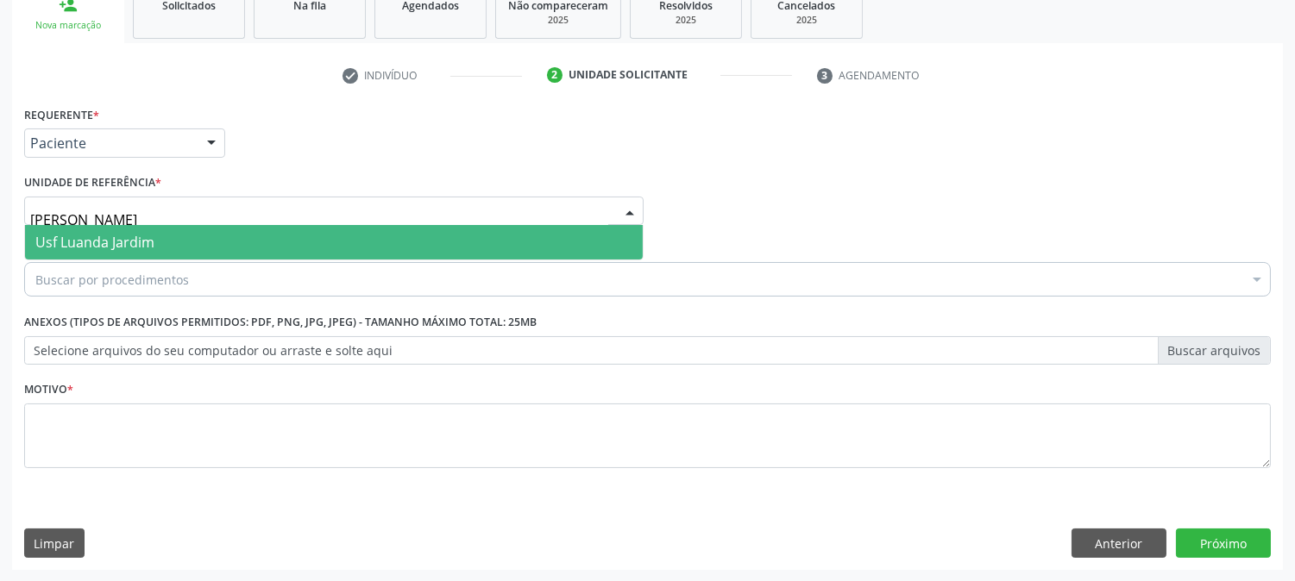
type input "JAR"
click at [165, 237] on span "Usf Luanda Jardim" at bounding box center [334, 242] width 618 height 35
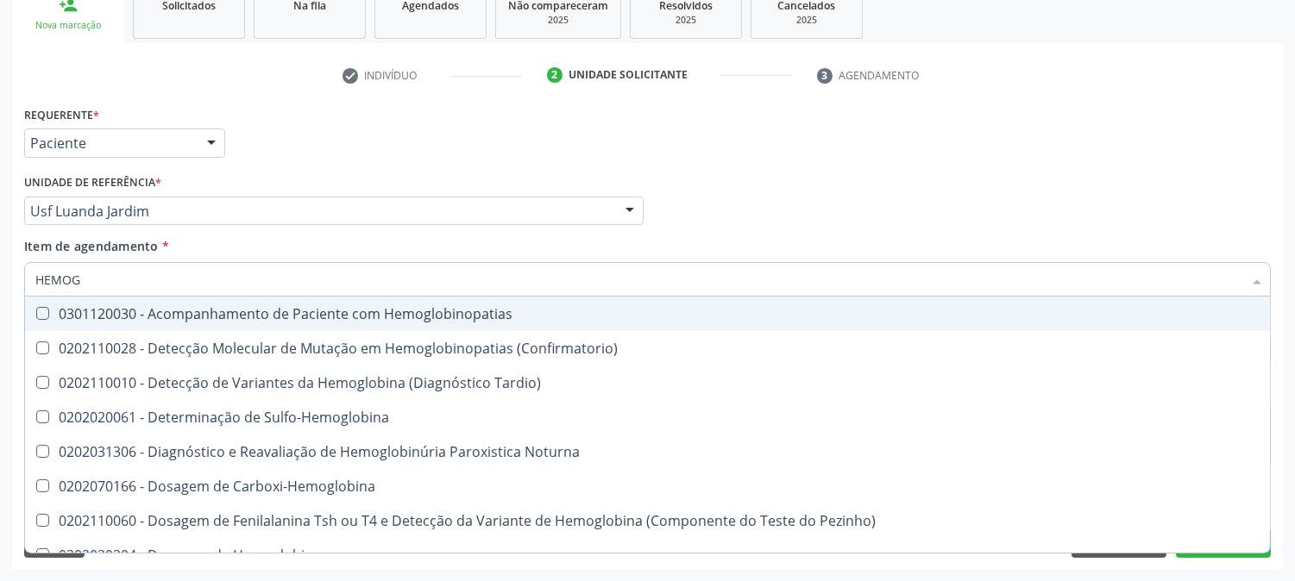
type input "HEMOGR"
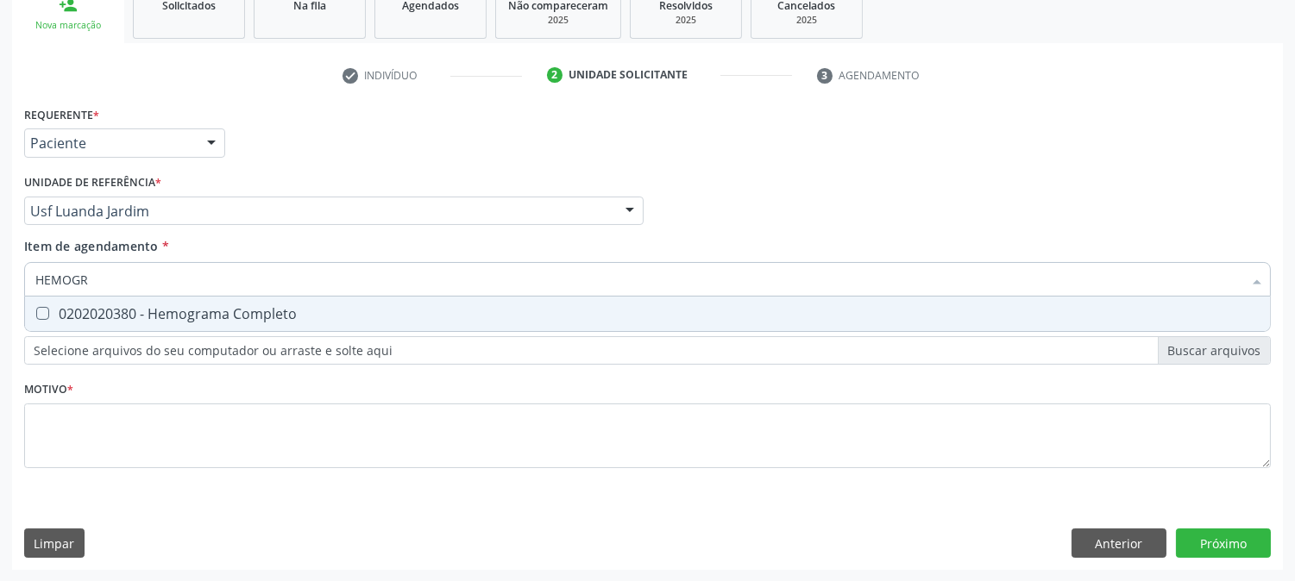
click at [125, 317] on div "0202020380 - Hemograma Completo" at bounding box center [647, 314] width 1224 height 14
checkbox Completo "true"
drag, startPoint x: 122, startPoint y: 283, endPoint x: 0, endPoint y: 285, distance: 122.5
click at [0, 286] on div "Acompanhamento Acompanhe a situação das marcações correntes e finalizadas Relat…" at bounding box center [647, 202] width 1295 height 760
type input "CO"
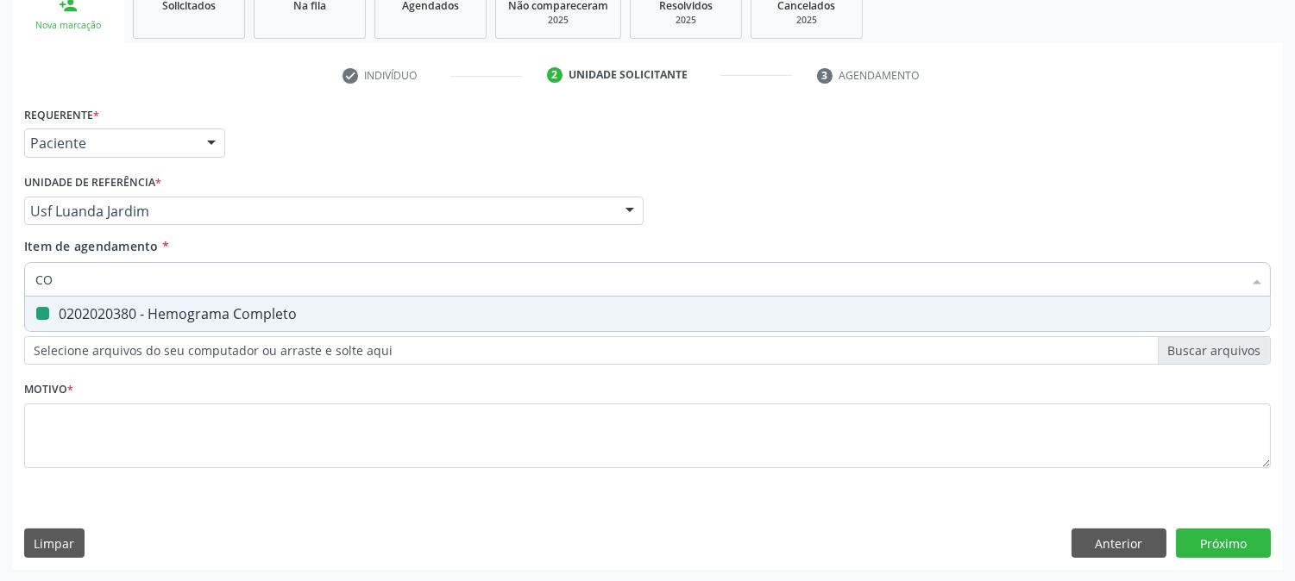
checkbox Completo "false"
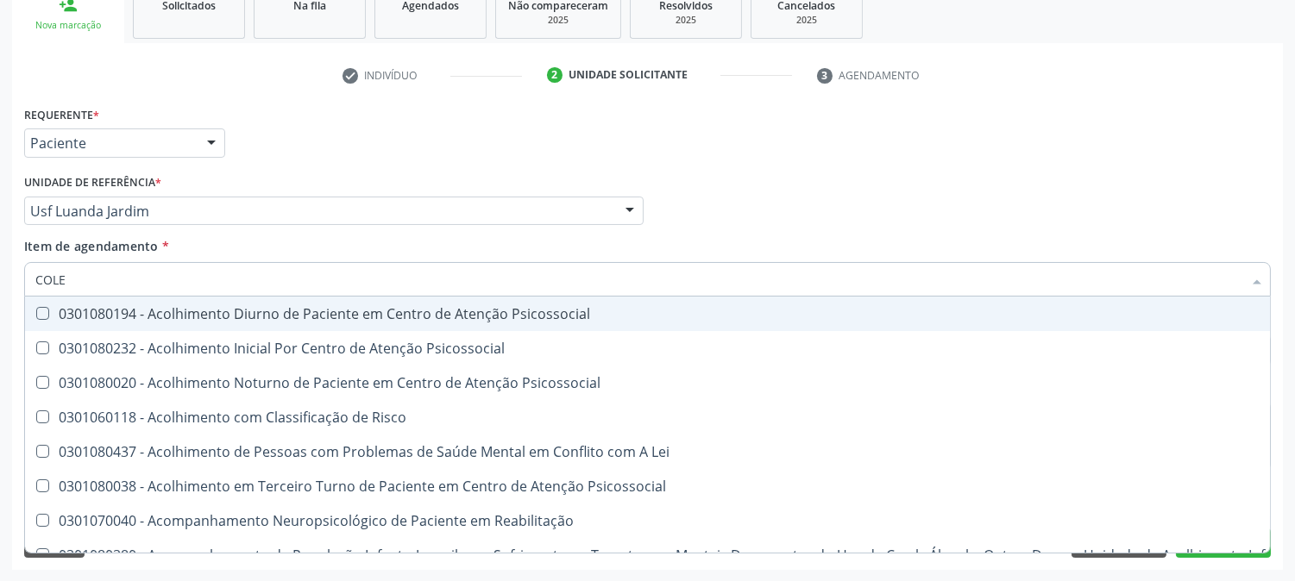
type input "COLES"
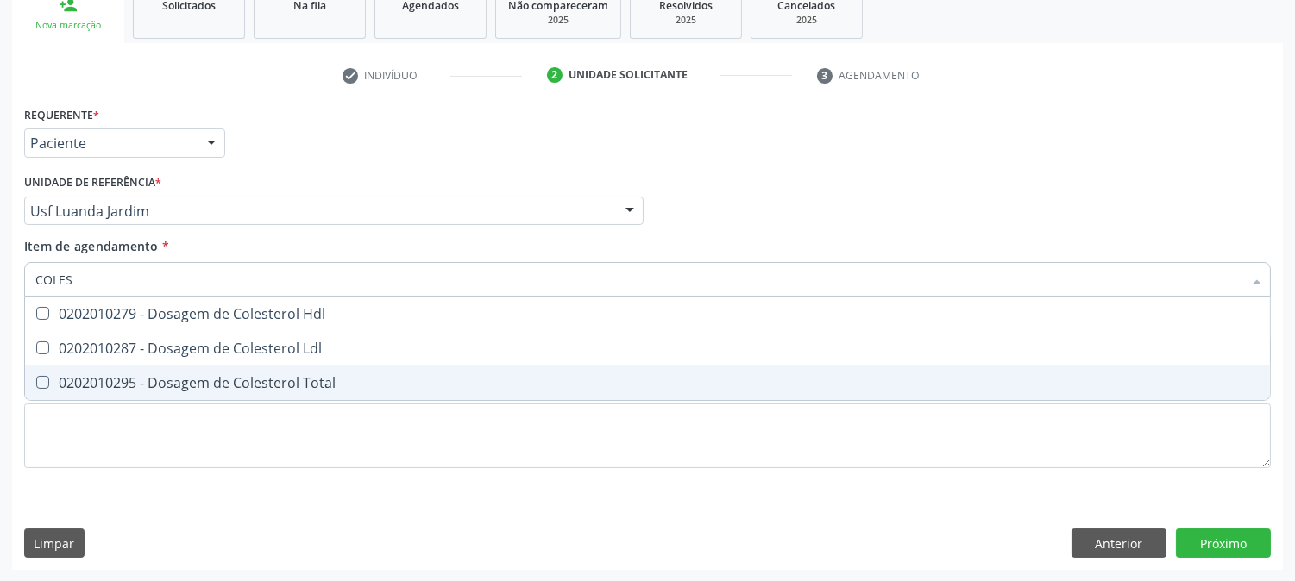
click at [218, 377] on div "0202010295 - Dosagem de Colesterol Total" at bounding box center [647, 383] width 1224 height 14
checkbox Total "true"
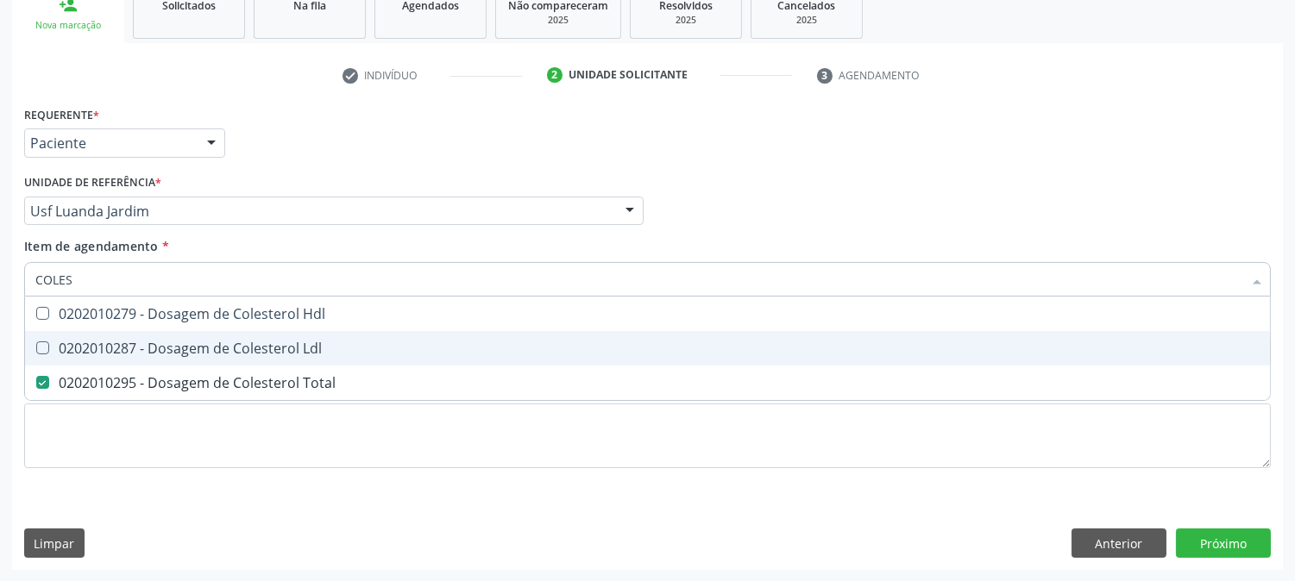
click at [207, 355] on span "0202010287 - Dosagem de Colesterol Ldl" at bounding box center [647, 348] width 1245 height 35
checkbox Ldl "true"
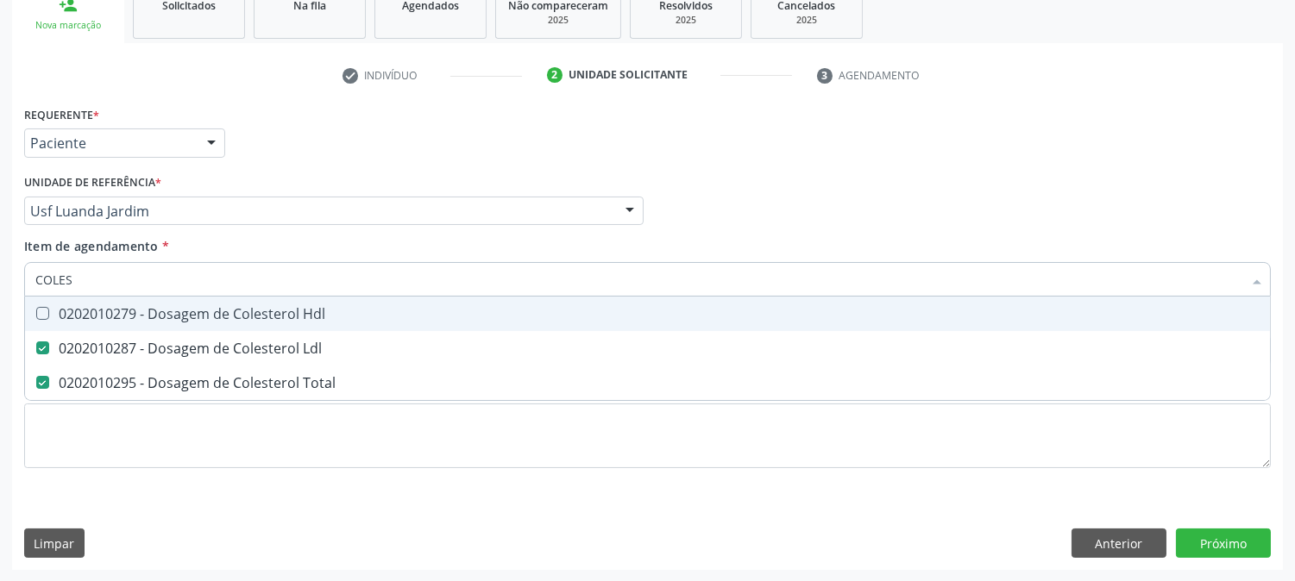
click at [174, 315] on div "0202010279 - Dosagem de Colesterol Hdl" at bounding box center [647, 314] width 1224 height 14
checkbox Hdl "true"
drag, startPoint x: 127, startPoint y: 276, endPoint x: 0, endPoint y: 289, distance: 127.5
click at [0, 289] on div "Acompanhamento Acompanhe a situação das marcações correntes e finalizadas Relat…" at bounding box center [647, 202] width 1295 height 760
type input "GL"
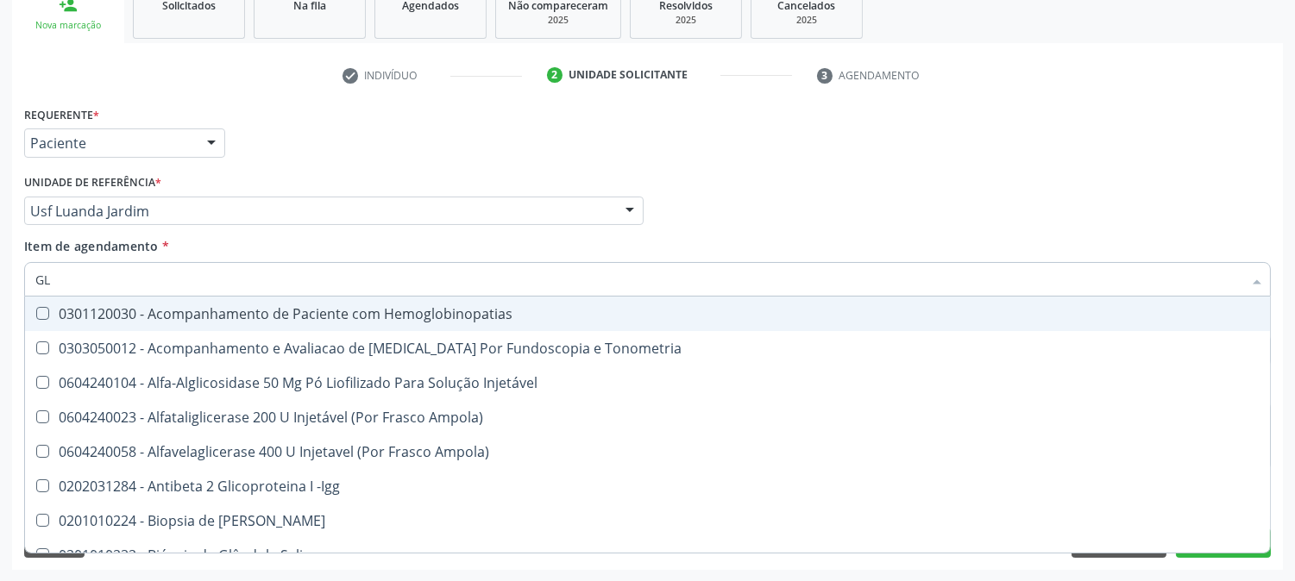
checkbox Hemoglobinopatias "false"
checkbox Tonometria "false"
checkbox Injetável "false"
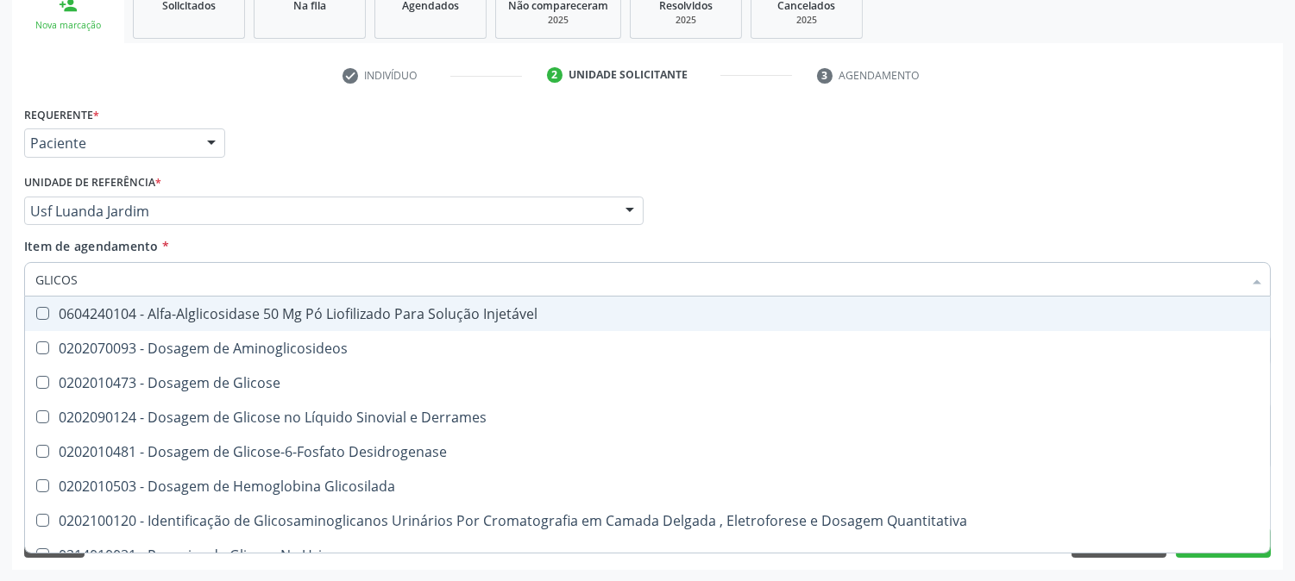
type input "GLICOSE"
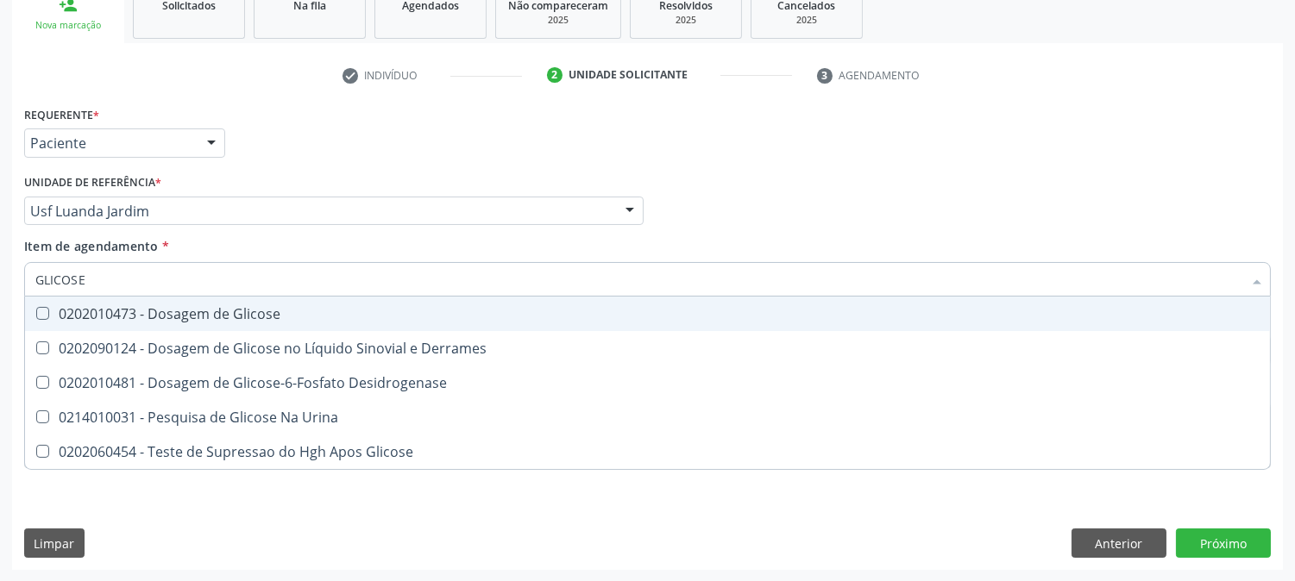
click at [79, 320] on div "0202010473 - Dosagem de Glicose" at bounding box center [647, 314] width 1224 height 14
checkbox Glicose "true"
drag, startPoint x: 93, startPoint y: 279, endPoint x: 0, endPoint y: 278, distance: 93.2
click at [0, 278] on div "Acompanhamento Acompanhe a situação das marcações correntes e finalizadas Relat…" at bounding box center [647, 202] width 1295 height 760
type input "HE"
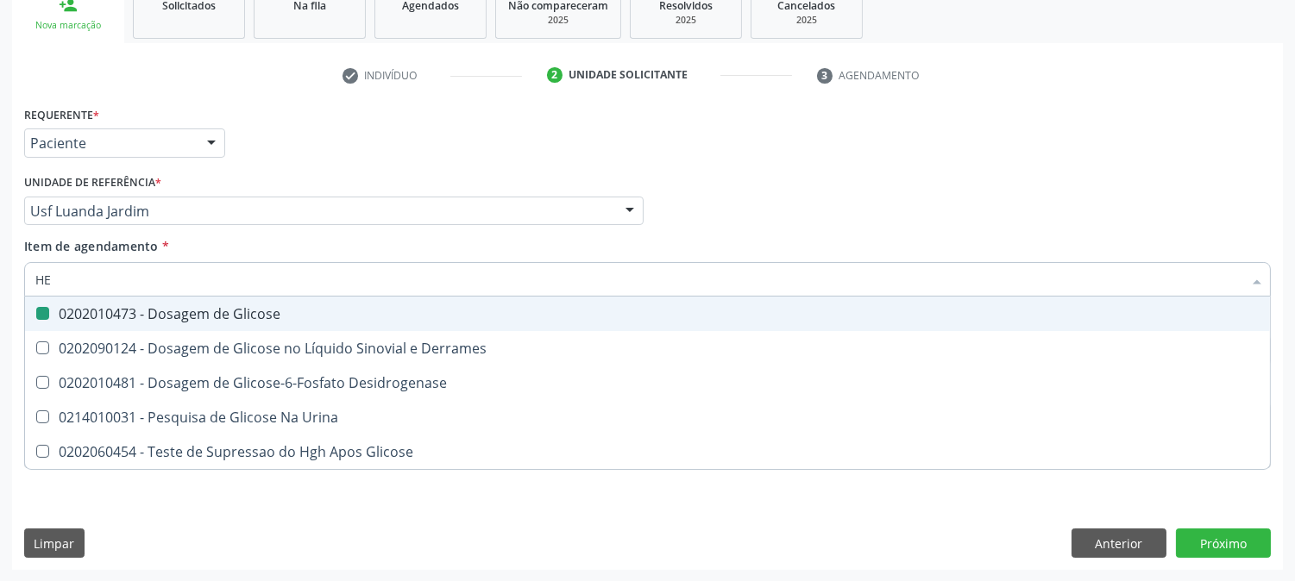
checkbox Glicose "false"
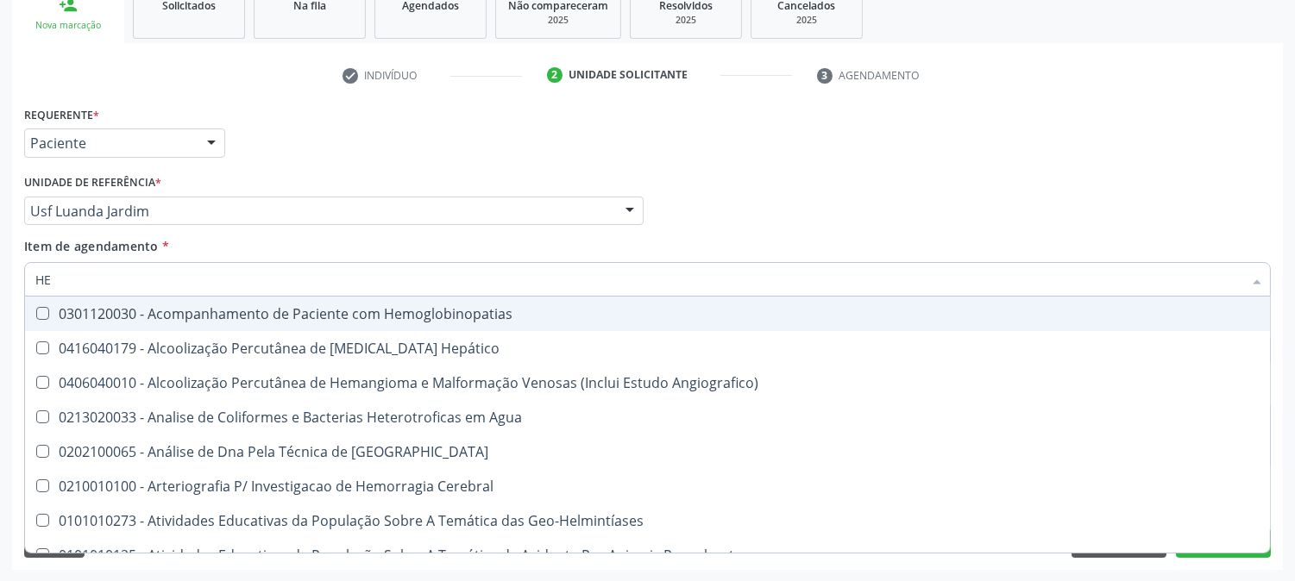
type input "HEM"
checkbox II "true"
checkbox Completo "false"
type input "HEMO"
checkbox Hemácias "true"
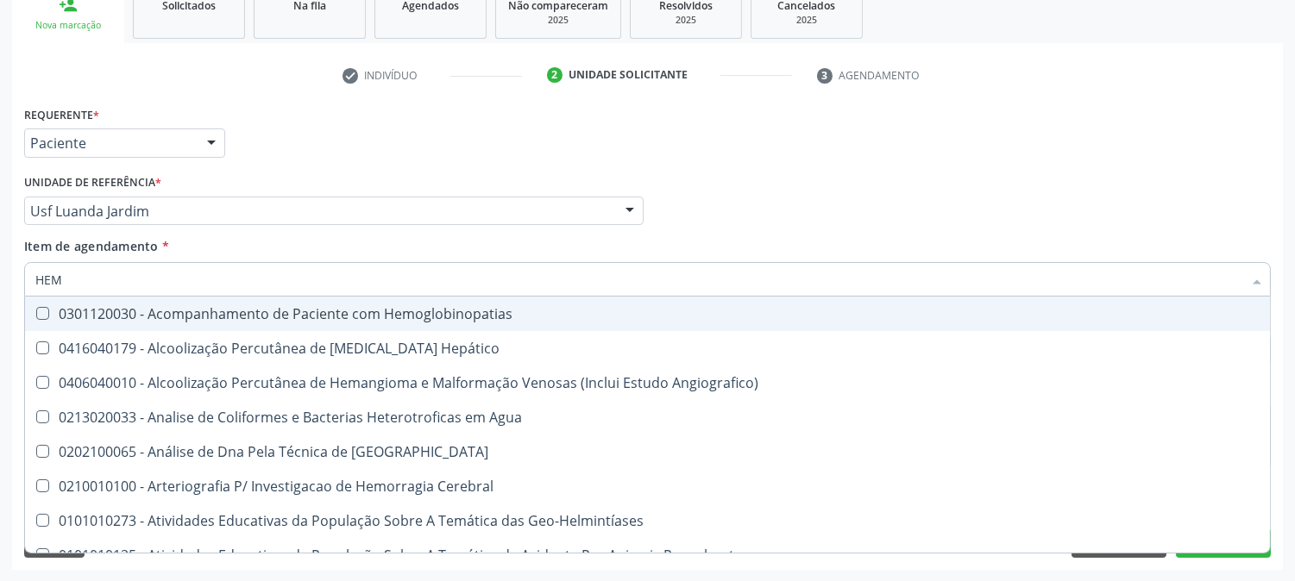
checkbox II "false"
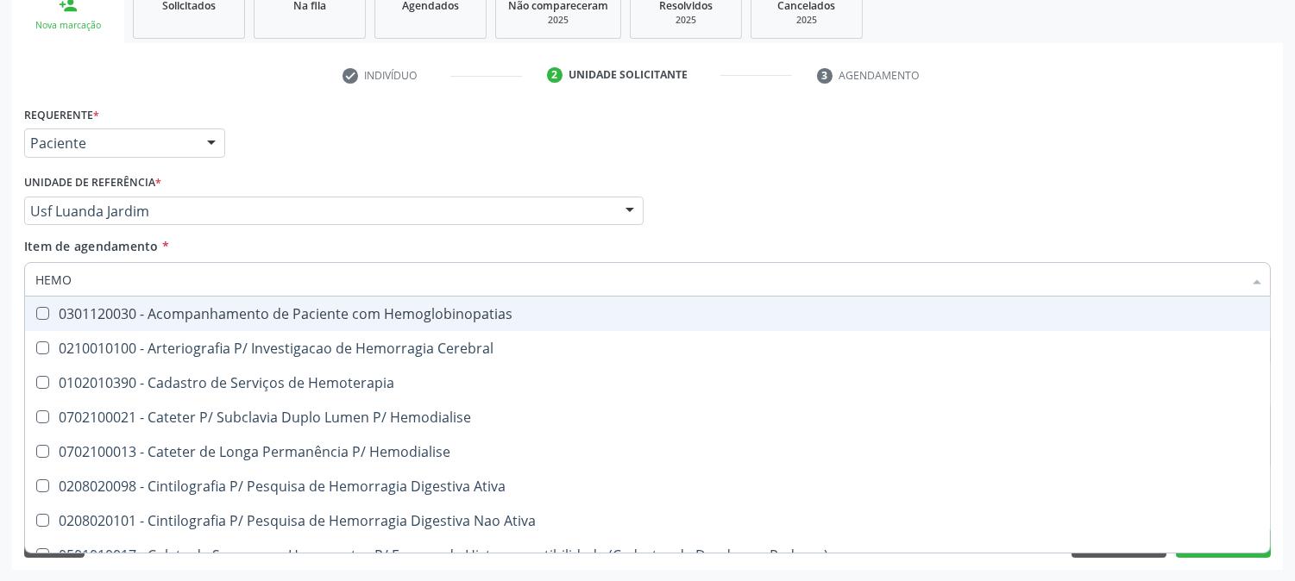
type input "HEMOG"
checkbox Carboxi-Hemoglobina "true"
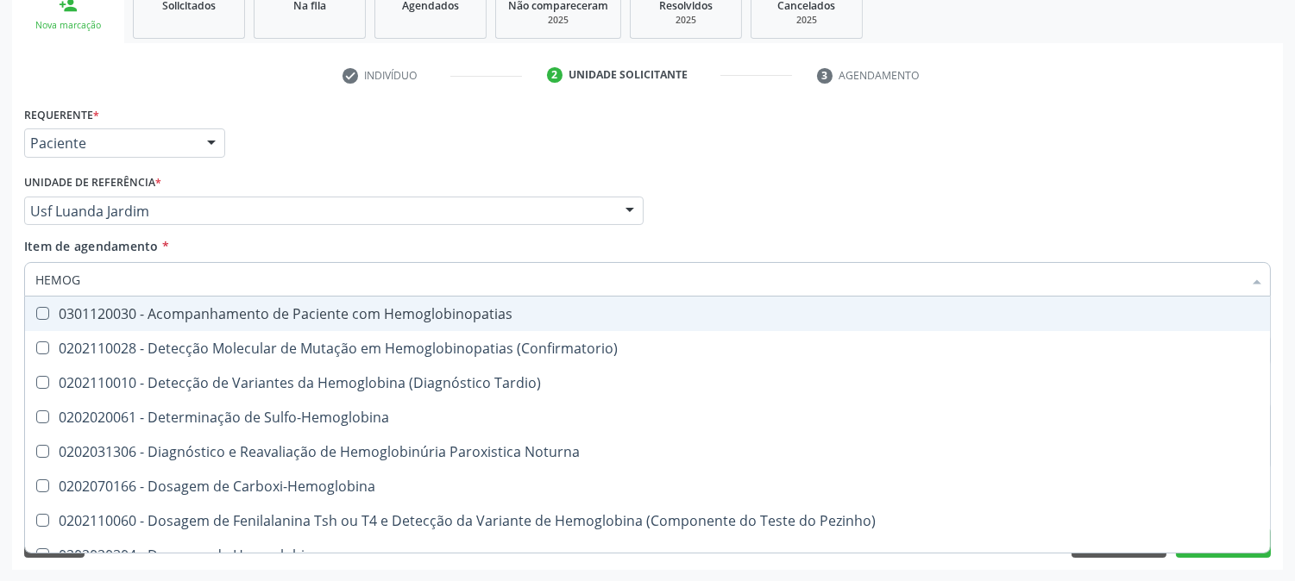
type input "HEMOGL"
checkbox Completo "false"
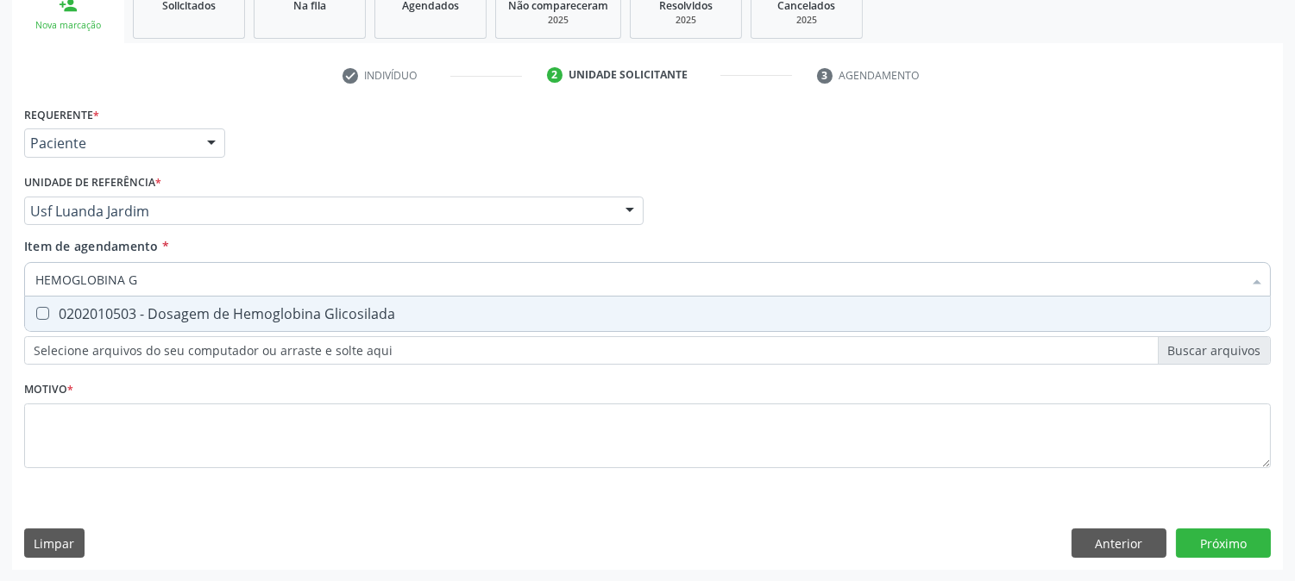
type input "HEMOGLOBINA GL"
click at [57, 303] on span "0202010503 - Dosagem de Hemoglobina Glicosilada" at bounding box center [647, 314] width 1245 height 35
checkbox Glicosilada "true"
drag, startPoint x: 166, startPoint y: 291, endPoint x: 0, endPoint y: 274, distance: 166.4
click at [0, 274] on div "Acompanhamento Acompanhe a situação das marcações correntes e finalizadas Relat…" at bounding box center [647, 202] width 1295 height 760
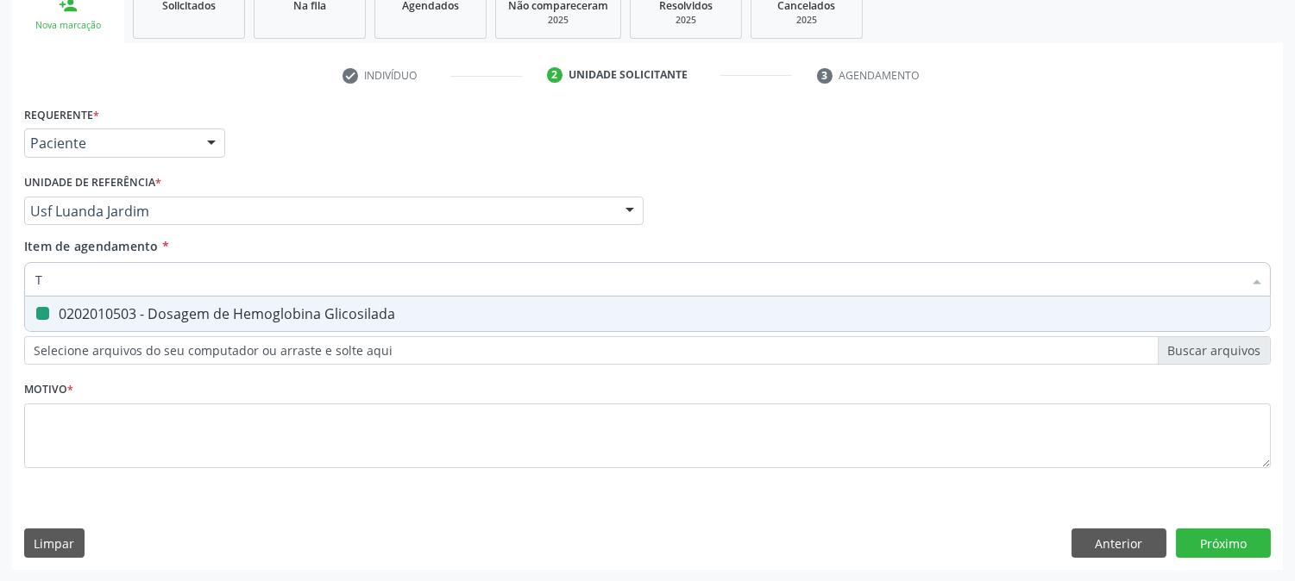
type input "TG"
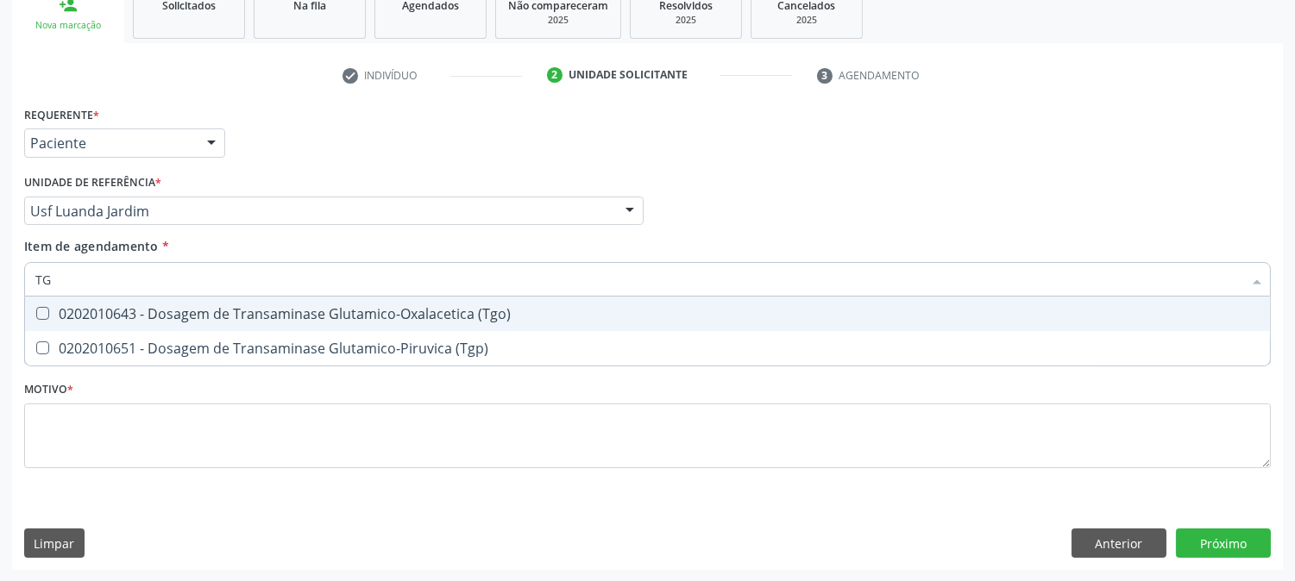
click at [66, 319] on div "0202010643 - Dosagem de Transaminase Glutamico-Oxalacetica (Tgo)" at bounding box center [647, 314] width 1224 height 14
click at [66, 329] on span "0202010643 - Dosagem de Transaminase Glutamico-Oxalacetica (Tgo)" at bounding box center [647, 314] width 1245 height 35
checkbox \(Tgo\) "false"
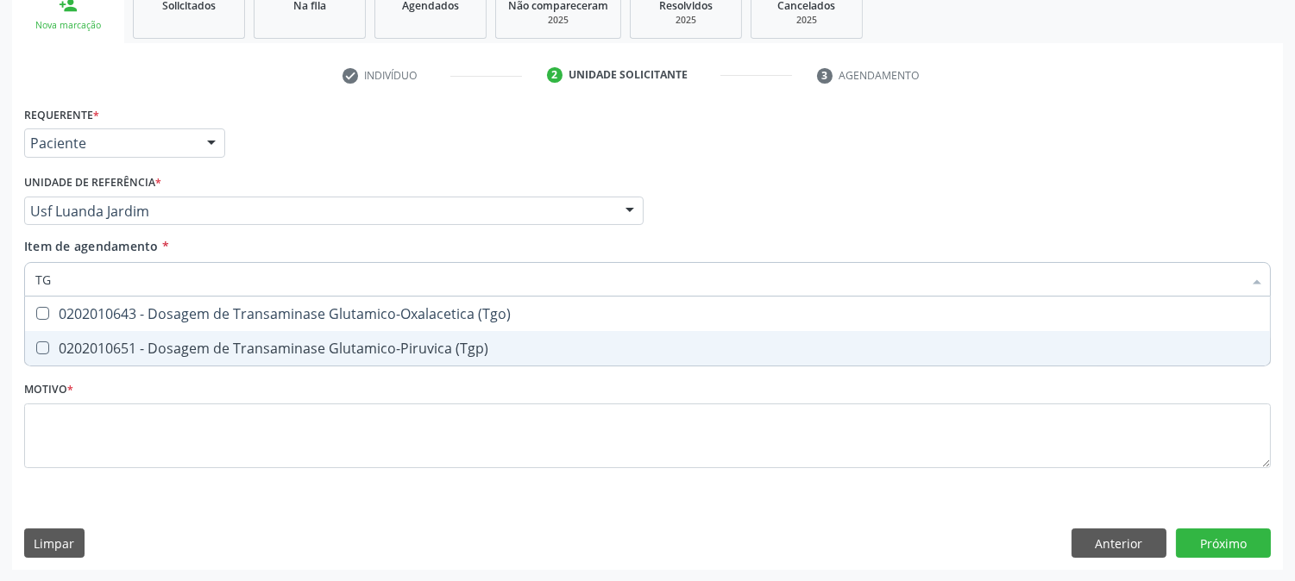
click at [66, 343] on div "0202010651 - Dosagem de Transaminase Glutamico-Piruvica (Tgp)" at bounding box center [647, 349] width 1224 height 14
checkbox \(Tgp\) "true"
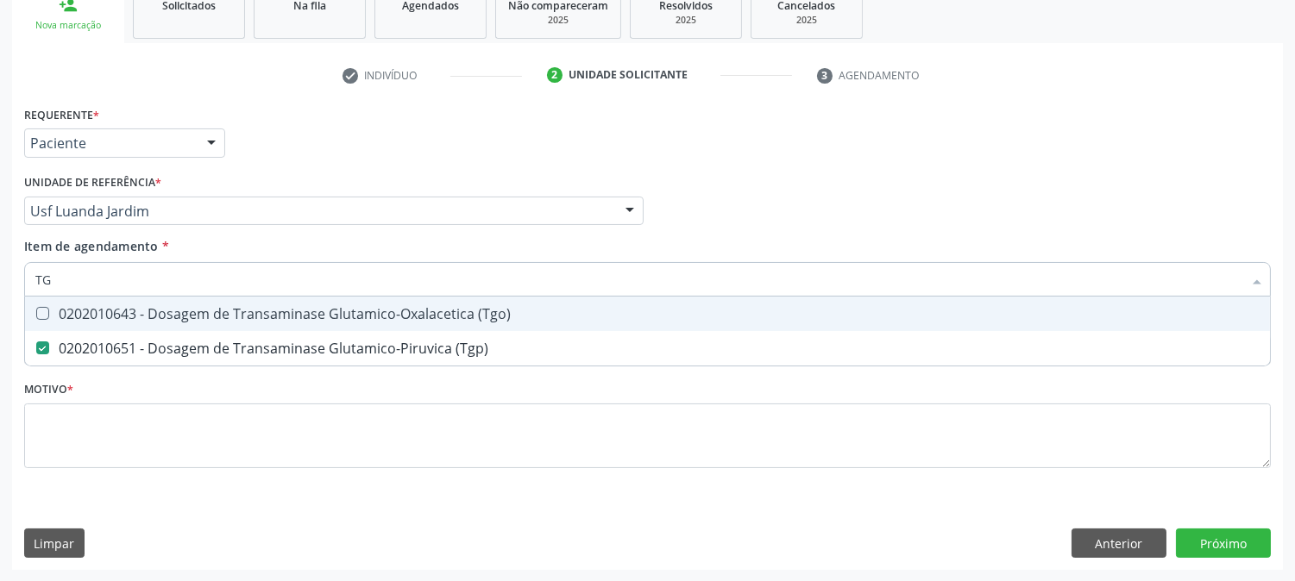
click at [66, 323] on span "0202010643 - Dosagem de Transaminase Glutamico-Oxalacetica (Tgo)" at bounding box center [647, 314] width 1245 height 35
checkbox \(Tgo\) "true"
drag, startPoint x: 65, startPoint y: 281, endPoint x: 22, endPoint y: 281, distance: 42.3
click at [22, 281] on div "Item de agendamento * TG Desfazer seleção 0202010643 - Dosagem de Transaminase …" at bounding box center [647, 270] width 1255 height 66
type input "UREI"
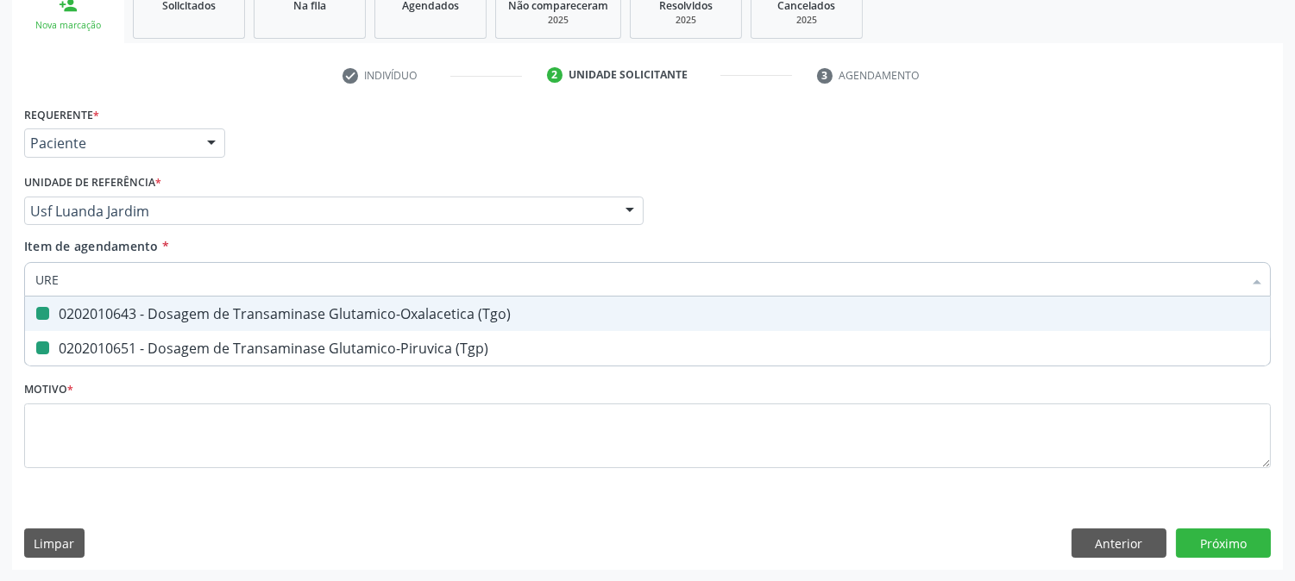
checkbox \(Tgo\) "false"
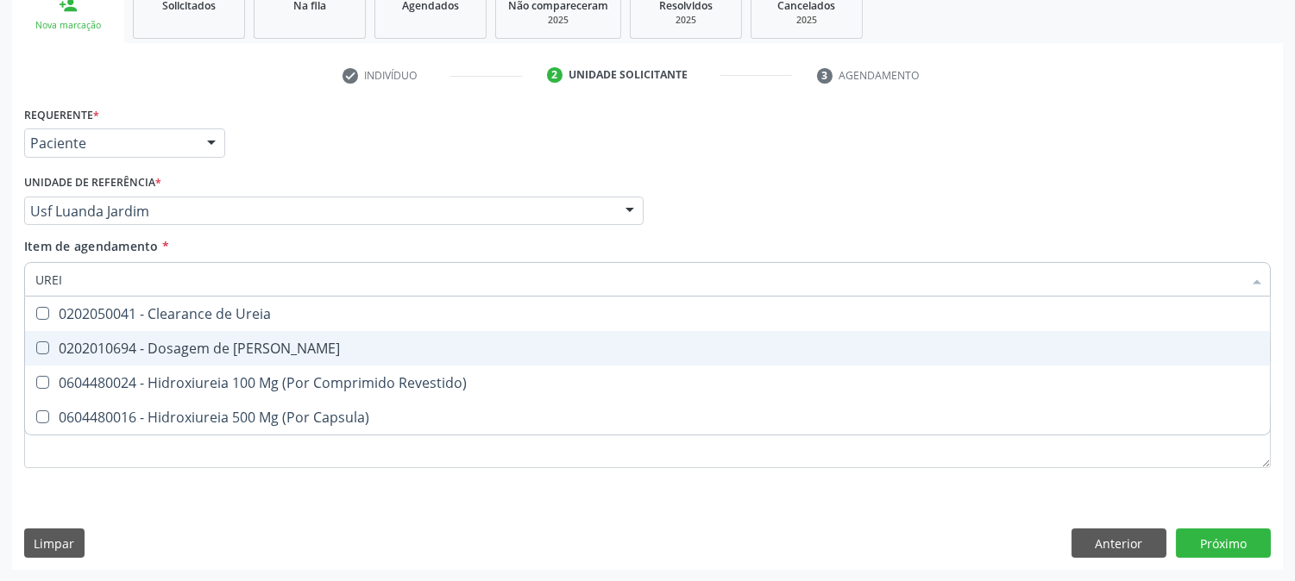
click at [130, 358] on span "0202010694 - Dosagem de [PERSON_NAME]" at bounding box center [647, 348] width 1245 height 35
checkbox Ureia "true"
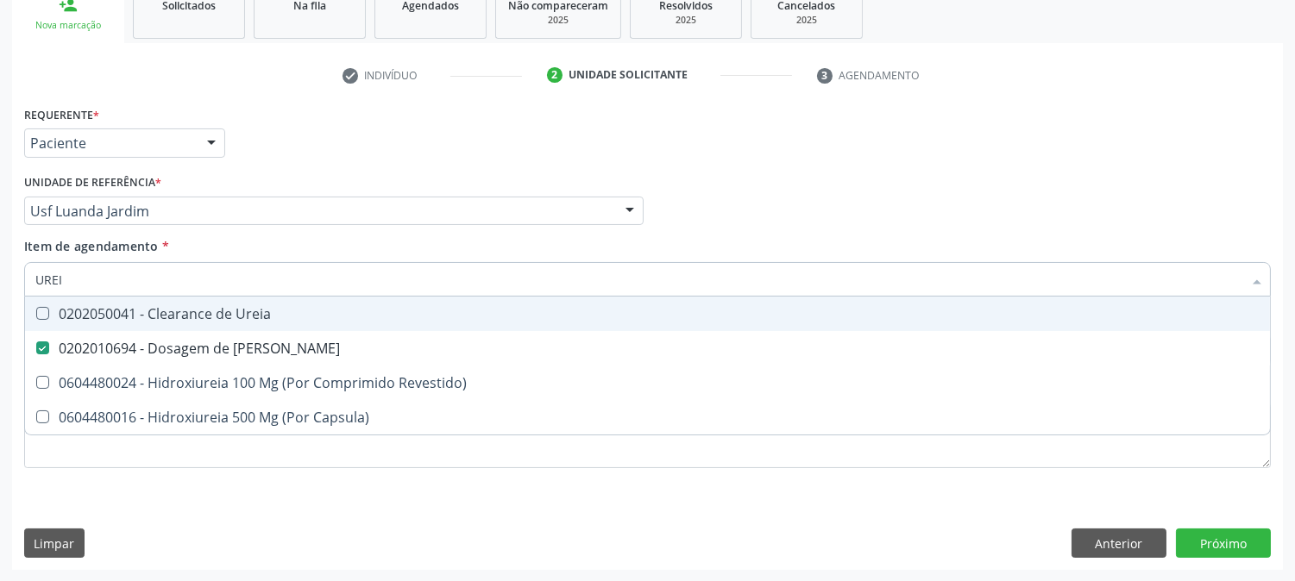
drag, startPoint x: 72, startPoint y: 286, endPoint x: 16, endPoint y: 293, distance: 57.4
click at [16, 293] on div "Requerente * Paciente Médico(a) Enfermeiro(a) Paciente Nenhum resultado encontr…" at bounding box center [647, 336] width 1271 height 468
type input "C"
checkbox Ureia "false"
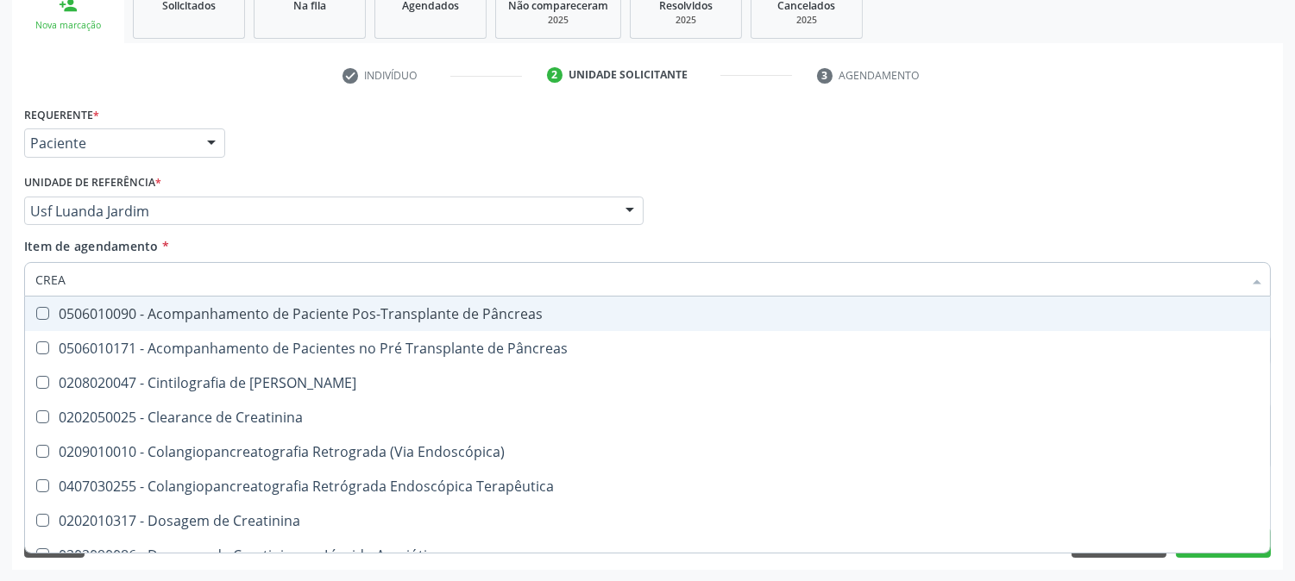
type input "CREAT"
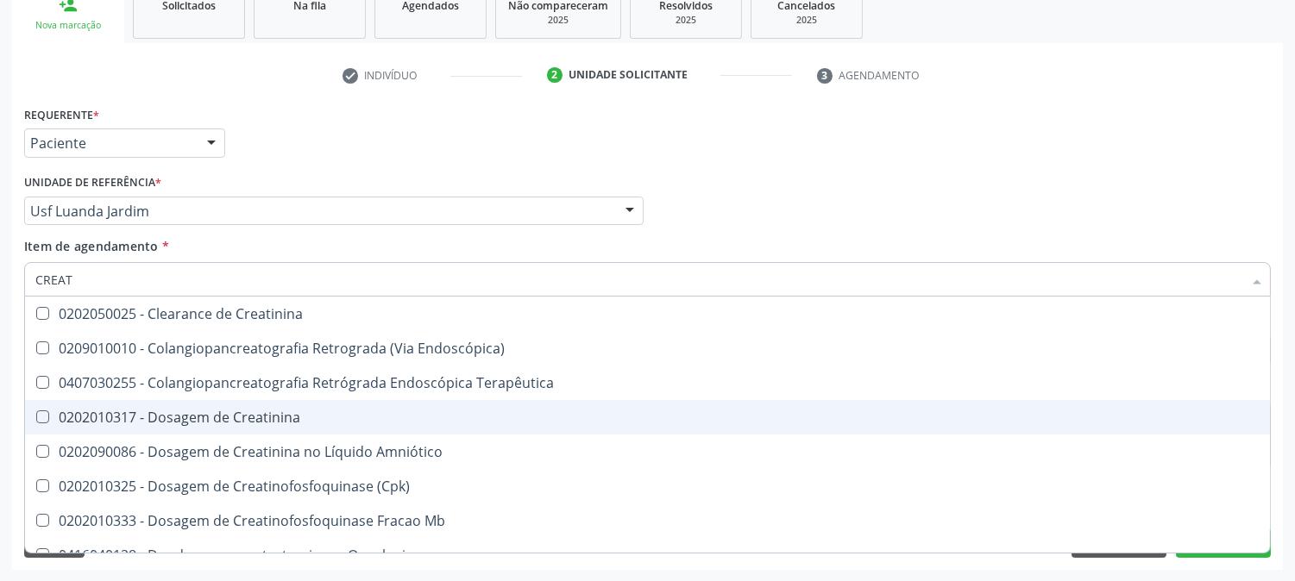
click at [149, 432] on span "0202010317 - Dosagem de Creatinina" at bounding box center [647, 417] width 1245 height 35
checkbox Creatinina "true"
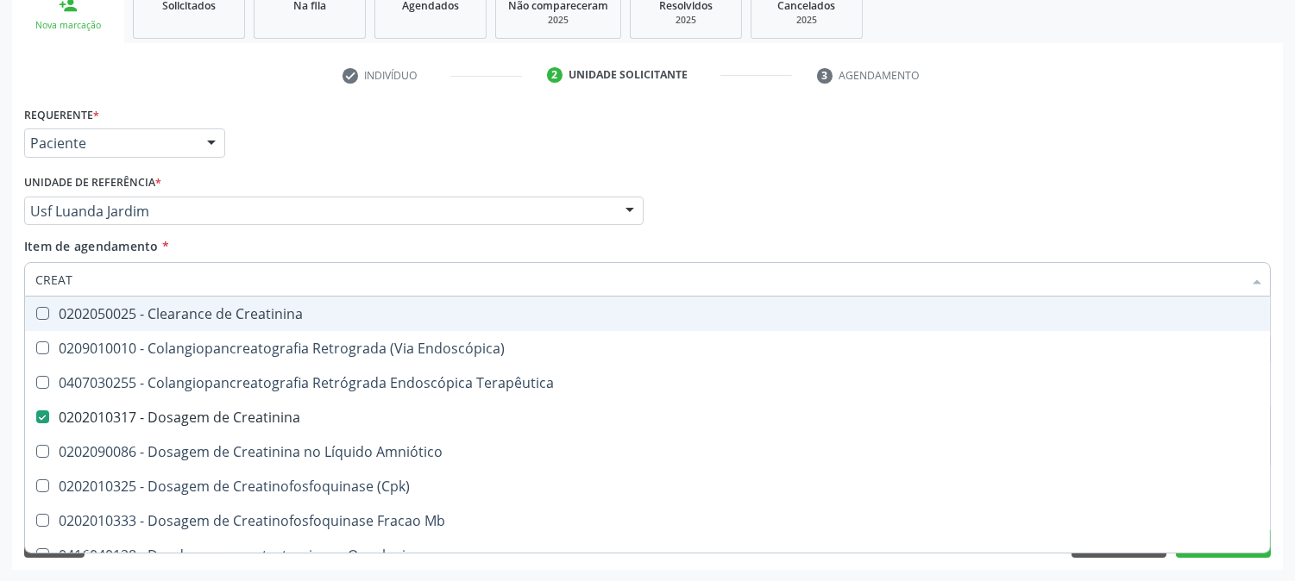
drag, startPoint x: 98, startPoint y: 276, endPoint x: 0, endPoint y: 279, distance: 98.4
click at [0, 279] on div "Acompanhamento Acompanhe a situação das marcações correntes e finalizadas Relat…" at bounding box center [647, 202] width 1295 height 760
type input "TS"
checkbox Creatinina "false"
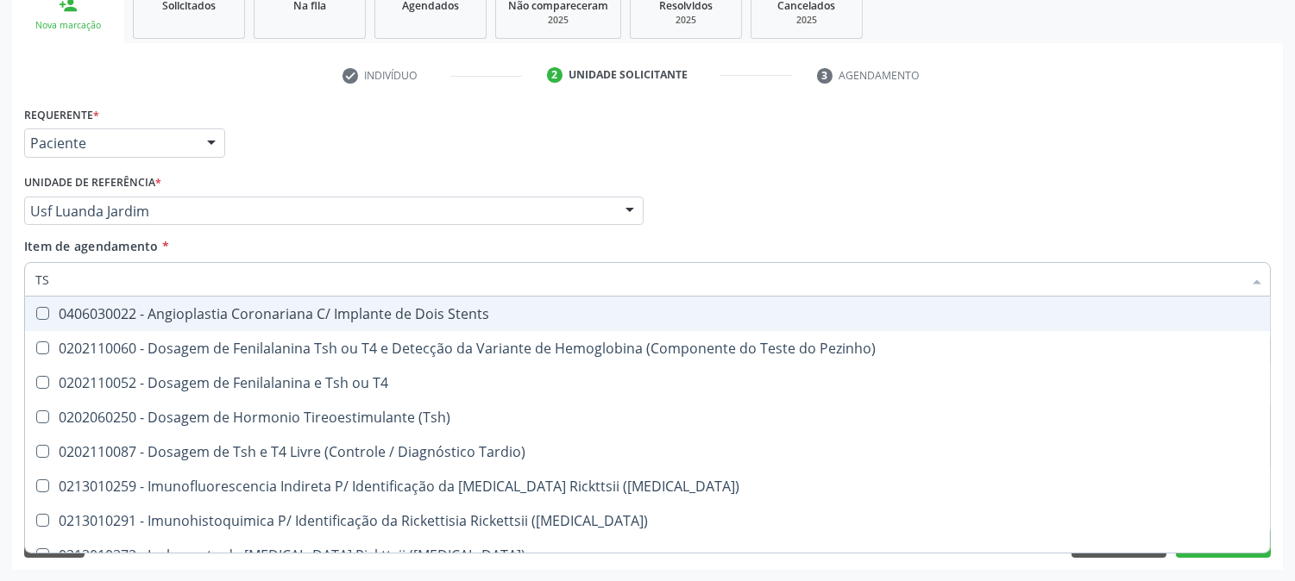
type input "TSH"
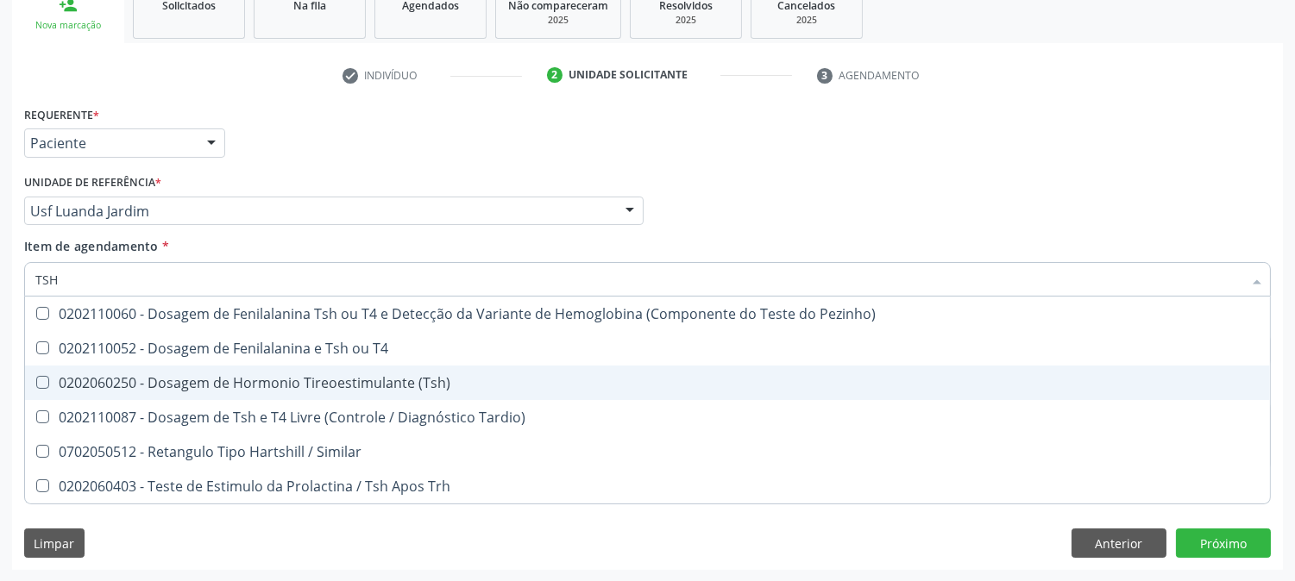
click at [159, 380] on div "0202060250 - Dosagem de Hormonio Tireoestimulante (Tsh)" at bounding box center [647, 383] width 1224 height 14
checkbox \(Tsh\) "true"
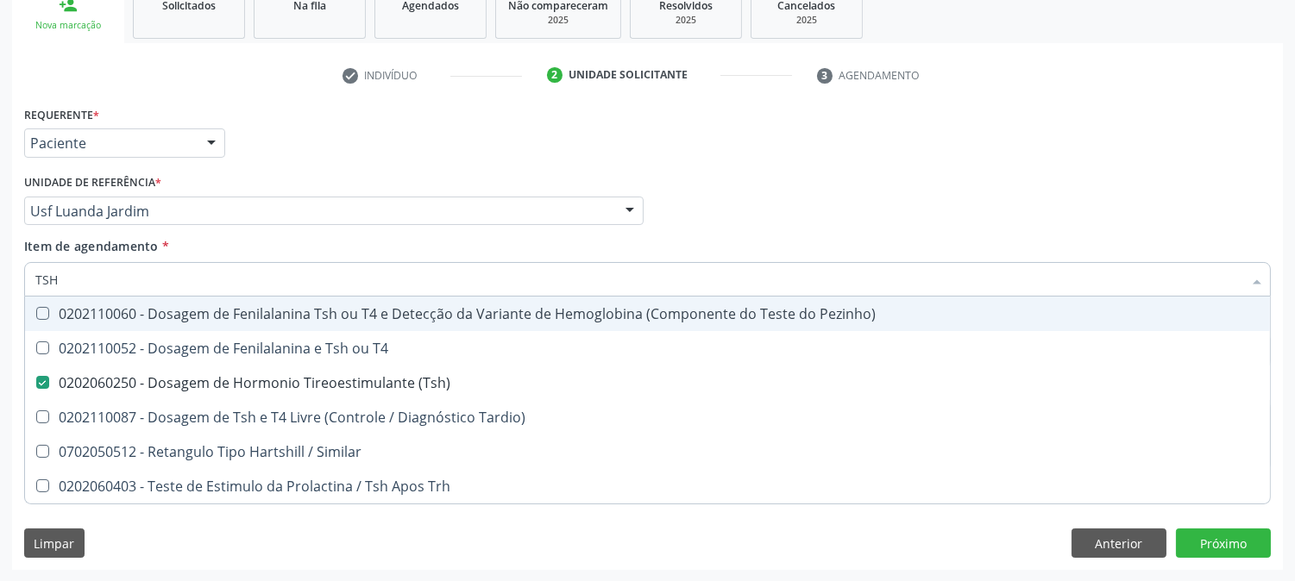
drag, startPoint x: 110, startPoint y: 273, endPoint x: 0, endPoint y: 273, distance: 109.6
click at [0, 273] on div "Acompanhamento Acompanhe a situação das marcações correntes e finalizadas Relat…" at bounding box center [647, 202] width 1295 height 760
type input "T"
checkbox \(Tsh\) "false"
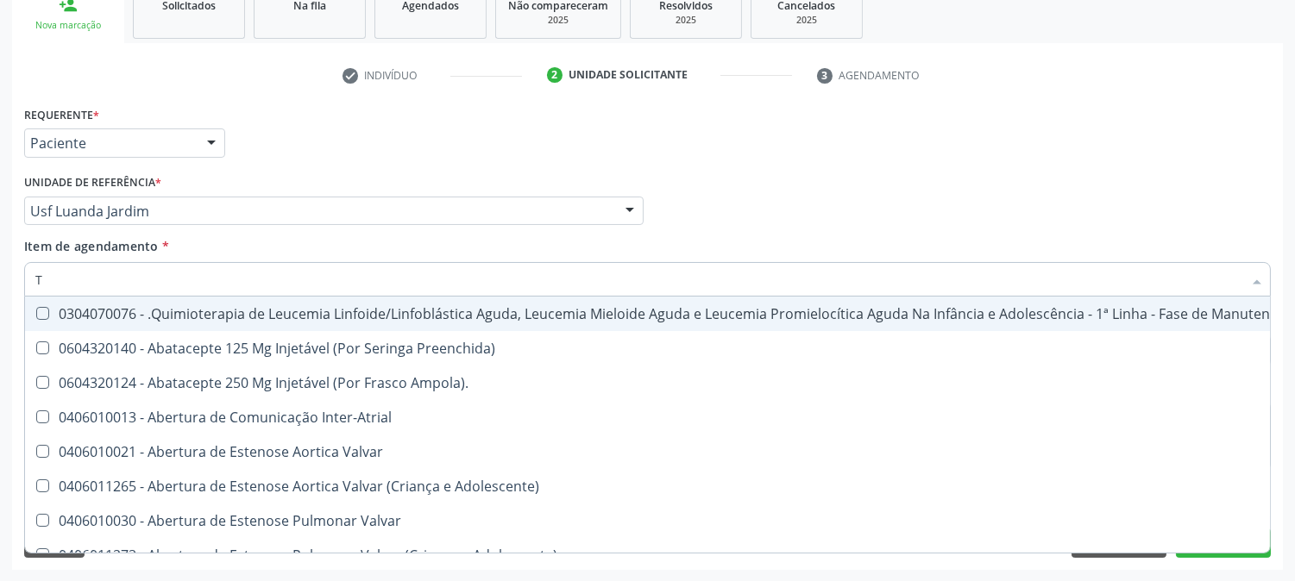
type input "T4"
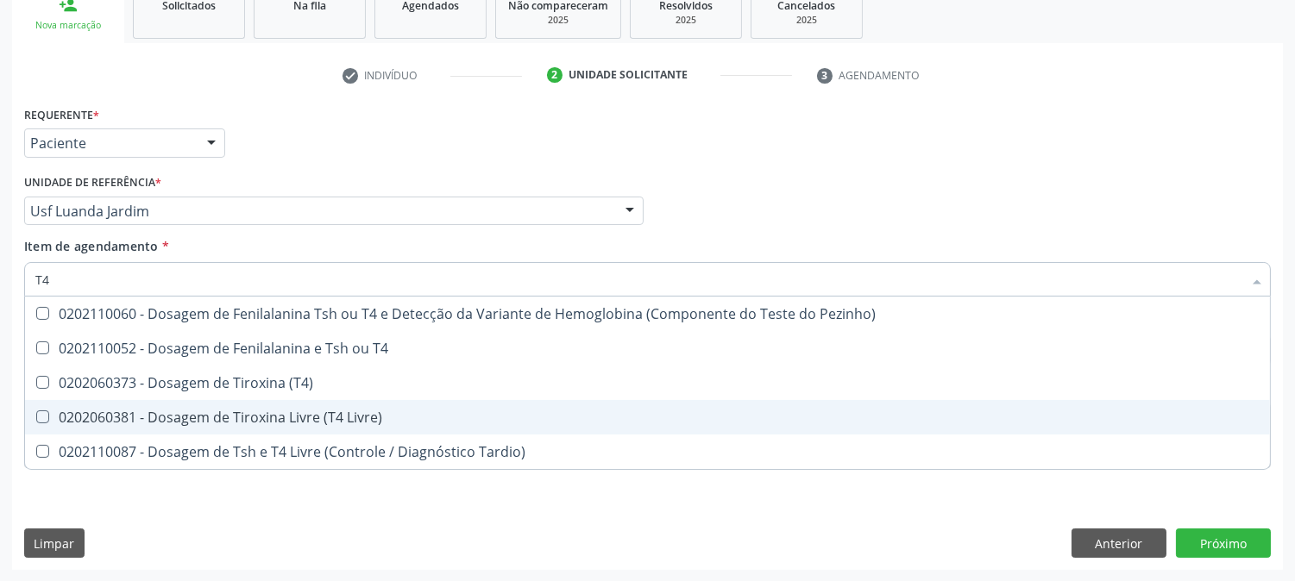
click at [142, 411] on div "0202060381 - Dosagem de Tiroxina Livre (T4 Livre)" at bounding box center [647, 418] width 1224 height 14
checkbox Livre\) "true"
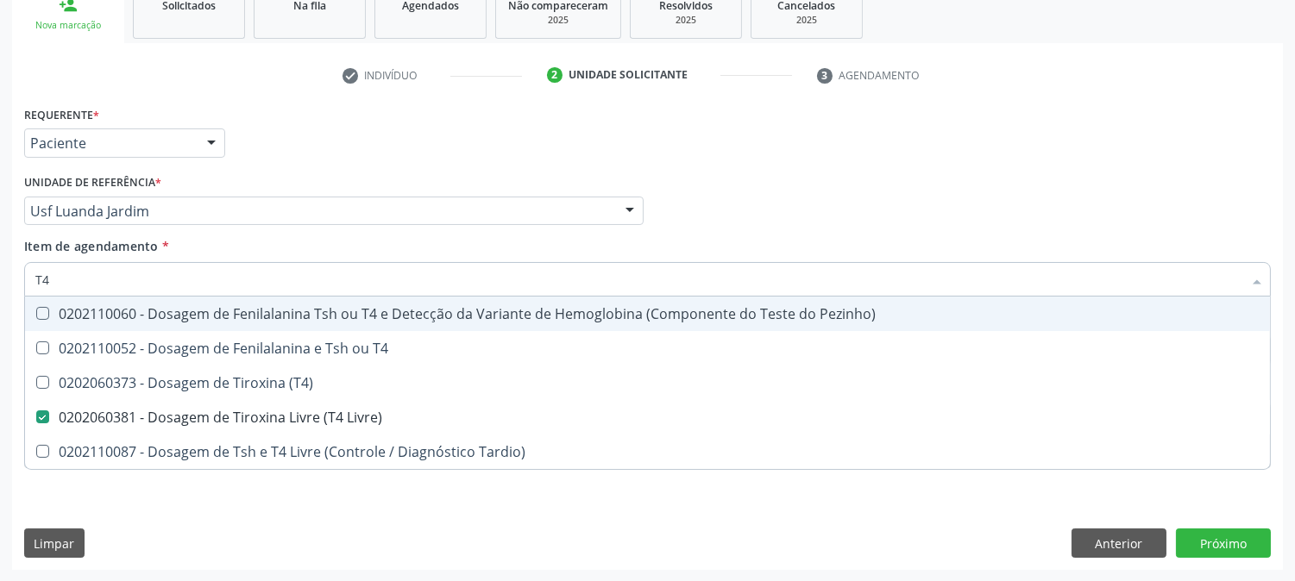
drag, startPoint x: 92, startPoint y: 280, endPoint x: 0, endPoint y: 278, distance: 92.3
click at [0, 278] on div "Acompanhamento Acompanhe a situação das marcações correntes e finalizadas Relat…" at bounding box center [647, 202] width 1295 height 760
type input "UR"
checkbox Livre\) "false"
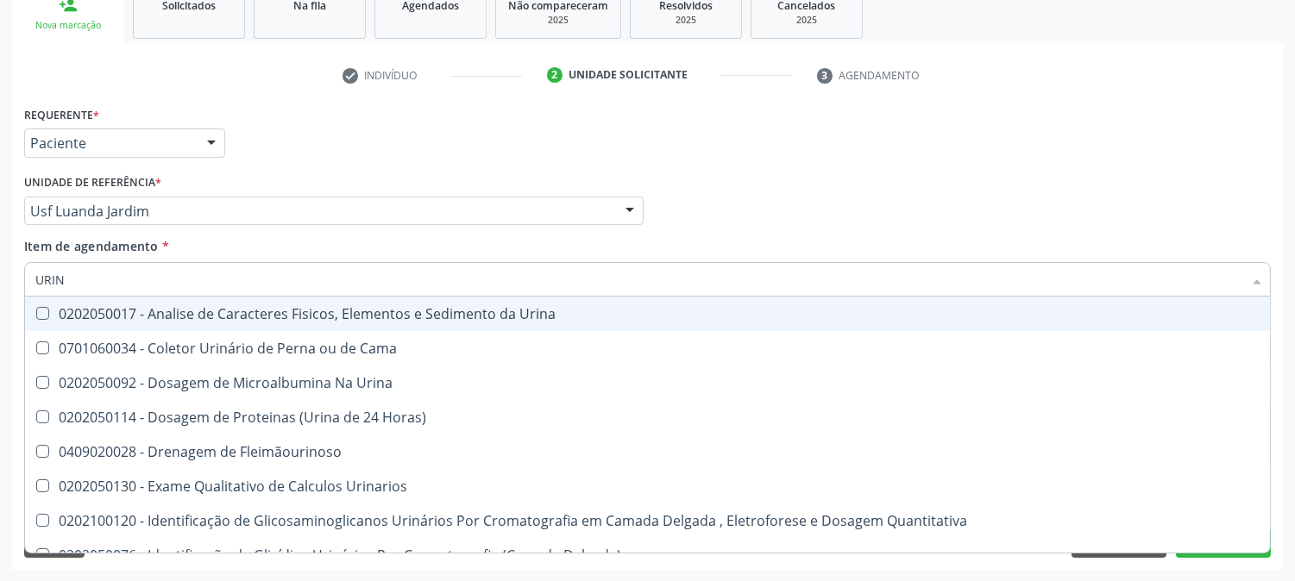
type input "URINA"
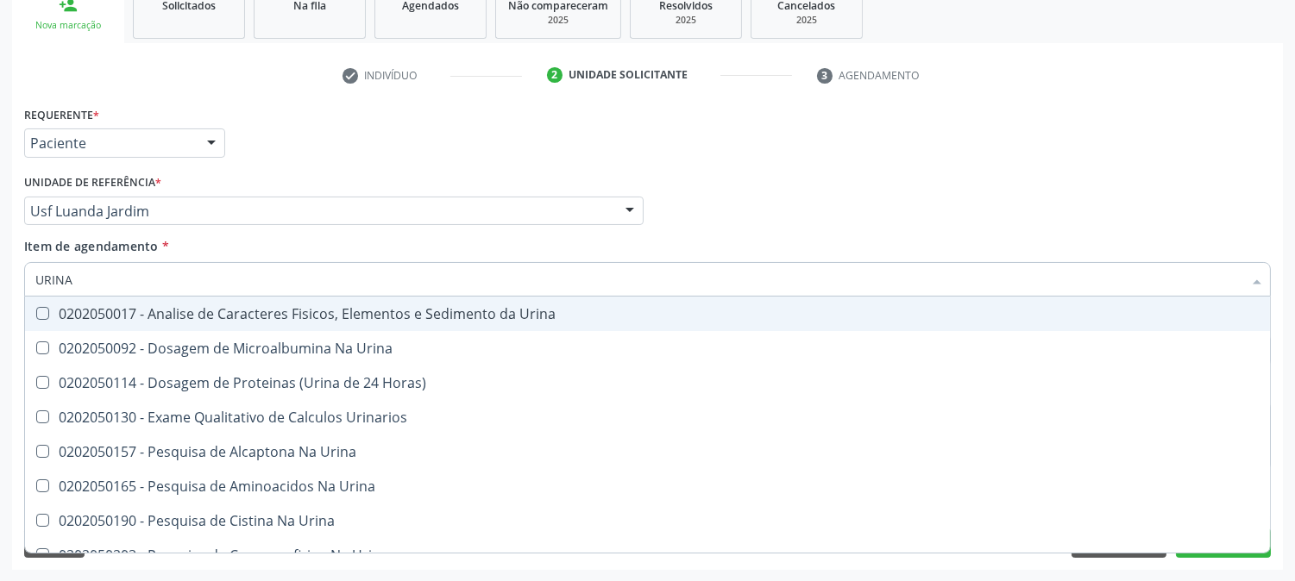
click at [203, 320] on div "0202050017 - Analise de Caracteres Fisicos, Elementos e Sedimento da Urina" at bounding box center [647, 314] width 1224 height 14
checkbox Urina "true"
click at [21, 314] on div "Anexos (Tipos de arquivos permitidos: PDF, PNG, JPG, JPEG) - Tamanho máximo tot…" at bounding box center [647, 343] width 1255 height 67
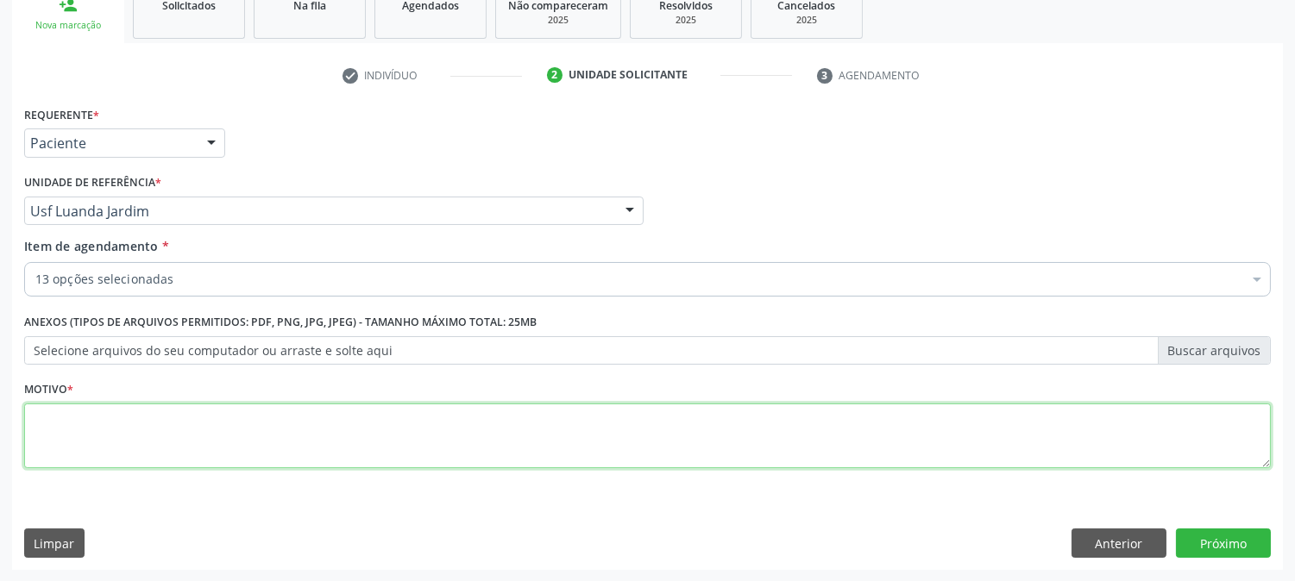
click at [117, 455] on textarea at bounding box center [647, 437] width 1247 height 66
type textarea "."
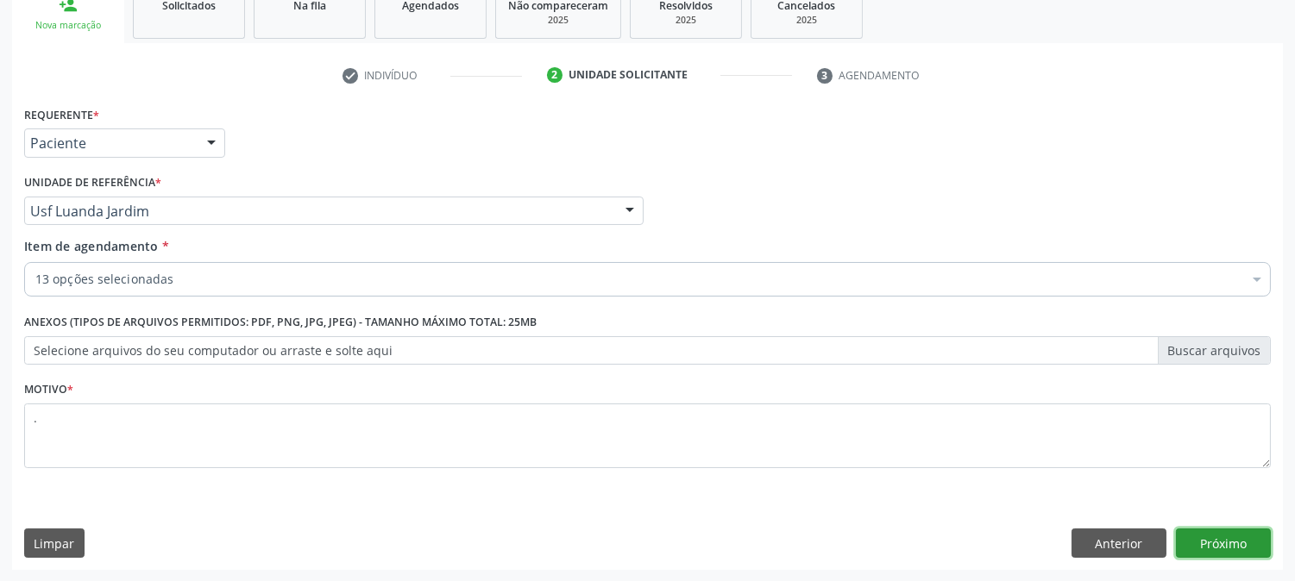
click at [1199, 552] on button "Próximo" at bounding box center [1223, 543] width 95 height 29
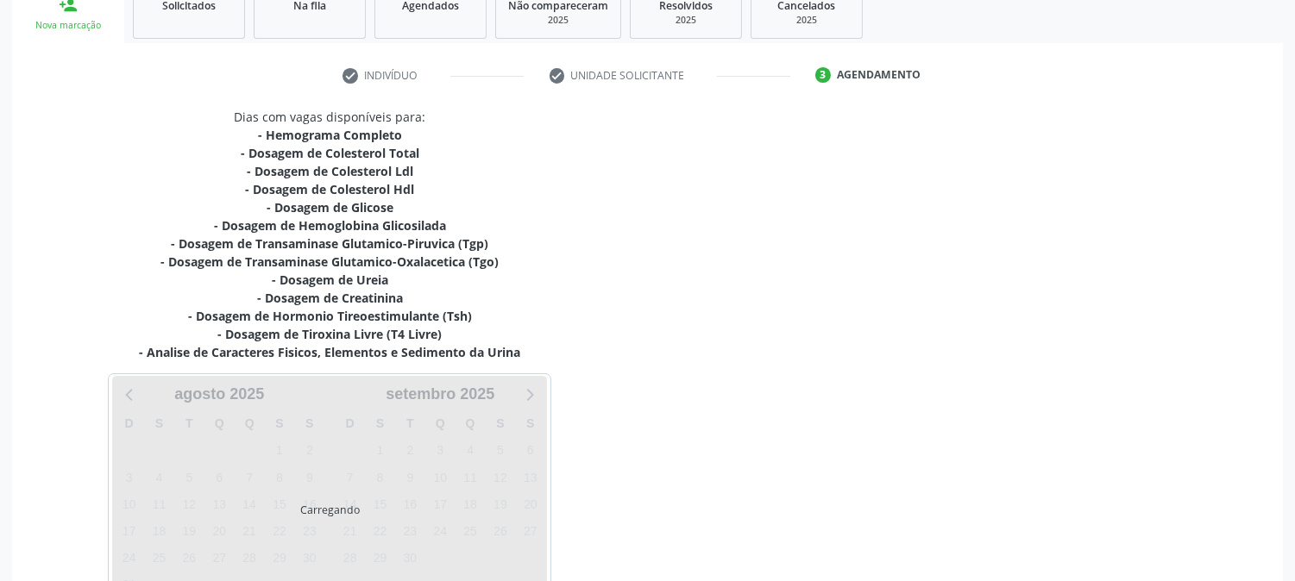
scroll to position [385, 0]
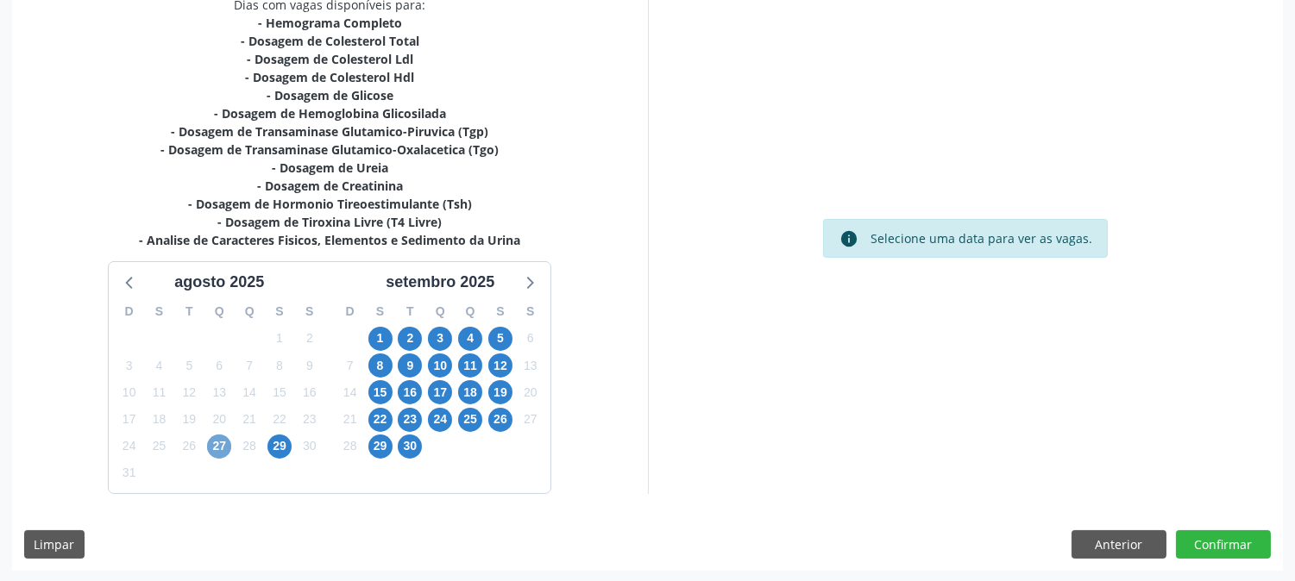
click at [222, 440] on span "27" at bounding box center [219, 447] width 24 height 24
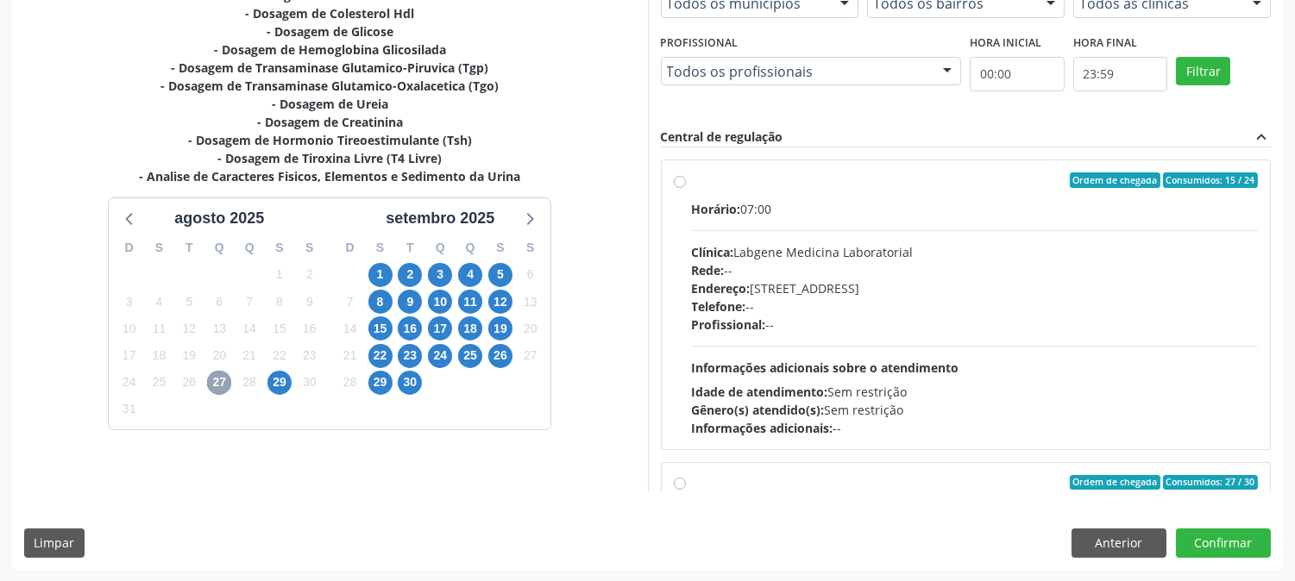
scroll to position [574, 0]
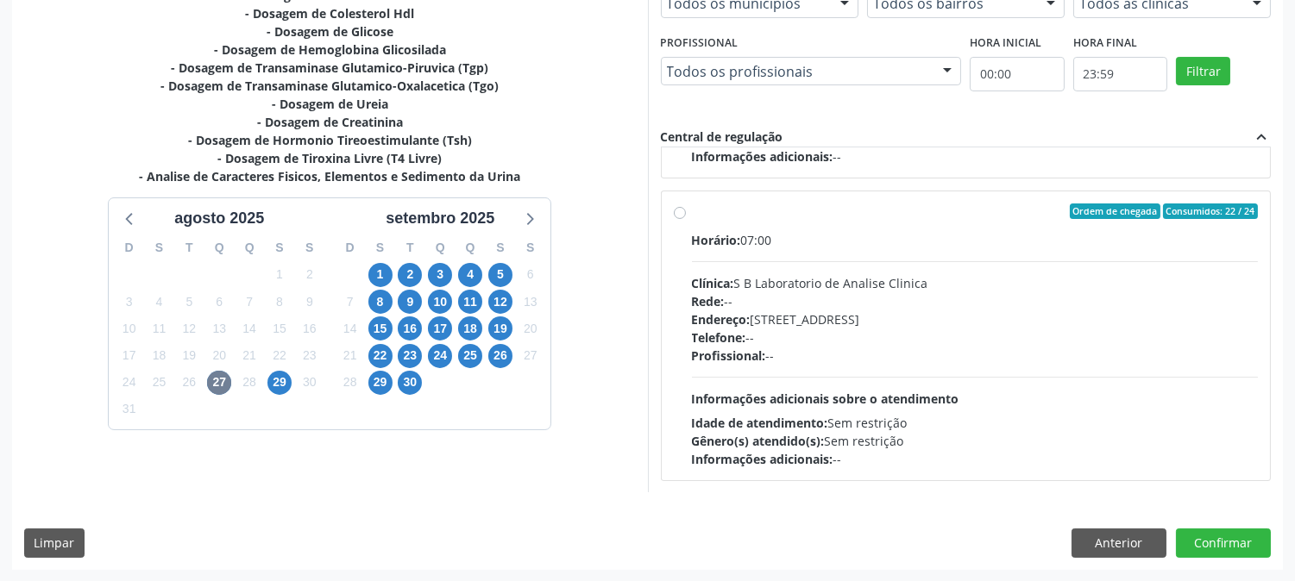
click at [959, 350] on div "Profissional: --" at bounding box center [975, 356] width 567 height 18
click at [686, 219] on input "Ordem de chegada Consumidos: 22 / 24 Horário: 07:00 Clínica: S B Laboratorio de…" at bounding box center [680, 212] width 12 height 16
radio input "true"
click at [1240, 542] on button "Confirmar" at bounding box center [1223, 543] width 95 height 29
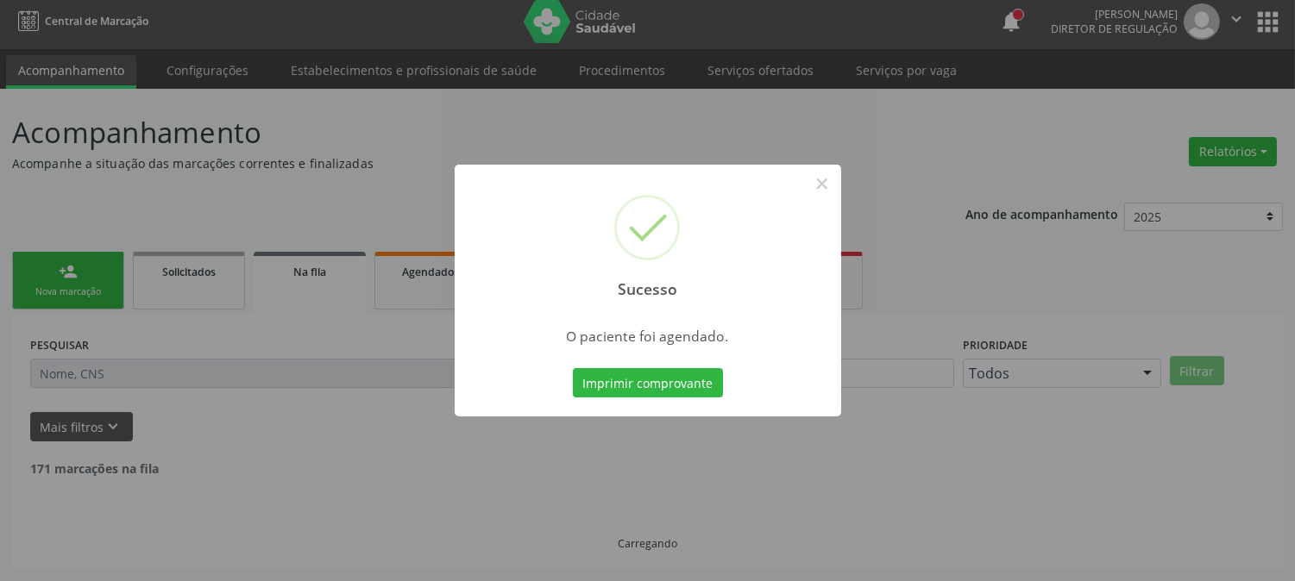
scroll to position [0, 0]
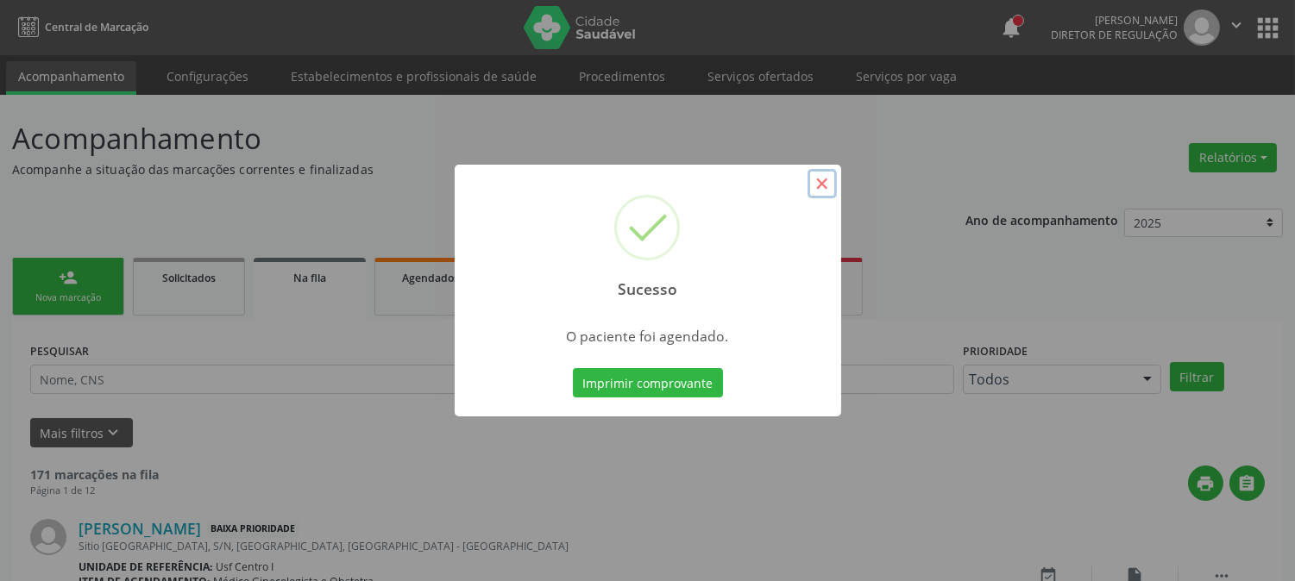
click at [807, 184] on button "×" at bounding box center [821, 183] width 29 height 29
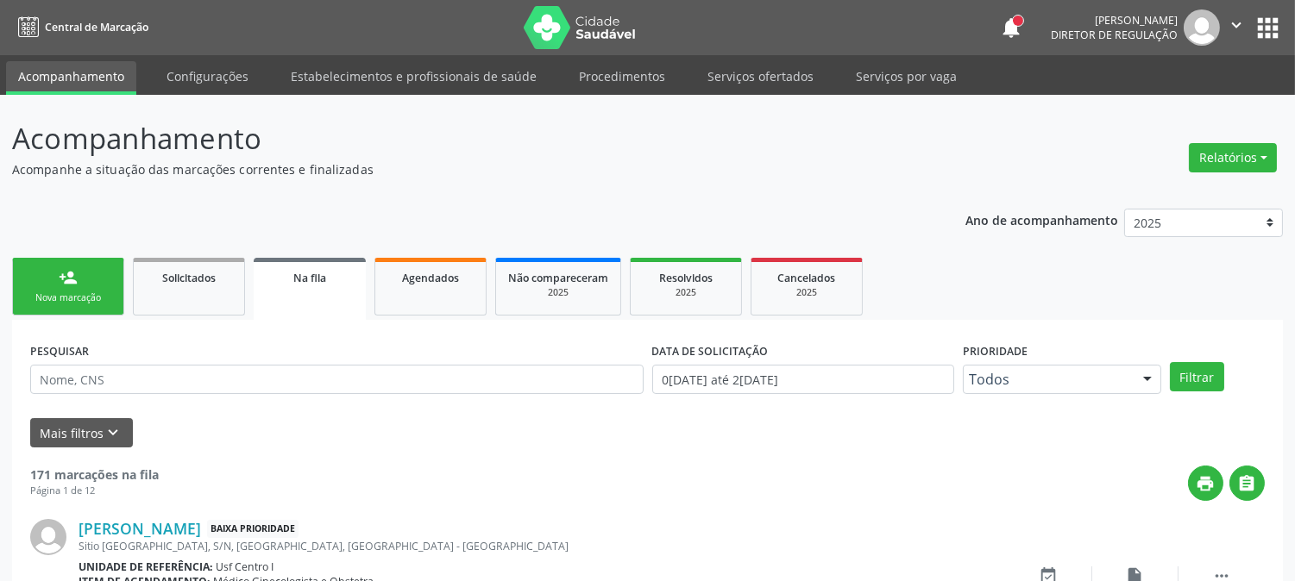
click at [86, 272] on link "person_add Nova marcação" at bounding box center [68, 287] width 112 height 58
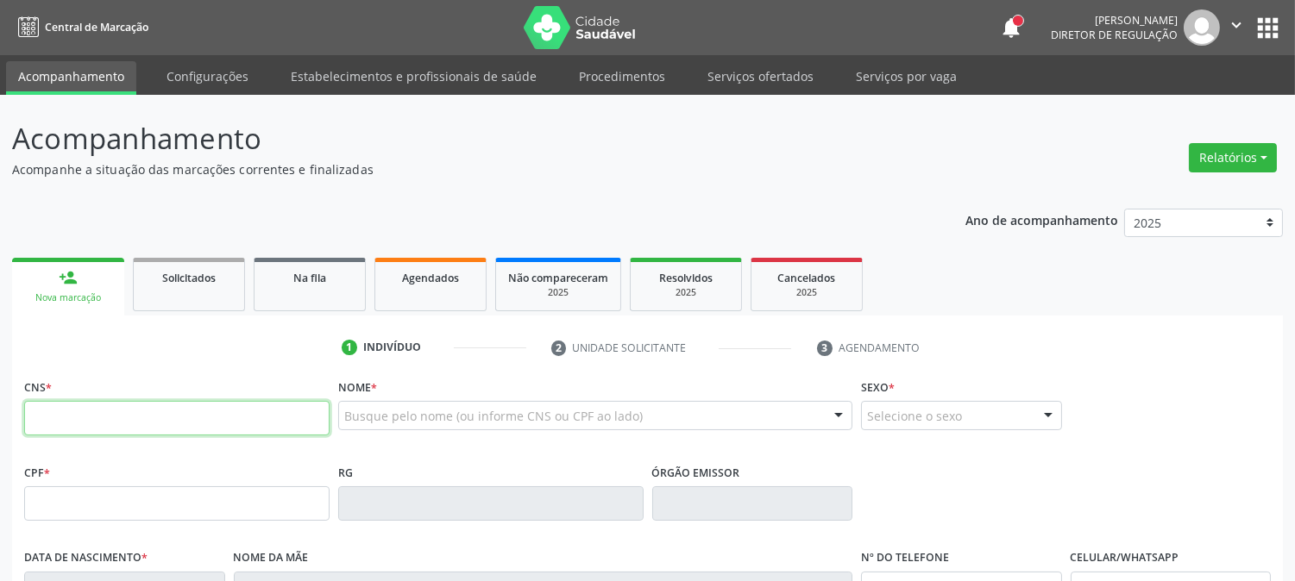
click at [298, 414] on input "text" at bounding box center [176, 418] width 305 height 35
type input "709 0098 6633 4811"
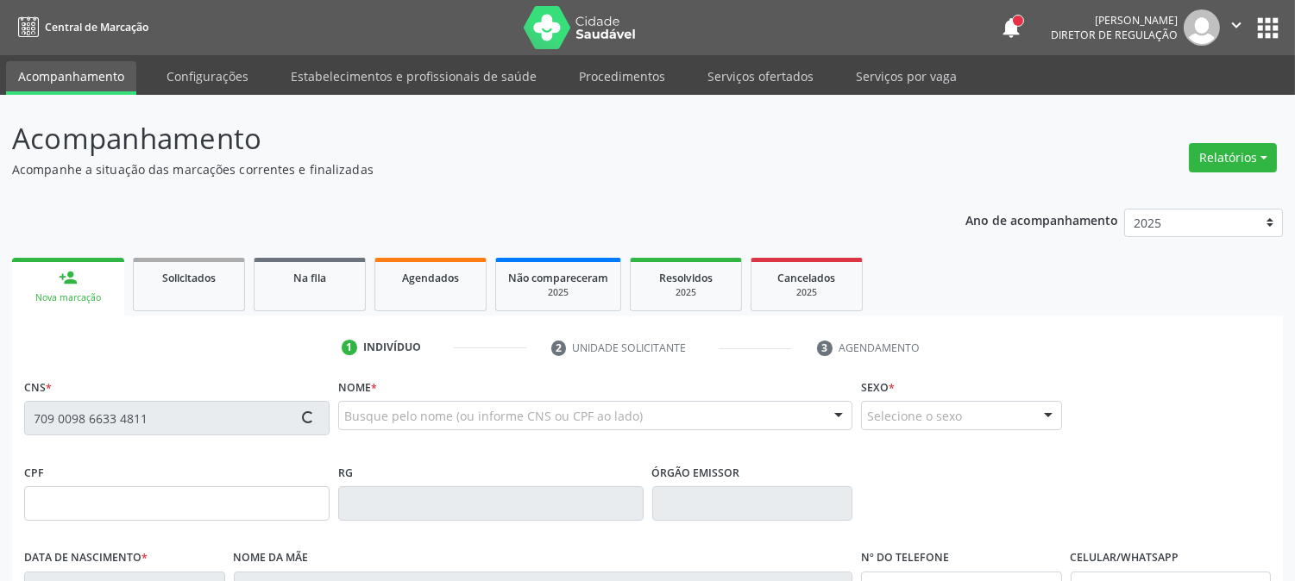
type input "025.018.964-08"
type input "05/10/1968"
type input "Luiz Gonzaga Felix"
type input "(87) 99638-3770"
type input "S/N"
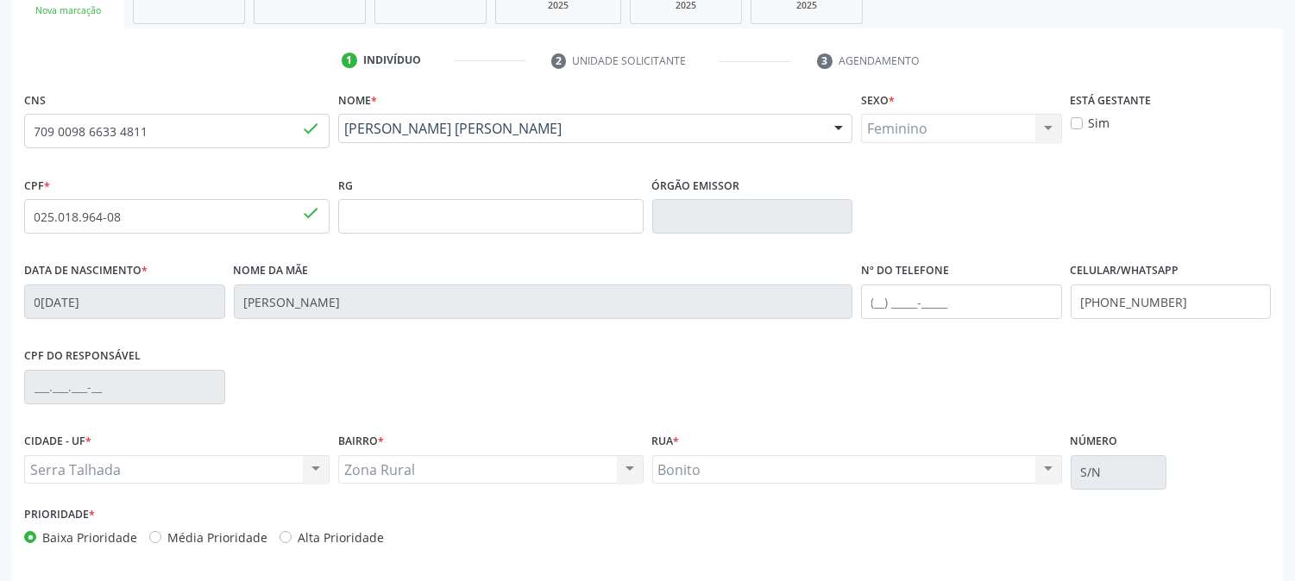
scroll to position [352, 0]
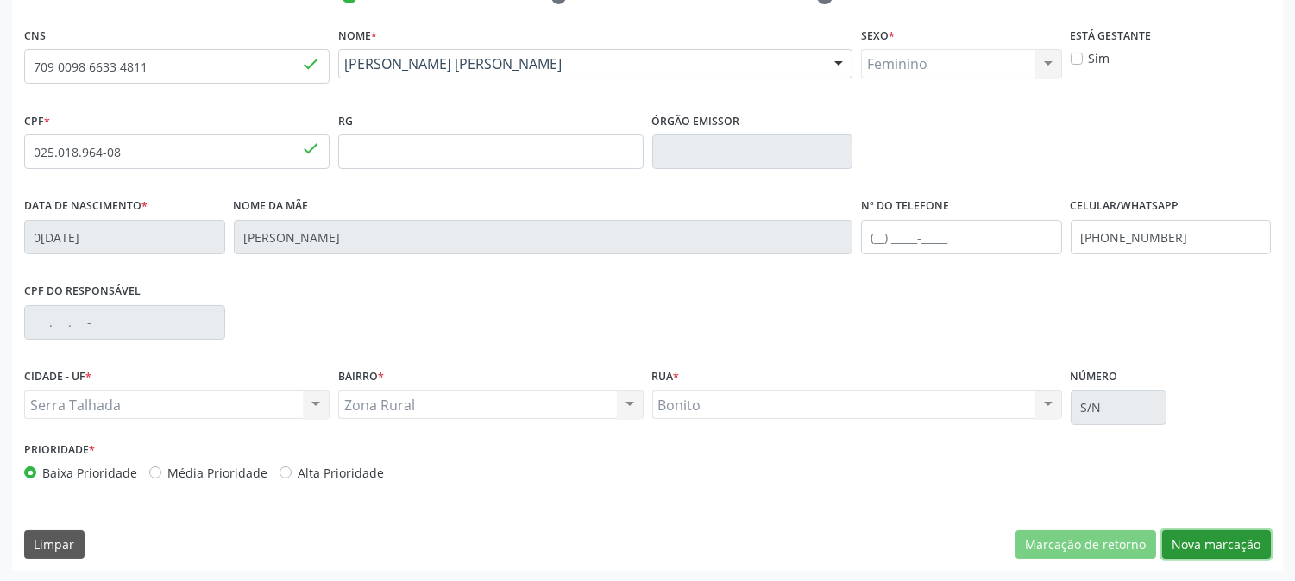
click at [1216, 532] on button "Nova marcação" at bounding box center [1216, 545] width 109 height 29
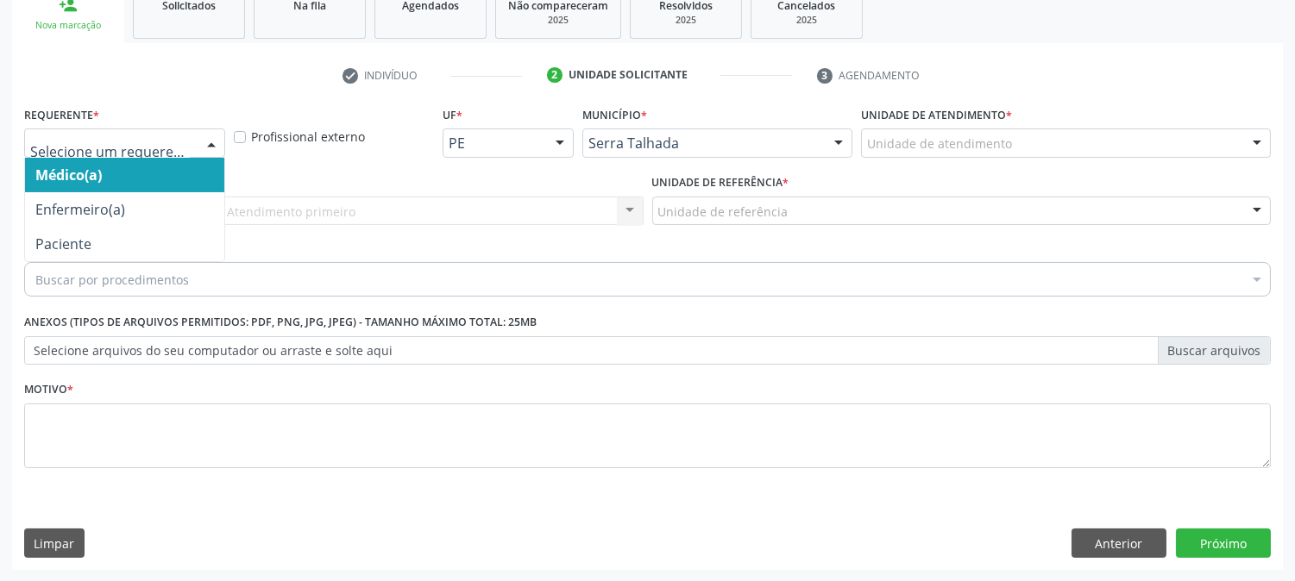
click at [192, 148] on div at bounding box center [124, 143] width 201 height 29
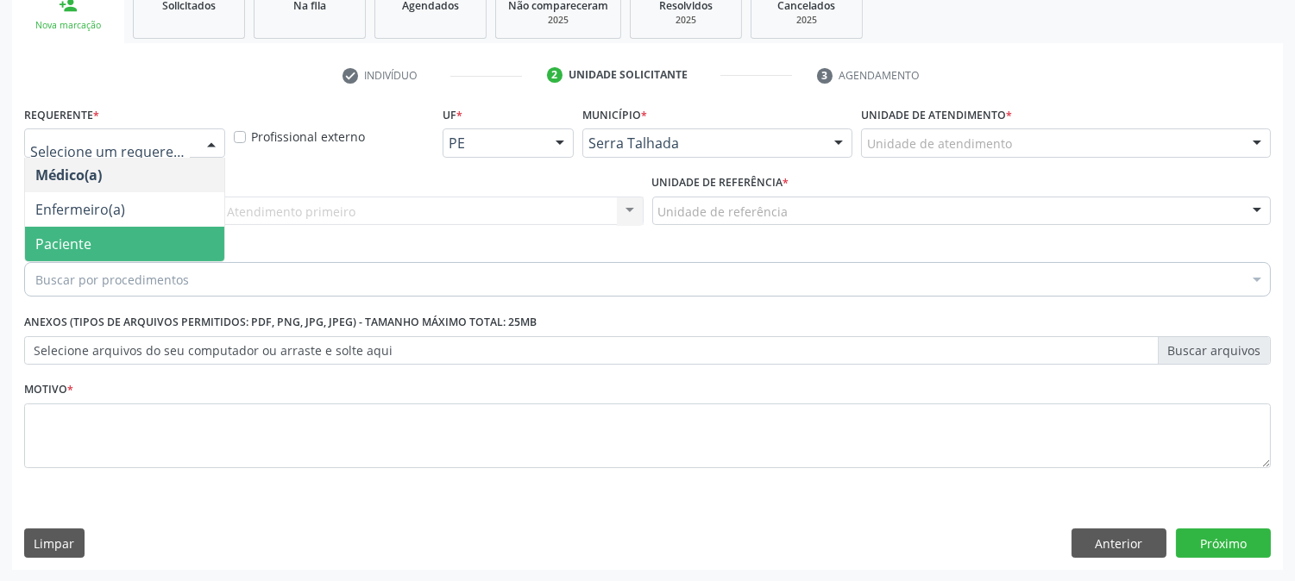
click at [173, 251] on span "Paciente" at bounding box center [124, 244] width 199 height 35
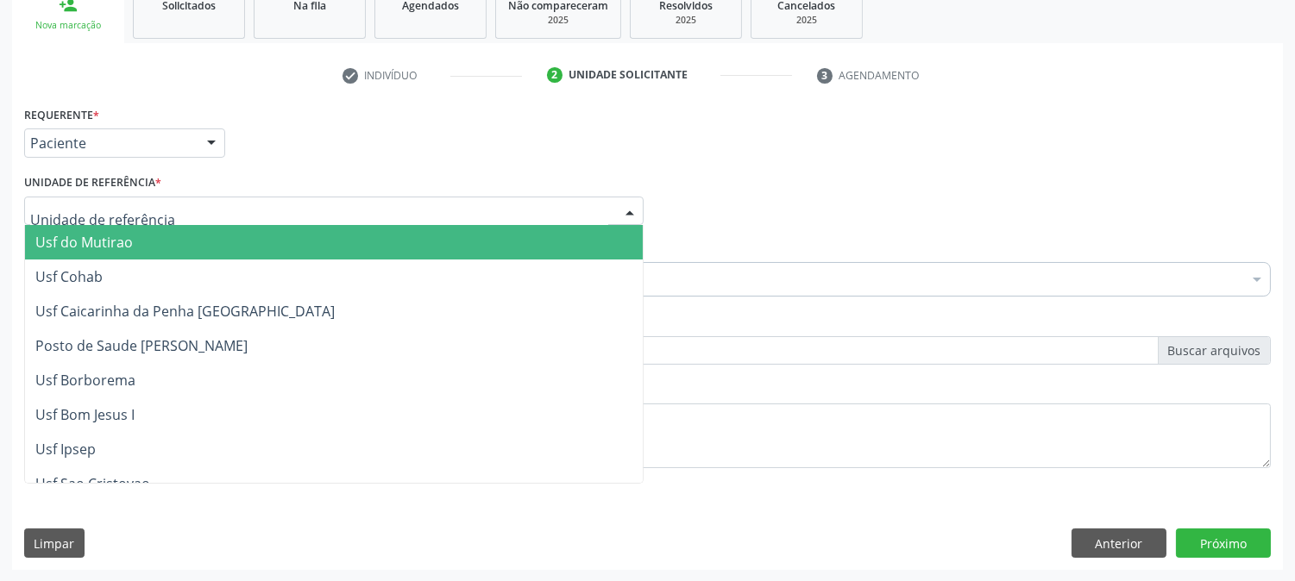
click at [176, 214] on div at bounding box center [333, 211] width 619 height 29
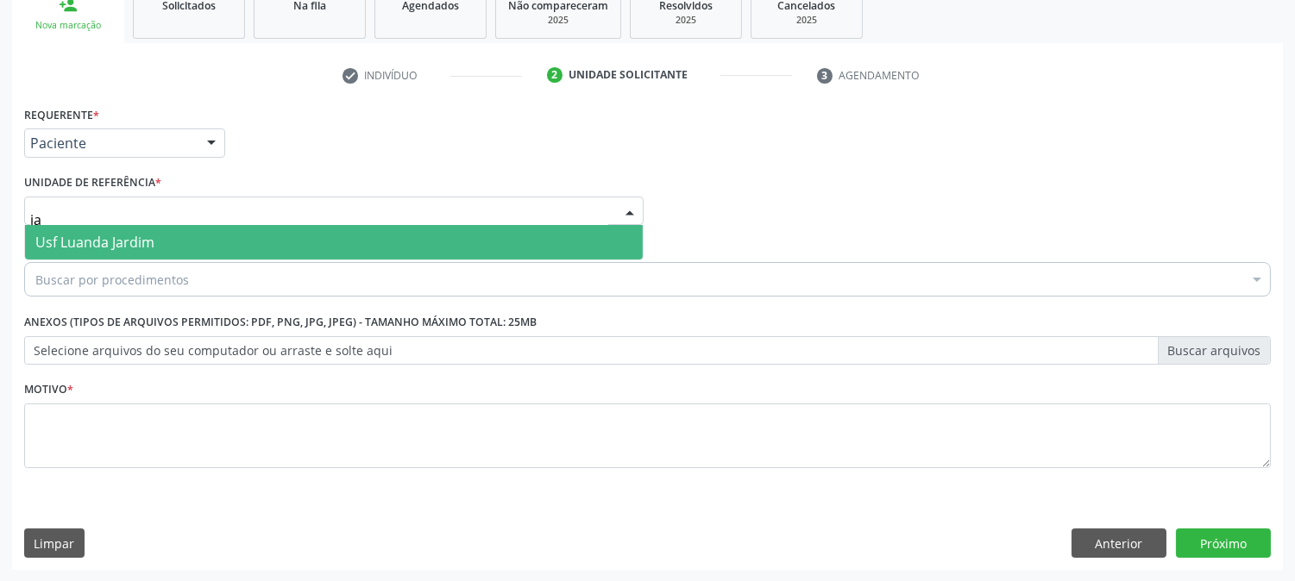
type input "jar"
click at [176, 242] on span "Usf Luanda Jardim" at bounding box center [334, 242] width 618 height 35
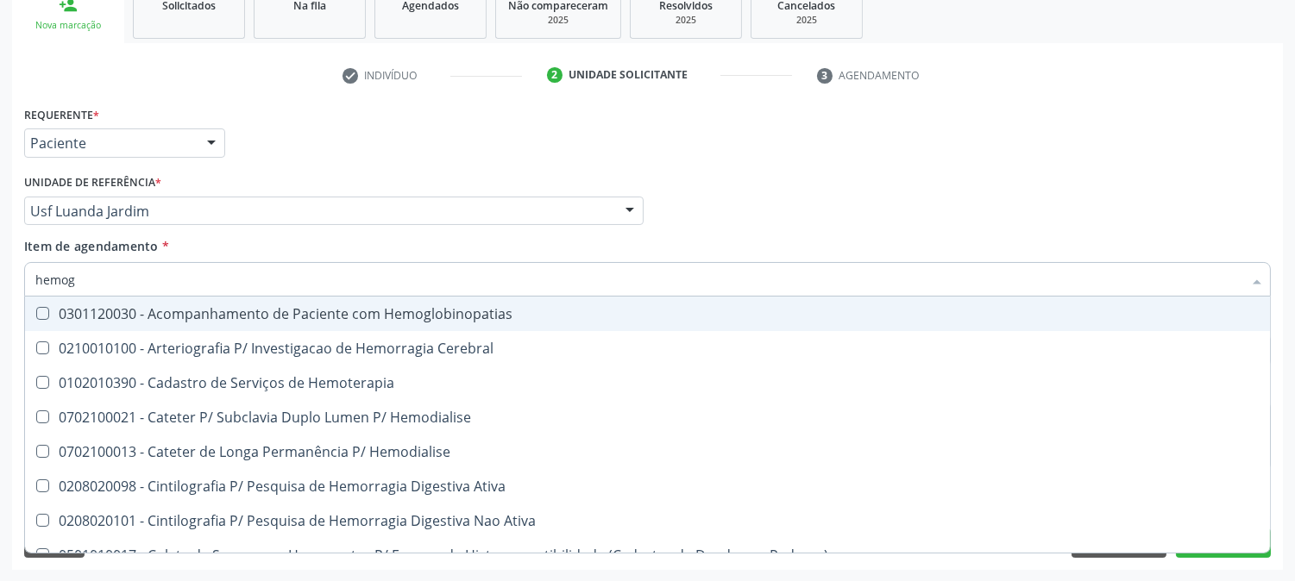
type input "hemogr"
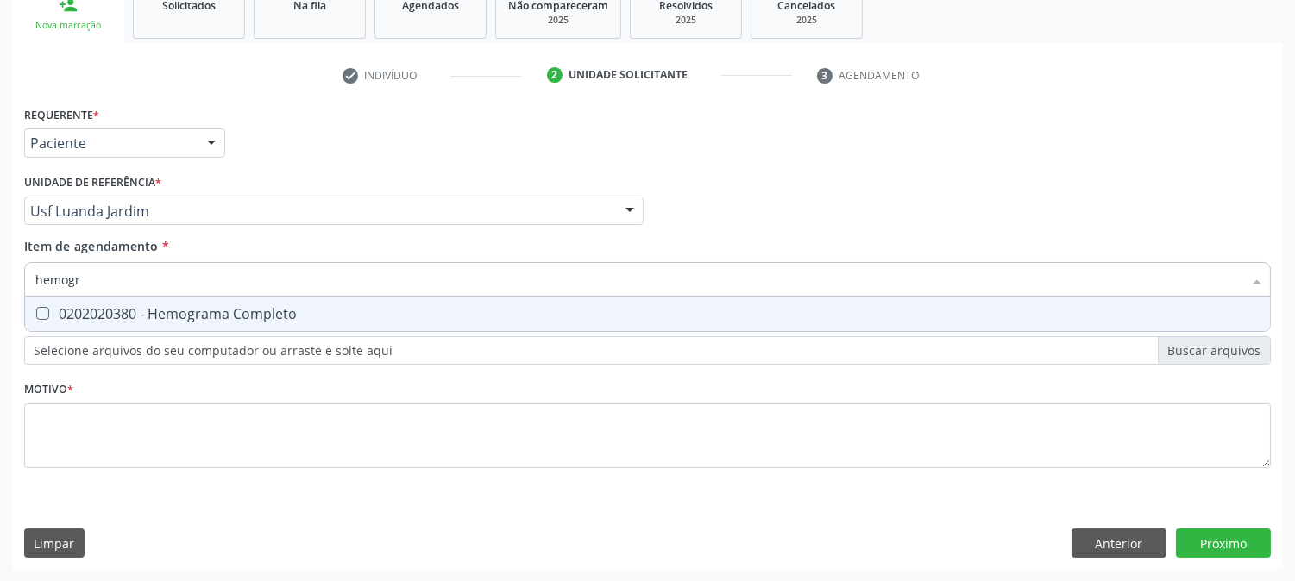
click at [185, 316] on div "0202020380 - Hemograma Completo" at bounding box center [647, 314] width 1224 height 14
checkbox Completo "true"
drag, startPoint x: 112, startPoint y: 282, endPoint x: 0, endPoint y: 282, distance: 112.1
click at [0, 282] on div "Acompanhamento Acompanhe a situação das marcações correntes e finalizadas Relat…" at bounding box center [647, 202] width 1295 height 760
type input "col"
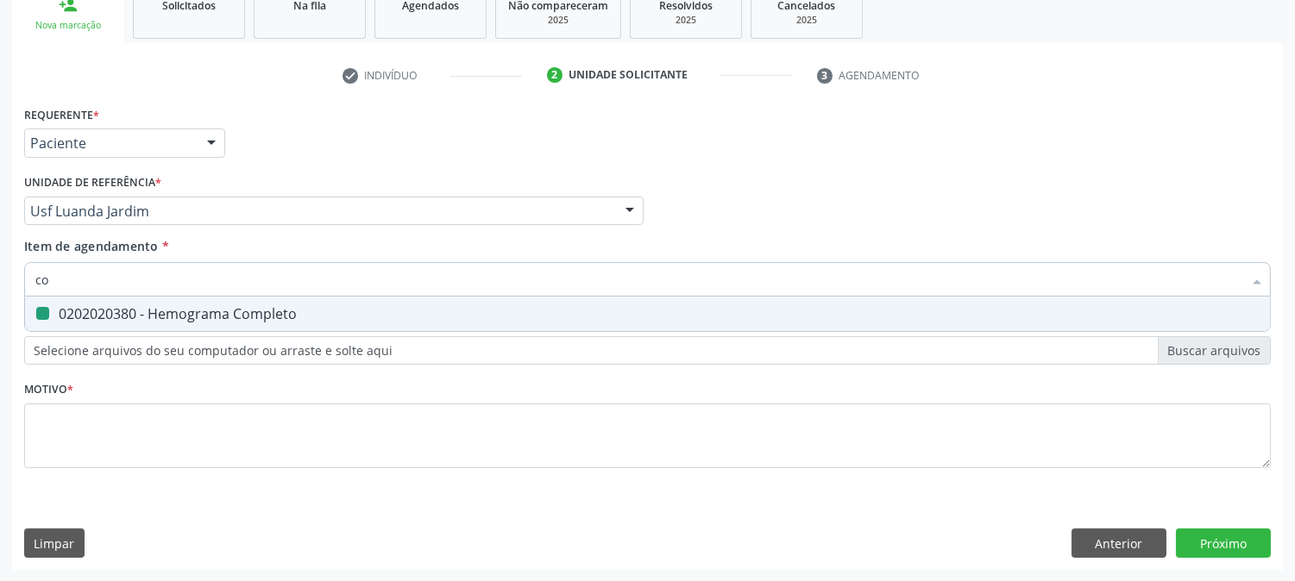
checkbox Completo "false"
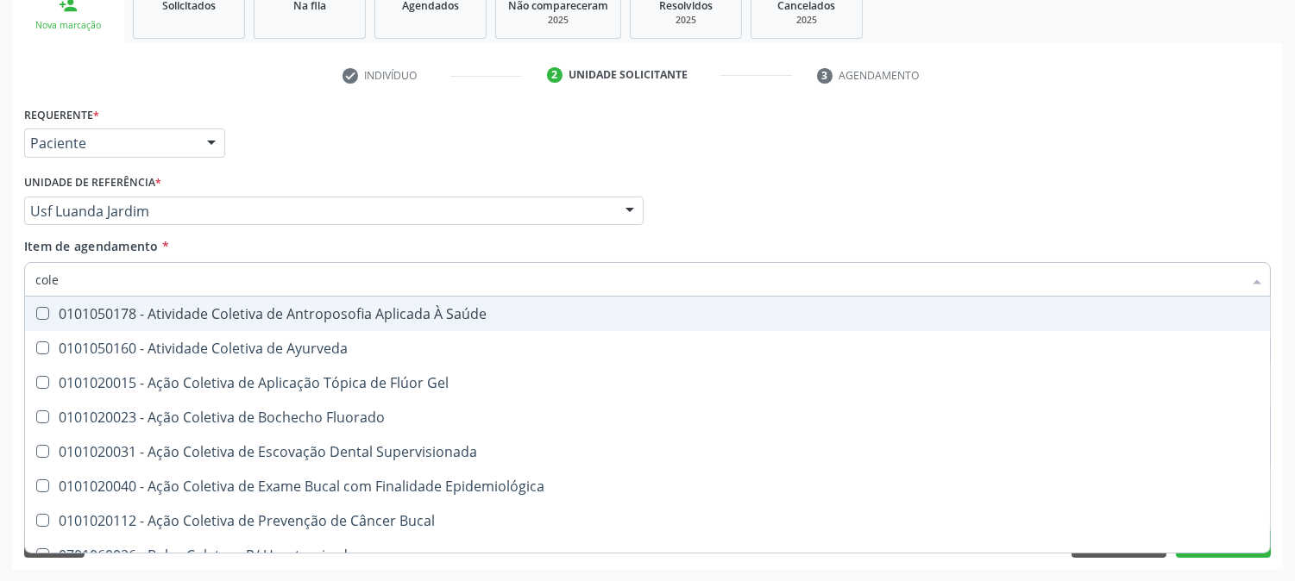
type input "coles"
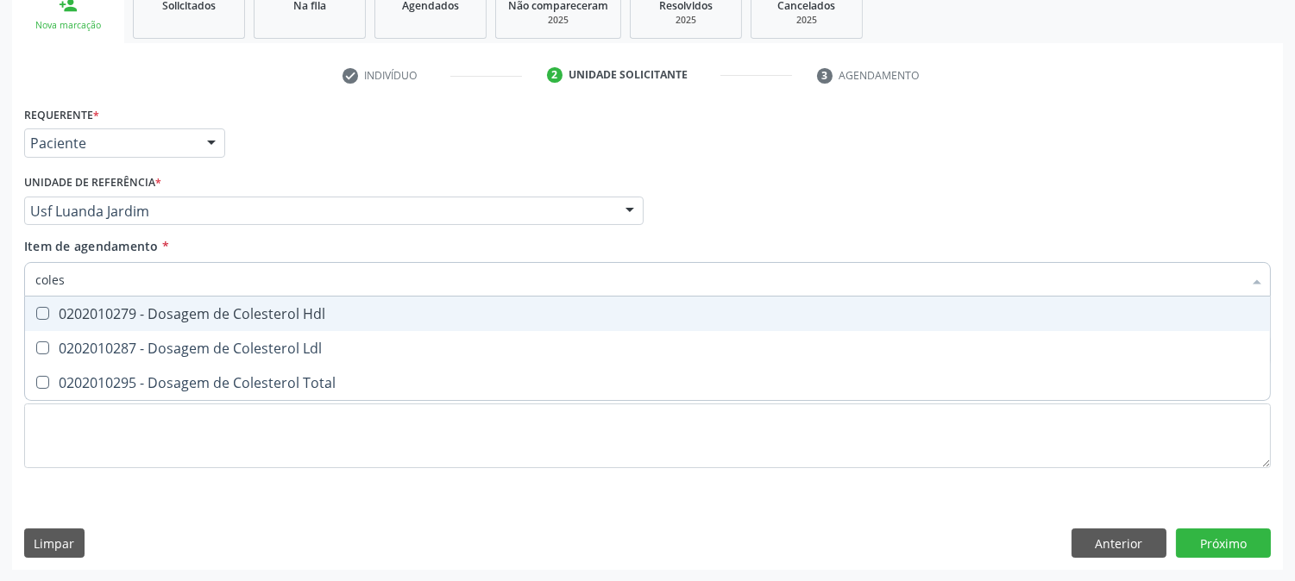
click at [46, 309] on Hdl at bounding box center [42, 313] width 13 height 13
click at [36, 309] on Hdl "checkbox" at bounding box center [30, 313] width 11 height 11
checkbox Hdl "true"
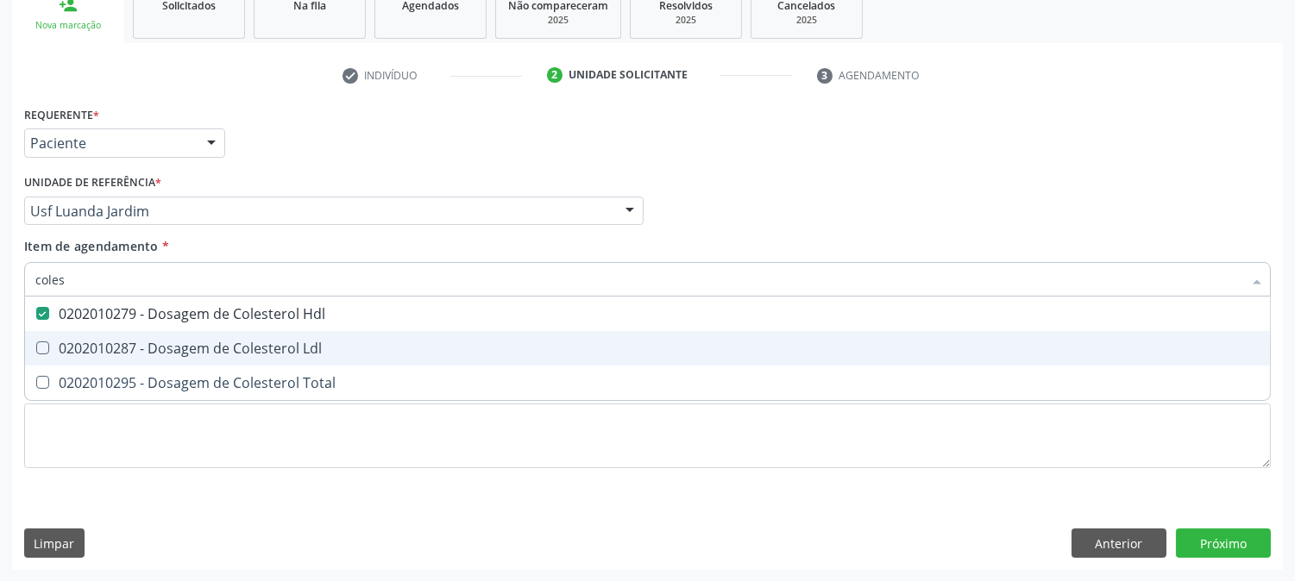
click at [63, 349] on div "0202010287 - Dosagem de Colesterol Ldl" at bounding box center [647, 349] width 1224 height 14
checkbox Ldl "true"
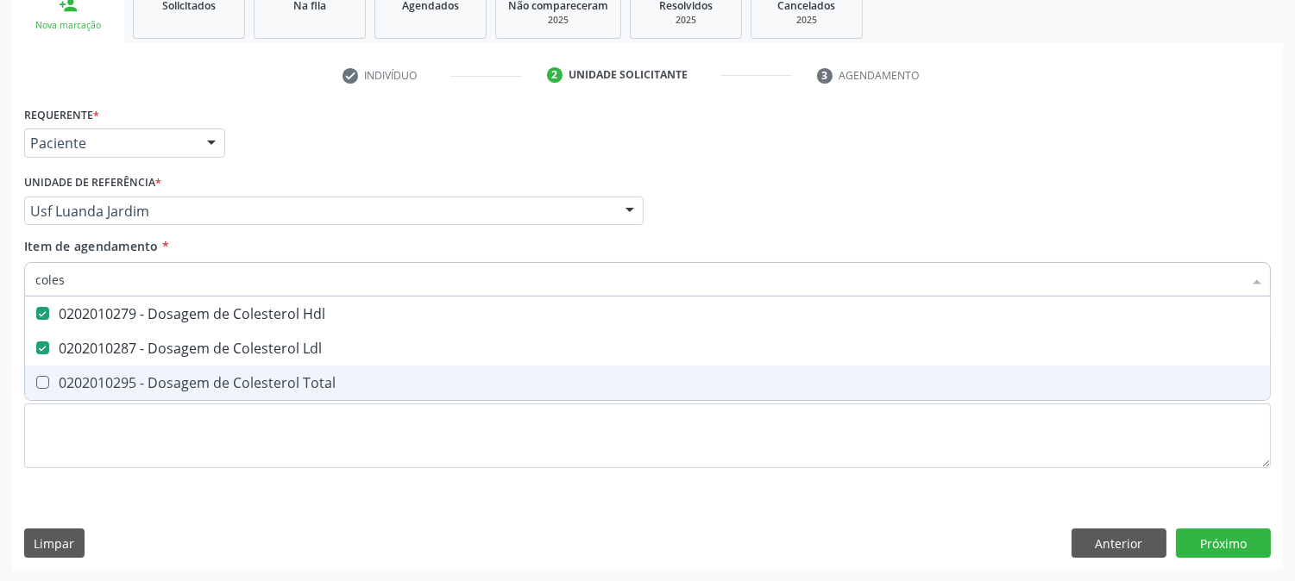
click at [63, 371] on span "0202010295 - Dosagem de Colesterol Total" at bounding box center [647, 383] width 1245 height 35
checkbox Total "true"
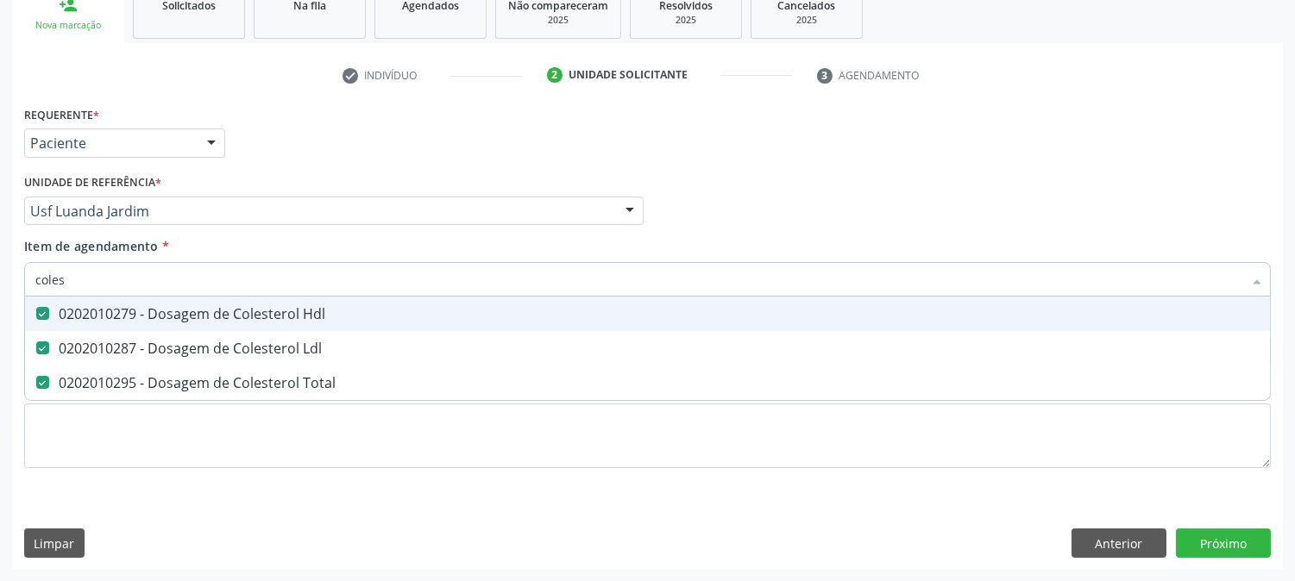
drag, startPoint x: 67, startPoint y: 272, endPoint x: 0, endPoint y: 279, distance: 67.6
click at [0, 279] on div "Acompanhamento Acompanhe a situação das marcações correntes e finalizadas Relat…" at bounding box center [647, 202] width 1295 height 760
type input "tri"
checkbox Hdl "false"
checkbox Ldl "false"
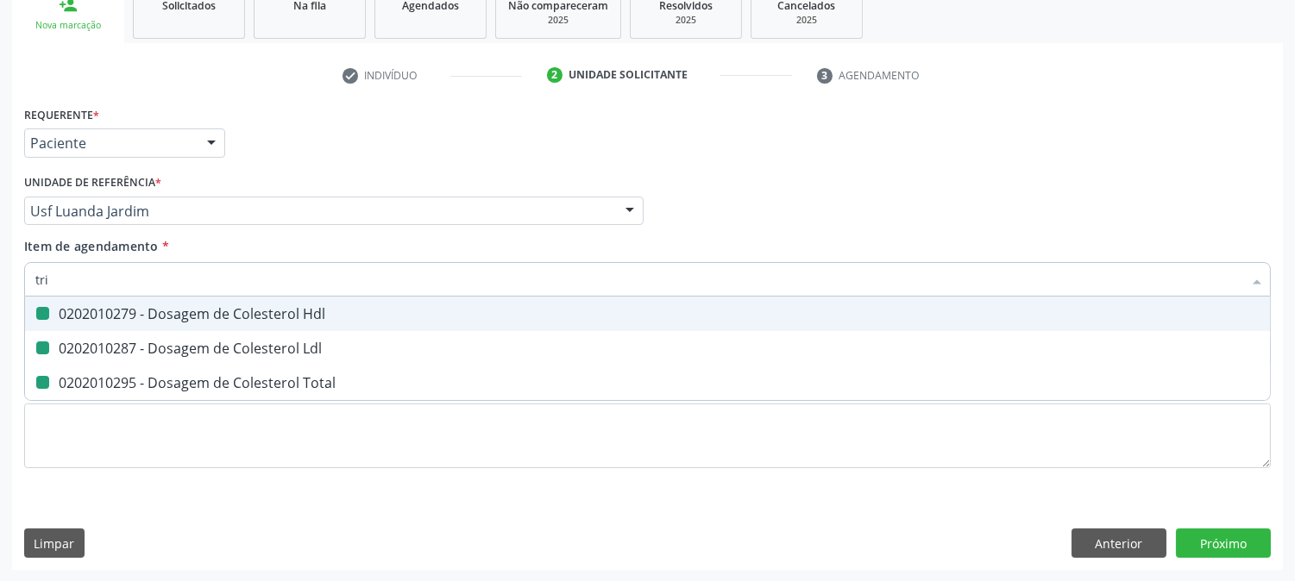
checkbox Total "false"
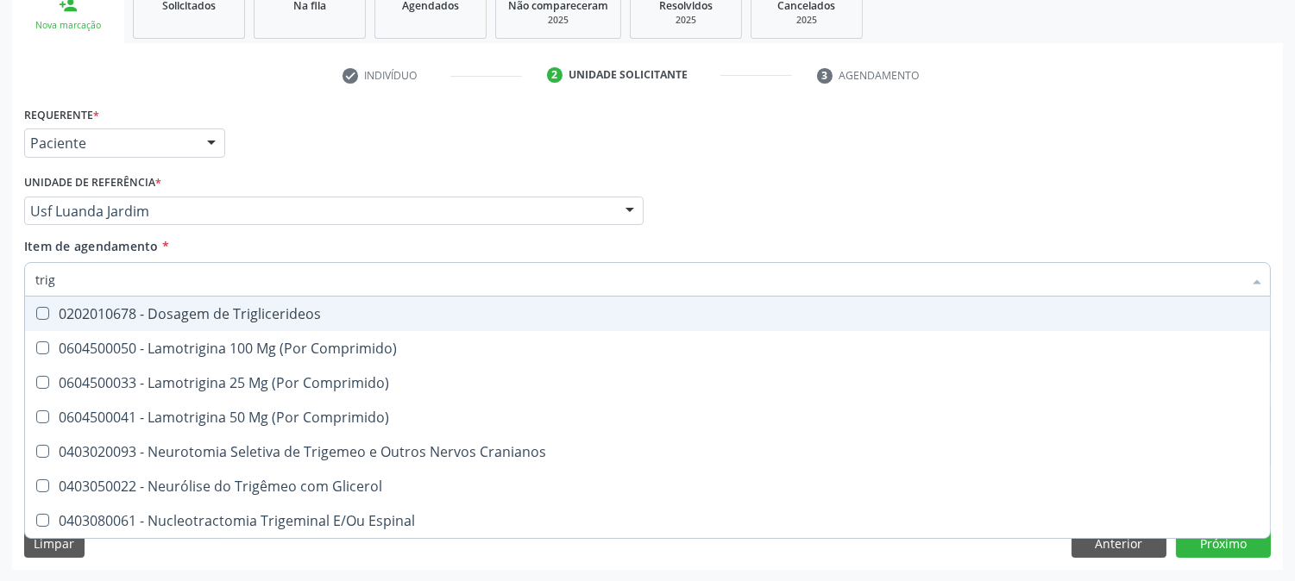
type input "trigl"
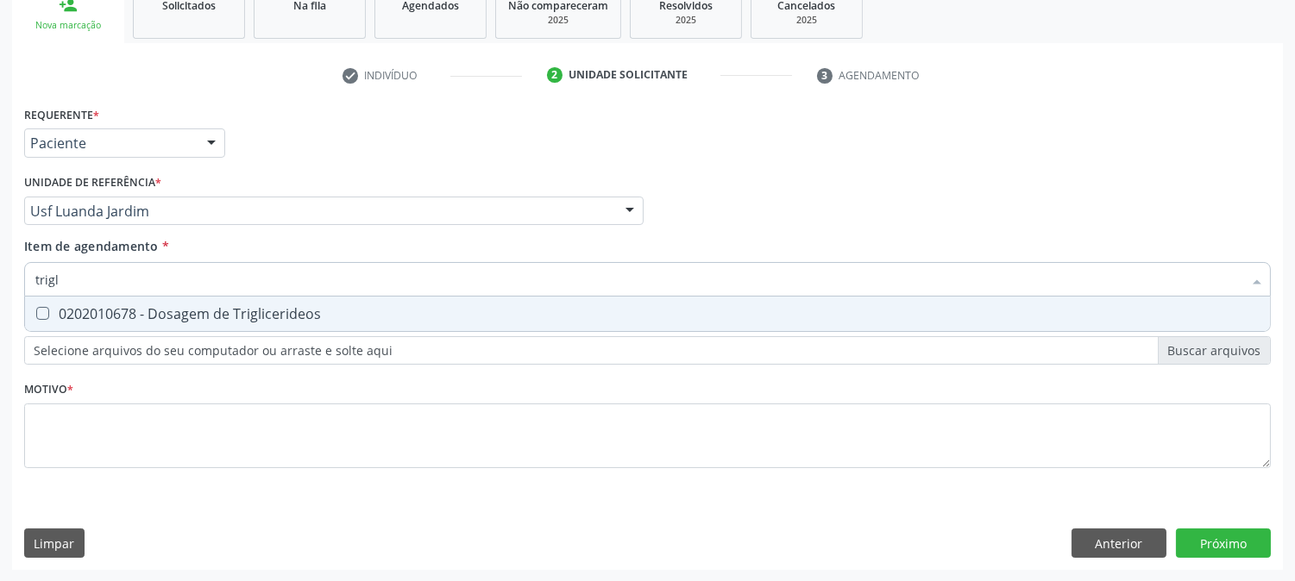
click at [56, 316] on div "0202010678 - Dosagem de Triglicerideos" at bounding box center [647, 314] width 1224 height 14
checkbox Triglicerideos "true"
drag, startPoint x: 69, startPoint y: 278, endPoint x: 0, endPoint y: 272, distance: 69.3
click at [0, 272] on div "Acompanhamento Acompanhe a situação das marcações correntes e finalizadas Relat…" at bounding box center [647, 202] width 1295 height 760
type input "gl"
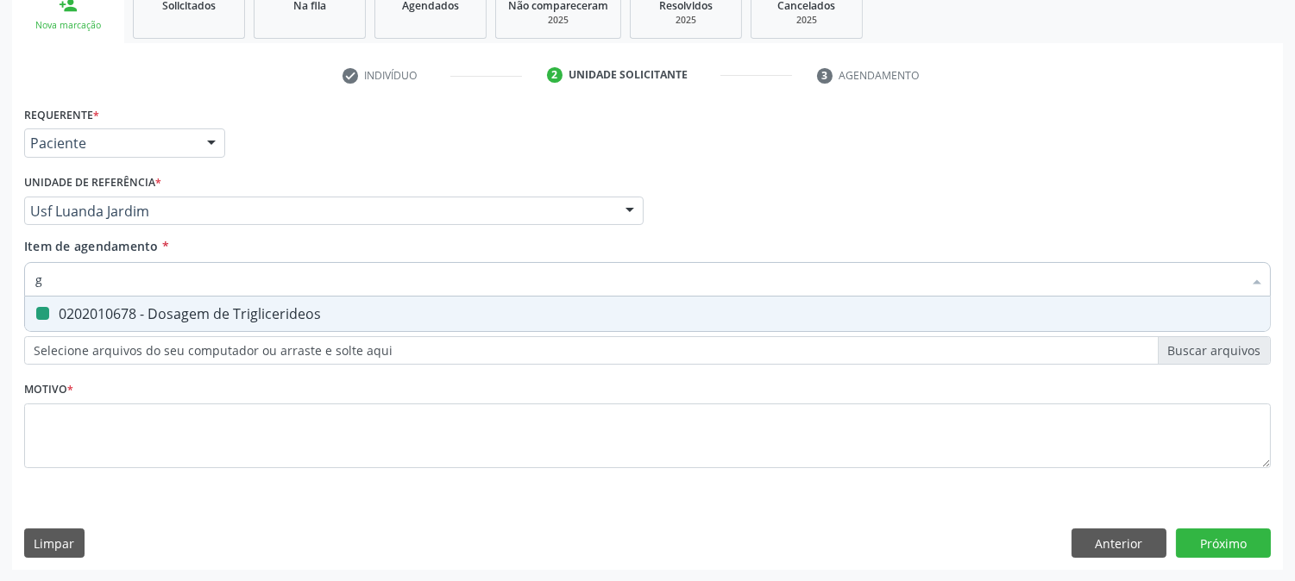
checkbox Triglicerideos "false"
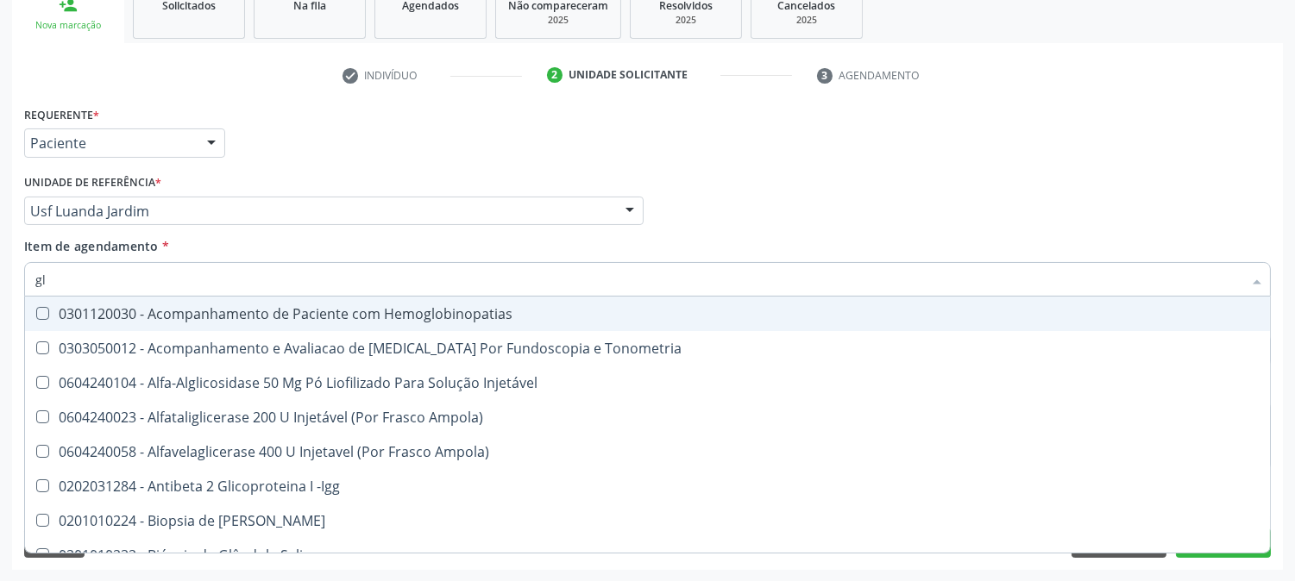
type input "gli"
checkbox Glomerular "true"
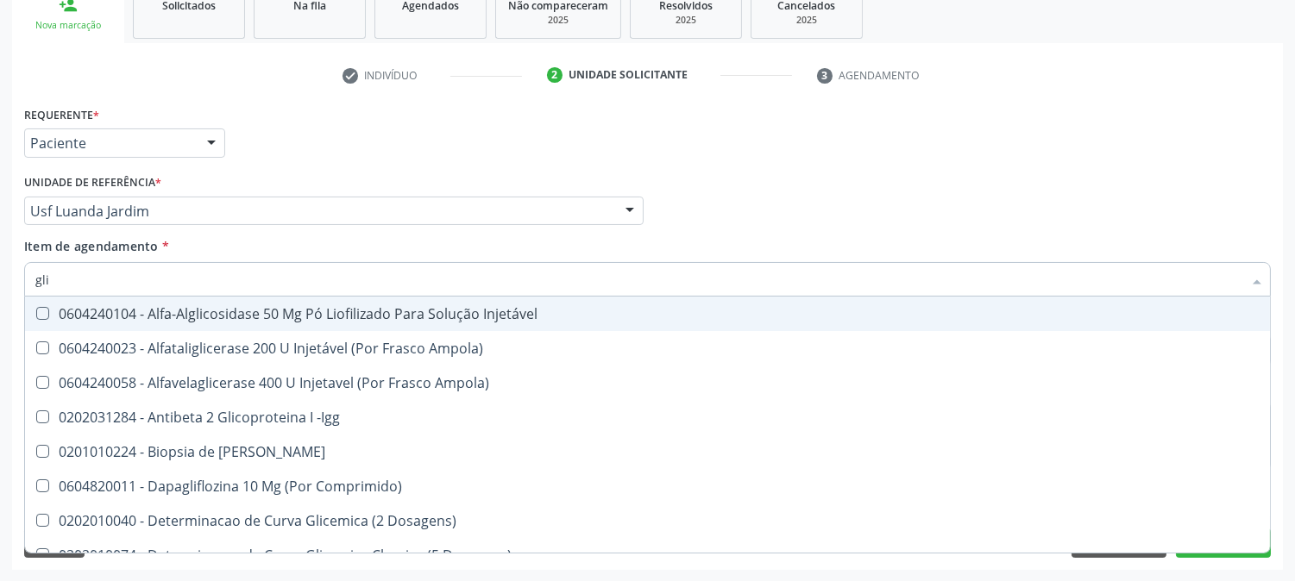
type input "glic"
checkbox Derrames "true"
checkbox Triglicerideos "false"
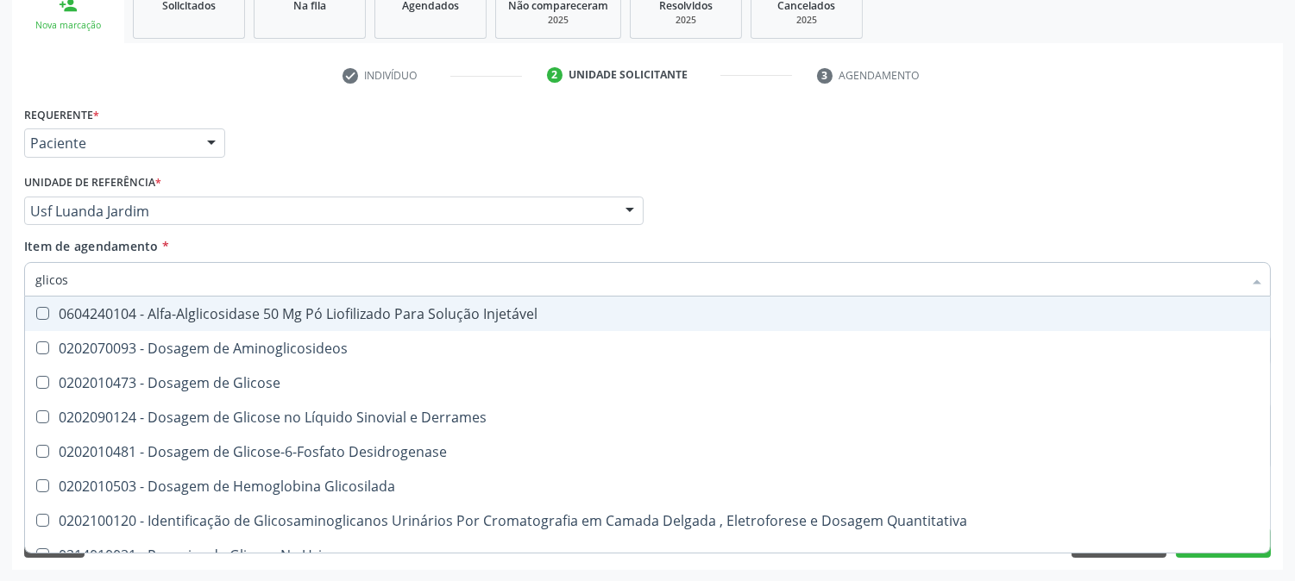
type input "glicose"
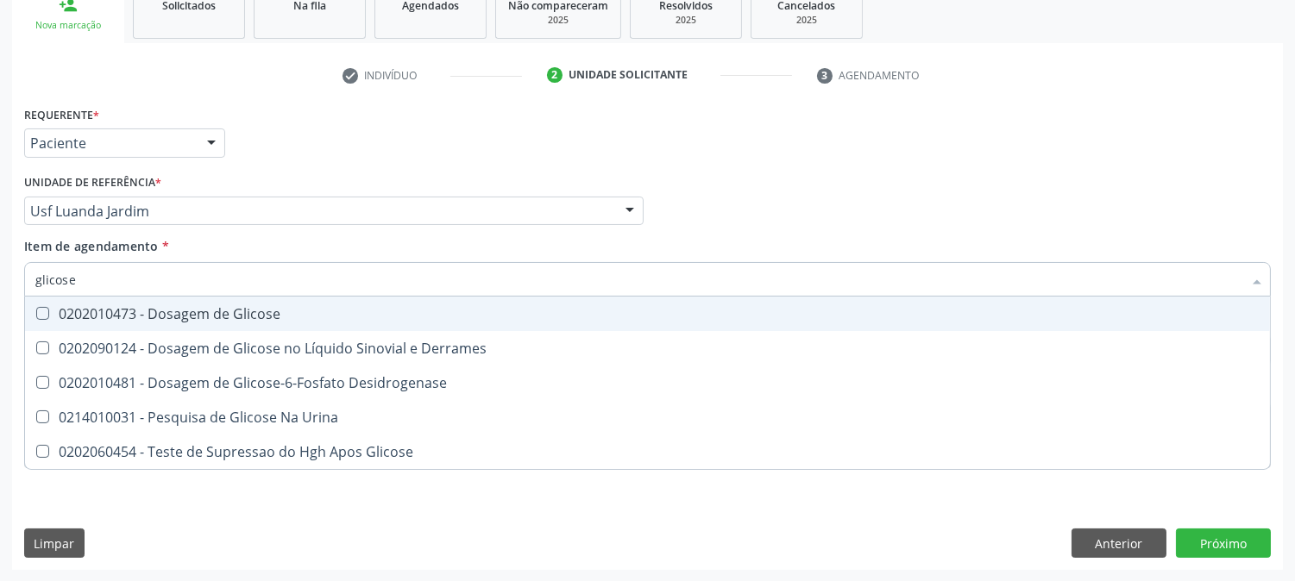
click at [101, 319] on div "0202010473 - Dosagem de Glicose" at bounding box center [647, 314] width 1224 height 14
checkbox Glicose "true"
drag, startPoint x: 93, startPoint y: 279, endPoint x: 0, endPoint y: 266, distance: 94.1
click at [0, 266] on div "Acompanhamento Acompanhe a situação das marcações correntes e finalizadas Relat…" at bounding box center [647, 202] width 1295 height 760
type input "h"
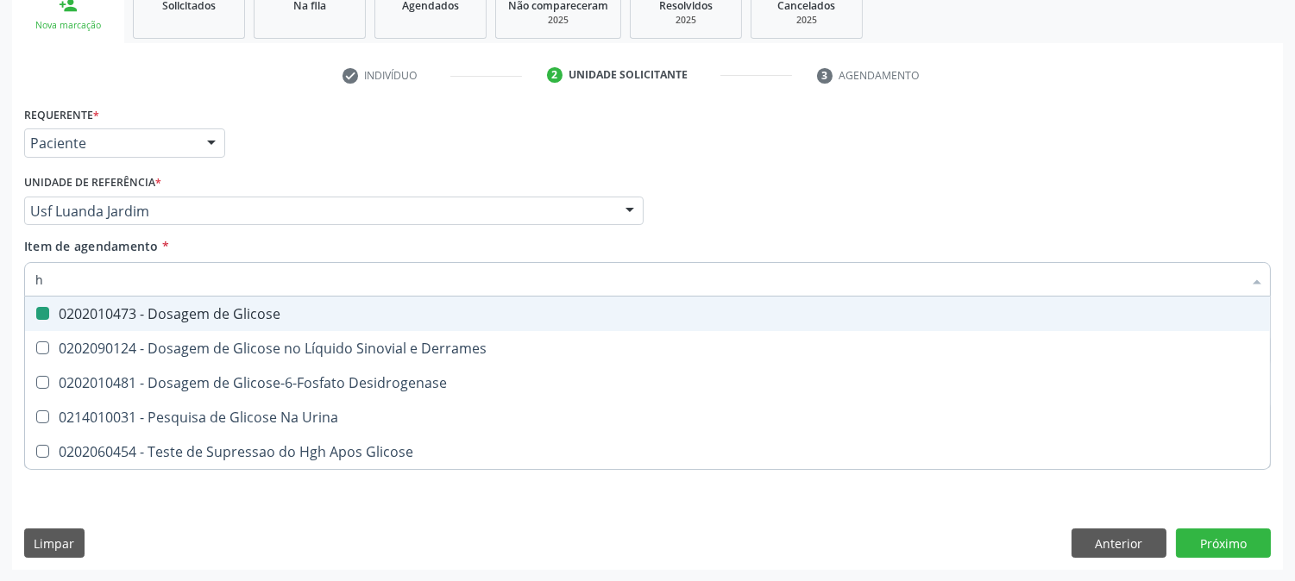
checkbox Glicose "false"
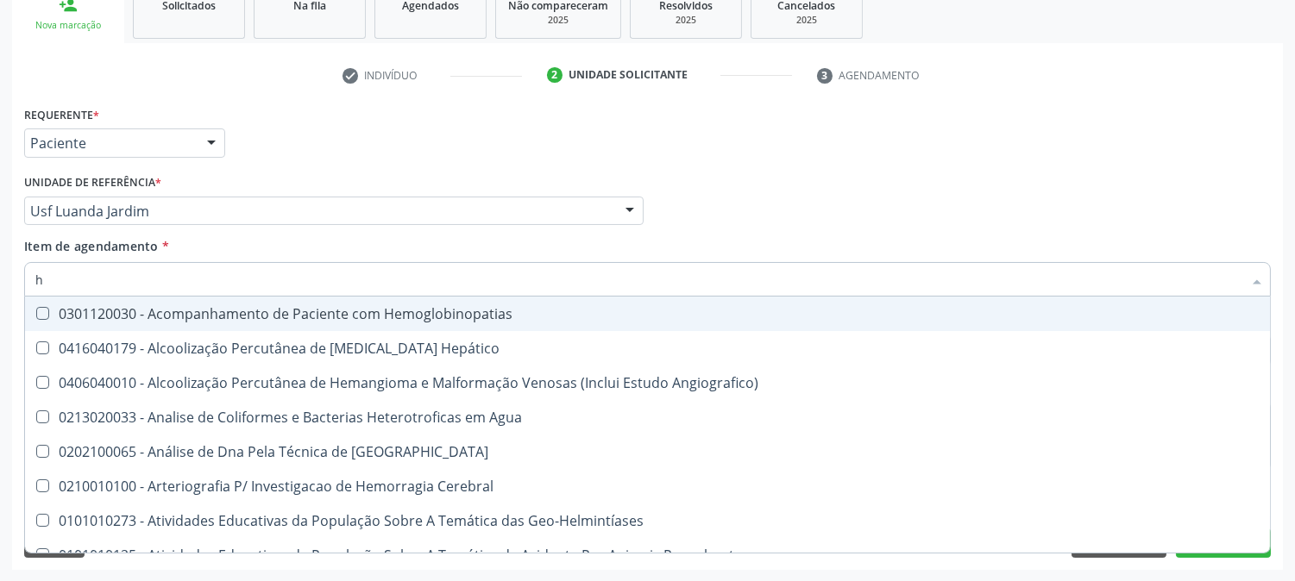
type input "he"
checkbox Completo "true"
type input "hem"
checkbox II "true"
checkbox Completo "false"
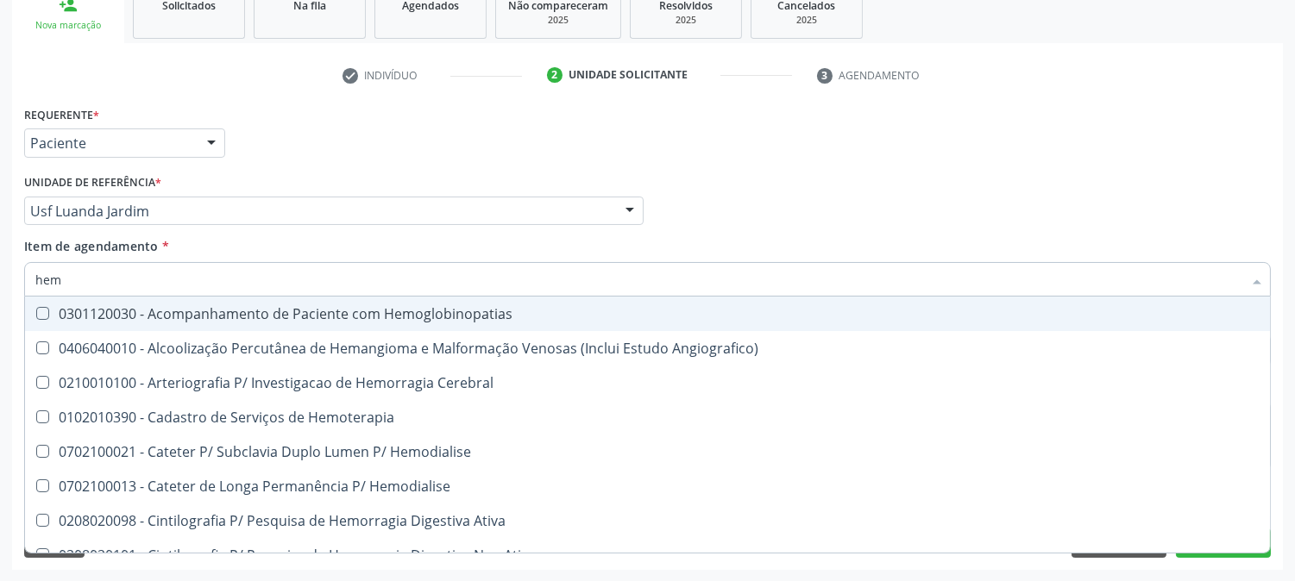
type input "hemo"
checkbox Retro-Retal "true"
checkbox Completo "false"
type input "hemog"
checkbox Monopolar "true"
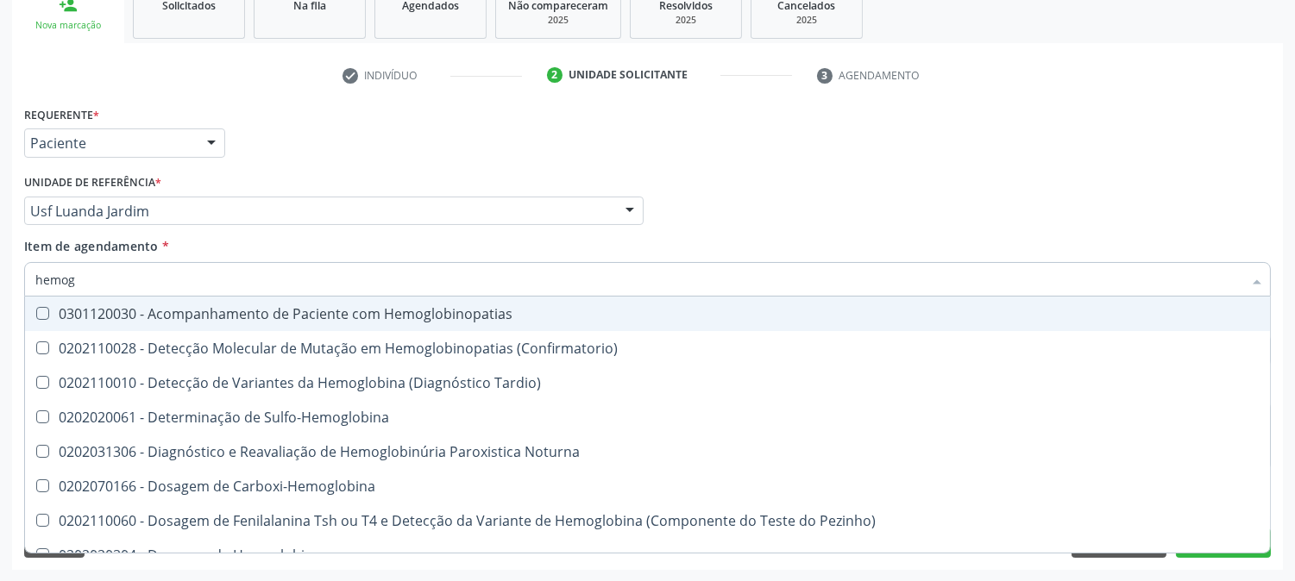
type input "hemogl"
checkbox Completo "false"
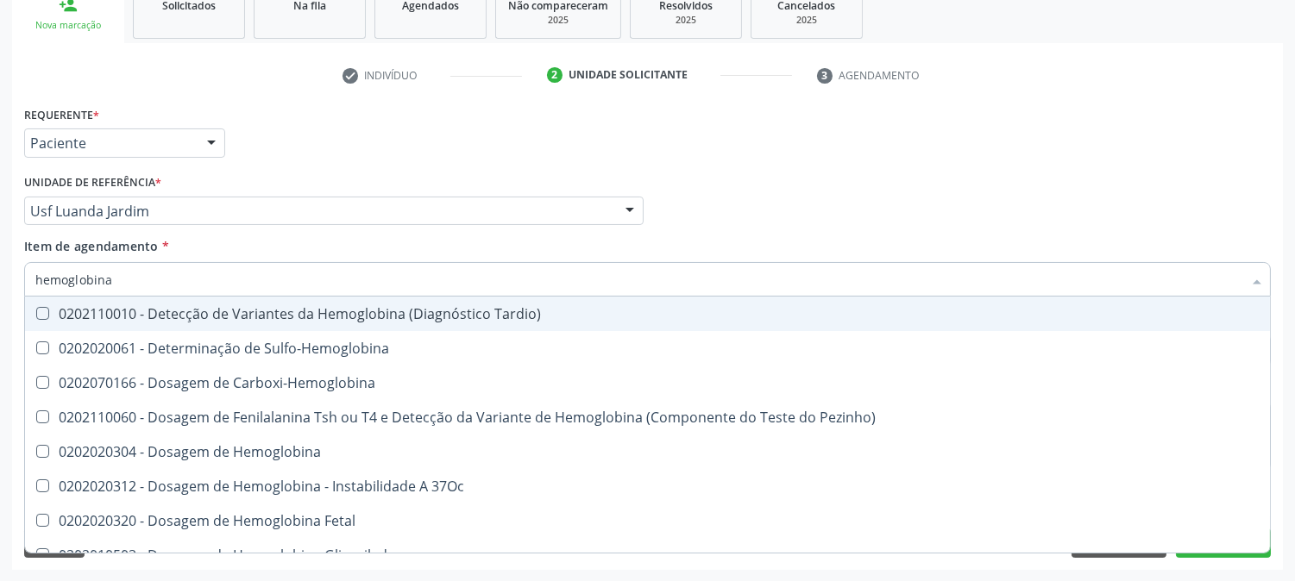
type input "hemoglobina g"
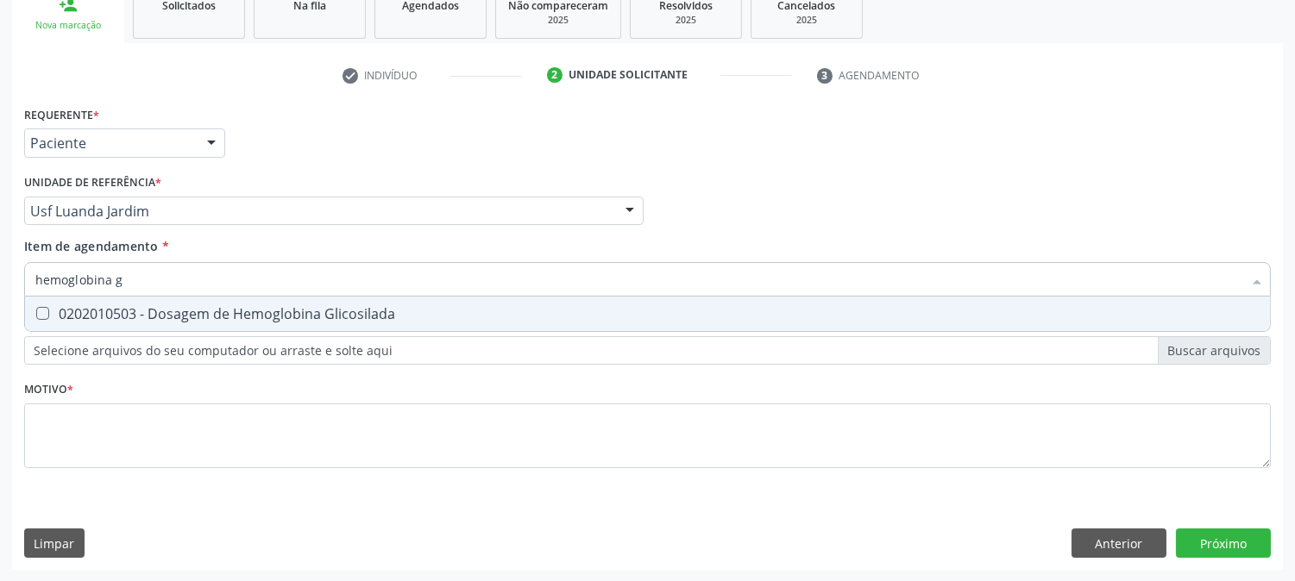
click at [78, 300] on span "0202010503 - Dosagem de Hemoglobina Glicosilada" at bounding box center [647, 314] width 1245 height 35
checkbox Glicosilada "true"
drag, startPoint x: 147, startPoint y: 282, endPoint x: 0, endPoint y: 282, distance: 146.7
click at [0, 282] on div "Acompanhamento Acompanhe a situação das marcações correntes e finalizadas Relat…" at bounding box center [647, 202] width 1295 height 760
type input "t"
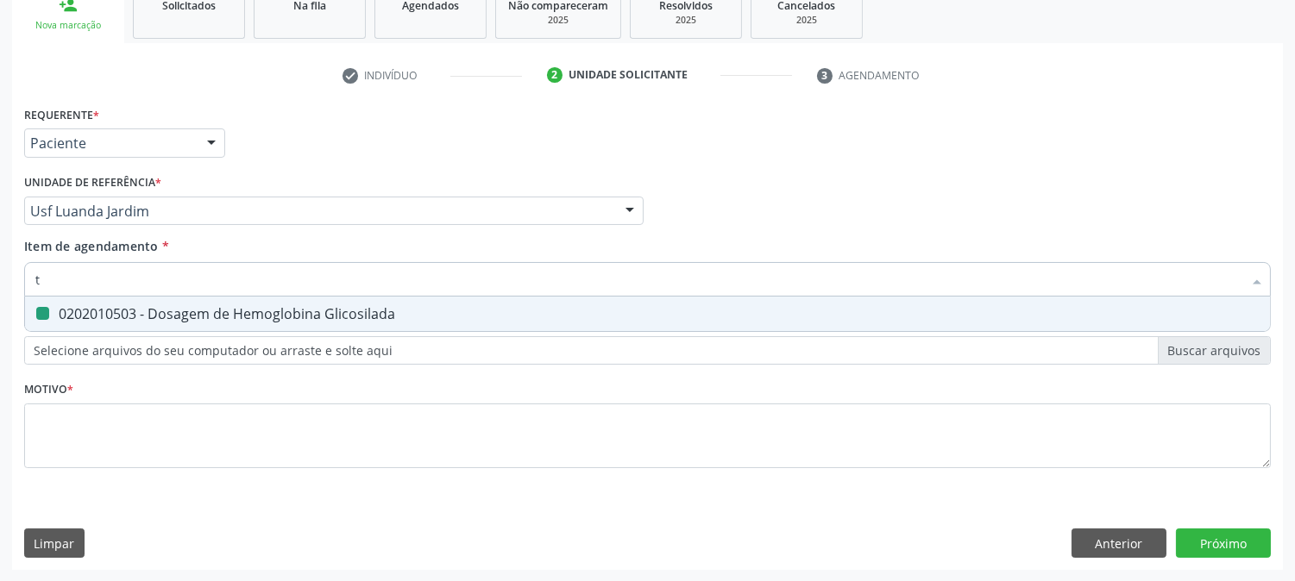
checkbox Glicosilada "false"
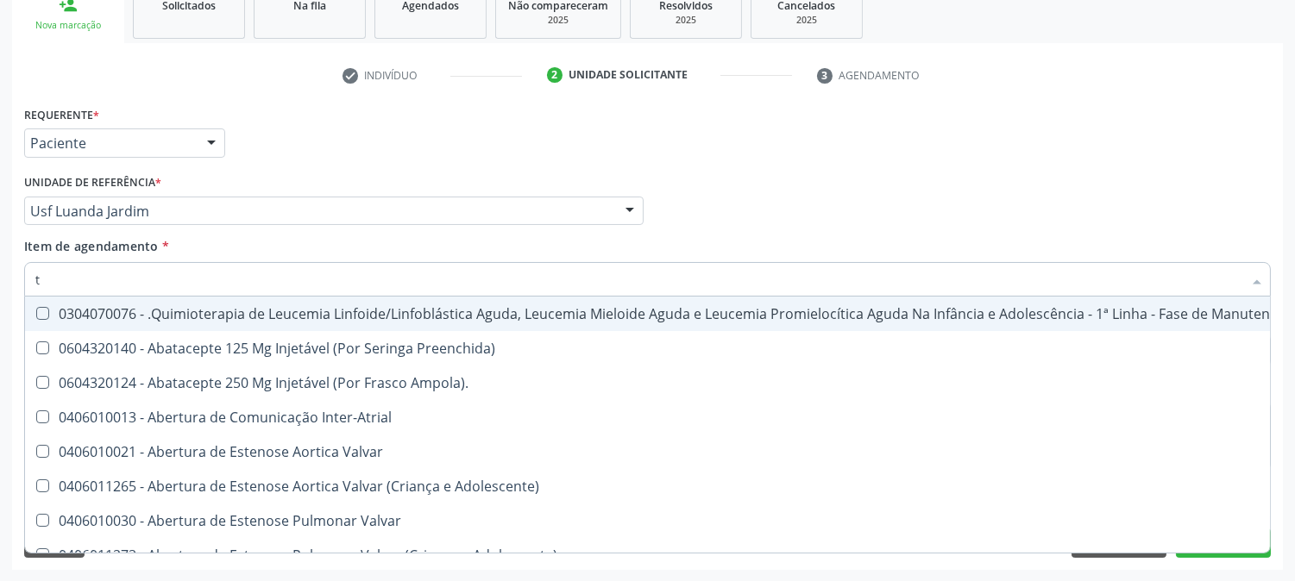
type input "tg"
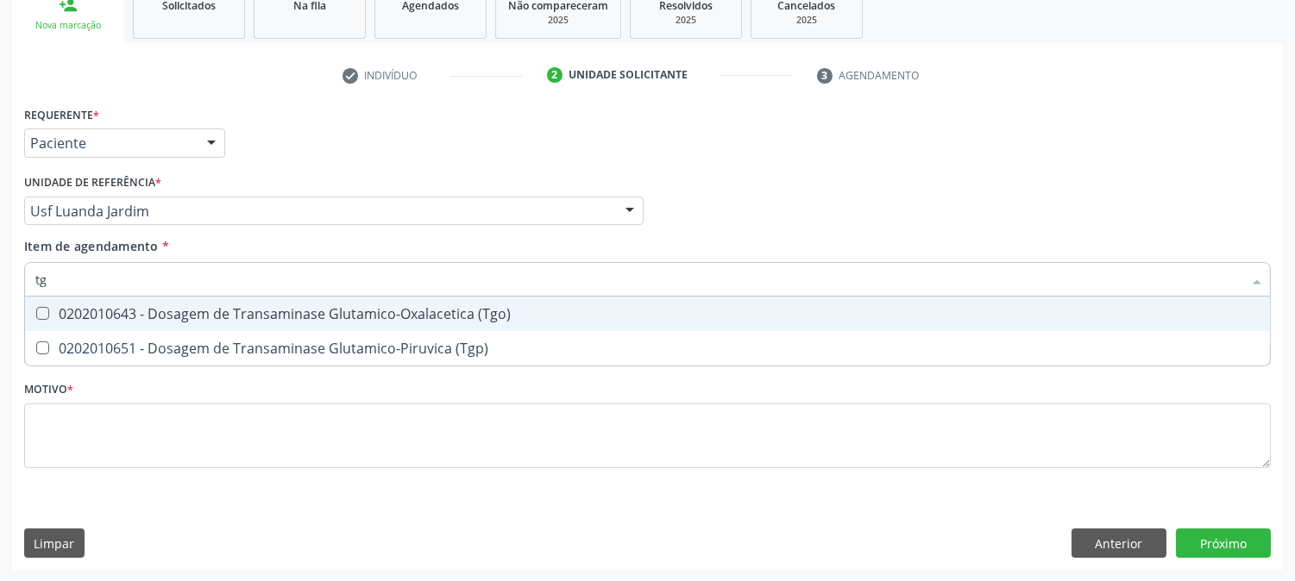
click at [41, 316] on \(Tgo\) at bounding box center [42, 313] width 13 height 13
click at [36, 316] on \(Tgo\) "checkbox" at bounding box center [30, 313] width 11 height 11
checkbox \(Tgo\) "true"
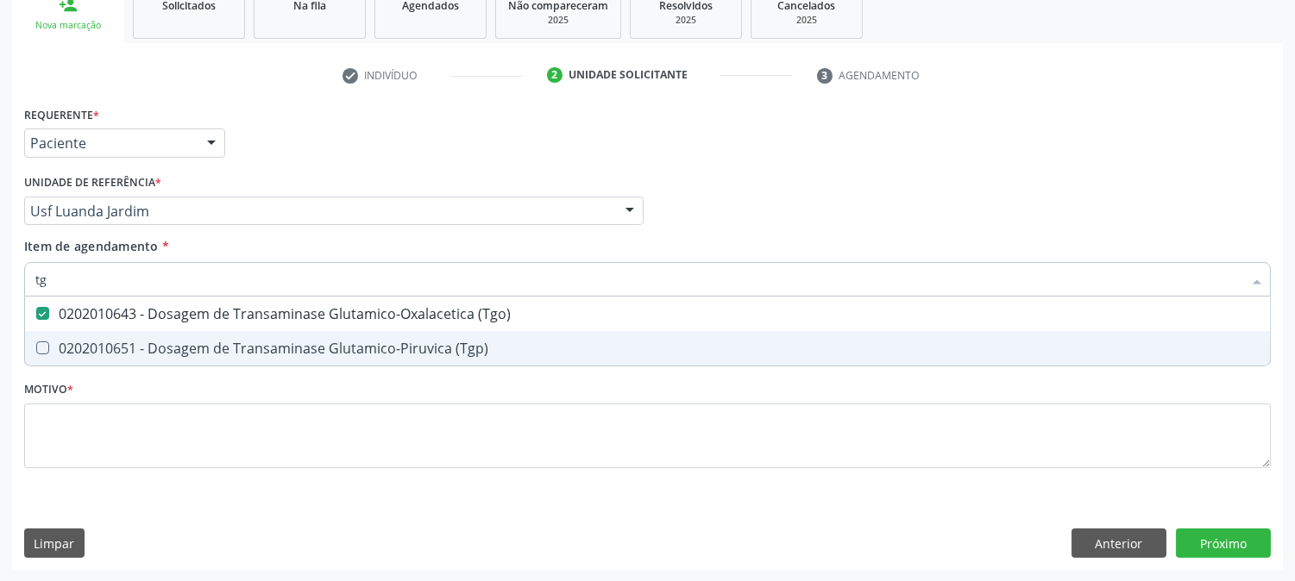
click at [53, 357] on span "0202010651 - Dosagem de Transaminase Glutamico-Piruvica (Tgp)" at bounding box center [647, 348] width 1245 height 35
checkbox \(Tgp\) "true"
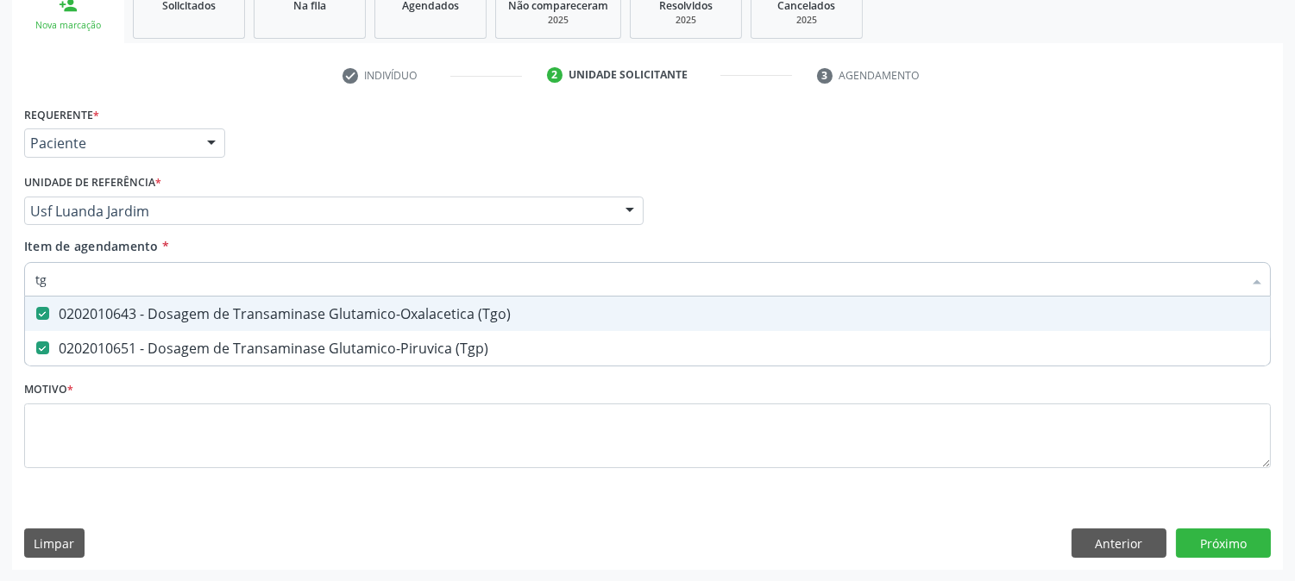
drag, startPoint x: 41, startPoint y: 286, endPoint x: 0, endPoint y: 280, distance: 41.7
click at [0, 280] on div "Acompanhamento Acompanhe a situação das marcações correntes e finalizadas Relat…" at bounding box center [647, 202] width 1295 height 760
type input "u"
checkbox \(Tgo\) "false"
checkbox \(Tgp\) "false"
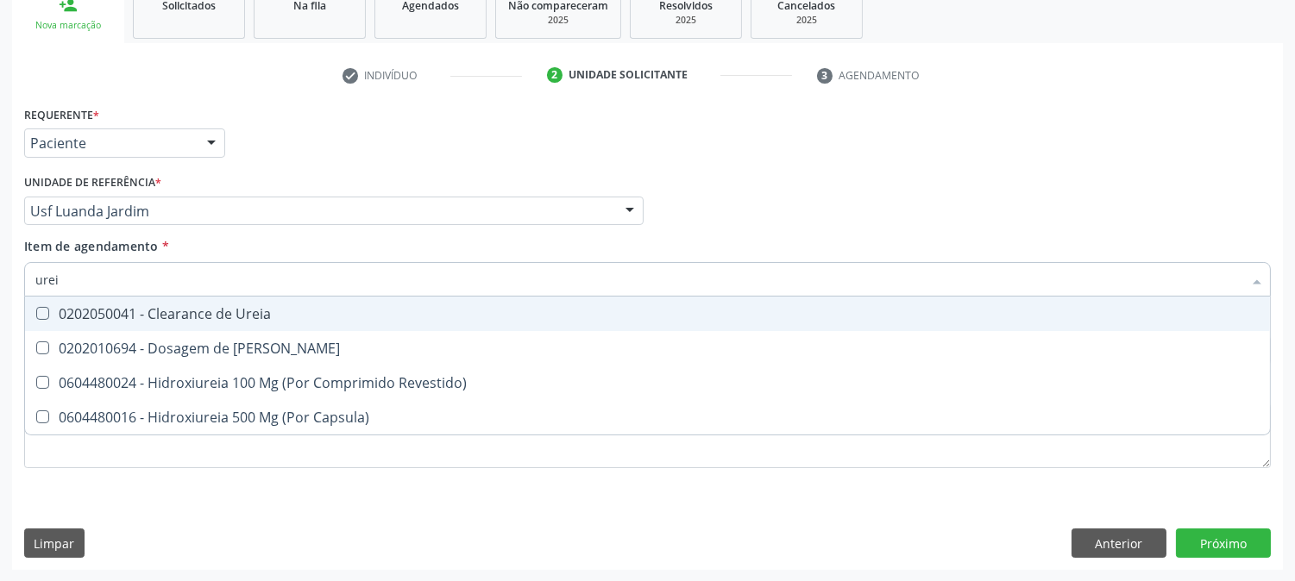
type input "ureia"
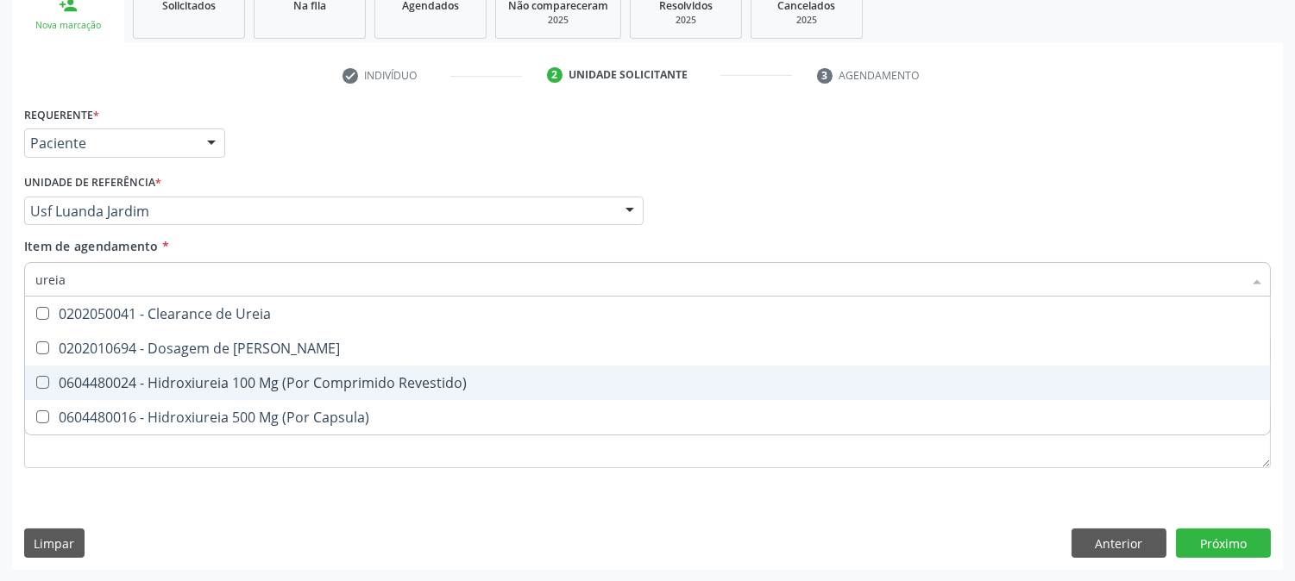
drag, startPoint x: 97, startPoint y: 367, endPoint x: 102, endPoint y: 351, distance: 17.2
click at [102, 351] on ul "Desfazer seleção 0202050041 - Clearance de Ureia 0202010694 - Dosagem de Ureia …" at bounding box center [647, 366] width 1245 height 138
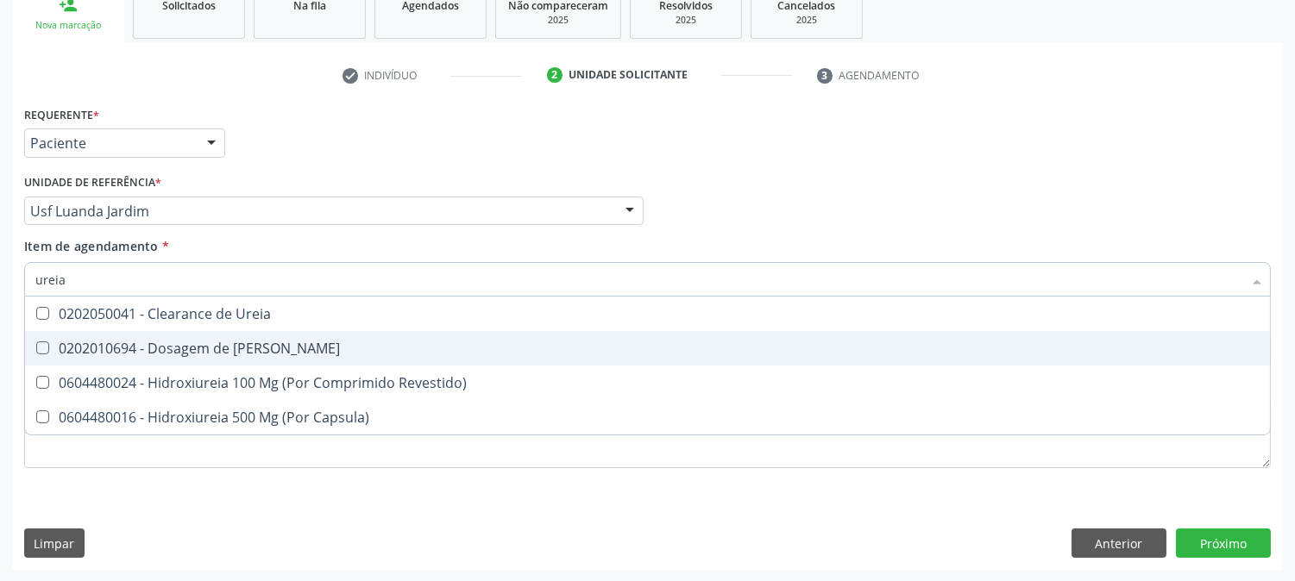
click at [102, 351] on div "0202010694 - Dosagem de Ureia" at bounding box center [647, 349] width 1224 height 14
checkbox Ureia "true"
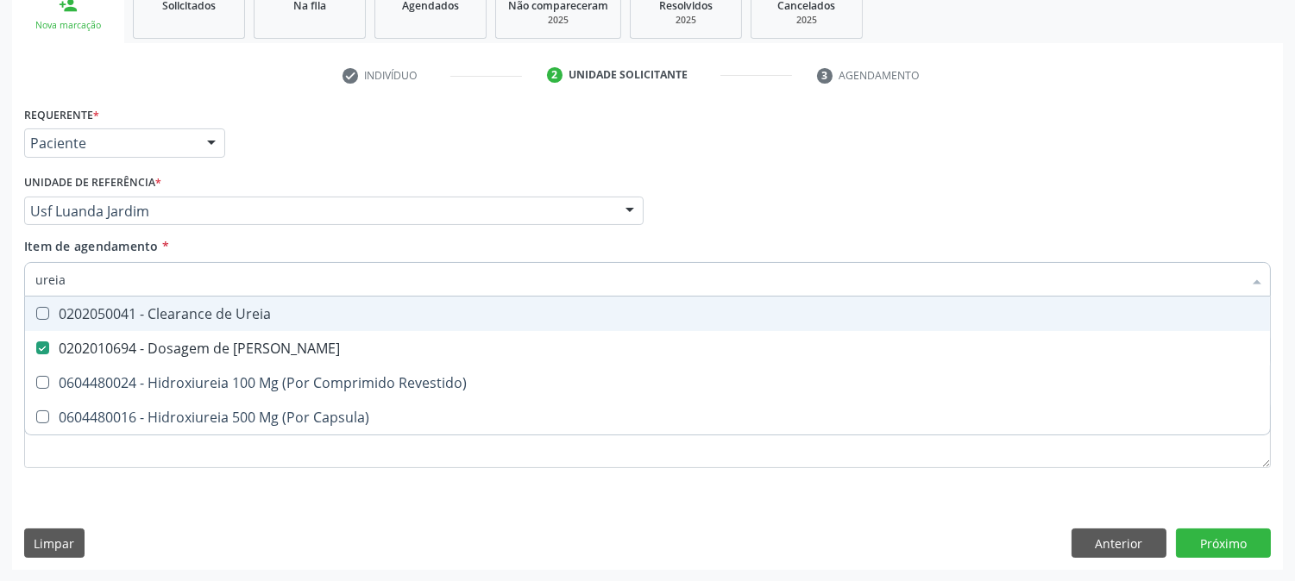
drag, startPoint x: 87, startPoint y: 279, endPoint x: 0, endPoint y: 279, distance: 87.1
click at [0, 279] on div "Acompanhamento Acompanhe a situação das marcações correntes e finalizadas Relat…" at bounding box center [647, 202] width 1295 height 760
type input "r"
checkbox Ureia "false"
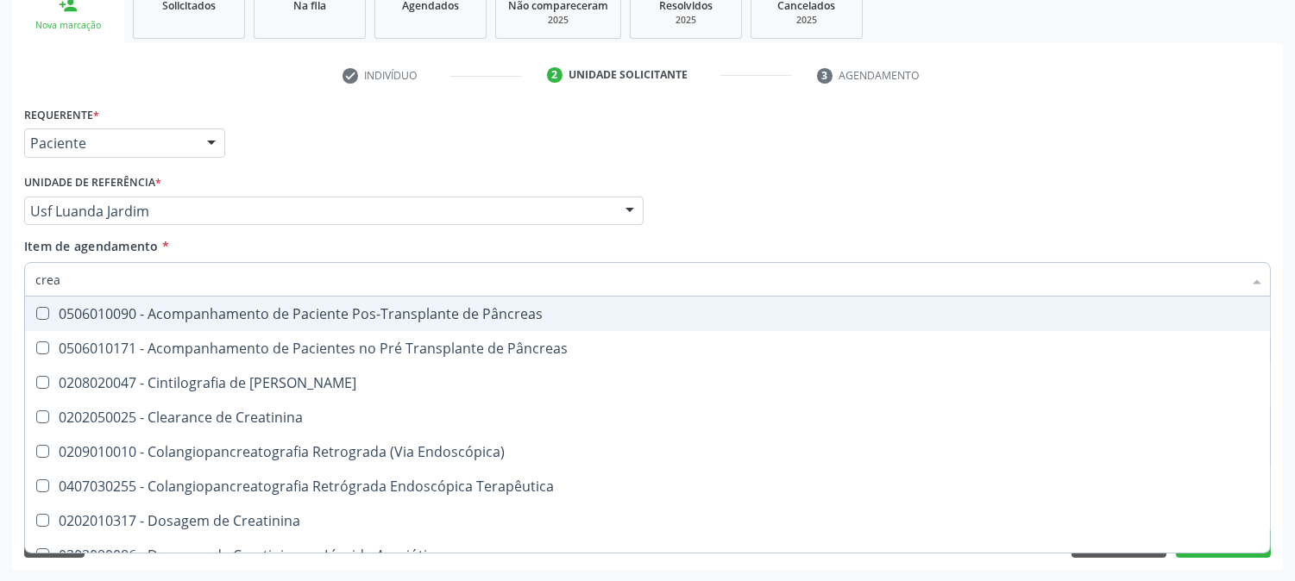
type input "creat"
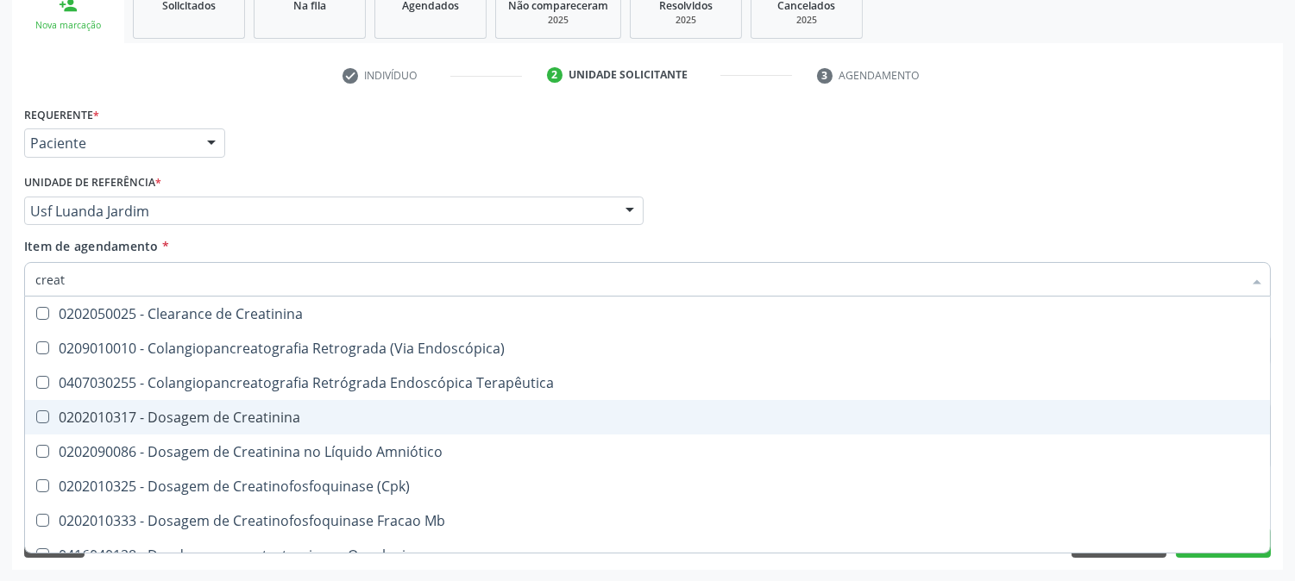
click at [140, 402] on span "0202010317 - Dosagem de Creatinina" at bounding box center [647, 417] width 1245 height 35
checkbox Creatinina "true"
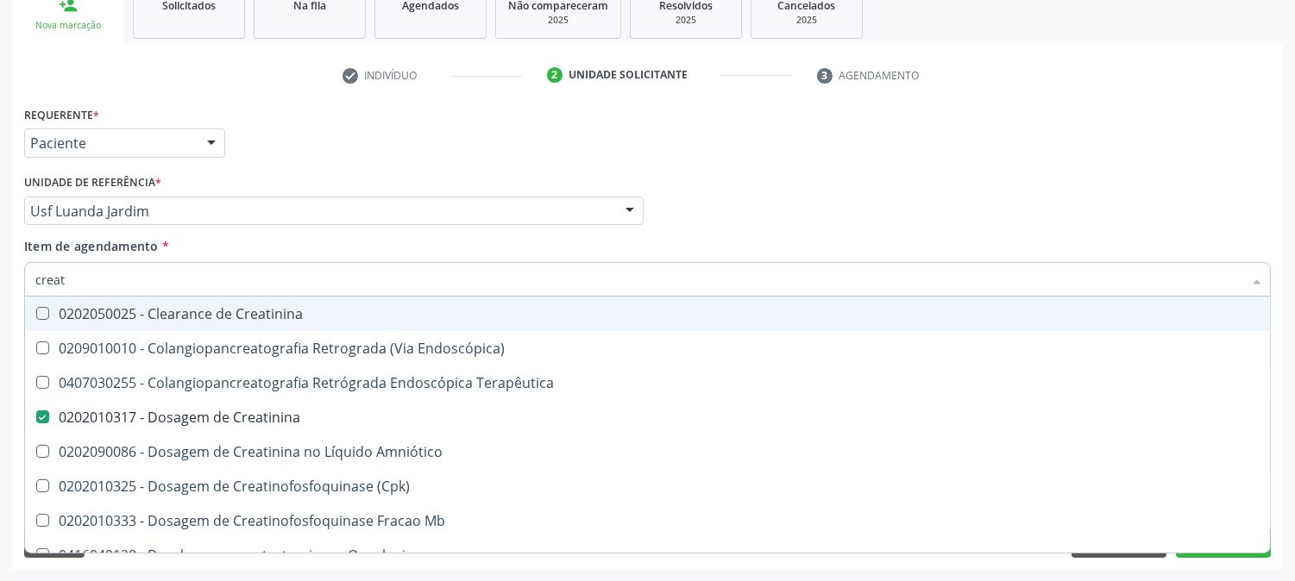
drag, startPoint x: 91, startPoint y: 277, endPoint x: 0, endPoint y: 267, distance: 91.1
click at [0, 267] on div "Acompanhamento Acompanhe a situação das marcações correntes e finalizadas Relat…" at bounding box center [647, 202] width 1295 height 760
type input "ts"
checkbox Creatinina "false"
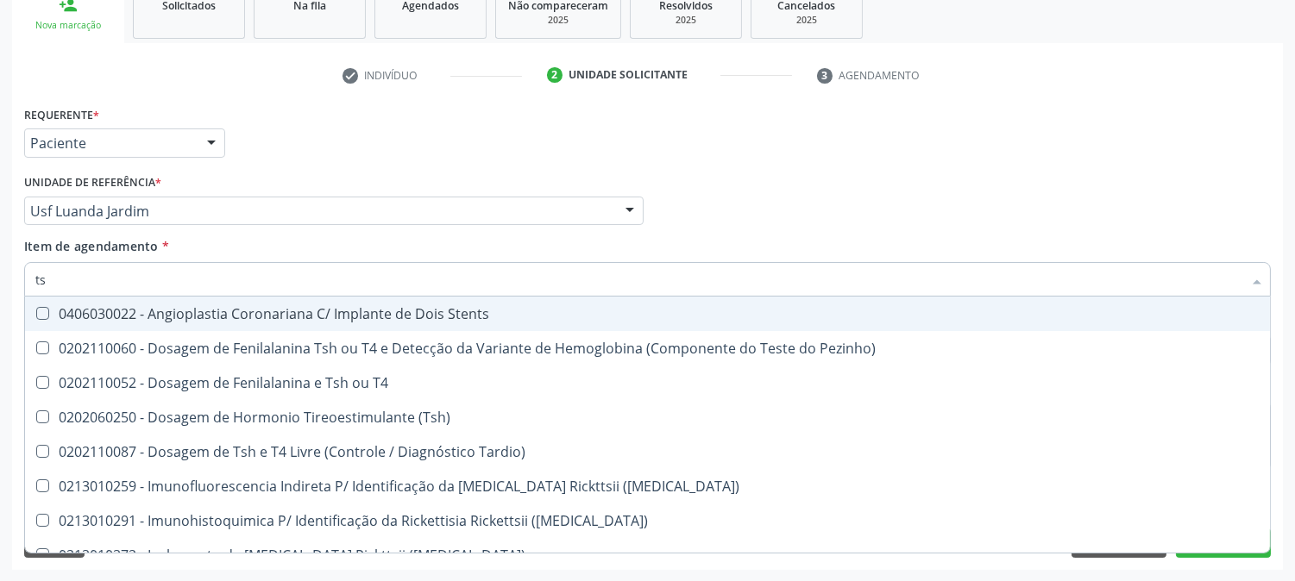
type input "tsh"
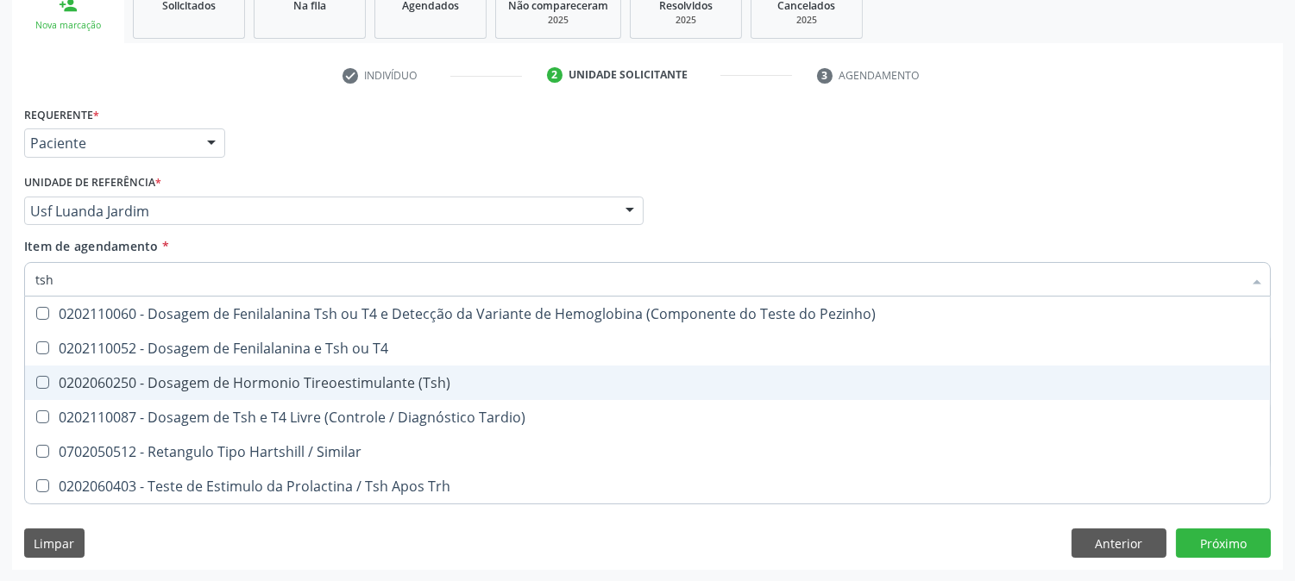
click at [90, 378] on div "0202060250 - Dosagem de Hormonio Tireoestimulante (Tsh)" at bounding box center [647, 383] width 1224 height 14
checkbox \(Tsh\) "true"
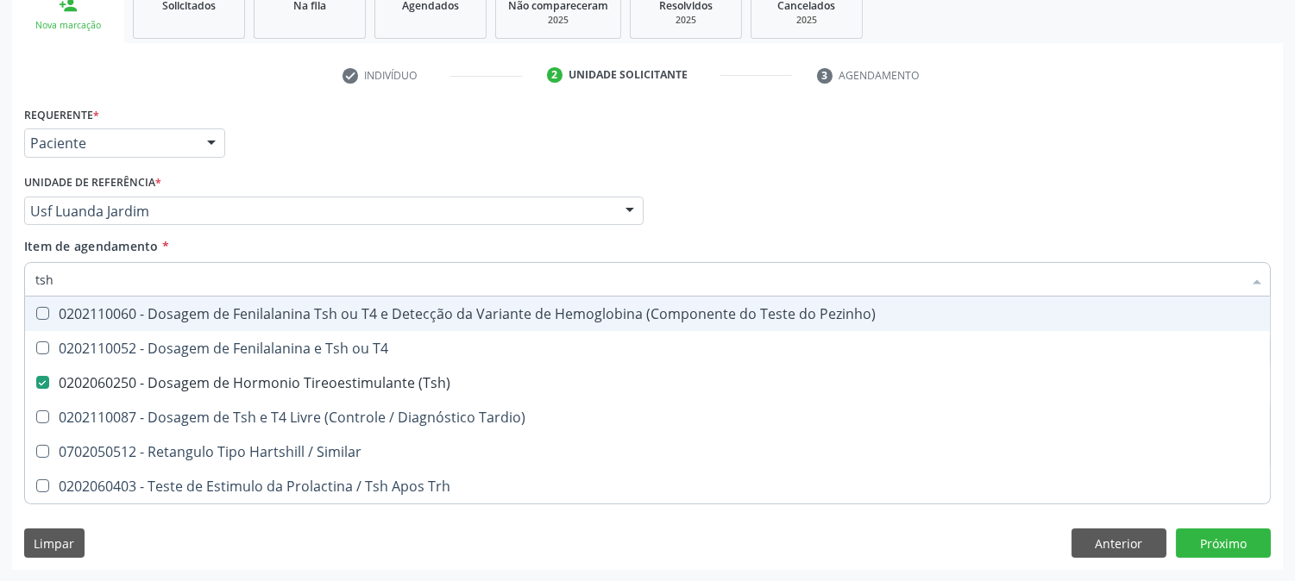
drag, startPoint x: 66, startPoint y: 280, endPoint x: 0, endPoint y: 271, distance: 67.0
click at [0, 271] on div "Acompanhamento Acompanhe a situação das marcações correntes e finalizadas Relat…" at bounding box center [647, 202] width 1295 height 760
type input "t4"
checkbox \(Tsh\) "false"
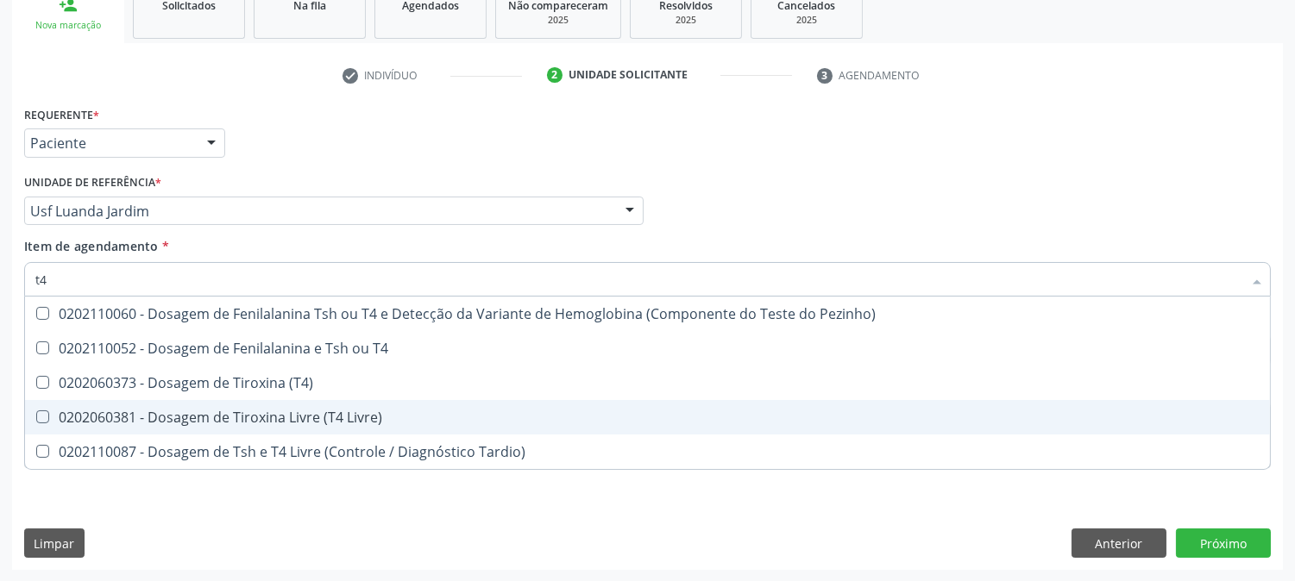
click at [131, 411] on div "0202060381 - Dosagem de Tiroxina Livre (T4 Livre)" at bounding box center [647, 418] width 1224 height 14
checkbox Livre\) "true"
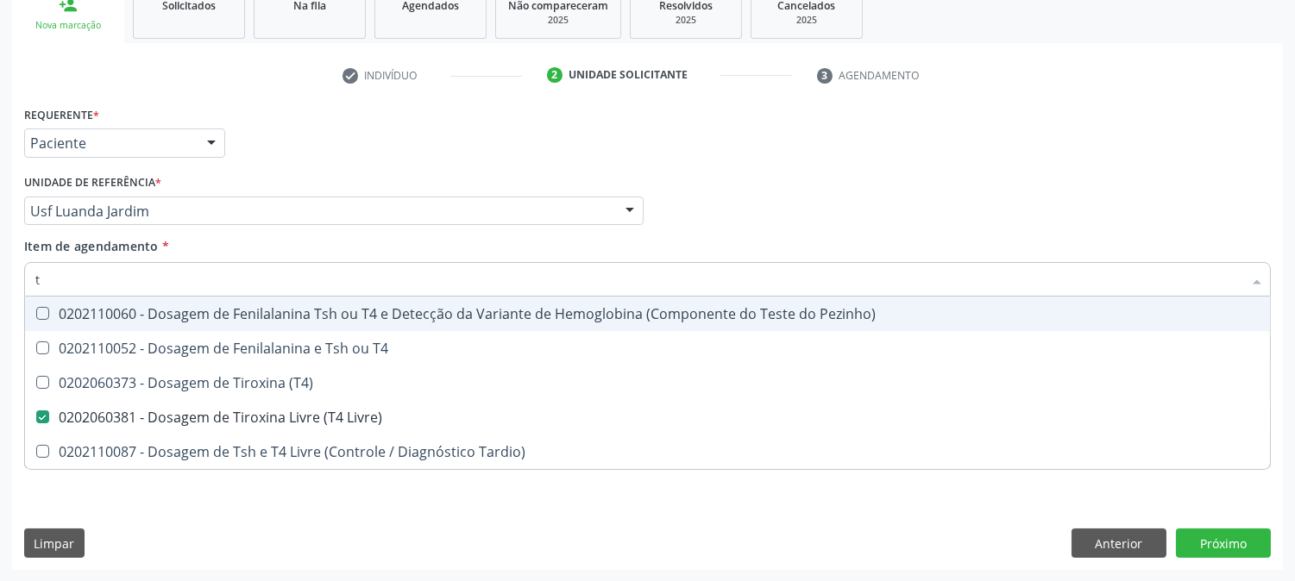
type input "t3"
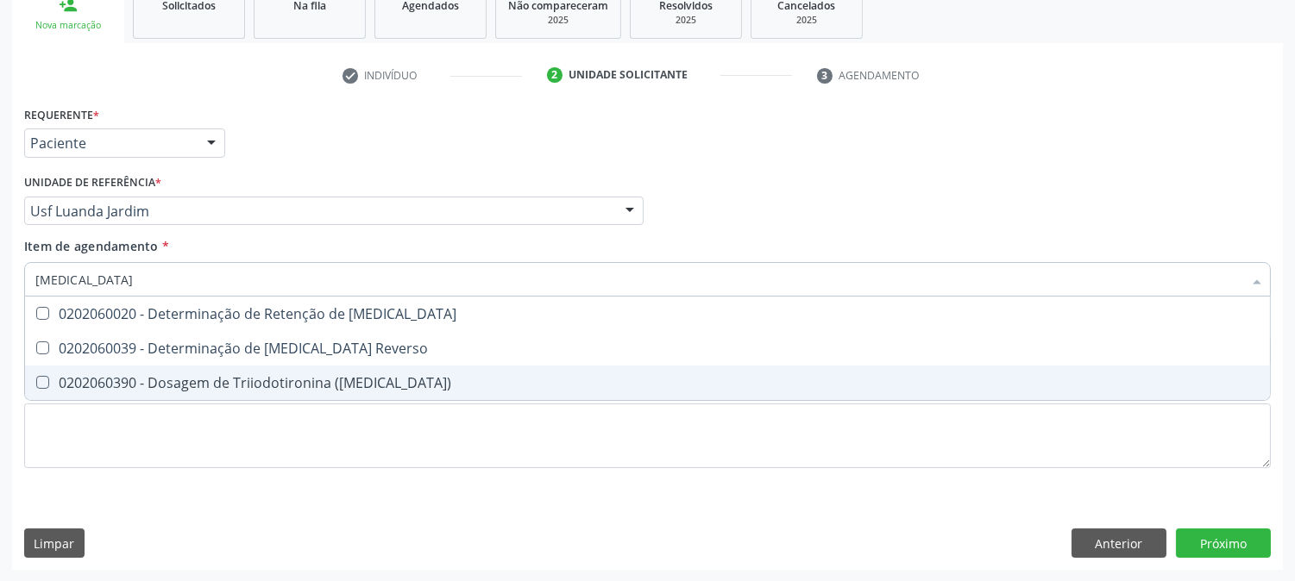
click at [122, 376] on div "0202060390 - Dosagem de Triiodotironina (T3)" at bounding box center [647, 383] width 1224 height 14
checkbox \(T3\) "true"
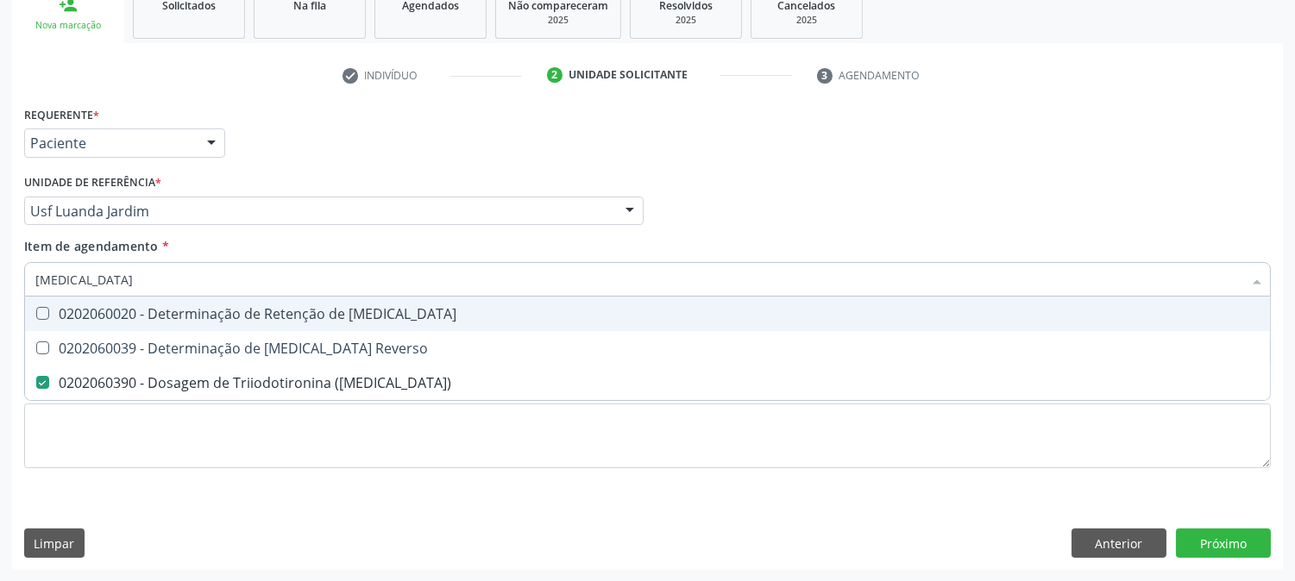
drag, startPoint x: 79, startPoint y: 288, endPoint x: 0, endPoint y: 278, distance: 79.2
click at [0, 279] on div "Acompanhamento Acompanhe a situação das marcações correntes e finalizadas Relat…" at bounding box center [647, 202] width 1295 height 760
type input "ur"
checkbox \(T3\) "false"
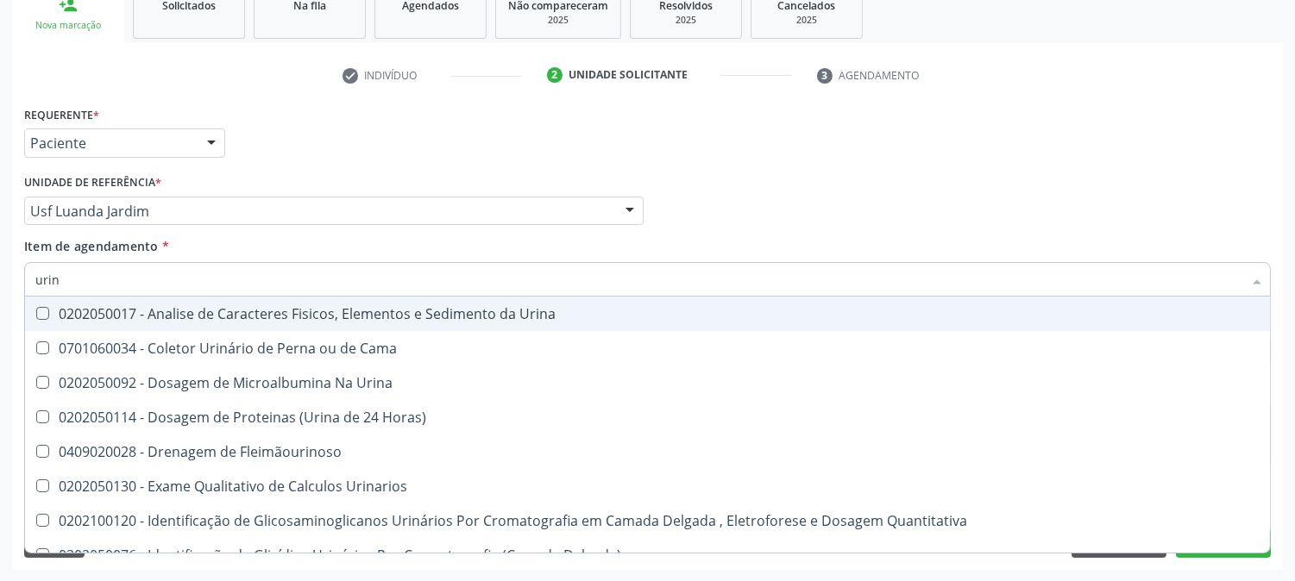
type input "urina"
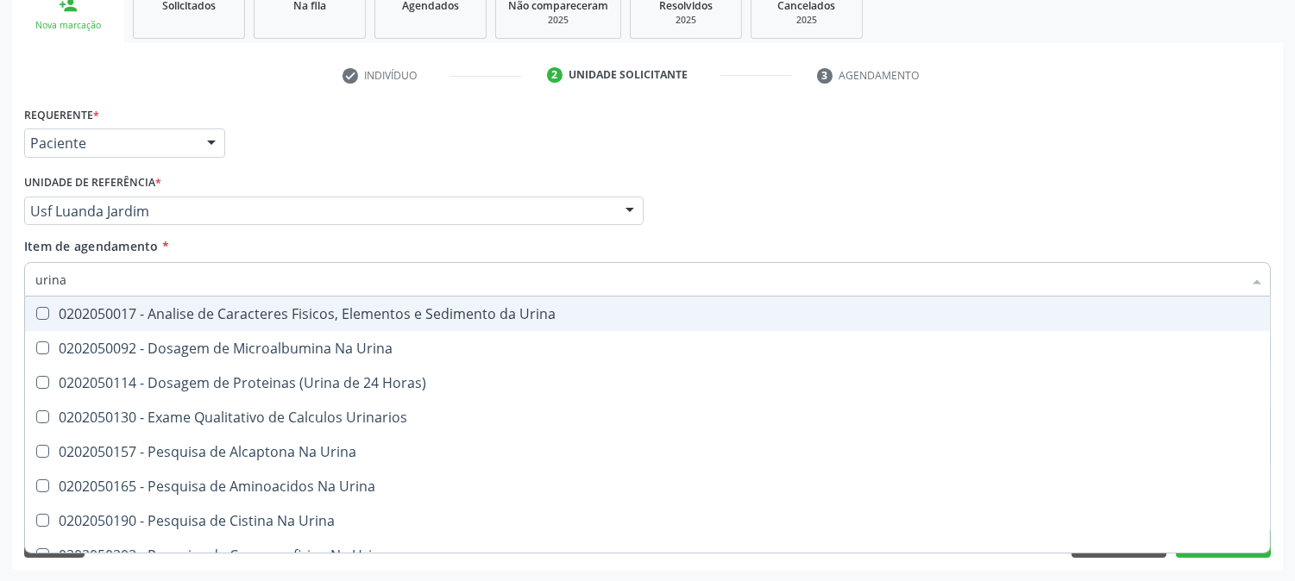
click at [98, 313] on div "0202050017 - Analise de Caracteres Fisicos, Elementos e Sedimento da Urina" at bounding box center [647, 314] width 1224 height 14
checkbox Urina "true"
click at [0, 317] on div "Acompanhamento Acompanhe a situação das marcações correntes e finalizadas Relat…" at bounding box center [647, 202] width 1295 height 760
checkbox Urina "true"
checkbox Horas\) "true"
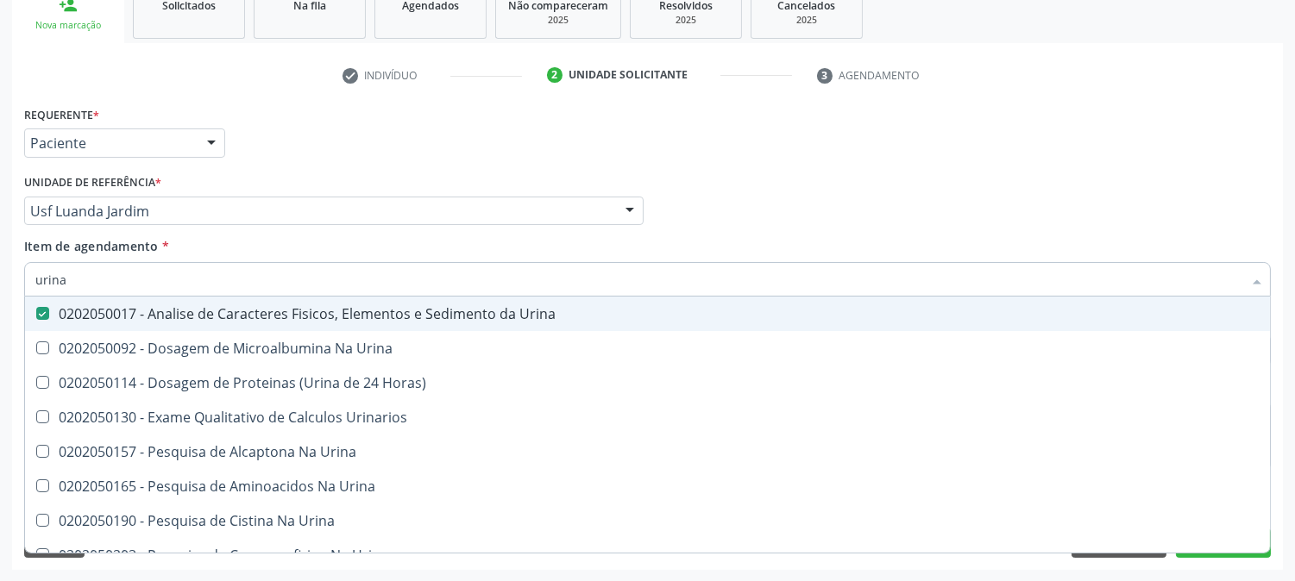
checkbox Urinarios "true"
checkbox Urina "true"
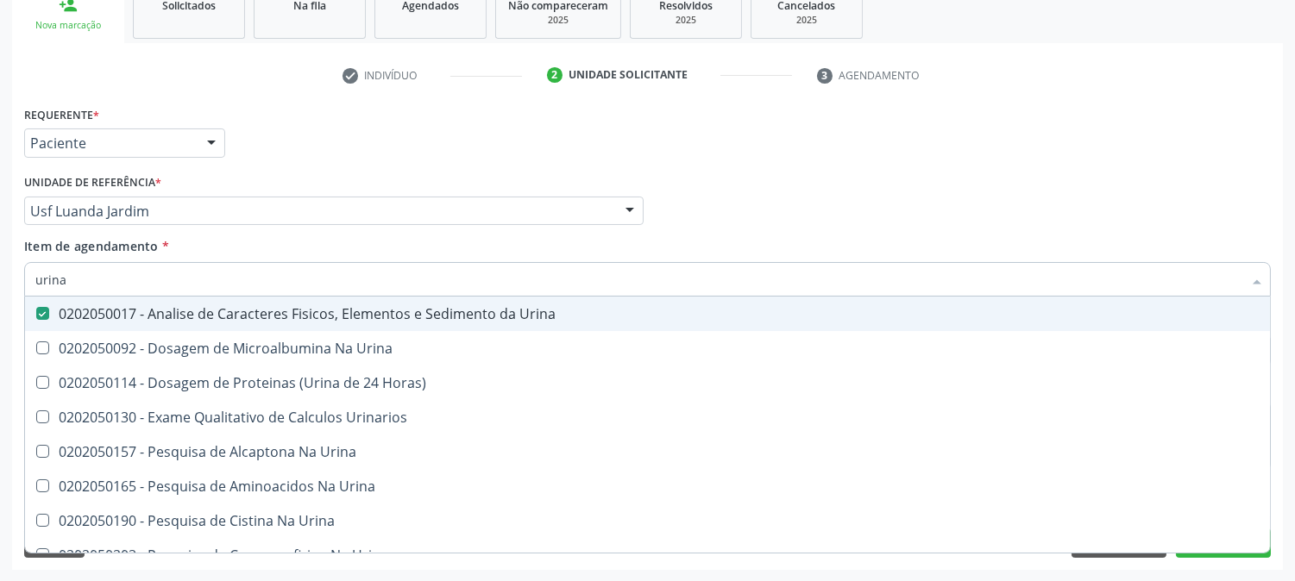
checkbox Urina "true"
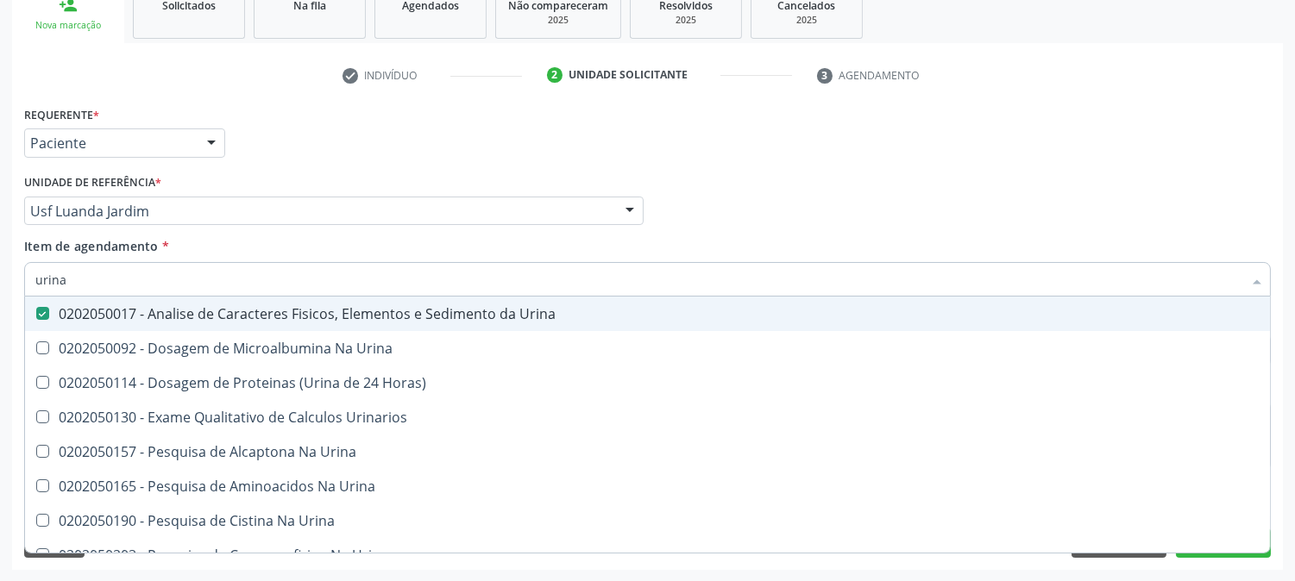
checkbox Urina "true"
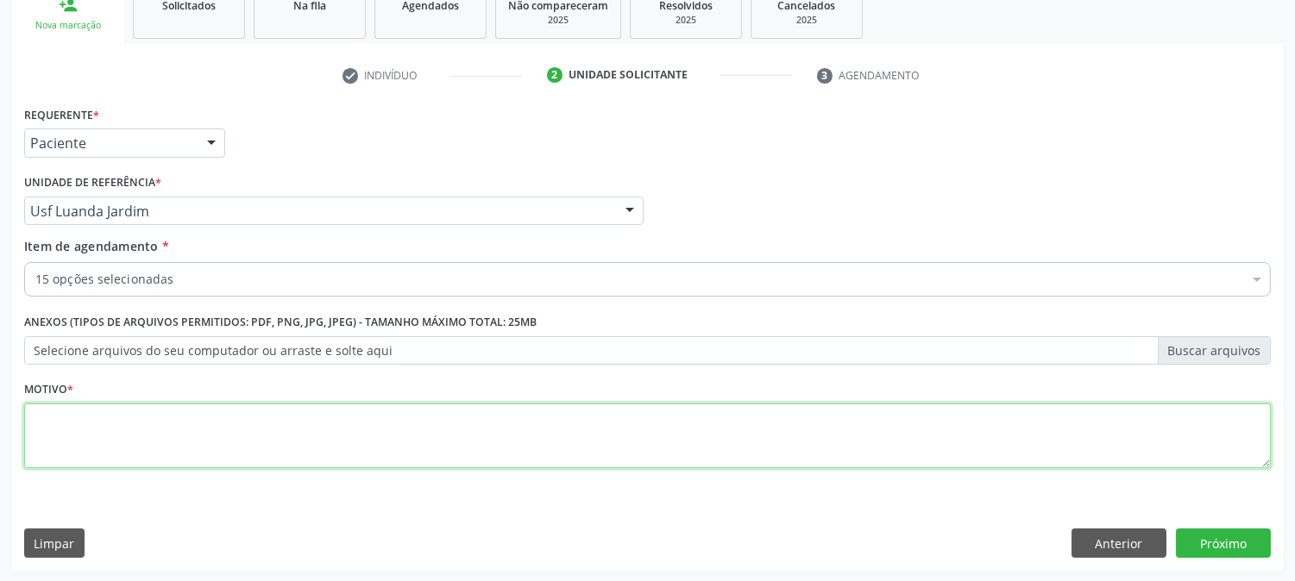
click at [79, 447] on textarea at bounding box center [647, 437] width 1247 height 66
type textarea "."
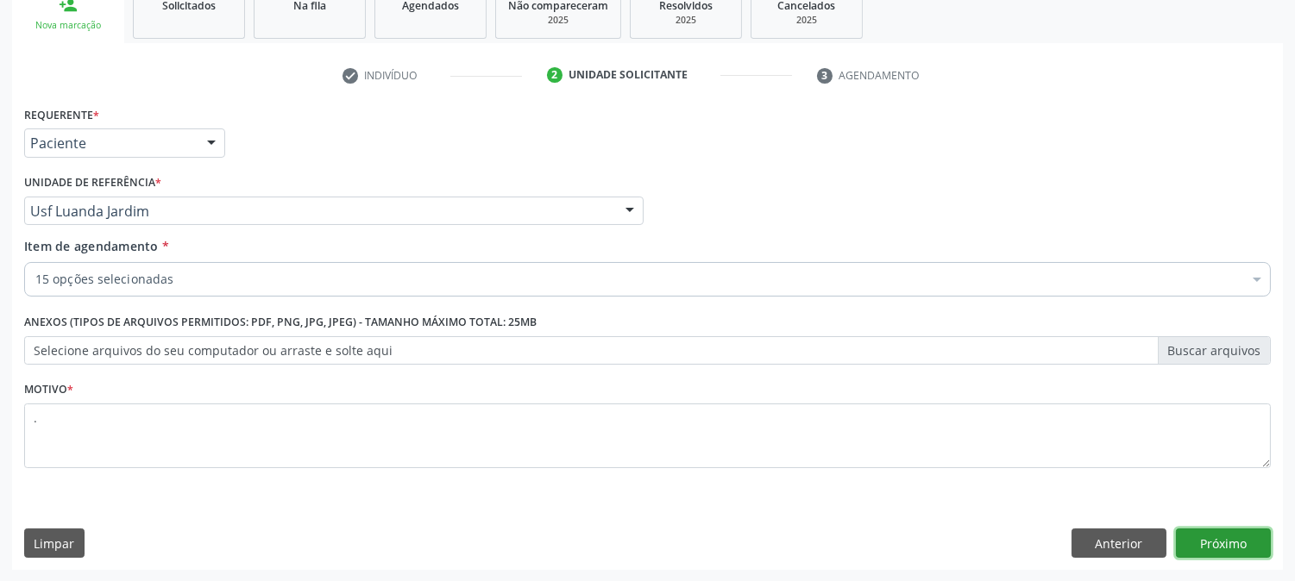
click at [1257, 538] on button "Próximo" at bounding box center [1223, 543] width 95 height 29
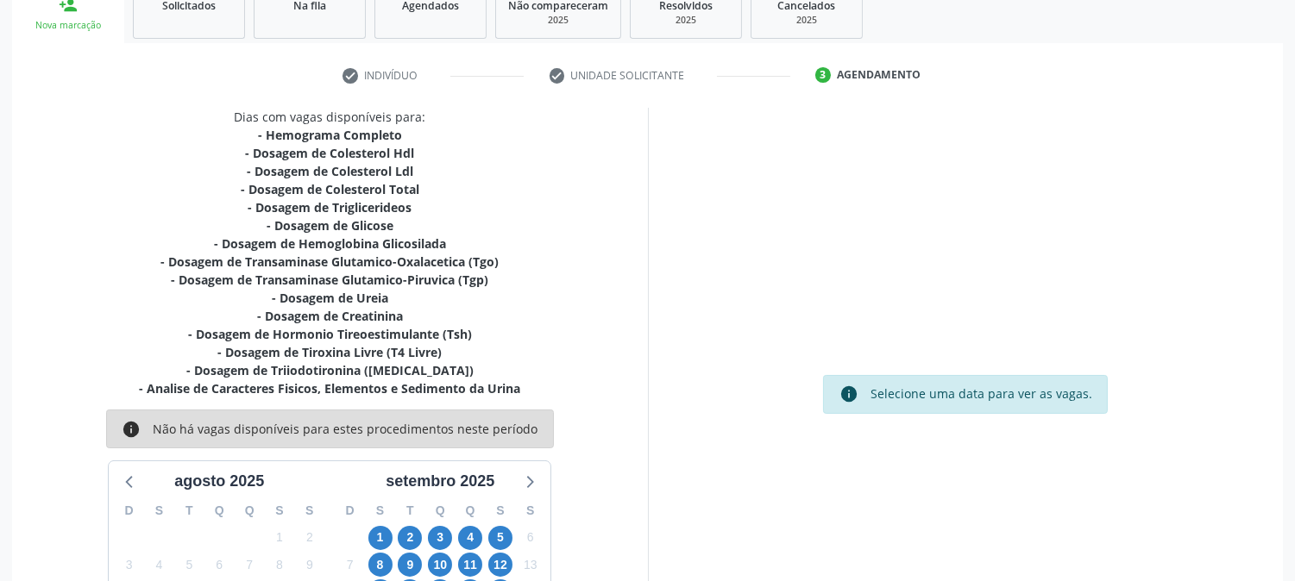
scroll to position [421, 0]
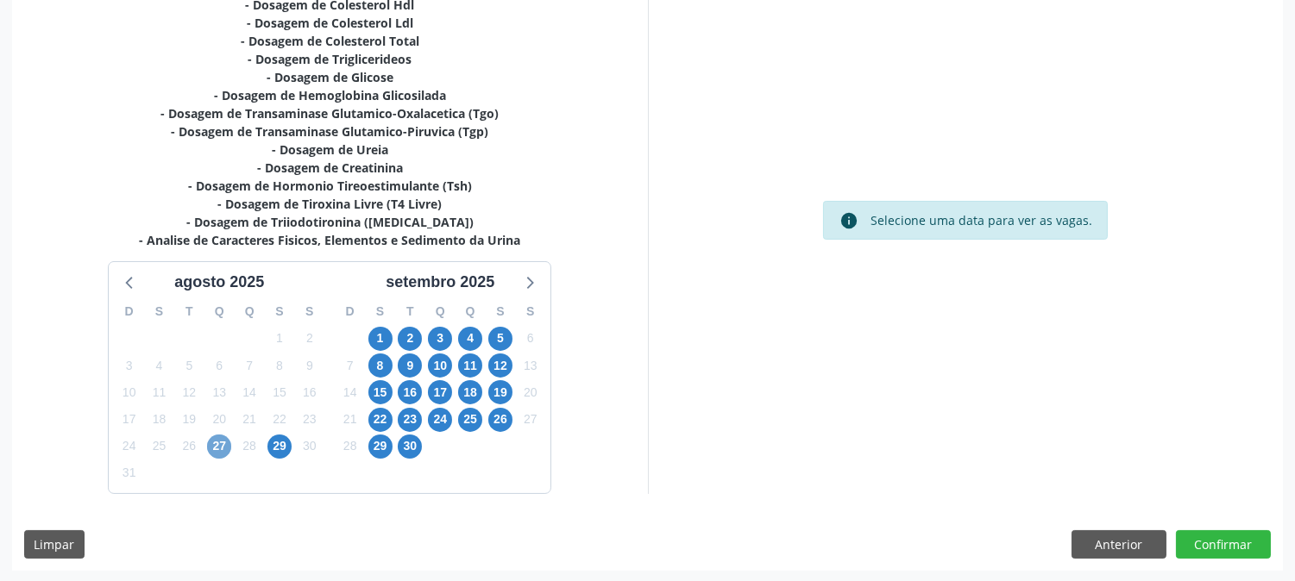
click at [229, 442] on span "27" at bounding box center [219, 447] width 24 height 24
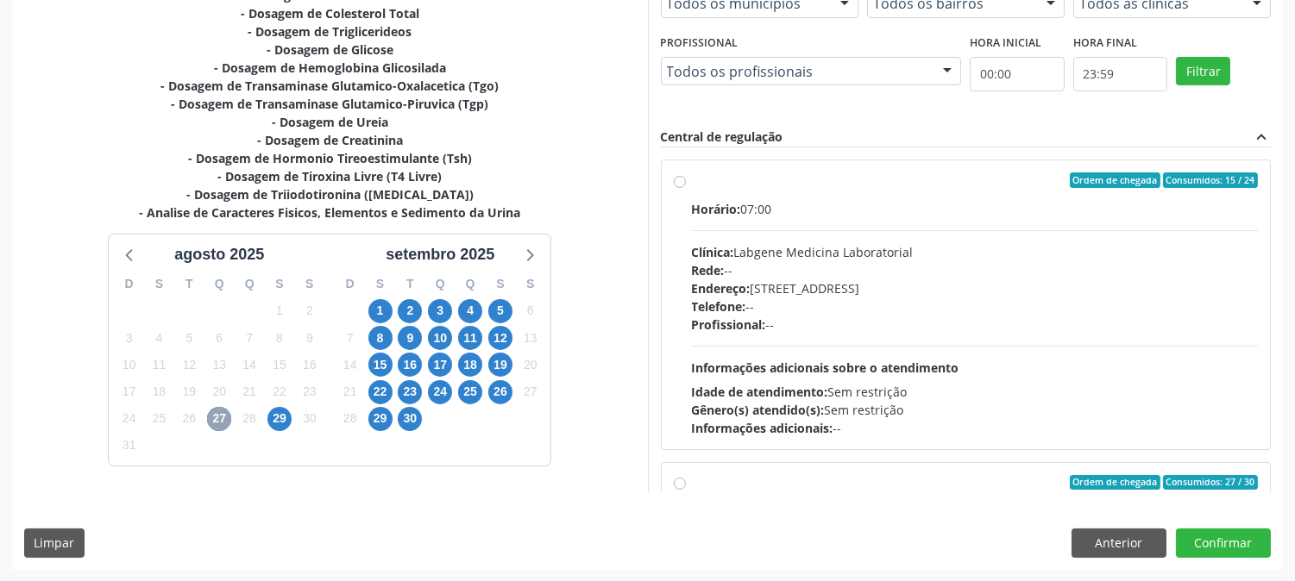
scroll to position [574, 0]
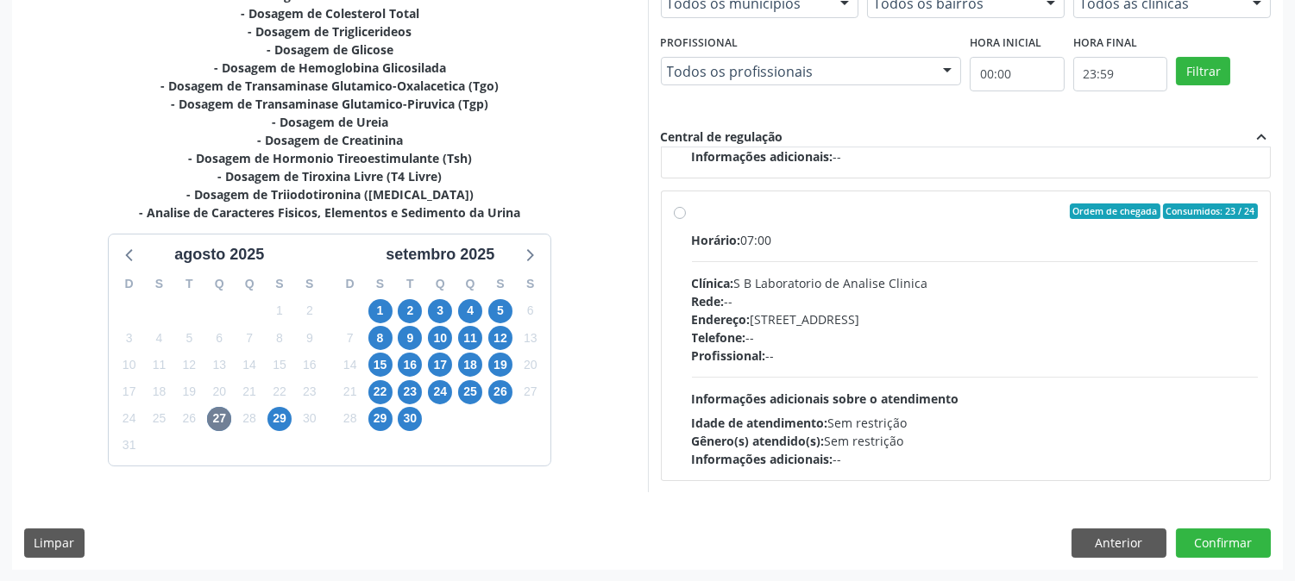
click at [926, 359] on div "Profissional: --" at bounding box center [975, 356] width 567 height 18
click at [686, 219] on input "Ordem de chegada Consumidos: 23 / 24 Horário: 07:00 Clínica: S B Laboratorio de…" at bounding box center [680, 212] width 12 height 16
radio input "true"
click at [1206, 545] on button "Confirmar" at bounding box center [1223, 543] width 95 height 29
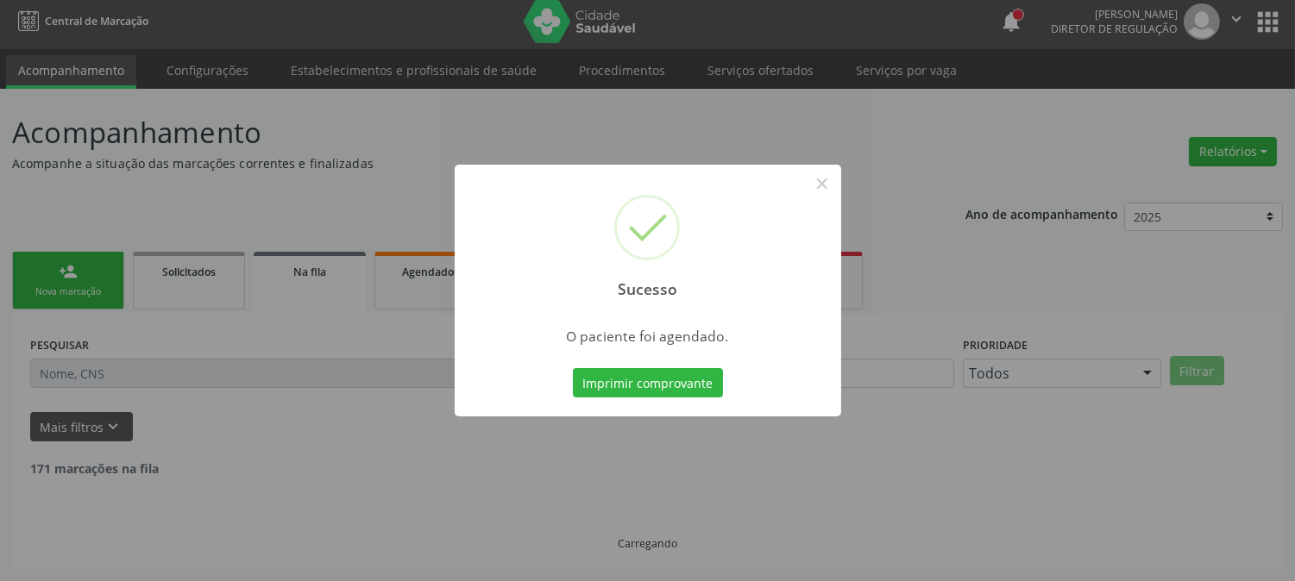
scroll to position [0, 0]
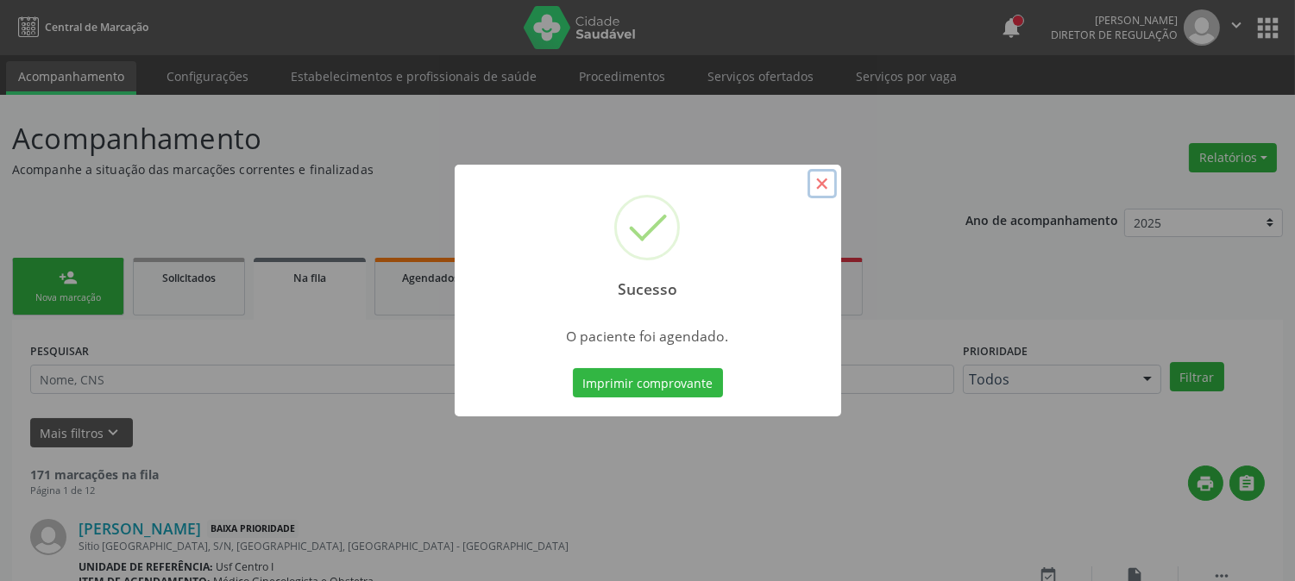
click at [817, 182] on button "×" at bounding box center [821, 183] width 29 height 29
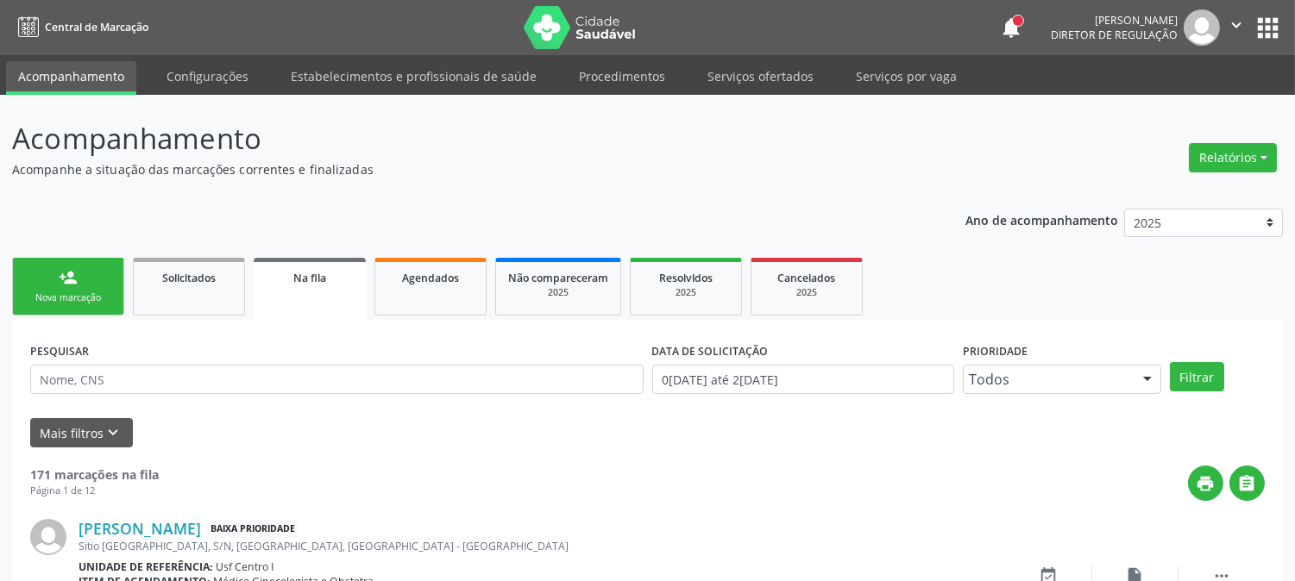
click at [97, 288] on link "person_add Nova marcação" at bounding box center [68, 287] width 112 height 58
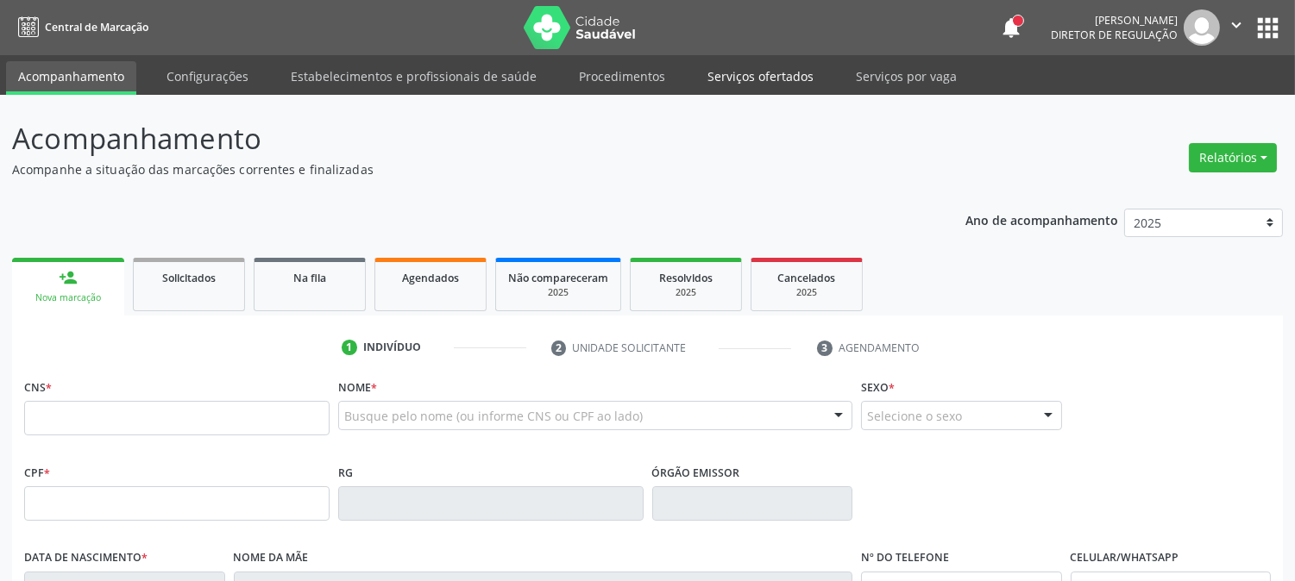
click at [719, 85] on link "Serviços ofertados" at bounding box center [760, 76] width 130 height 30
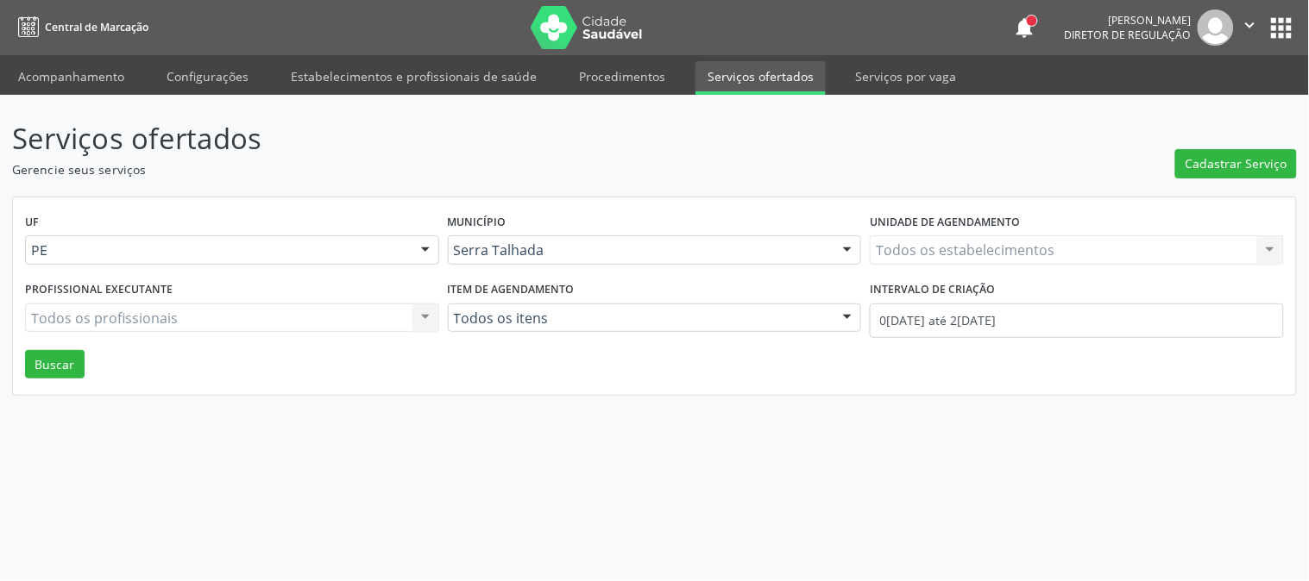
click at [1089, 243] on div "Todos os estabelecimentos Todos os estabelecimentos Nenhum resultado encontrado…" at bounding box center [1077, 250] width 414 height 29
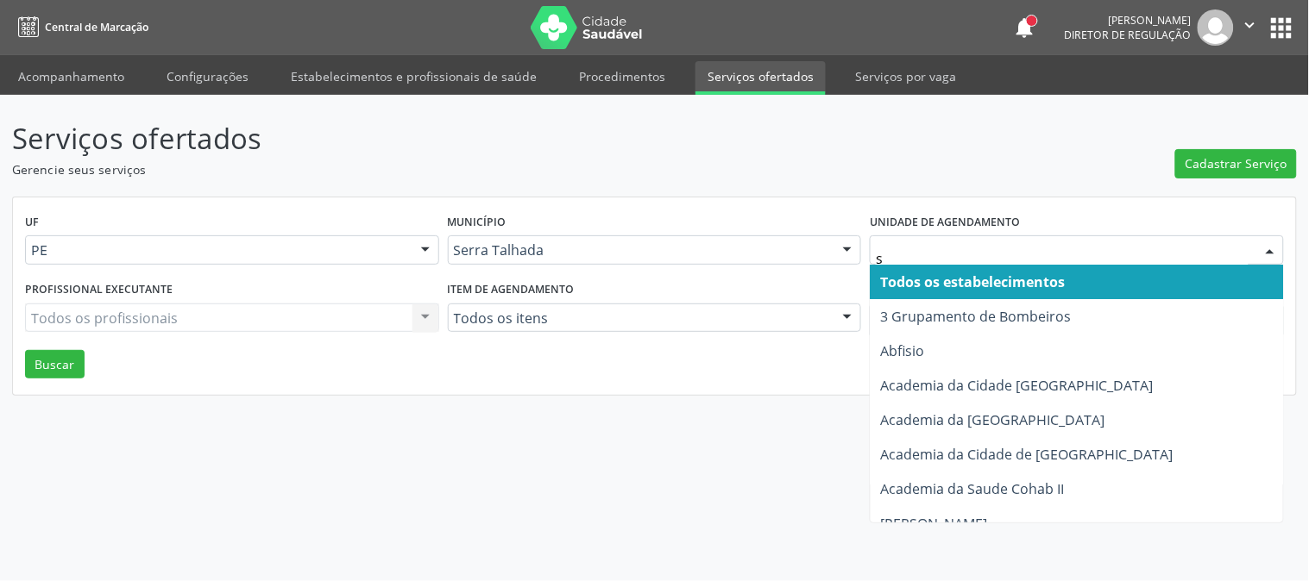
type input "s b"
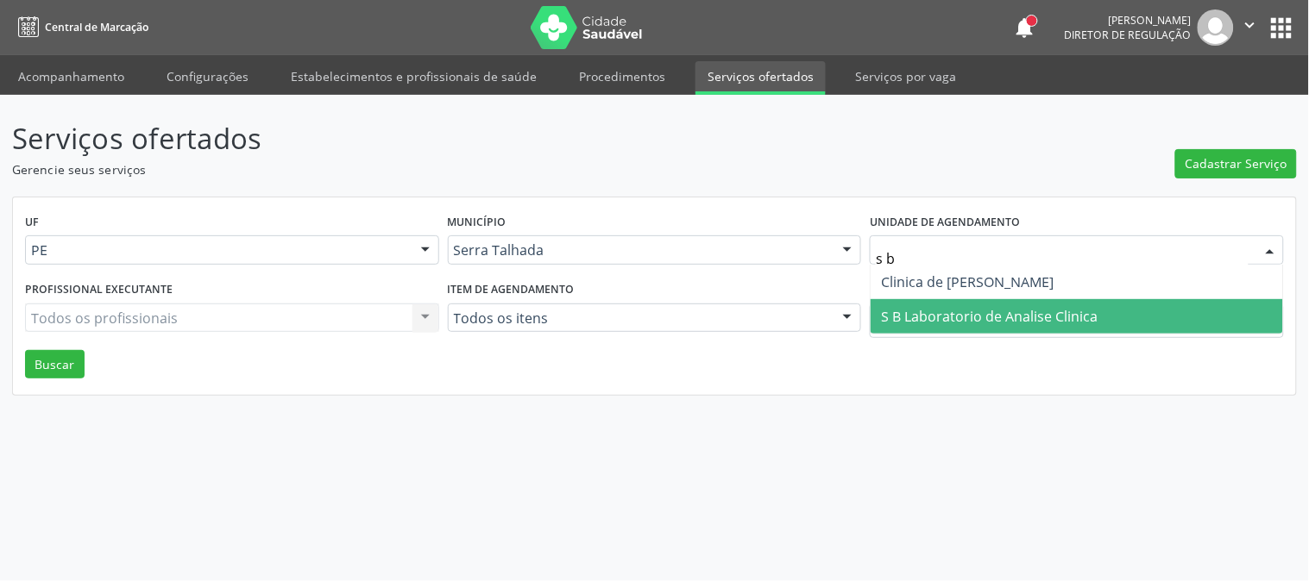
click at [926, 307] on span "S B Laboratorio de Analise Clinica" at bounding box center [989, 316] width 217 height 19
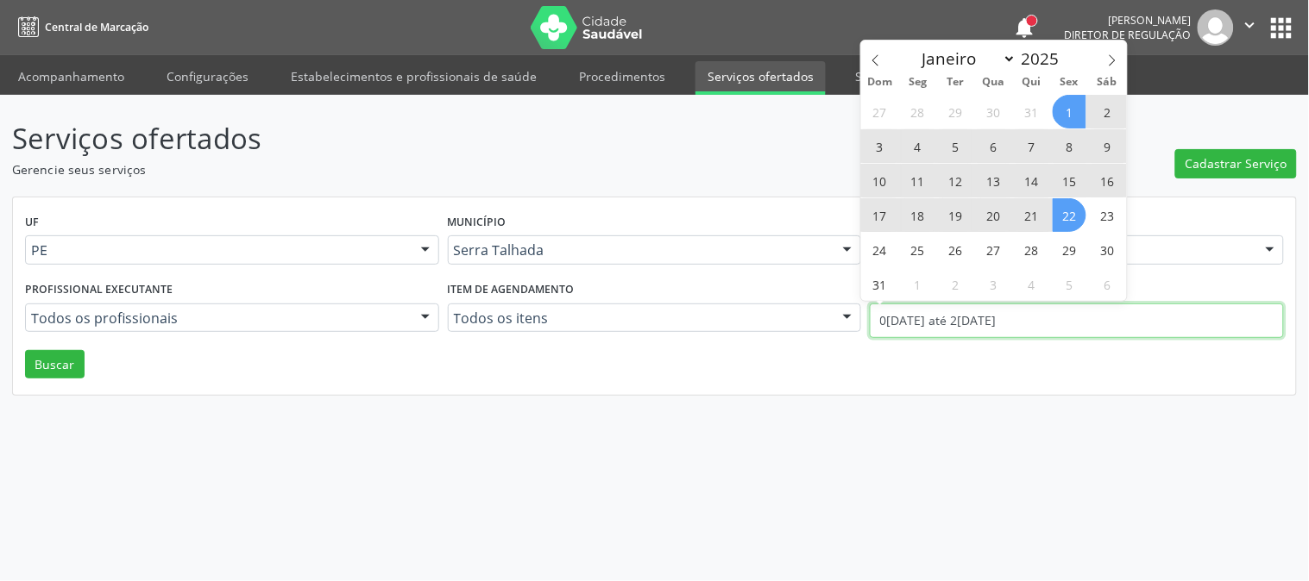
click at [926, 305] on input "01/08/2025 até 22/08/2025" at bounding box center [1077, 321] width 414 height 35
click at [878, 60] on icon at bounding box center [876, 60] width 12 height 12
select select "6"
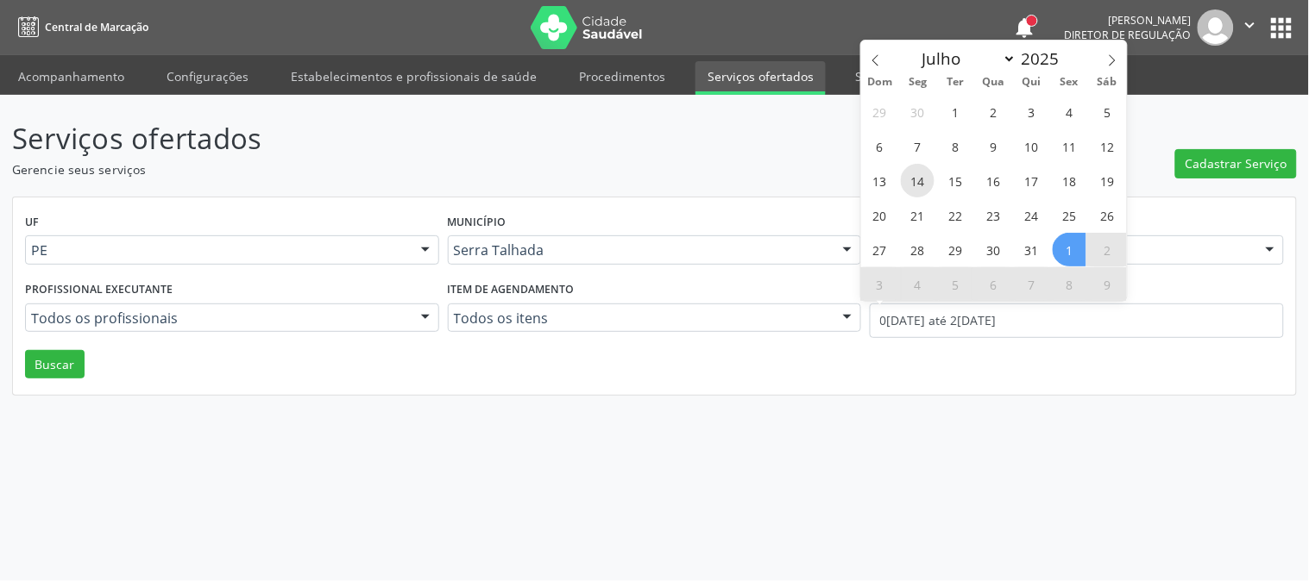
click at [917, 196] on span "14" at bounding box center [918, 181] width 34 height 34
type input "14/07/2025"
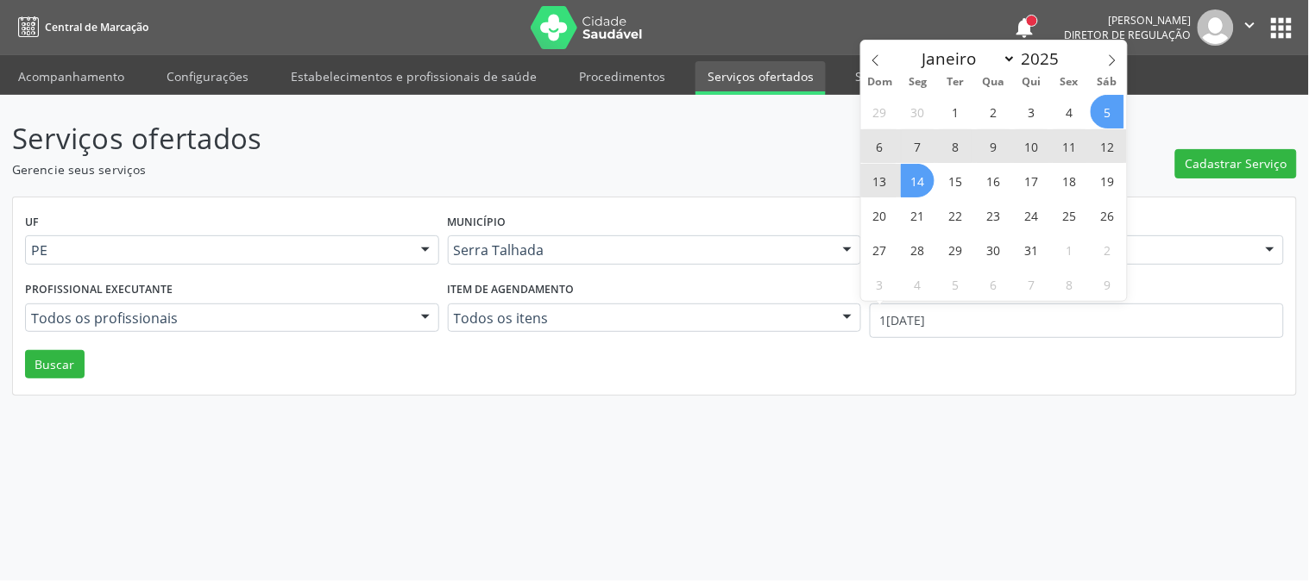
click at [1111, 71] on div "Dom Seg Ter Qua Qui Sex Sáb" at bounding box center [994, 82] width 266 height 24
click at [1111, 58] on icon at bounding box center [1112, 60] width 12 height 12
select select "7"
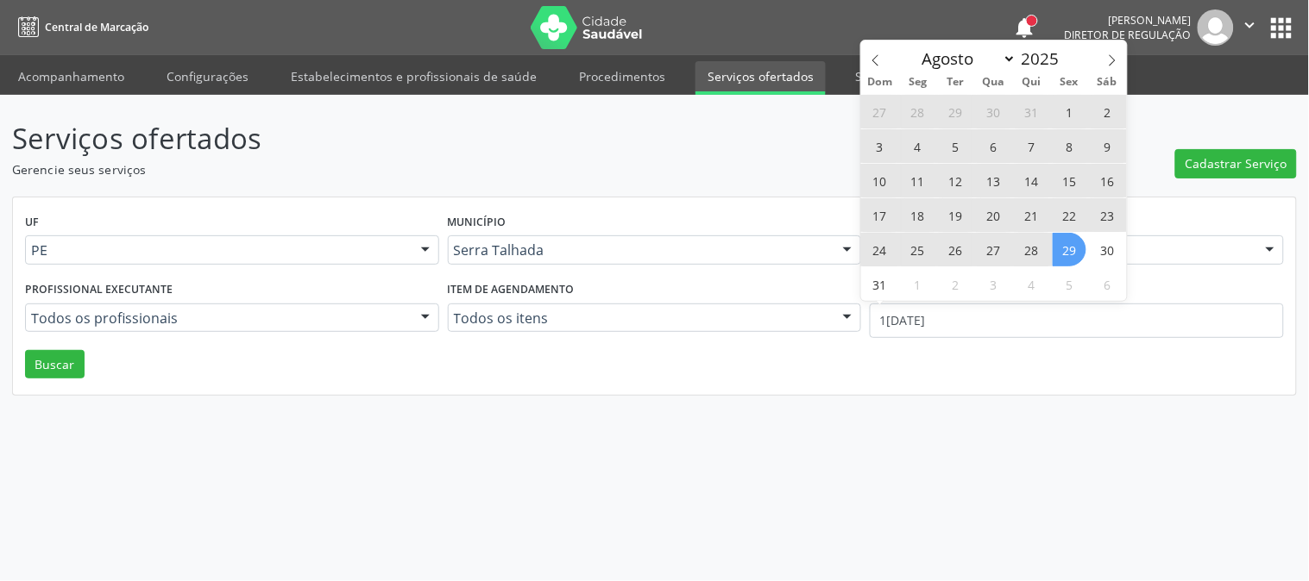
click at [1057, 247] on span "29" at bounding box center [1069, 250] width 34 height 34
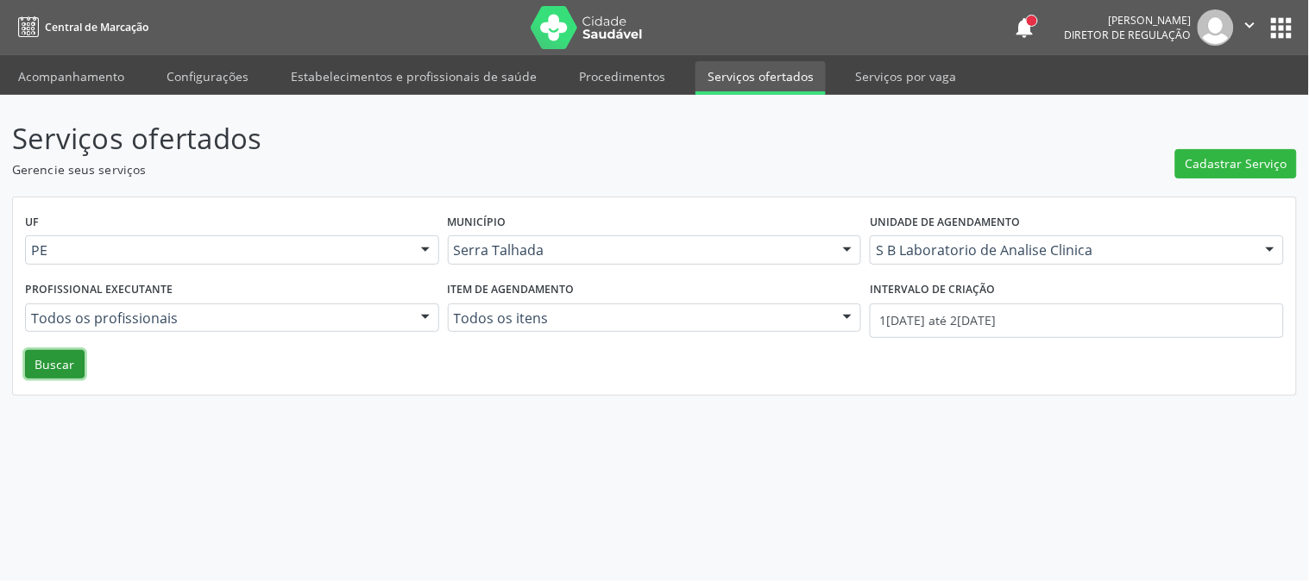
click at [47, 350] on button "Buscar" at bounding box center [55, 364] width 60 height 29
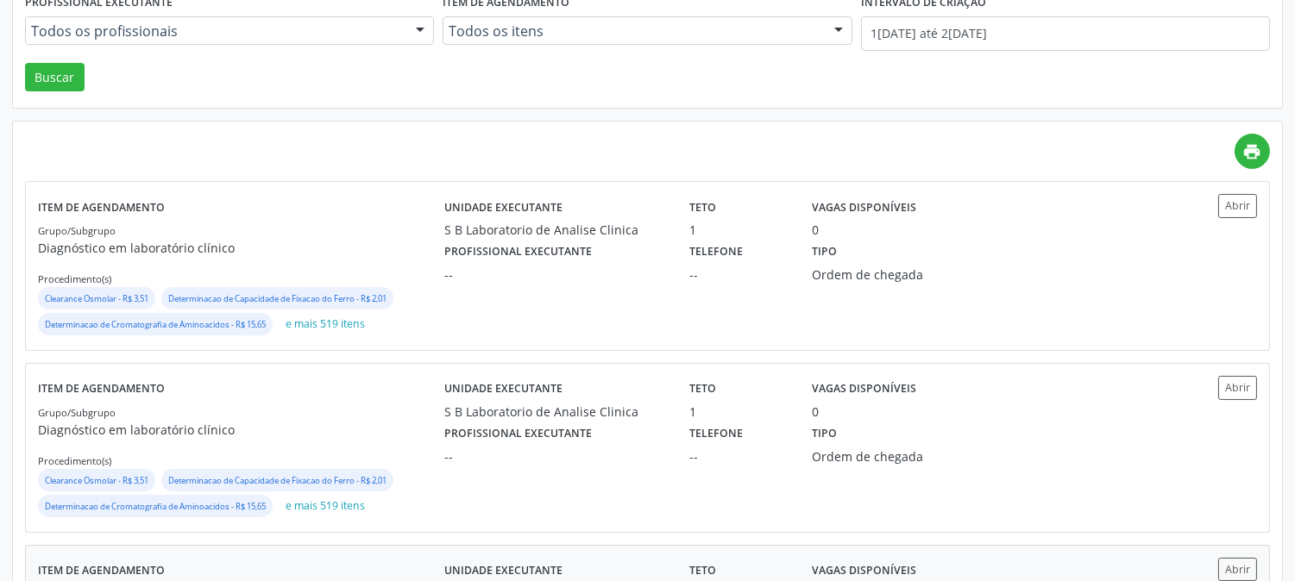
scroll to position [639, 0]
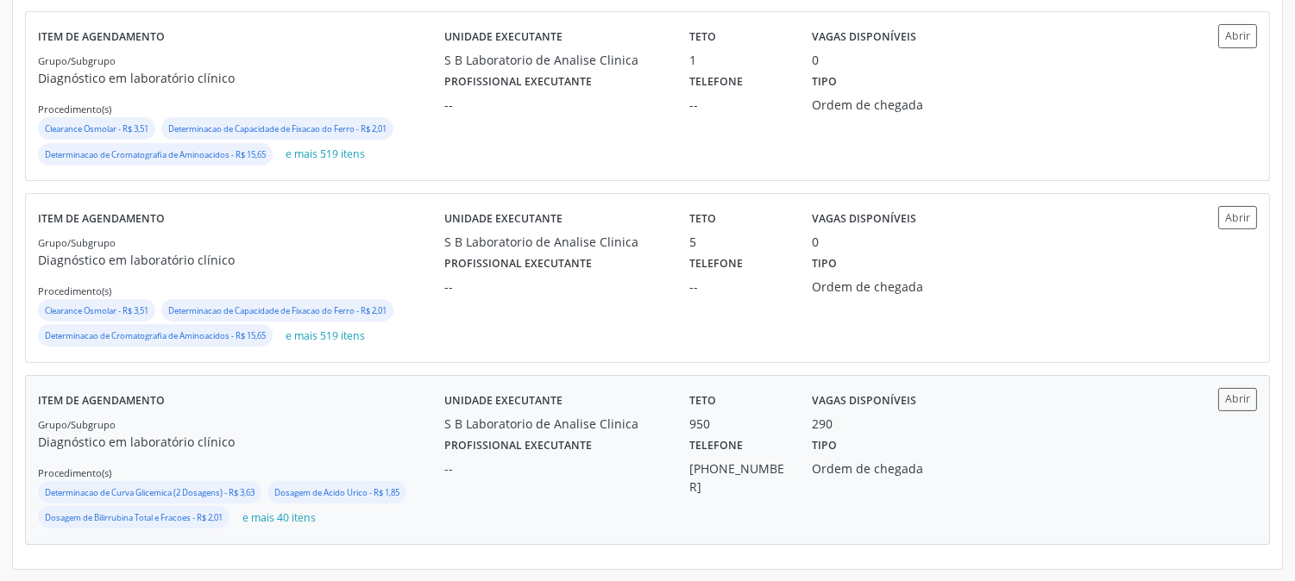
click at [342, 399] on div "Item de agendamento Grupo/Subgrupo Diagnóstico em laboratório clínico Procedime…" at bounding box center [241, 460] width 406 height 144
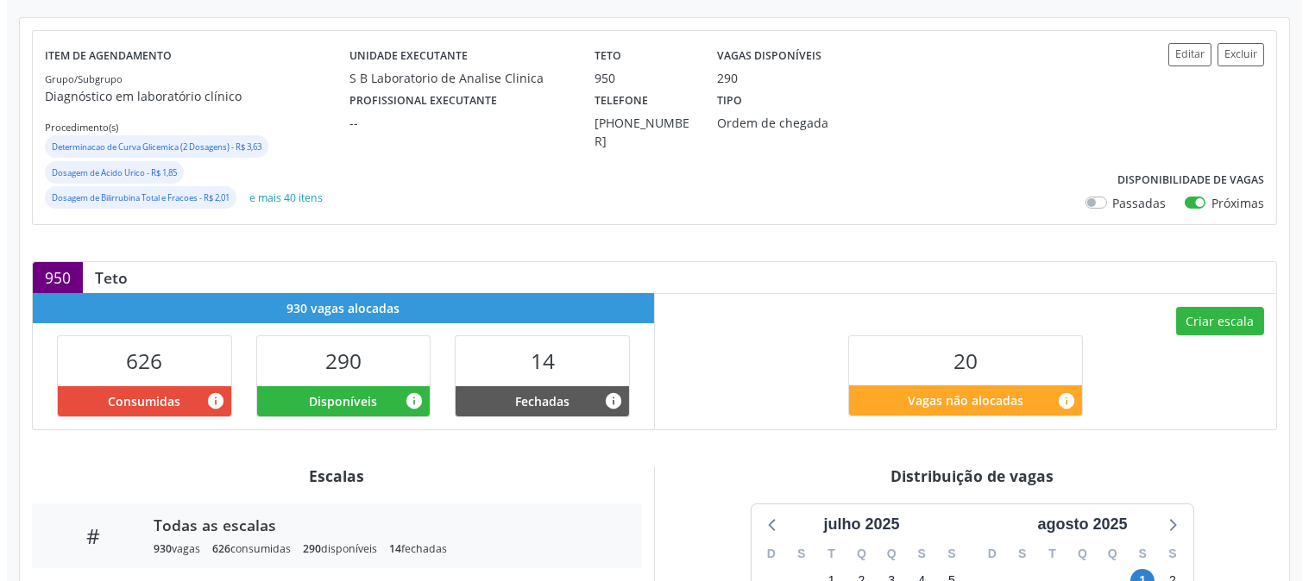
scroll to position [84, 0]
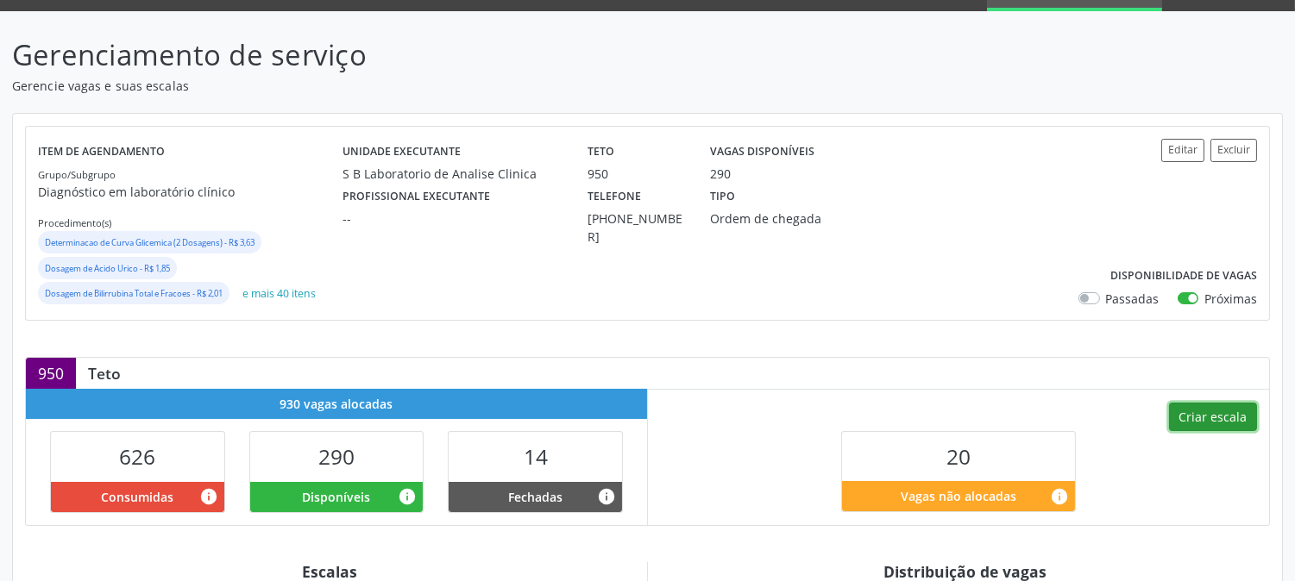
click at [1205, 403] on button "Criar escala" at bounding box center [1213, 417] width 88 height 29
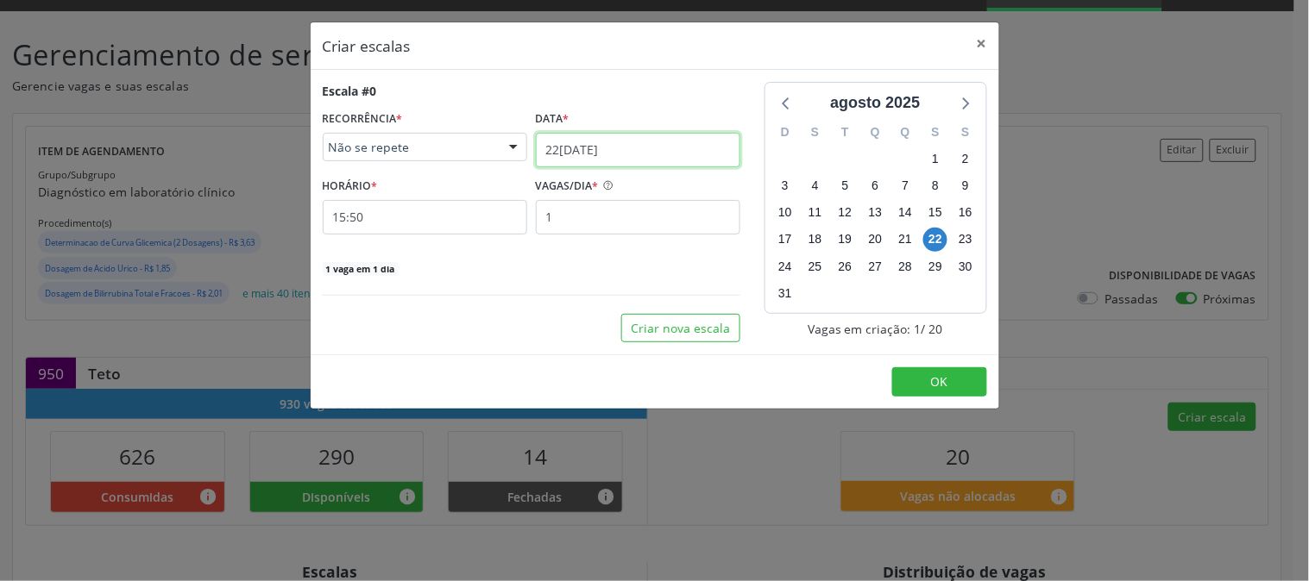
click at [634, 147] on input "22[DATE]" at bounding box center [638, 150] width 204 height 35
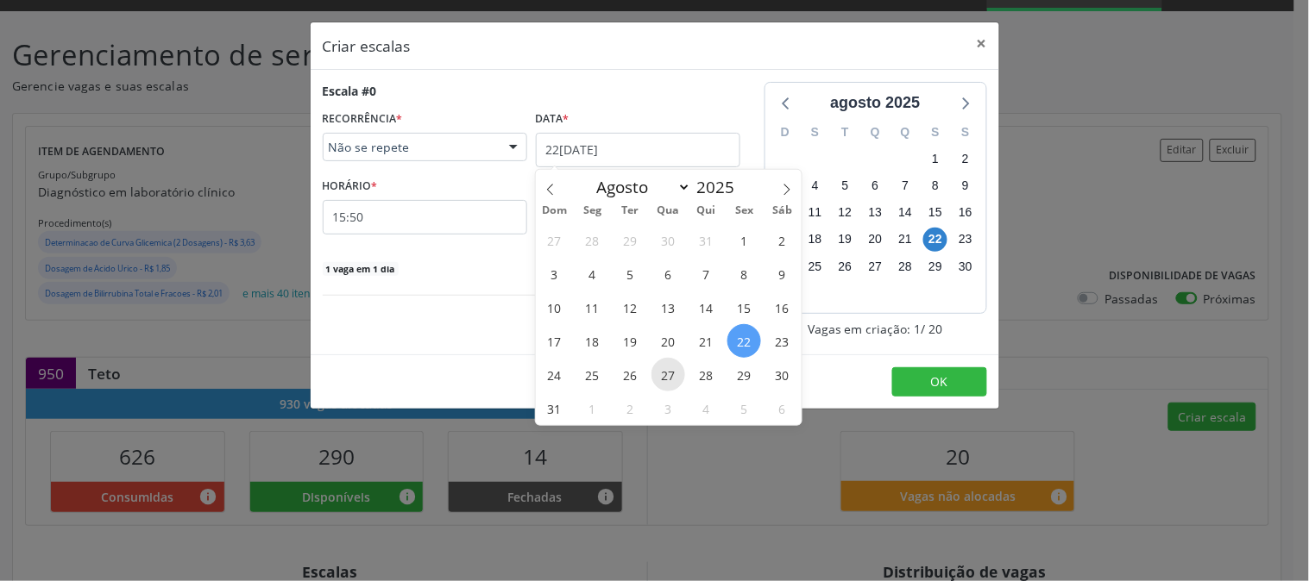
click at [661, 374] on span "27" at bounding box center [668, 375] width 34 height 34
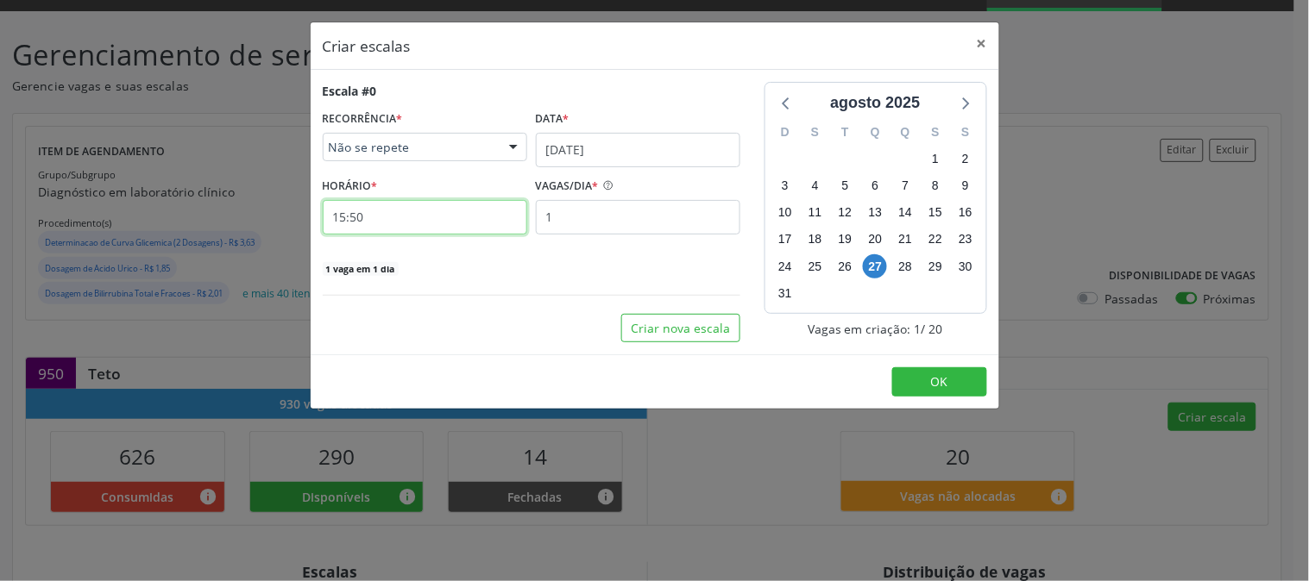
click at [476, 229] on input "15:50" at bounding box center [425, 217] width 204 height 35
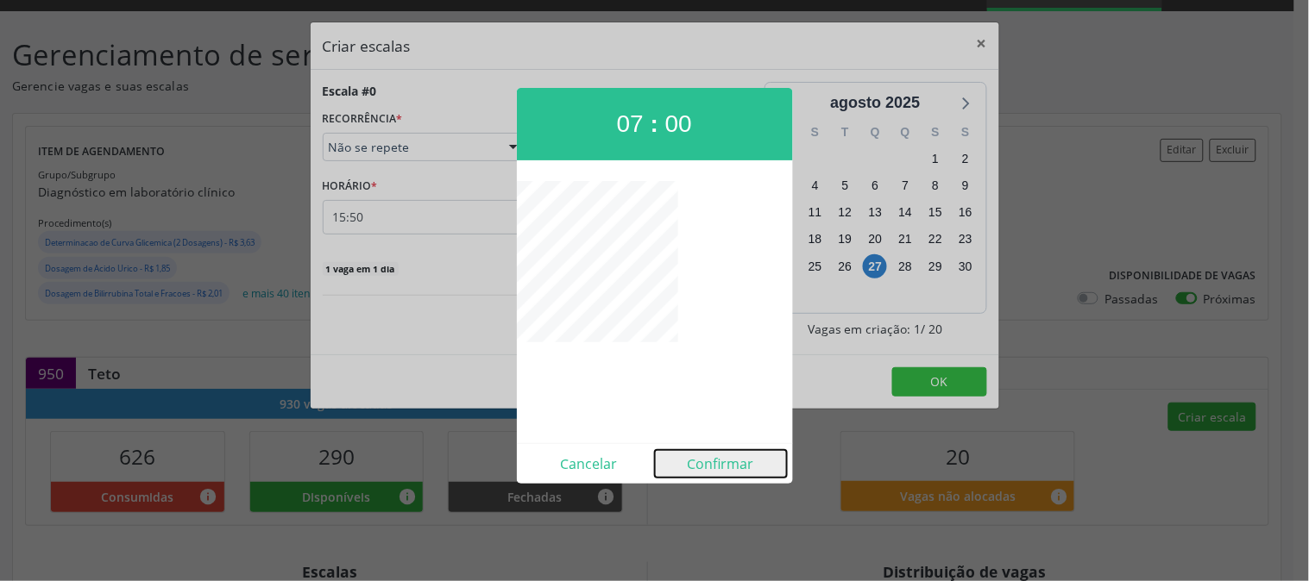
click at [713, 463] on button "Confirmar" at bounding box center [721, 464] width 132 height 28
type input "07:00"
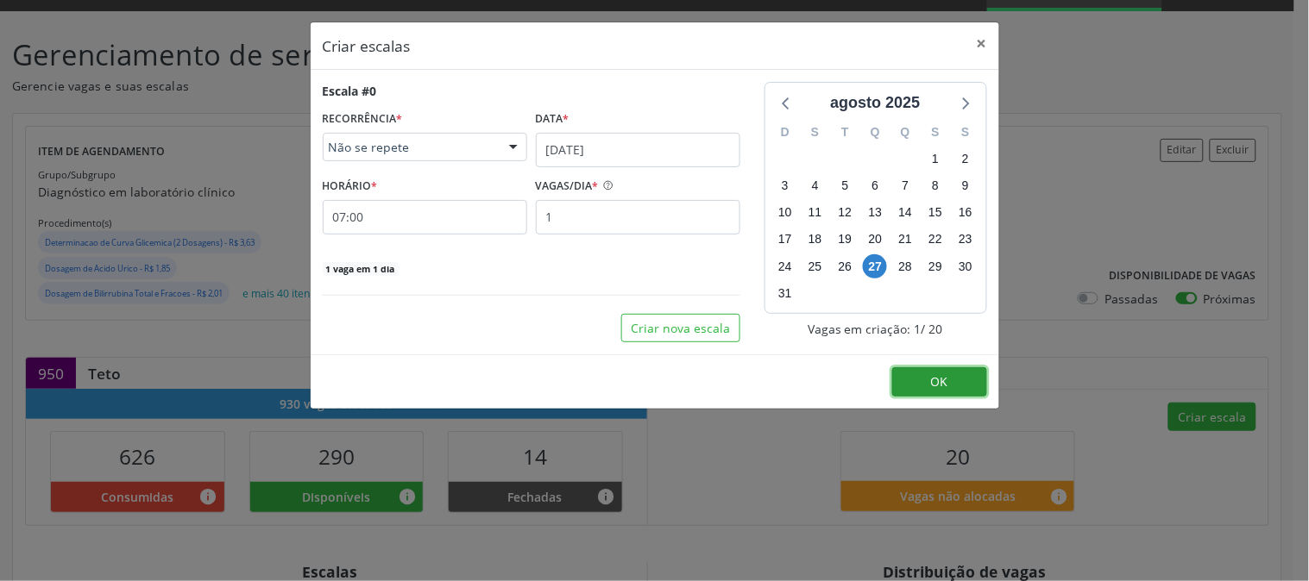
click at [915, 382] on button "OK" at bounding box center [939, 381] width 95 height 29
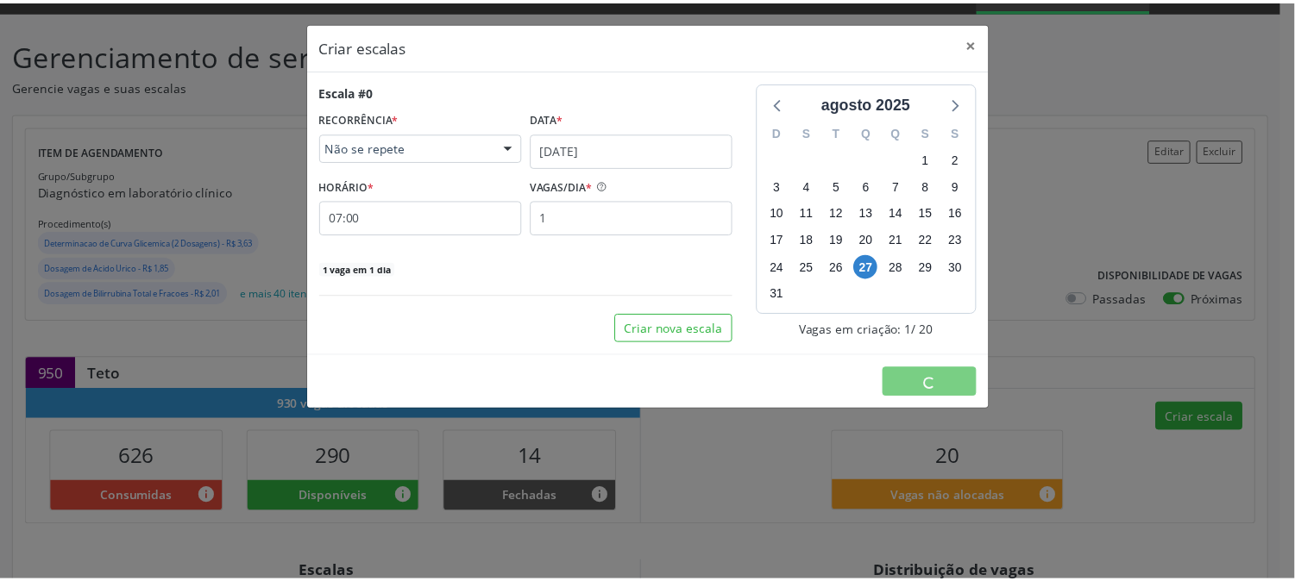
scroll to position [0, 0]
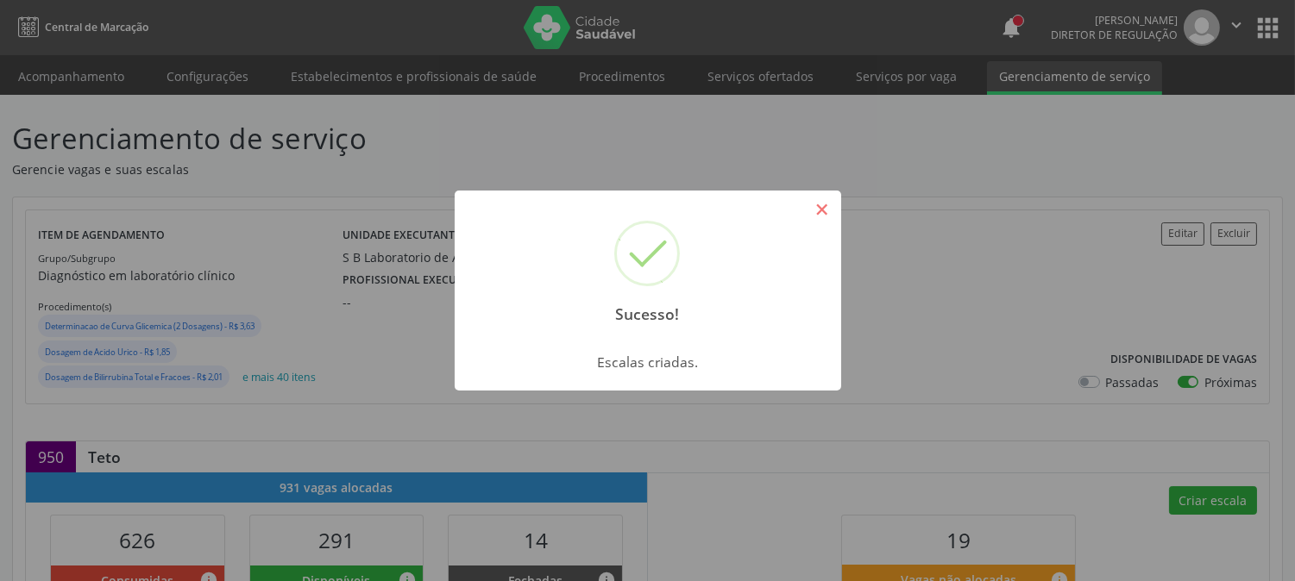
click at [813, 198] on button "×" at bounding box center [821, 209] width 29 height 29
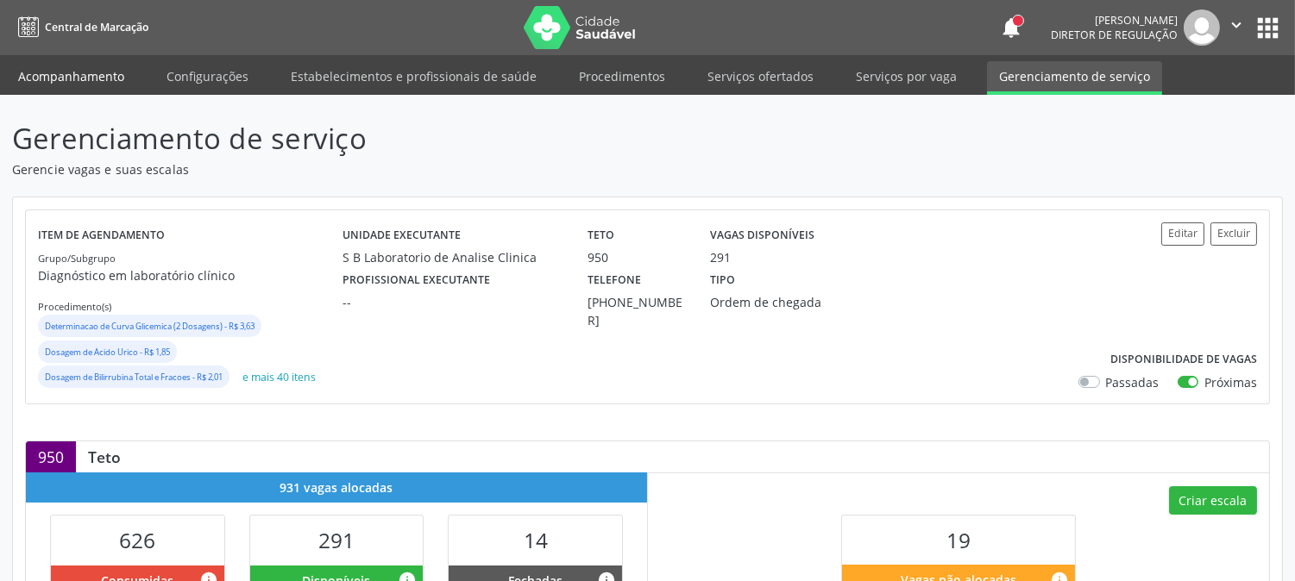
click at [79, 67] on link "Acompanhamento" at bounding box center [71, 76] width 130 height 30
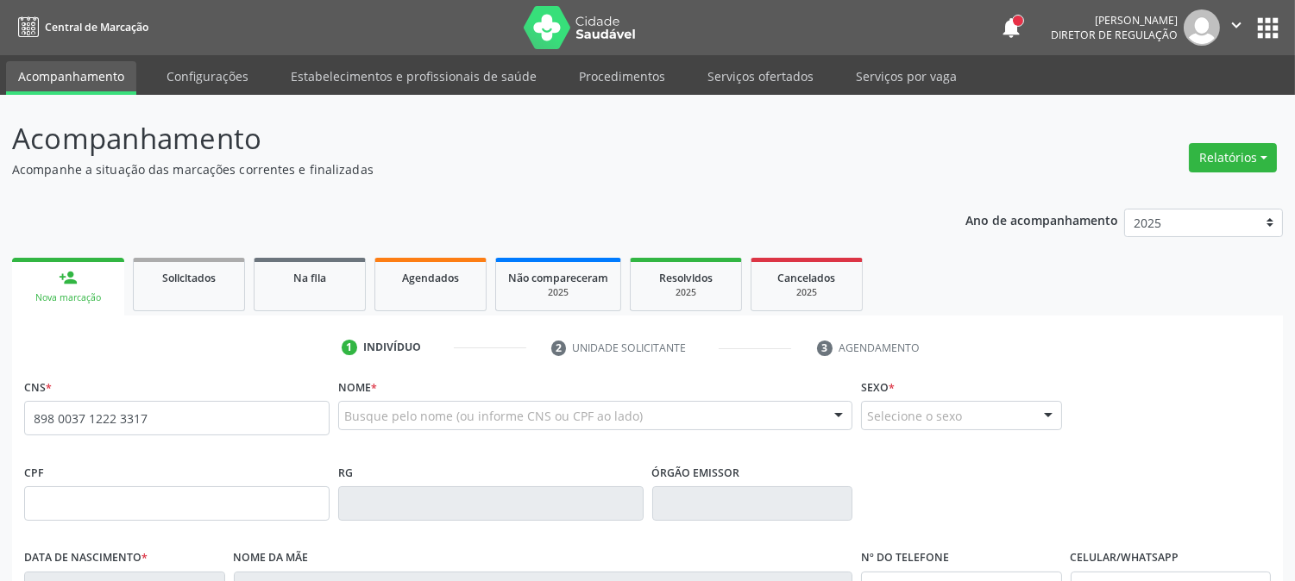
type input "898 0037 1222 3317"
type input "156.660.494-02"
type input "06[DATE]"
type input "[PERSON_NAME]"
type input "[PHONE_NUMBER]"
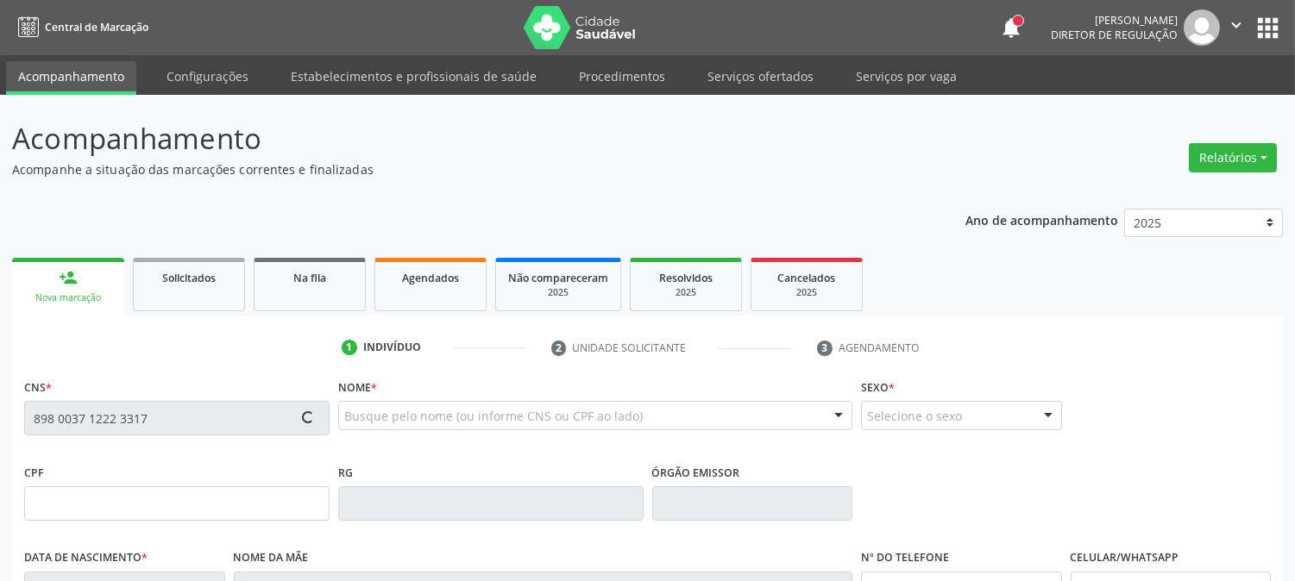
type input "085.069.504-06"
type input "S/N"
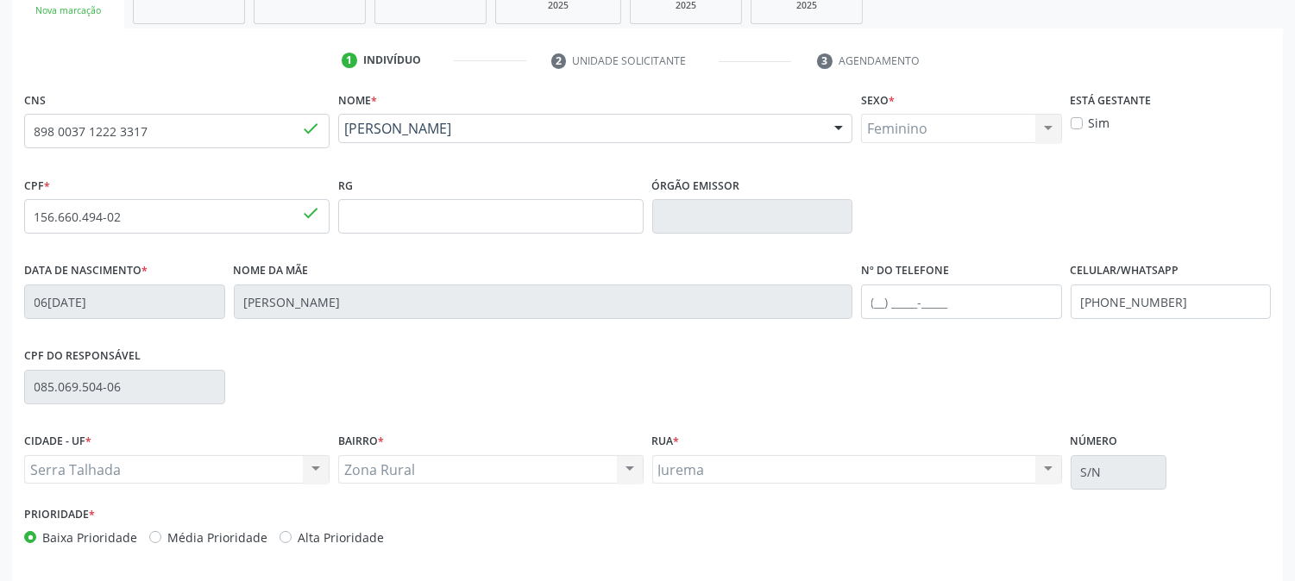
scroll to position [352, 0]
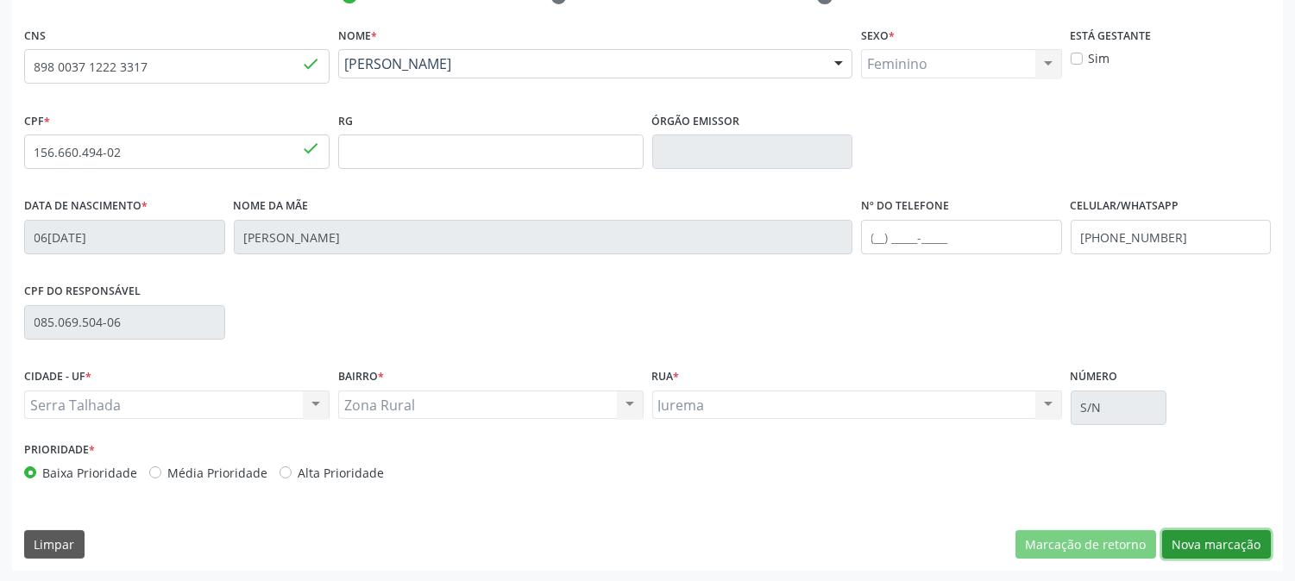
click at [1197, 541] on button "Nova marcação" at bounding box center [1216, 545] width 109 height 29
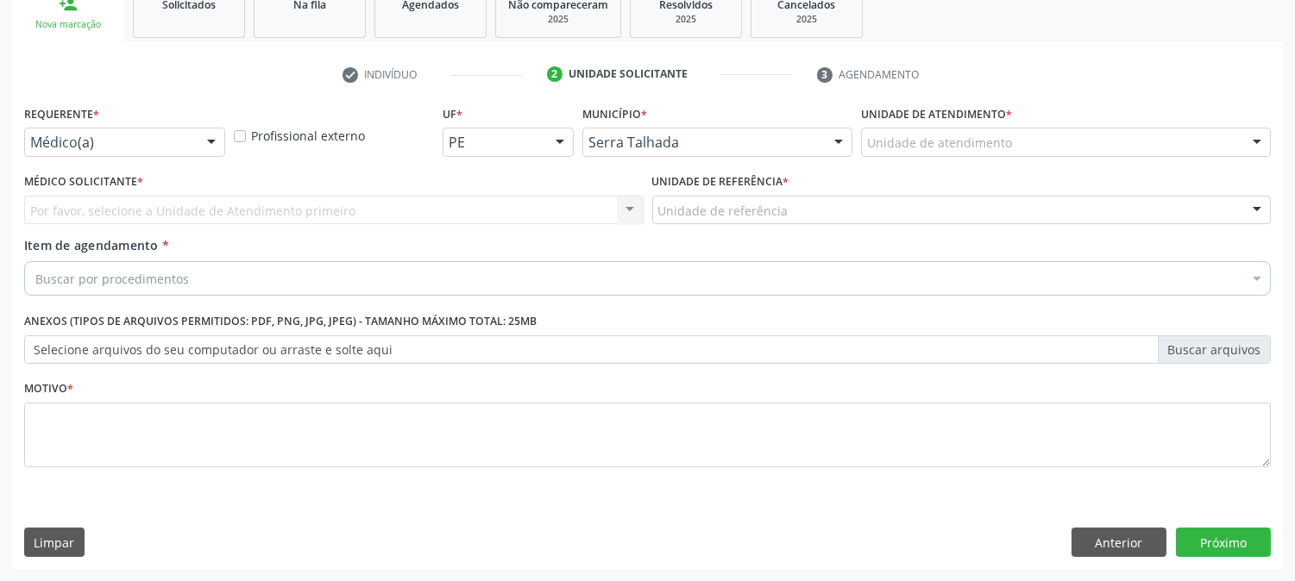
scroll to position [273, 0]
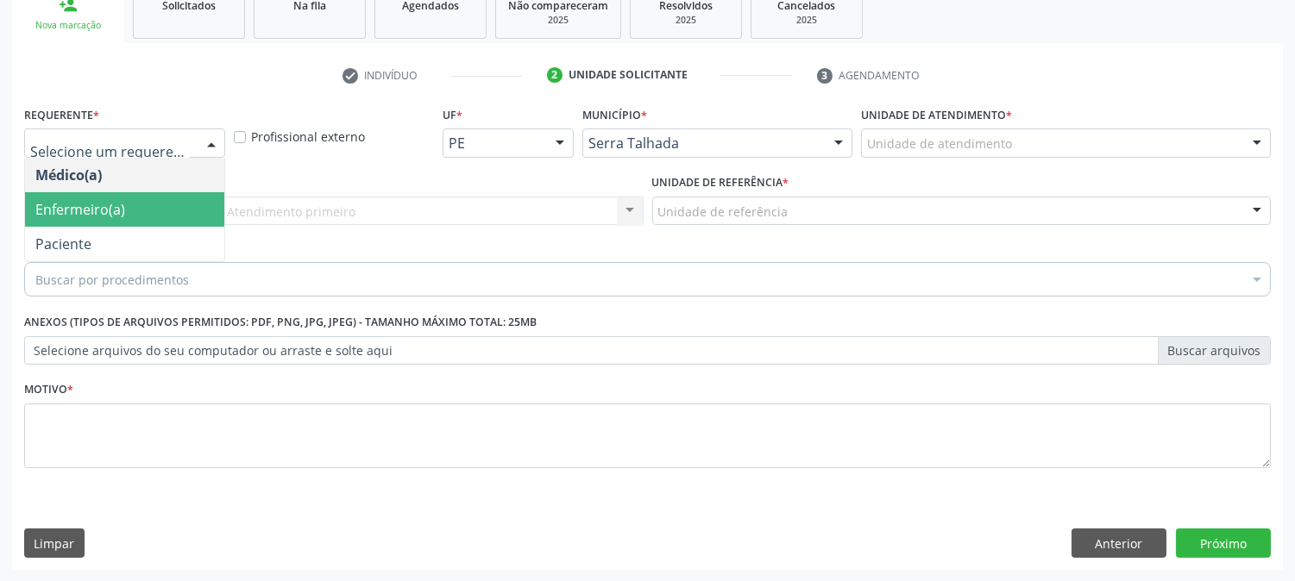
click at [153, 224] on span "Enfermeiro(a)" at bounding box center [124, 209] width 199 height 35
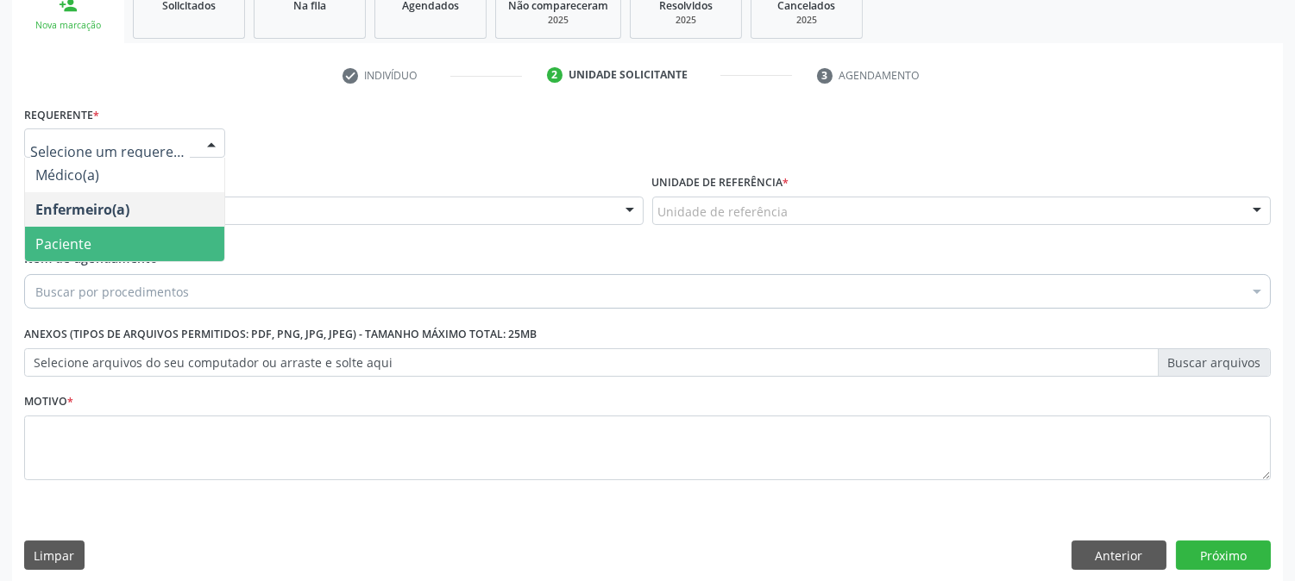
click at [127, 230] on span "Paciente" at bounding box center [124, 244] width 199 height 35
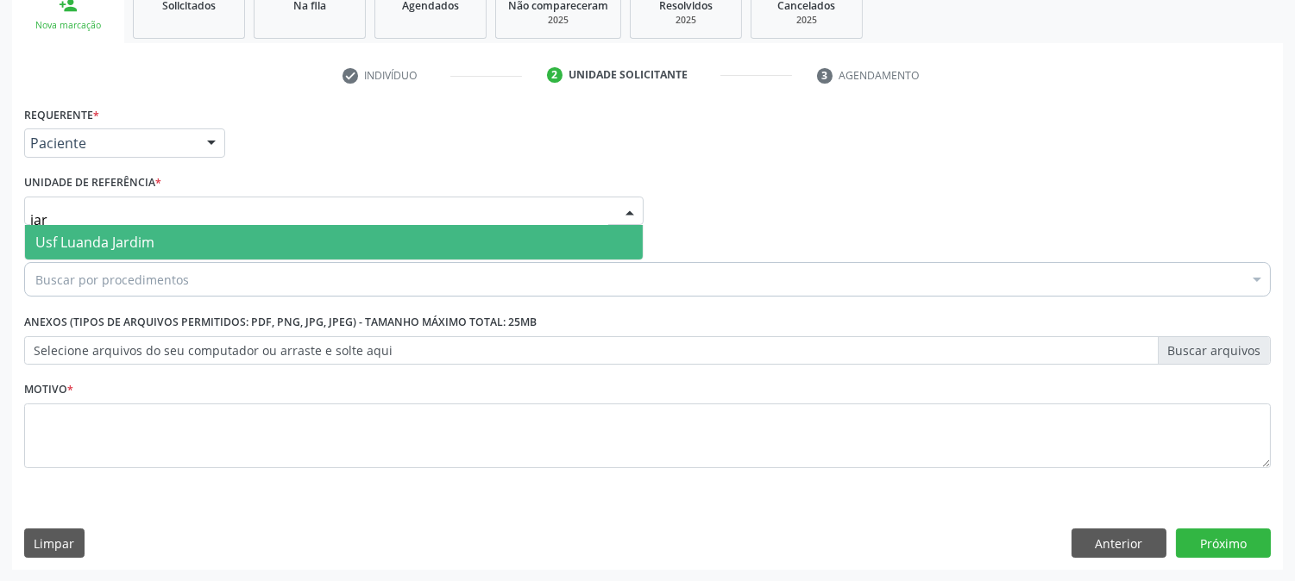
type input "jard"
click at [130, 233] on span "Usf Luanda Jardim" at bounding box center [94, 242] width 119 height 19
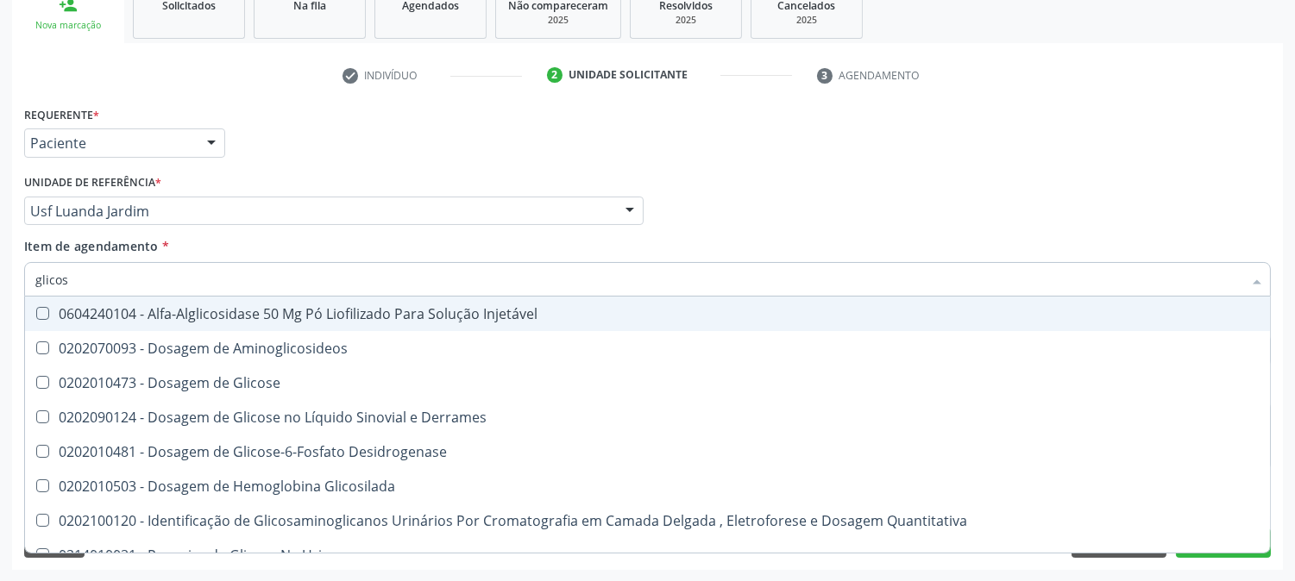
type input "glicose"
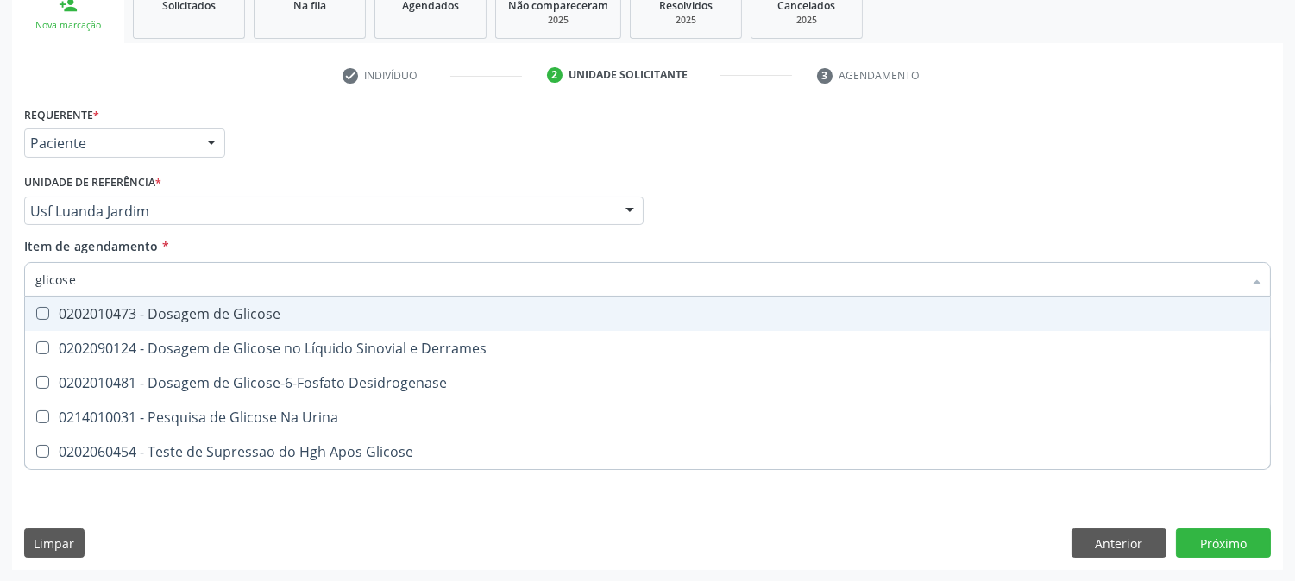
click at [148, 317] on div "0202010473 - Dosagem de Glicose" at bounding box center [647, 314] width 1224 height 14
checkbox Glicose "true"
drag, startPoint x: 119, startPoint y: 282, endPoint x: 0, endPoint y: 291, distance: 119.4
click at [0, 291] on div "Acompanhamento Acompanhe a situação das marcações correntes e finalizadas Relat…" at bounding box center [647, 202] width 1295 height 760
type input "aci"
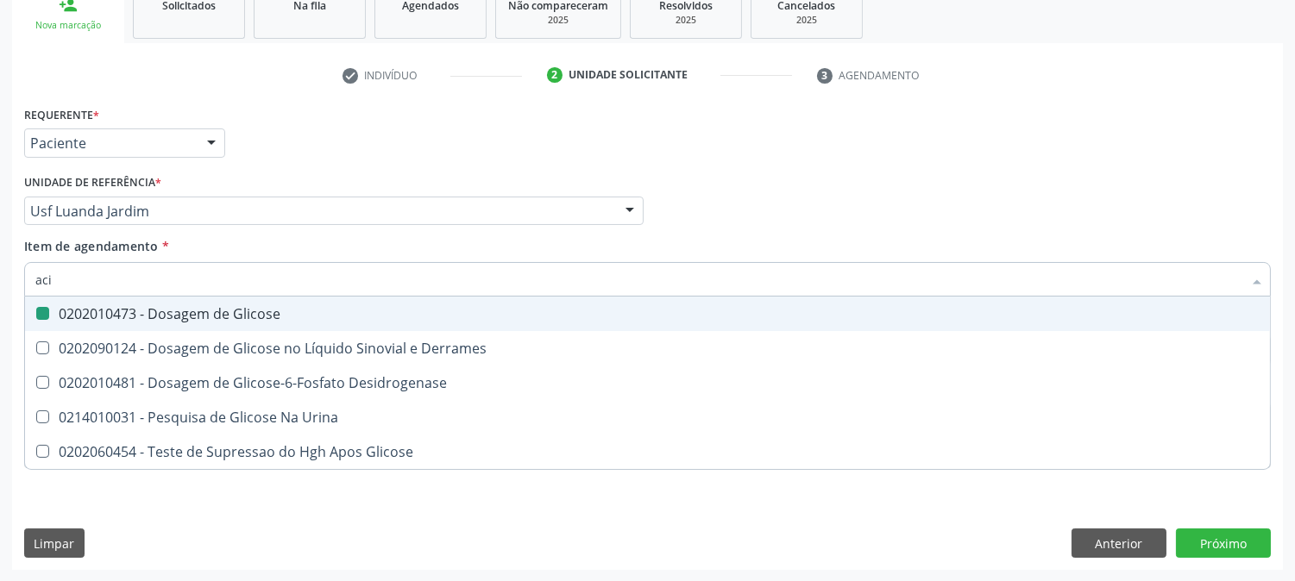
checkbox Glicose "false"
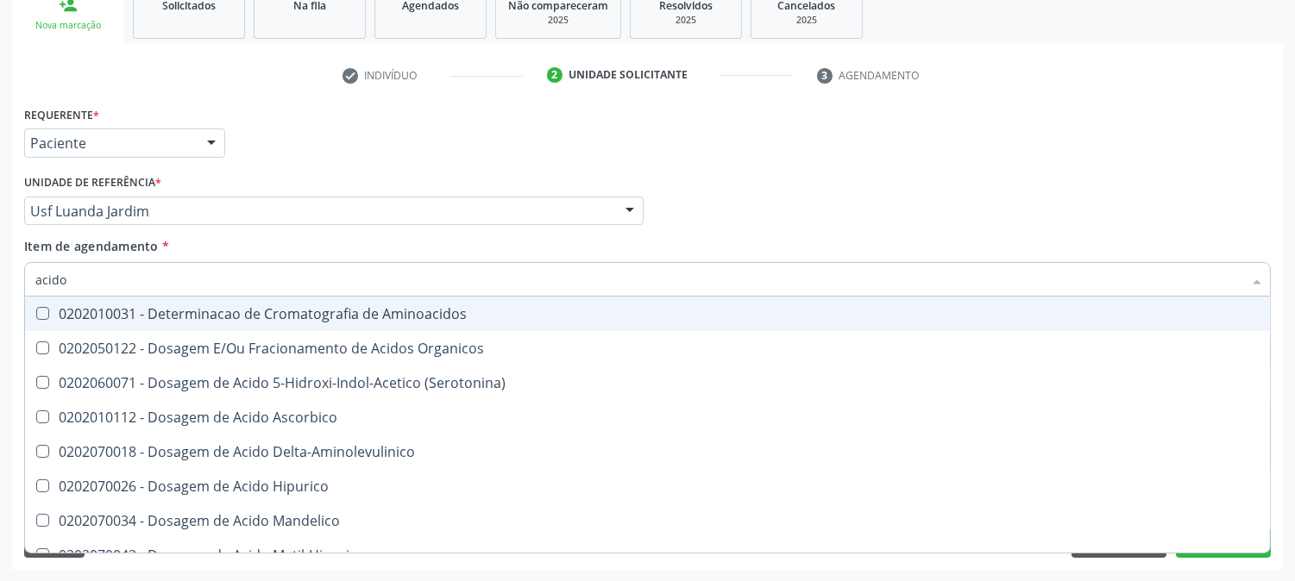
type input "acido u"
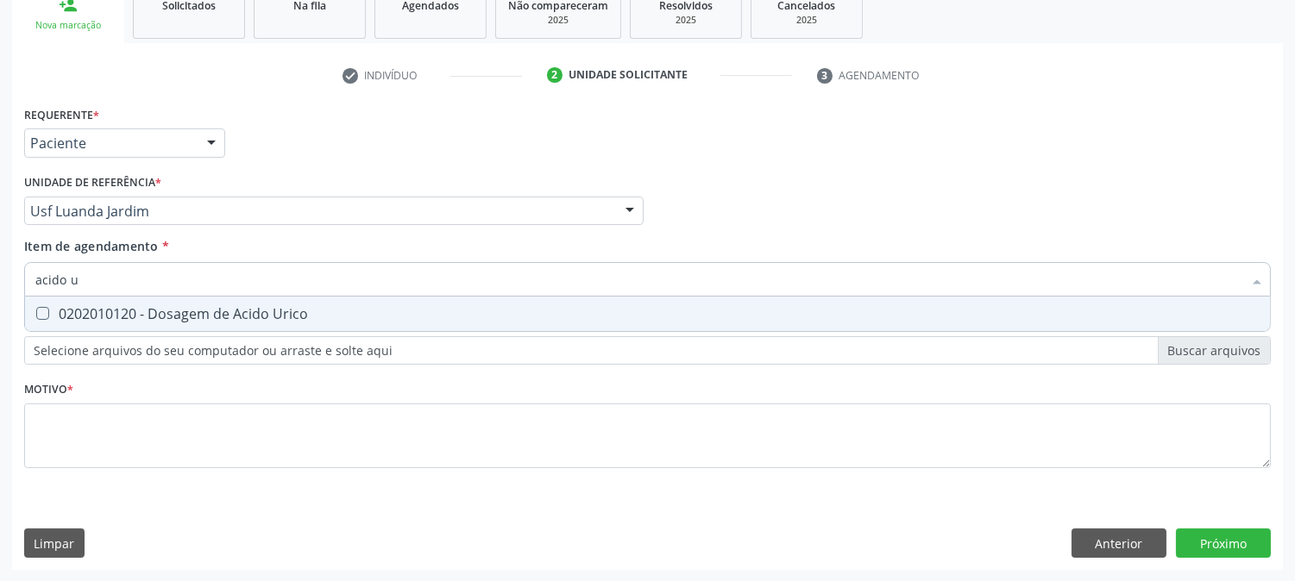
click at [47, 314] on Urico at bounding box center [42, 313] width 13 height 13
click at [36, 314] on Urico "checkbox" at bounding box center [30, 313] width 11 height 11
checkbox Urico "true"
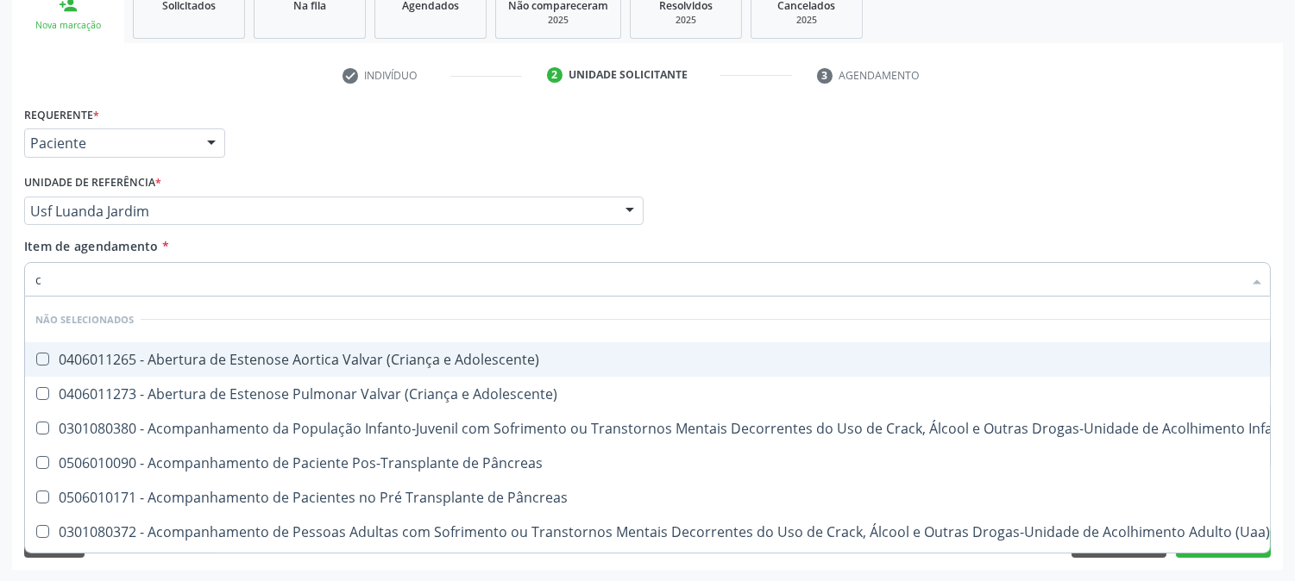
type input "cr"
checkbox Adolescente\) "false"
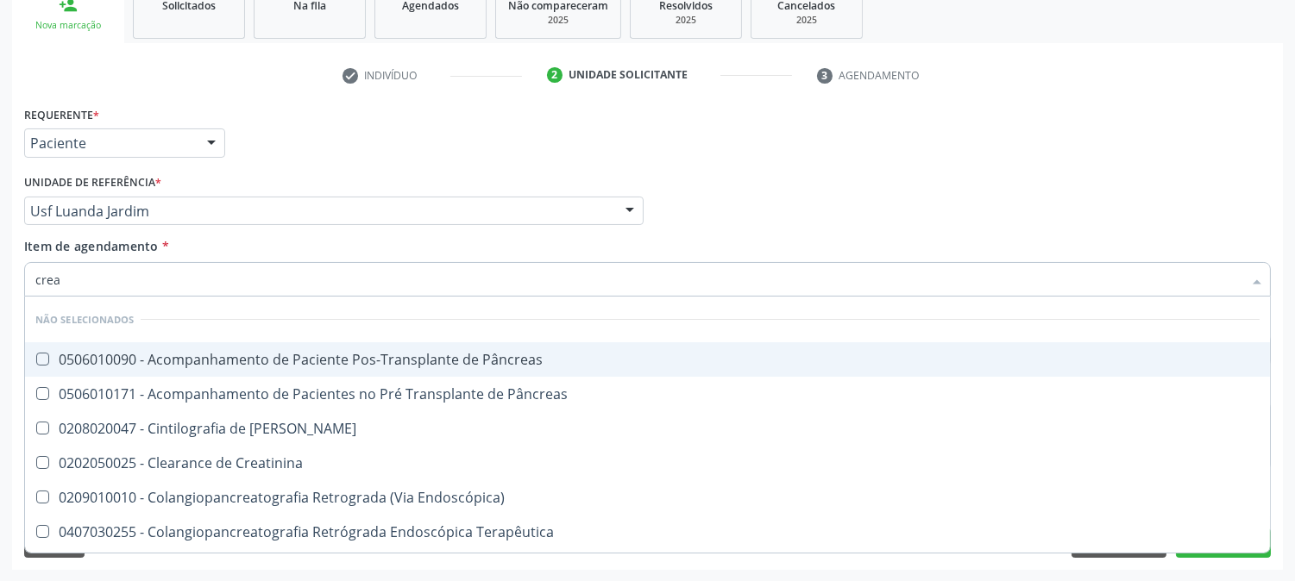
type input "creat"
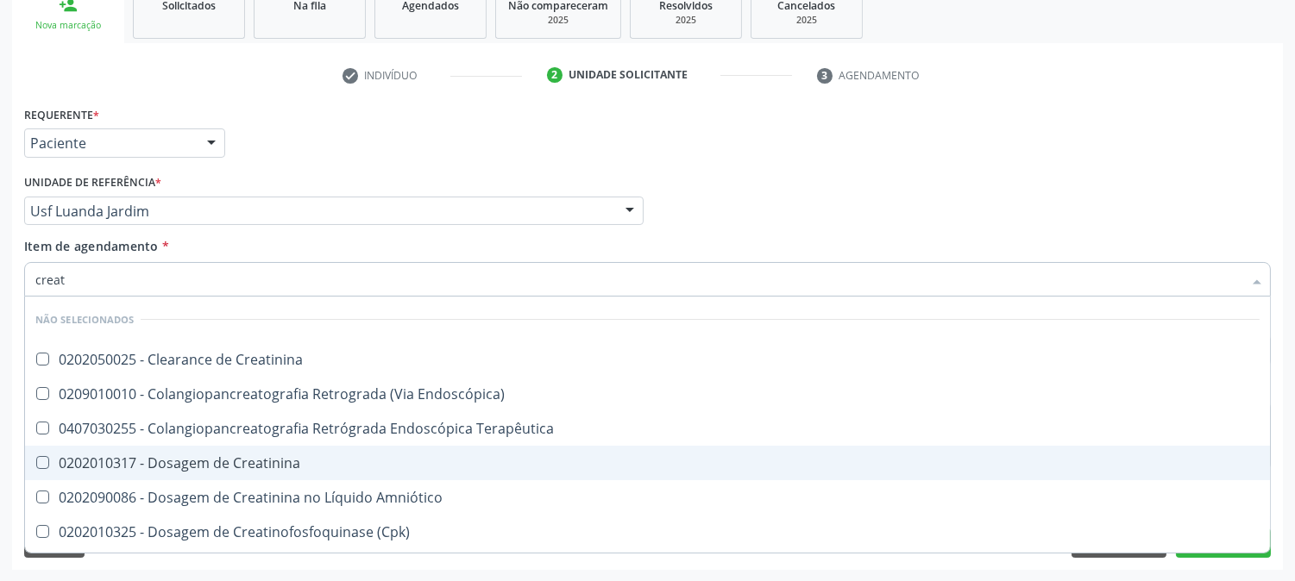
click at [199, 456] on div "0202010317 - Dosagem de Creatinina" at bounding box center [647, 463] width 1224 height 14
checkbox Creatinina "true"
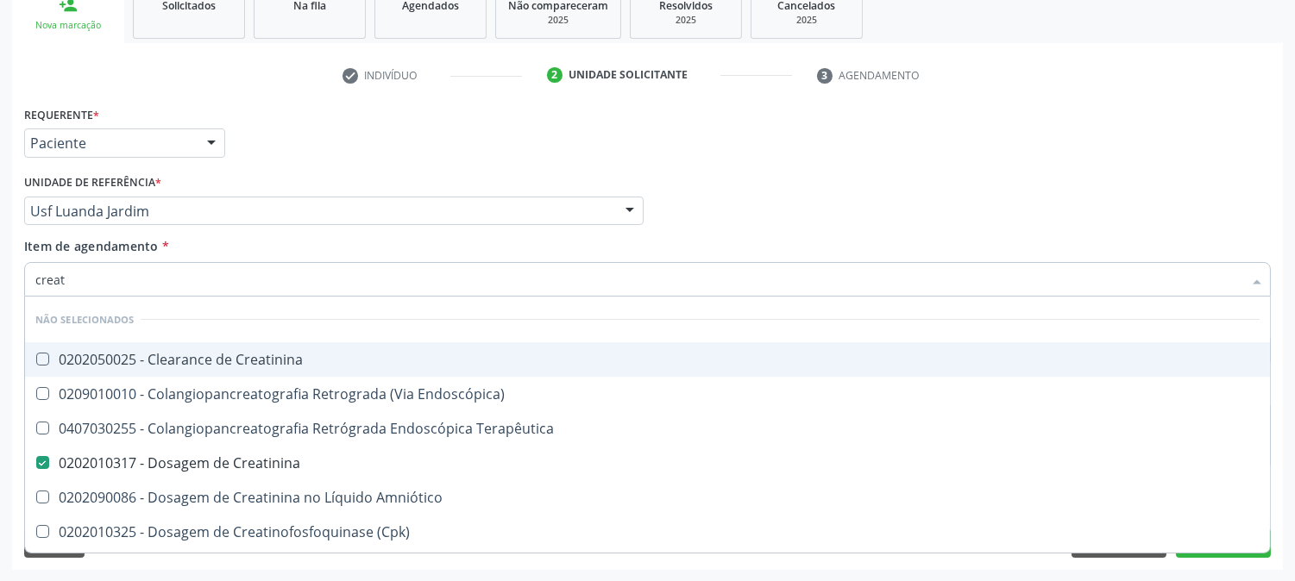
drag, startPoint x: 91, startPoint y: 280, endPoint x: 11, endPoint y: 280, distance: 80.2
click at [12, 280] on div "Requerente * Paciente Médico(a) Enfermeiro(a) Paciente Nenhum resultado encontr…" at bounding box center [647, 336] width 1271 height 468
type input "ureia"
checkbox Creatinina "false"
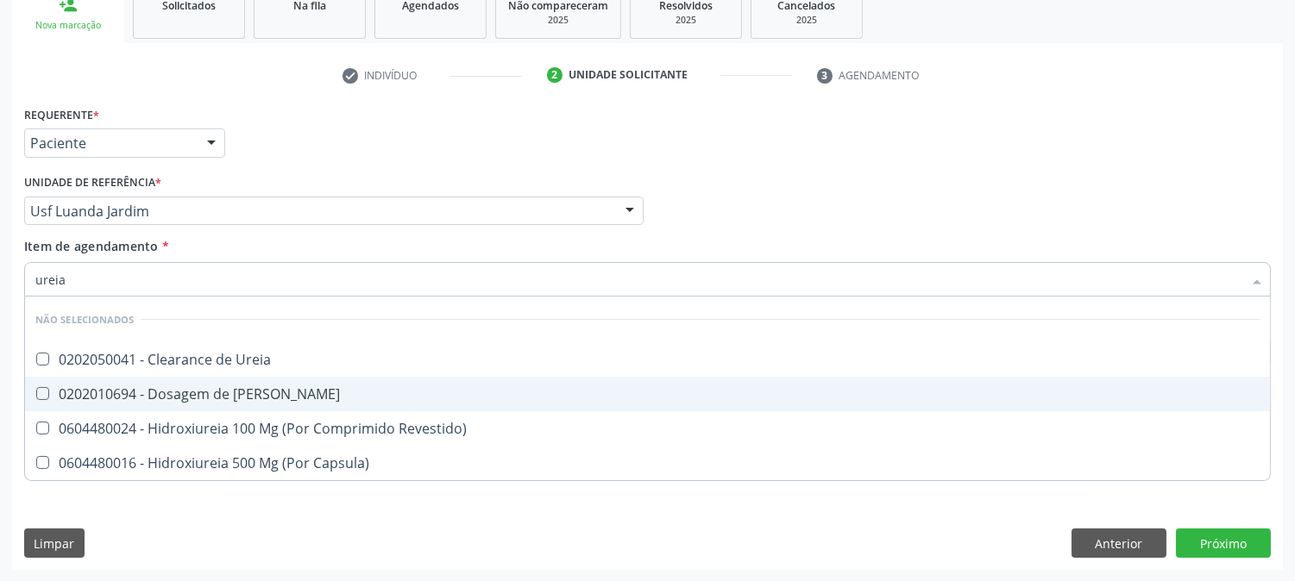
click at [93, 382] on span "0202010694 - Dosagem de [PERSON_NAME]" at bounding box center [647, 394] width 1245 height 35
checkbox Ureia "true"
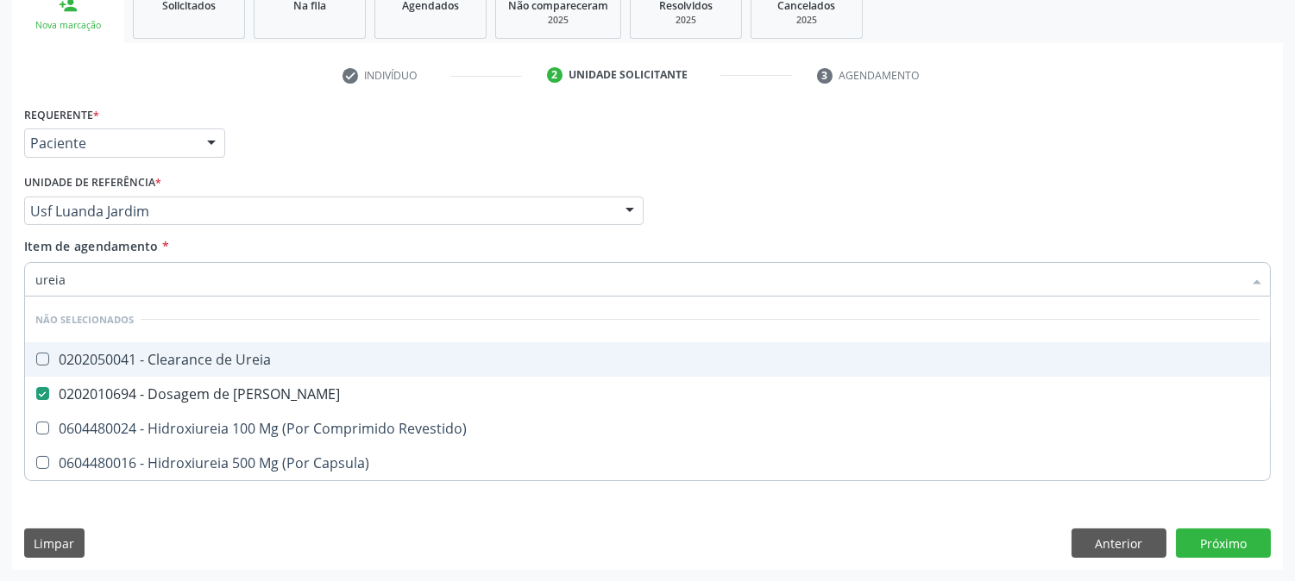
drag, startPoint x: 75, startPoint y: 276, endPoint x: 0, endPoint y: 276, distance: 75.1
click at [0, 276] on div "Acompanhamento Acompanhe a situação das marcações correntes e finalizadas Relat…" at bounding box center [647, 202] width 1295 height 760
type input "co"
checkbox Ureia "true"
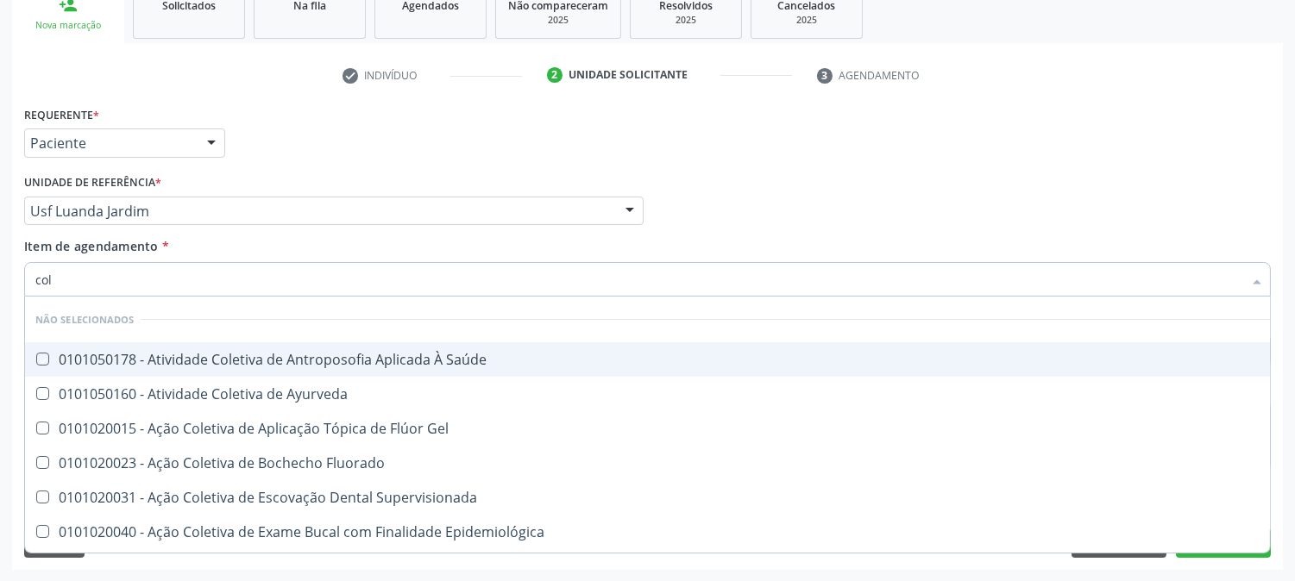
type input "cole"
checkbox Saúde "false"
checkbox Ayurveda "false"
type input "coles"
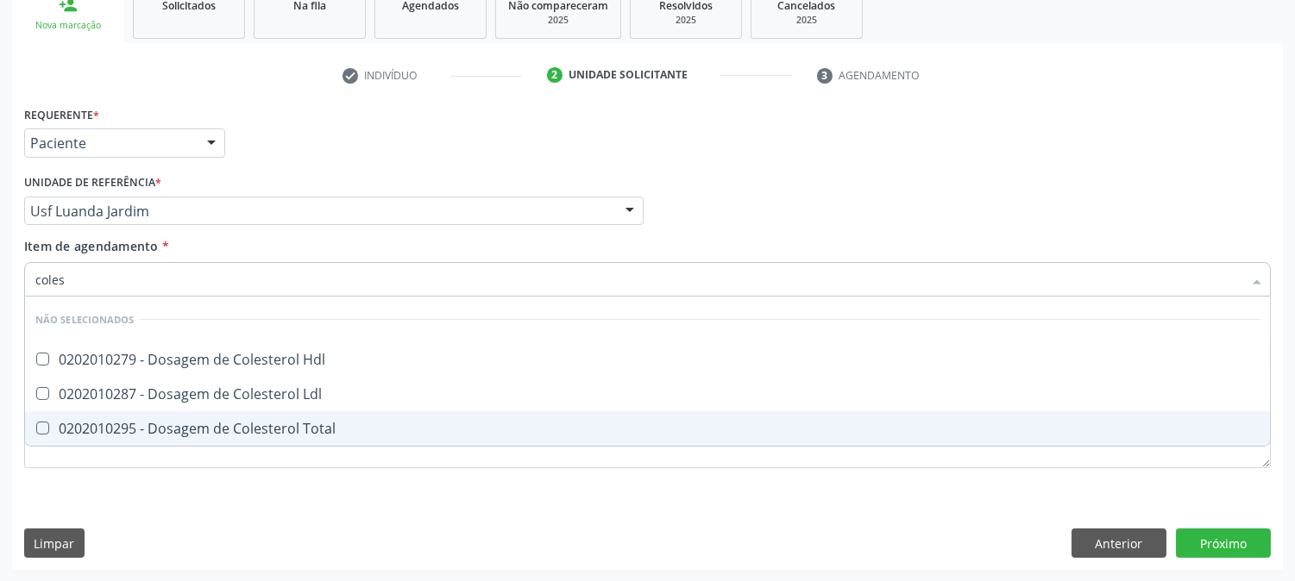
click at [65, 422] on div "0202010295 - Dosagem de Colesterol Total" at bounding box center [647, 429] width 1224 height 14
checkbox Total "true"
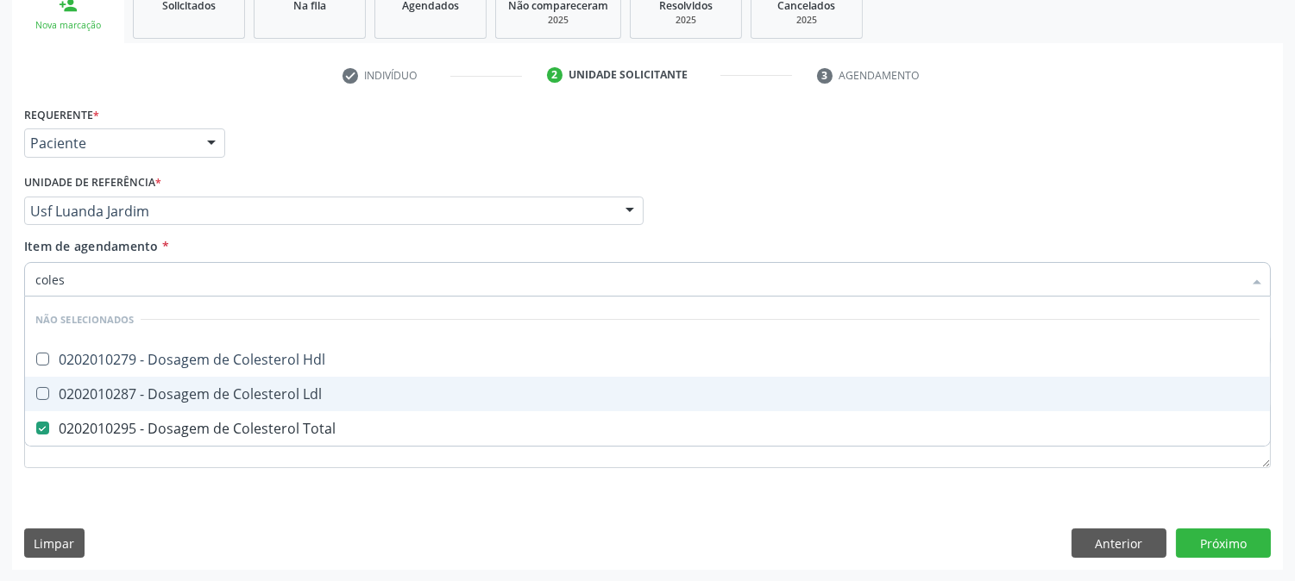
click at [66, 387] on div "0202010287 - Dosagem de Colesterol Ldl" at bounding box center [647, 394] width 1224 height 14
checkbox Ldl "true"
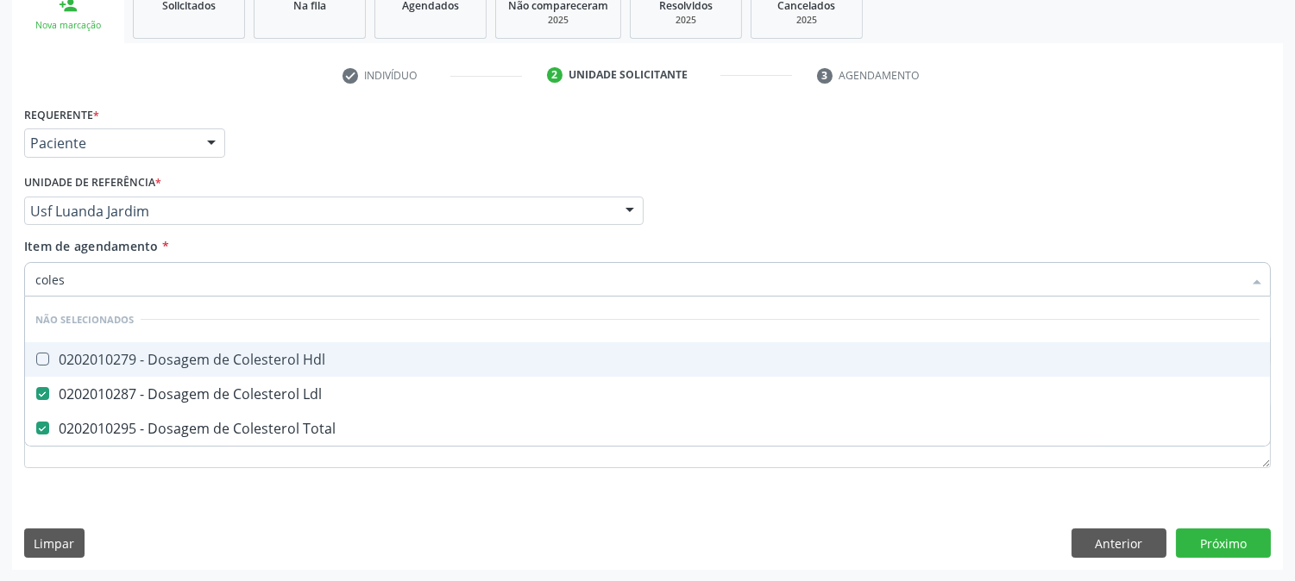
click at [66, 361] on div "0202010279 - Dosagem de Colesterol Hdl" at bounding box center [647, 360] width 1224 height 14
checkbox Hdl "true"
drag, startPoint x: 79, startPoint y: 288, endPoint x: 0, endPoint y: 282, distance: 78.7
click at [0, 282] on div "Acompanhamento Acompanhe a situação das marcações correntes e finalizadas Relat…" at bounding box center [647, 202] width 1295 height 760
type input "bi"
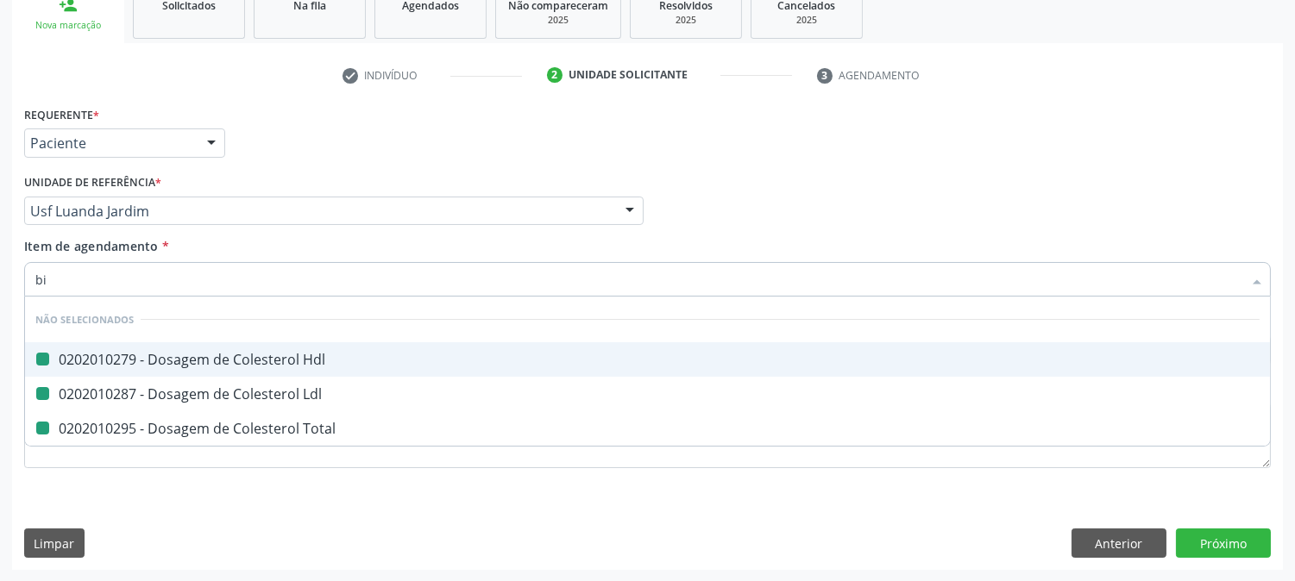
checkbox Hdl "false"
checkbox Ldl "false"
checkbox Total "false"
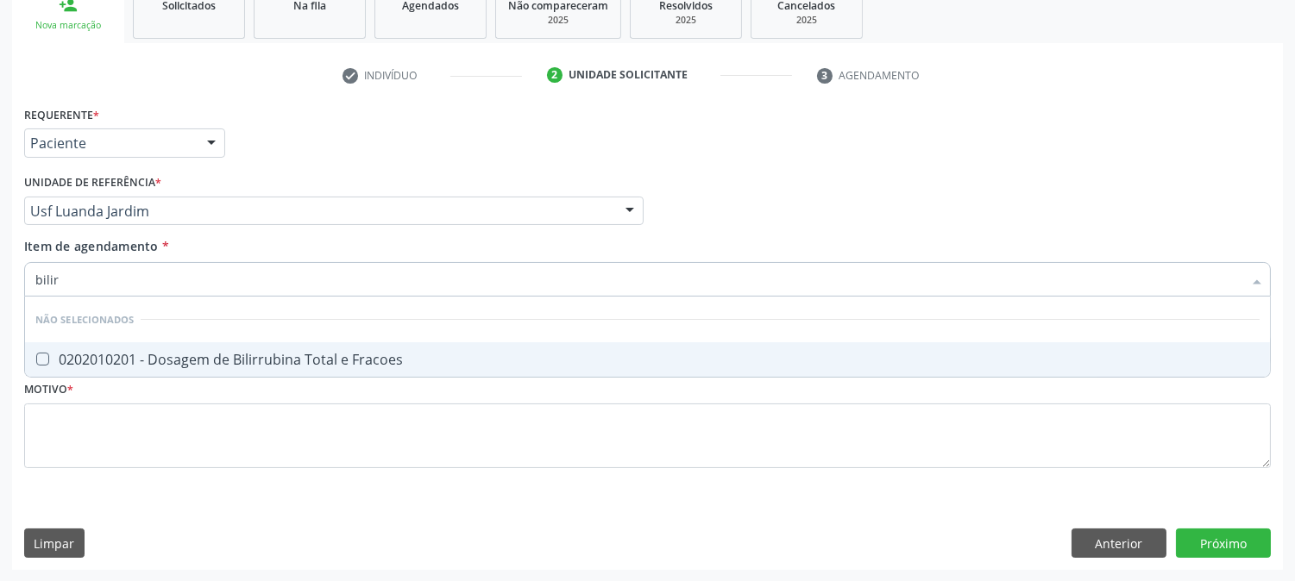
type input "bilirr"
click at [133, 361] on div "0202010201 - Dosagem de Bilirrubina Total e Fracoes" at bounding box center [647, 360] width 1224 height 14
checkbox Fracoes "true"
drag, startPoint x: 79, startPoint y: 282, endPoint x: 20, endPoint y: 279, distance: 58.8
click at [20, 279] on div "Item de agendamento * bilirr Desfazer seleção Não selecionados 0202010201 - Dos…" at bounding box center [647, 270] width 1255 height 66
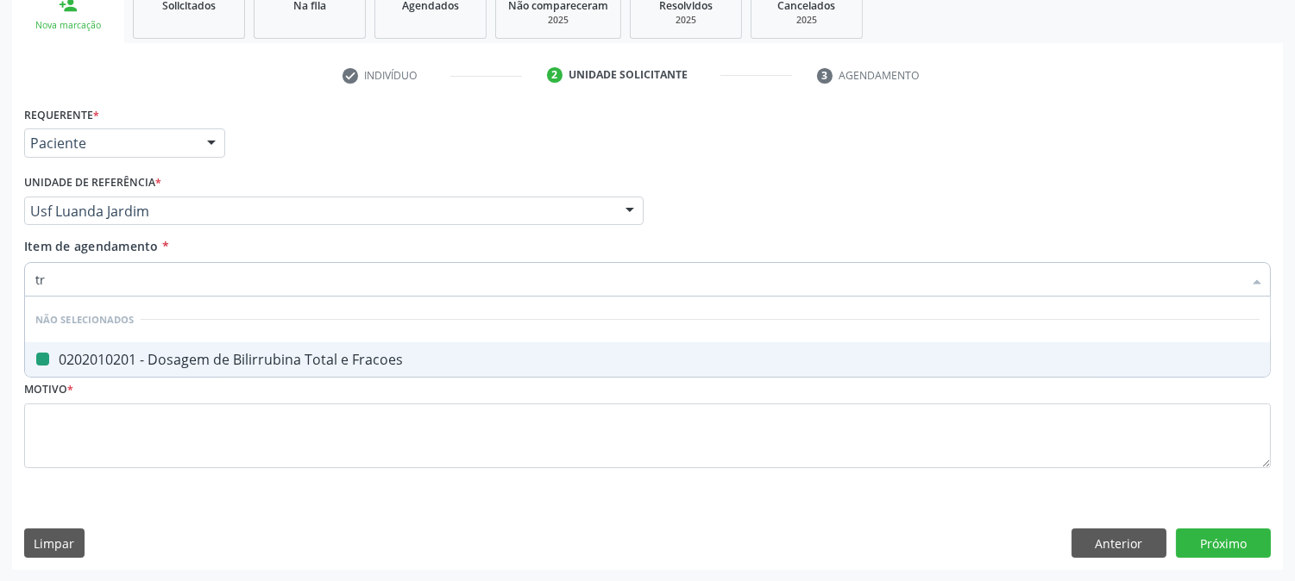
type input "tri"
checkbox Fracoes "false"
type input "trigli"
click at [65, 347] on span "0202010678 - Dosagem de Triglicerideos" at bounding box center [647, 359] width 1245 height 35
checkbox Triglicerideos "true"
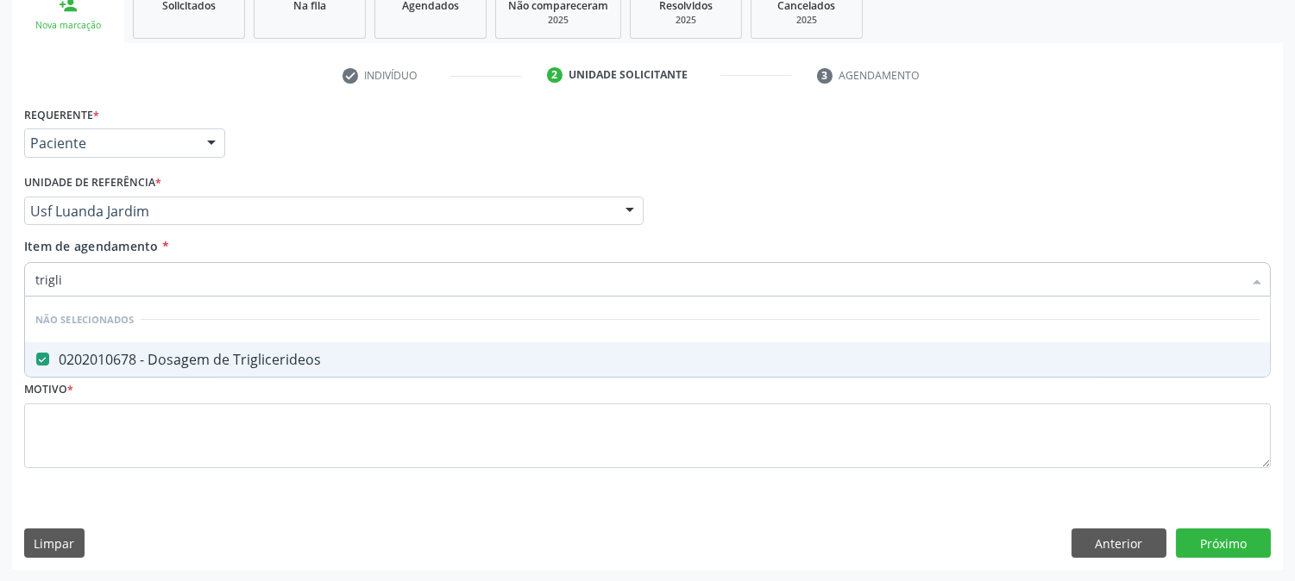
drag, startPoint x: 72, startPoint y: 278, endPoint x: 15, endPoint y: 286, distance: 57.6
click at [15, 286] on div "Requerente * Paciente Médico(a) Enfermeiro(a) Paciente Nenhum resultado encontr…" at bounding box center [647, 336] width 1271 height 468
type input "he"
checkbox Triglicerideos "false"
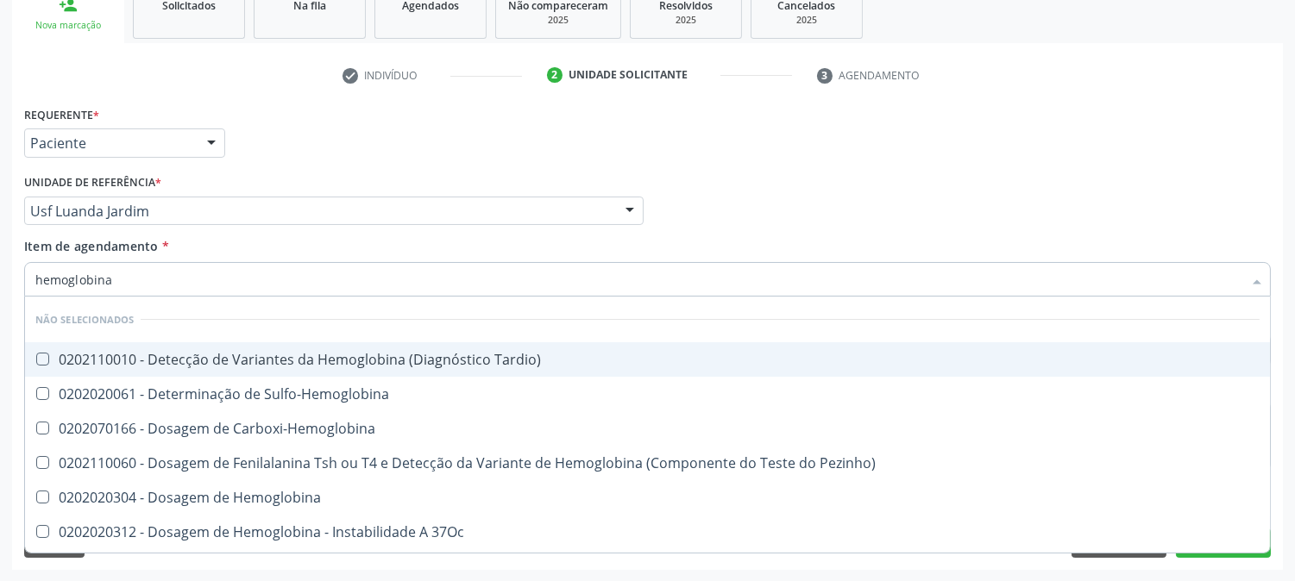
type input "hemoglobina g"
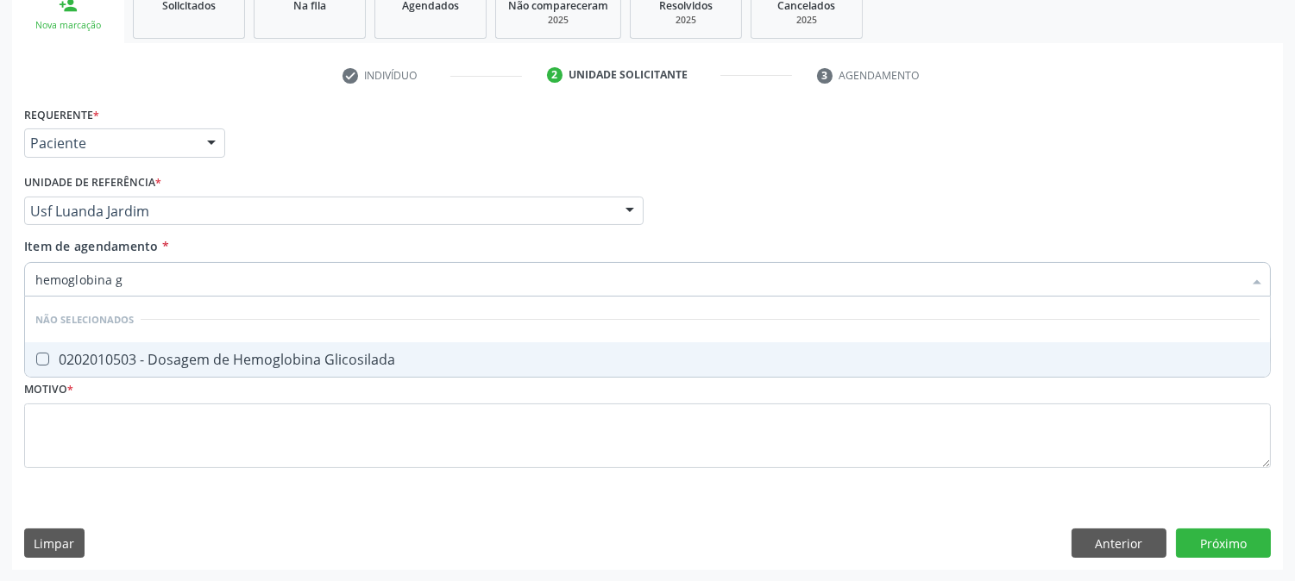
click at [79, 353] on div "0202010503 - Dosagem de Hemoglobina Glicosilada" at bounding box center [647, 360] width 1224 height 14
checkbox Glicosilada "true"
drag, startPoint x: 154, startPoint y: 269, endPoint x: 0, endPoint y: 277, distance: 153.7
click at [0, 277] on div "Acompanhamento Acompanhe a situação das marcações correntes e finalizadas Relat…" at bounding box center [647, 202] width 1295 height 760
type input "he"
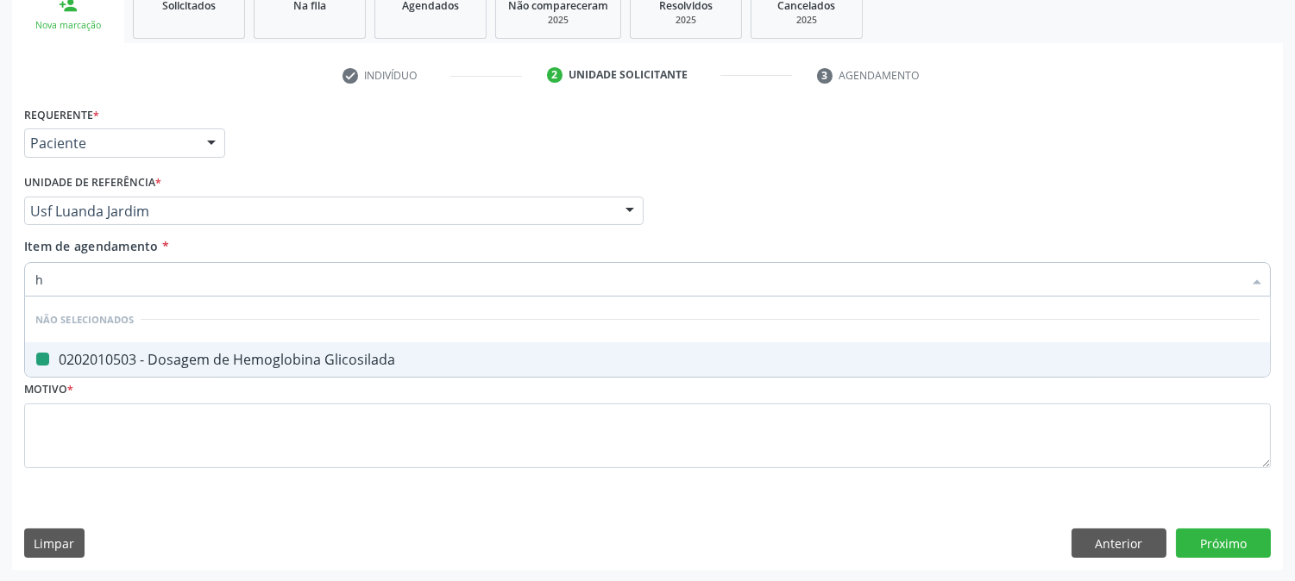
checkbox Glicosilada "false"
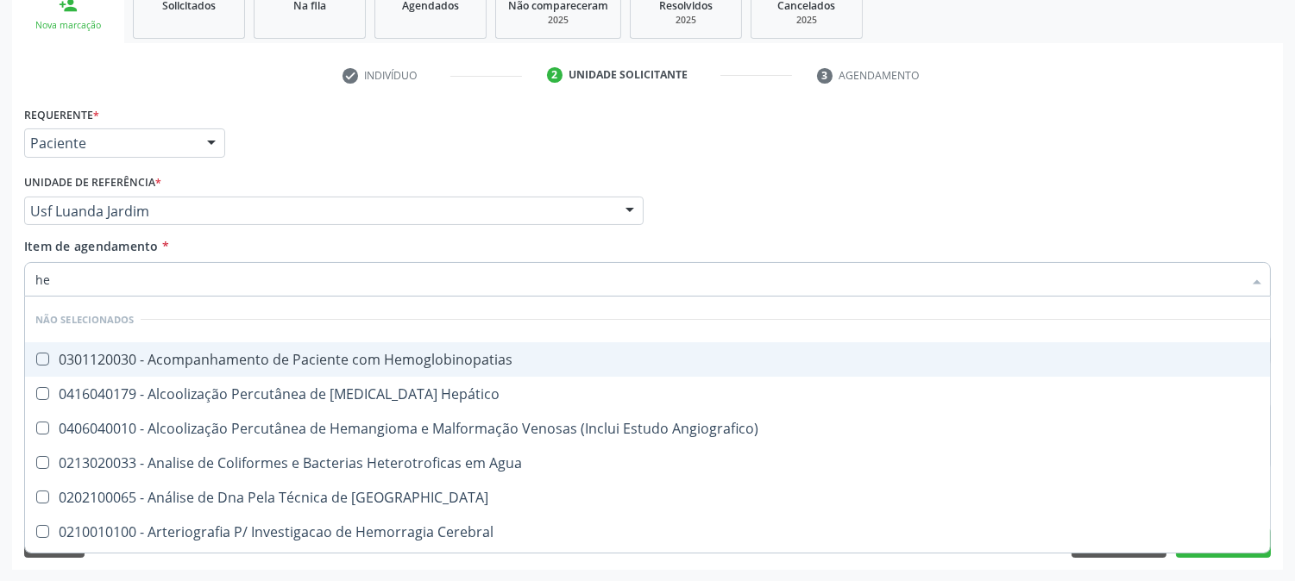
type input "hem"
checkbox \(Qualitativo\) "true"
checkbox Glicosilada "false"
type input "hemo"
checkbox Redome\) "true"
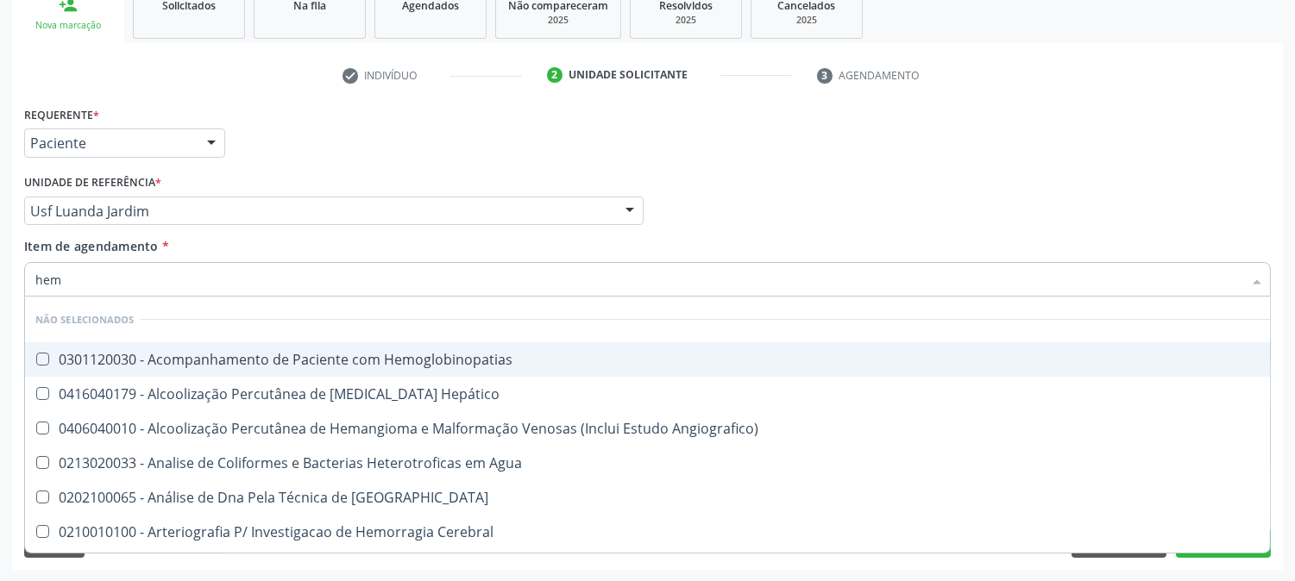
checkbox \(Qualitativo\) "false"
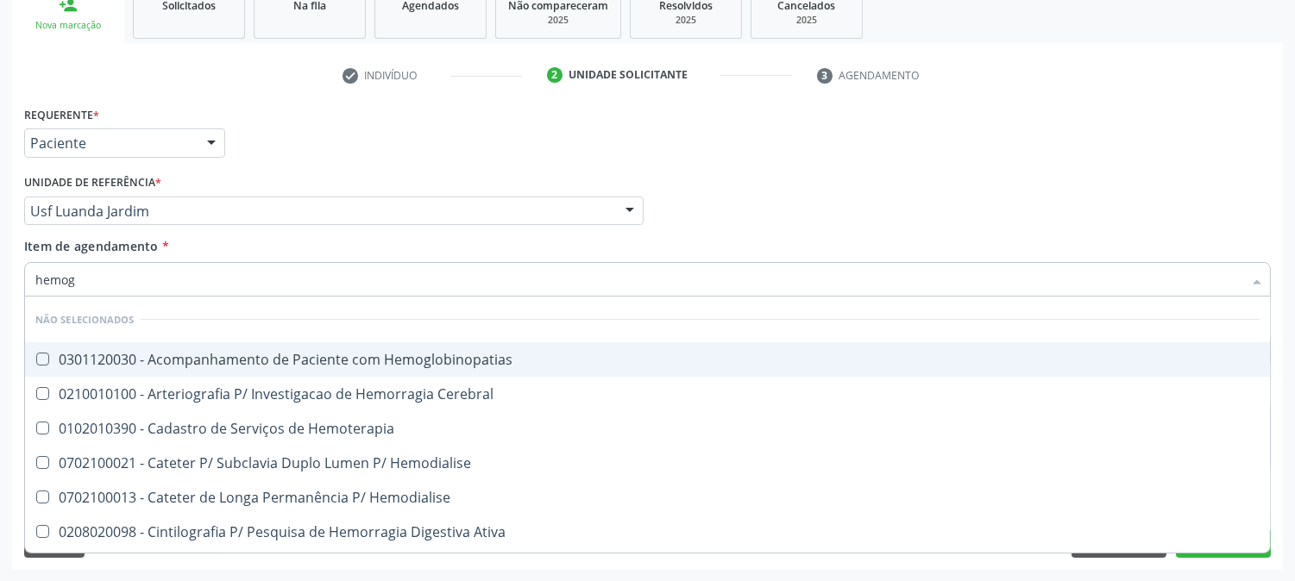
type input "hemogr"
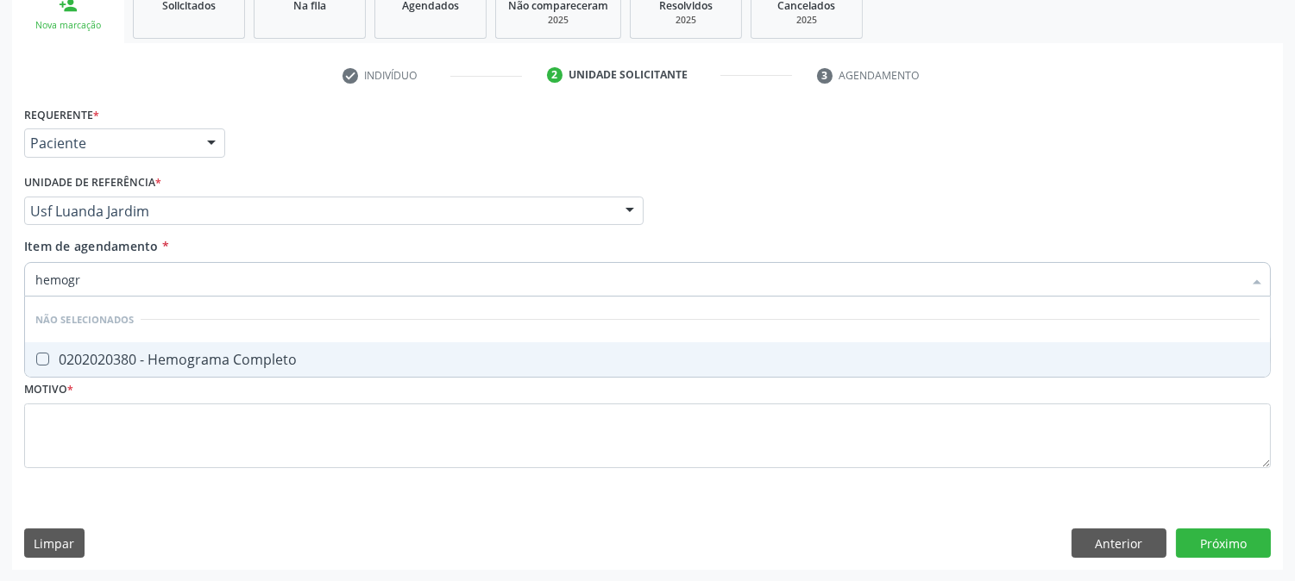
click at [97, 353] on div "0202020380 - Hemograma Completo" at bounding box center [647, 360] width 1224 height 14
checkbox Completo "true"
drag, startPoint x: 91, startPoint y: 263, endPoint x: 0, endPoint y: 289, distance: 94.2
click at [0, 289] on div "Acompanhamento Acompanhe a situação das marcações correntes e finalizadas Relat…" at bounding box center [647, 202] width 1295 height 760
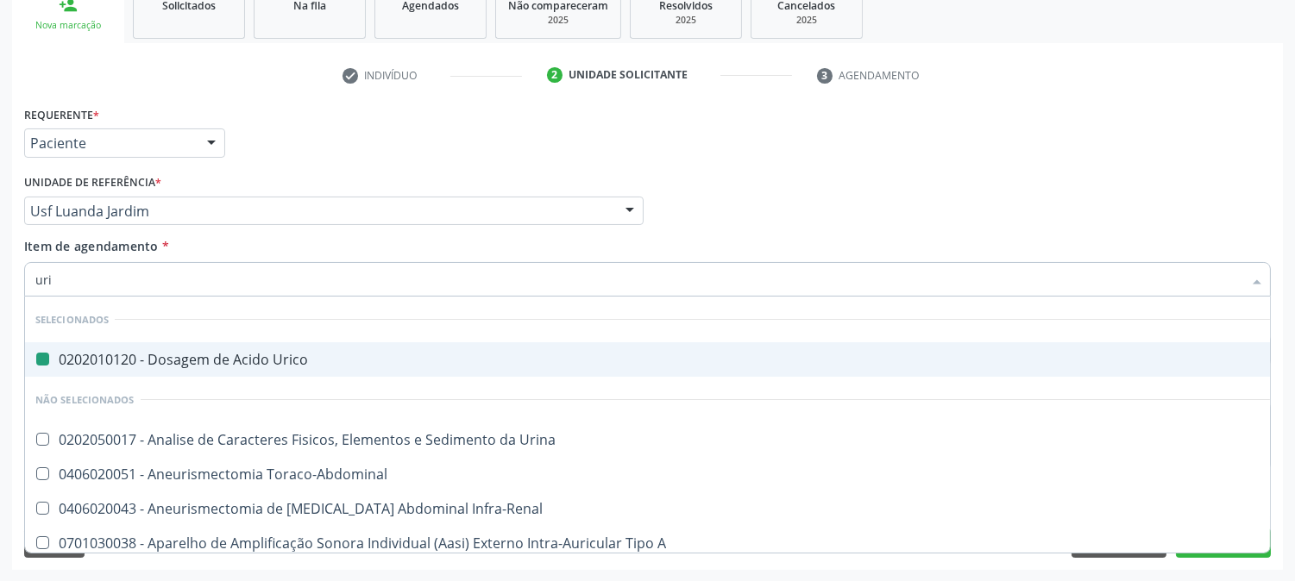
type input "urin"
checkbox Urico "false"
type input "urina"
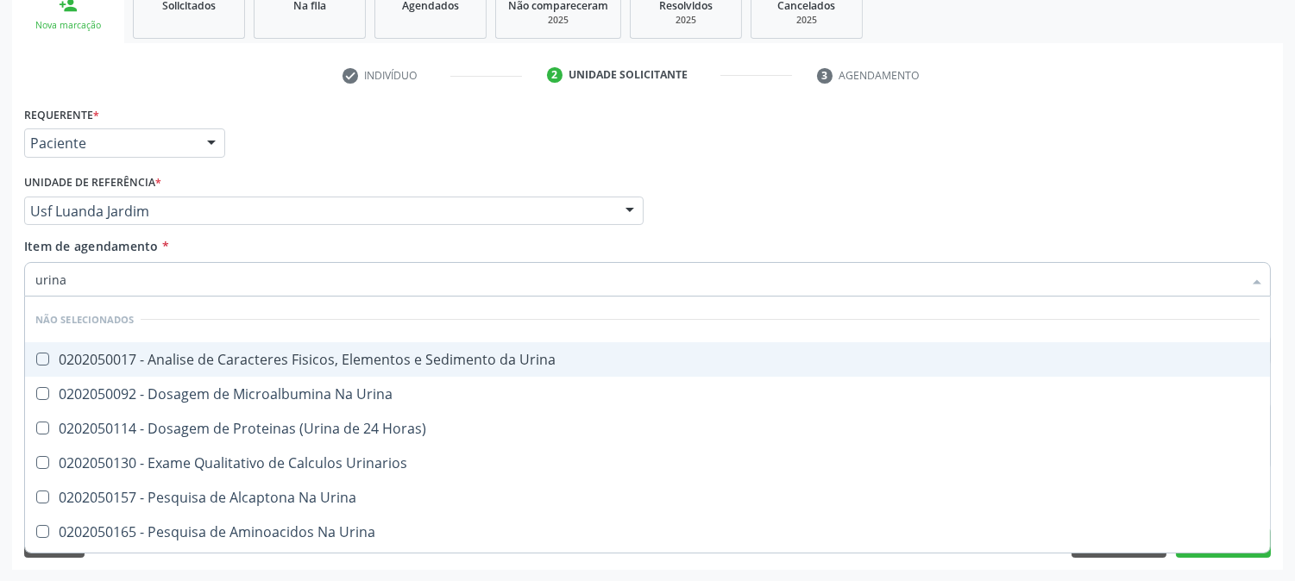
click at [165, 355] on div "0202050017 - Analise de Caracteres Fisicos, Elementos e Sedimento da Urina" at bounding box center [647, 360] width 1224 height 14
checkbox Urina "true"
drag, startPoint x: 113, startPoint y: 272, endPoint x: 0, endPoint y: 283, distance: 113.6
click at [0, 283] on div "Acompanhamento Acompanhe a situação das marcações correntes e finalizadas Relat…" at bounding box center [647, 202] width 1295 height 760
type input "[MEDICAL_DATA]"
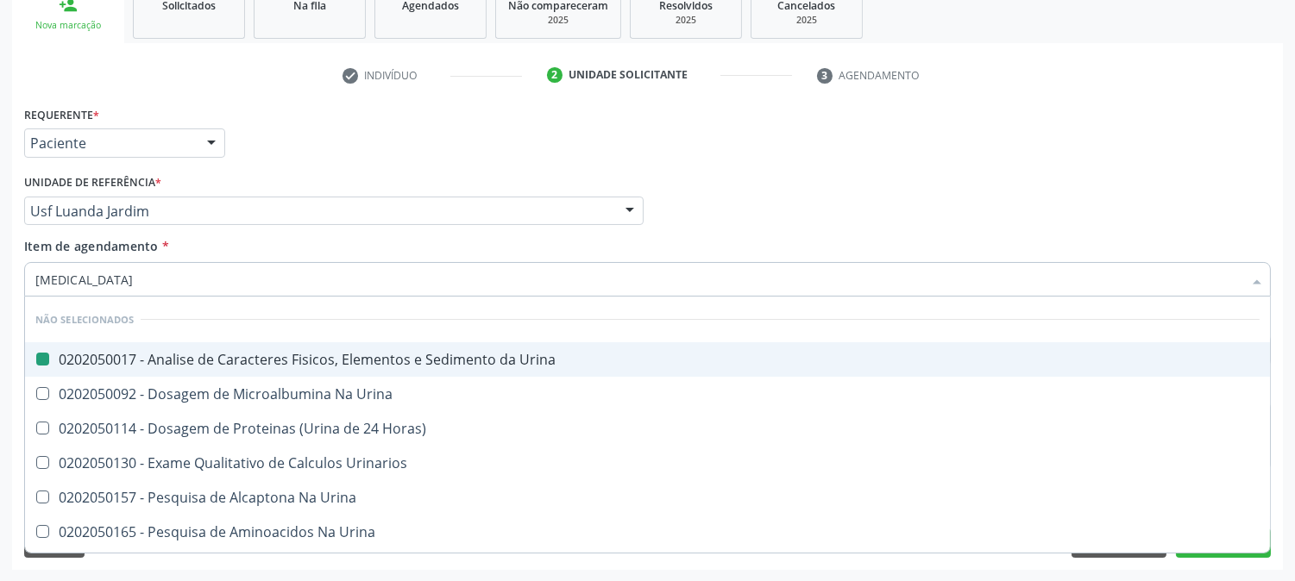
checkbox Urina "false"
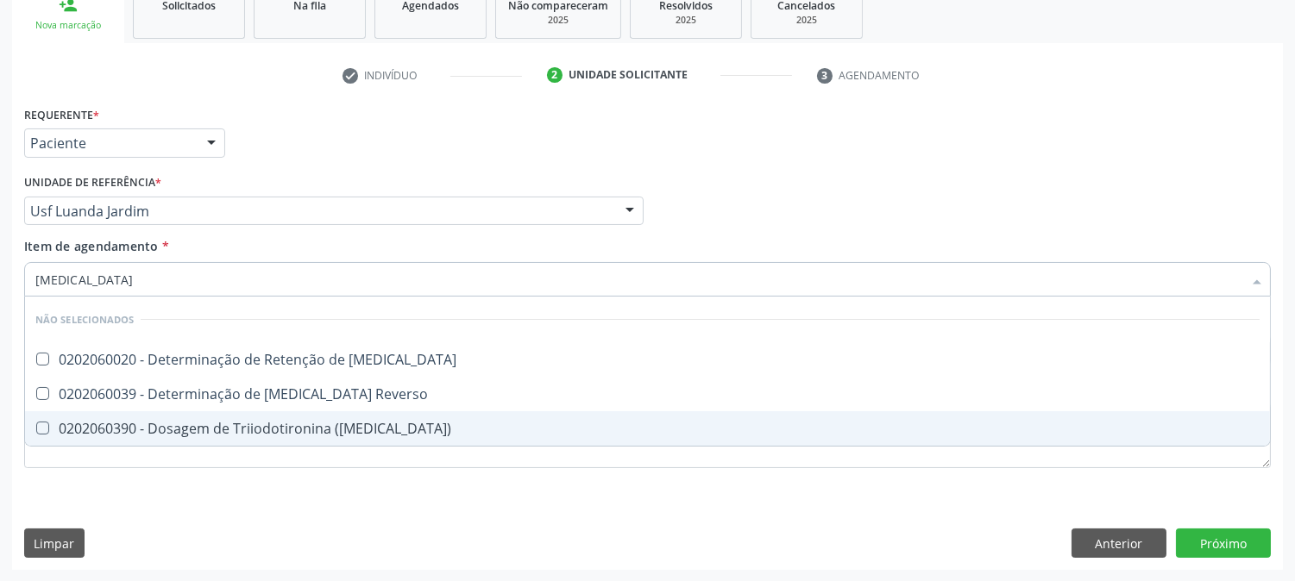
click at [109, 425] on div "0202060390 - Dosagem de Triiodotironina ([MEDICAL_DATA])" at bounding box center [647, 429] width 1224 height 14
checkbox \(T3\) "true"
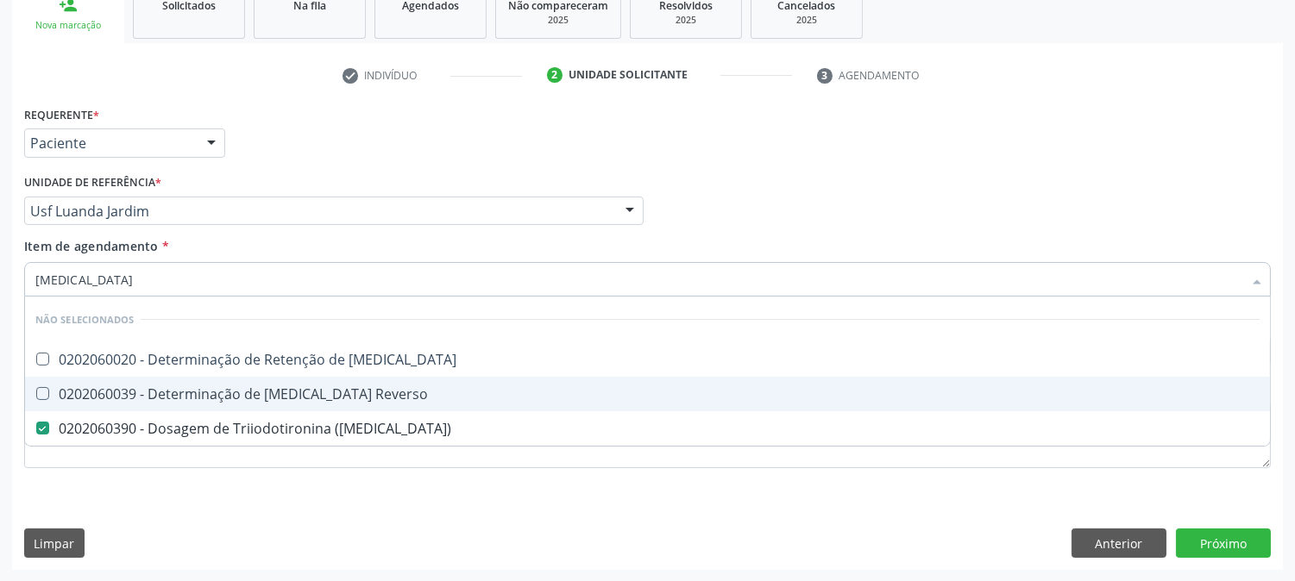
type input "t"
checkbox \(T3\) "false"
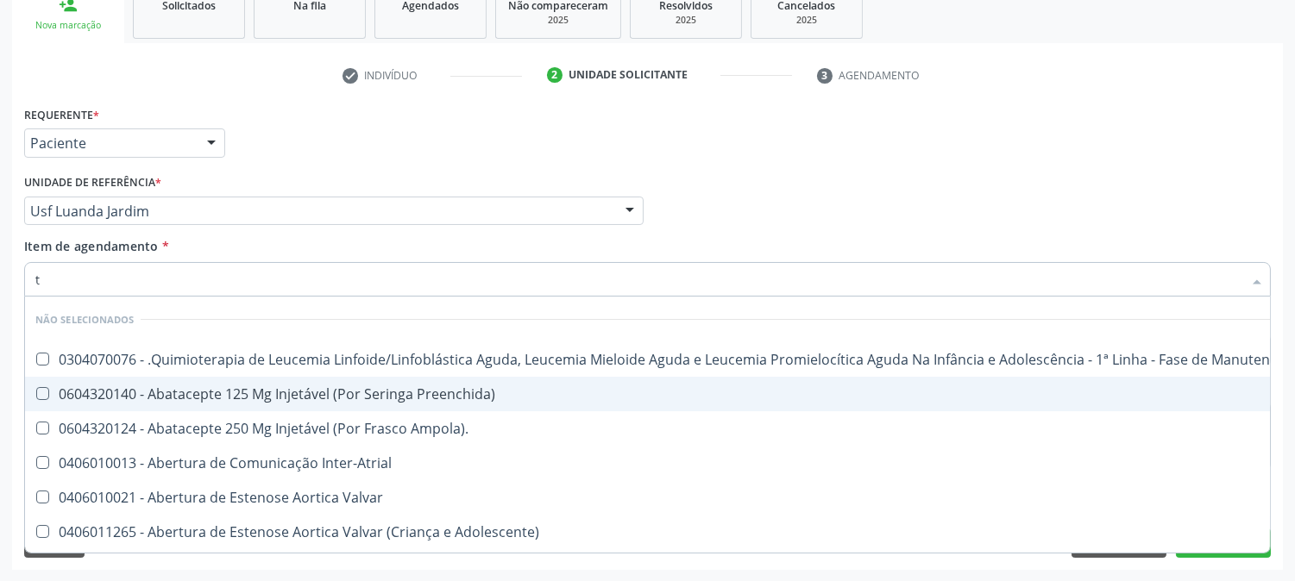
type input "t4"
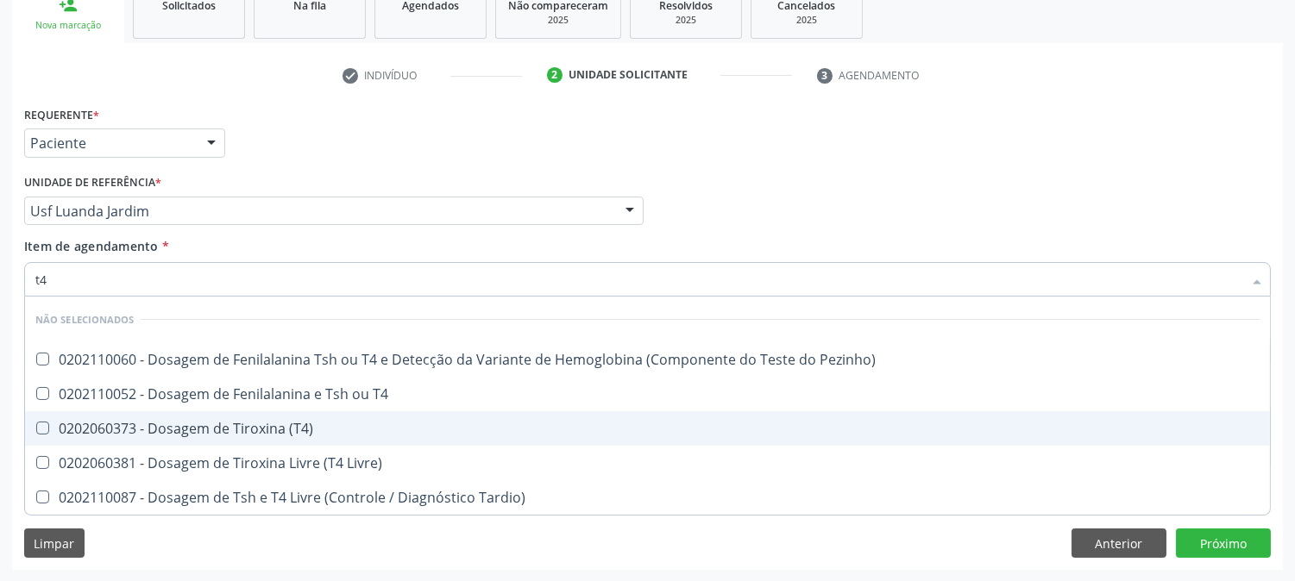
click at [85, 436] on span "0202060373 - Dosagem de Tiroxina (T4)" at bounding box center [647, 428] width 1245 height 35
checkbox \(T4\) "true"
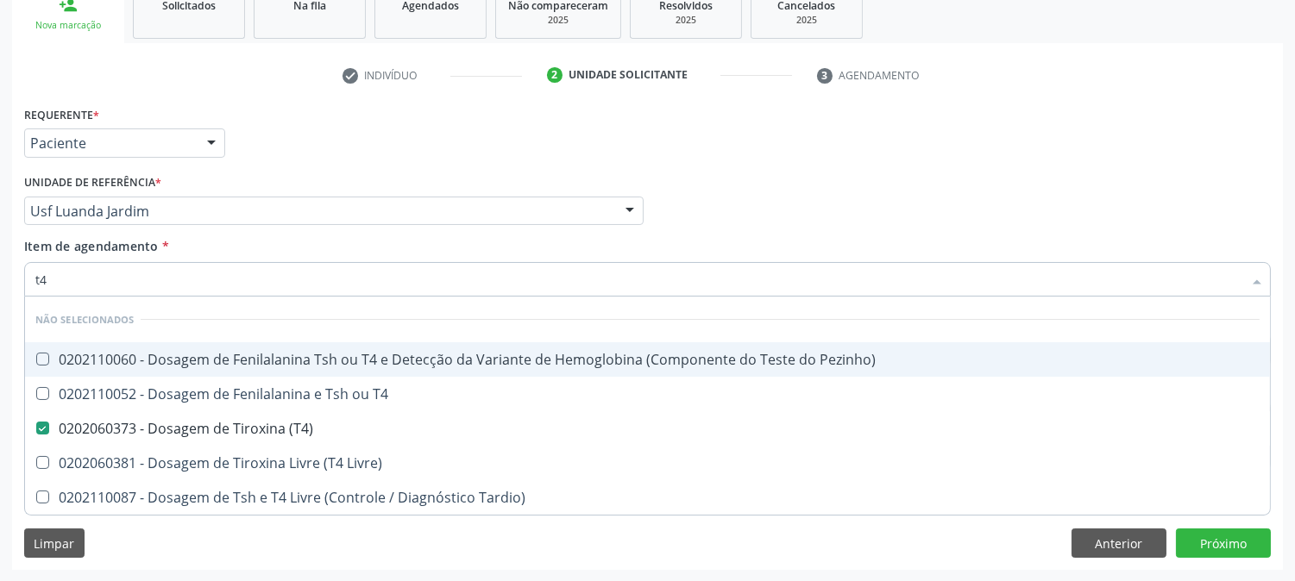
drag, startPoint x: 53, startPoint y: 279, endPoint x: 0, endPoint y: 271, distance: 54.0
click at [0, 271] on div "Acompanhamento Acompanhe a situação das marcações correntes e finalizadas Relat…" at bounding box center [647, 202] width 1295 height 760
type input "ts"
checkbox \(T4\) "false"
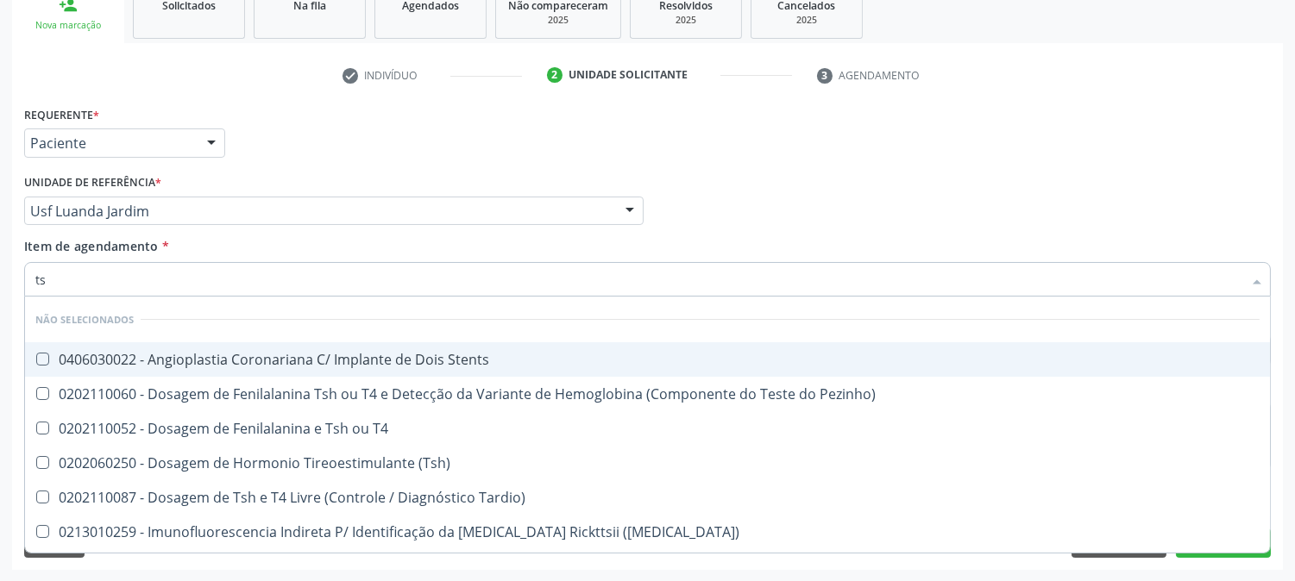
type input "tsh"
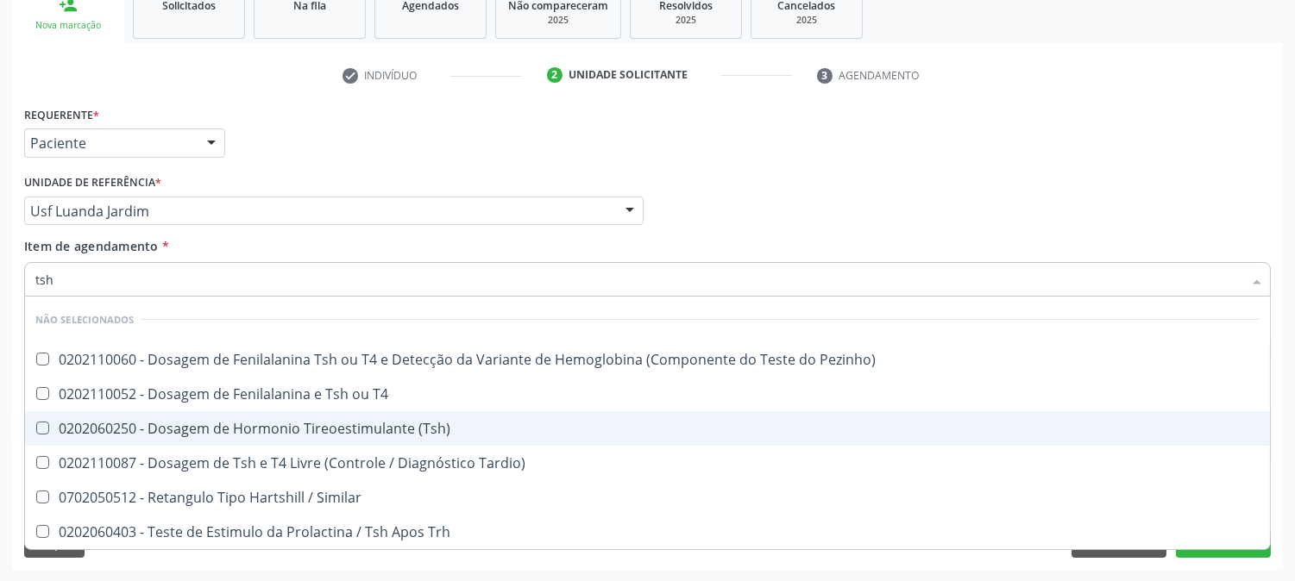
click at [239, 424] on div "0202060250 - Dosagem de Hormonio Tireoestimulante (Tsh)" at bounding box center [647, 429] width 1224 height 14
checkbox \(Tsh\) "true"
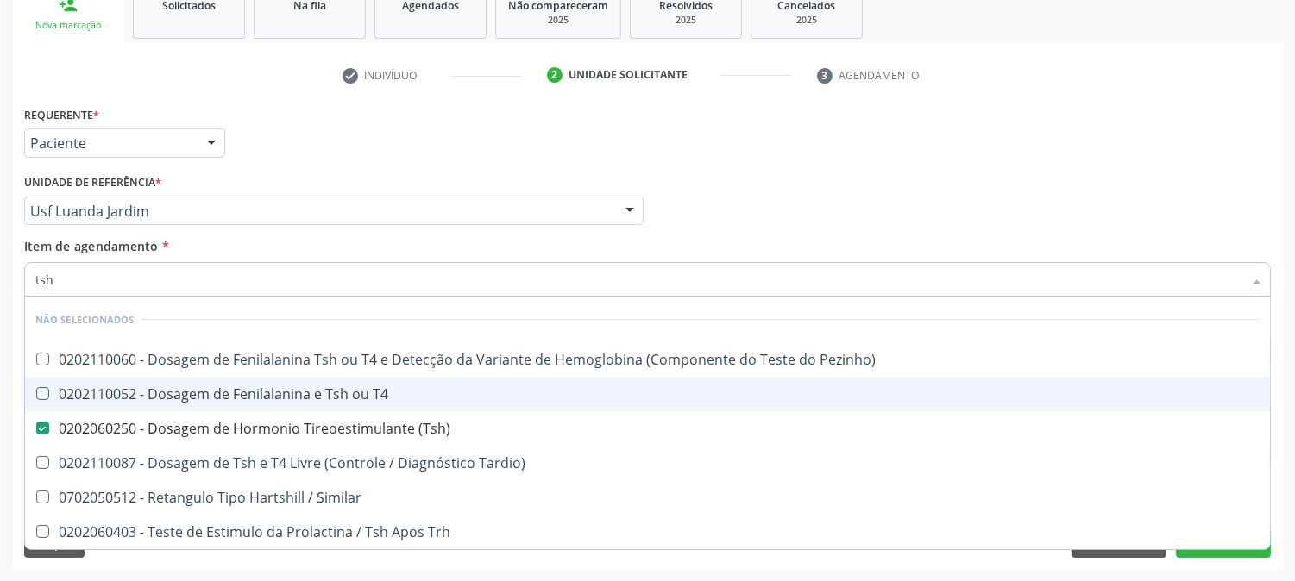
click at [0, 393] on div "Acompanhamento Acompanhe a situação das marcações correntes e finalizadas Relat…" at bounding box center [647, 202] width 1295 height 760
checkbox Pezinho\) "true"
checkbox T4 "true"
checkbox Tardio\) "true"
checkbox Similar "true"
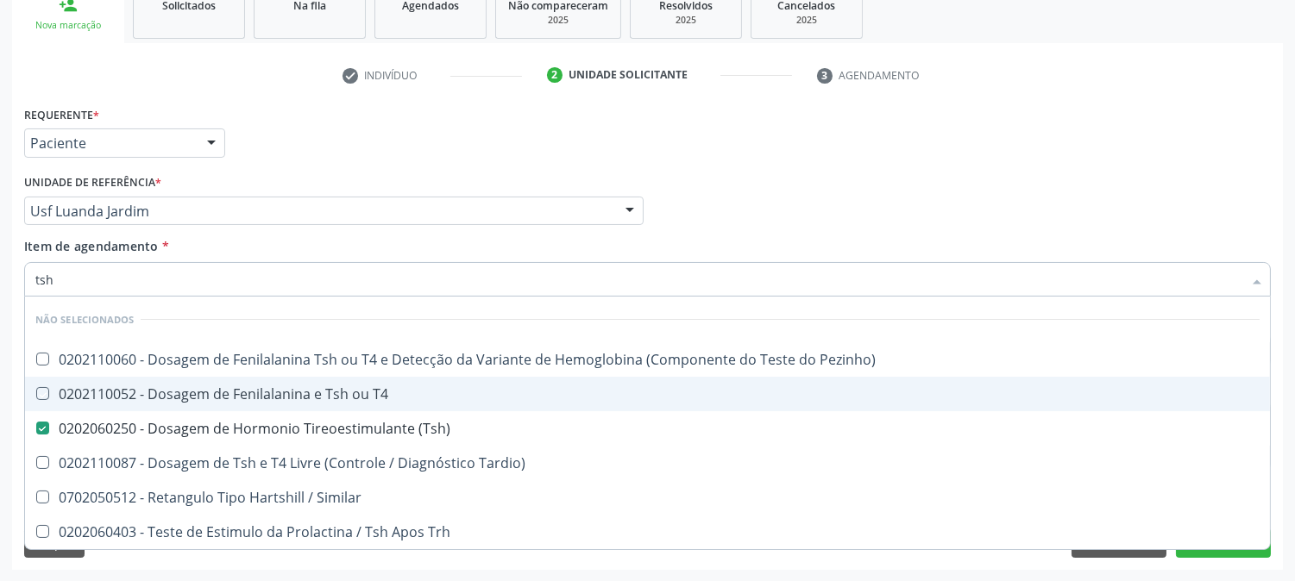
checkbox Trh "true"
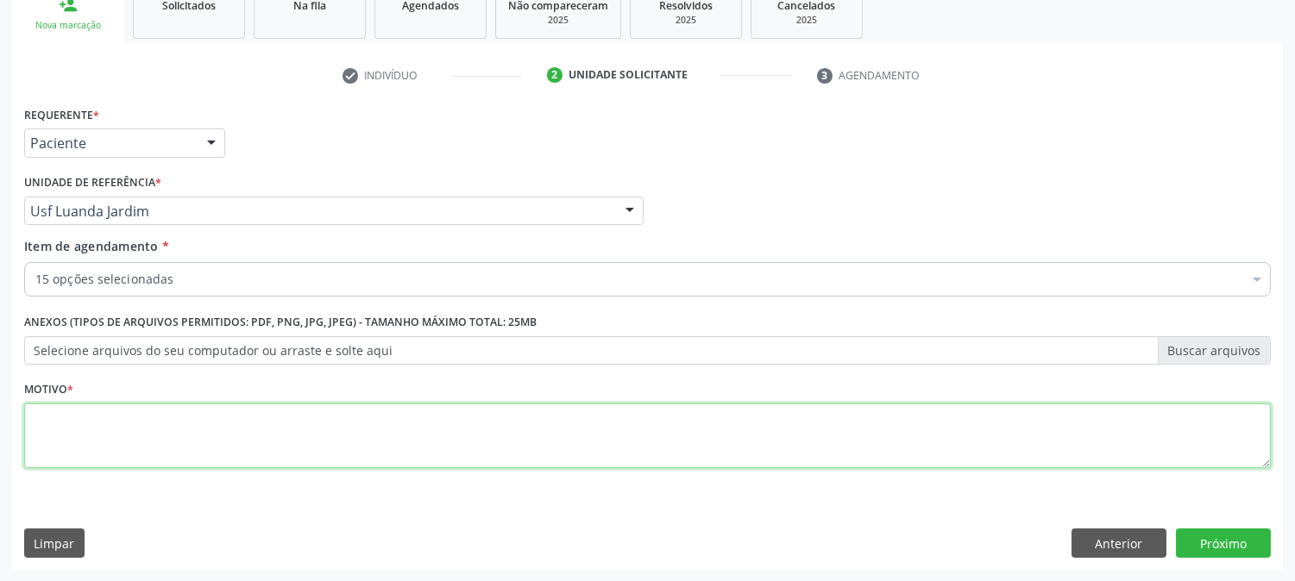
click at [276, 438] on textarea at bounding box center [647, 437] width 1247 height 66
type textarea "."
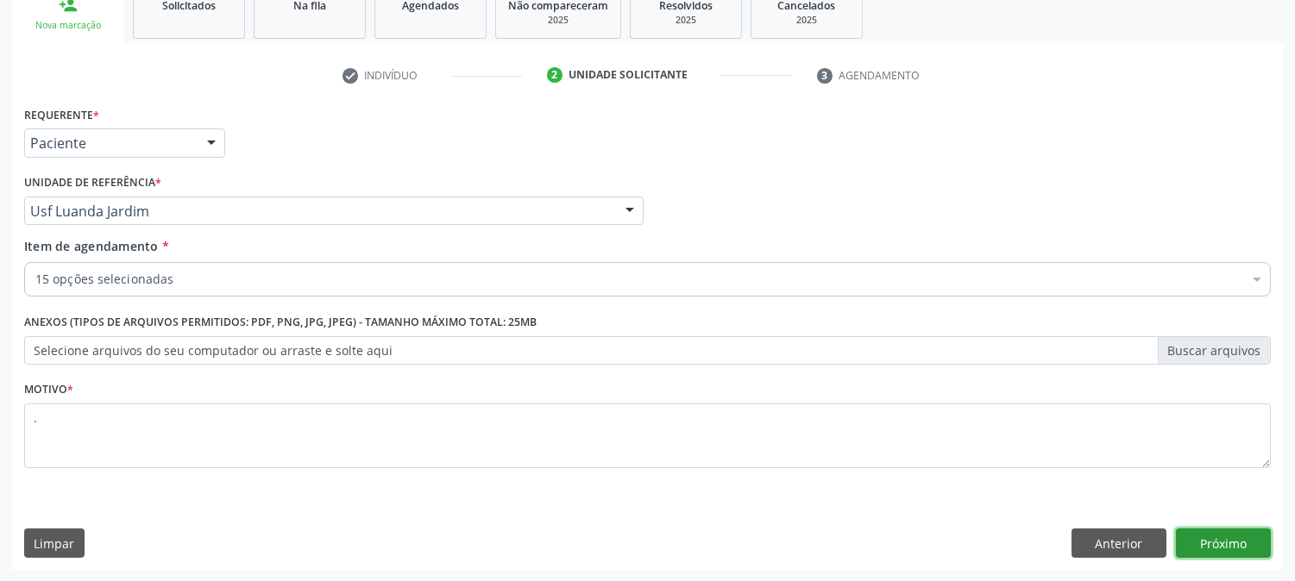
click at [1222, 544] on button "Próximo" at bounding box center [1223, 543] width 95 height 29
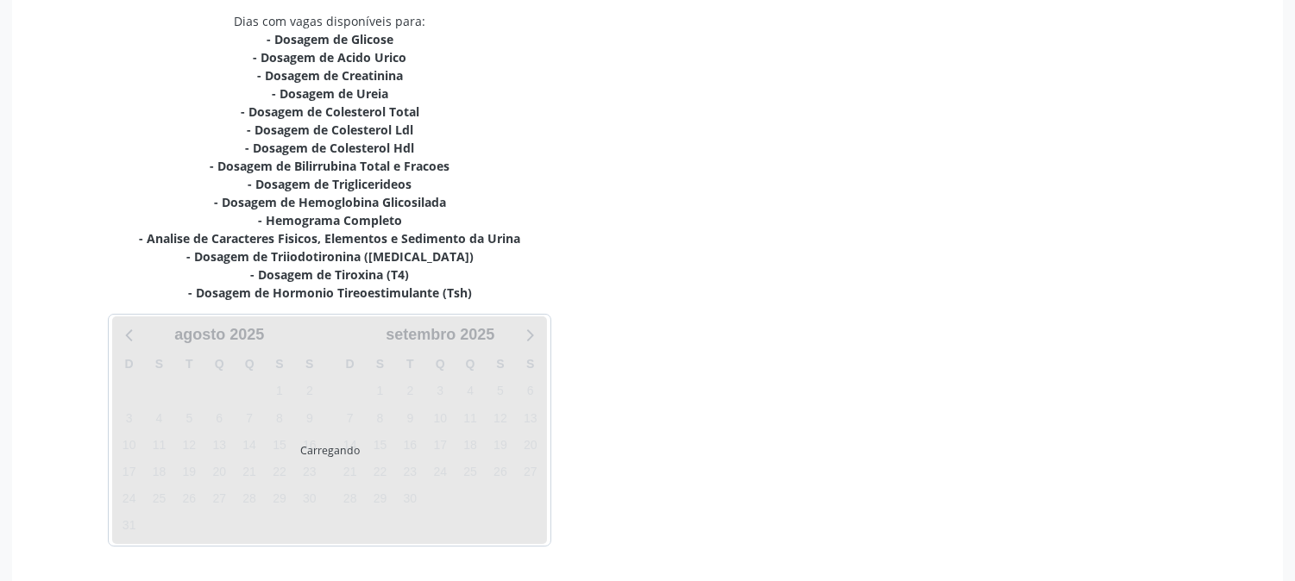
scroll to position [421, 0]
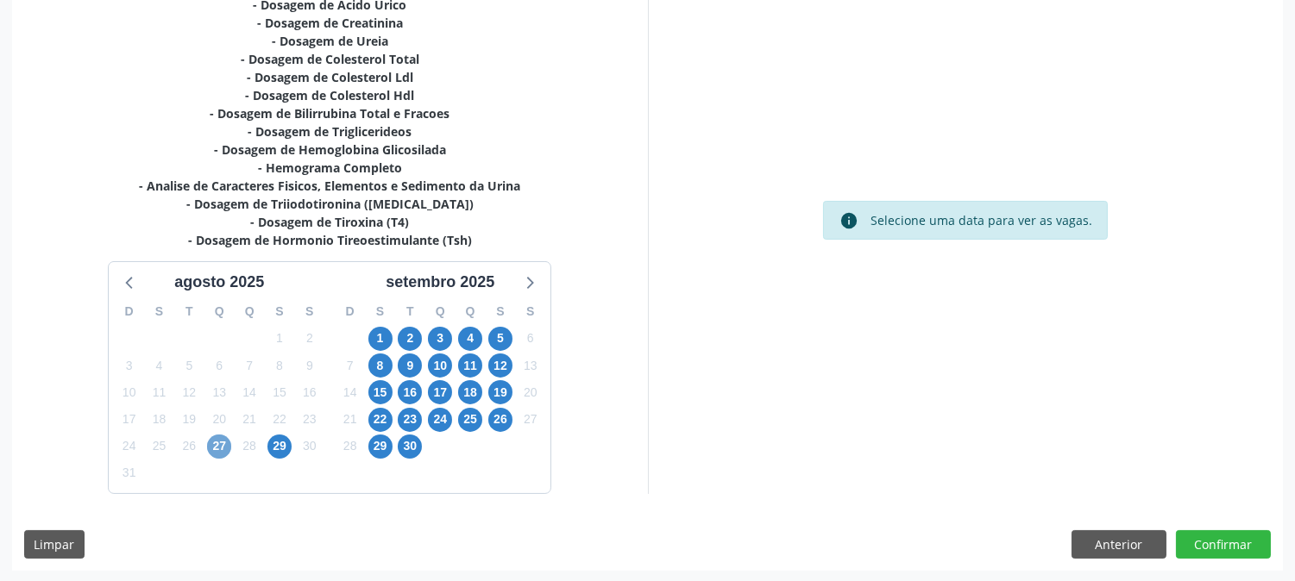
click at [222, 452] on span "27" at bounding box center [219, 447] width 24 height 24
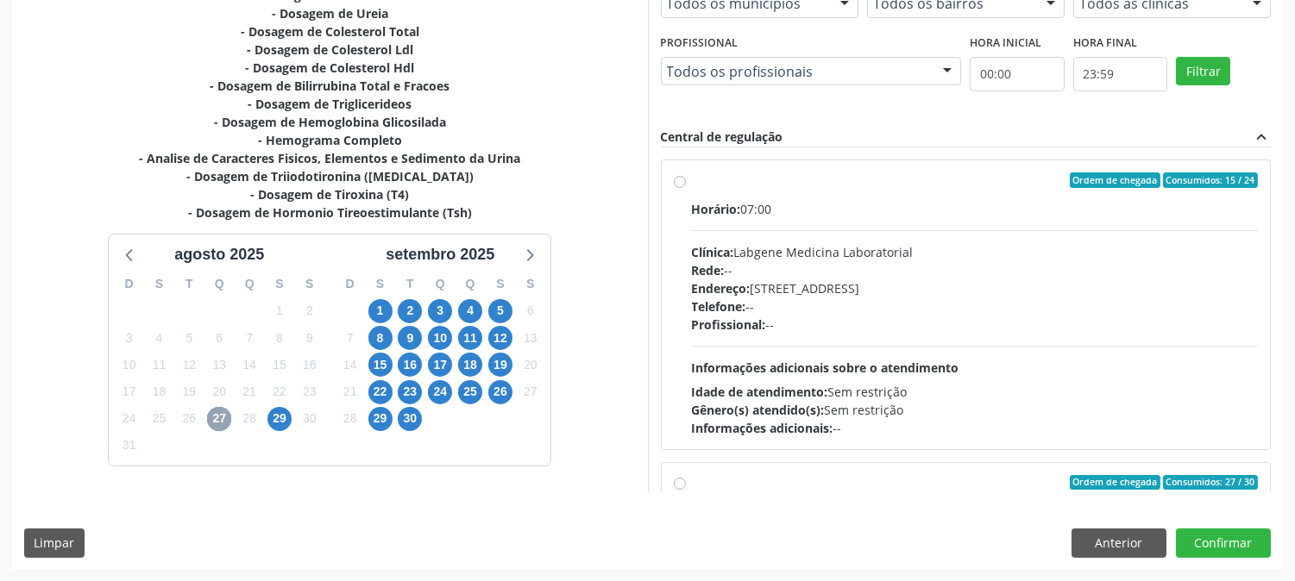
scroll to position [574, 0]
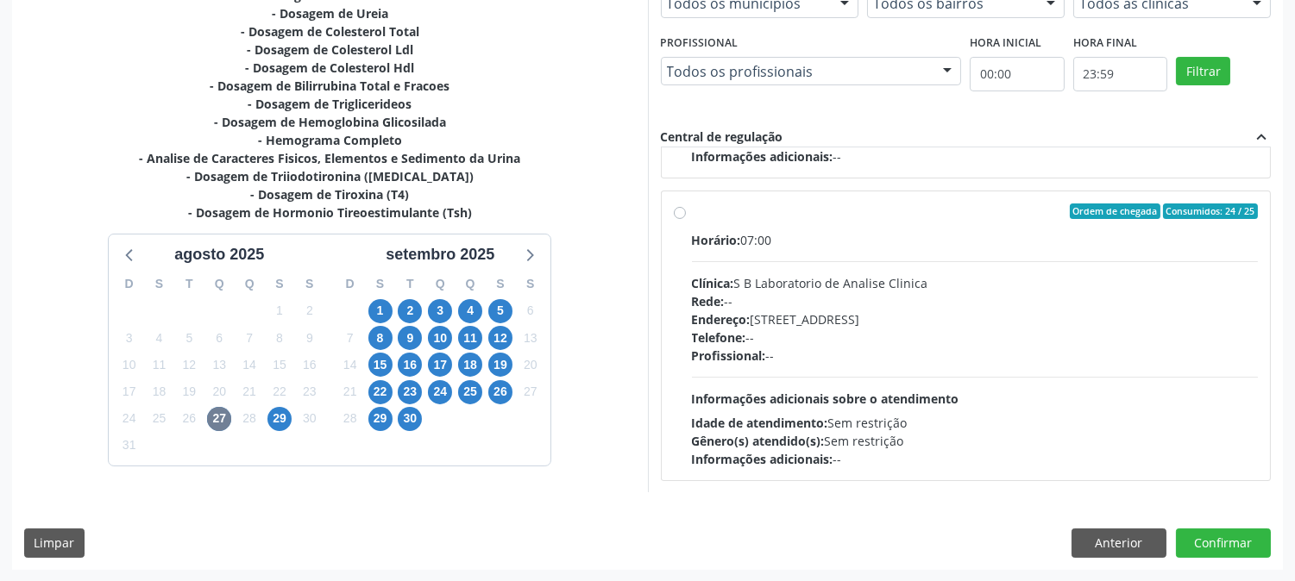
click at [897, 347] on div "Profissional: --" at bounding box center [975, 356] width 567 height 18
click at [686, 219] on input "Ordem de chegada Consumidos: 24 / 25 Horário: 07:00 Clínica: S B Laboratorio de…" at bounding box center [680, 212] width 12 height 16
radio input "true"
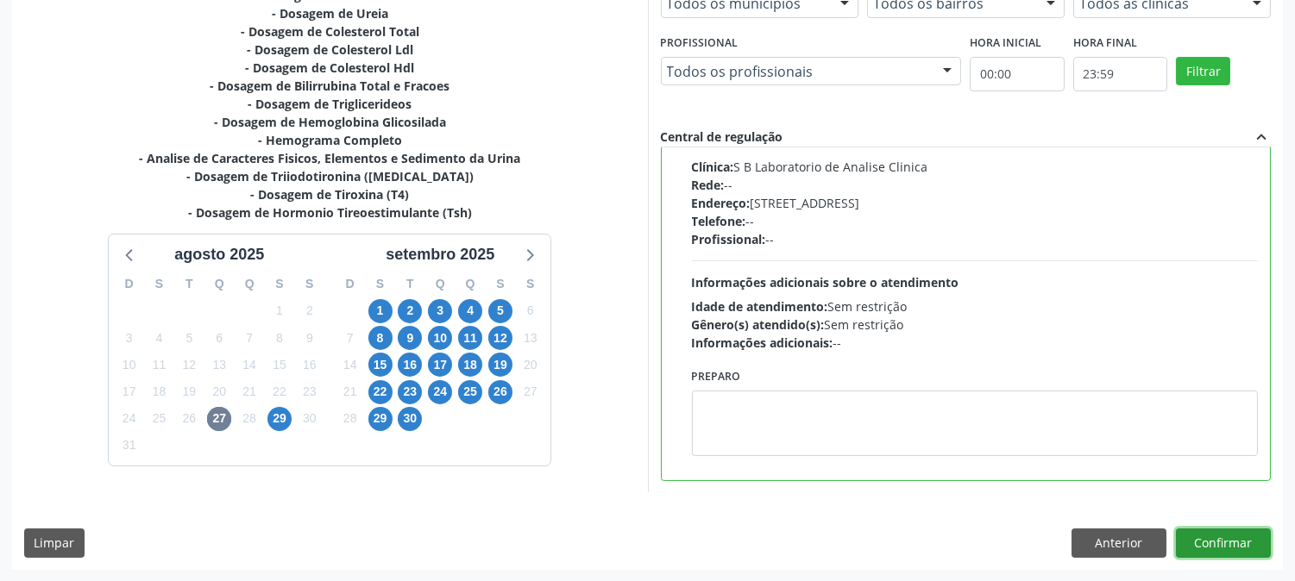
click at [1211, 548] on button "Confirmar" at bounding box center [1223, 543] width 95 height 29
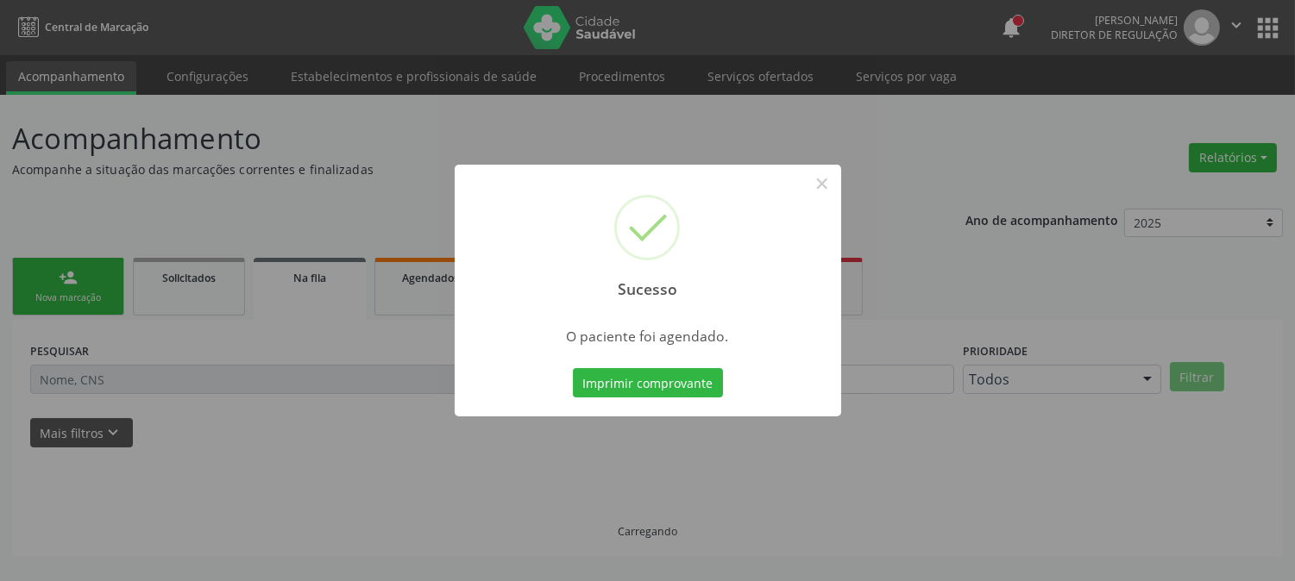
scroll to position [0, 0]
click at [599, 386] on button "Imprimir comprovante" at bounding box center [648, 382] width 150 height 29
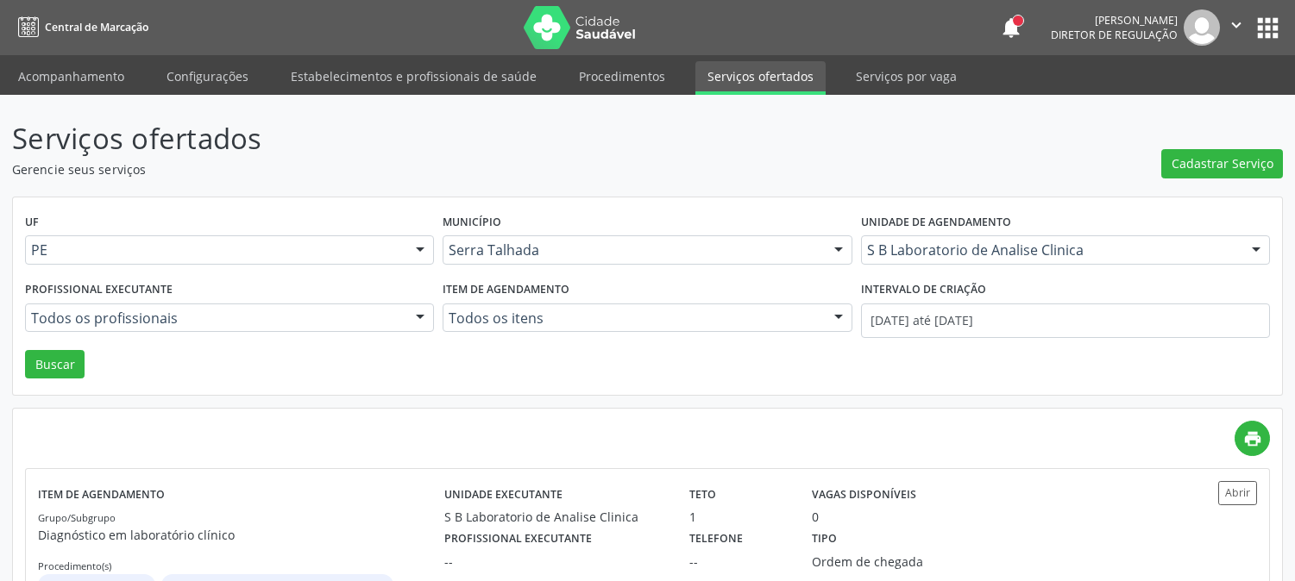
scroll to position [639, 0]
